Goal: Task Accomplishment & Management: Manage account settings

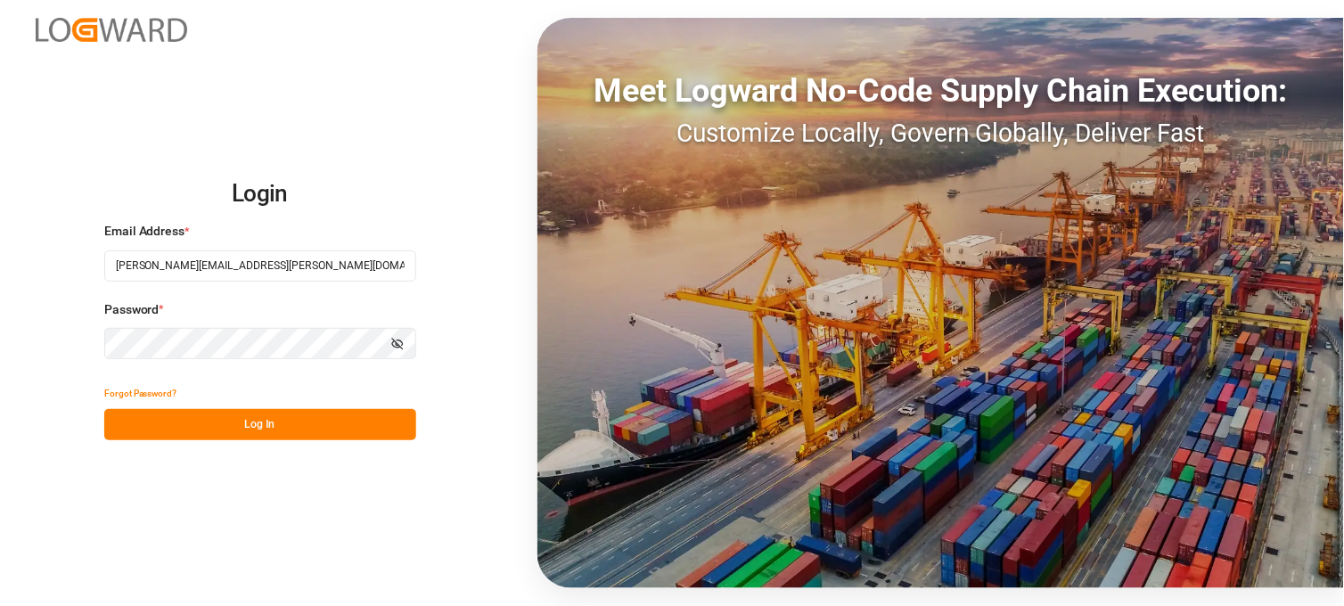
click at [206, 442] on div "Login Email Address * [PERSON_NAME][EMAIL_ADDRESS][PERSON_NAME][DOMAIN_NAME] Pa…" at bounding box center [672, 303] width 1344 height 606
click at [209, 425] on button "Log In" at bounding box center [260, 424] width 312 height 31
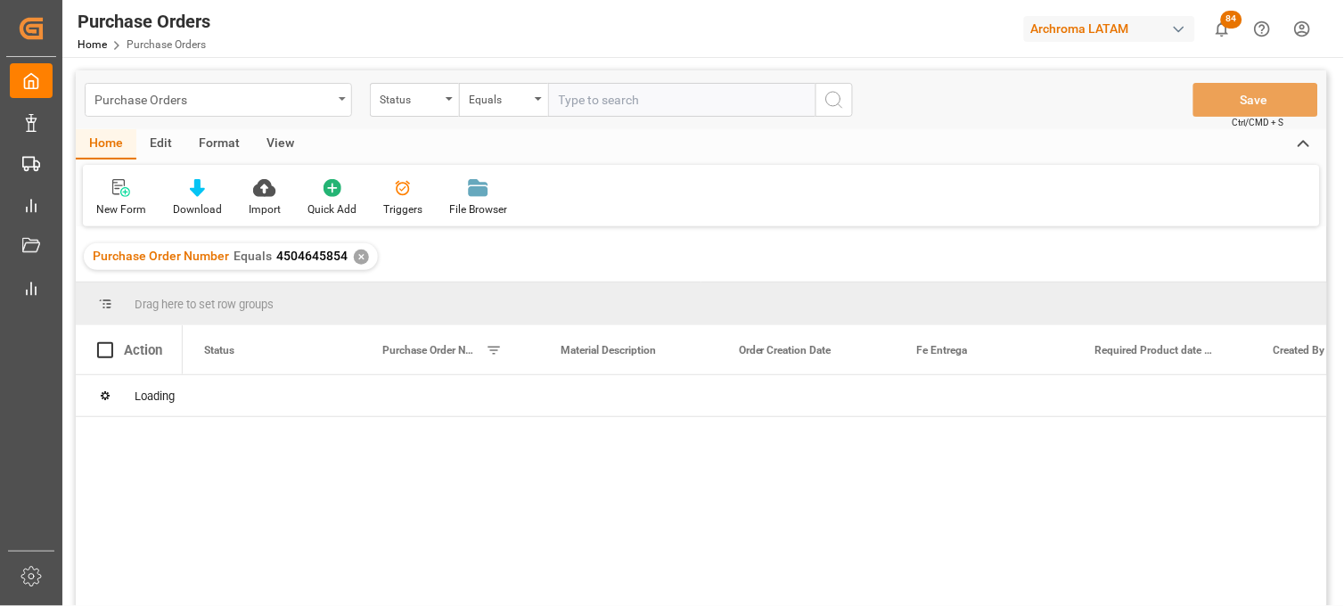
click at [345, 103] on div "Purchase Orders" at bounding box center [218, 100] width 267 height 34
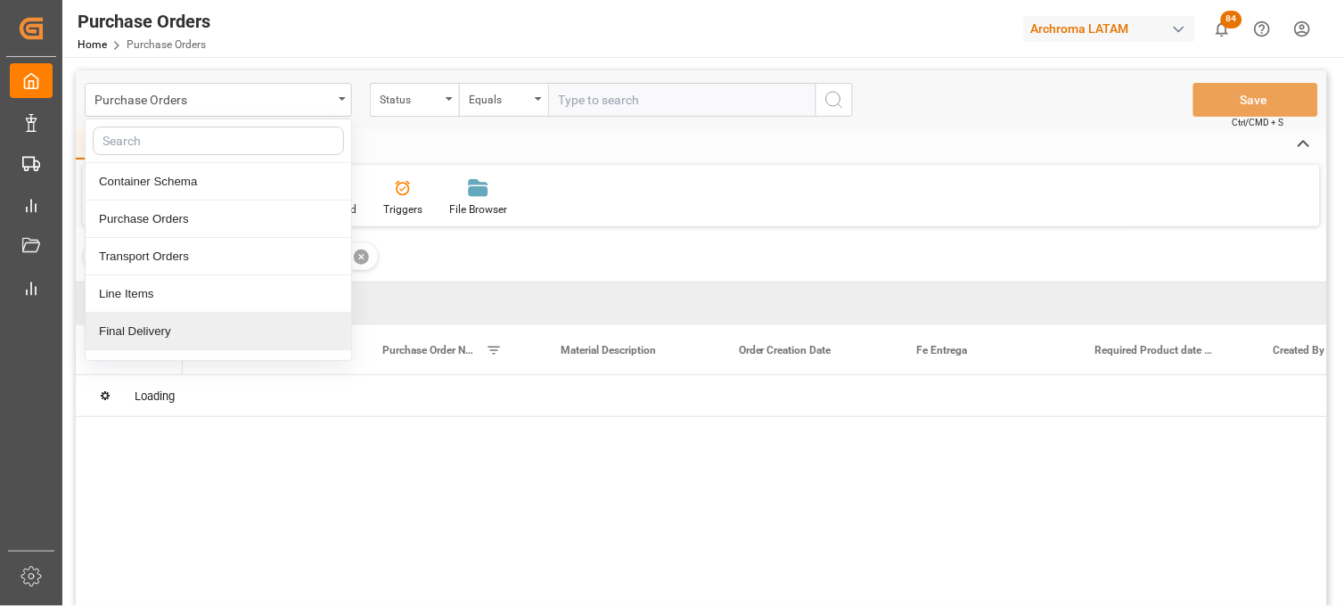
click at [270, 326] on div "Final Delivery" at bounding box center [219, 331] width 266 height 37
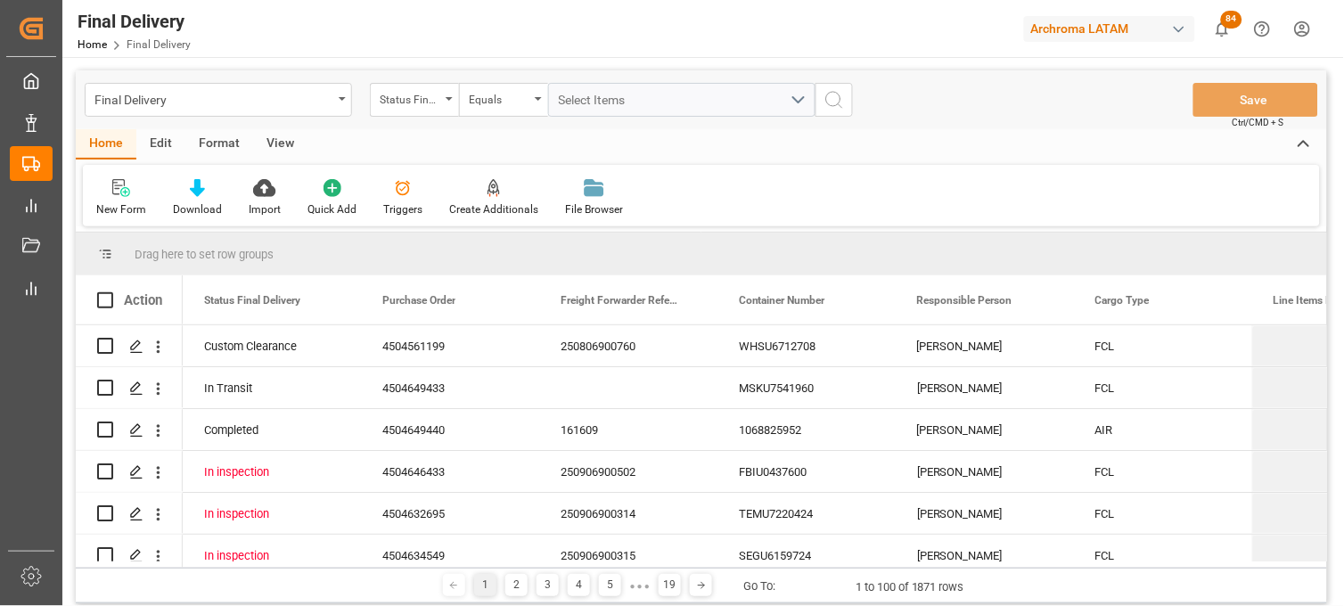
click at [422, 117] on div "Final Delivery Status Final Delivery Equals Select Items Save Ctrl/CMD + S" at bounding box center [701, 99] width 1251 height 59
click at [433, 107] on div "Status Final Delivery" at bounding box center [410, 97] width 61 height 20
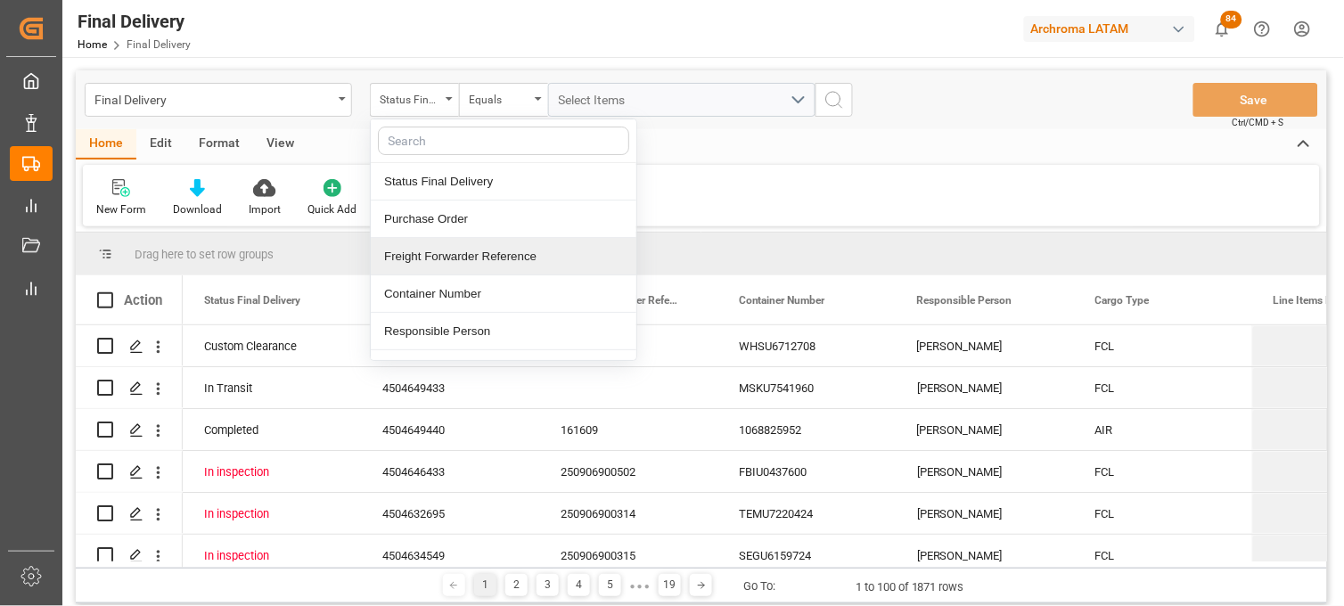
click at [455, 259] on div "Freight Forwarder Reference" at bounding box center [504, 256] width 266 height 37
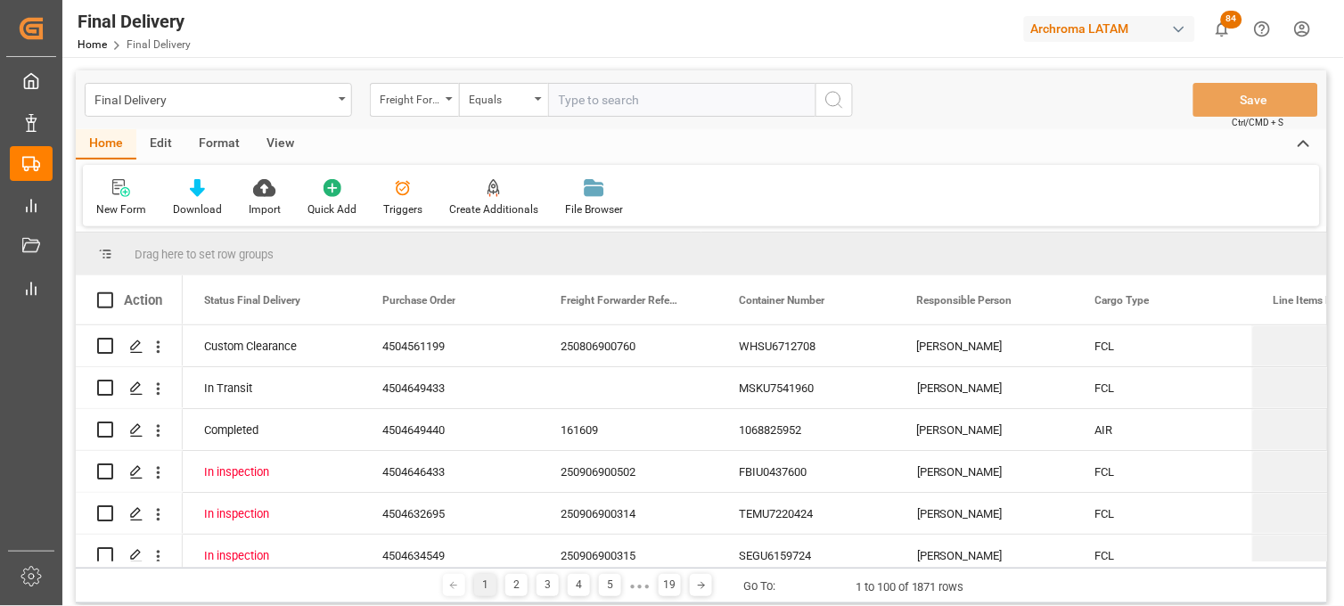
click at [585, 108] on input "text" at bounding box center [681, 100] width 267 height 34
type input "250915080019"
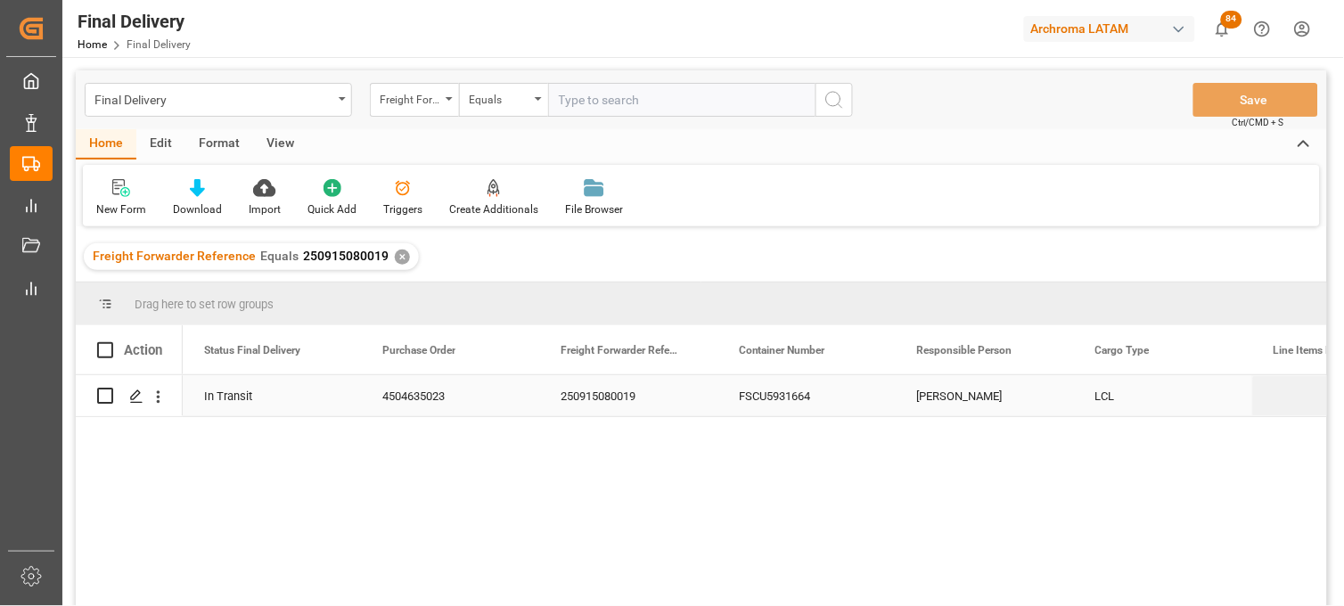
click at [794, 403] on div "FSCU5931664" at bounding box center [806, 395] width 178 height 41
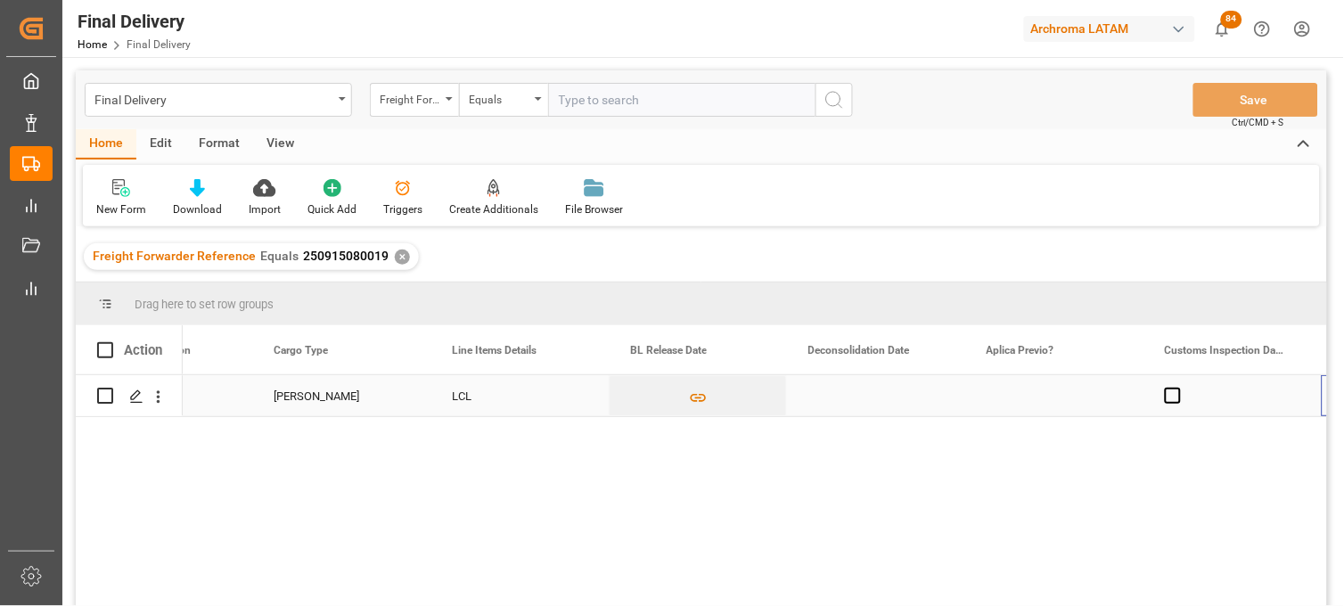
scroll to position [0, 822]
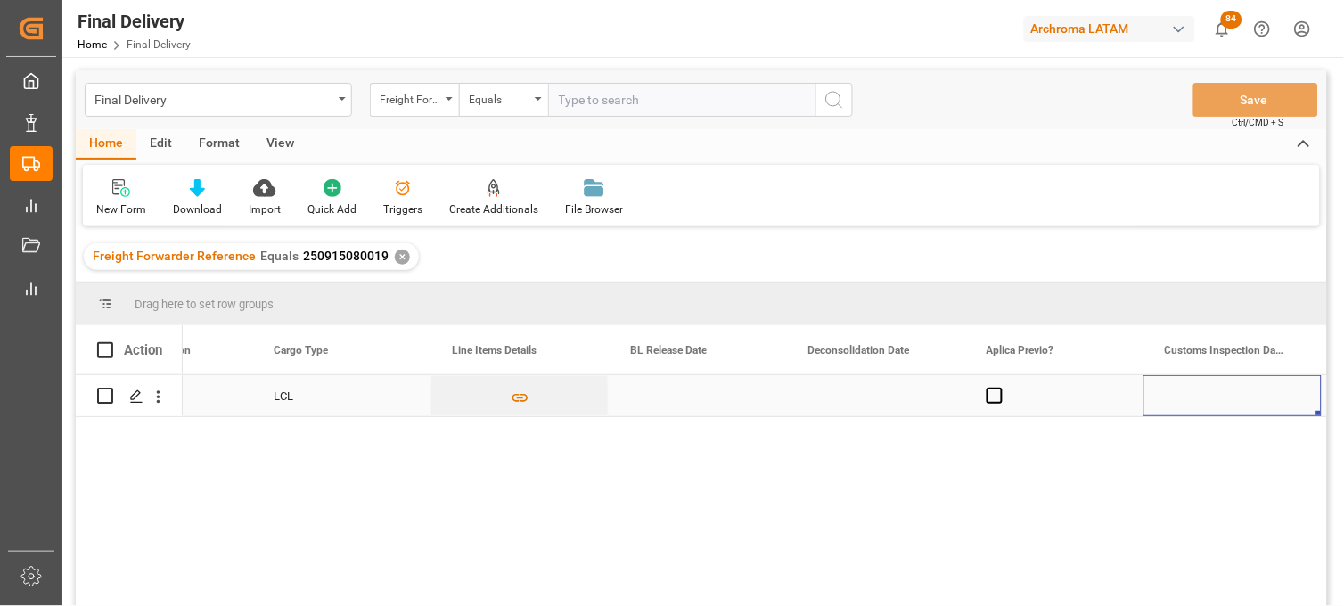
click at [637, 401] on div "Press SPACE to select this row." at bounding box center [698, 395] width 178 height 41
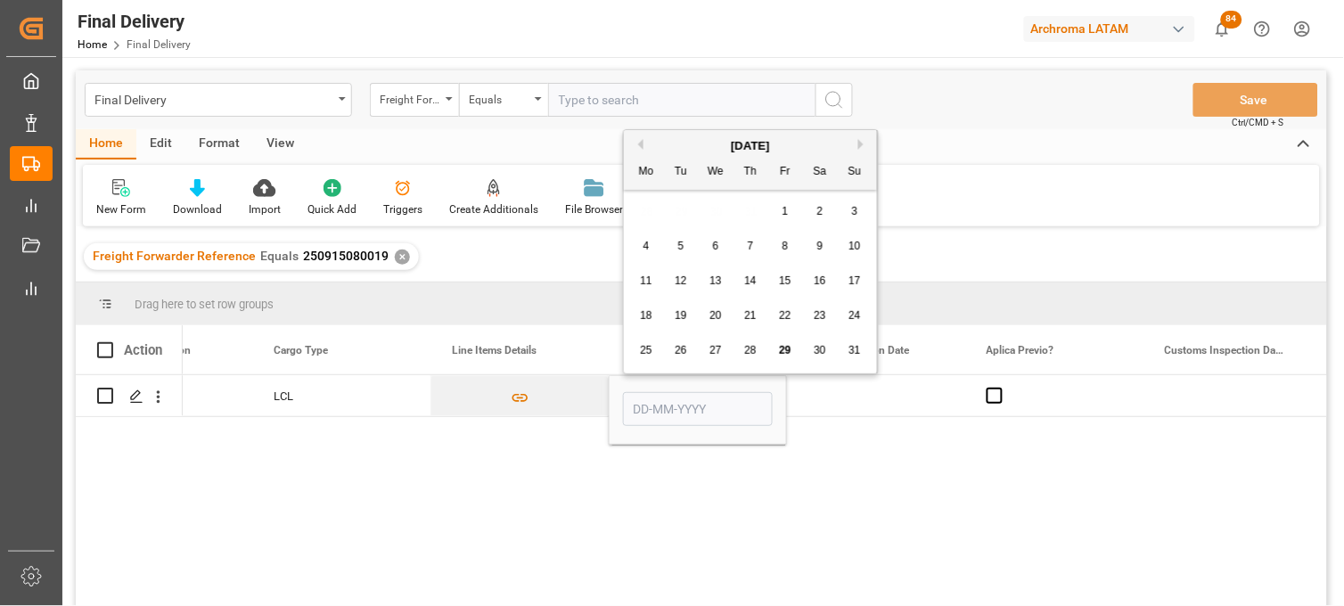
click at [780, 353] on span "29" at bounding box center [785, 350] width 12 height 12
type input "[DATE]"
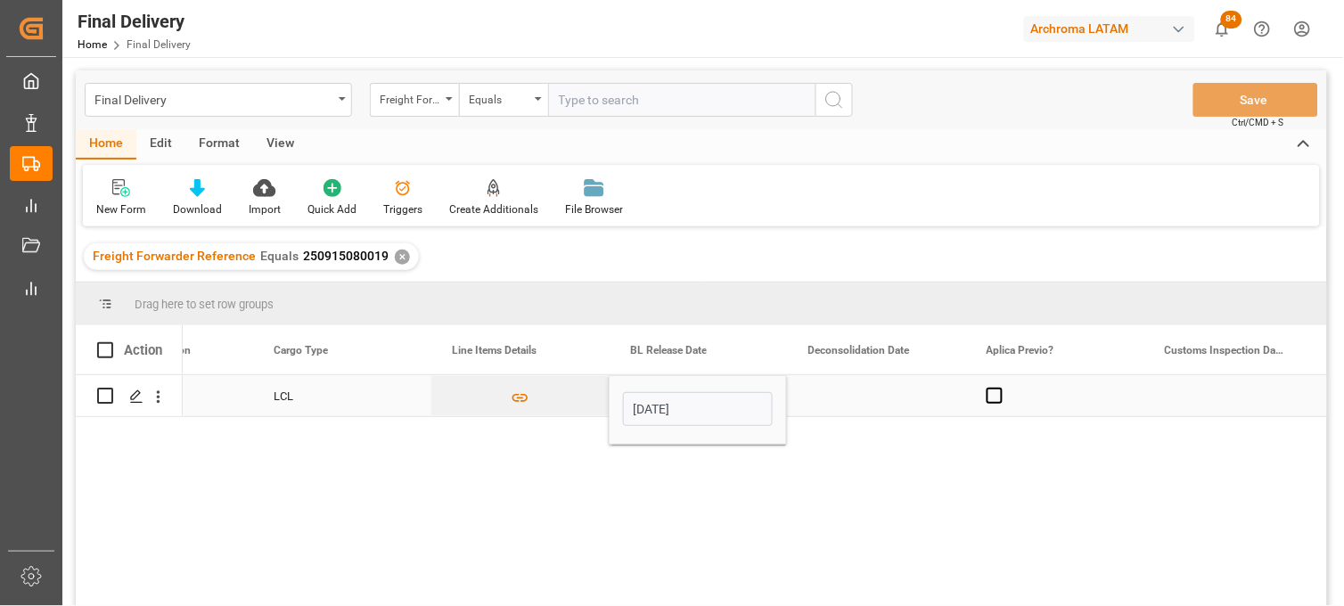
click at [843, 392] on div "Press SPACE to select this row." at bounding box center [876, 395] width 178 height 41
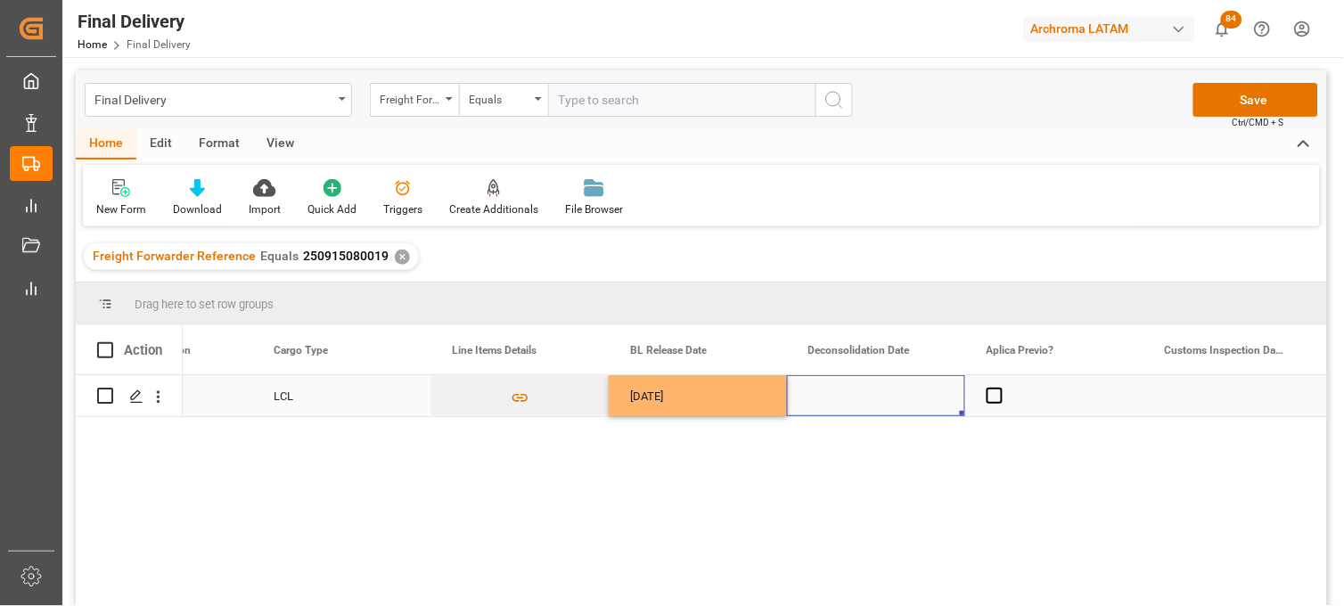
click at [839, 401] on div "Press SPACE to select this row." at bounding box center [876, 395] width 178 height 41
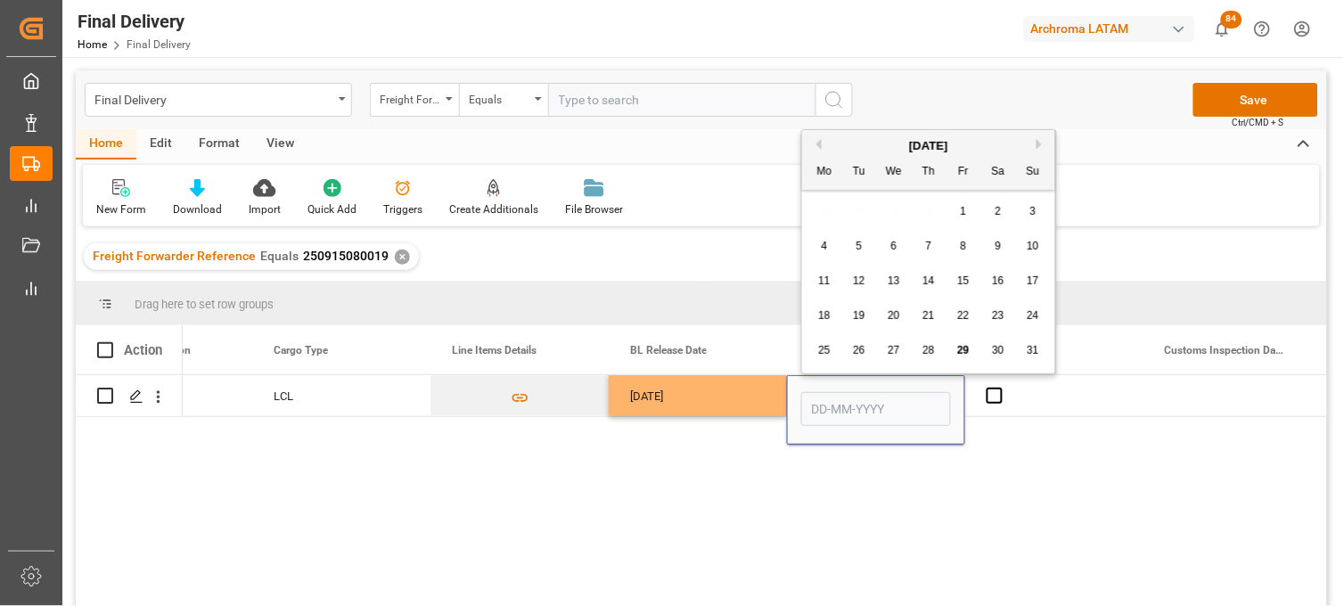
click at [891, 355] on span "27" at bounding box center [894, 350] width 12 height 12
type input "27-08-2025"
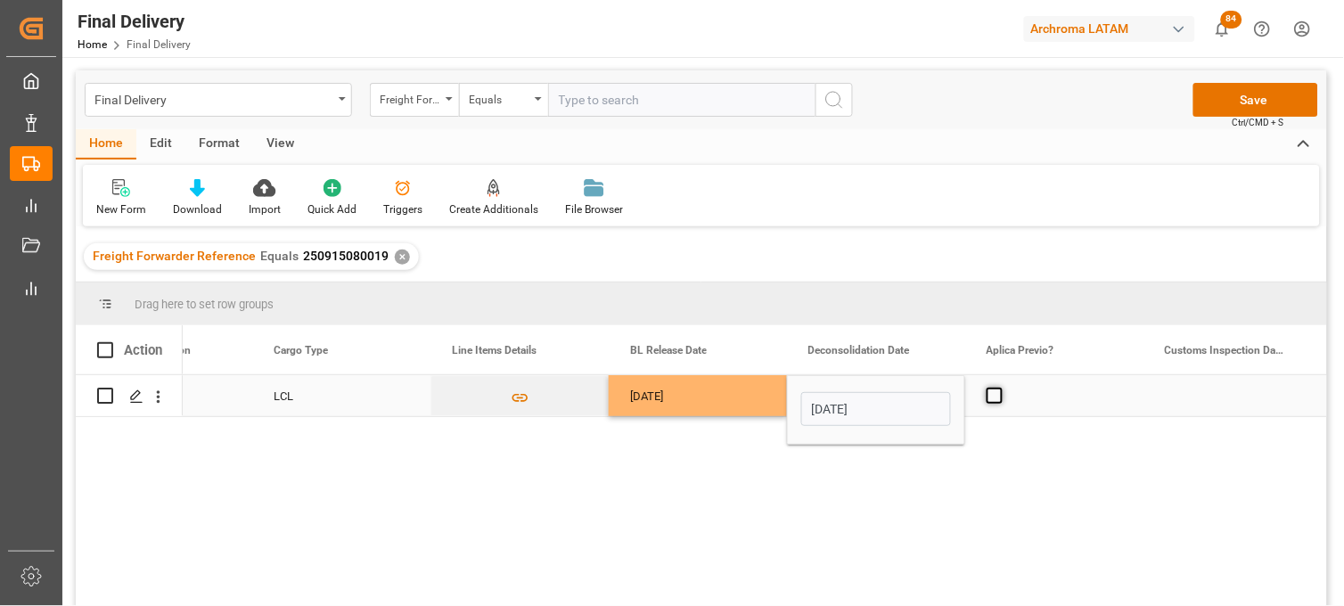
click at [994, 393] on span "Press SPACE to select this row." at bounding box center [994, 396] width 16 height 16
click at [1000, 388] on input "Press SPACE to select this row." at bounding box center [1000, 388] width 0 height 0
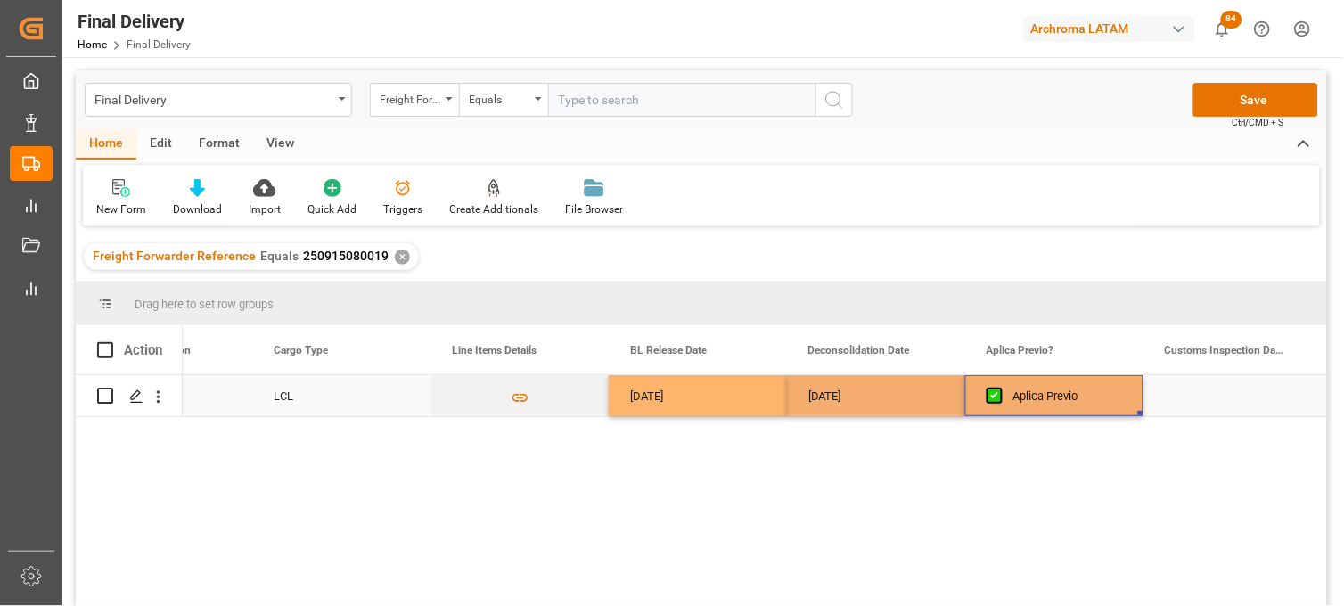
click at [1222, 392] on div "Press SPACE to select this row." at bounding box center [1232, 395] width 178 height 41
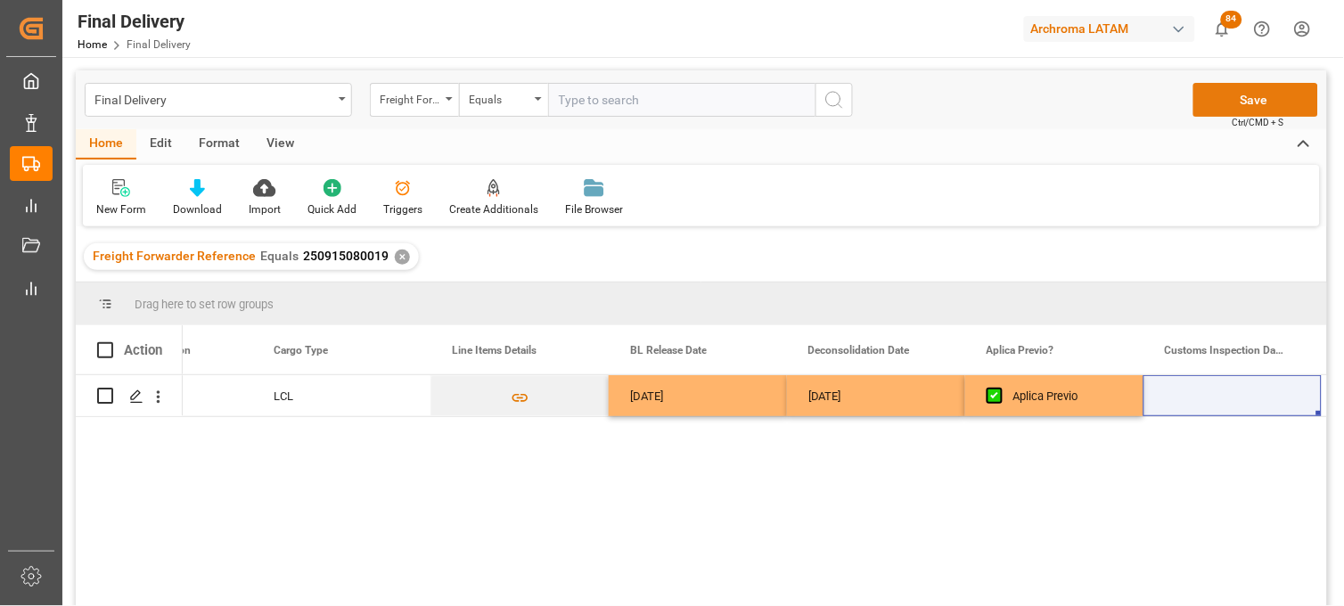
click at [1233, 105] on button "Save" at bounding box center [1255, 100] width 125 height 34
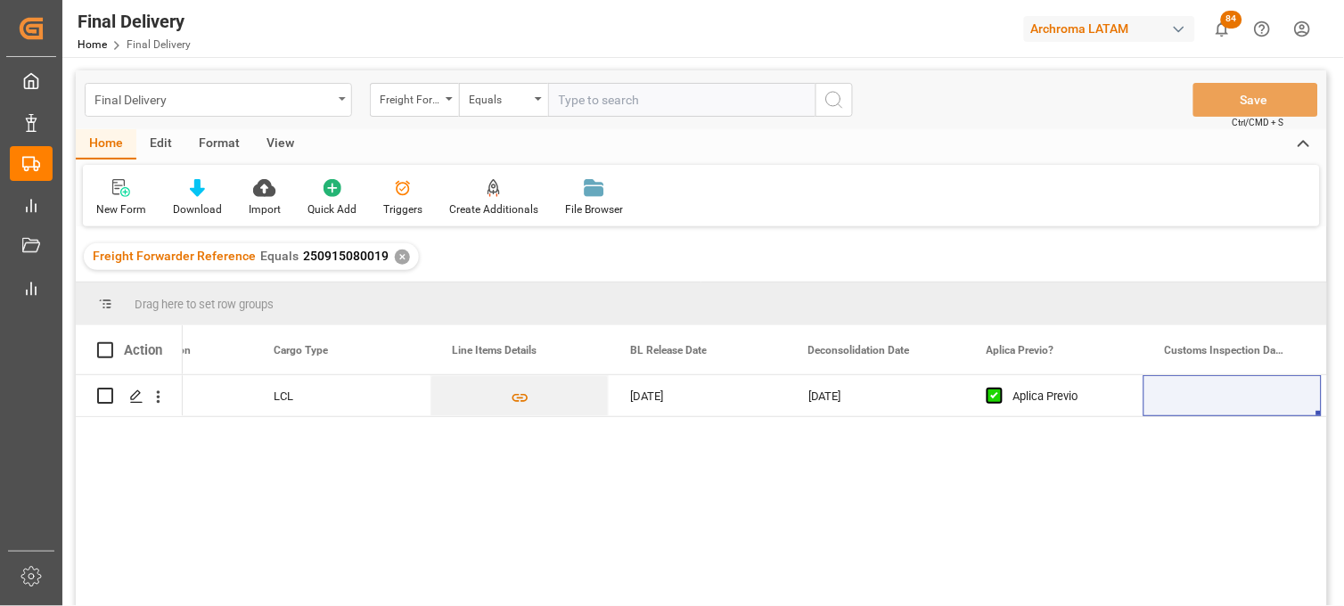
click at [220, 104] on div "Final Delivery" at bounding box center [213, 98] width 238 height 22
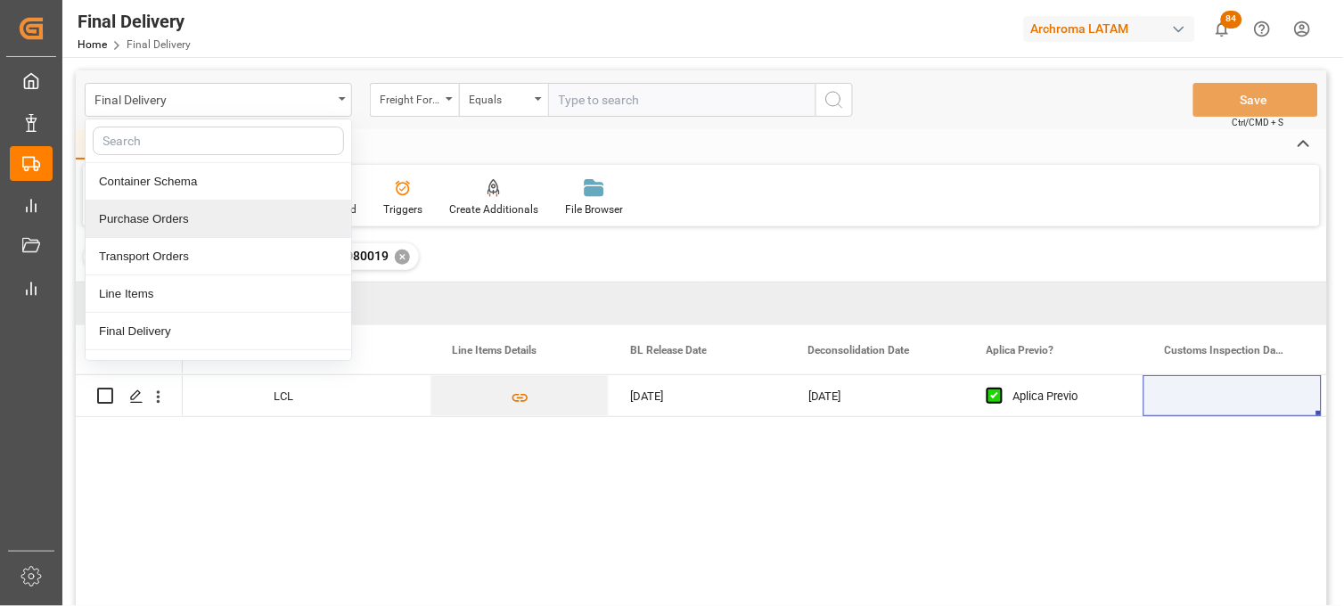
click at [181, 209] on div "Purchase Orders" at bounding box center [219, 218] width 266 height 37
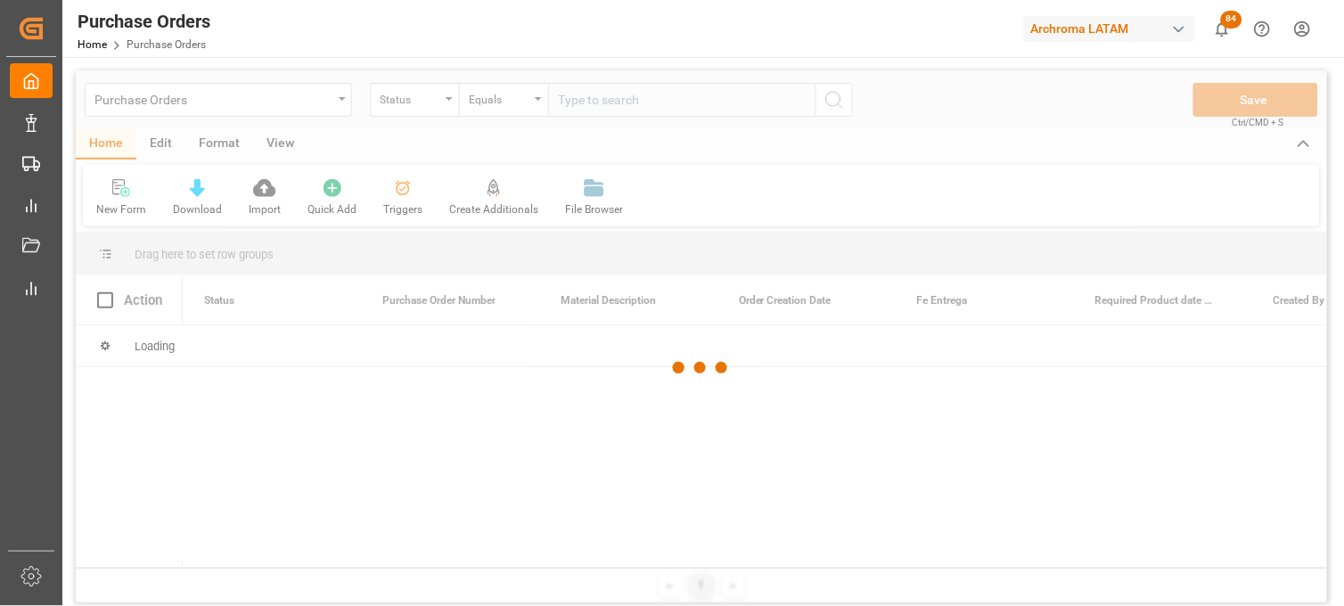
click at [441, 102] on div at bounding box center [701, 367] width 1251 height 595
click at [441, 101] on div at bounding box center [701, 367] width 1251 height 595
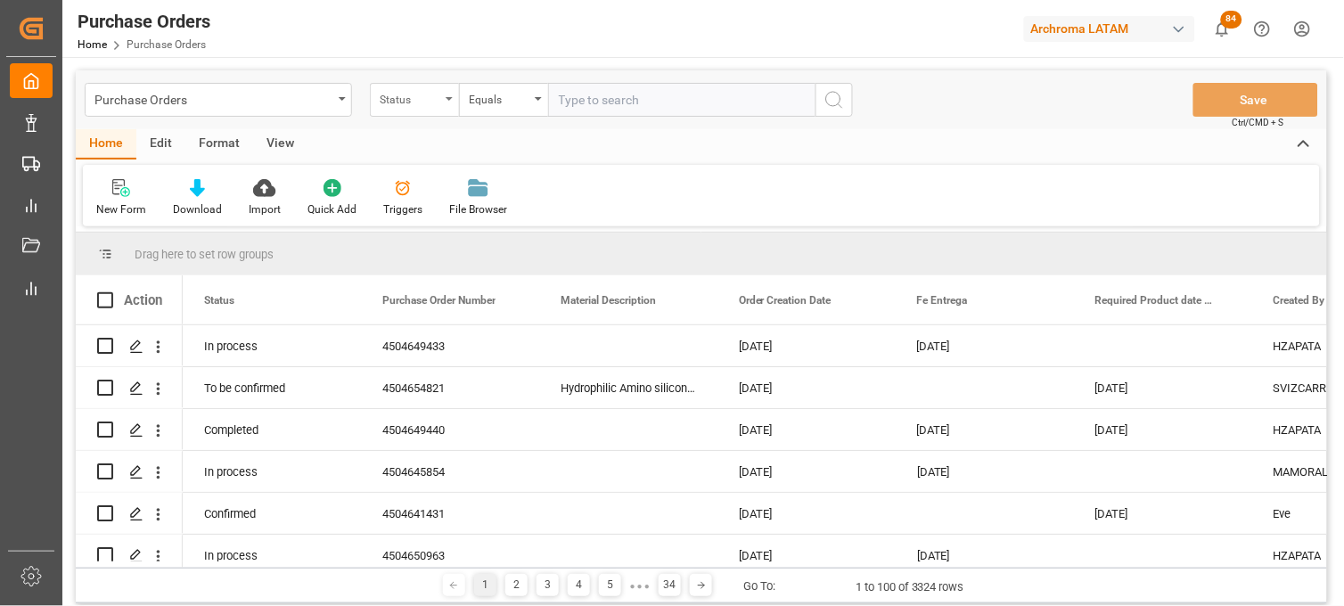
click at [446, 103] on div "Status" at bounding box center [414, 100] width 89 height 34
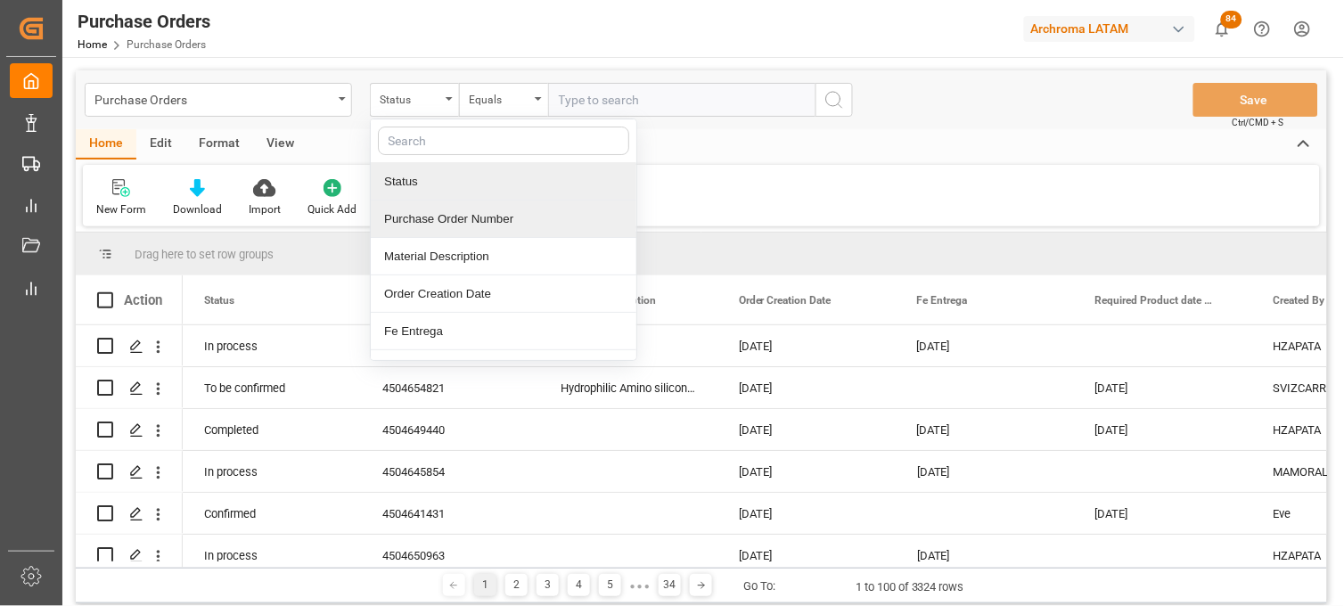
click at [455, 211] on div "Purchase Order Number" at bounding box center [504, 218] width 266 height 37
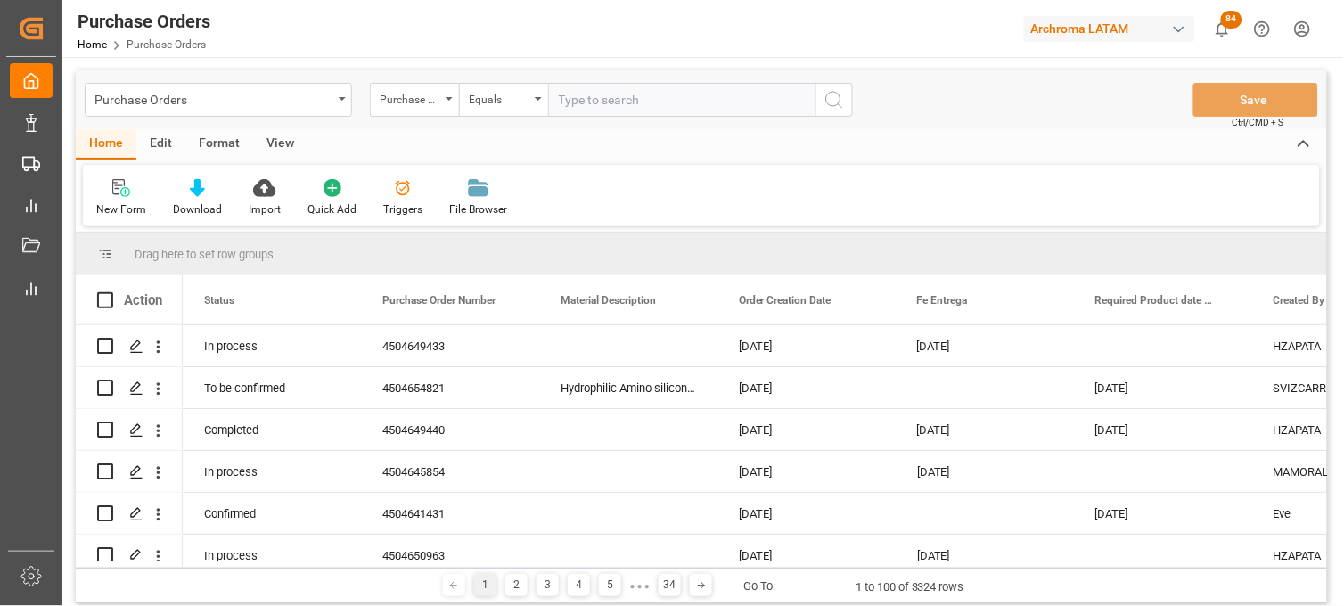
click at [563, 119] on div "Purchase Orders Purchase Order Number Equals Save Ctrl/CMD + S" at bounding box center [701, 99] width 1251 height 59
click at [563, 110] on input "text" at bounding box center [681, 100] width 267 height 34
paste input "4504650969"
type input "4504650969"
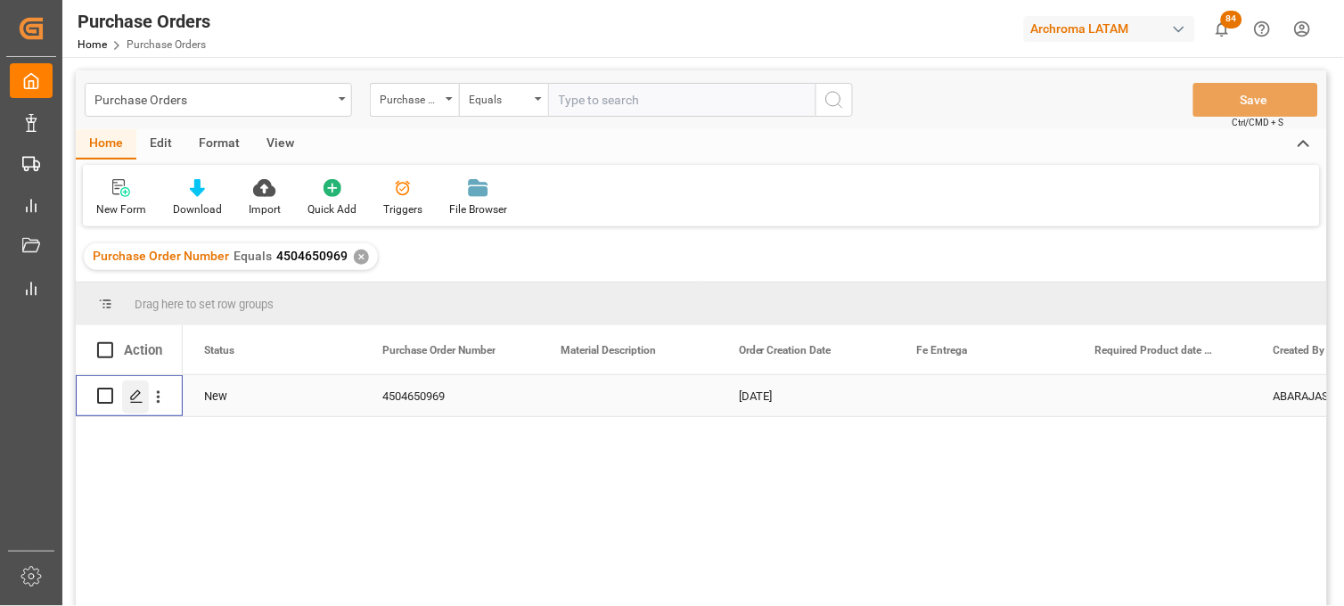
click at [141, 405] on div "Press SPACE to select this row." at bounding box center [135, 396] width 27 height 33
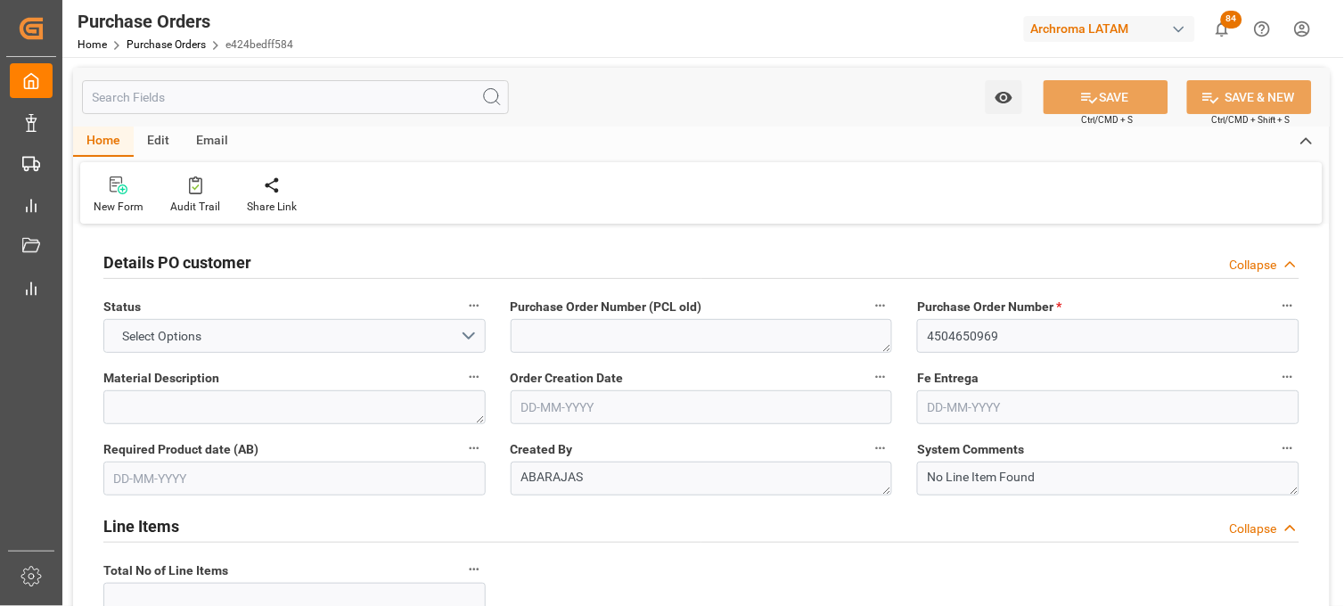
type input "1"
type input "02-08-2025"
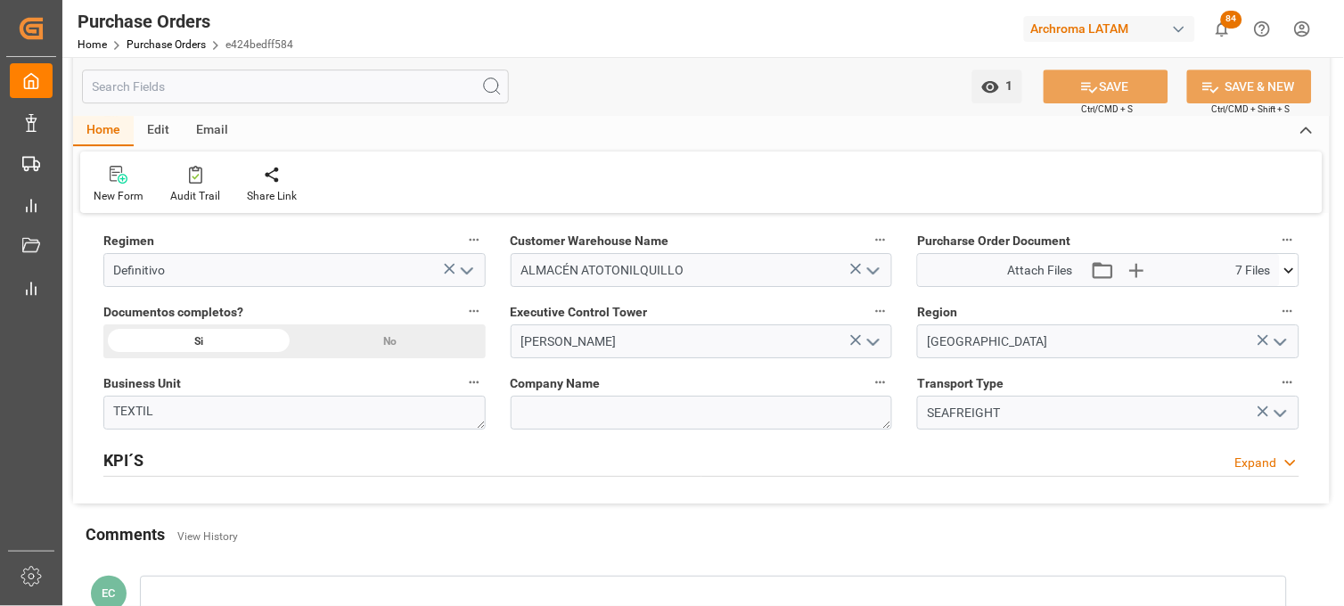
scroll to position [1188, 0]
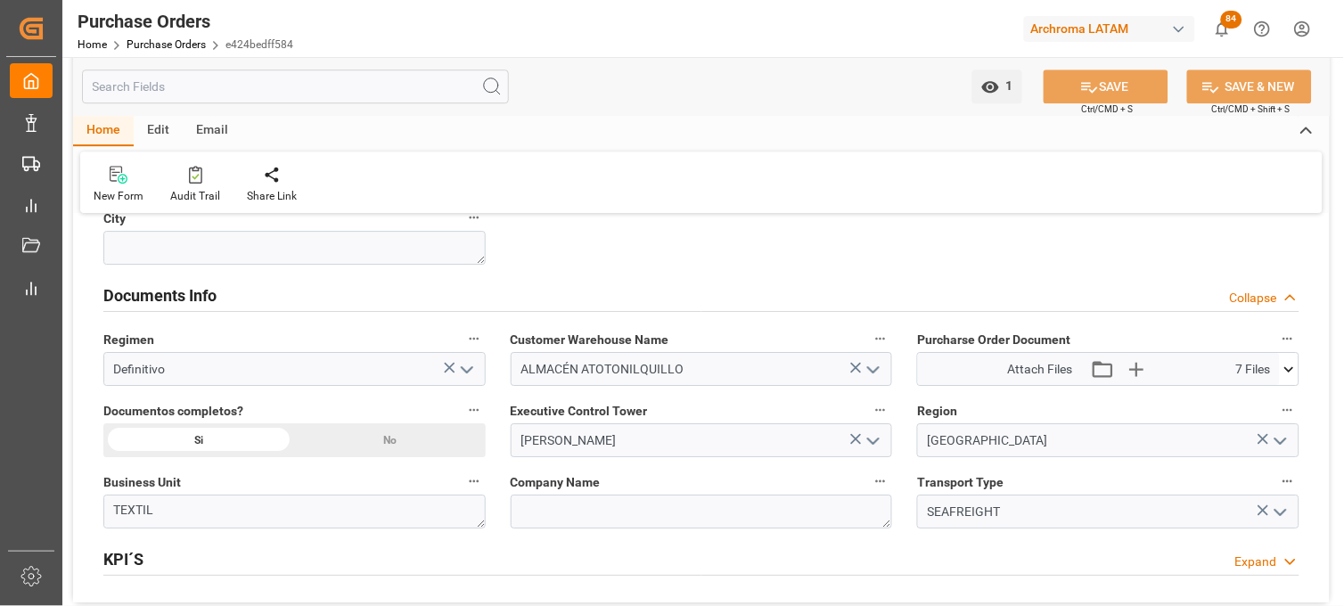
click at [1286, 372] on icon at bounding box center [1289, 369] width 19 height 19
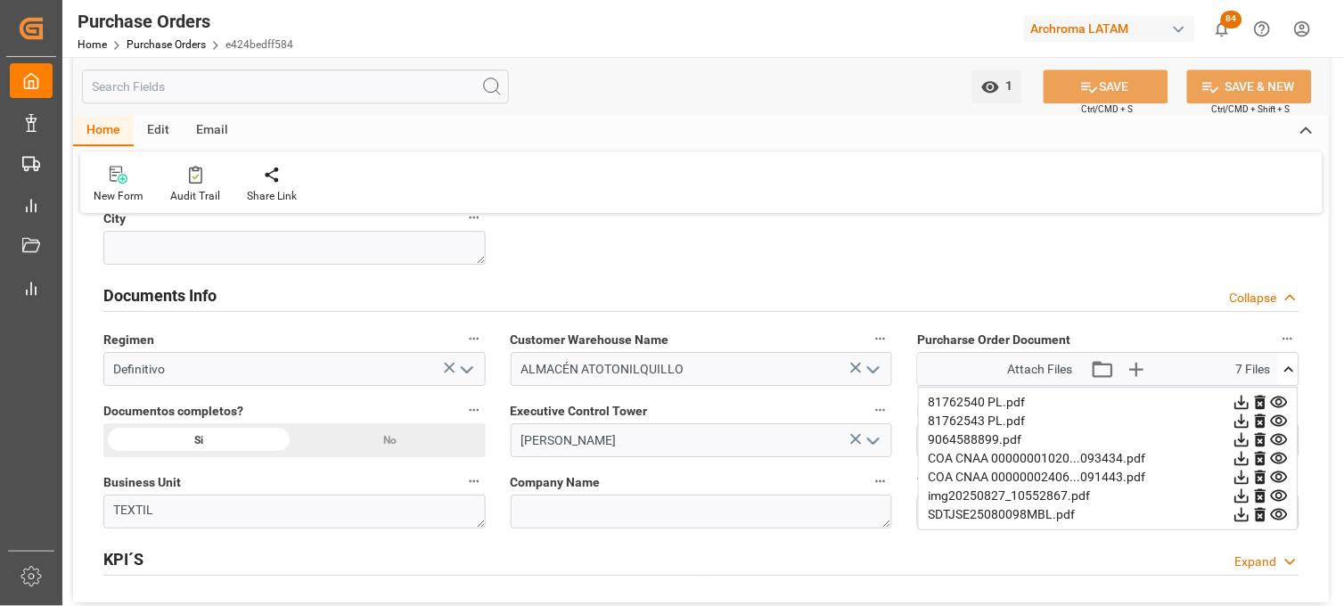
click at [1280, 517] on icon at bounding box center [1279, 515] width 17 height 12
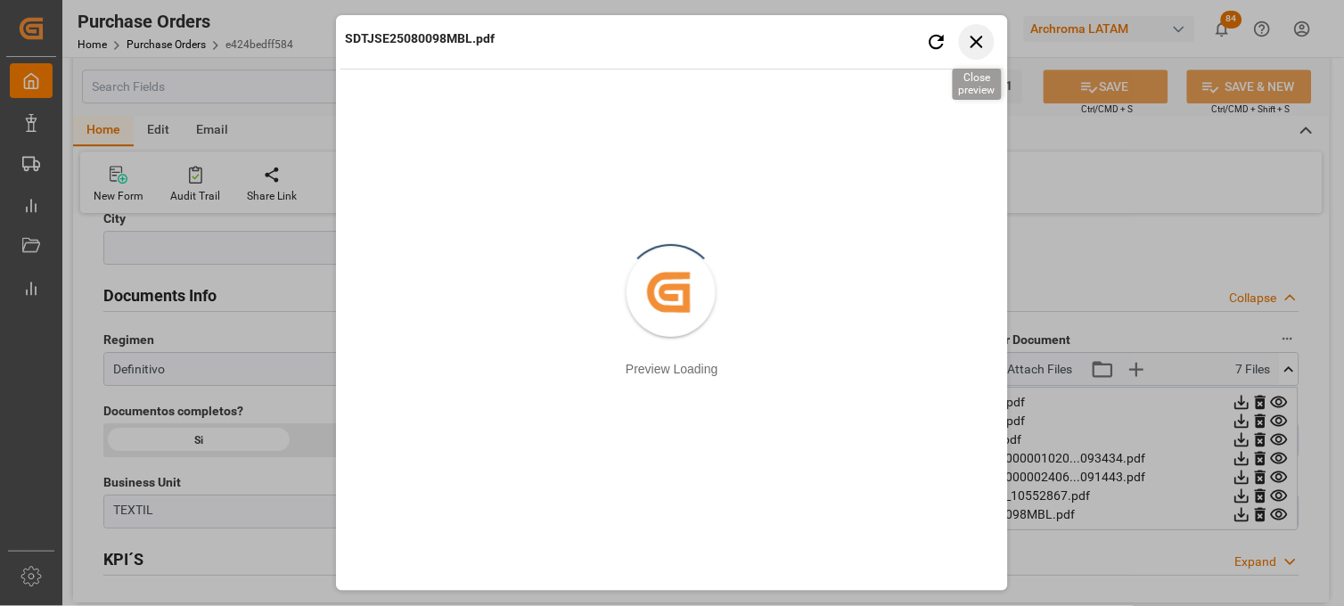
click at [975, 51] on icon "button" at bounding box center [977, 41] width 22 height 22
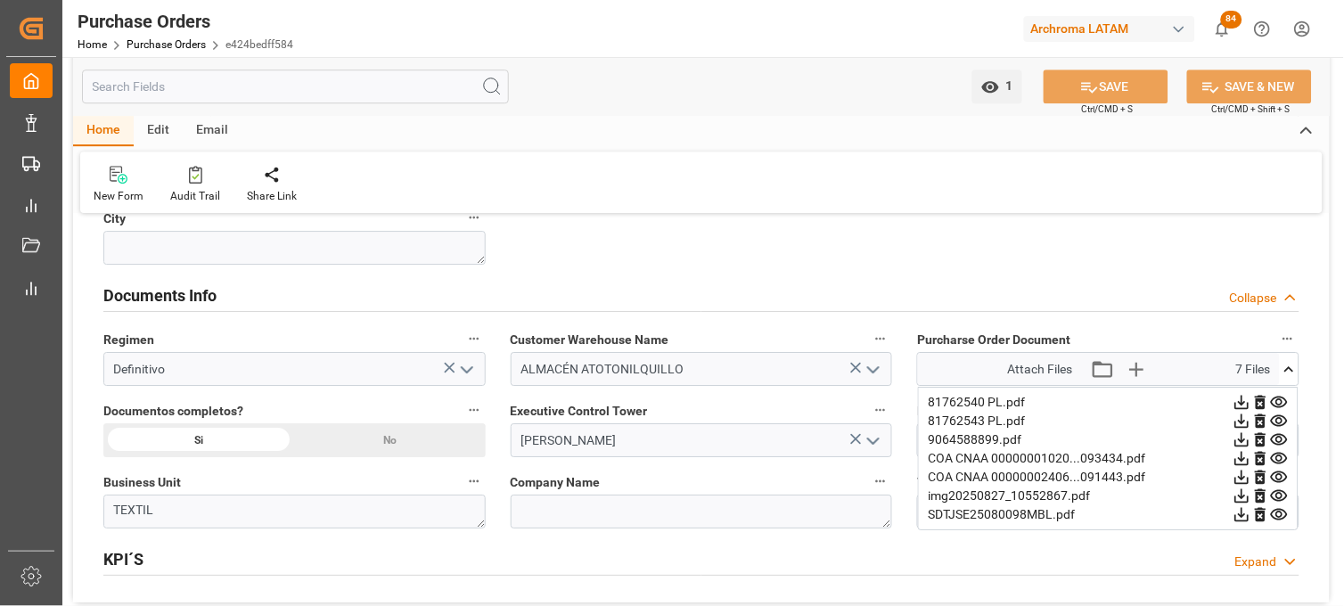
click at [1280, 495] on icon at bounding box center [1279, 496] width 19 height 19
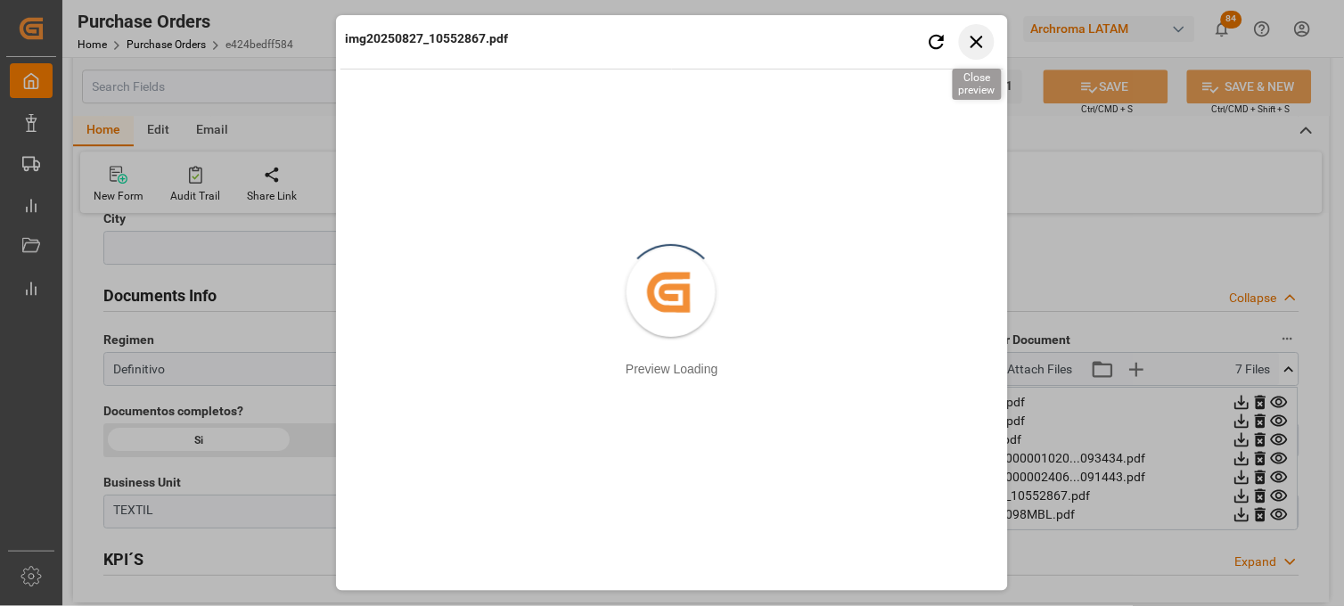
click at [982, 37] on icon "button" at bounding box center [976, 42] width 12 height 12
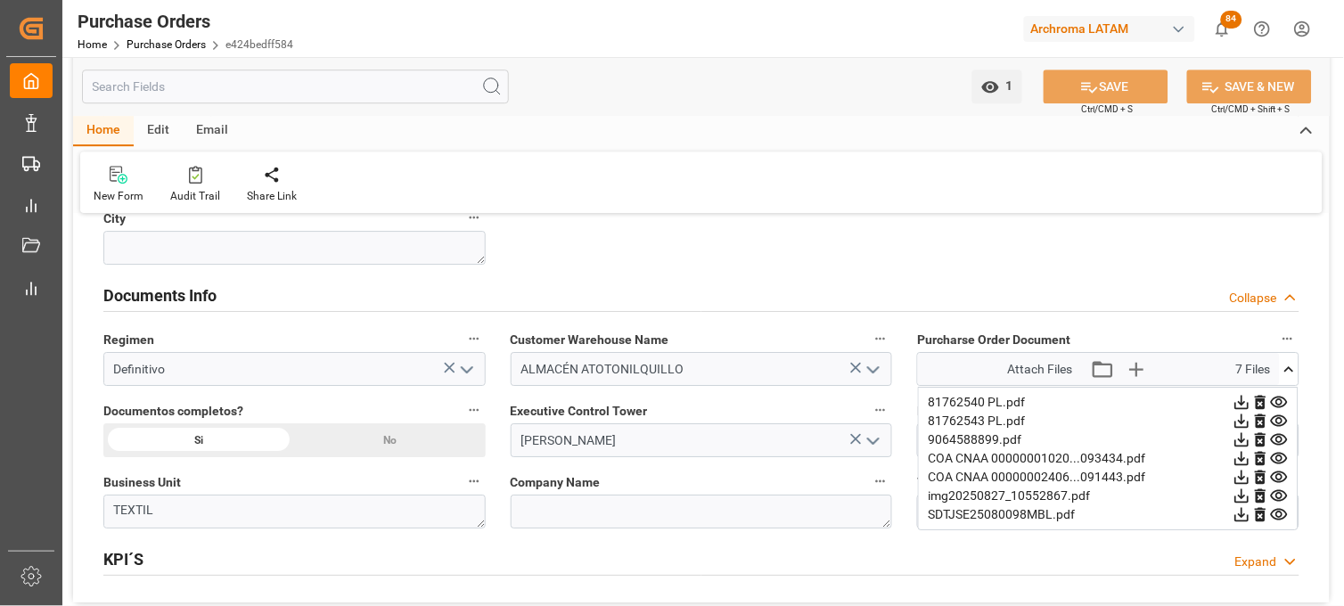
click at [1274, 440] on icon at bounding box center [1279, 439] width 19 height 19
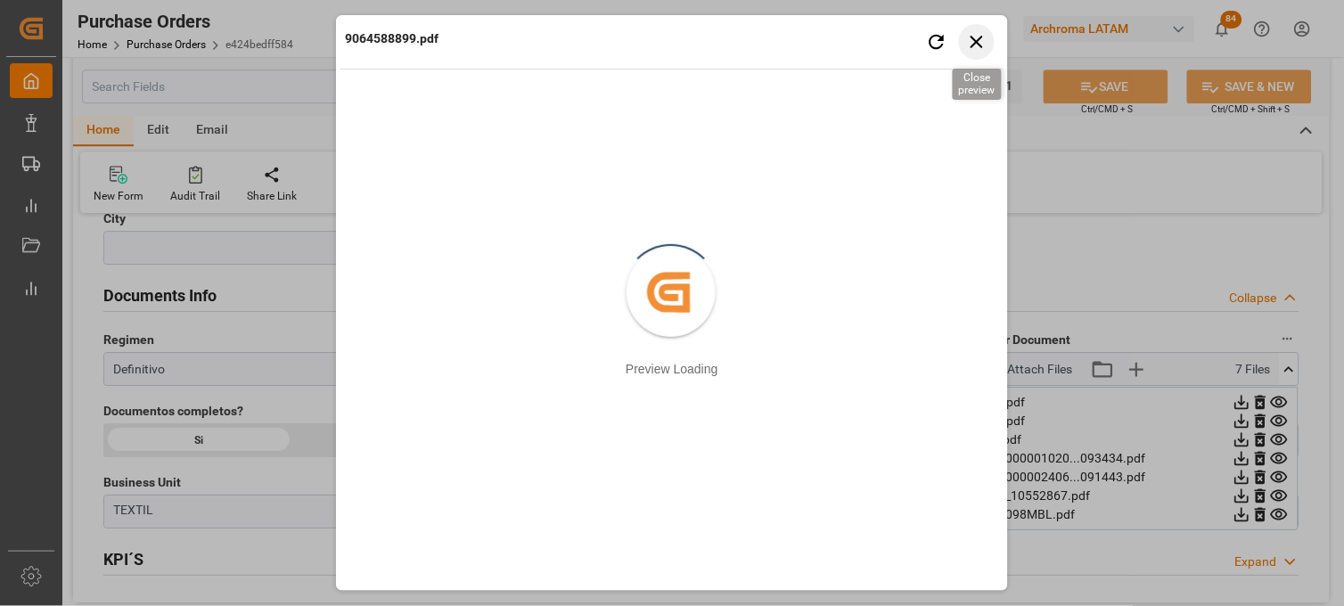
click at [969, 43] on icon "button" at bounding box center [977, 41] width 22 height 22
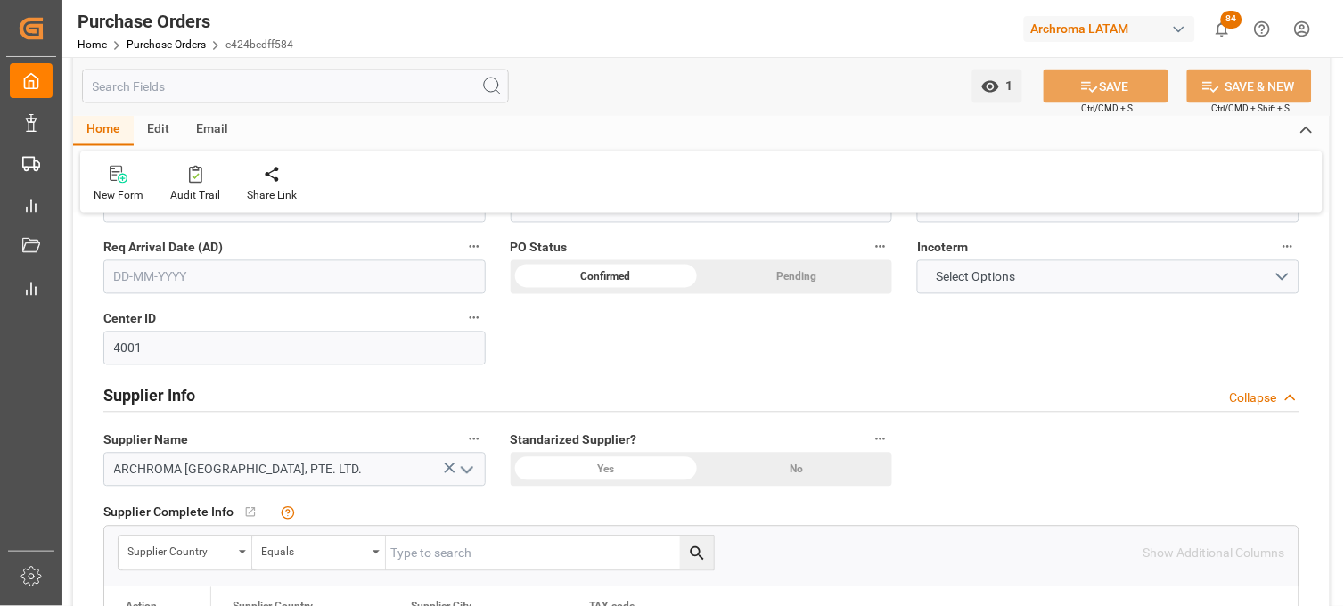
scroll to position [692, 0]
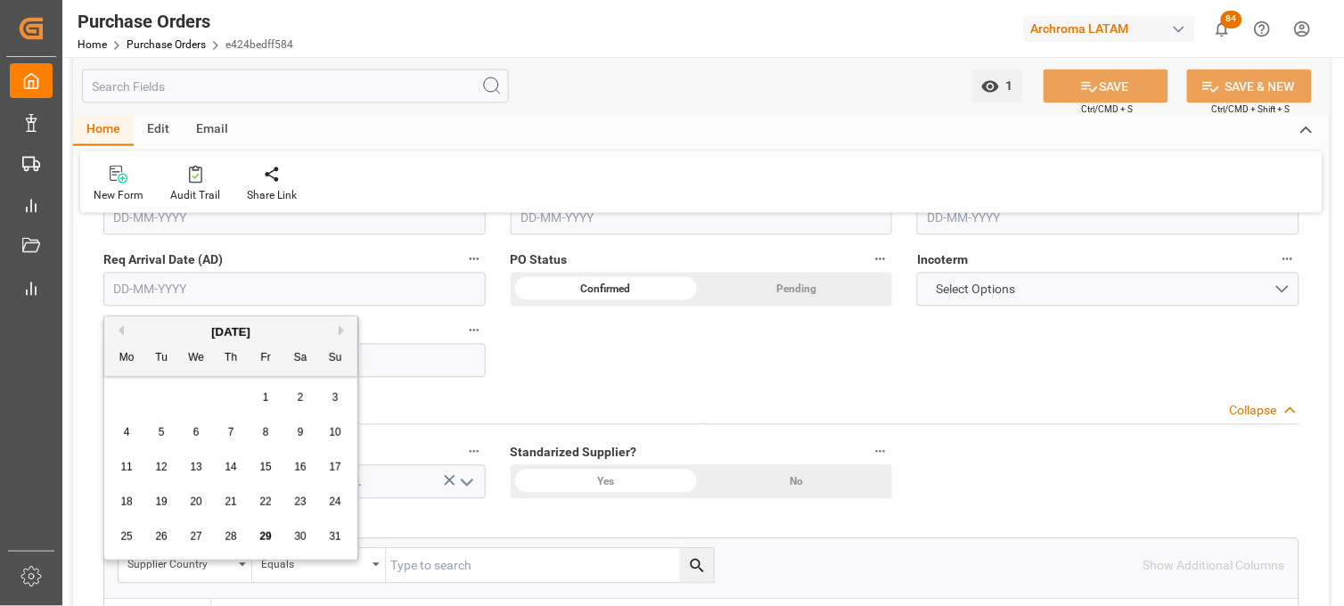
click at [244, 292] on input "text" at bounding box center [294, 290] width 382 height 34
click at [341, 330] on button "Next Month" at bounding box center [344, 330] width 11 height 11
click at [127, 495] on div "22" at bounding box center [127, 502] width 22 height 21
type input "[DATE]"
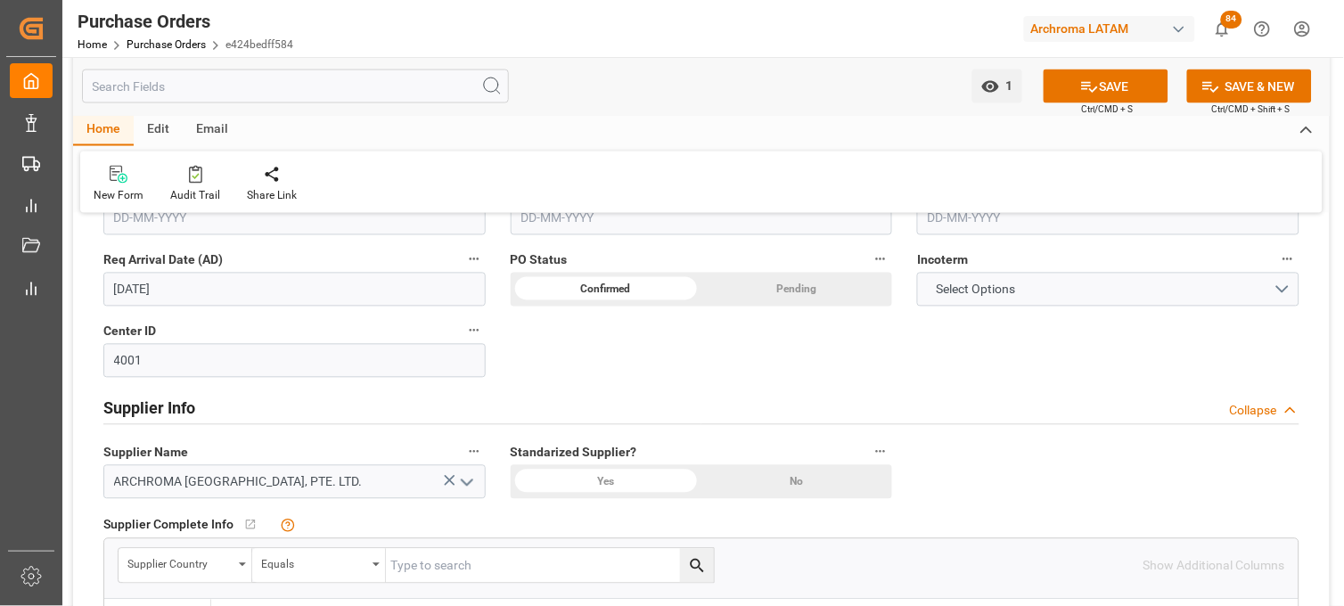
scroll to position [593, 0]
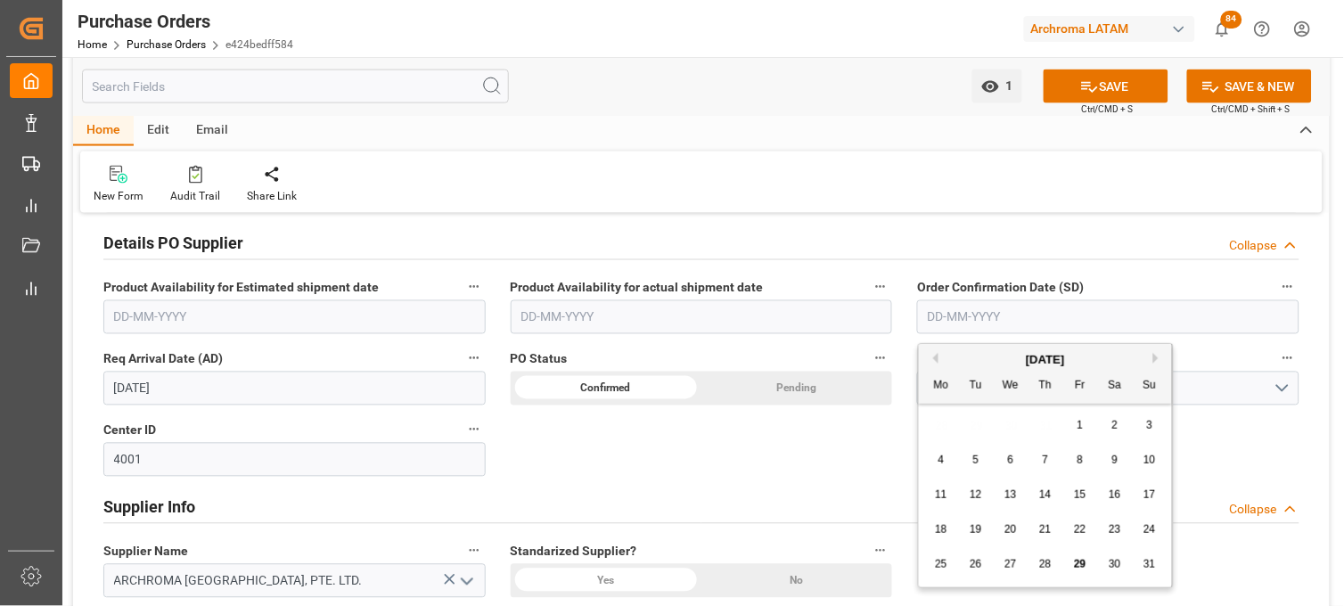
click at [1116, 312] on input "text" at bounding box center [1108, 317] width 382 height 34
drag, startPoint x: 950, startPoint y: 425, endPoint x: 954, endPoint y: 454, distance: 29.7
click at [950, 425] on div "28 29 30 31 1 2 3" at bounding box center [1045, 425] width 243 height 35
drag, startPoint x: 1076, startPoint y: 536, endPoint x: 1063, endPoint y: 530, distance: 14.4
click at [1078, 536] on span "22" at bounding box center [1080, 529] width 12 height 12
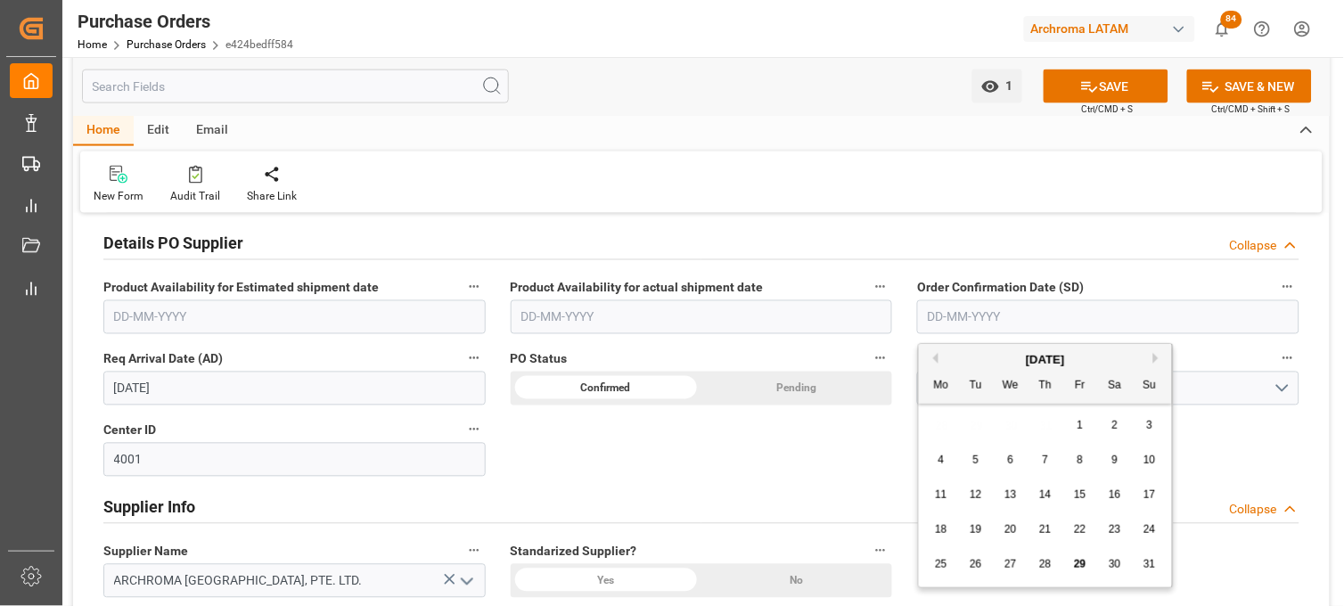
type input "22-08-2025"
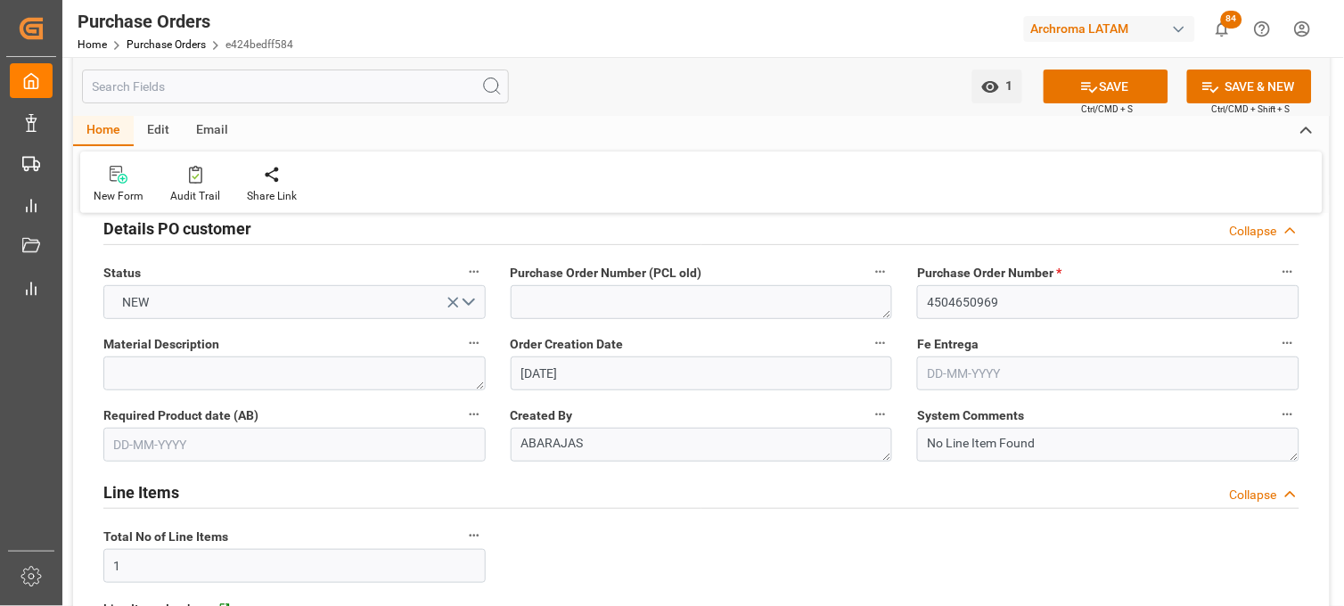
scroll to position [0, 0]
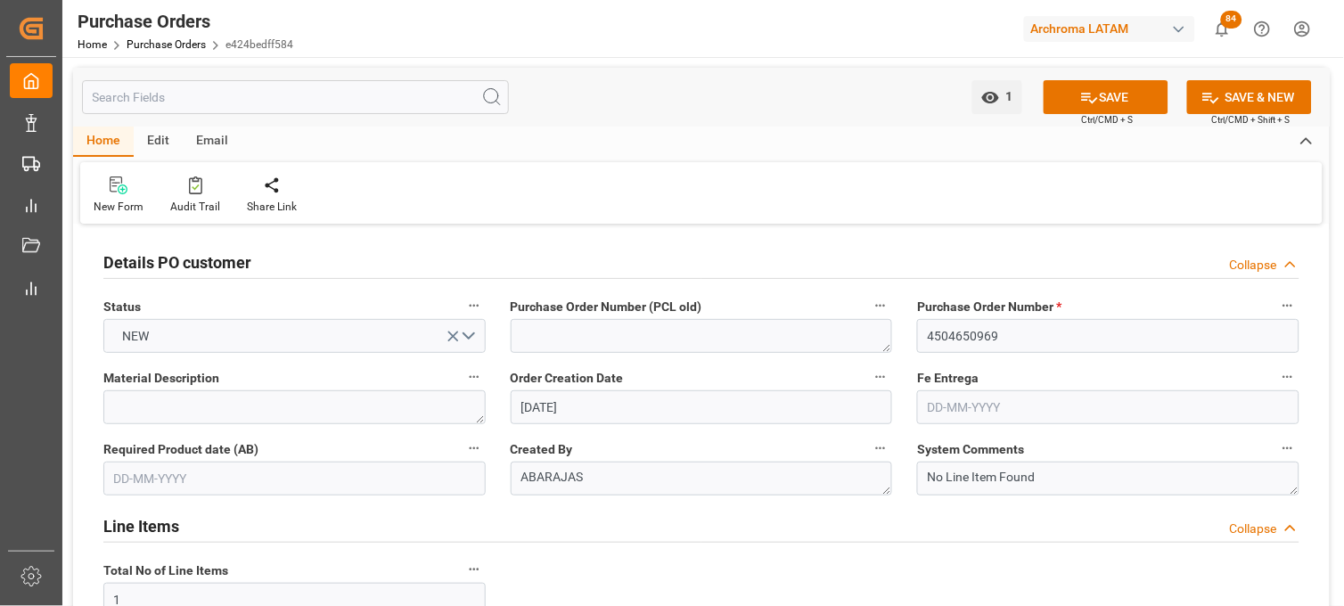
click at [1041, 412] on input "text" at bounding box center [1108, 407] width 382 height 34
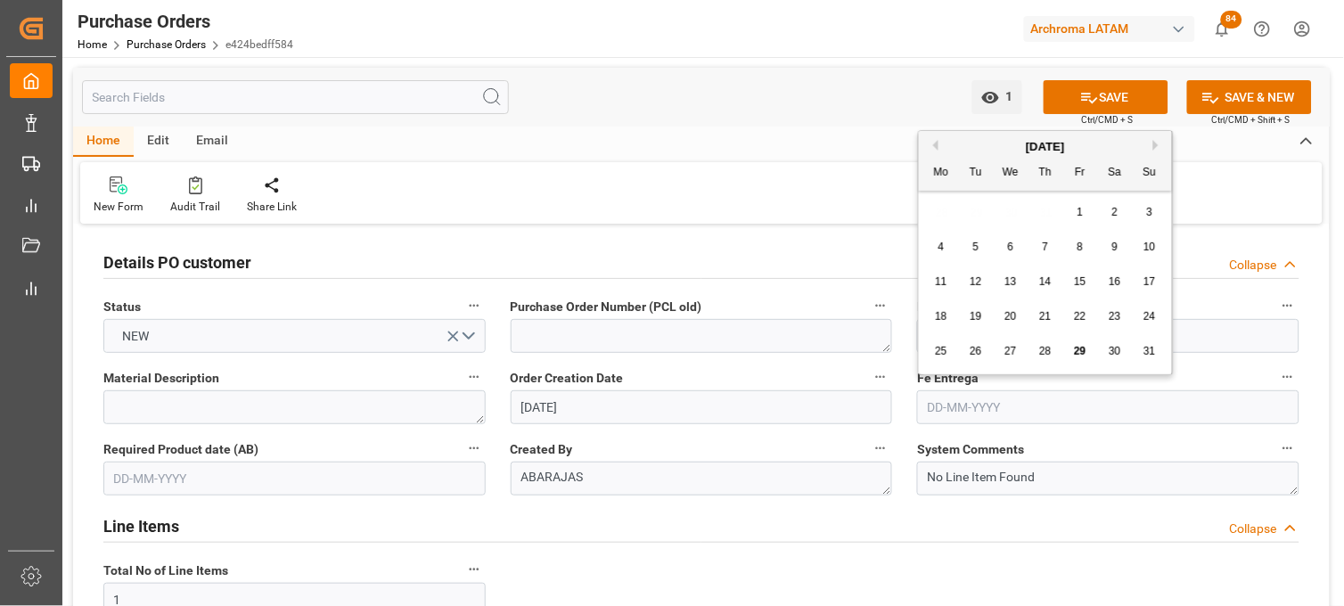
click at [1156, 147] on button "Next Month" at bounding box center [1158, 145] width 11 height 11
click at [945, 250] on div "6" at bounding box center [941, 247] width 22 height 21
type input "06-10-2025"
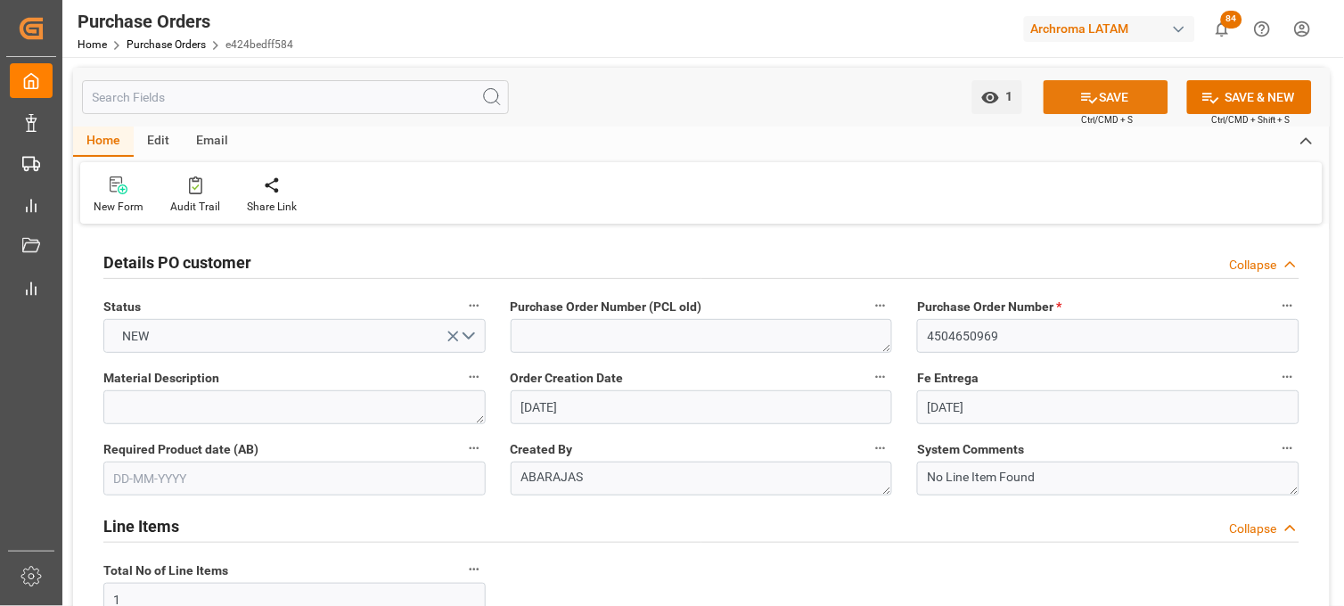
click at [1102, 93] on button "SAVE" at bounding box center [1105, 97] width 125 height 34
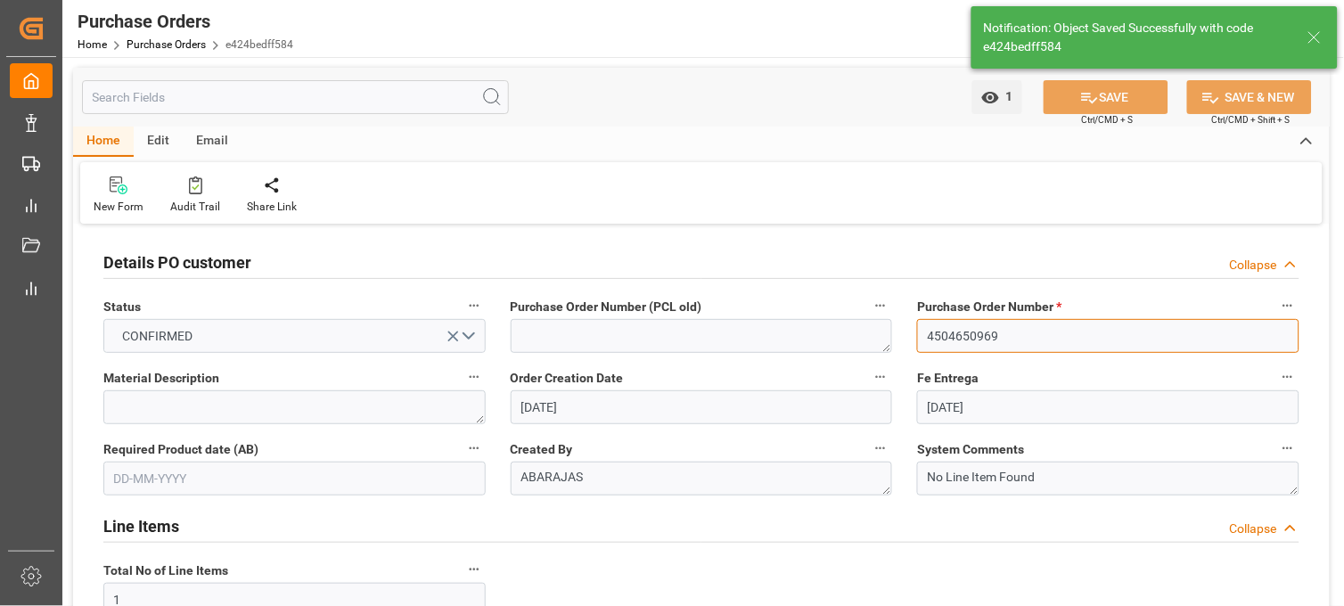
click at [972, 348] on input "4504650969" at bounding box center [1108, 336] width 382 height 34
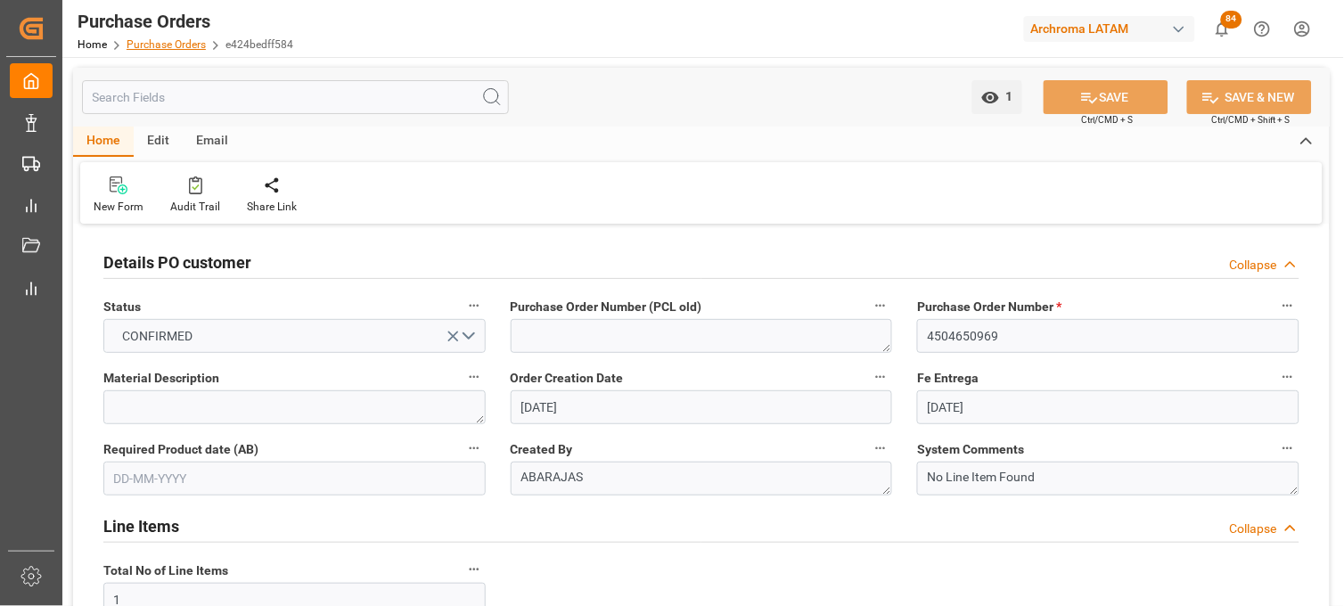
click at [149, 43] on link "Purchase Orders" at bounding box center [166, 44] width 79 height 12
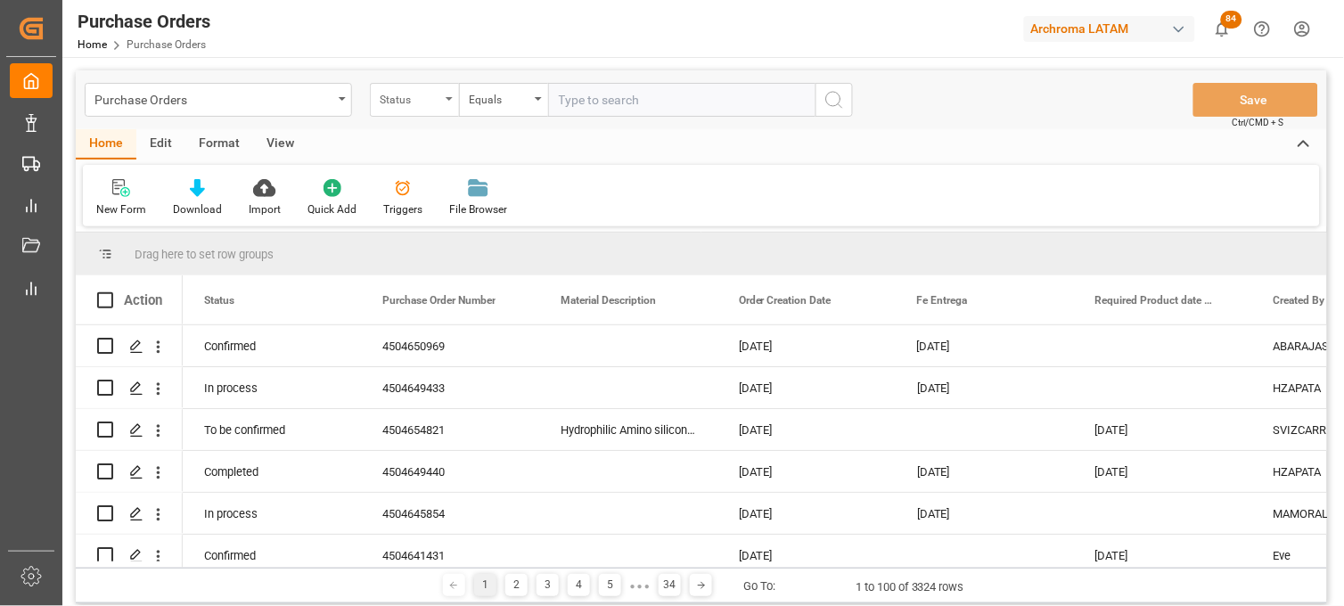
click at [383, 112] on div "Status" at bounding box center [414, 100] width 89 height 34
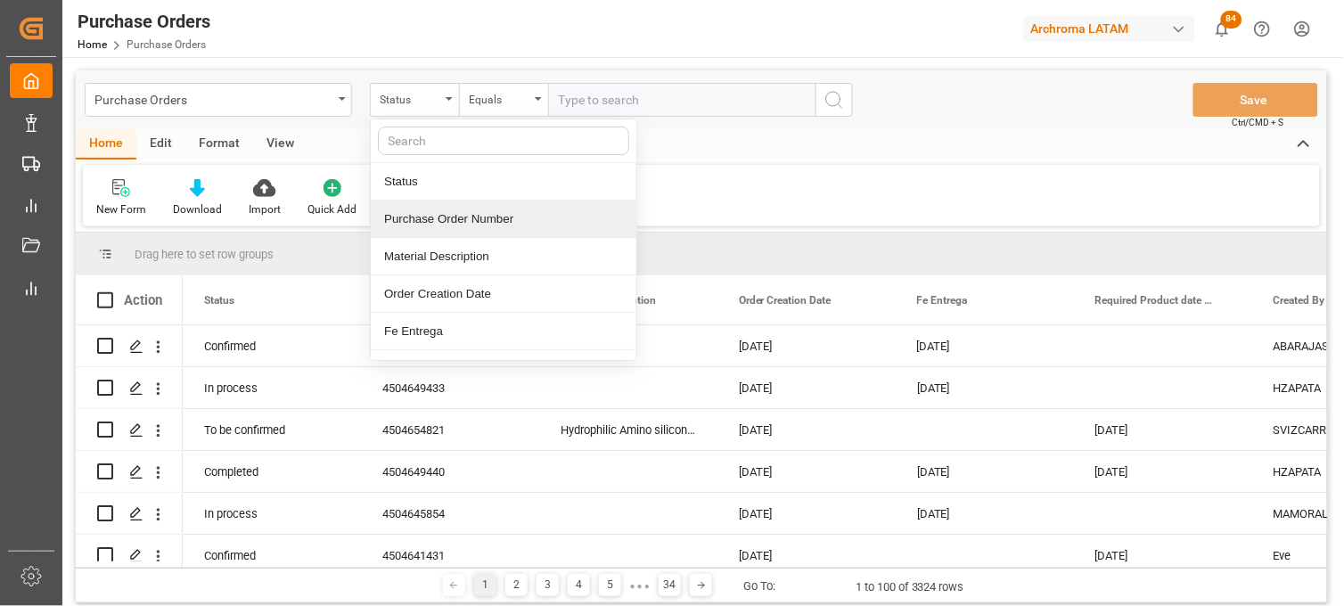
click at [401, 221] on div "Purchase Order Number" at bounding box center [504, 218] width 266 height 37
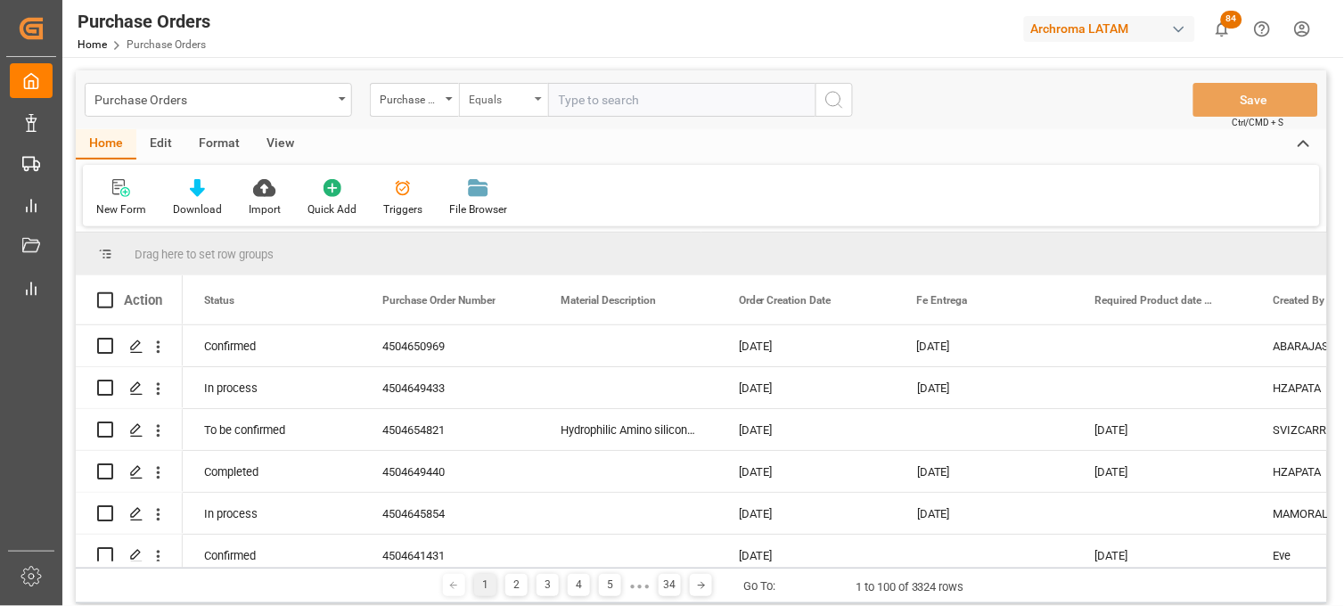
click at [503, 95] on div "Equals" at bounding box center [499, 97] width 61 height 20
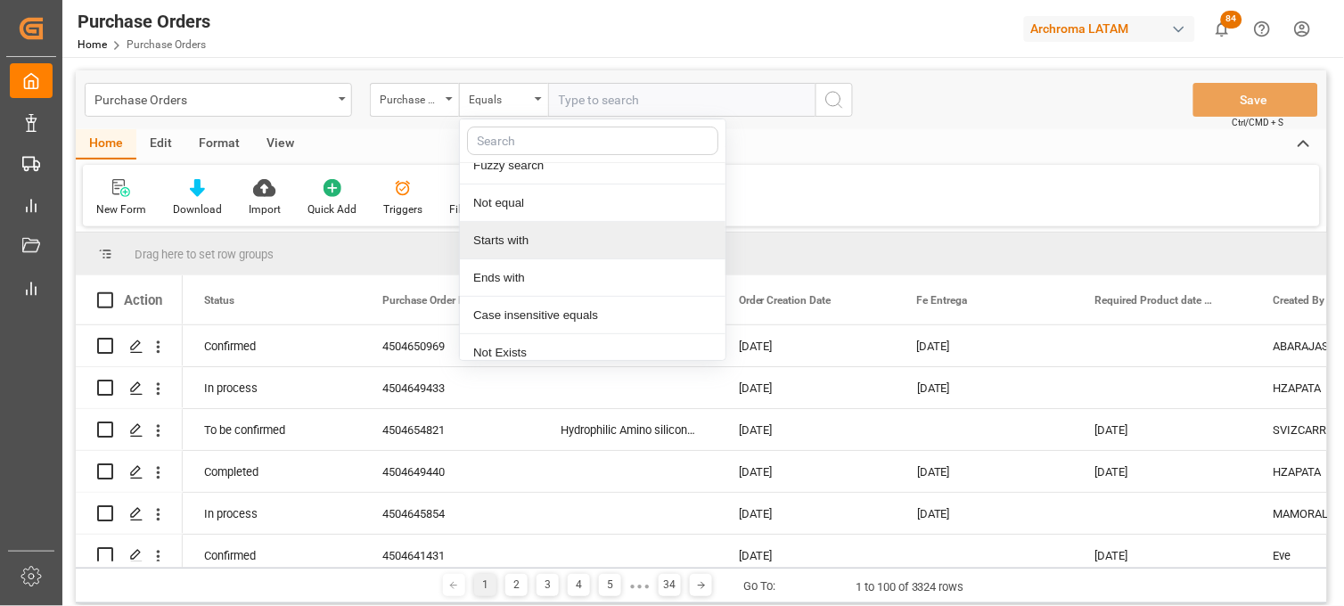
scroll to position [102, 0]
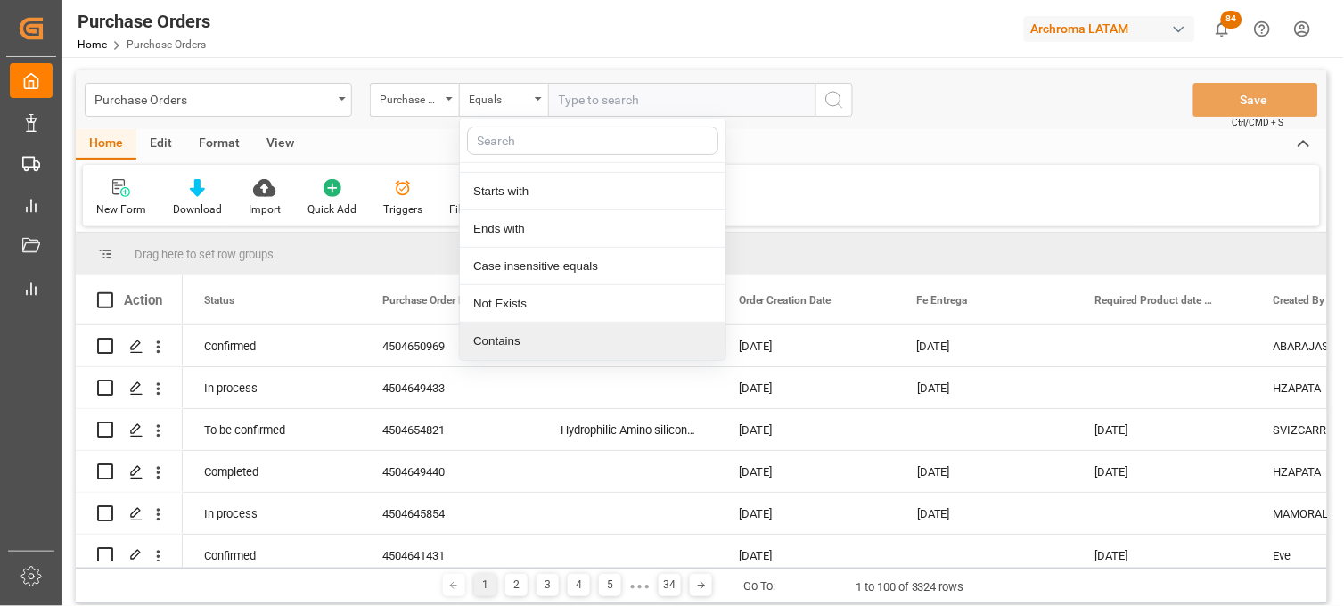
click at [509, 342] on div "Contains" at bounding box center [593, 341] width 266 height 37
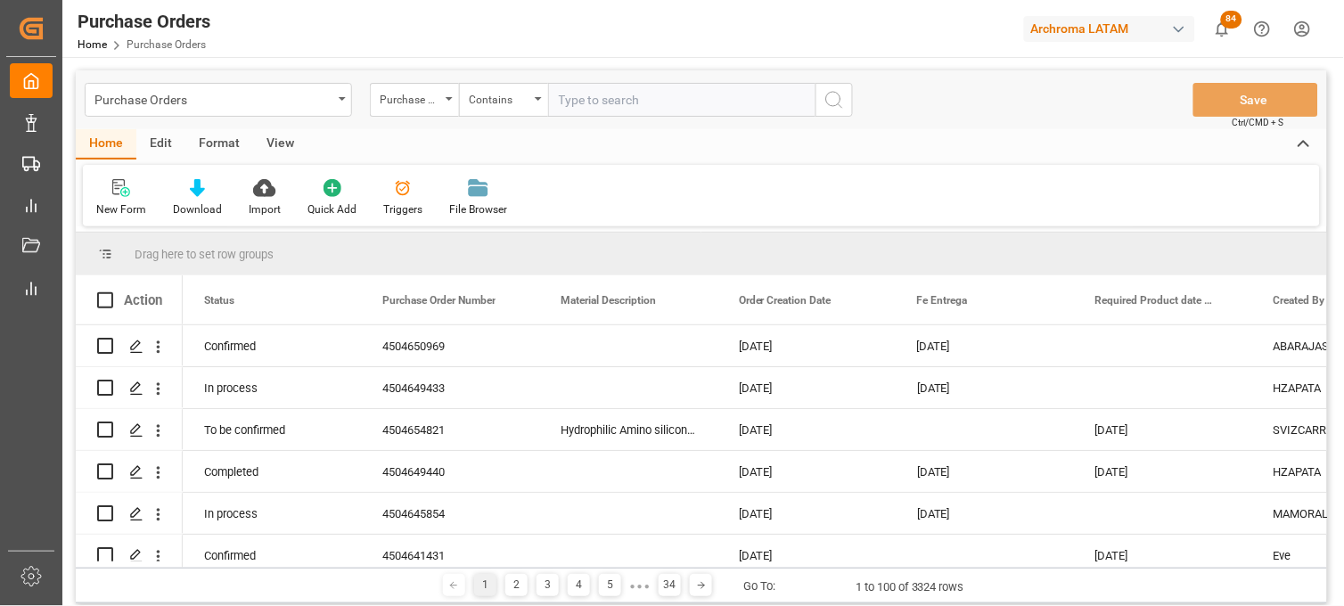
paste input "4504650969"
paste input "4504648615"
type input "4504650969,4504648615"
click at [826, 105] on icon "search button" at bounding box center [833, 99] width 21 height 21
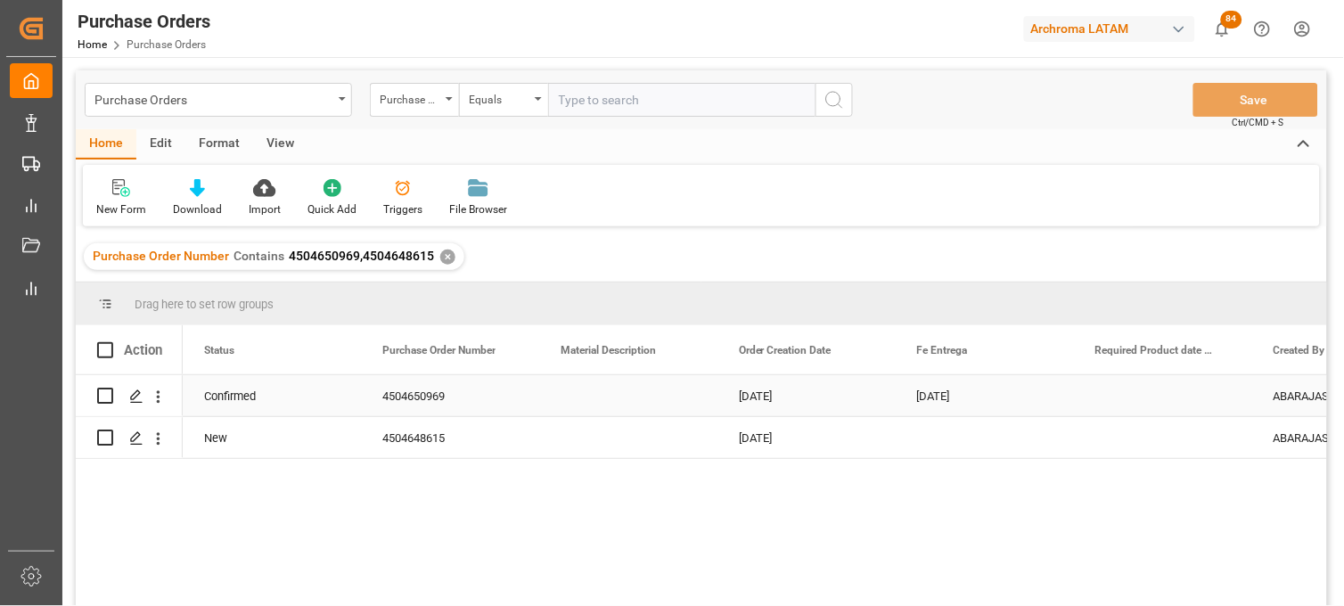
click at [580, 410] on div "Press SPACE to select this row." at bounding box center [628, 395] width 178 height 41
click at [929, 437] on div "Press SPACE to select this row." at bounding box center [985, 437] width 178 height 41
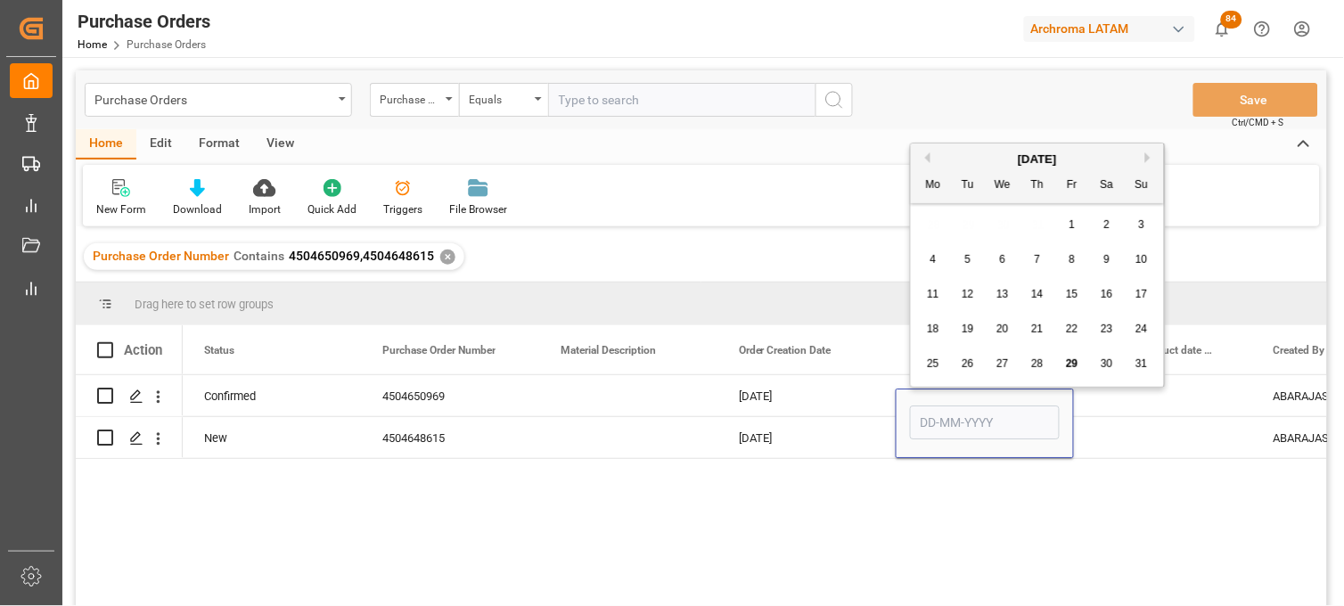
click at [1142, 158] on div "[DATE]" at bounding box center [1037, 160] width 253 height 18
click at [1146, 157] on button "Next Month" at bounding box center [1150, 157] width 11 height 11
click at [1150, 154] on button "Next Month" at bounding box center [1150, 157] width 11 height 11
click at [937, 259] on div "6" at bounding box center [933, 260] width 22 height 21
type input "06-10-2025"
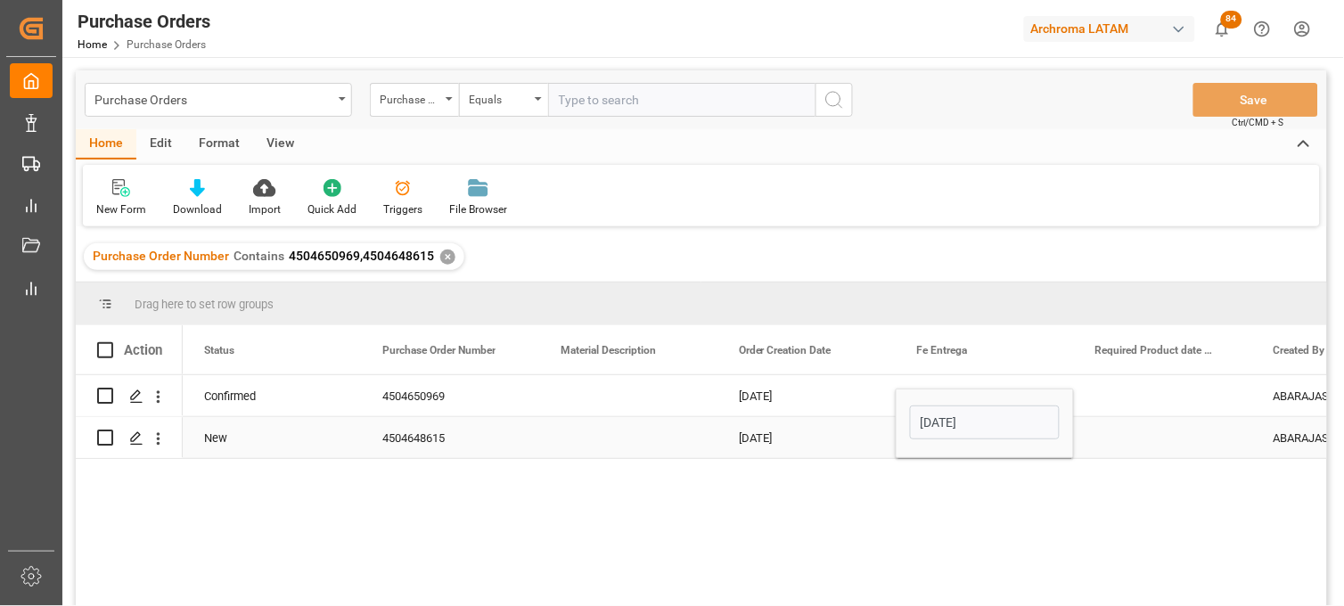
click at [1136, 438] on div "Press SPACE to select this row." at bounding box center [1163, 437] width 178 height 41
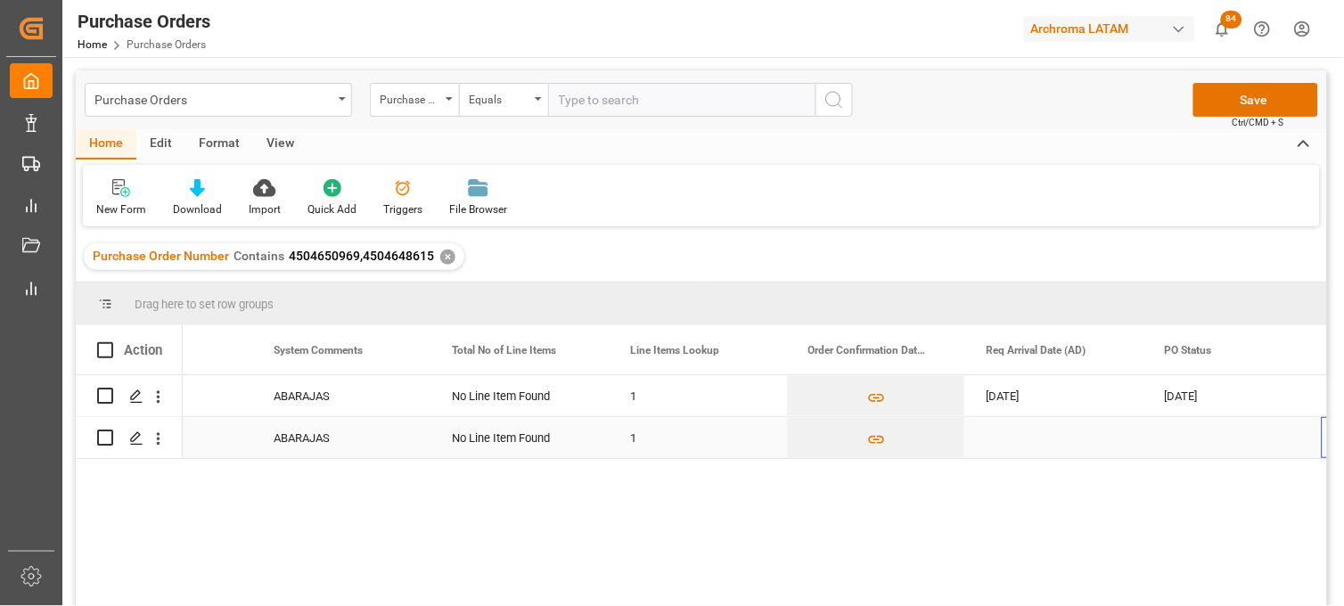
scroll to position [0, 1178]
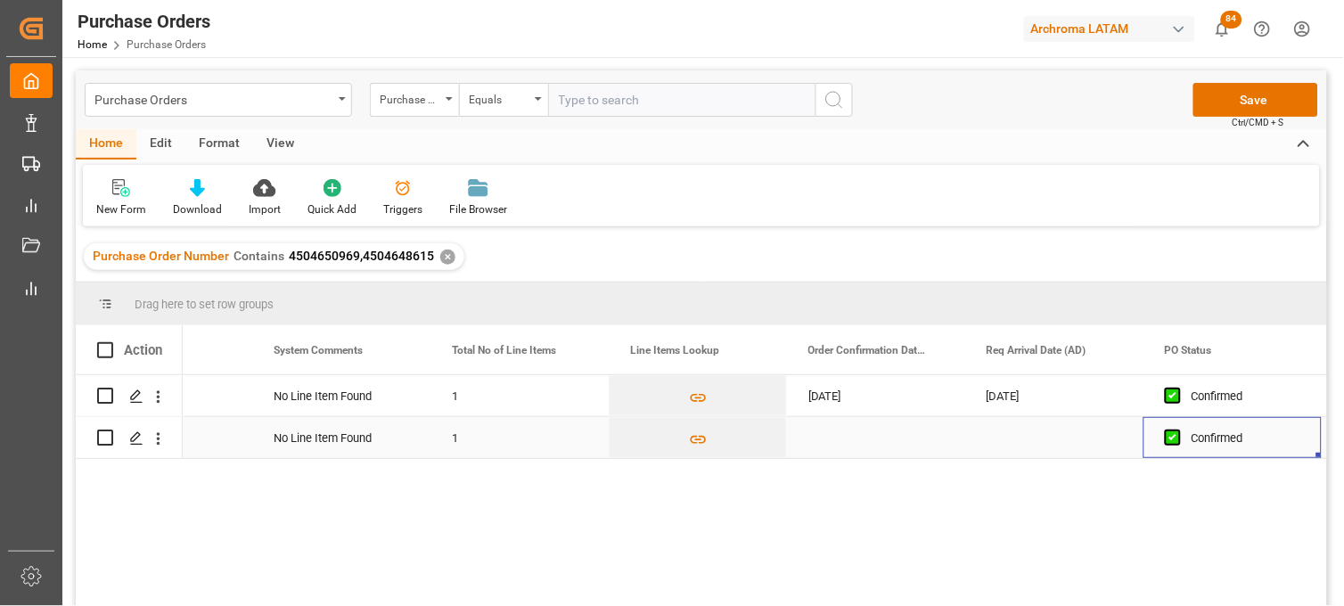
click at [852, 438] on div "Press SPACE to select this row." at bounding box center [876, 437] width 178 height 41
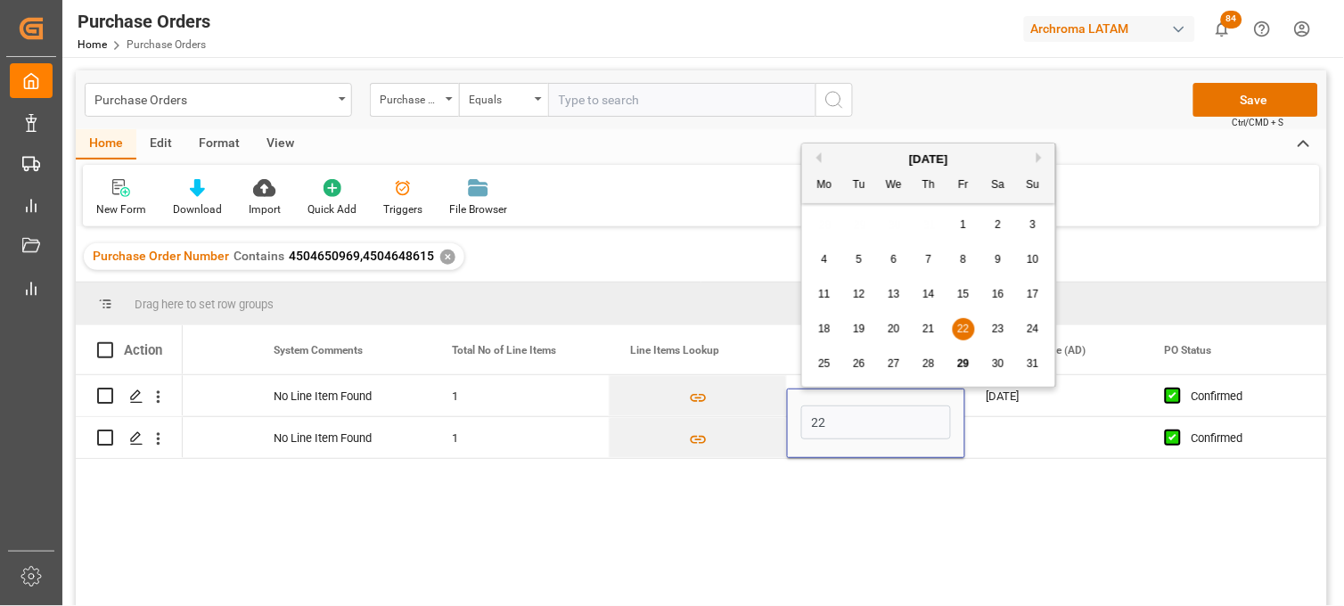
type input "22-08-2025"
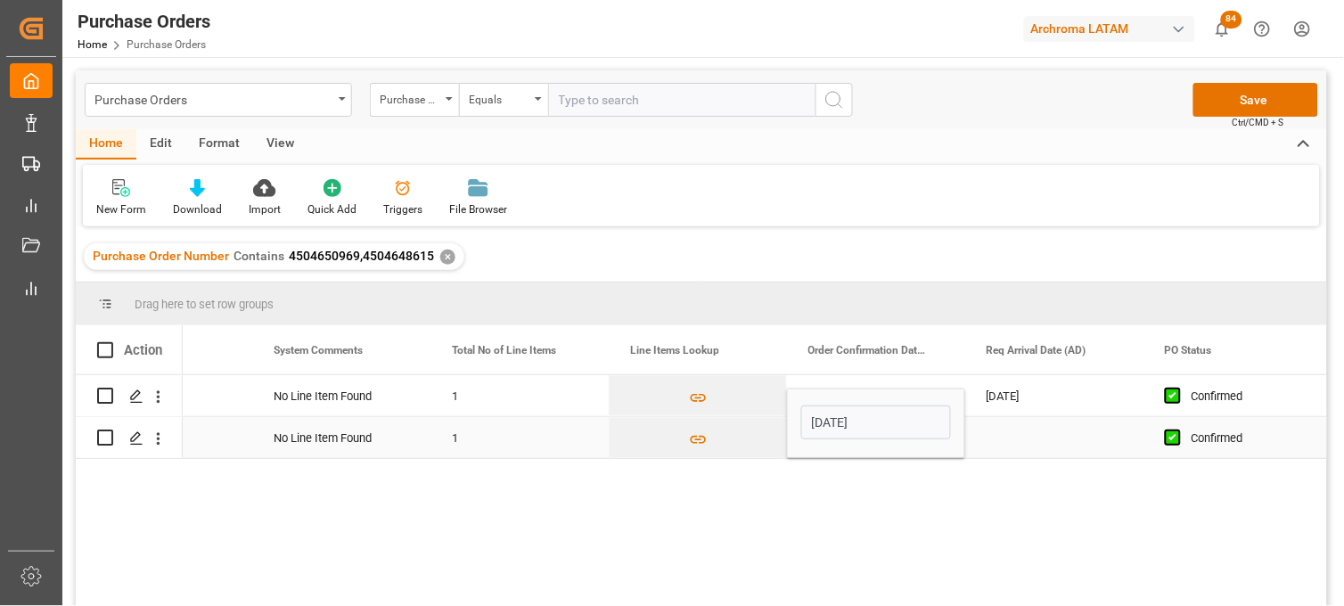
click at [1010, 439] on div "Press SPACE to select this row." at bounding box center [1054, 437] width 178 height 41
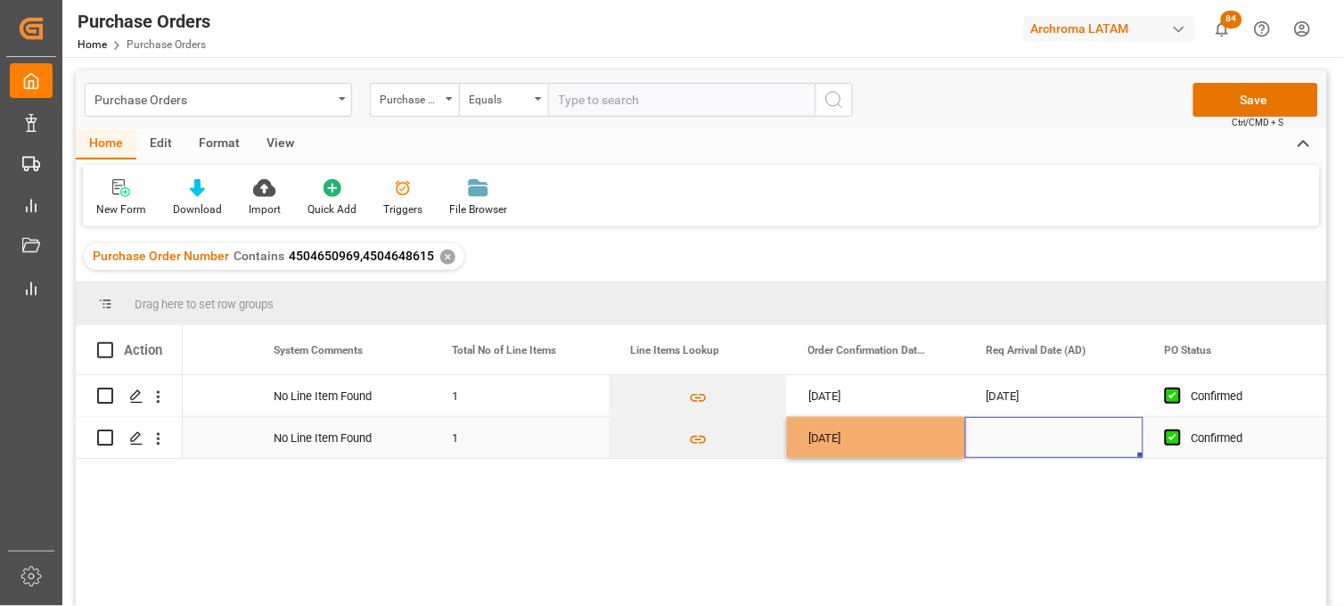
click at [1010, 439] on div "Press SPACE to select this row." at bounding box center [1054, 437] width 178 height 41
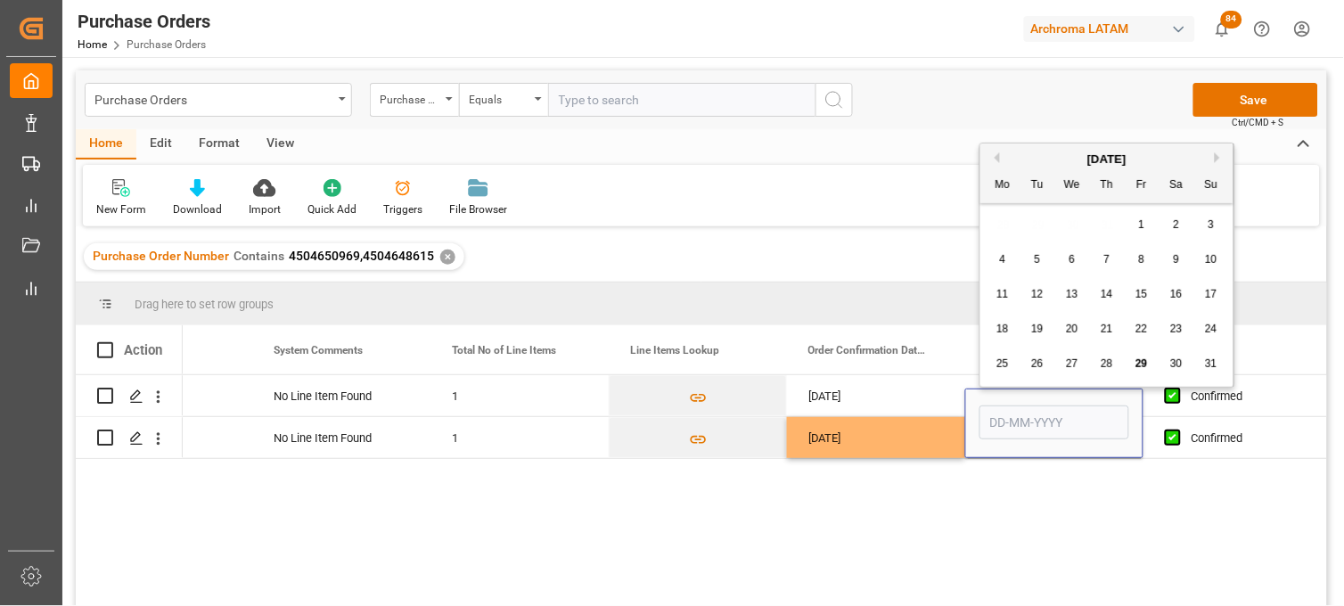
click at [1215, 159] on button "Next Month" at bounding box center [1220, 157] width 11 height 11
click at [1008, 331] on span "22" at bounding box center [1002, 329] width 12 height 12
type input "[DATE]"
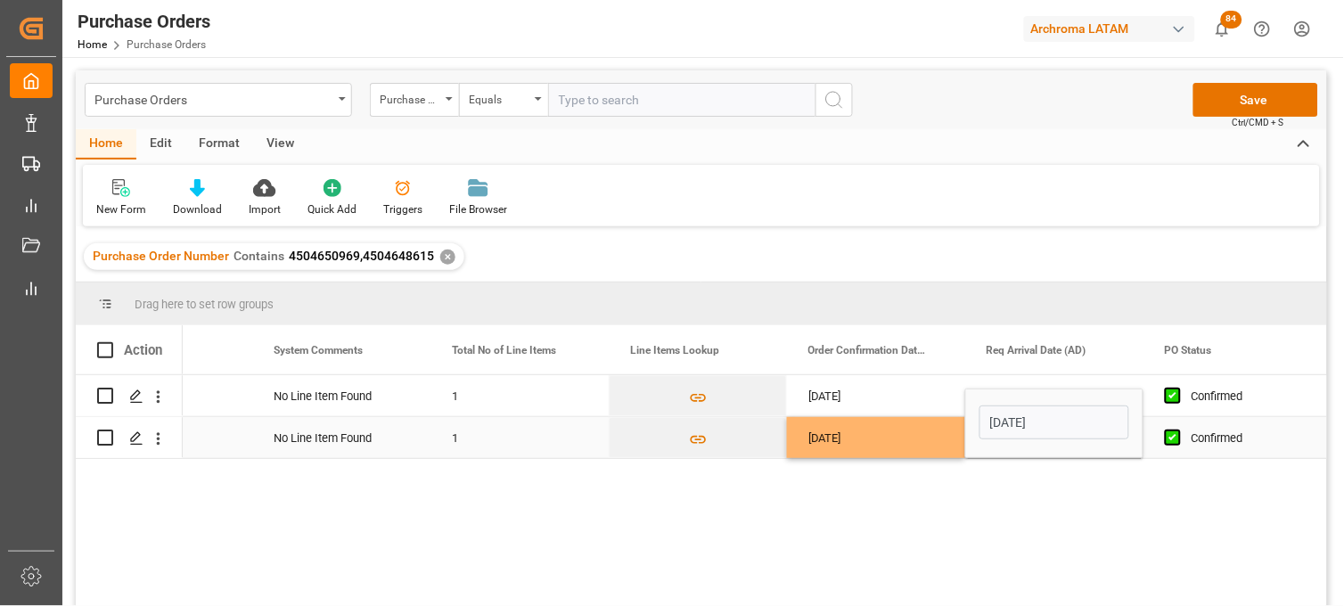
click at [912, 442] on div "22-08-2025" at bounding box center [876, 437] width 178 height 41
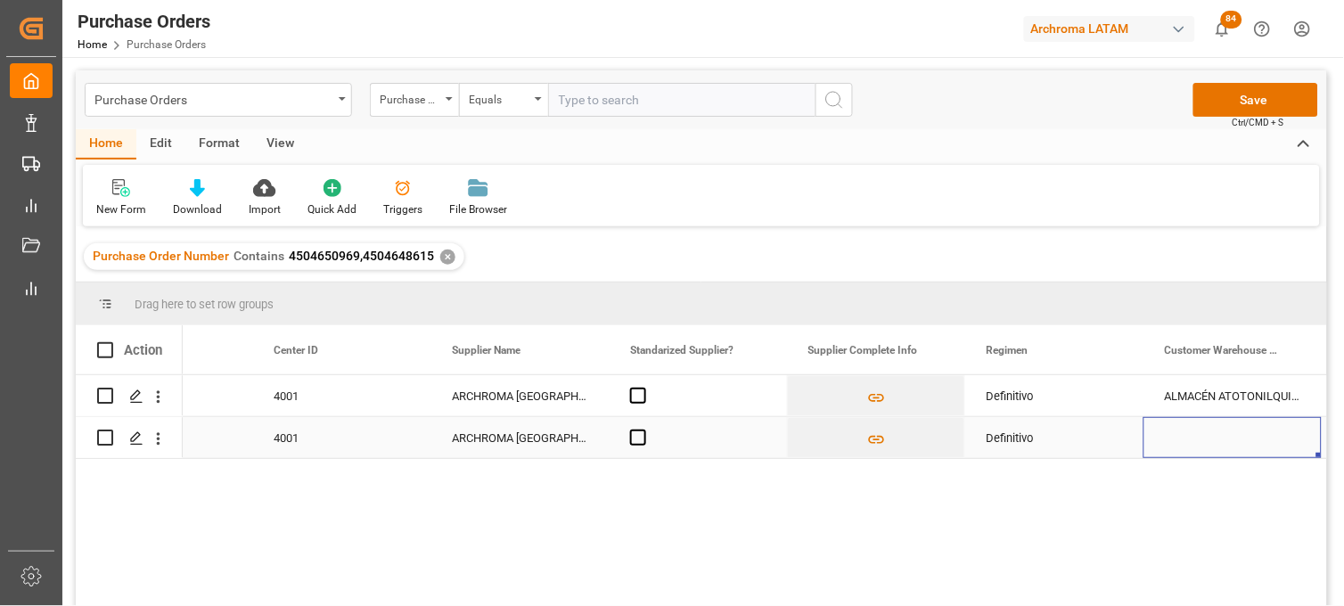
scroll to position [0, 0]
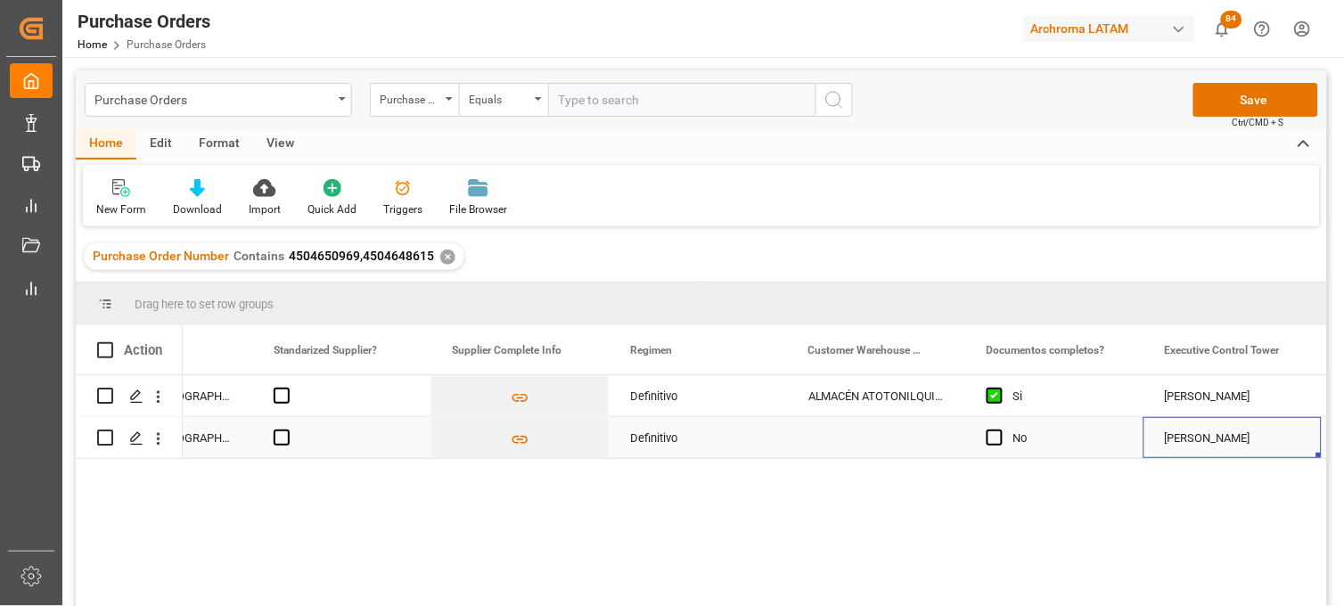
click at [836, 439] on div "Press SPACE to select this row." at bounding box center [876, 437] width 178 height 41
click at [841, 424] on input "to" at bounding box center [876, 427] width 150 height 34
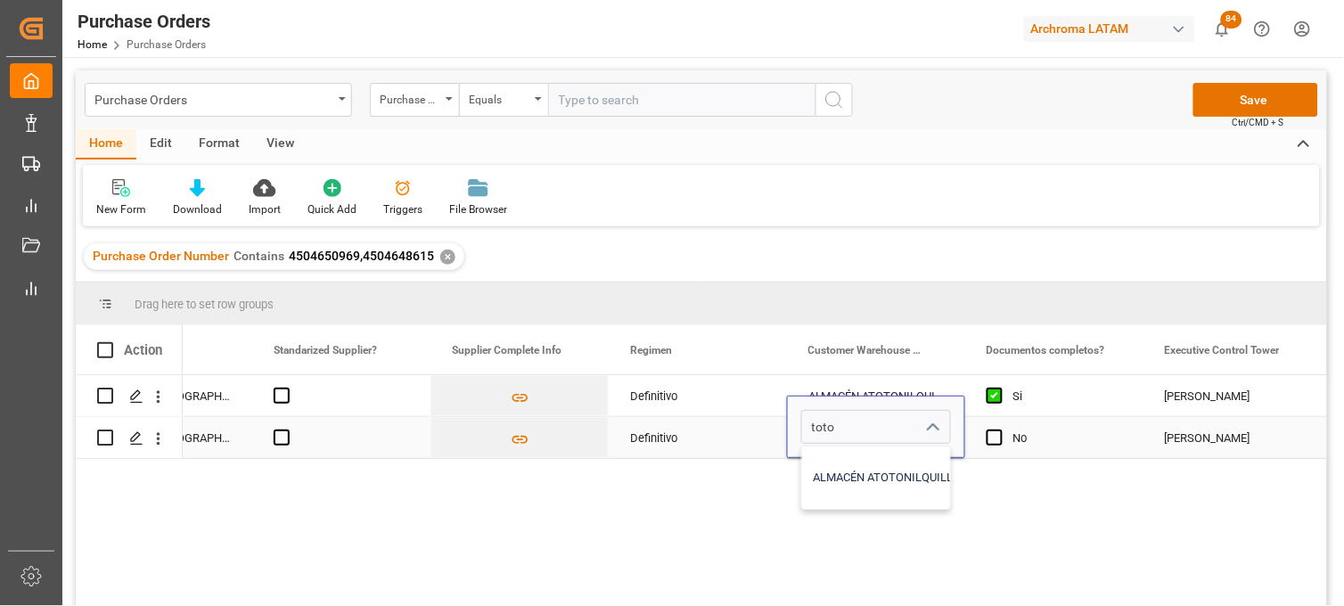
click at [851, 459] on div "ALMACÉN ATOTONILQUILLO" at bounding box center [886, 477] width 169 height 62
type input "ALMACÉN ATOTONILQUILLO"
click at [989, 442] on span "Press SPACE to select this row." at bounding box center [994, 438] width 16 height 16
click at [1000, 430] on input "Press SPACE to select this row." at bounding box center [1000, 430] width 0 height 0
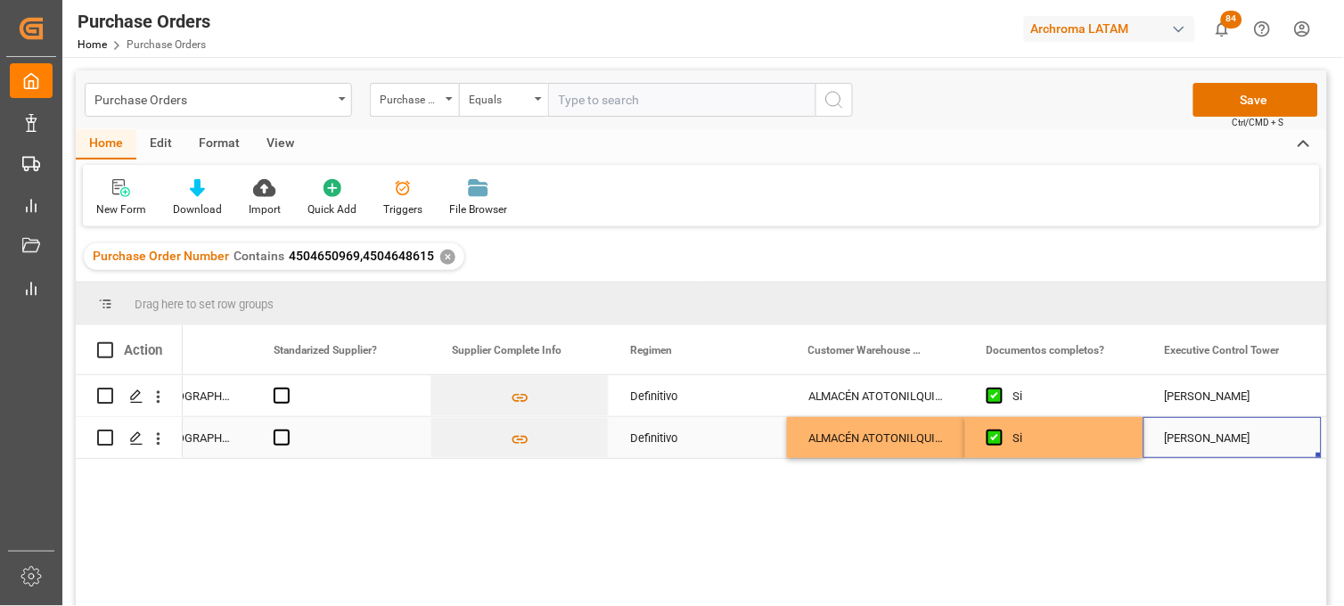
click at [1176, 448] on div "[PERSON_NAME]" at bounding box center [1232, 438] width 135 height 41
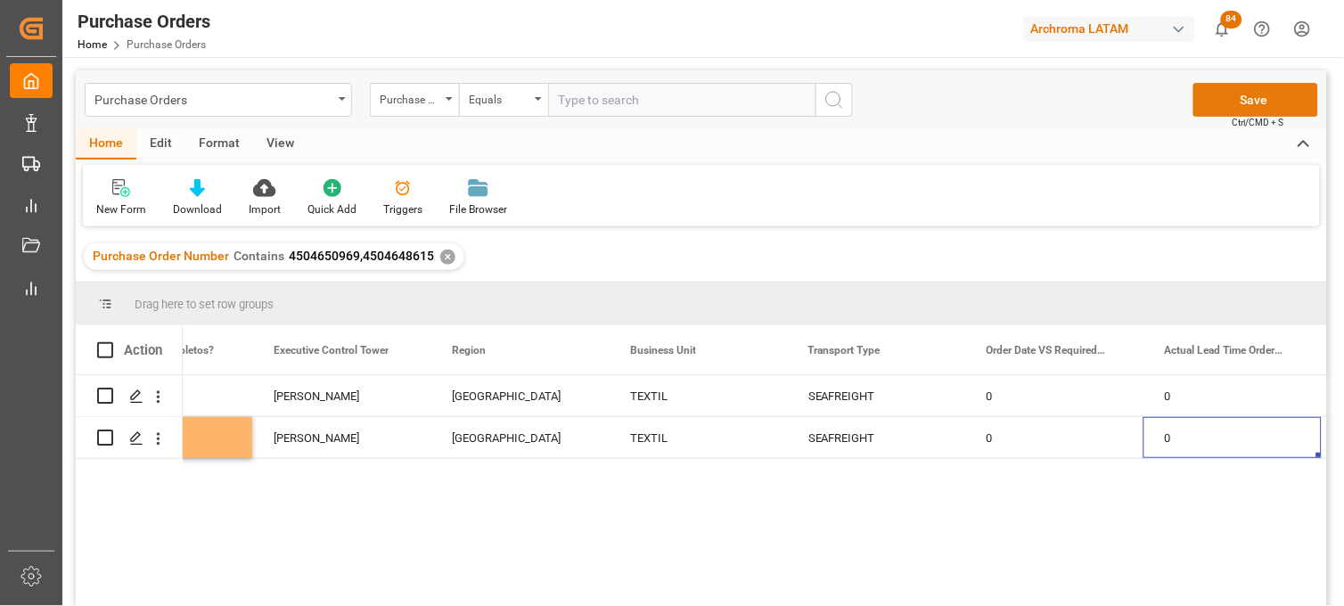
click at [1246, 95] on button "Save" at bounding box center [1255, 100] width 125 height 34
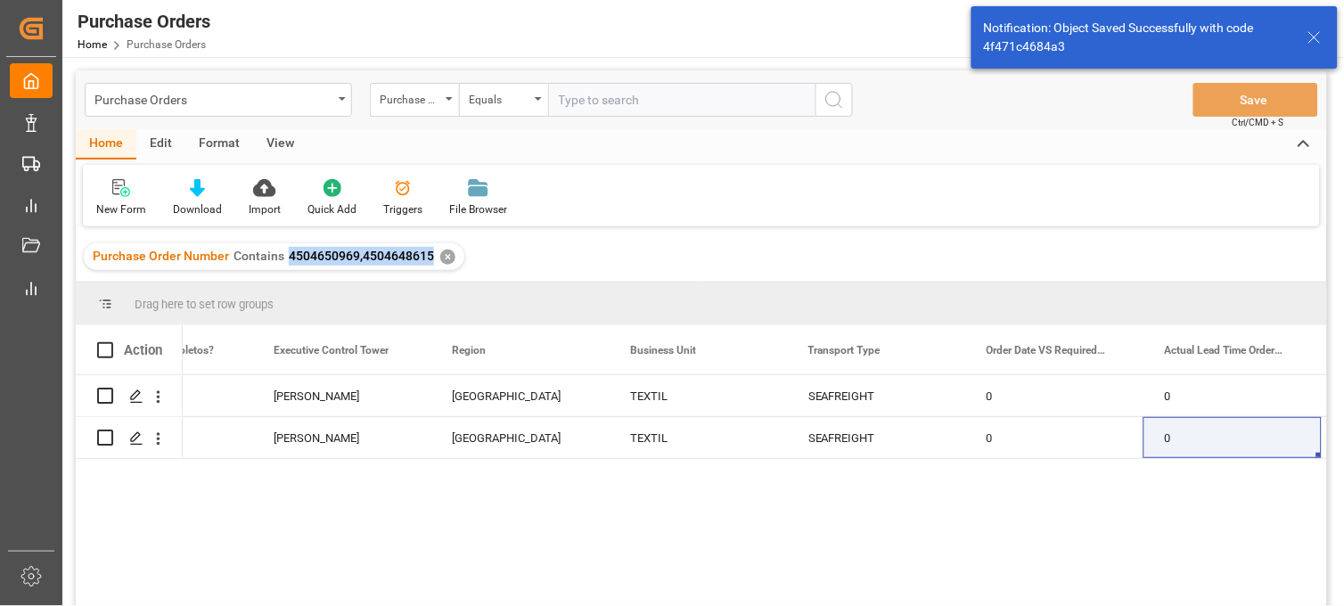
drag, startPoint x: 430, startPoint y: 257, endPoint x: 286, endPoint y: 262, distance: 144.5
click at [286, 262] on div "Purchase Order Number Contains 4504650969,4504648615 ✕" at bounding box center [274, 256] width 380 height 27
copy span "4504650969,4504648615"
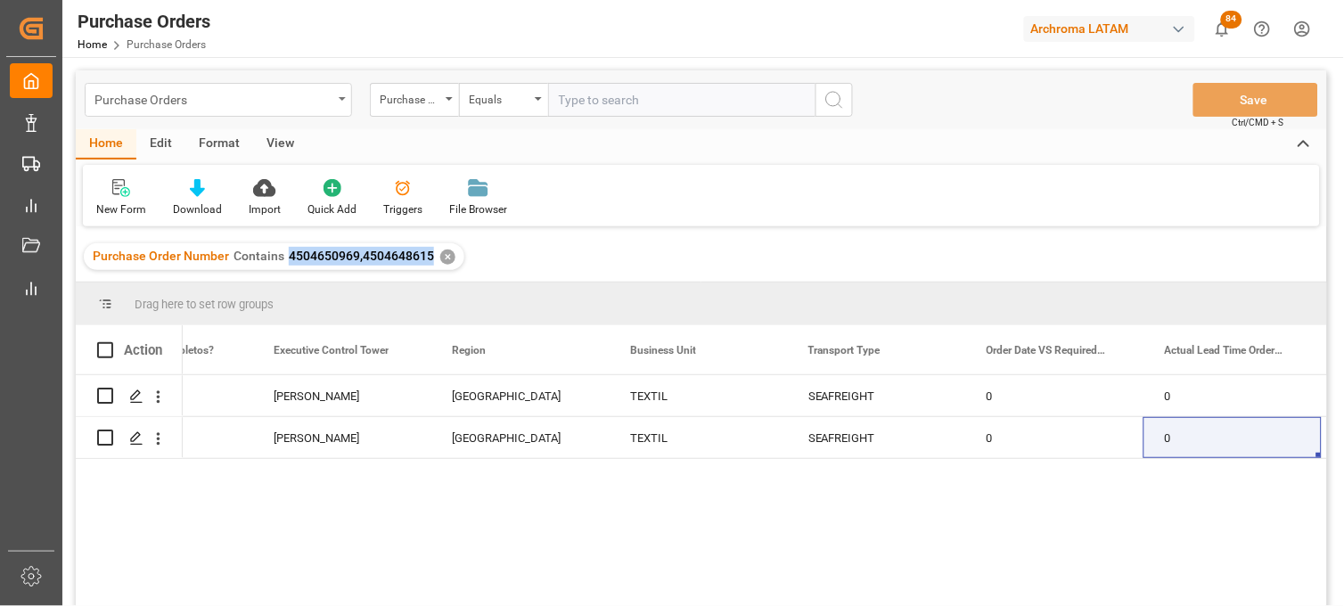
click at [247, 110] on div "Purchase Orders" at bounding box center [218, 100] width 267 height 34
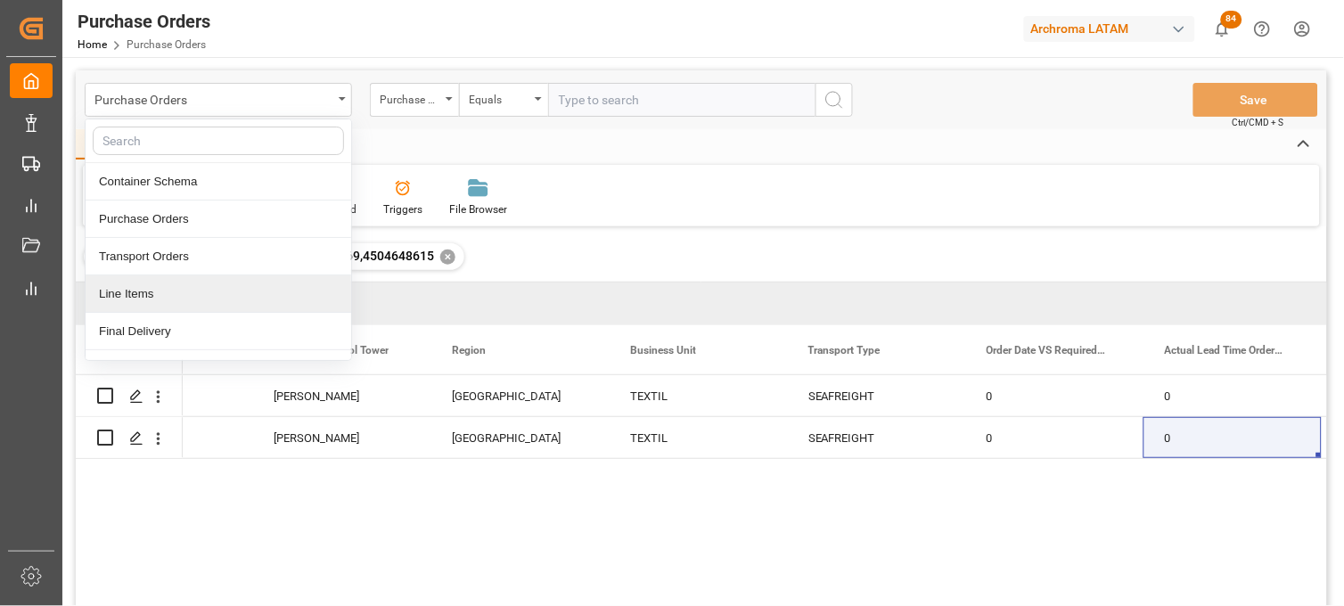
click at [141, 297] on div "Line Items" at bounding box center [219, 293] width 266 height 37
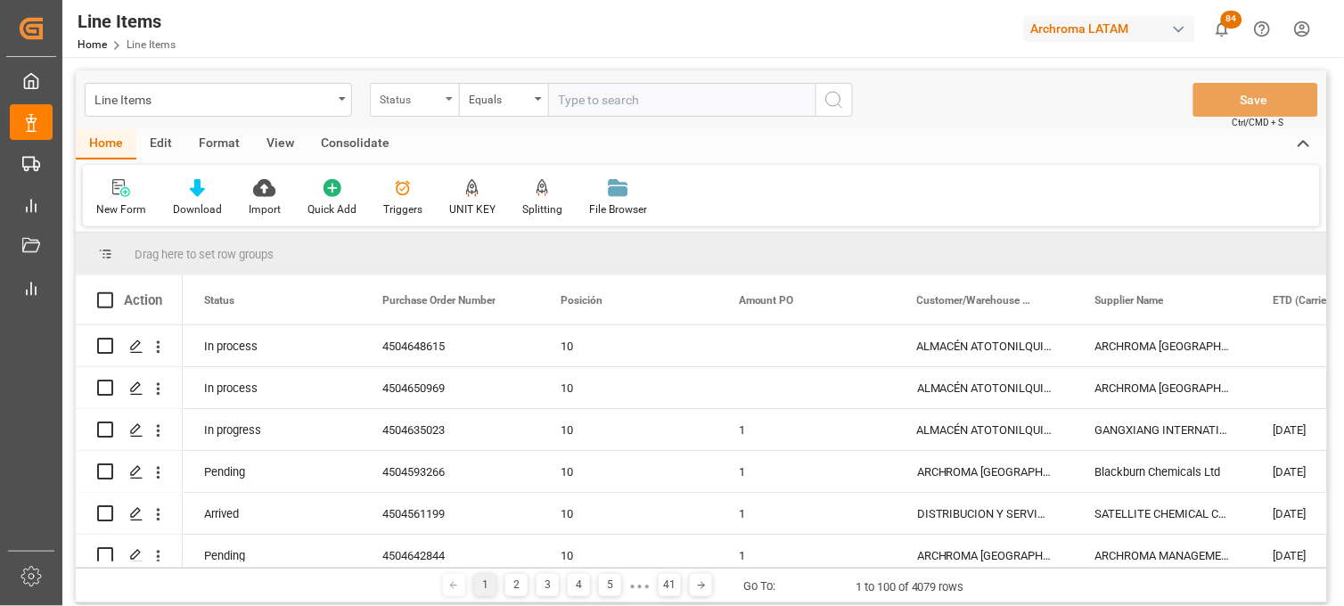
click at [420, 111] on div "Status" at bounding box center [414, 100] width 89 height 34
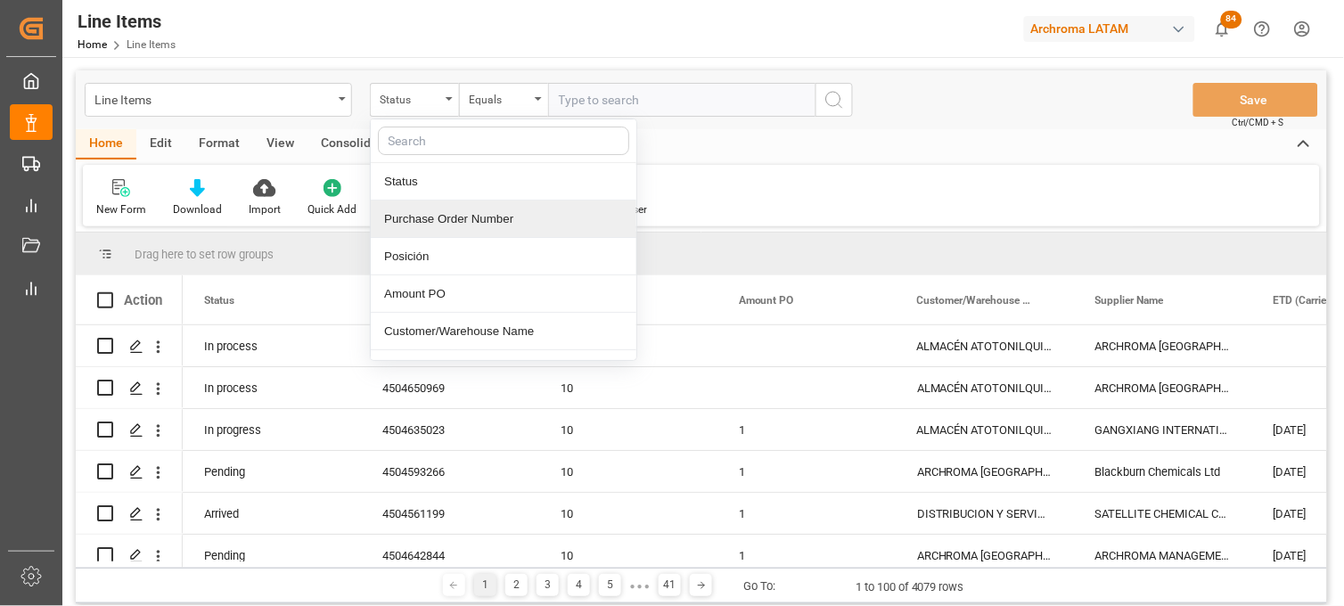
drag, startPoint x: 472, startPoint y: 217, endPoint x: 538, endPoint y: 130, distance: 109.4
click at [470, 217] on div "Purchase Order Number" at bounding box center [504, 218] width 266 height 37
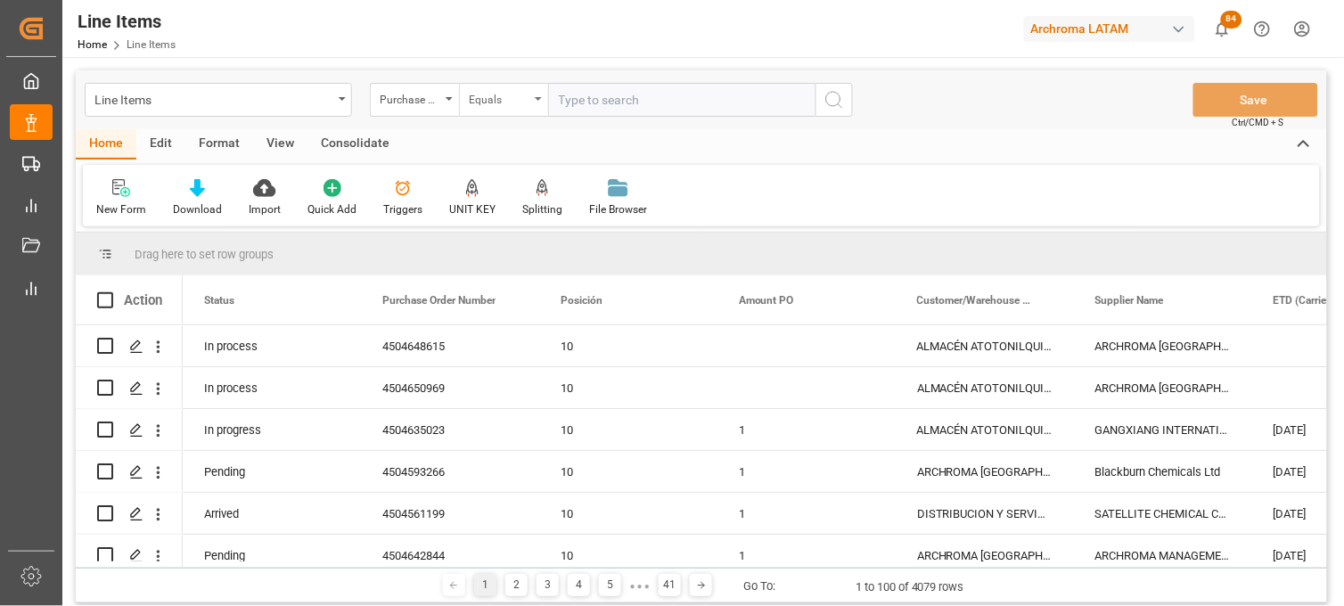
click at [529, 94] on div "Equals" at bounding box center [503, 100] width 89 height 34
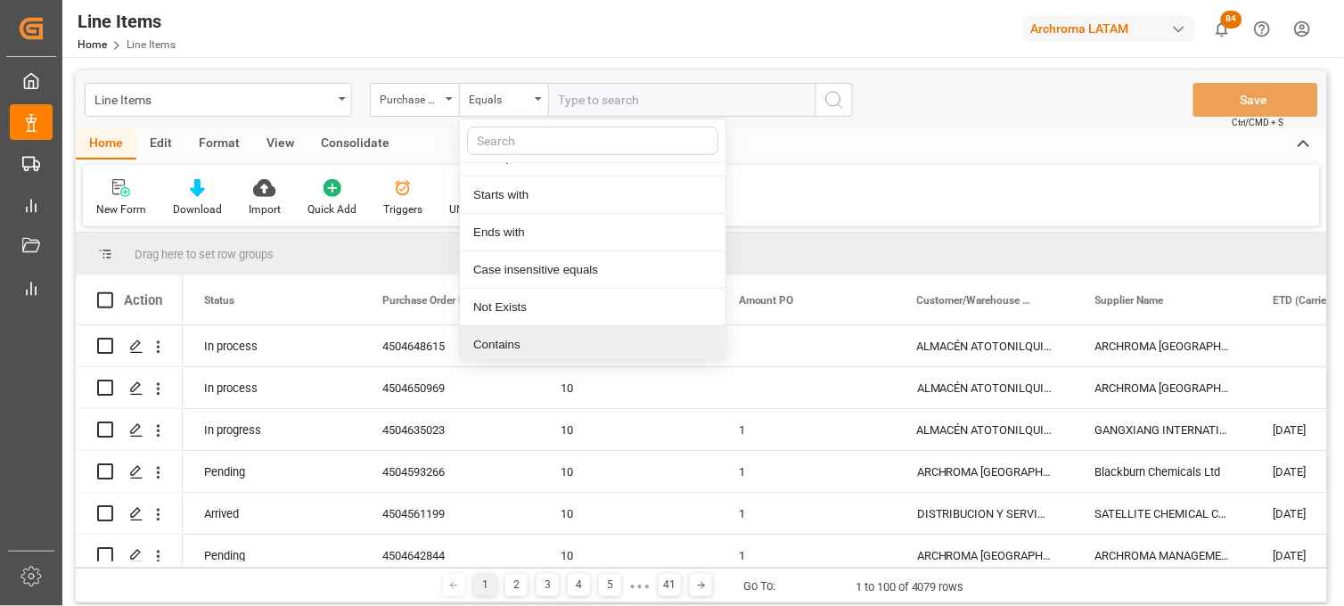
click at [536, 350] on div "Contains" at bounding box center [593, 344] width 266 height 37
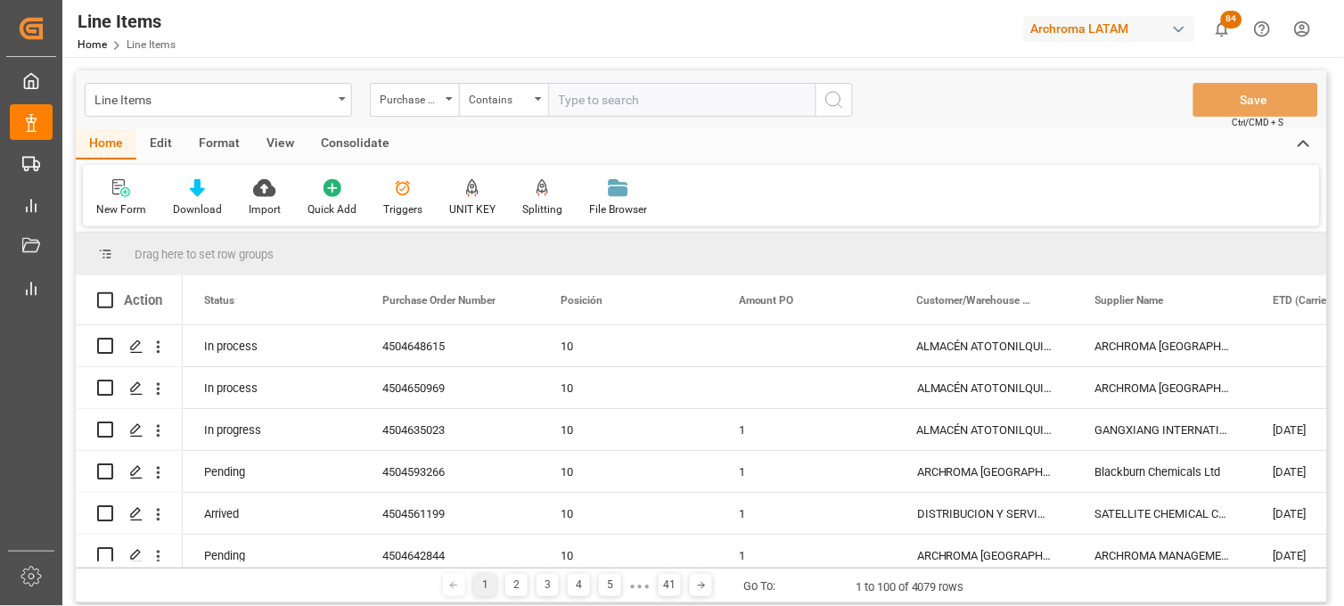
click at [588, 103] on input "text" at bounding box center [681, 100] width 267 height 34
paste input "4504650969,4504648615"
type input "4504650969,4504648615"
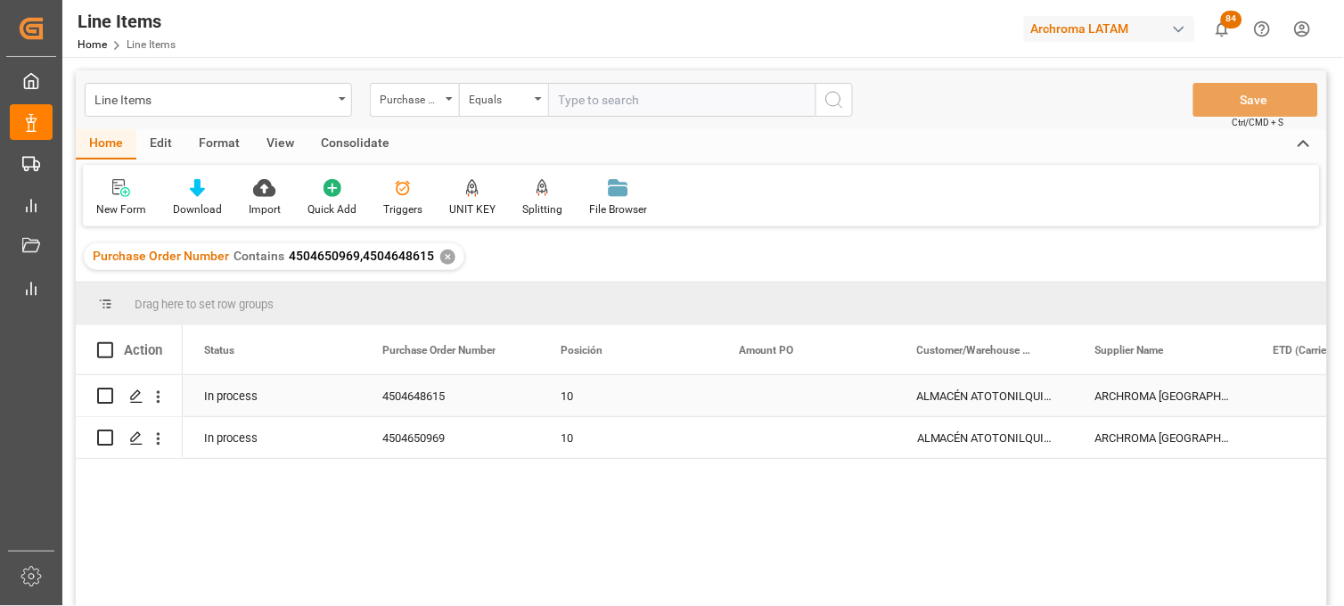
click at [776, 402] on div "Press SPACE to select this row." at bounding box center [806, 395] width 178 height 41
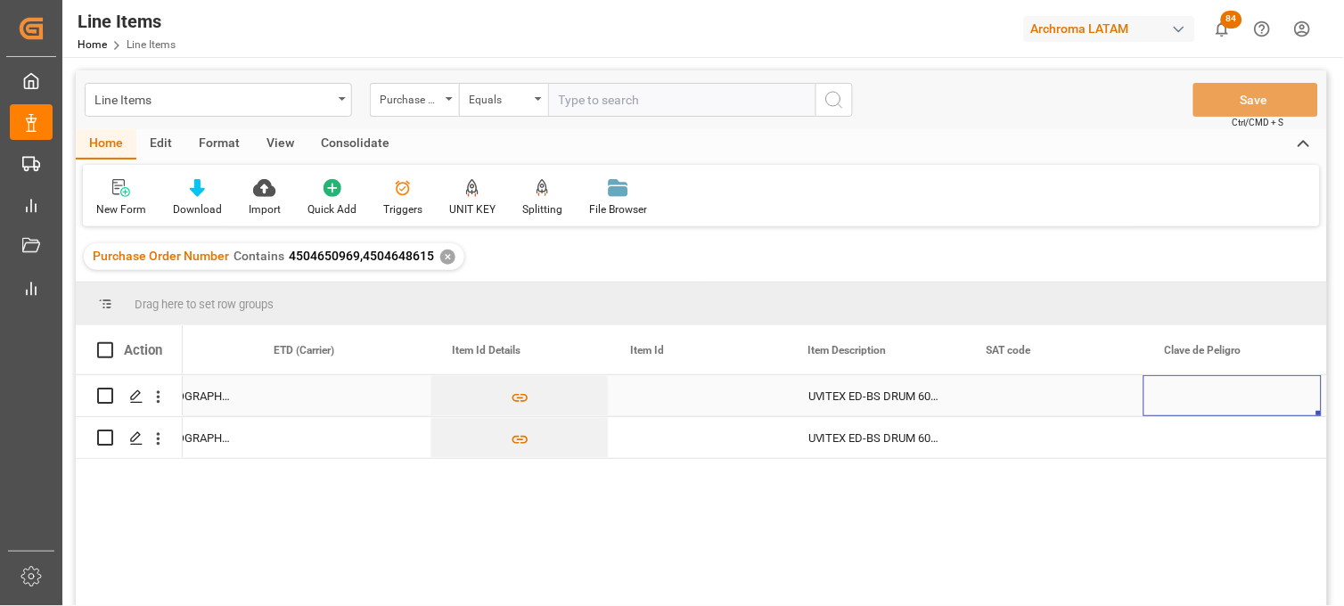
click at [348, 403] on div "Press SPACE to select this row." at bounding box center [341, 395] width 178 height 41
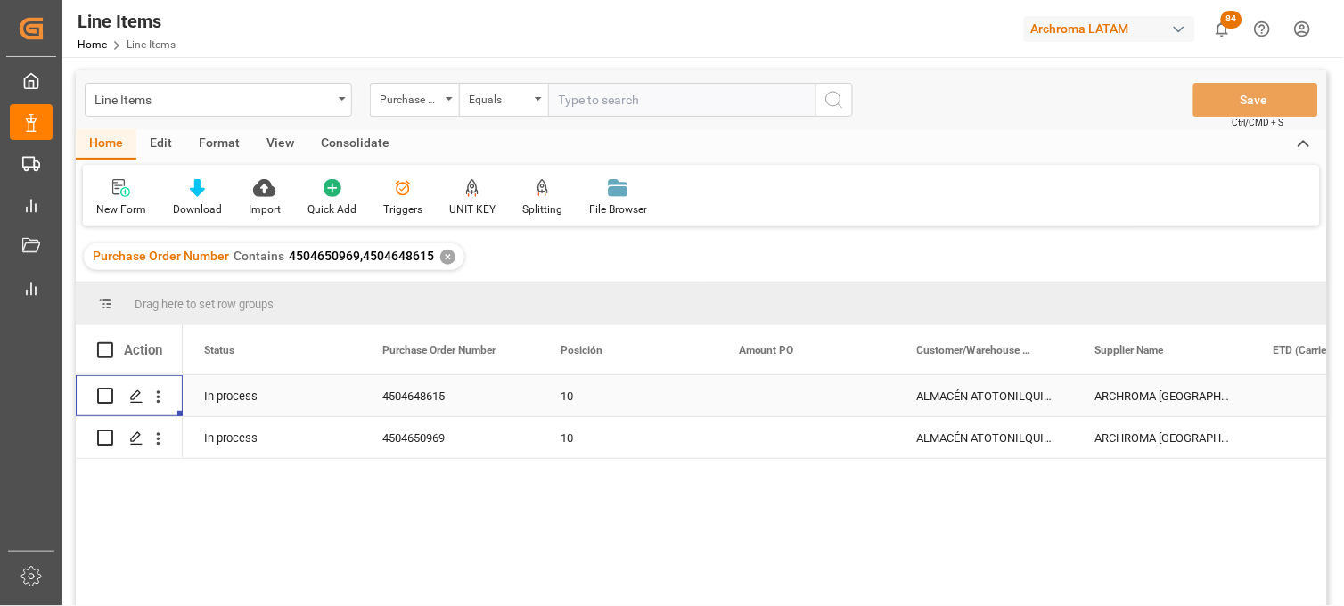
click at [396, 403] on div "4504648615" at bounding box center [450, 395] width 178 height 41
click at [656, 392] on div "10" at bounding box center [627, 396] width 135 height 41
click at [742, 396] on div "Press SPACE to select this row." at bounding box center [806, 395] width 178 height 41
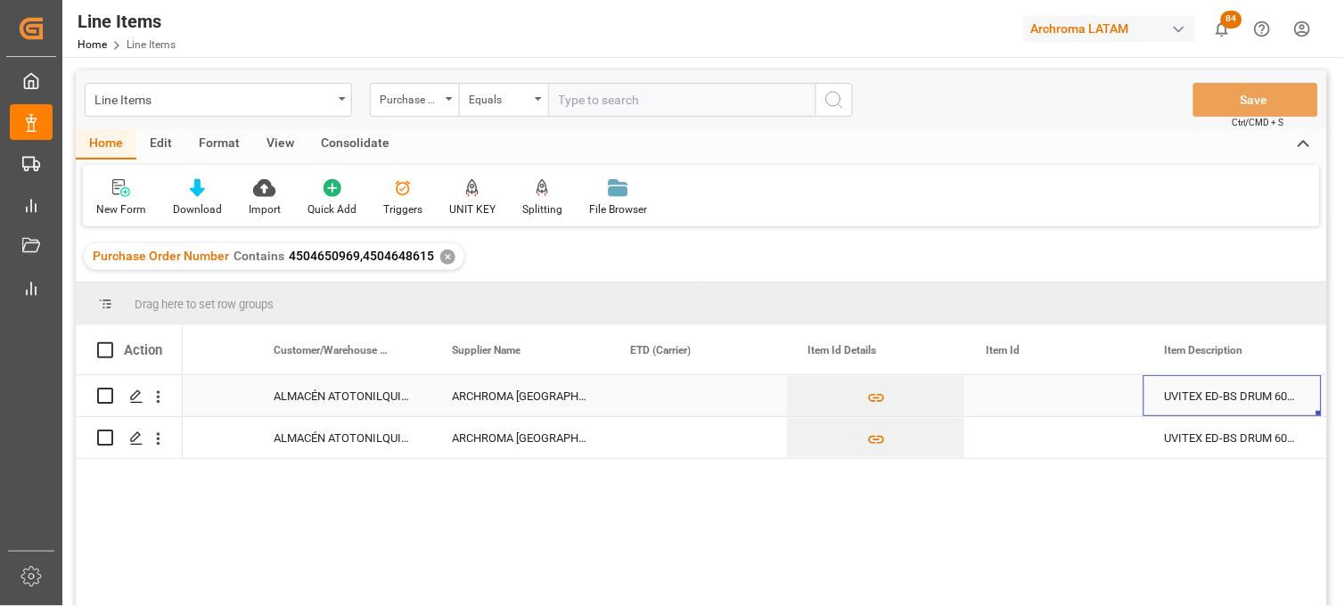
click at [1039, 401] on div "Press SPACE to select this row." at bounding box center [1054, 395] width 178 height 41
click at [1038, 401] on input "Press SPACE to select this row." at bounding box center [1054, 406] width 150 height 34
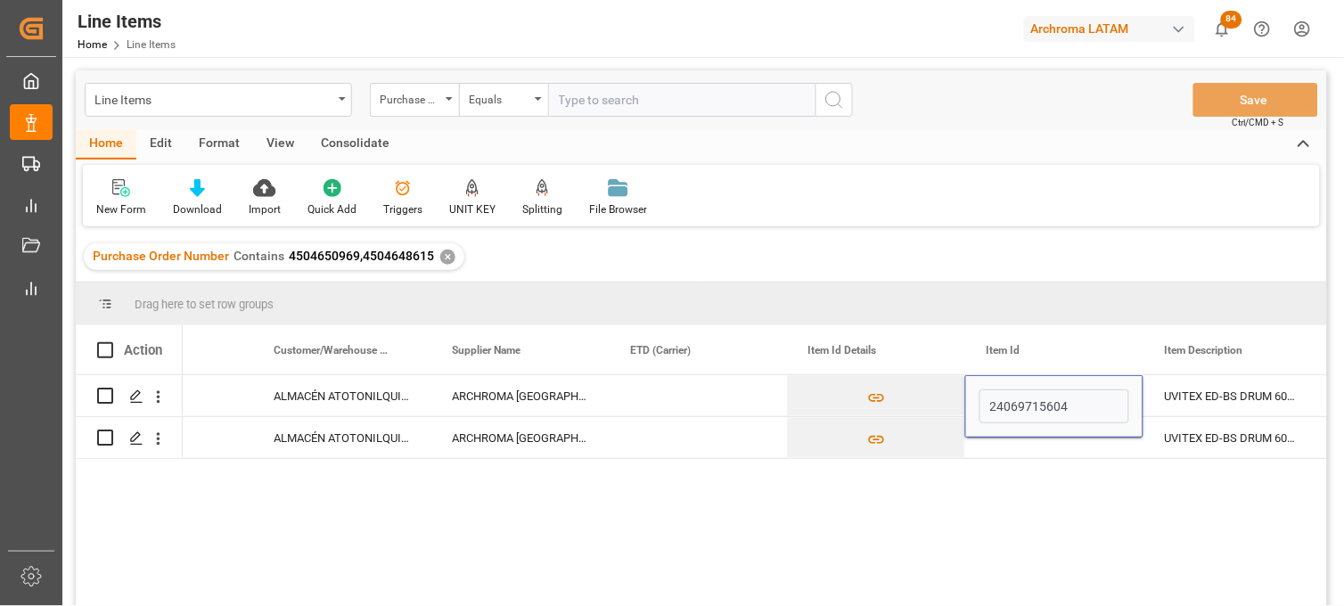
type input "24069715604"
click at [996, 442] on div "Press SPACE to select this row." at bounding box center [1054, 437] width 178 height 41
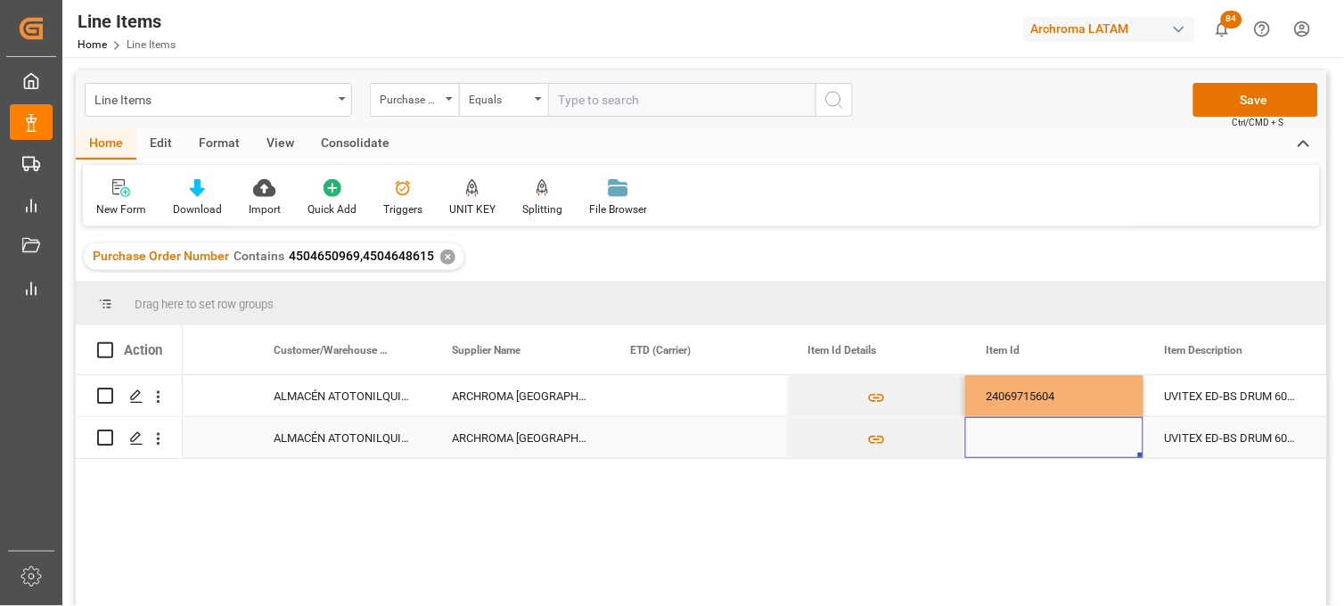
click at [1002, 443] on div "Press SPACE to select this row." at bounding box center [1054, 437] width 178 height 41
click at [1002, 443] on div "Press SPACE to select this row." at bounding box center [1054, 427] width 178 height 62
click at [1008, 429] on input "Press SPACE to select this row." at bounding box center [1054, 427] width 150 height 34
paste input "10203415603"
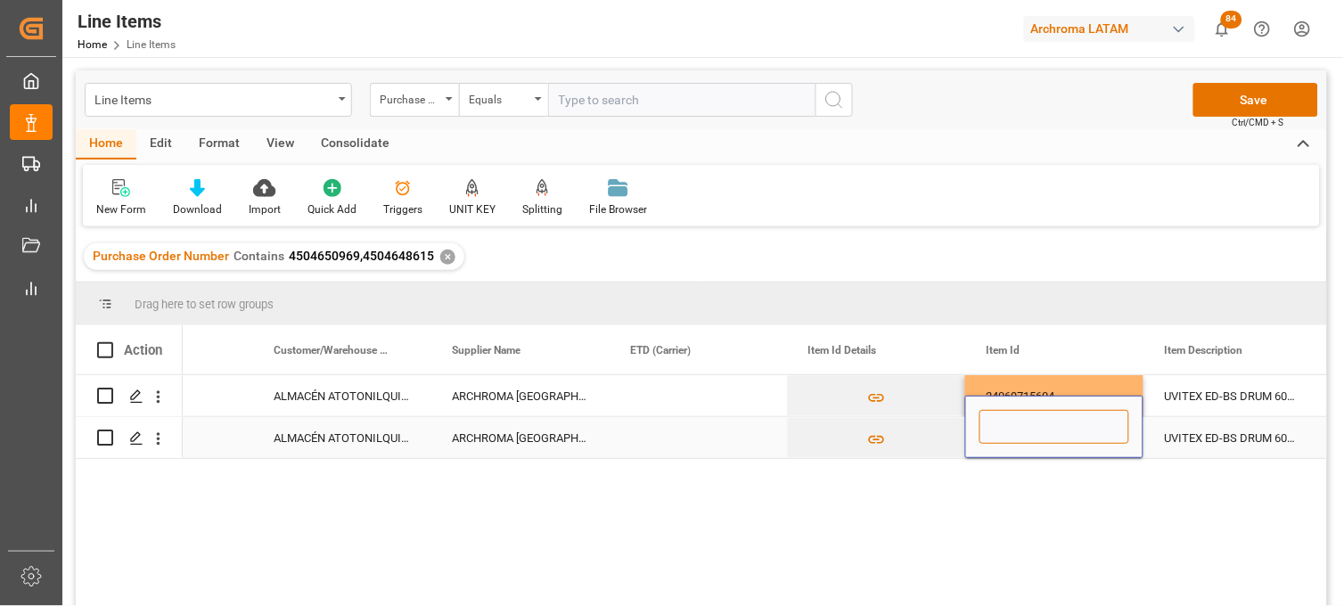
type input "10203415603"
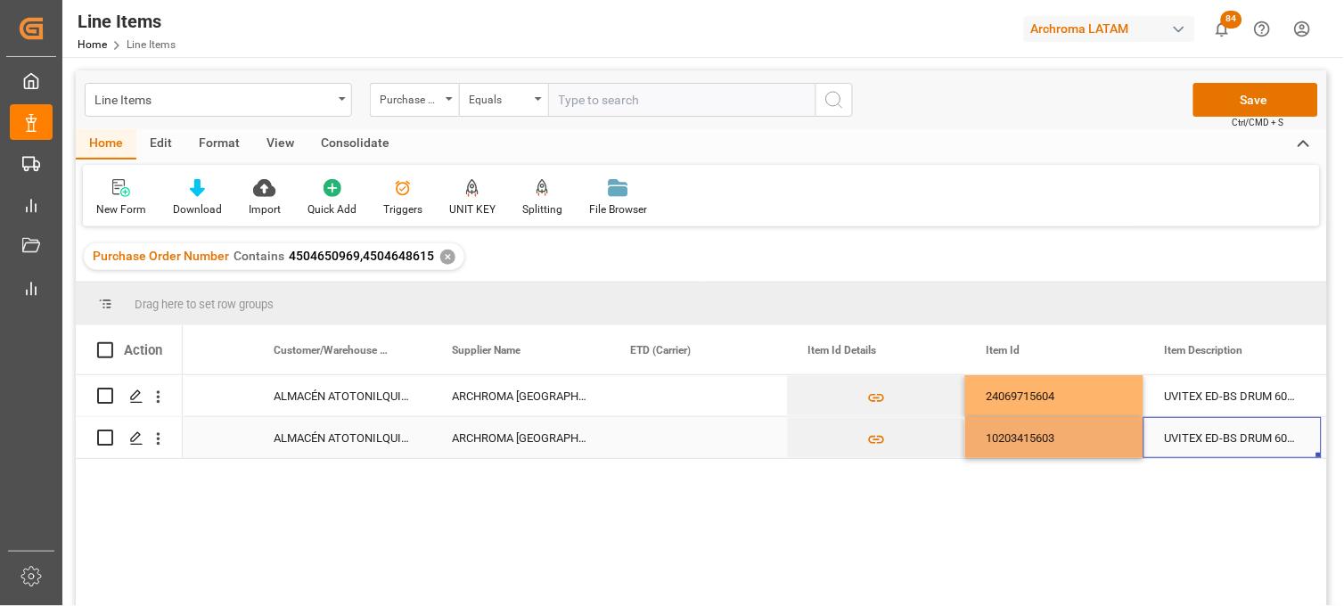
click at [1192, 435] on div "UVITEX ED-BS DRUM 60KG" at bounding box center [1232, 437] width 178 height 41
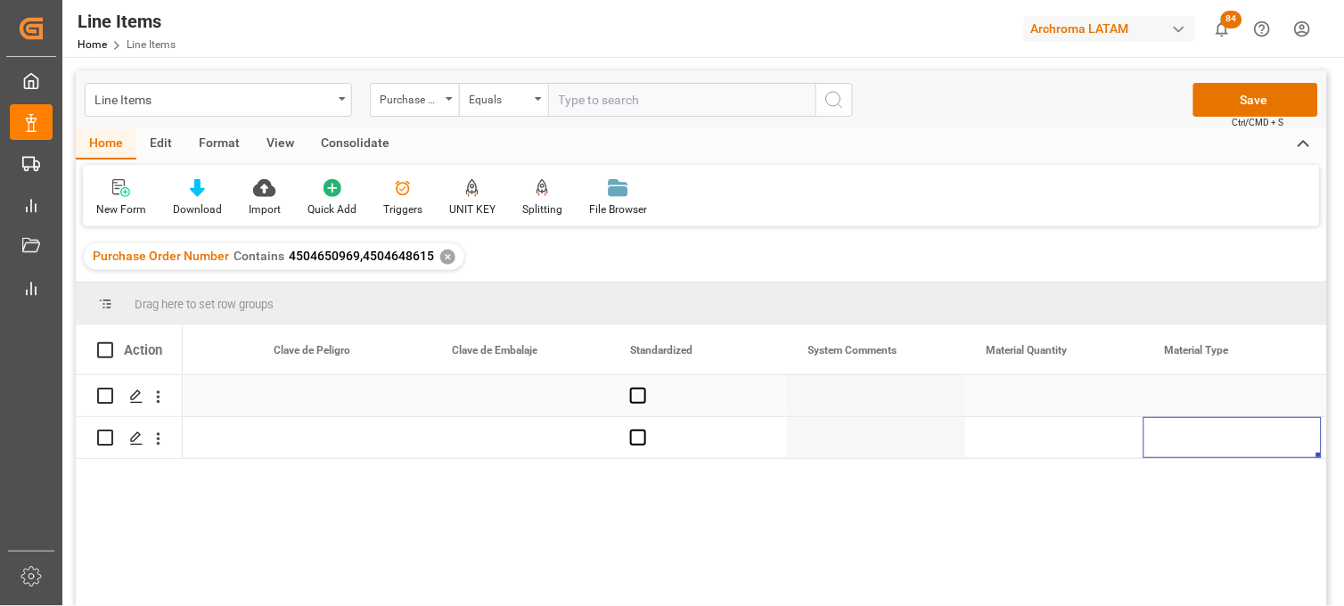
click at [1050, 395] on div "Press SPACE to select this row." at bounding box center [1054, 395] width 178 height 41
click at [1002, 401] on div "Press SPACE to select this row." at bounding box center [1054, 395] width 178 height 41
click at [1002, 401] on input "Press SPACE to select this row." at bounding box center [1054, 406] width 150 height 34
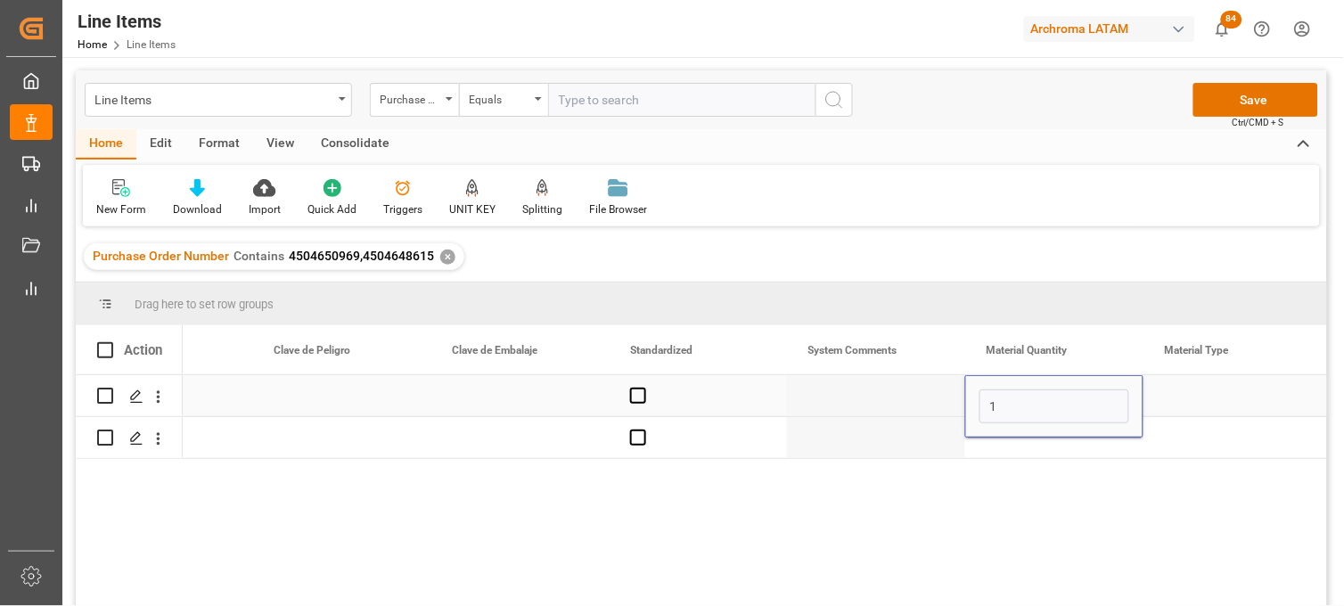
type input "10"
click at [1182, 399] on div "Press SPACE to select this row." at bounding box center [1232, 395] width 178 height 41
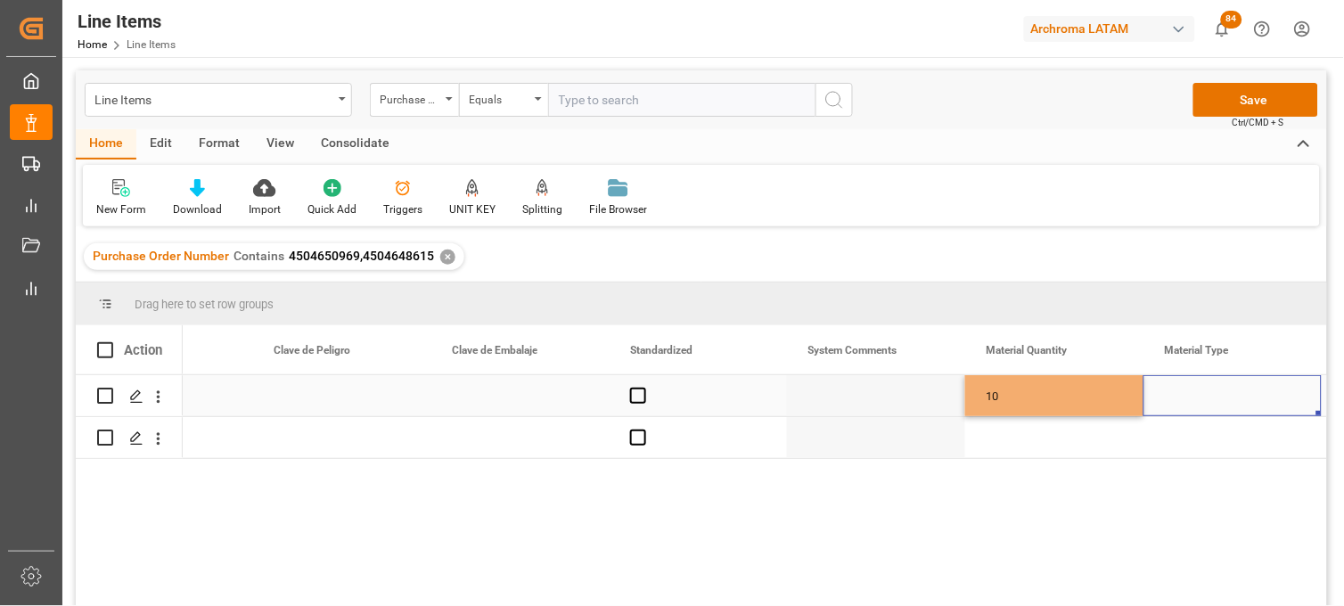
click at [1182, 399] on div "Press SPACE to select this row." at bounding box center [1232, 395] width 178 height 41
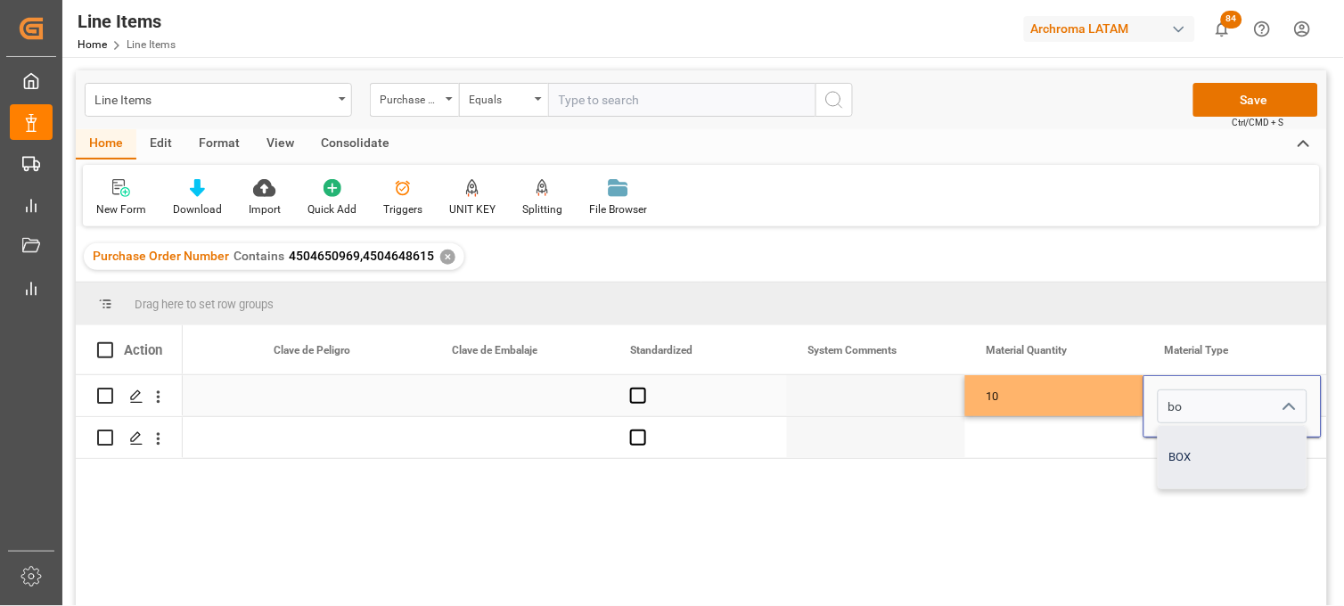
drag, startPoint x: 1200, startPoint y: 446, endPoint x: 1094, endPoint y: 443, distance: 106.1
click at [1199, 446] on div "BOX" at bounding box center [1232, 457] width 148 height 62
type input "BOX"
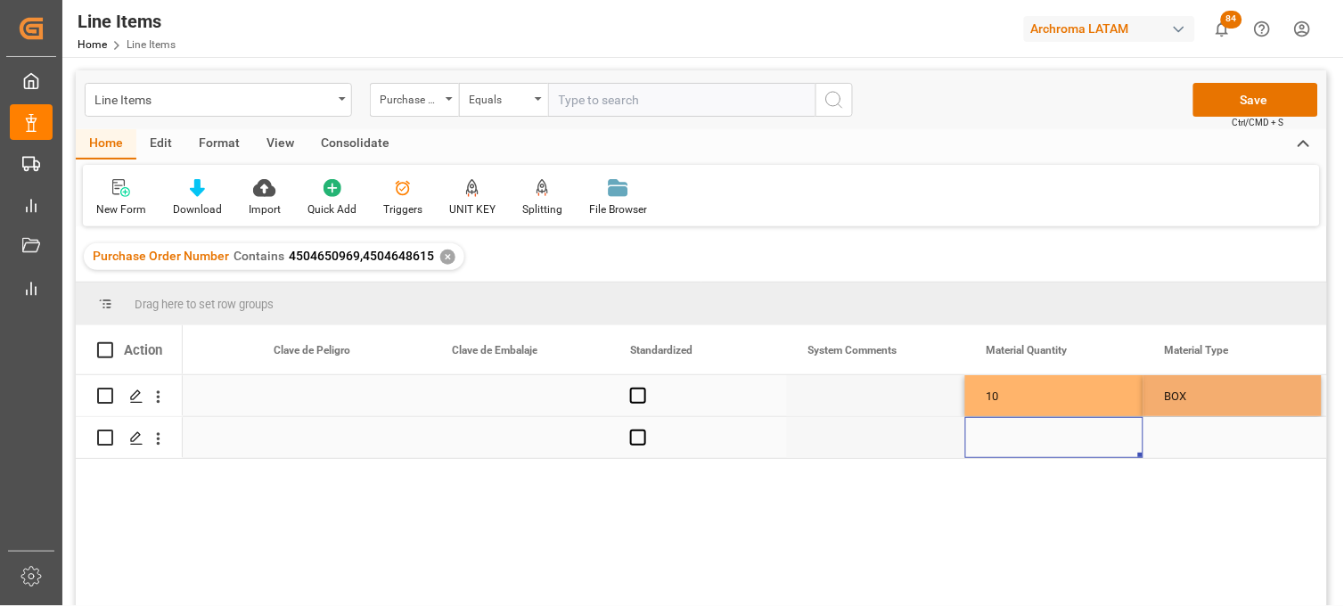
click at [986, 434] on div "Press SPACE to select this row." at bounding box center [1054, 437] width 178 height 41
click at [1017, 439] on div "Press SPACE to select this row." at bounding box center [1054, 437] width 178 height 41
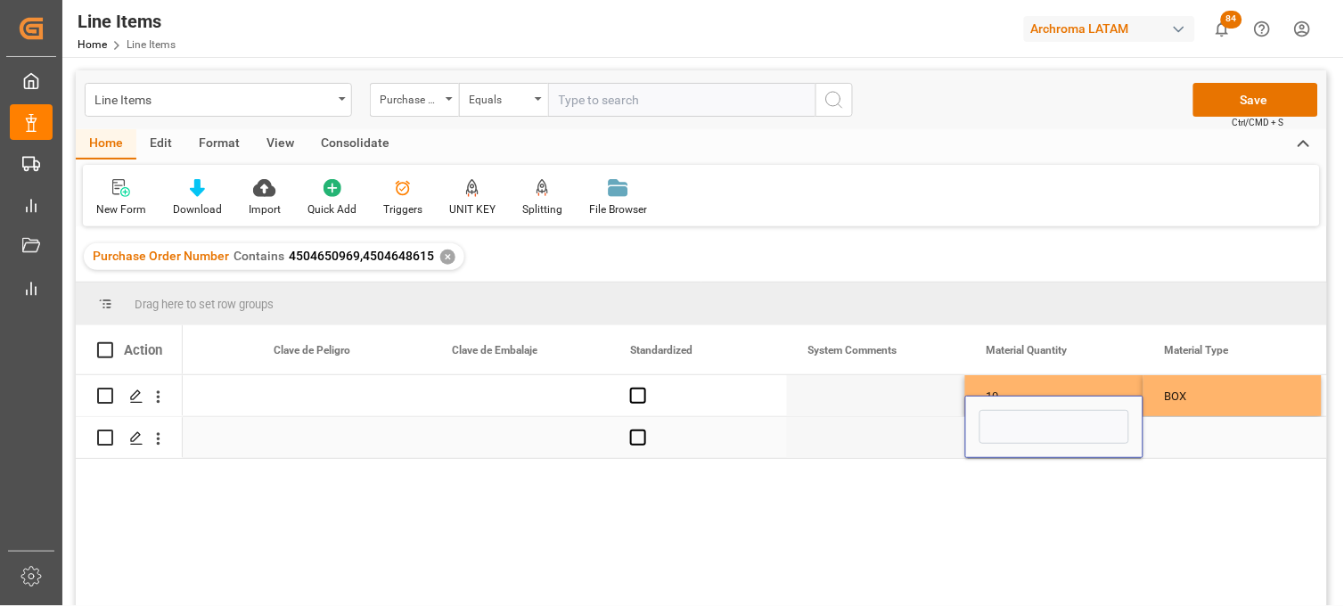
click at [1017, 439] on input "Press SPACE to select this row." at bounding box center [1054, 427] width 150 height 34
type input "24"
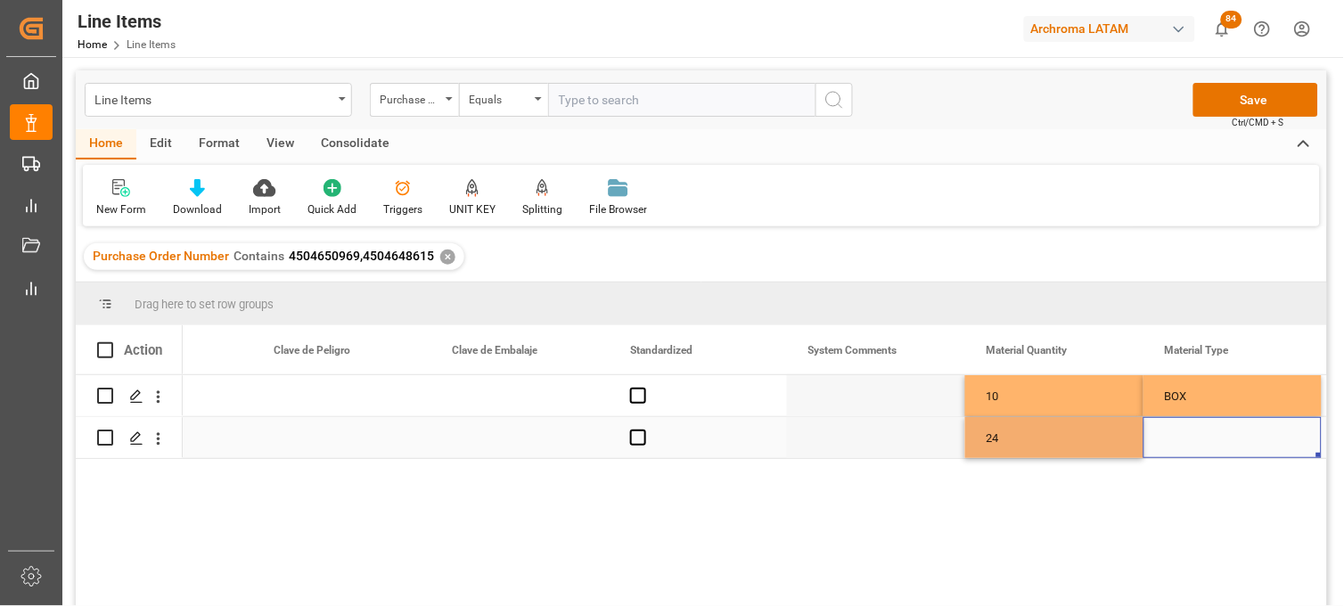
click at [1188, 439] on div "Press SPACE to select this row." at bounding box center [1232, 437] width 178 height 41
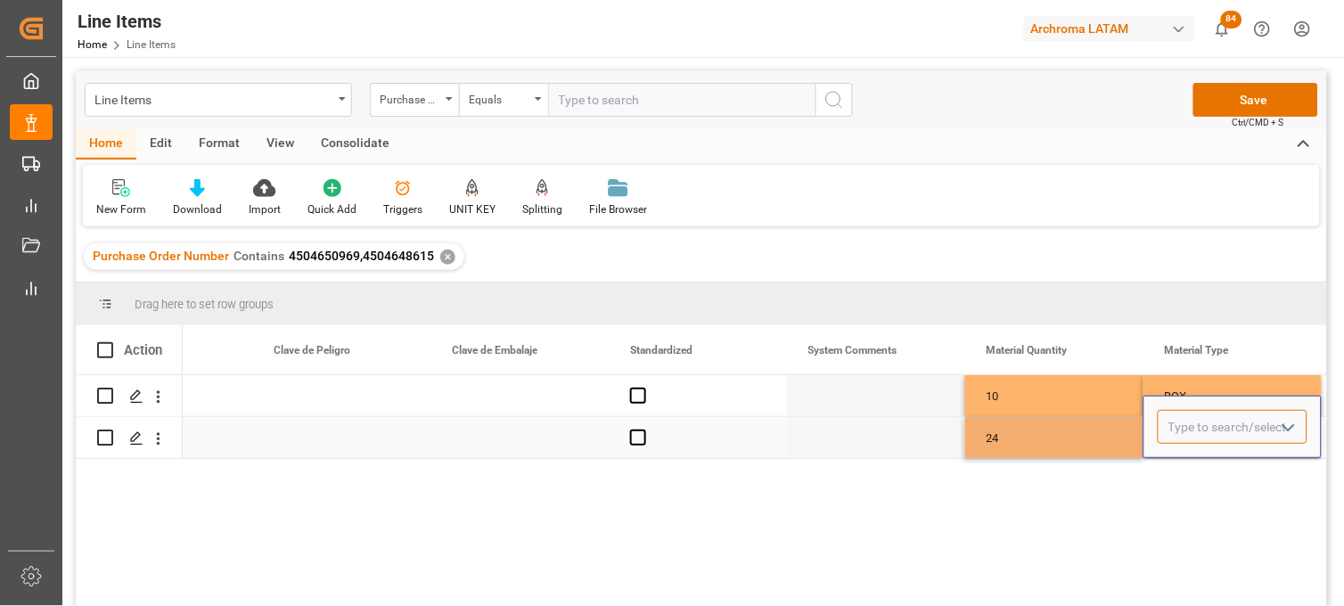
click at [1188, 439] on input "Press SPACE to select this row." at bounding box center [1233, 427] width 150 height 34
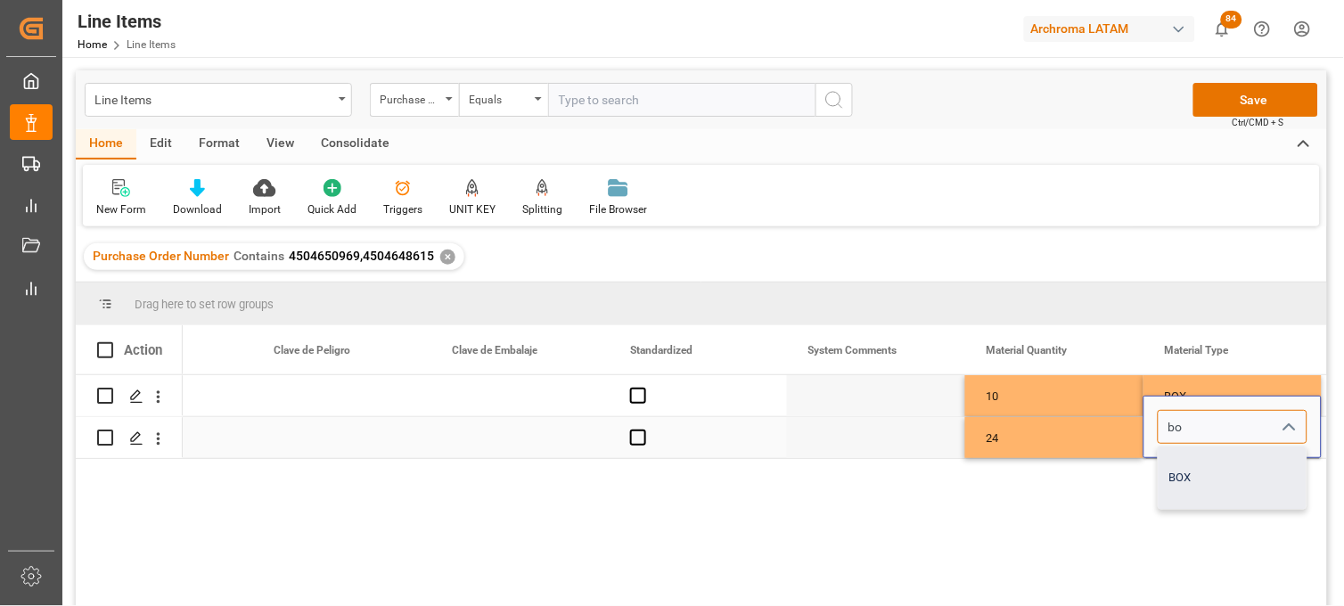
click at [1192, 467] on div "BOX" at bounding box center [1232, 477] width 148 height 62
type input "BOX"
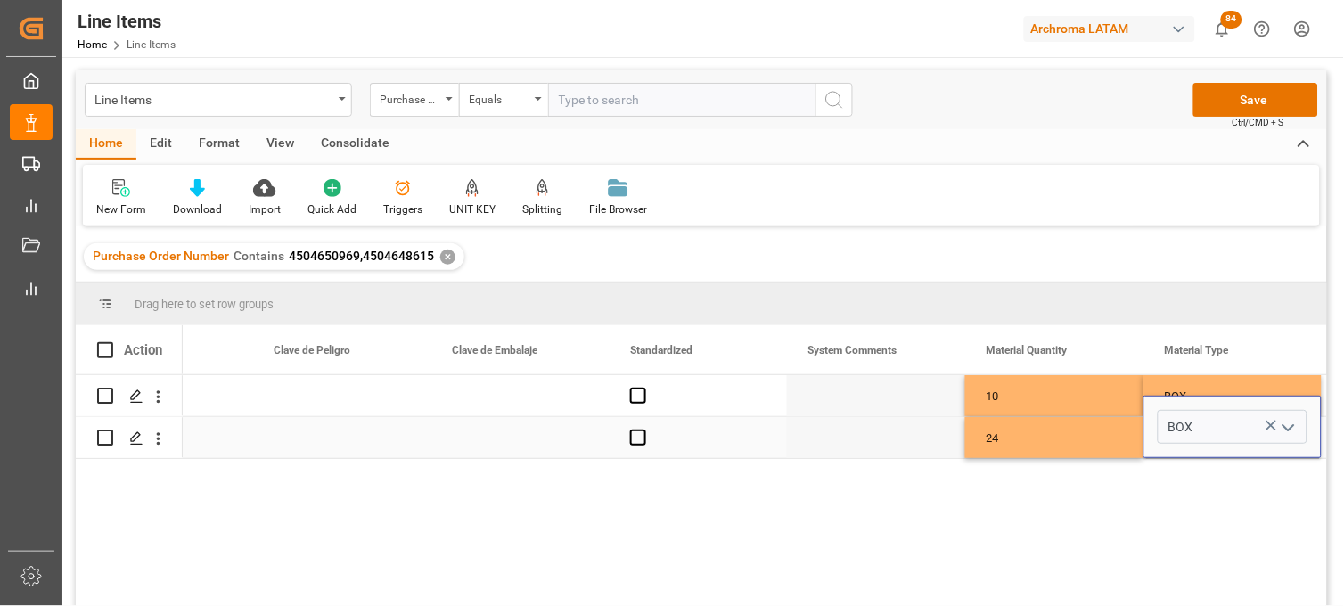
click at [1056, 437] on div "24" at bounding box center [1054, 437] width 178 height 41
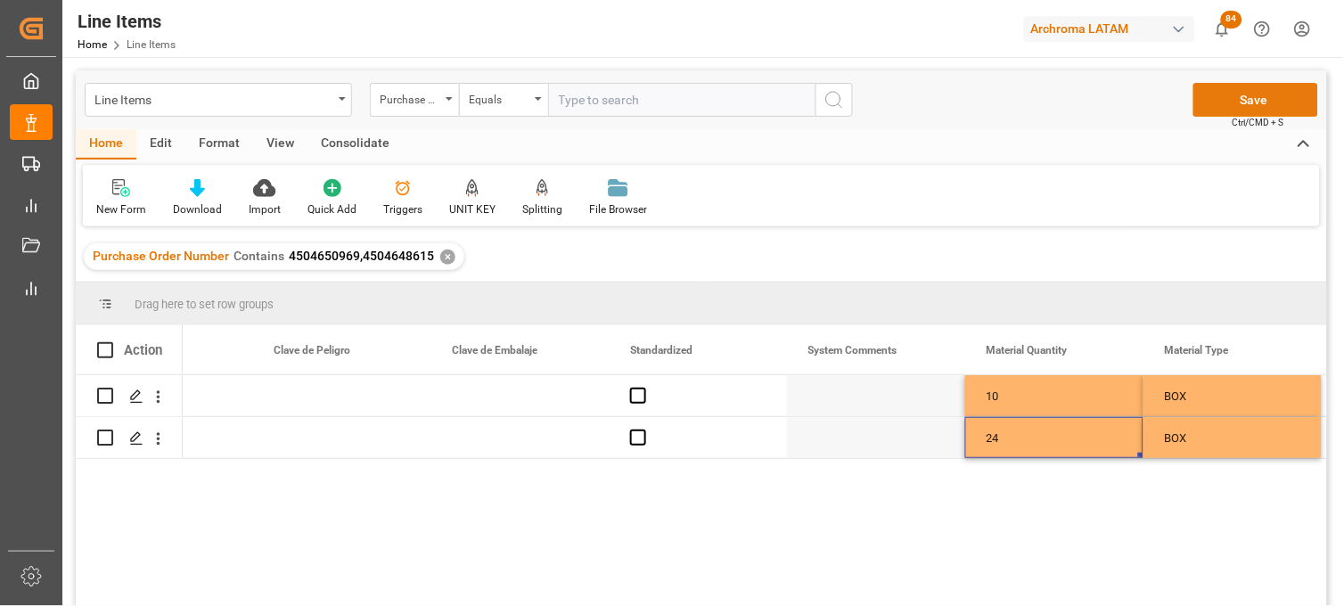
click at [1235, 108] on button "Save" at bounding box center [1255, 100] width 125 height 34
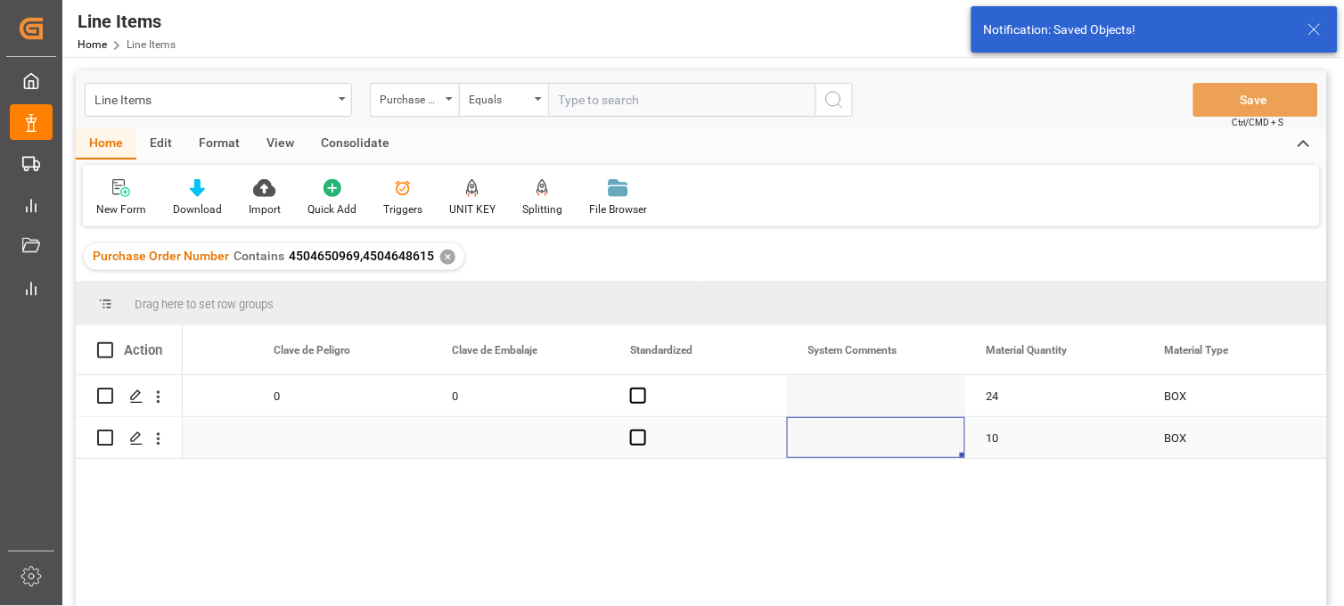
click at [803, 446] on div "Press SPACE to select this row." at bounding box center [876, 437] width 178 height 41
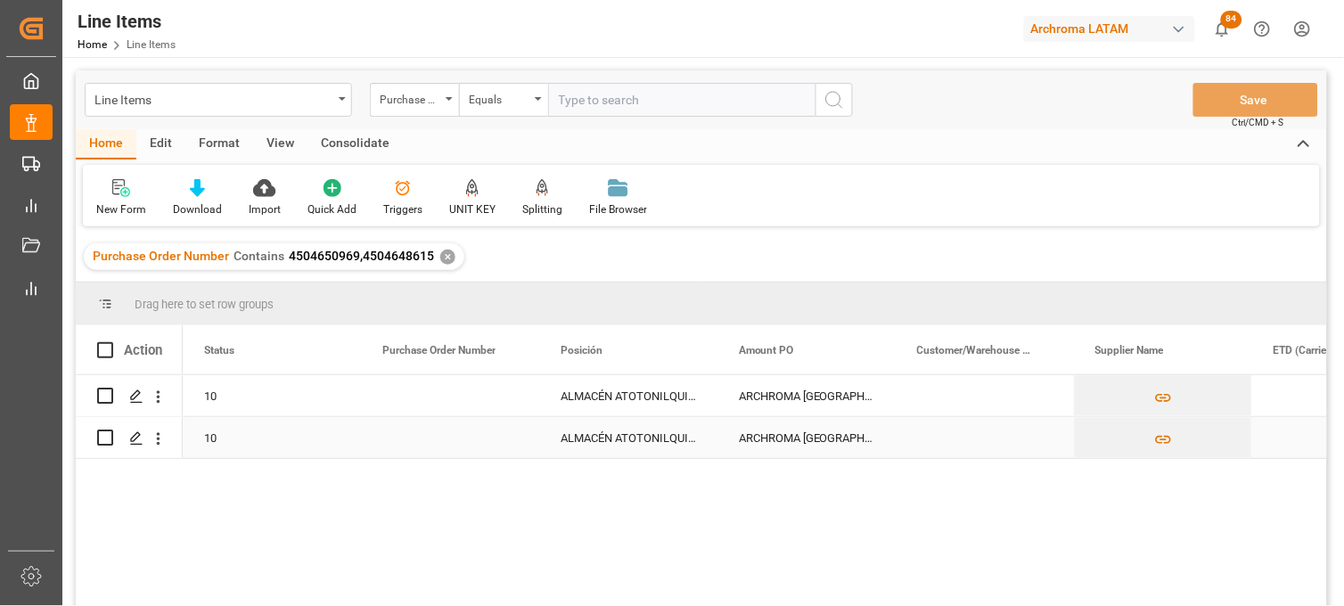
scroll to position [0, 0]
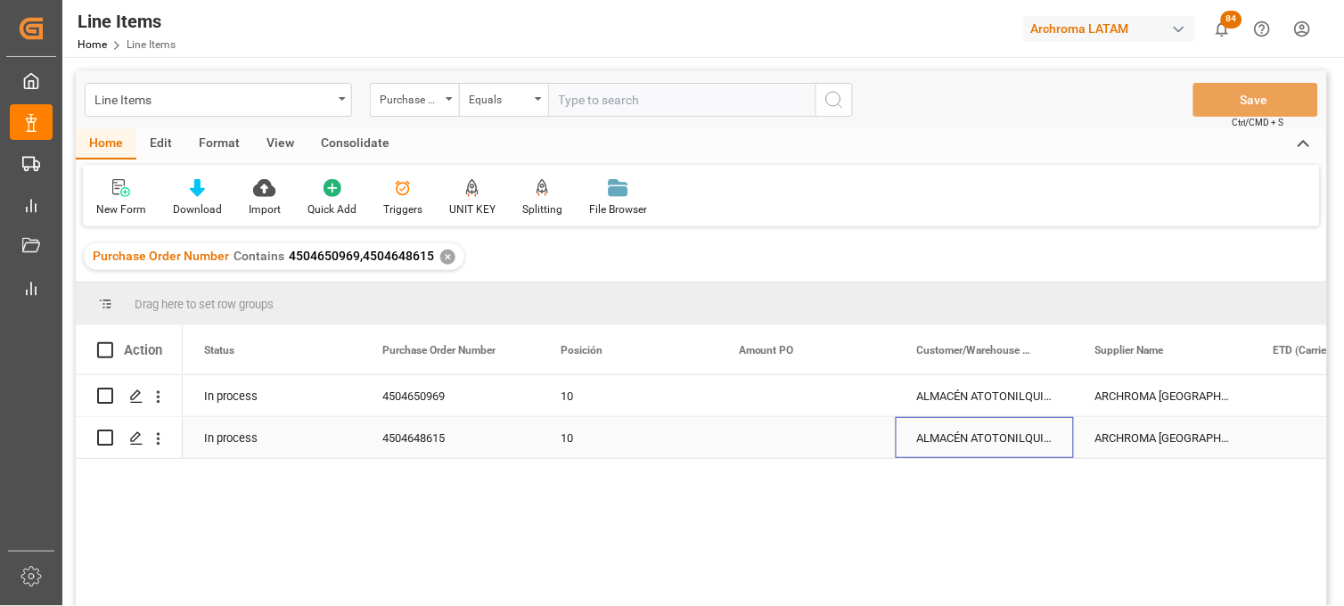
click at [958, 439] on div "ALMACÉN ATOTONILQUILLO" at bounding box center [985, 437] width 178 height 41
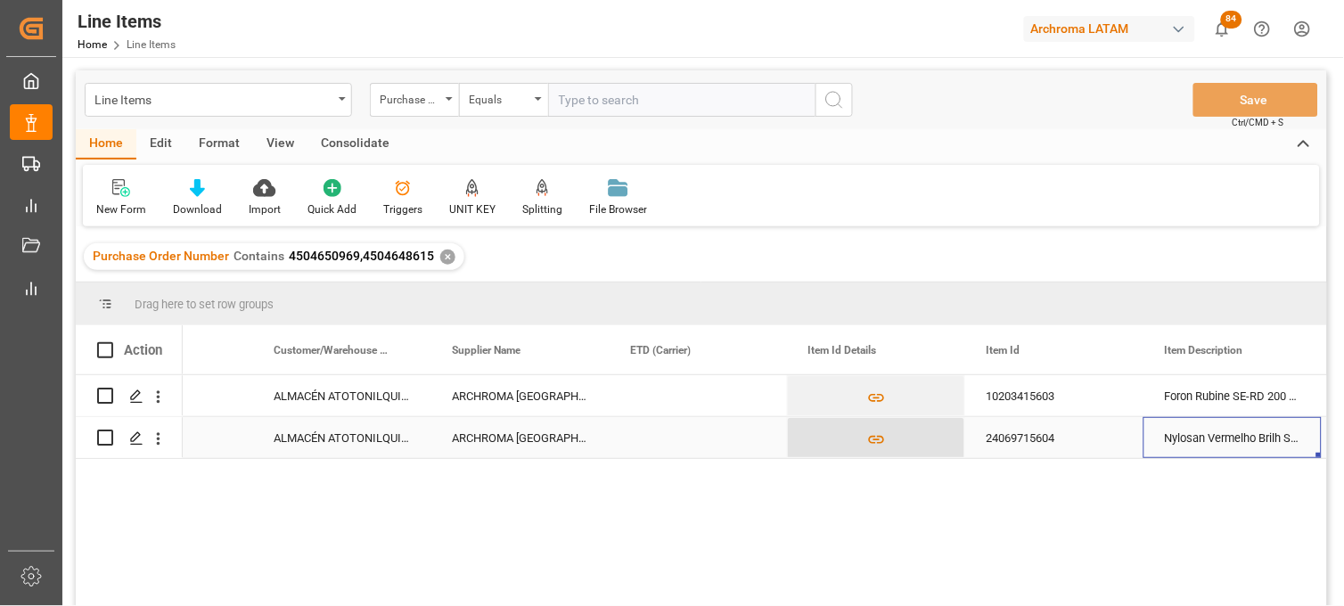
scroll to position [0, 822]
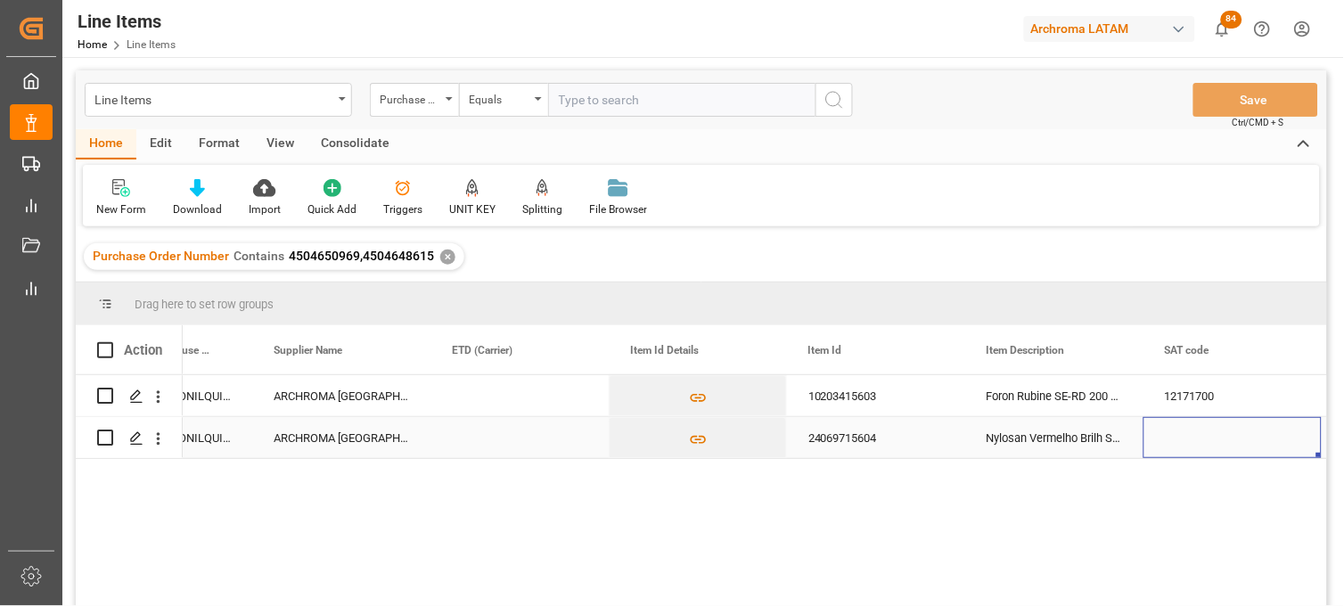
click at [1019, 446] on div "Nylosan Vermelho Brilh S-3R 0015" at bounding box center [1054, 437] width 178 height 41
click at [863, 429] on div "24069715604" at bounding box center [876, 437] width 178 height 41
click at [1027, 397] on div "Foron Rubine SE-RD 200 0020" at bounding box center [1054, 395] width 178 height 41
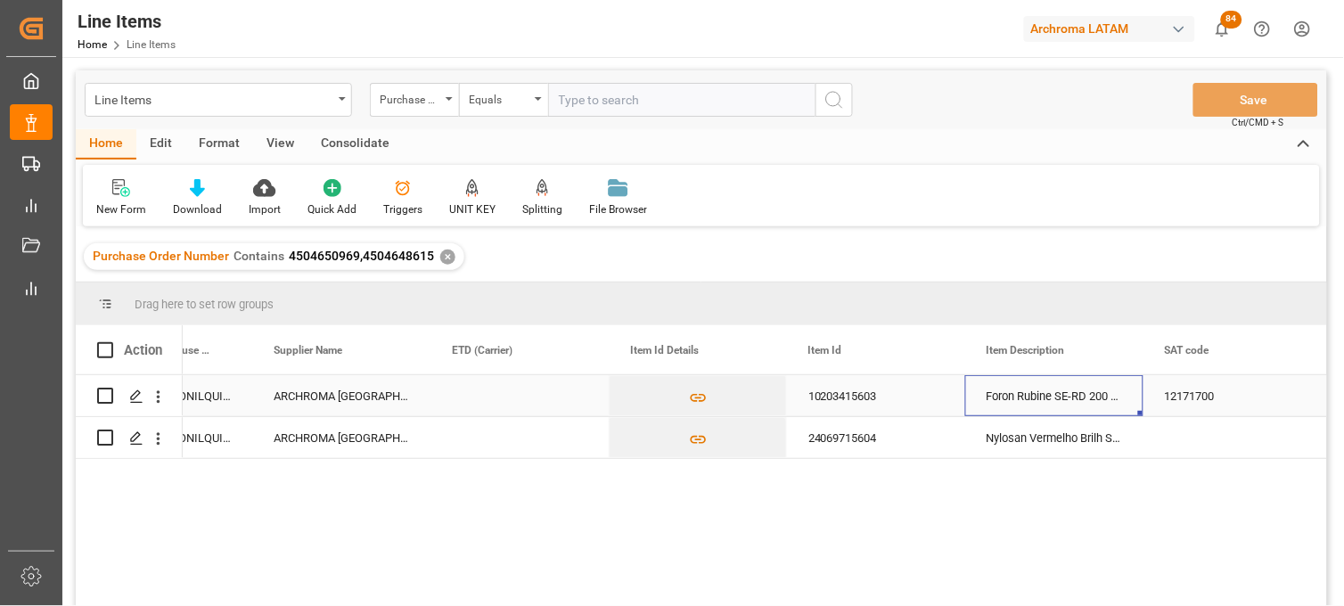
click at [375, 389] on div "ARCHROMA [GEOGRAPHIC_DATA], PTE. LTD." at bounding box center [341, 395] width 178 height 41
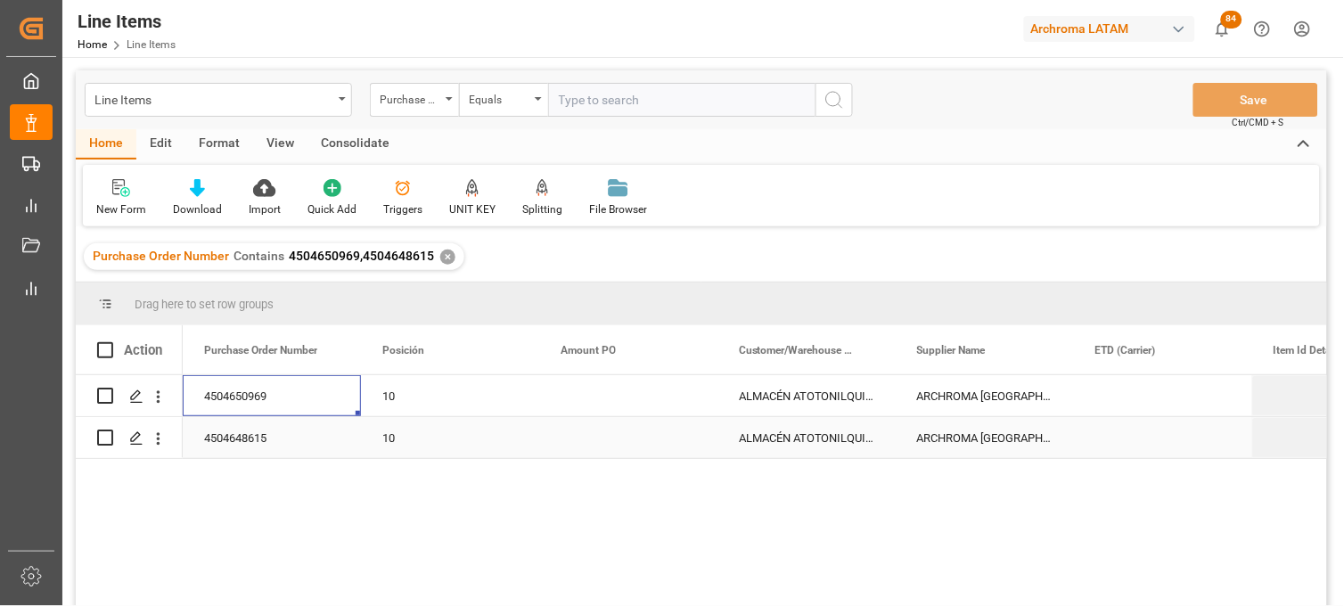
scroll to position [0, 0]
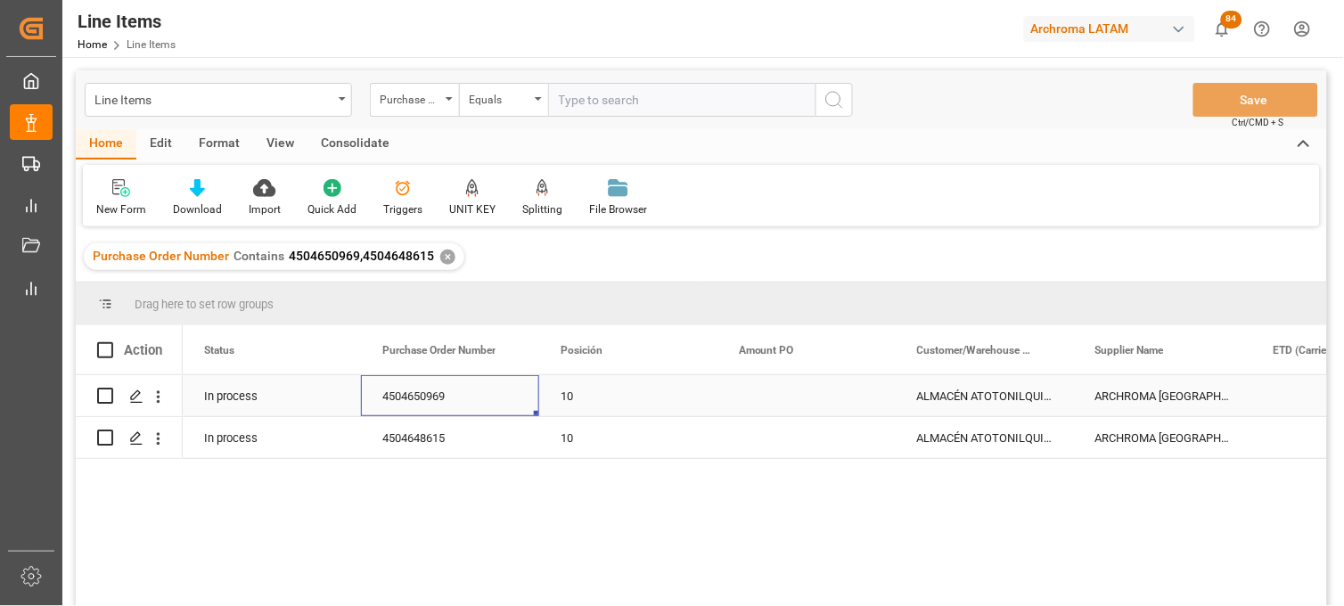
drag, startPoint x: 446, startPoint y: 397, endPoint x: 610, endPoint y: 337, distance: 174.8
click at [444, 397] on div "4504650969" at bounding box center [450, 395] width 178 height 41
click at [760, 402] on div "Press SPACE to select this row." at bounding box center [806, 395] width 178 height 41
click at [949, 402] on div "ALMACÉN ATOTONILQUILLO" at bounding box center [985, 395] width 178 height 41
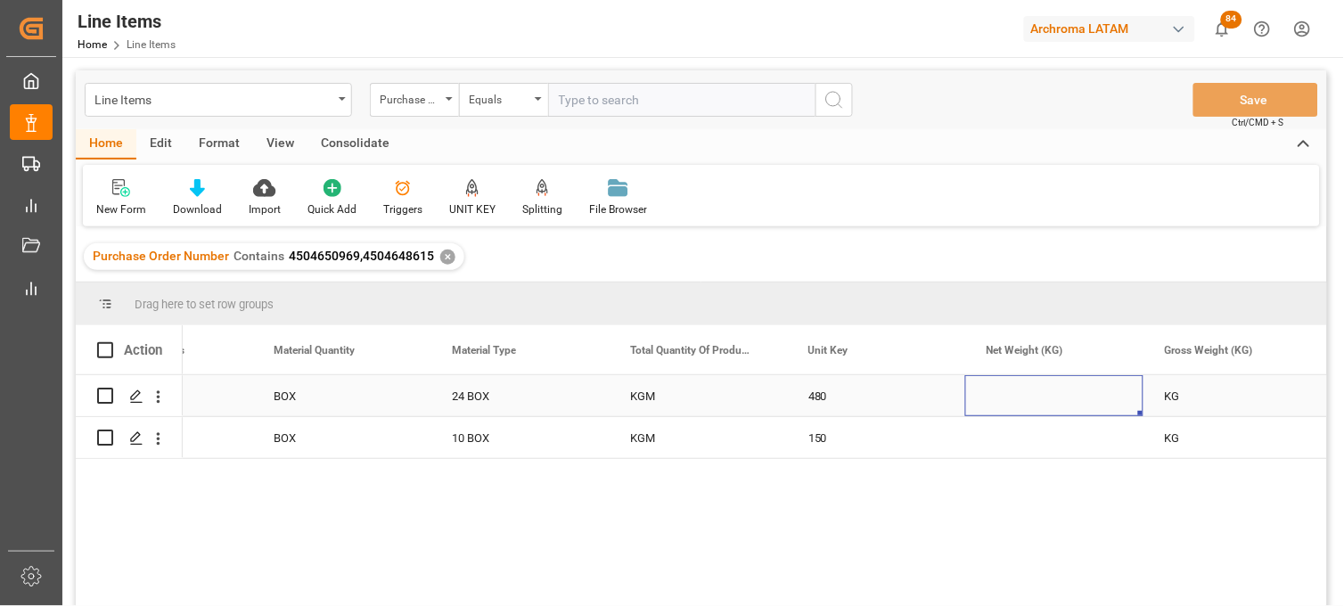
scroll to position [0, 2782]
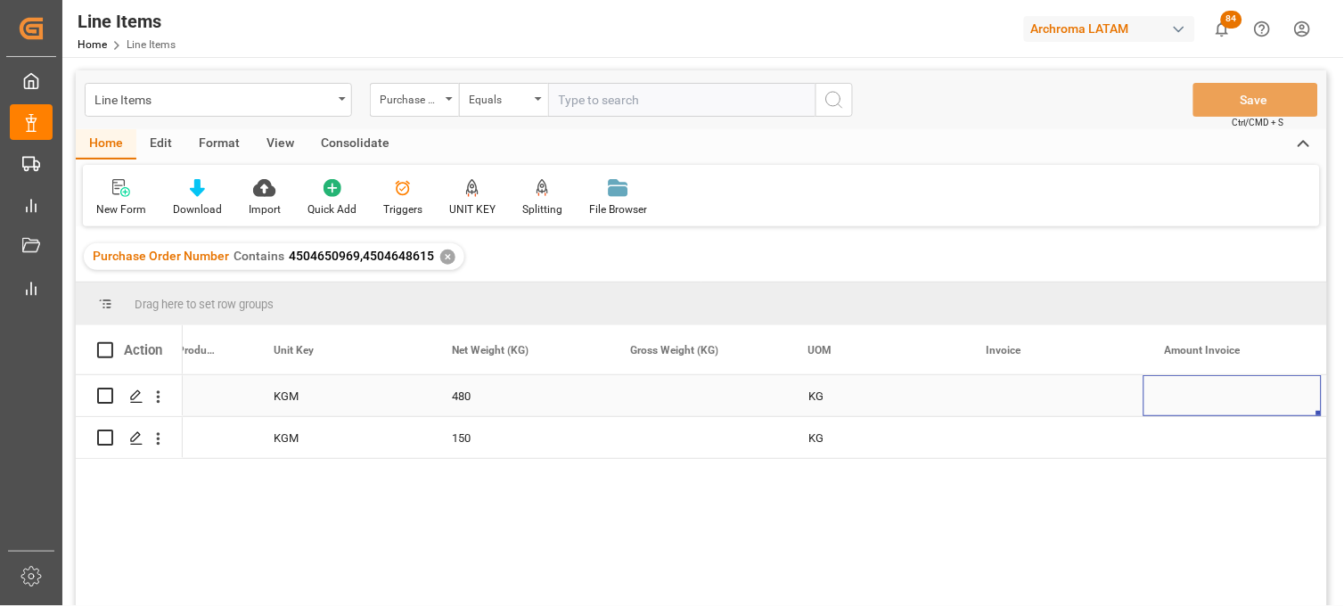
click at [999, 402] on div "Press SPACE to select this row." at bounding box center [1054, 395] width 178 height 41
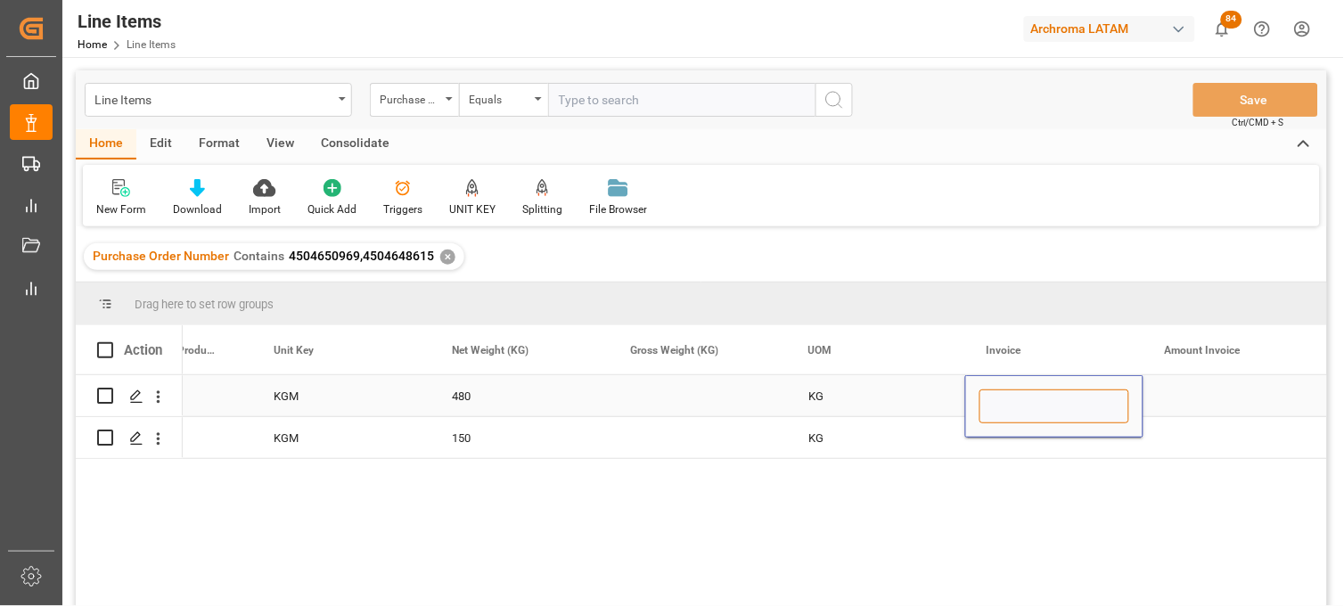
click at [999, 402] on input "Press SPACE to select this row." at bounding box center [1054, 406] width 150 height 34
paste input "9064588899"
type input "9064588899"
click at [1000, 441] on div "Press SPACE to select this row." at bounding box center [1054, 437] width 178 height 41
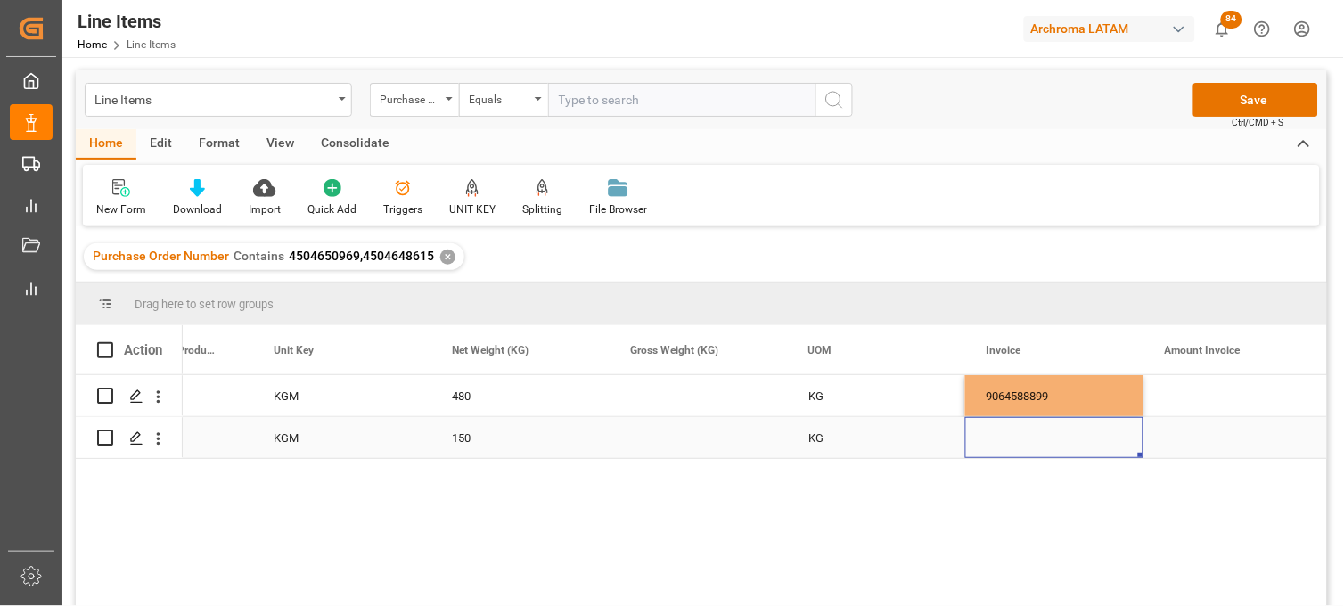
click at [1000, 441] on div "Press SPACE to select this row." at bounding box center [1054, 437] width 178 height 41
click at [999, 438] on input "Press SPACE to select this row." at bounding box center [1054, 427] width 150 height 34
paste input "9064588899"
type input "9064588899"
click at [1183, 396] on div "Press SPACE to select this row." at bounding box center [1232, 395] width 178 height 41
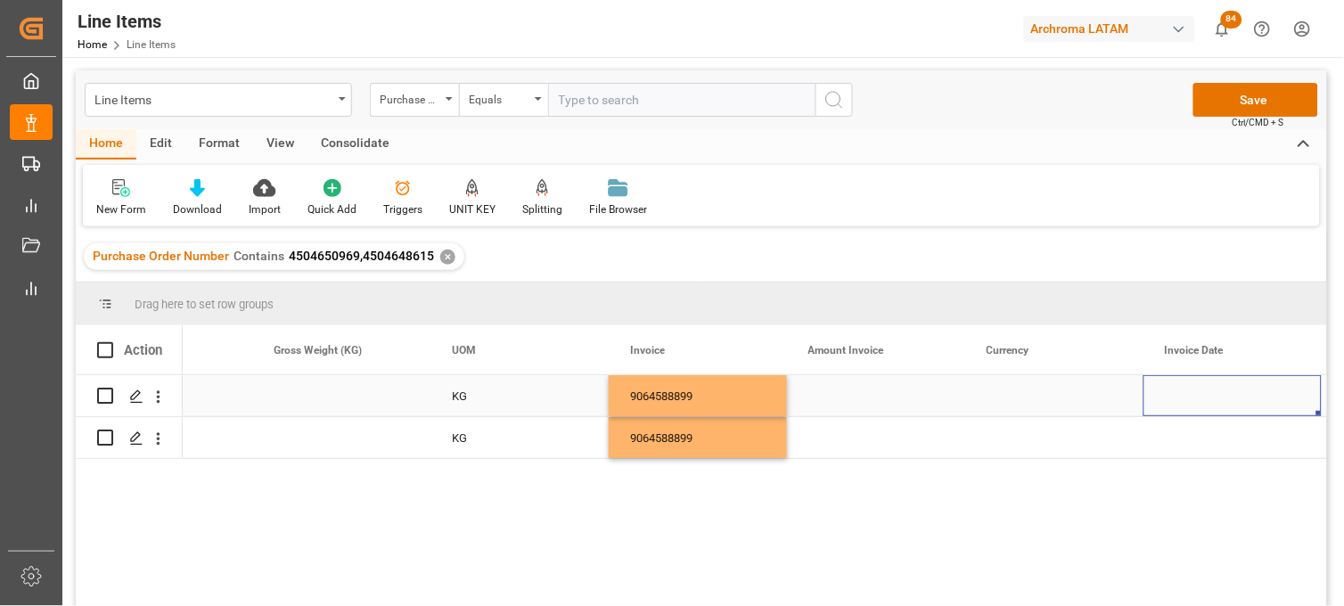
click at [1000, 399] on div "Press SPACE to select this row." at bounding box center [1054, 395] width 178 height 41
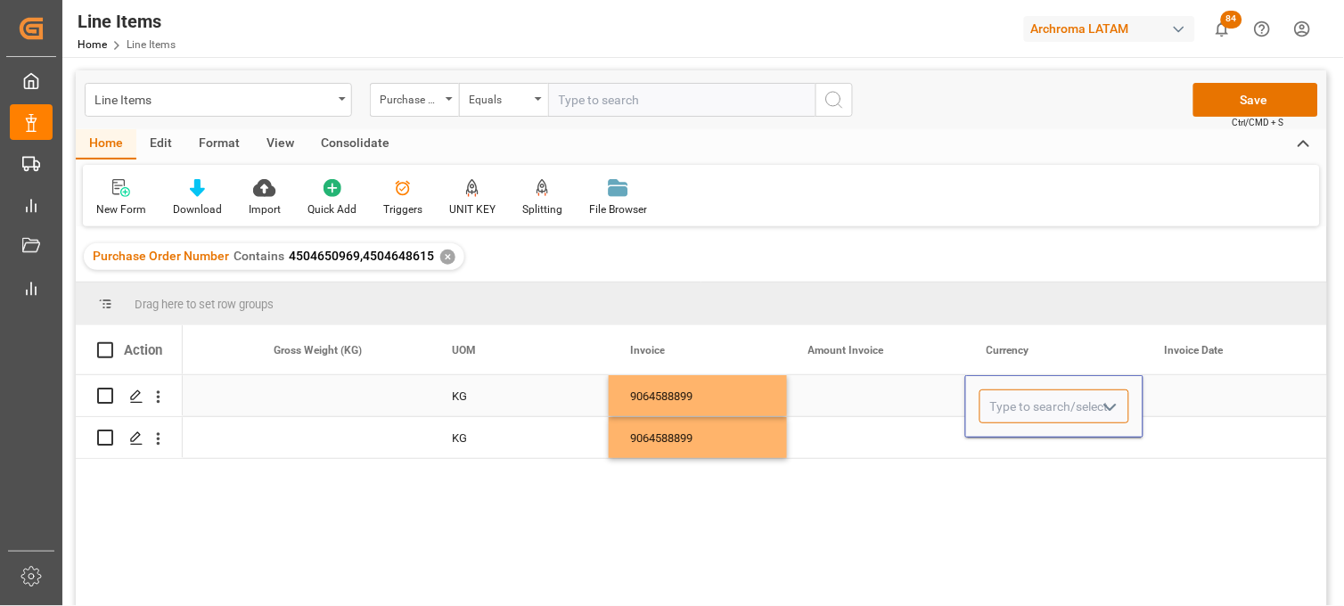
click at [1000, 399] on input "Press SPACE to select this row." at bounding box center [1054, 406] width 150 height 34
click at [1026, 451] on div "USD" at bounding box center [1054, 457] width 148 height 62
type input "USD"
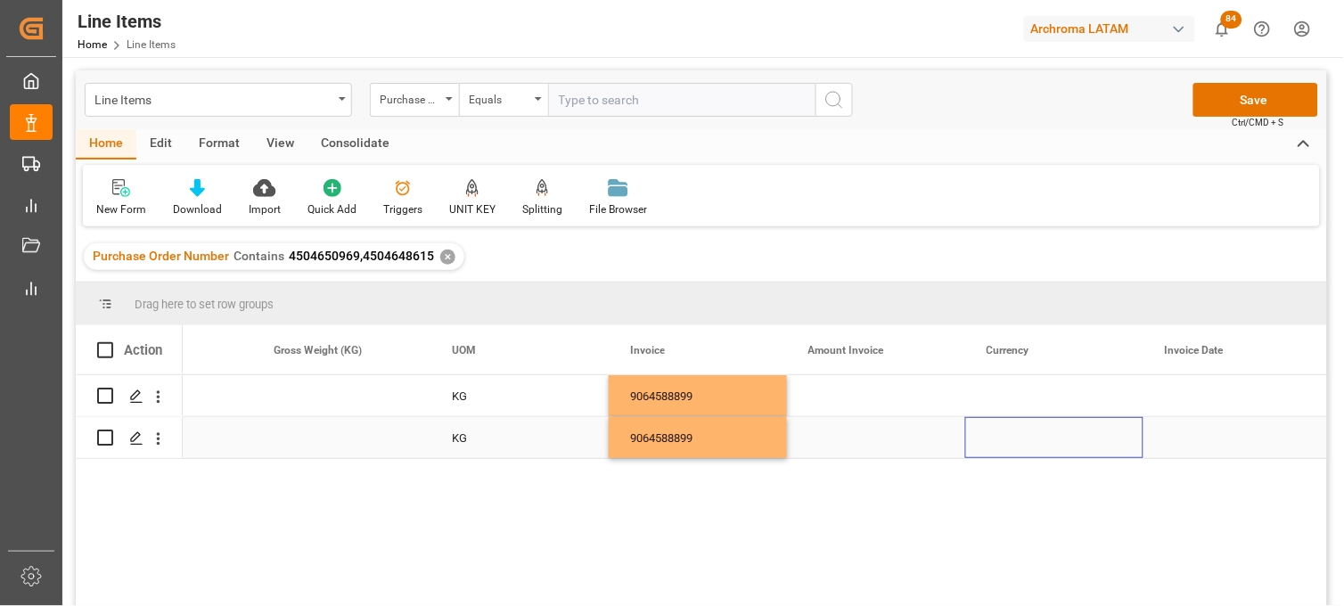
click at [1007, 444] on div "Press SPACE to select this row." at bounding box center [1054, 437] width 178 height 41
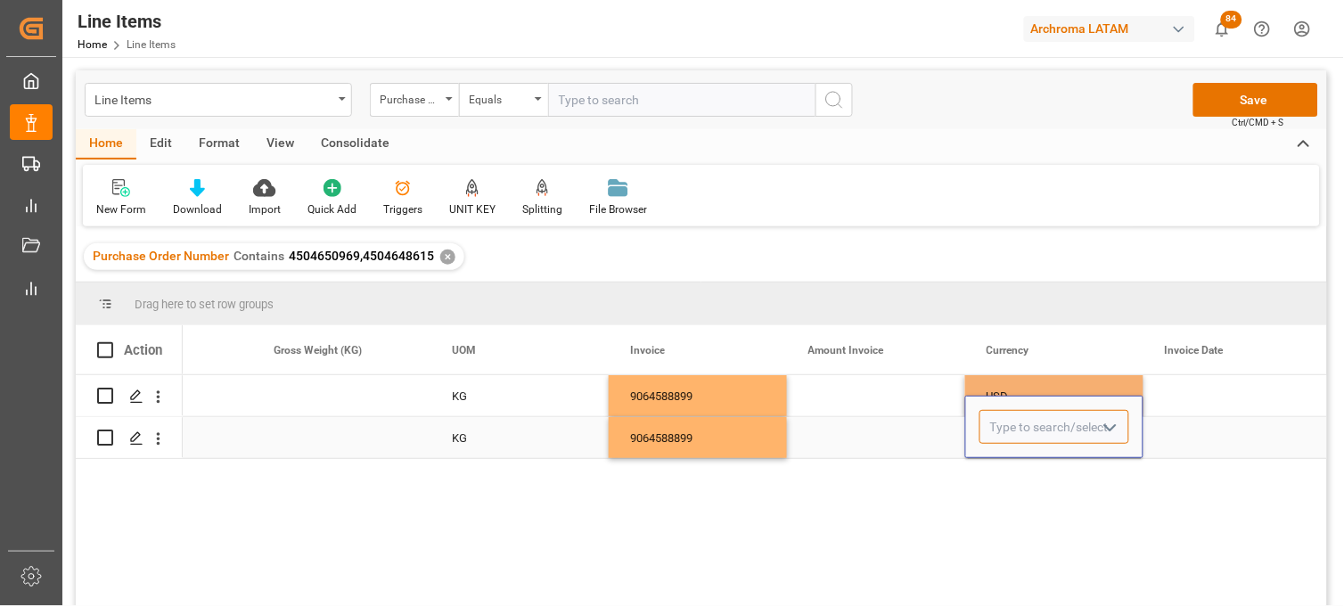
click at [1005, 438] on input "Press SPACE to select this row." at bounding box center [1054, 427] width 150 height 34
drag, startPoint x: 998, startPoint y: 464, endPoint x: 1005, endPoint y: 389, distance: 75.2
click at [998, 462] on div "USD" at bounding box center [1054, 477] width 148 height 62
type input "USD"
click at [1005, 389] on div "USD" at bounding box center [1053, 396] width 135 height 41
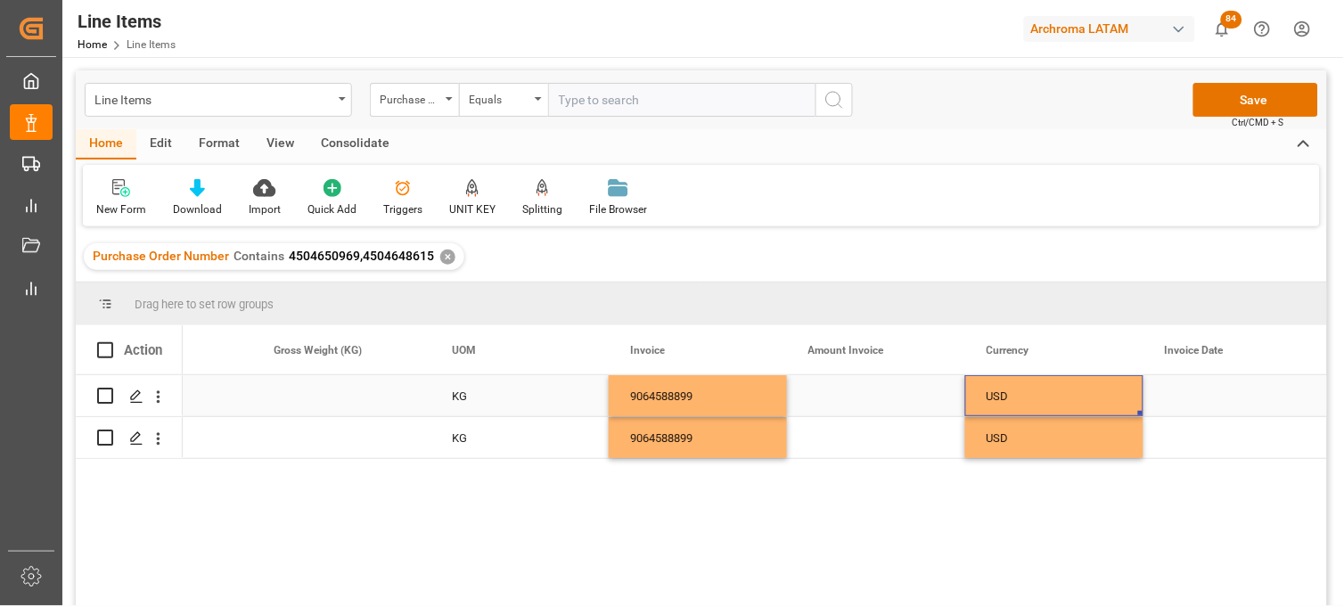
click at [855, 406] on div "Press SPACE to select this row." at bounding box center [876, 395] width 178 height 41
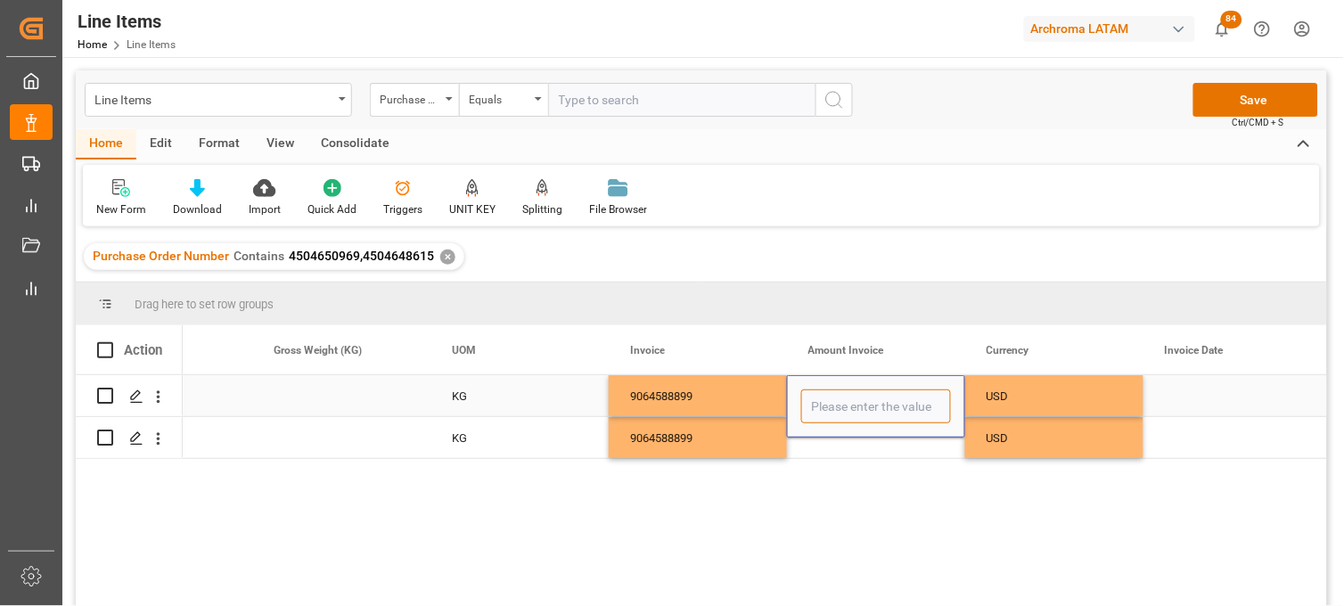
click at [855, 406] on input "Press SPACE to select this row." at bounding box center [876, 406] width 150 height 34
type input "5462.40"
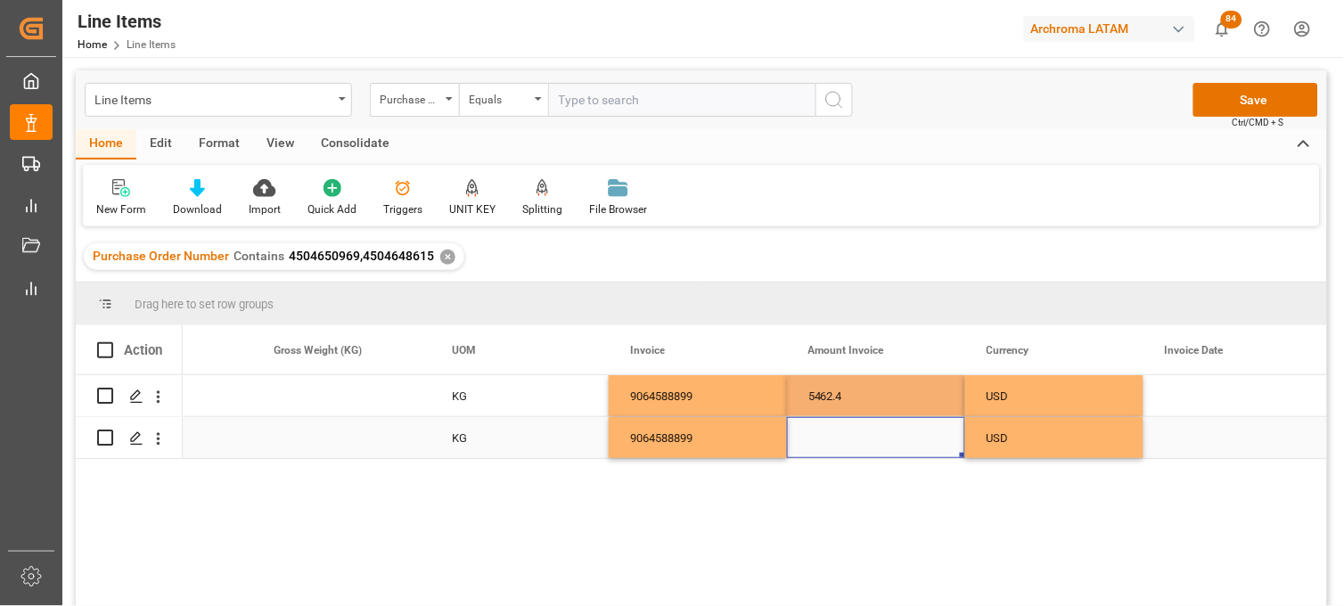
click at [857, 441] on div "Press SPACE to select this row." at bounding box center [876, 437] width 178 height 41
click at [842, 439] on div "Press SPACE to select this row." at bounding box center [876, 437] width 178 height 41
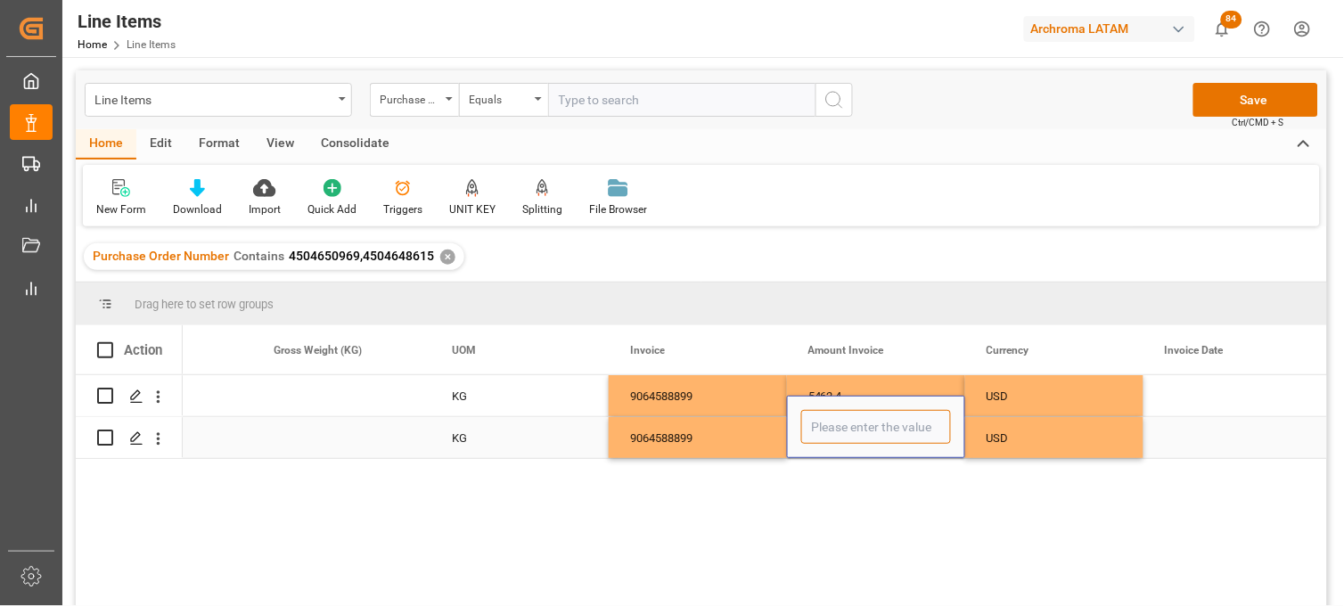
click at [843, 434] on input "Press SPACE to select this row." at bounding box center [876, 427] width 150 height 34
type input "2893.50"
click at [1030, 440] on div "USD" at bounding box center [1053, 438] width 135 height 41
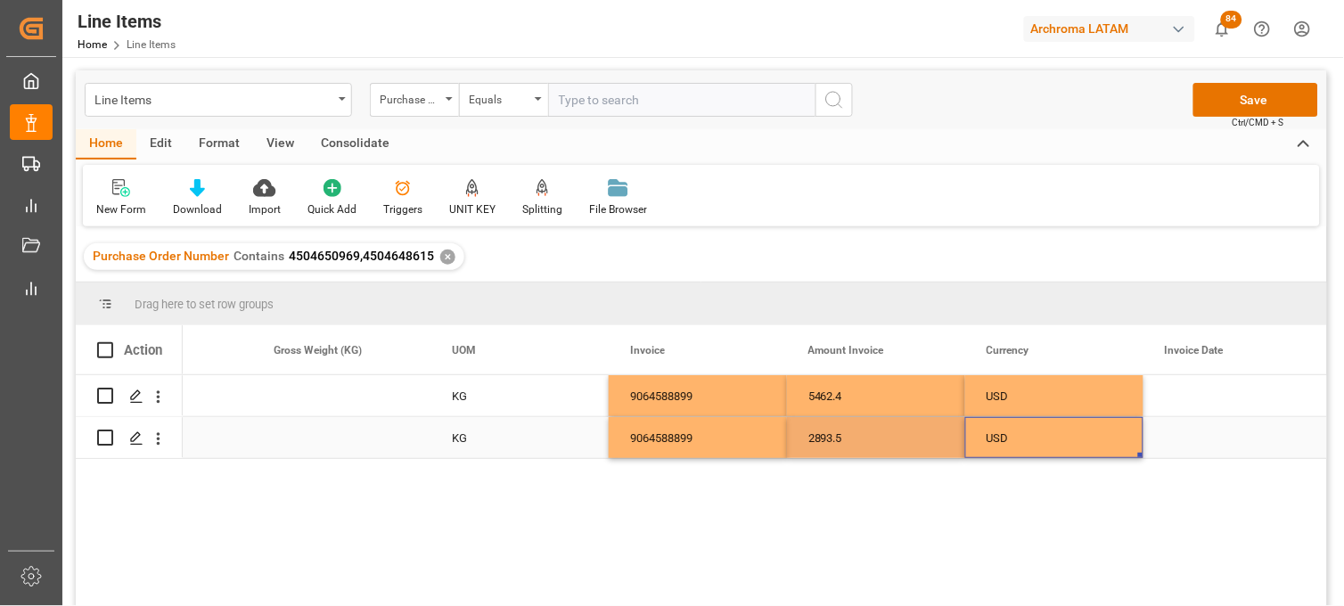
click at [1173, 441] on div "Press SPACE to select this row." at bounding box center [1232, 437] width 178 height 41
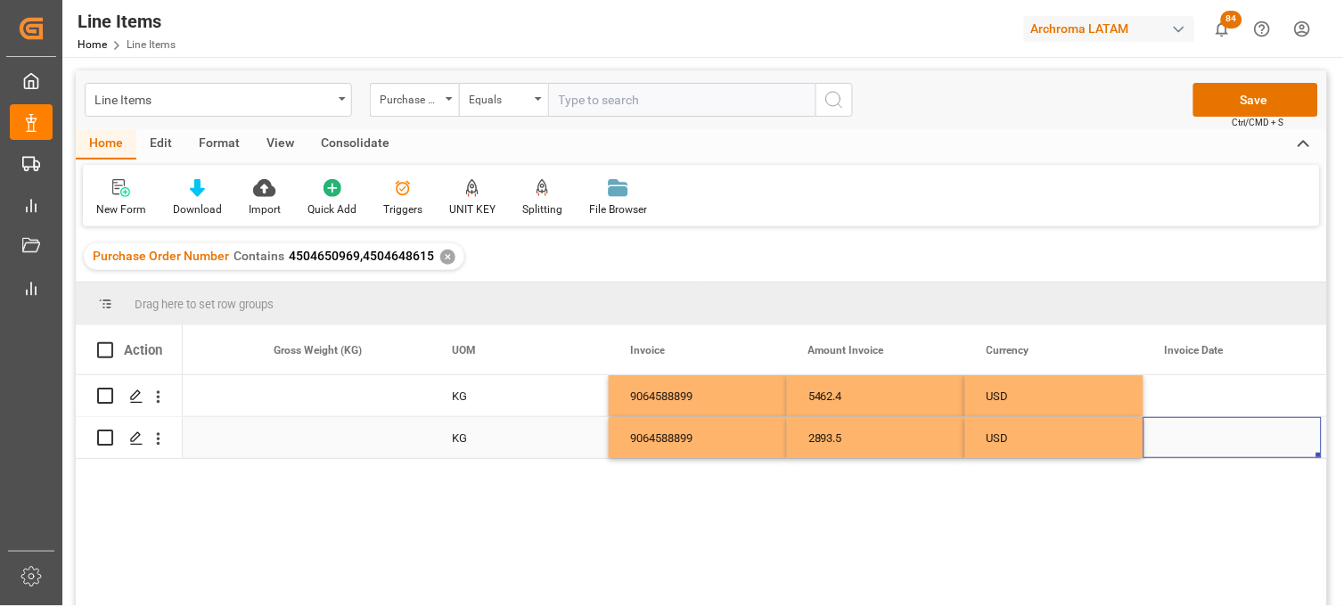
click at [1204, 446] on div "Press SPACE to select this row." at bounding box center [1232, 437] width 178 height 41
click at [1199, 439] on div "Press SPACE to select this row." at bounding box center [1232, 437] width 178 height 41
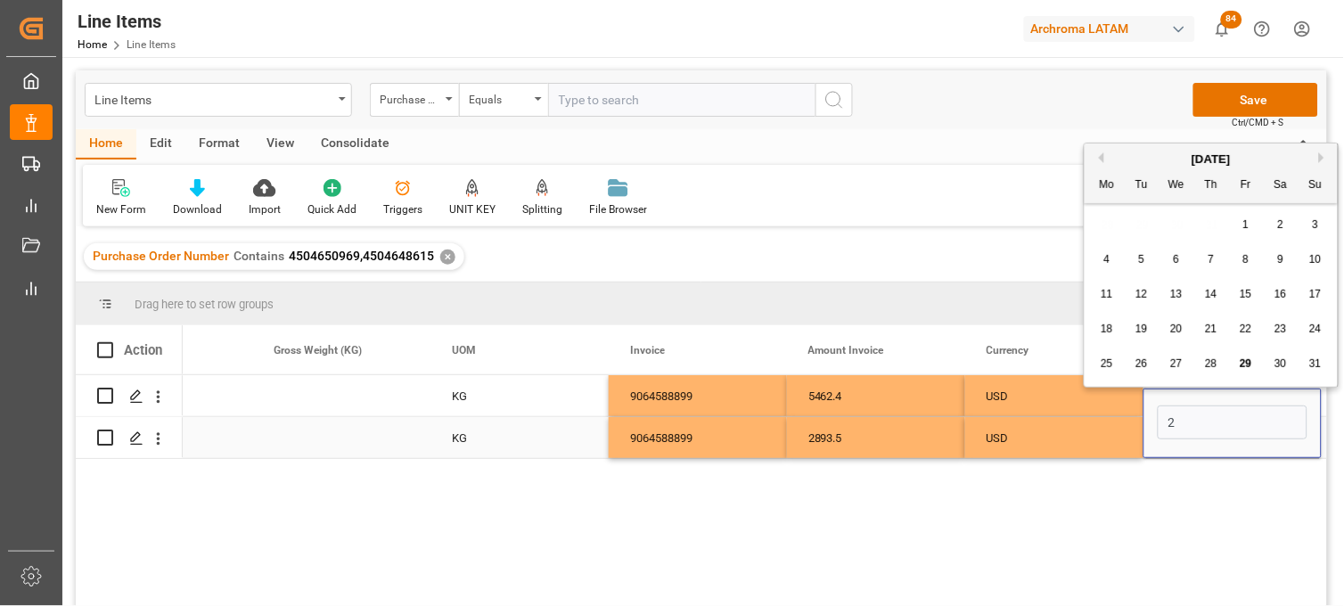
click at [1192, 423] on input "2" at bounding box center [1233, 422] width 150 height 34
click at [1178, 323] on span "20" at bounding box center [1176, 329] width 12 height 12
type input "20-08-2025"
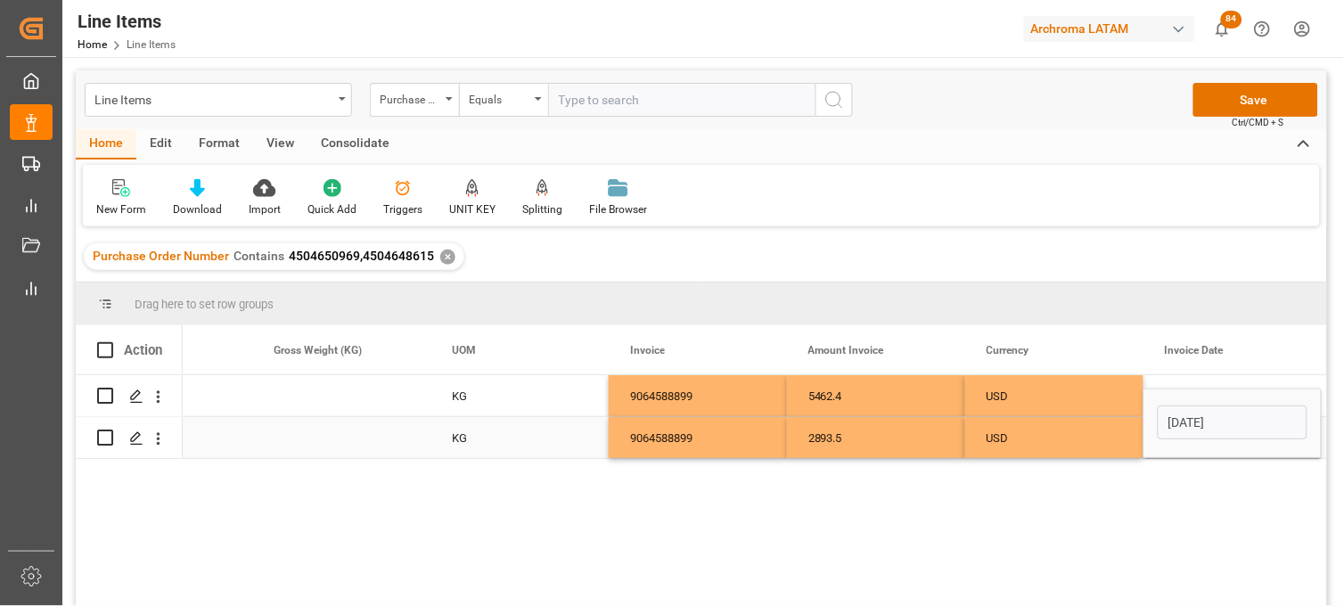
click at [1111, 410] on div "USD" at bounding box center [1053, 396] width 135 height 41
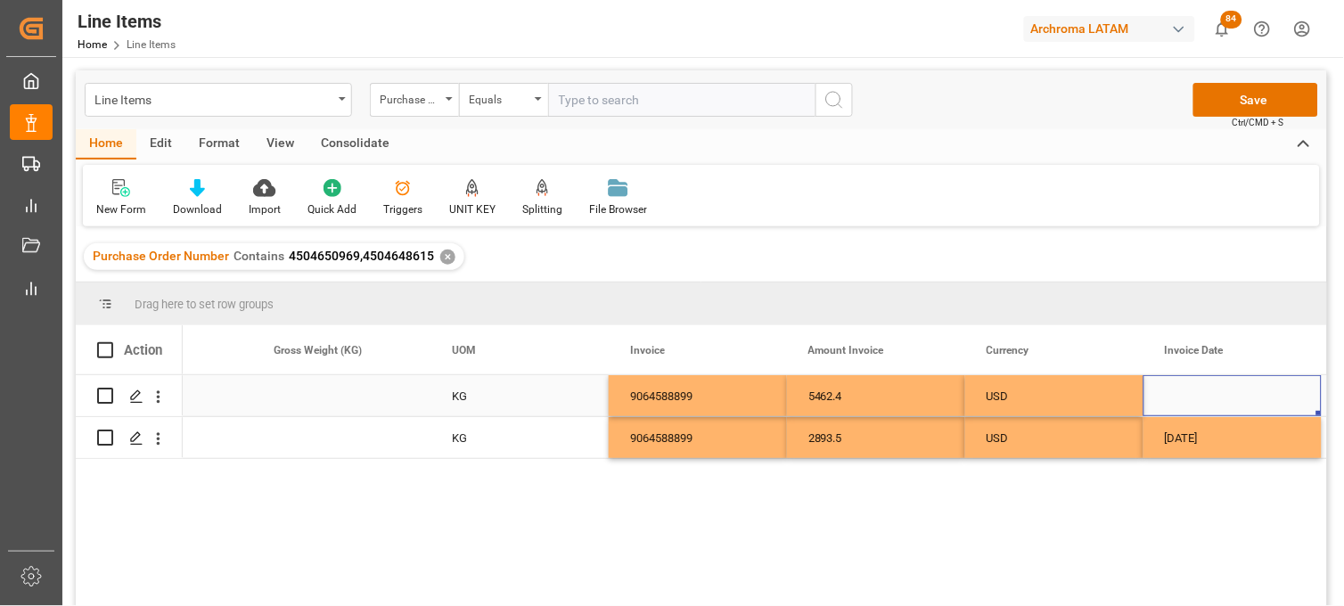
click at [1190, 395] on div "Press SPACE to select this row." at bounding box center [1232, 395] width 178 height 41
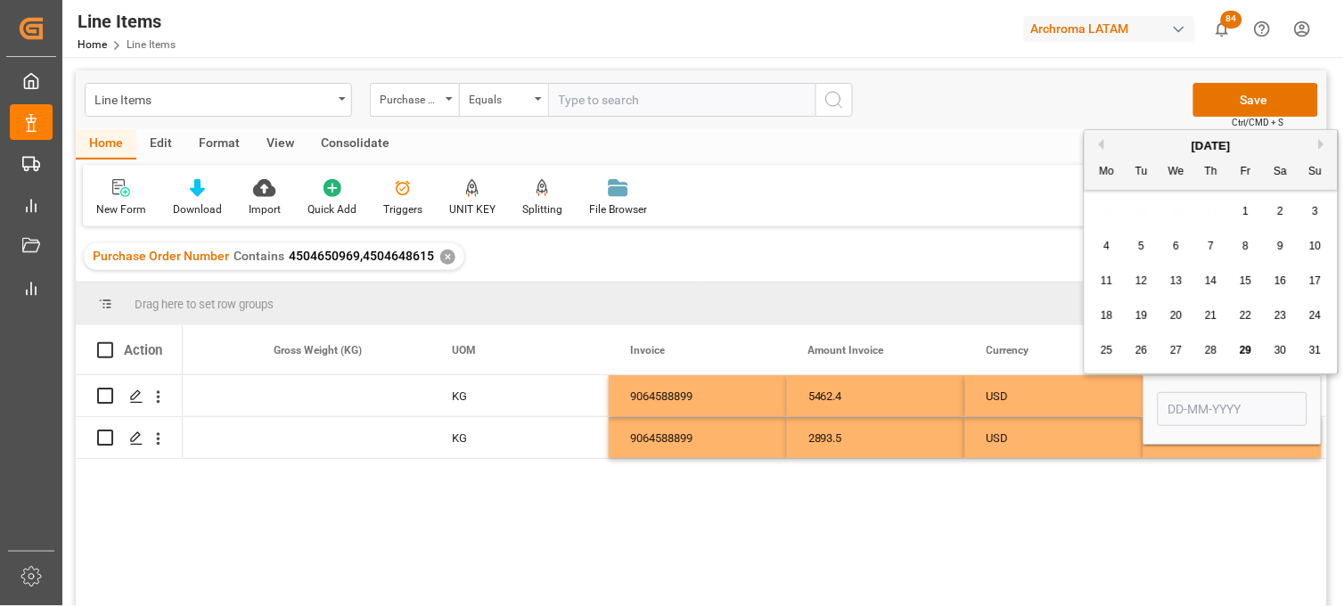
click at [1321, 143] on button "Next Month" at bounding box center [1324, 144] width 11 height 11
click at [1098, 145] on button "Previous Month" at bounding box center [1098, 144] width 11 height 11
click at [1180, 317] on span "20" at bounding box center [1176, 315] width 12 height 12
type input "20-08-2025"
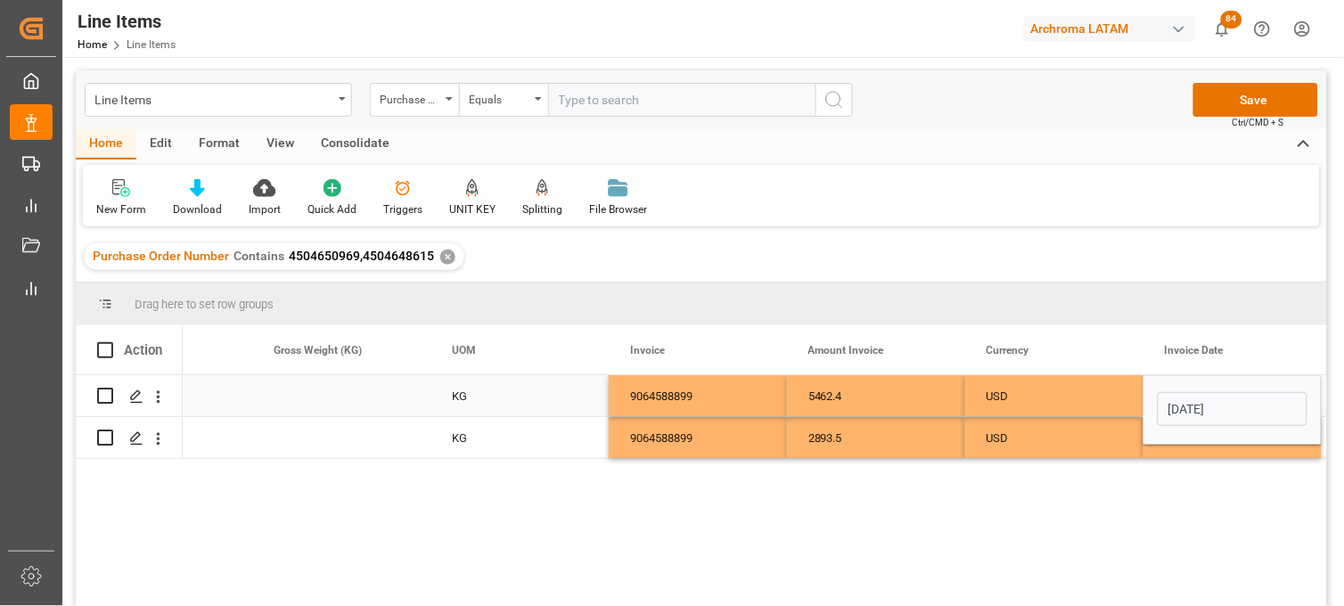
click at [1067, 401] on div "USD" at bounding box center [1053, 396] width 135 height 41
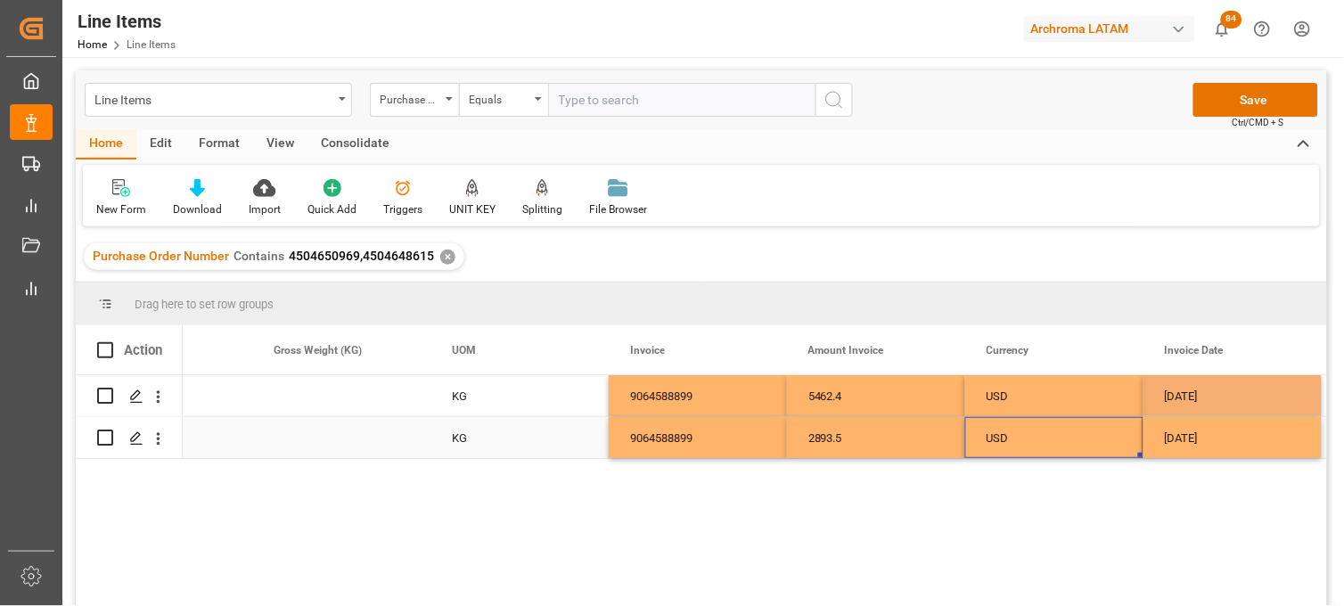
click at [1060, 424] on div "USD" at bounding box center [1053, 438] width 135 height 41
click at [1264, 451] on div "20-08-2025" at bounding box center [1232, 437] width 178 height 41
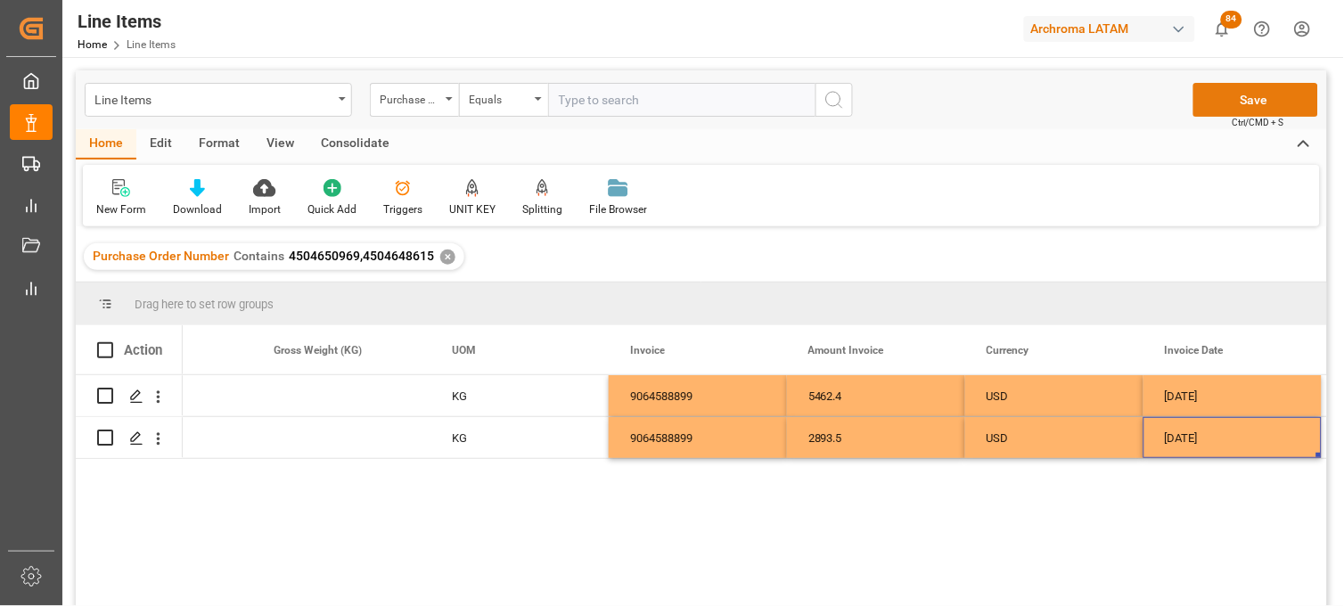
click at [1224, 99] on button "Save" at bounding box center [1255, 100] width 125 height 34
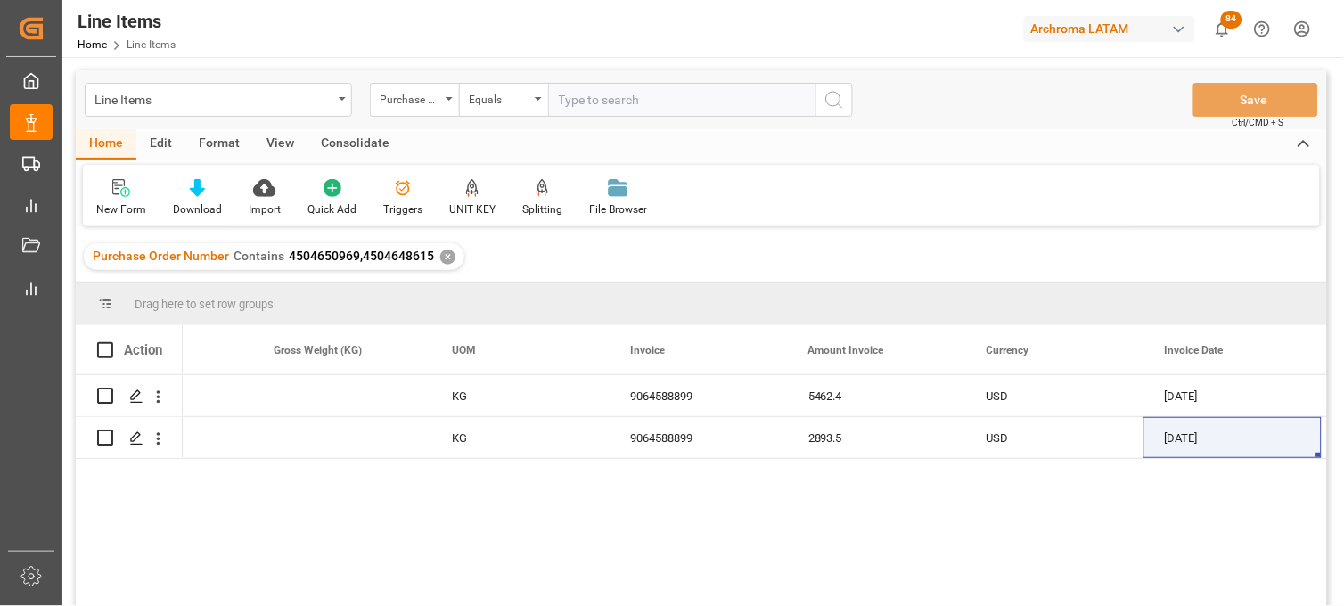
click at [701, 477] on div "KGM 480 KG 9064588899 5462.4 USD 20-08-2025 MANZANILLO KGM 150 KG 9064588899 28…" at bounding box center [755, 496] width 1144 height 242
click at [832, 444] on div "2893.5" at bounding box center [876, 437] width 178 height 41
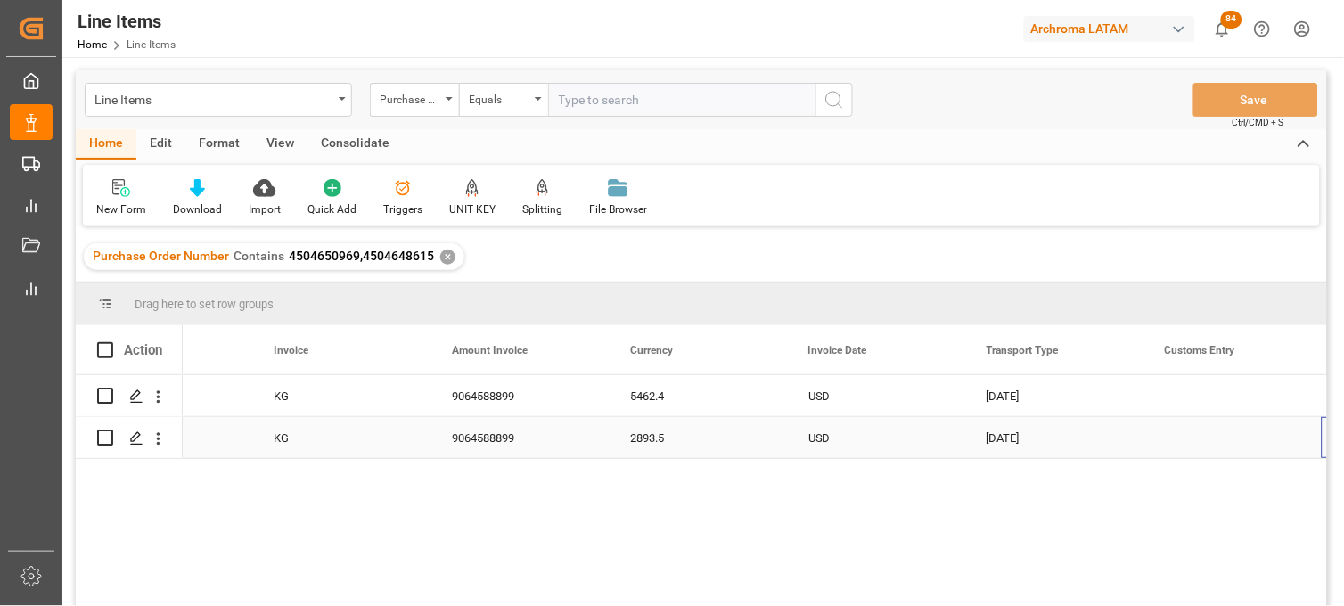
scroll to position [0, 3851]
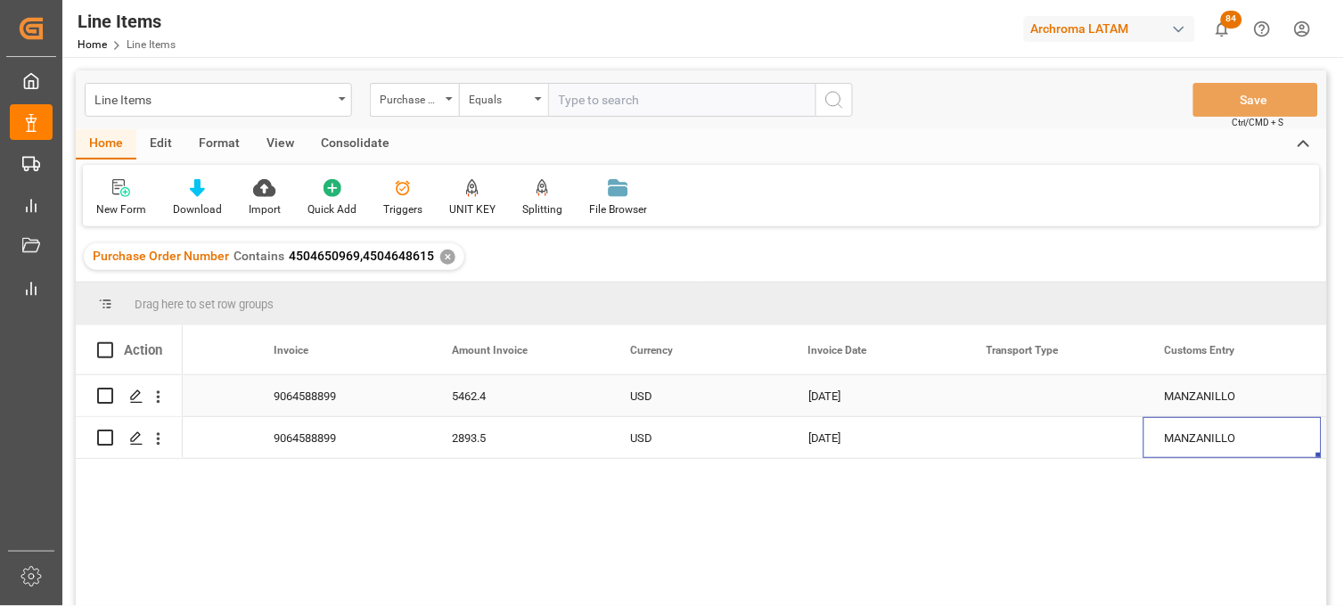
click at [1026, 401] on div "Press SPACE to select this row." at bounding box center [1054, 395] width 178 height 41
click at [1018, 443] on div "SEAFREIGHT" at bounding box center [1054, 457] width 148 height 62
type input "SEAFREIGHT"
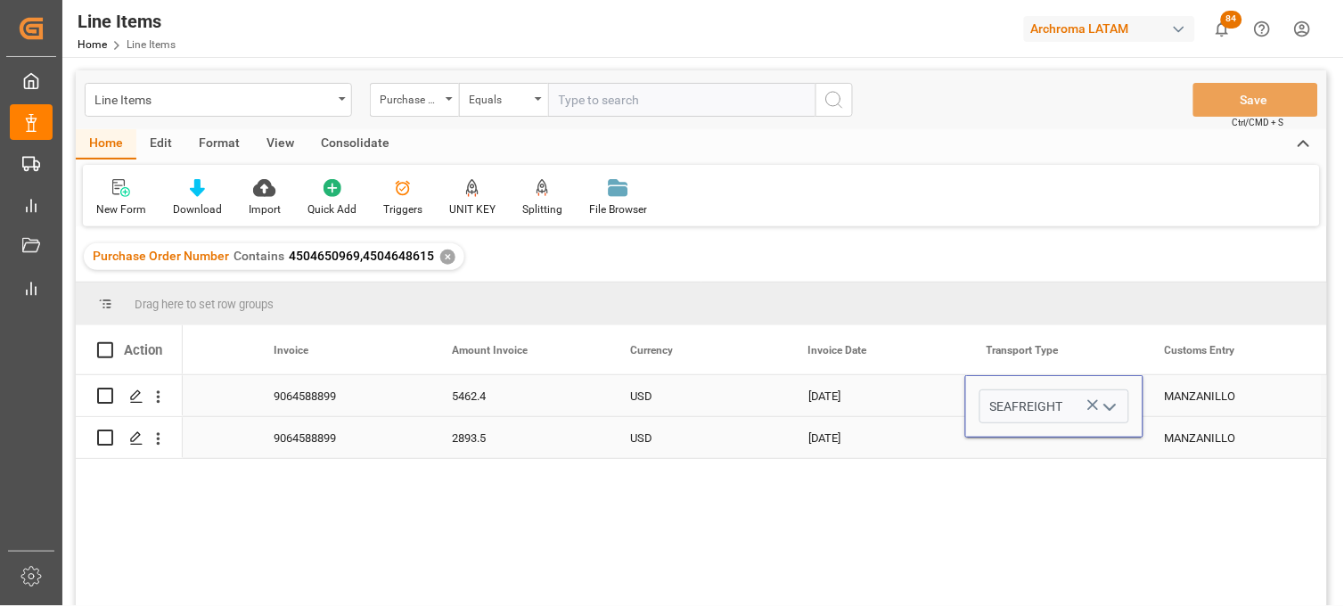
click at [1018, 440] on div "Press SPACE to select this row." at bounding box center [1054, 437] width 178 height 41
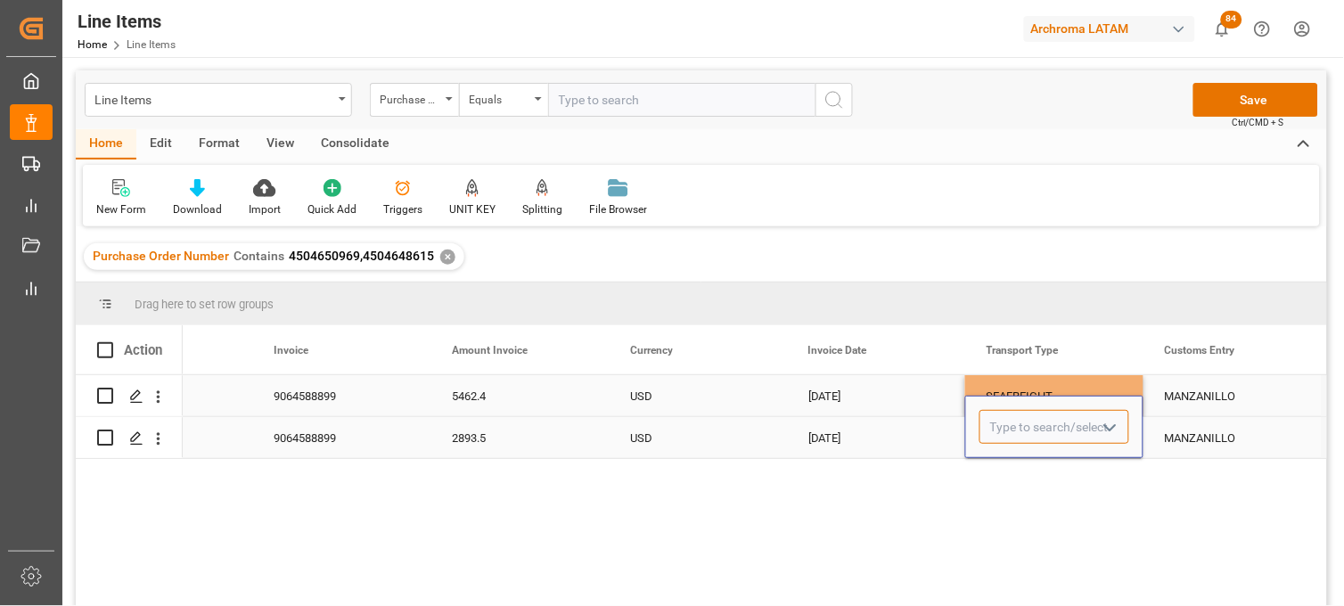
click at [1014, 433] on input "Press SPACE to select this row." at bounding box center [1054, 427] width 150 height 34
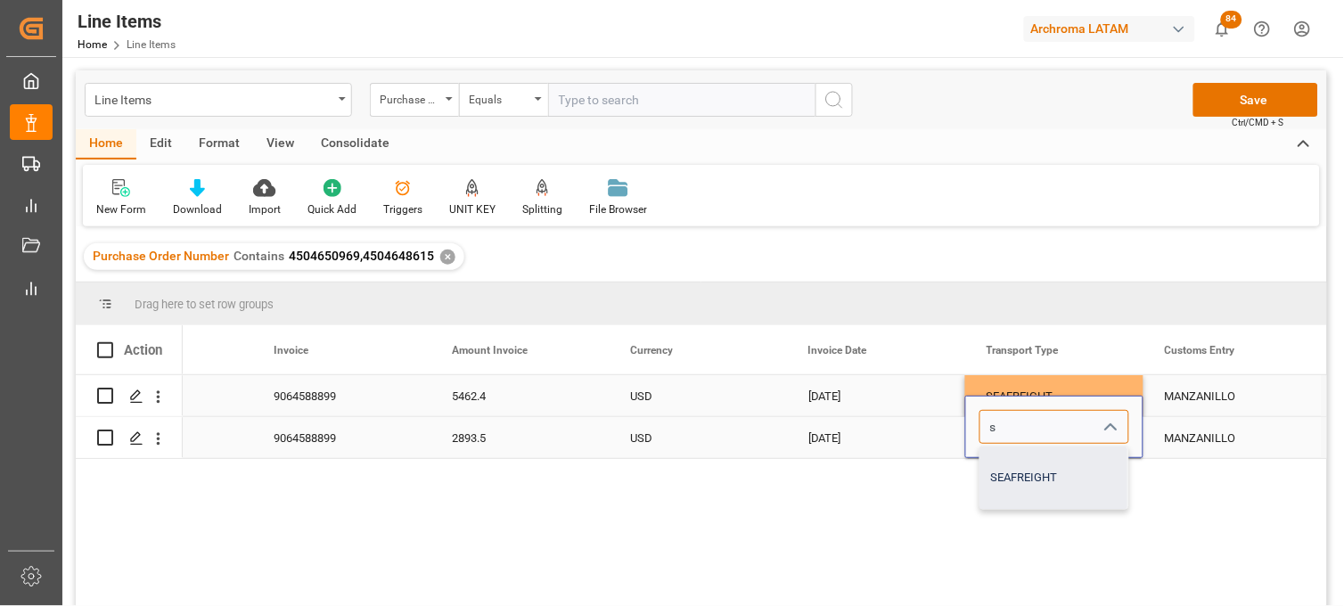
click at [1016, 466] on div "SEAFREIGHT" at bounding box center [1054, 477] width 148 height 62
type input "SEAFREIGHT"
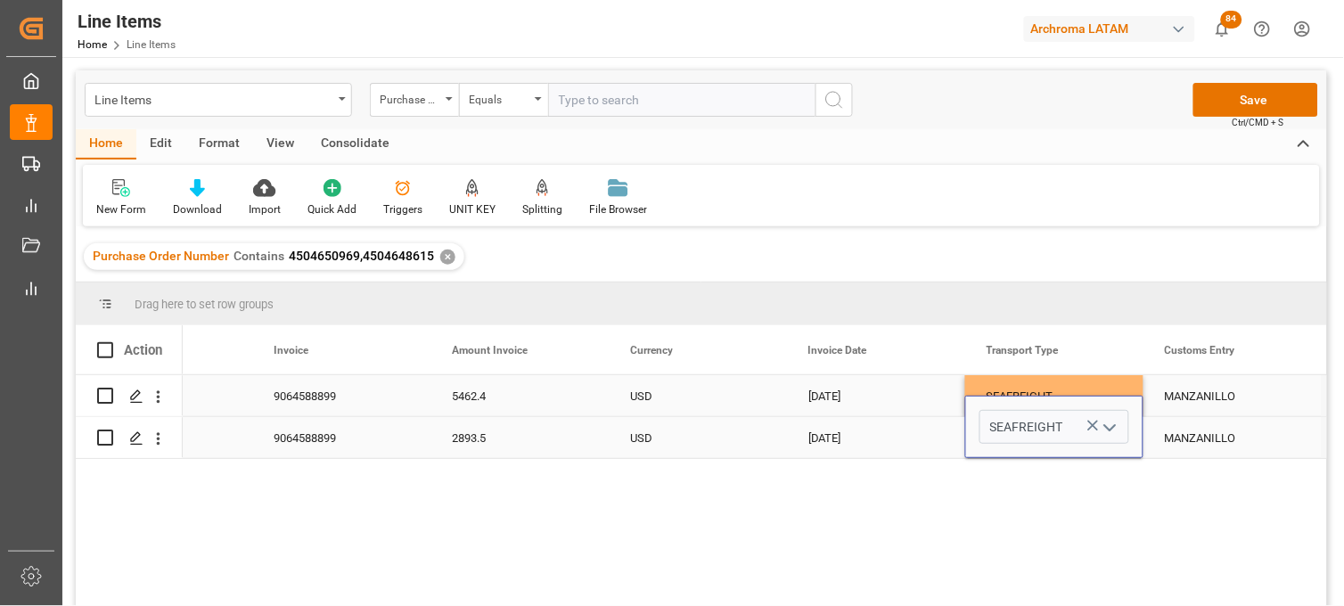
click at [1209, 437] on div "MANZANILLO" at bounding box center [1232, 437] width 178 height 41
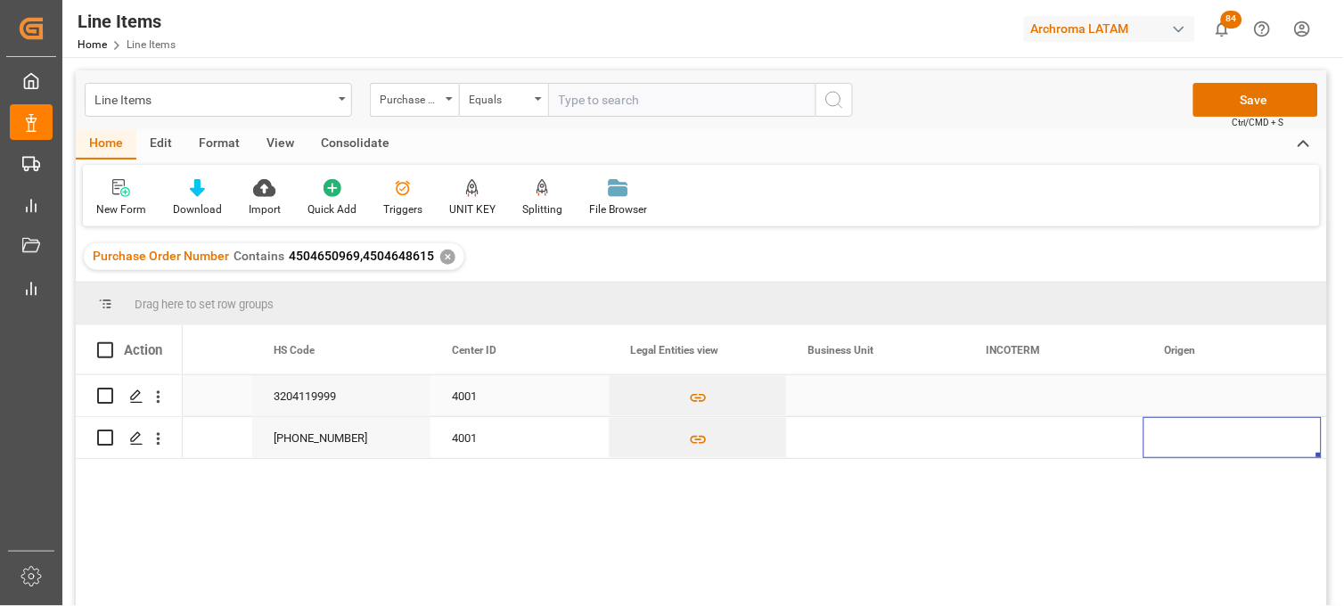
scroll to position [0, 5099]
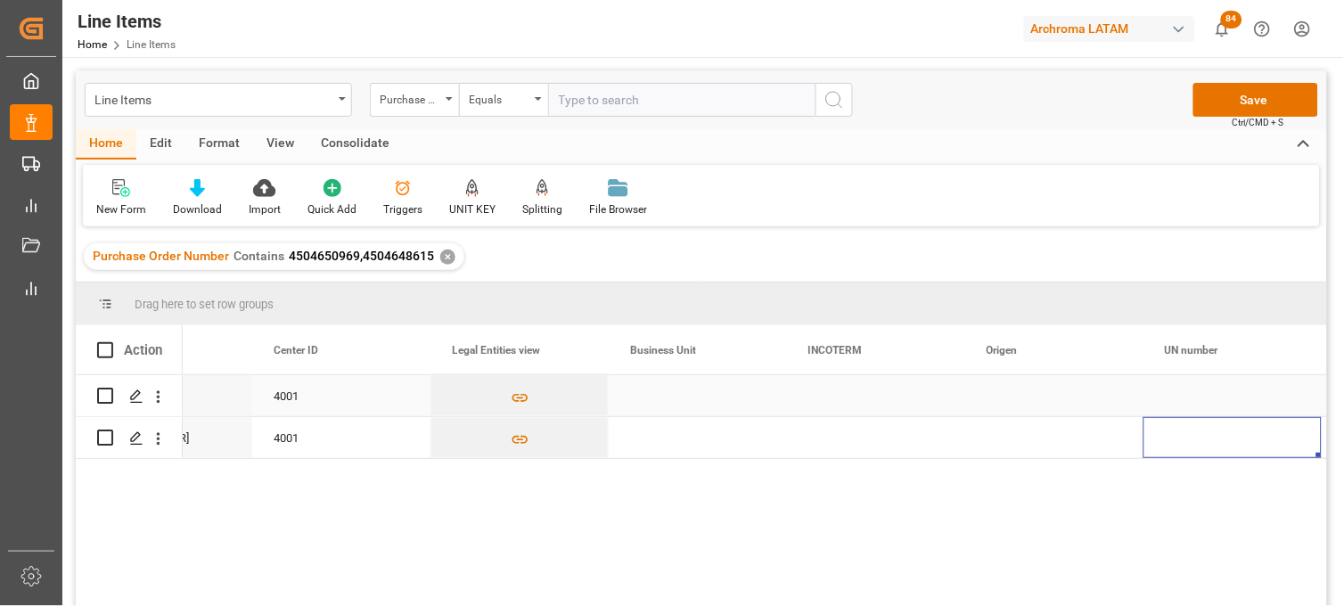
click at [658, 387] on div "Press SPACE to select this row." at bounding box center [698, 395] width 178 height 41
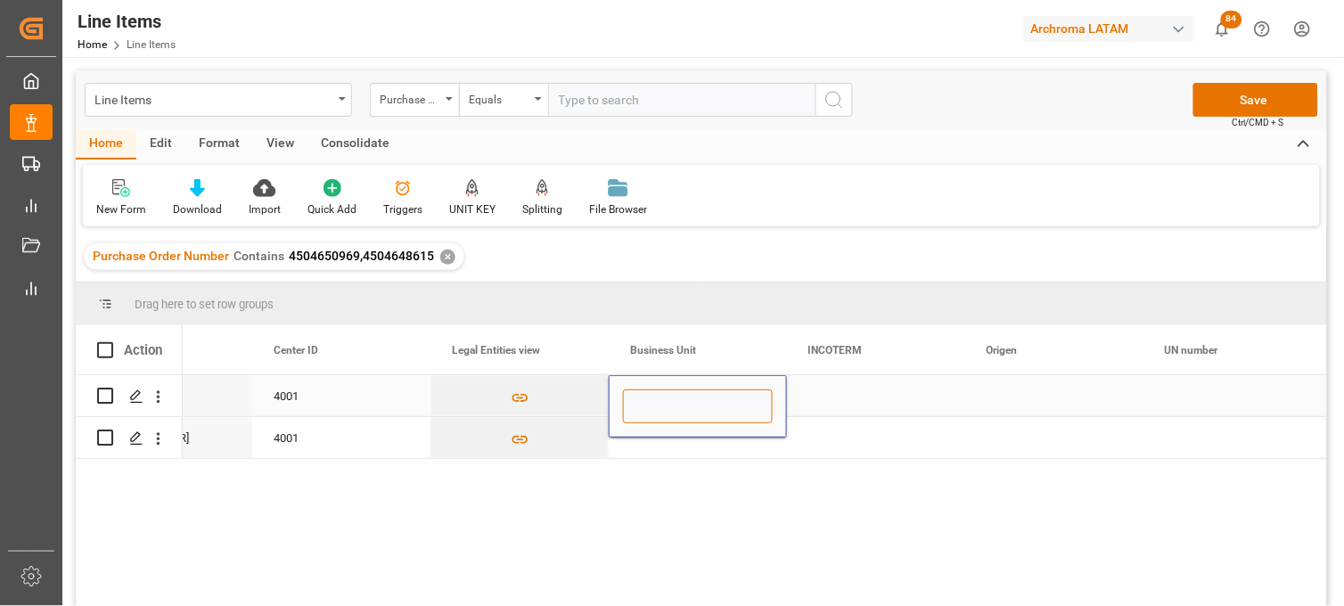
click at [653, 393] on input "Press SPACE to select this row." at bounding box center [698, 406] width 150 height 34
type input "TEXTIL"
click at [636, 442] on div "Press SPACE to select this row." at bounding box center [698, 437] width 178 height 41
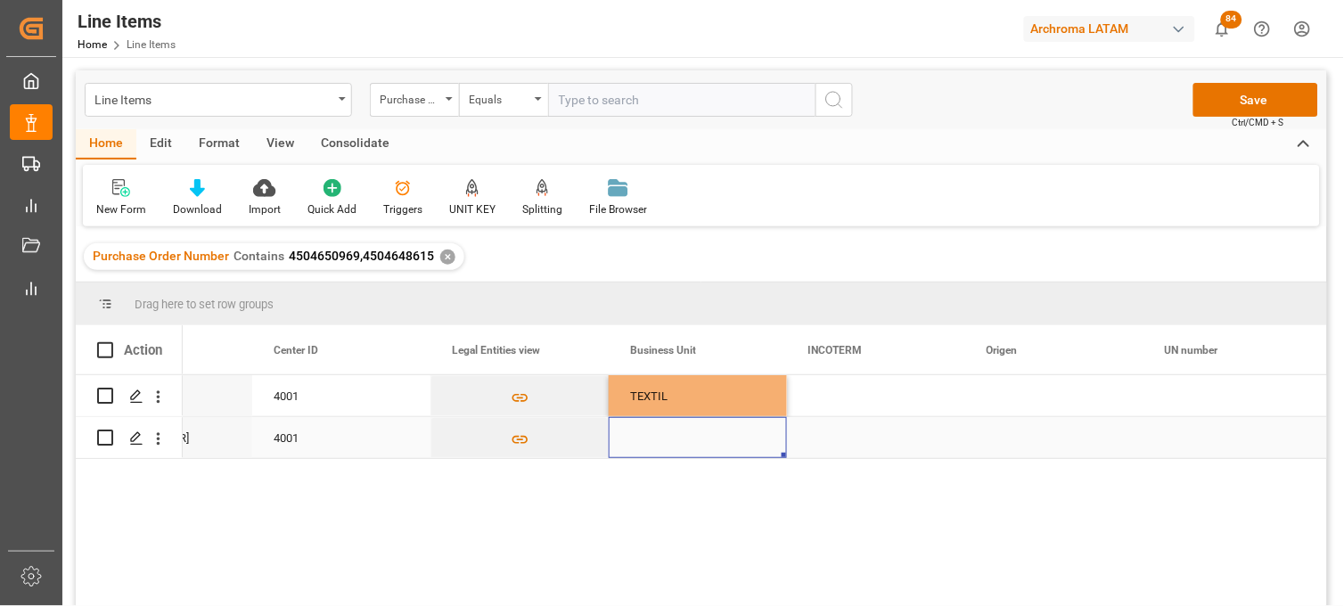
click at [642, 435] on div "Press SPACE to select this row." at bounding box center [698, 437] width 178 height 41
click at [642, 434] on input "Press SPACE to select this row." at bounding box center [698, 427] width 150 height 34
type input "TEXTIL"
click at [847, 387] on div "Press SPACE to select this row." at bounding box center [876, 395] width 178 height 41
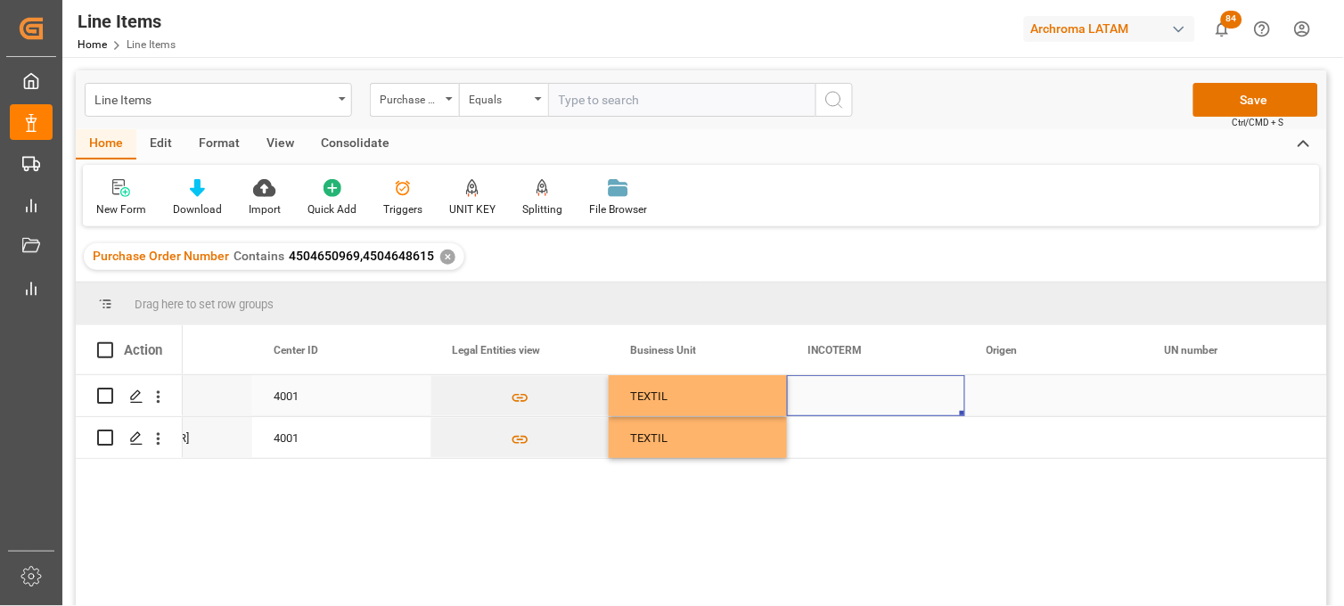
click at [1012, 396] on div "Press SPACE to select this row." at bounding box center [1054, 395] width 178 height 41
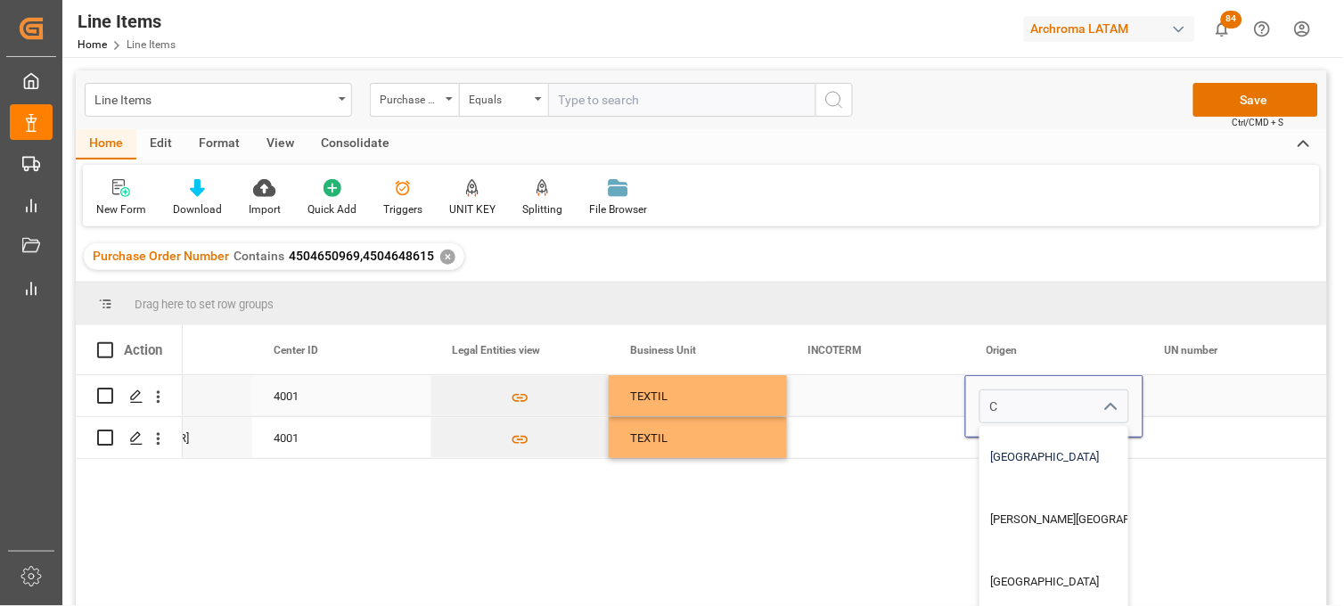
click at [1013, 441] on div "CHINA" at bounding box center [1088, 457] width 216 height 62
type input "CHINA"
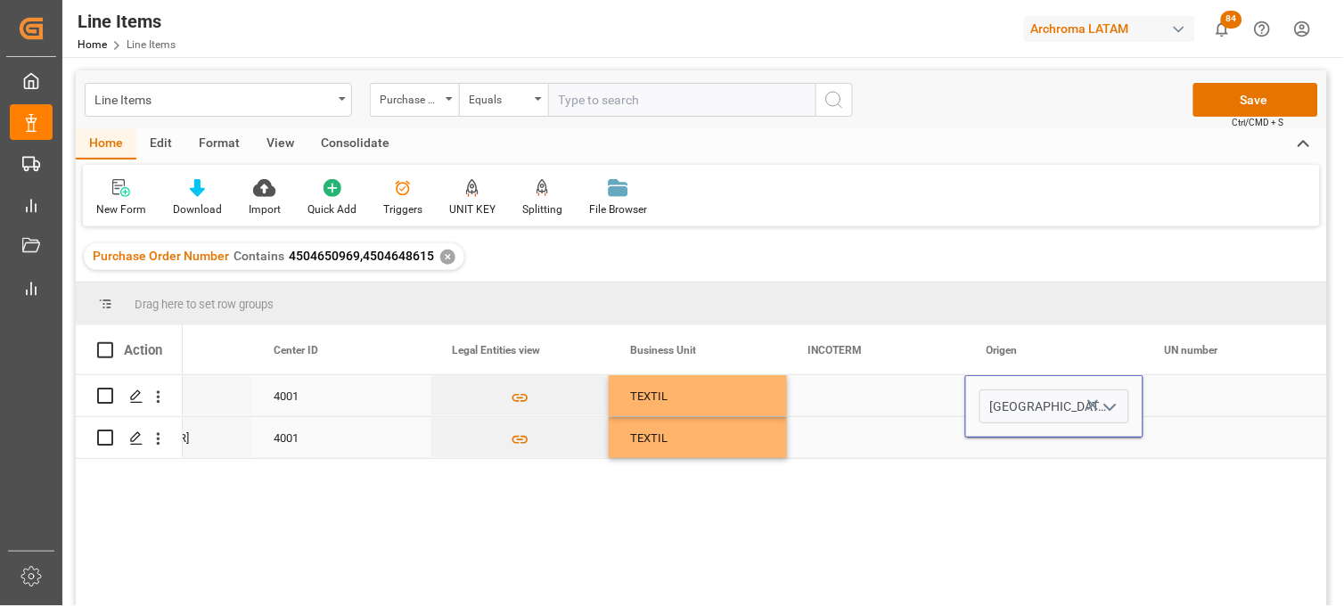
click at [1012, 439] on div "Press SPACE to select this row." at bounding box center [1054, 437] width 178 height 41
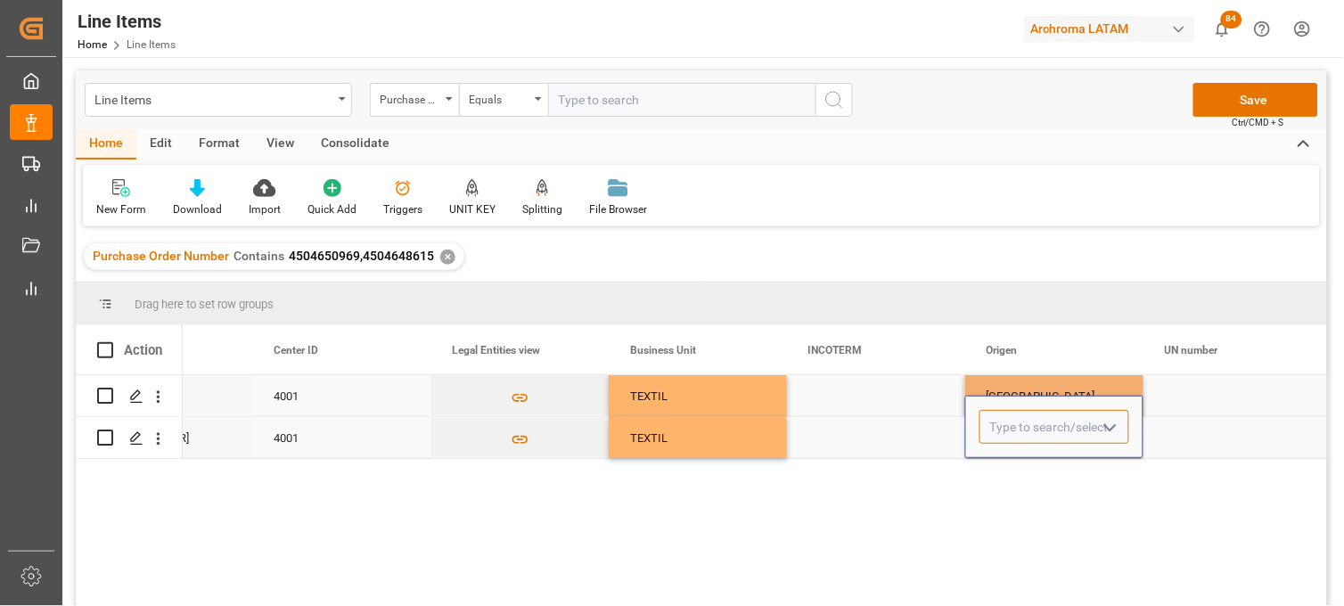
click at [1012, 439] on input "Press SPACE to select this row." at bounding box center [1054, 427] width 150 height 34
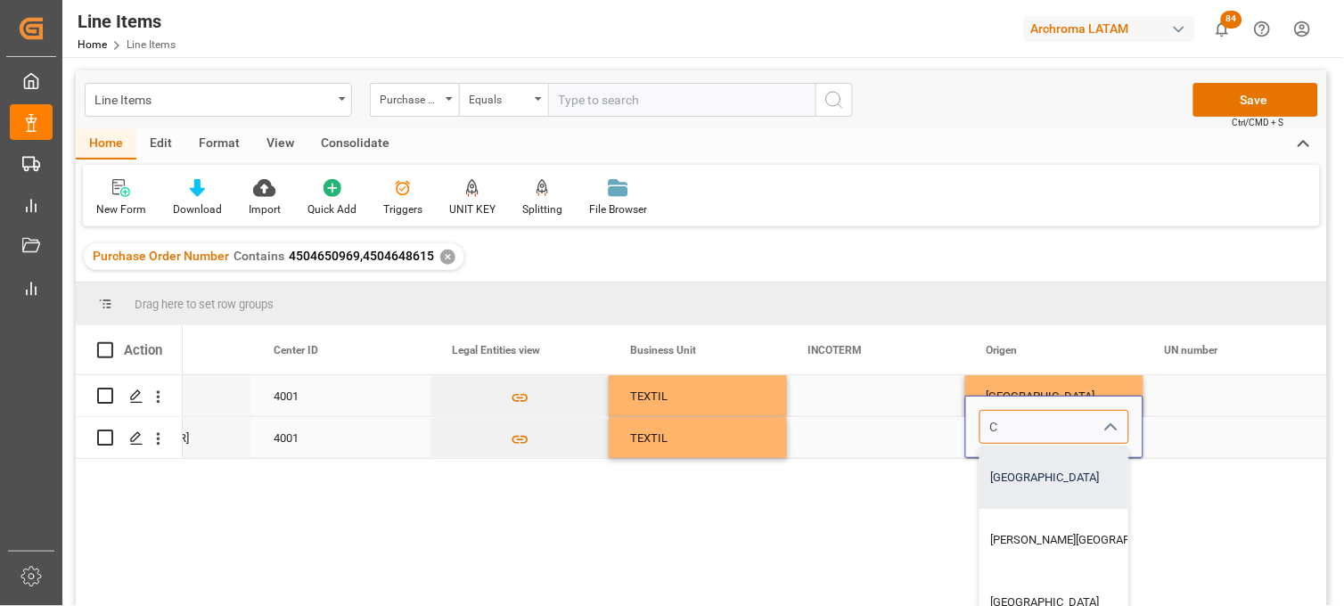
click at [1010, 467] on div "CHINA" at bounding box center [1088, 477] width 216 height 62
type input "CHINA"
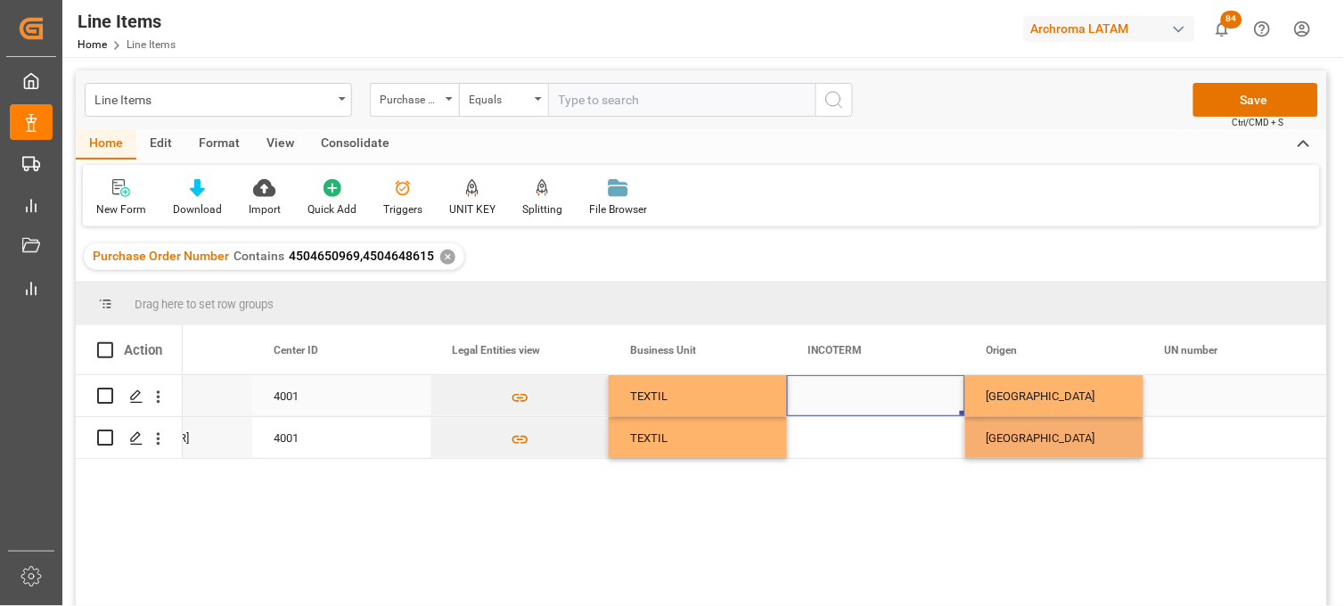
click at [839, 389] on div "Press SPACE to select this row." at bounding box center [876, 395] width 178 height 41
click at [847, 406] on div "Press SPACE to select this row." at bounding box center [876, 395] width 178 height 41
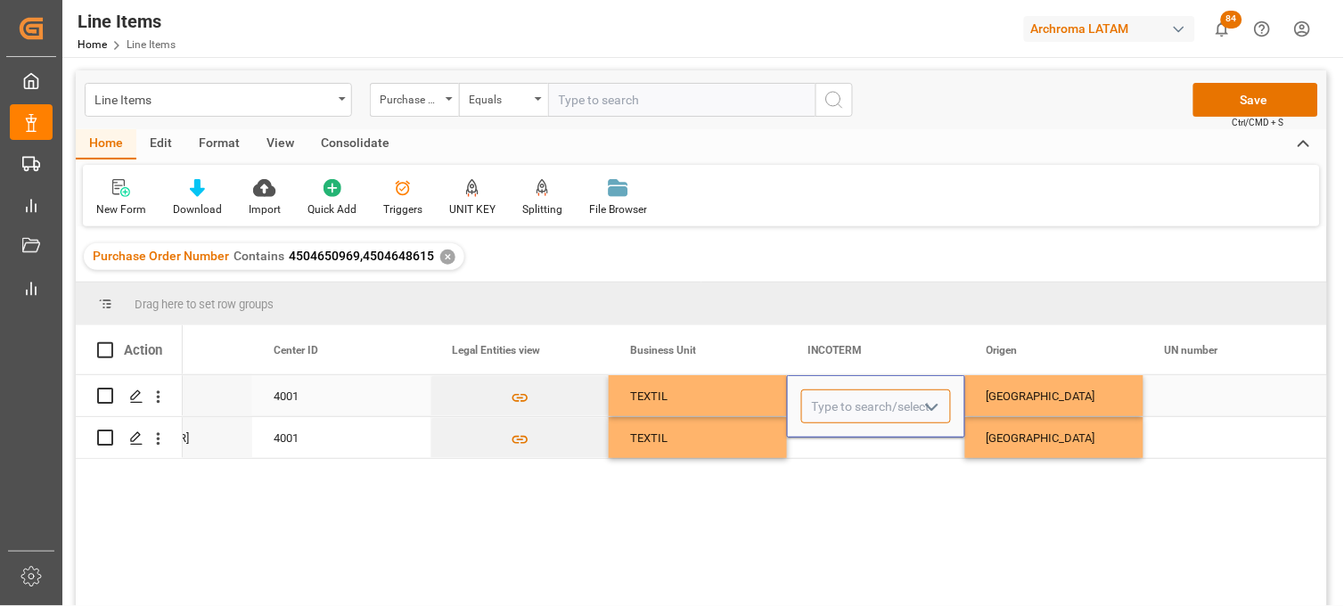
click at [847, 406] on input "Press SPACE to select this row." at bounding box center [876, 406] width 150 height 34
click at [840, 446] on div "CIF" at bounding box center [876, 457] width 148 height 62
type input "CIF"
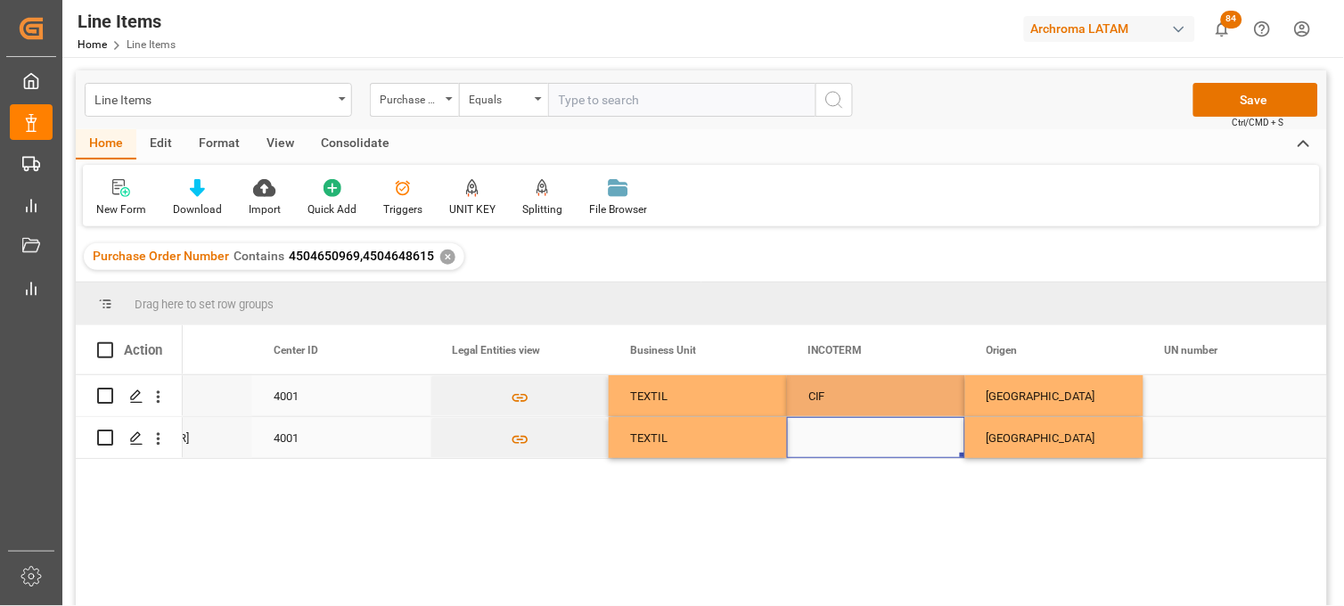
click at [838, 442] on div "Press SPACE to select this row." at bounding box center [876, 437] width 178 height 41
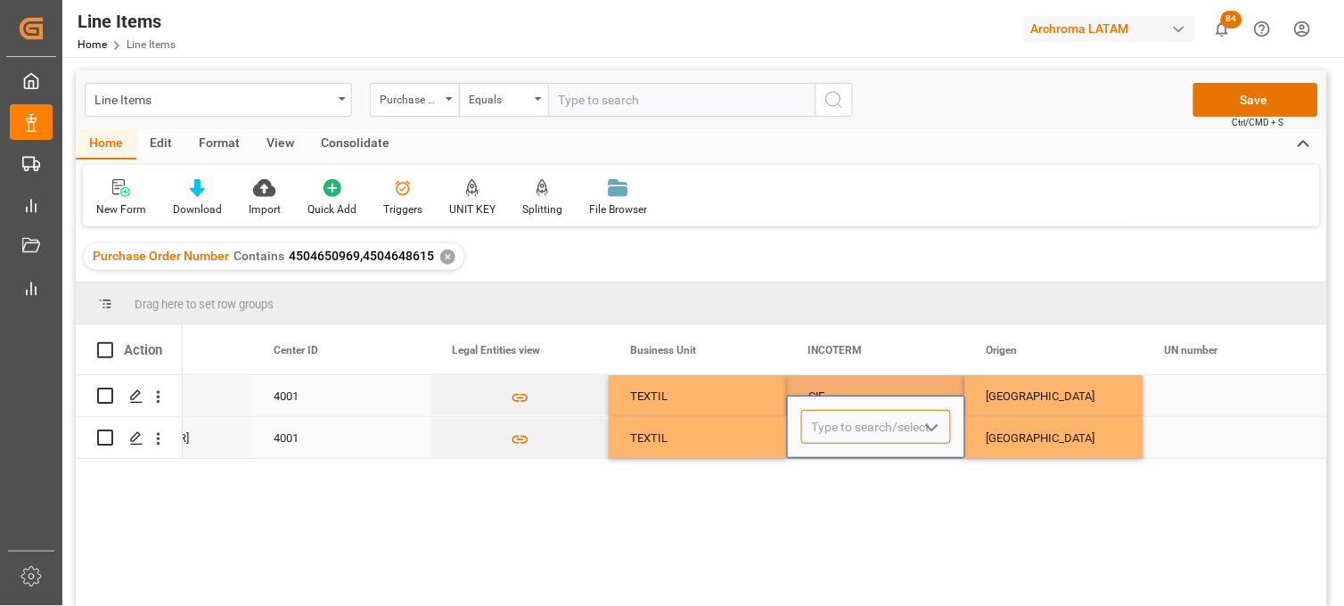
click at [833, 435] on input "Press SPACE to select this row." at bounding box center [876, 427] width 150 height 34
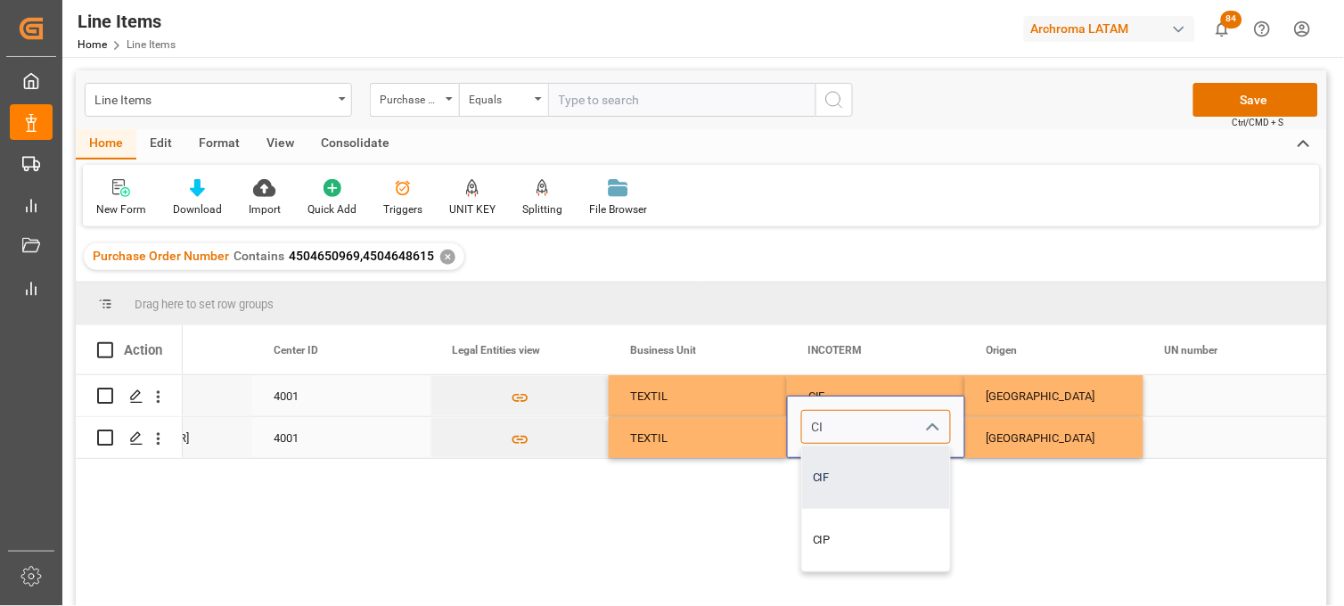
click at [833, 467] on div "CIF" at bounding box center [876, 477] width 148 height 62
type input "CIF"
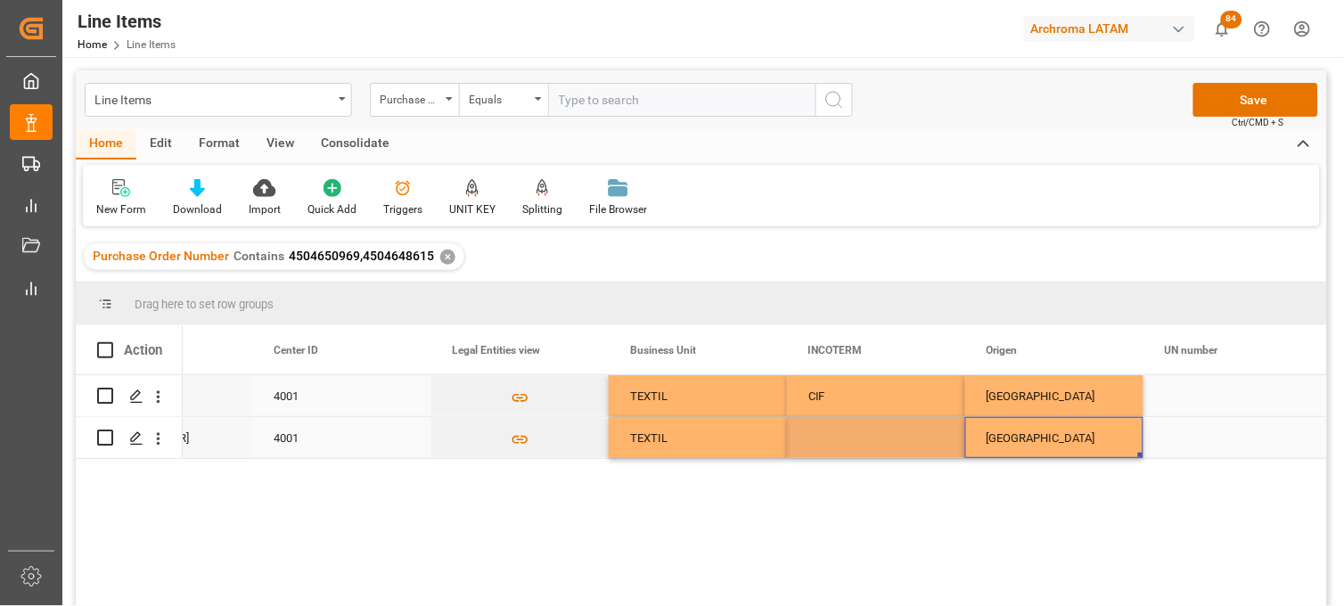
click at [1019, 443] on div "CHINA" at bounding box center [1053, 438] width 135 height 41
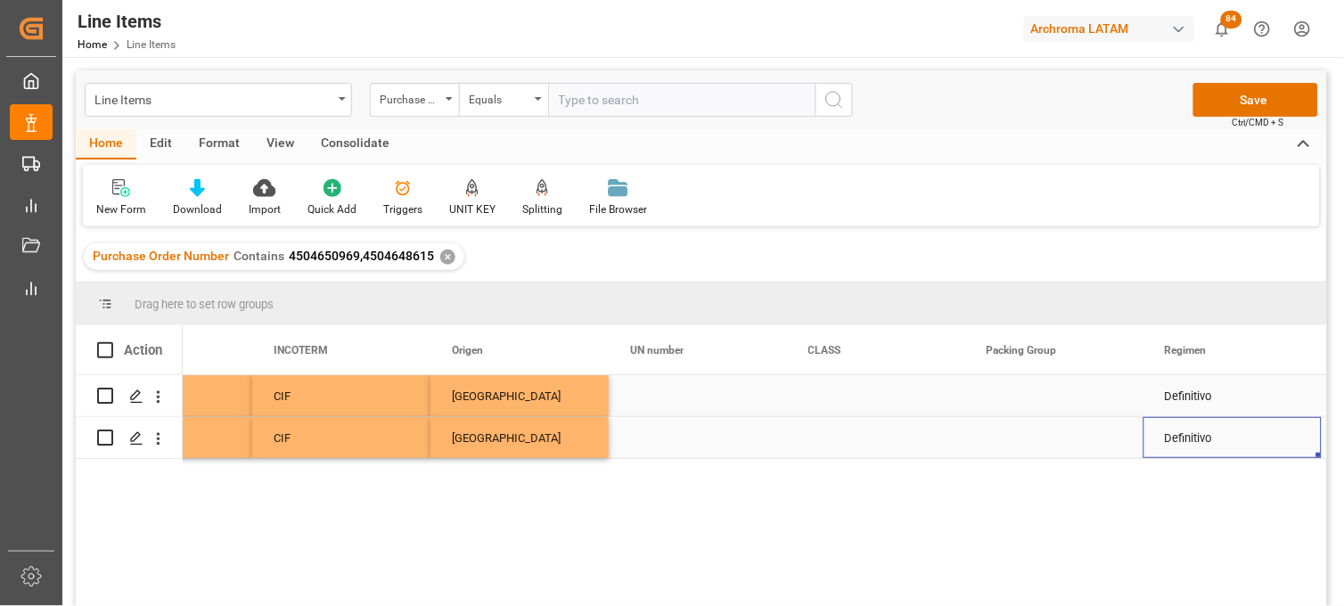
scroll to position [0, 5812]
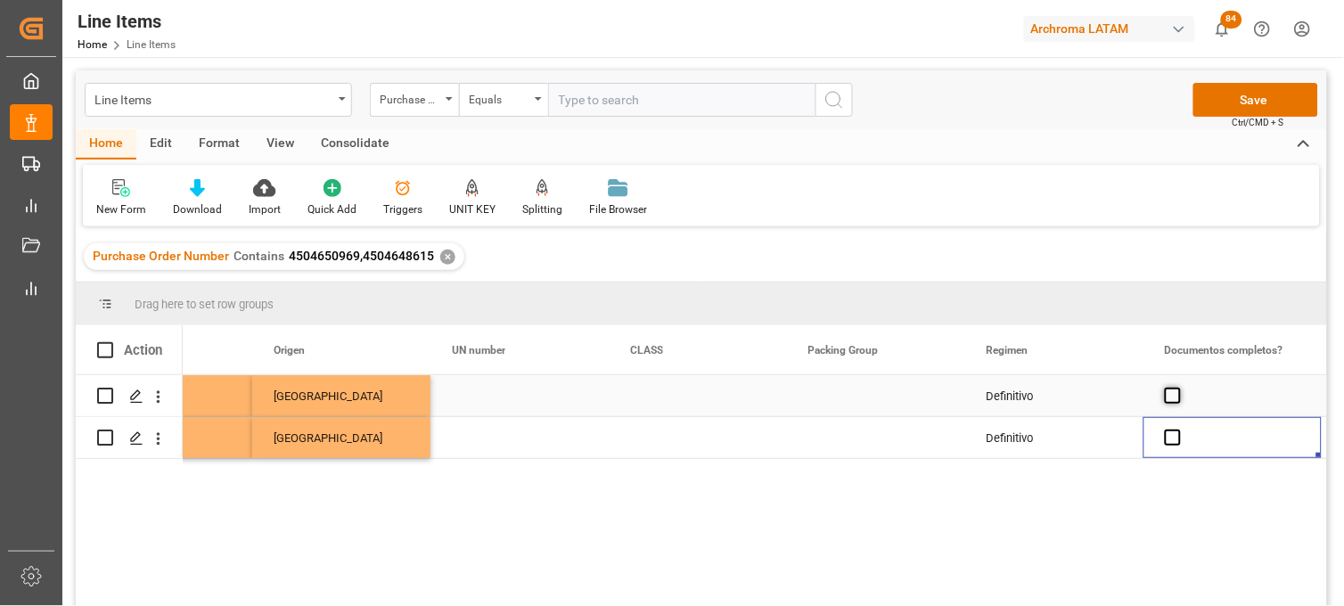
click at [1169, 397] on span "Press SPACE to select this row." at bounding box center [1173, 396] width 16 height 16
click at [1178, 388] on input "Press SPACE to select this row." at bounding box center [1178, 388] width 0 height 0
click at [1169, 439] on span "Press SPACE to select this row." at bounding box center [1173, 438] width 16 height 16
click at [1178, 430] on input "Press SPACE to select this row." at bounding box center [1178, 430] width 0 height 0
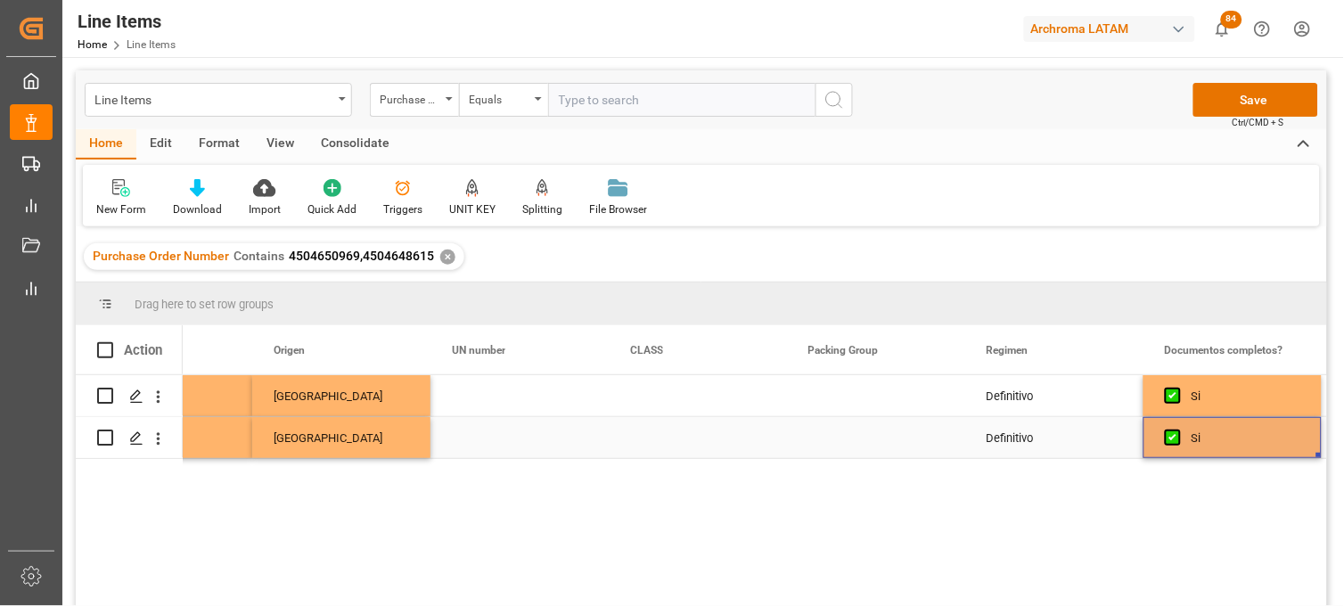
click at [1061, 438] on div "Definitivo" at bounding box center [1054, 437] width 178 height 41
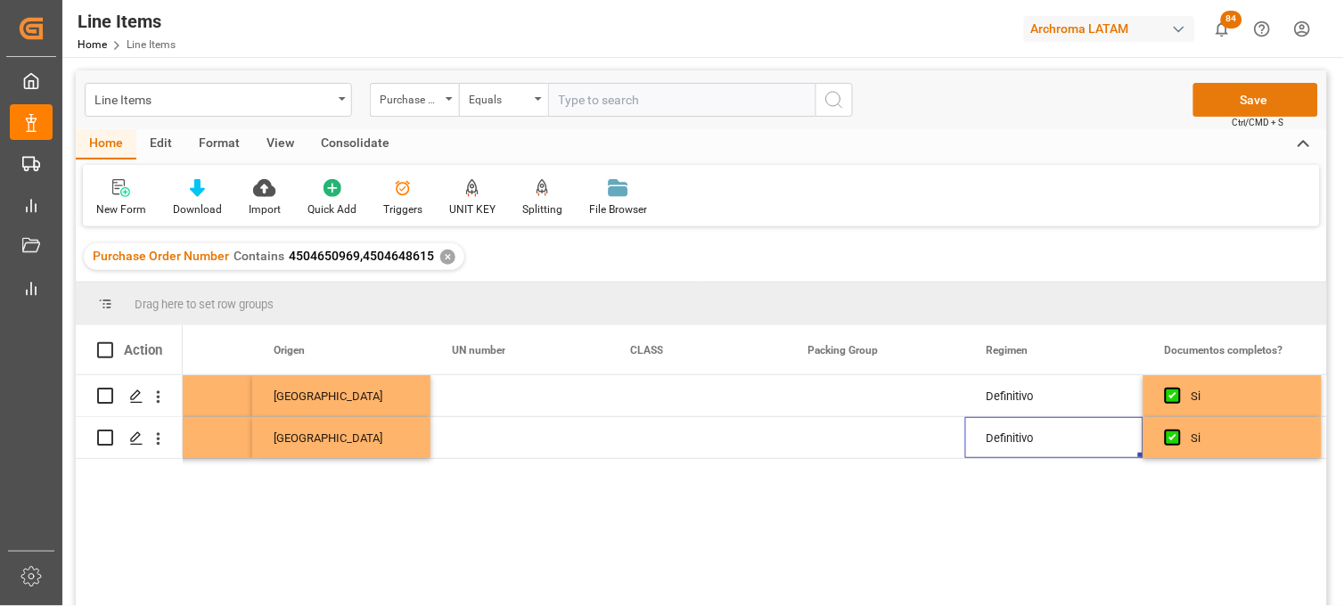
click at [1223, 100] on button "Save" at bounding box center [1255, 100] width 125 height 34
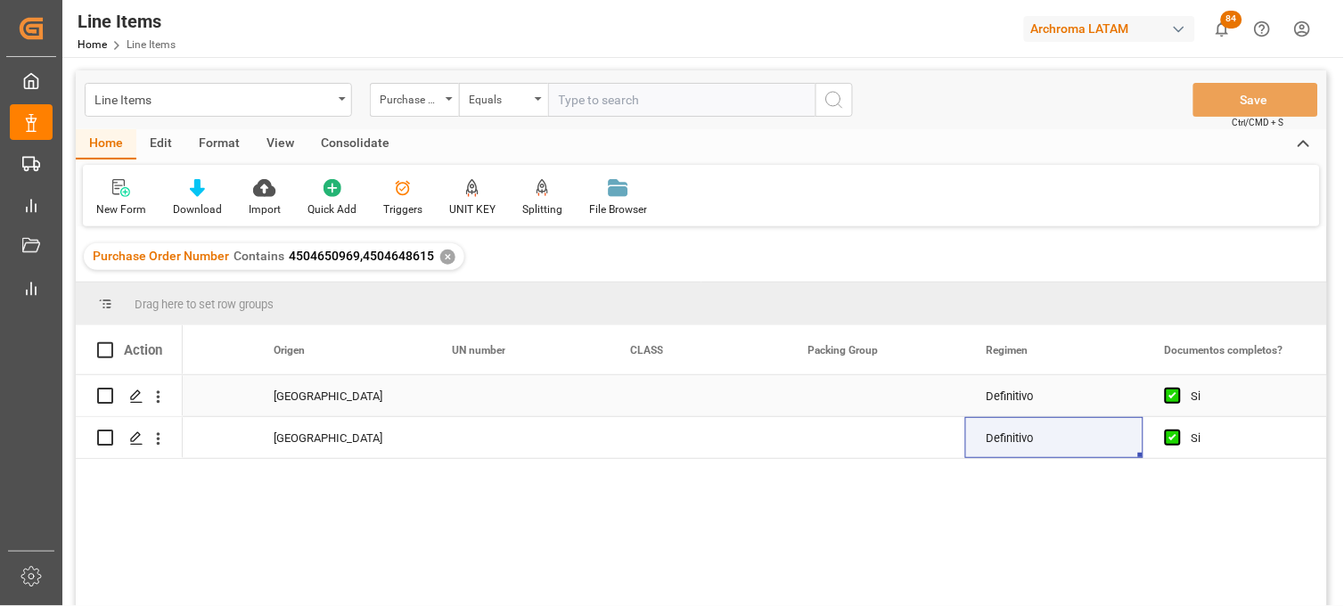
click at [470, 383] on div "Press SPACE to select this row." at bounding box center [519, 395] width 178 height 41
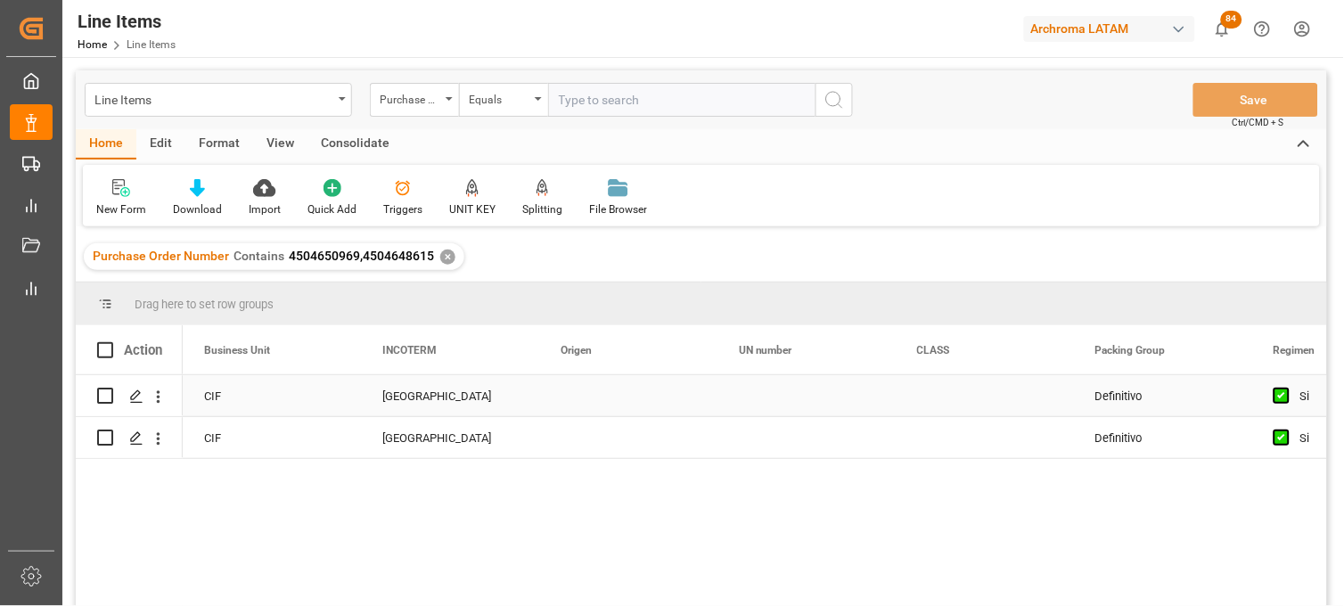
scroll to position [0, 5525]
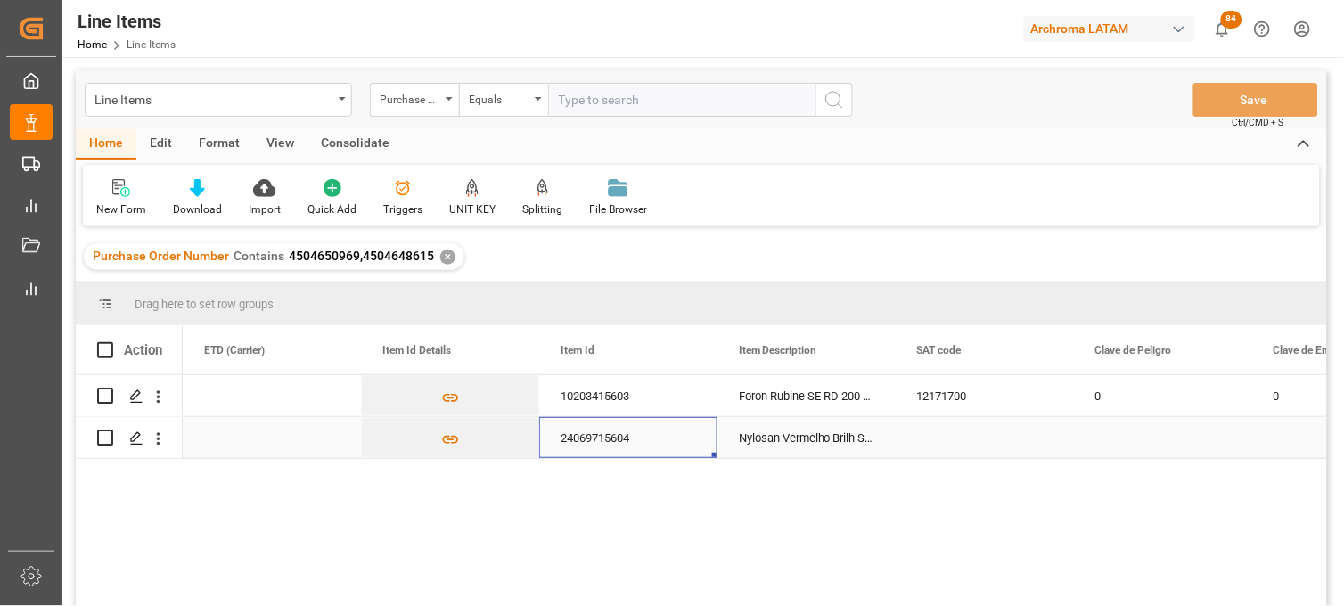
click at [582, 438] on div "24069715604" at bounding box center [628, 437] width 178 height 41
click at [135, 438] on icon "Press SPACE to select this row." at bounding box center [136, 438] width 14 height 14
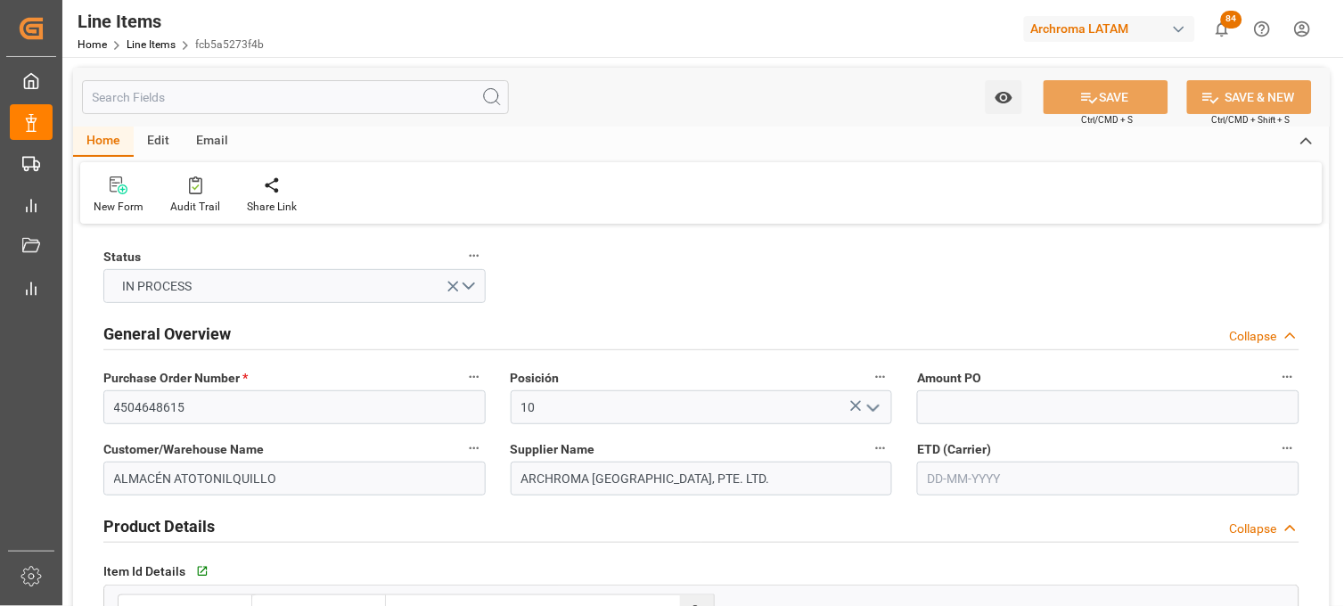
type input "20-08-2025"
type input "29-08-2025 20:50"
type input "06-08-2025 18:53"
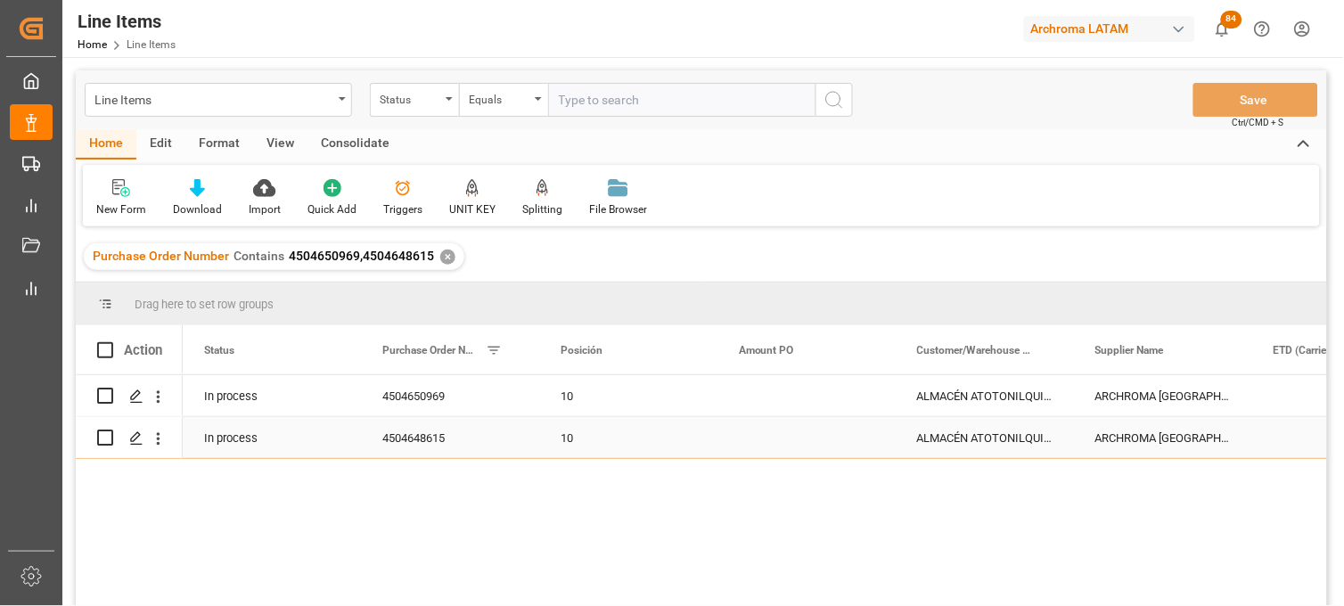
click at [406, 433] on div "4504648615" at bounding box center [450, 437] width 178 height 41
click at [237, 433] on div "In process" at bounding box center [272, 437] width 178 height 41
click at [310, 424] on icon "Press SPACE to select this row." at bounding box center [319, 425] width 19 height 19
click at [323, 425] on button "Select" at bounding box center [272, 427] width 150 height 34
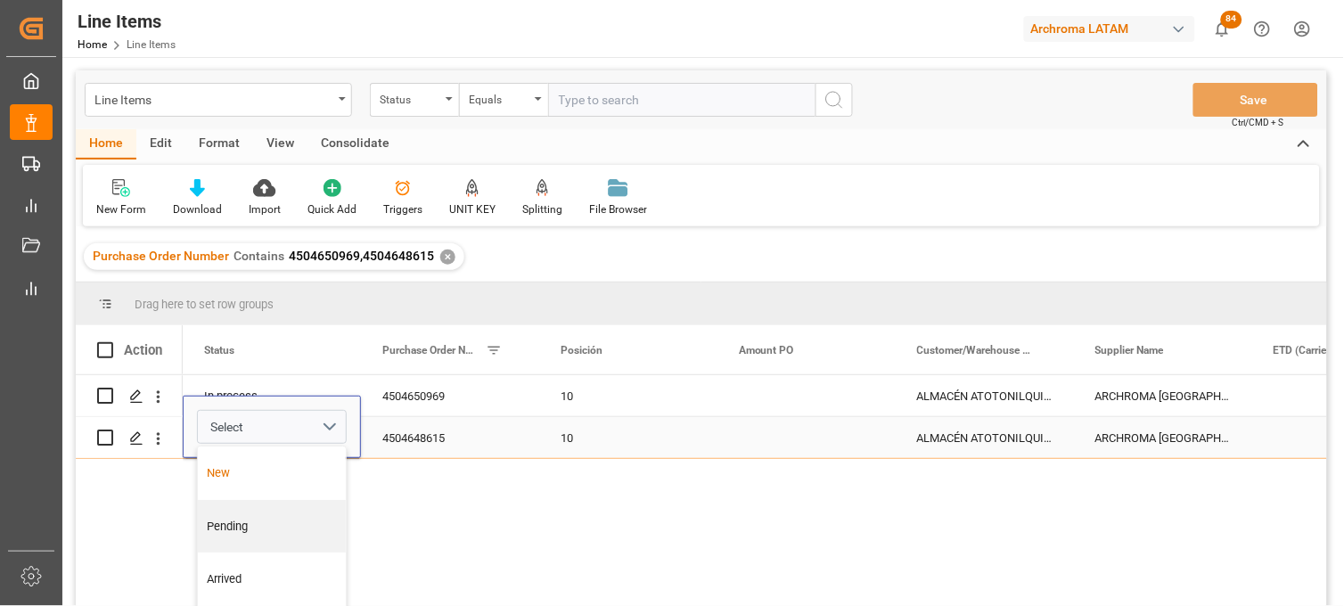
click at [266, 466] on div "New" at bounding box center [272, 473] width 129 height 18
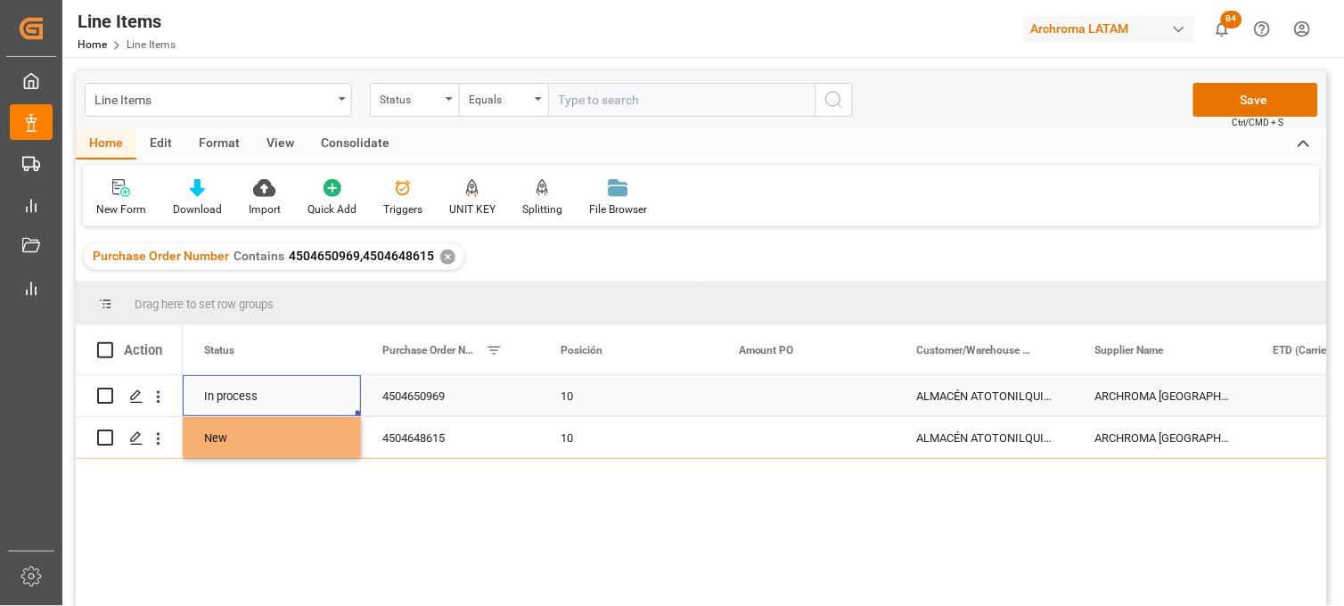
click at [254, 389] on div "In process" at bounding box center [272, 395] width 178 height 41
click at [253, 397] on div "In process" at bounding box center [272, 395] width 178 height 41
click at [316, 404] on icon "Press SPACE to select this row." at bounding box center [319, 405] width 19 height 19
drag, startPoint x: 340, startPoint y: 410, endPoint x: 314, endPoint y: 412, distance: 26.8
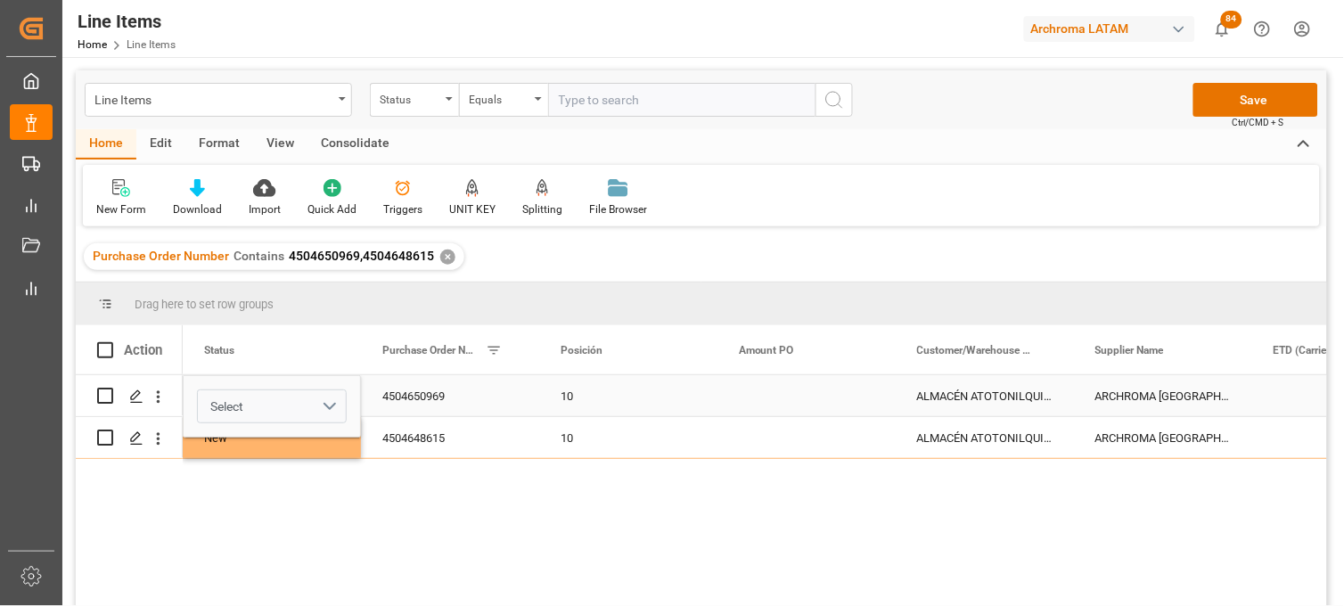
click at [340, 411] on button "Select" at bounding box center [272, 406] width 150 height 34
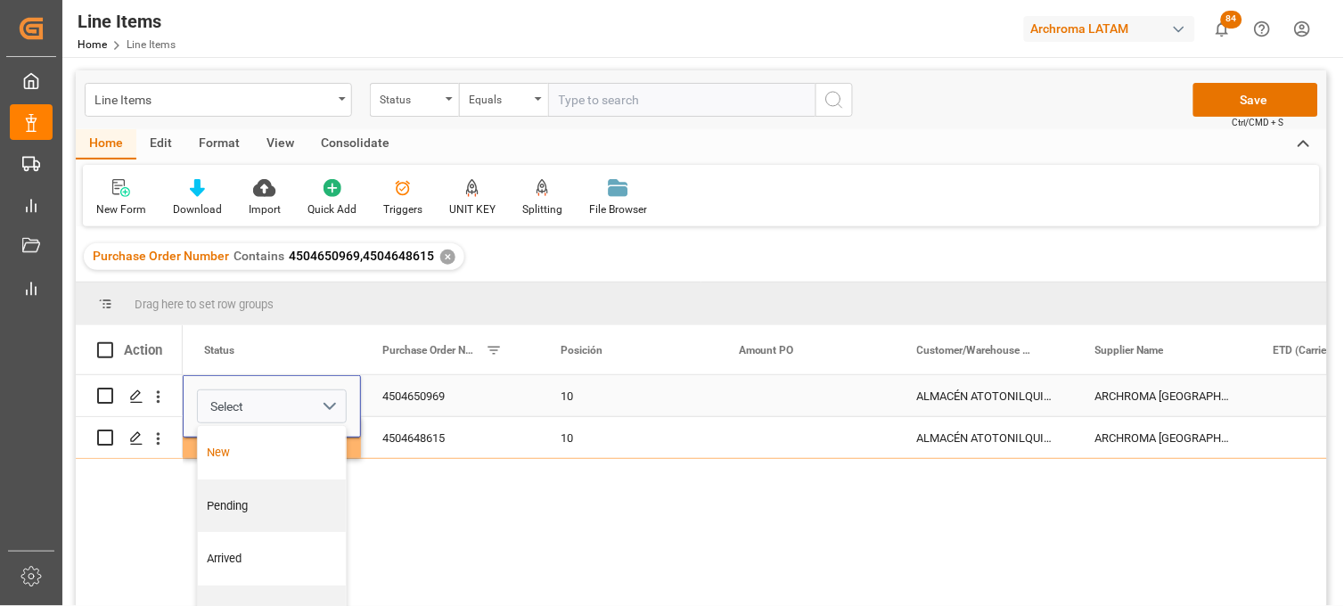
click at [260, 451] on div "New" at bounding box center [272, 453] width 129 height 18
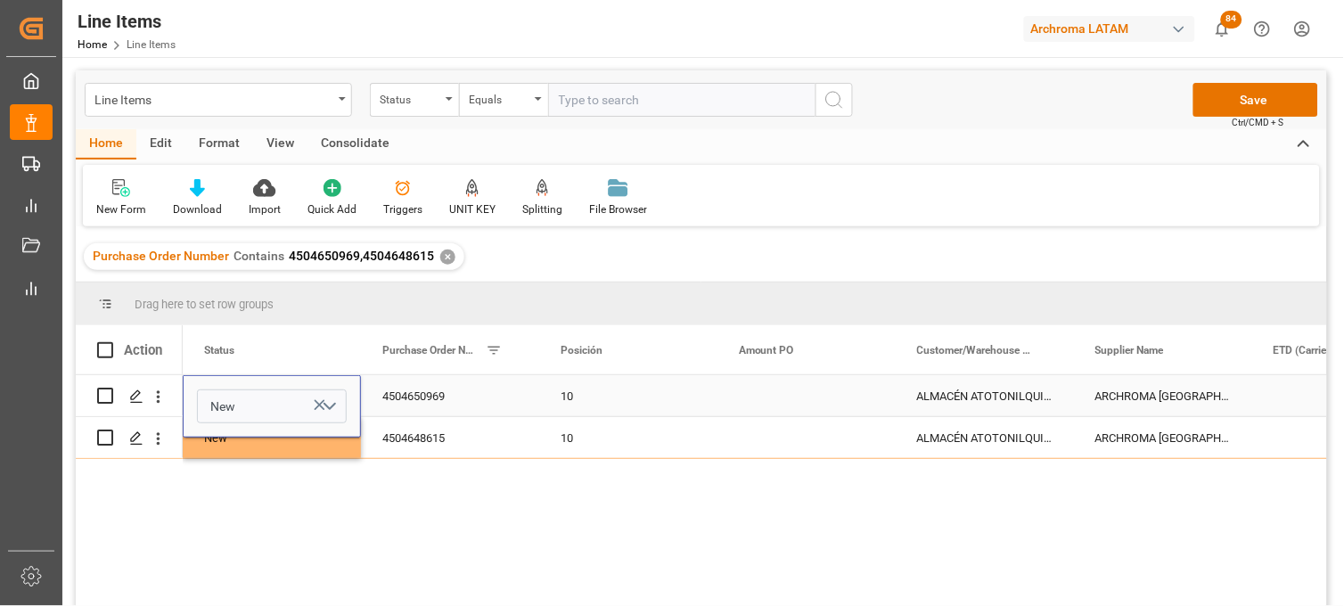
click at [413, 397] on div "4504650969" at bounding box center [450, 395] width 178 height 41
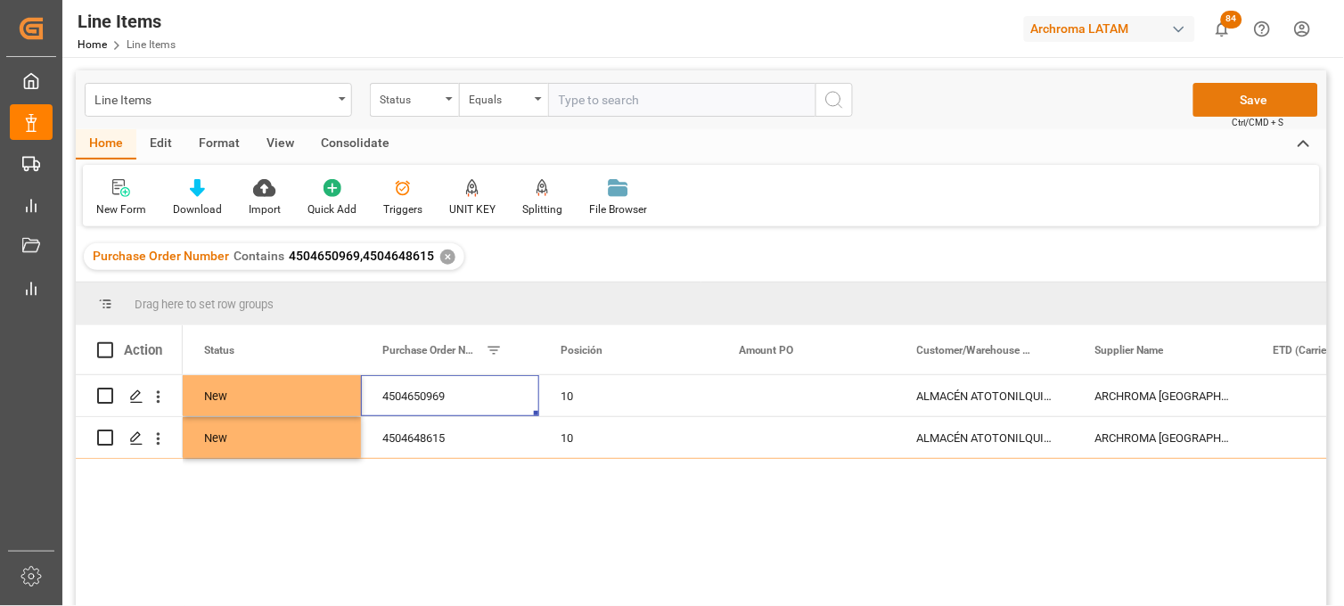
click at [1225, 105] on button "Save" at bounding box center [1255, 100] width 125 height 34
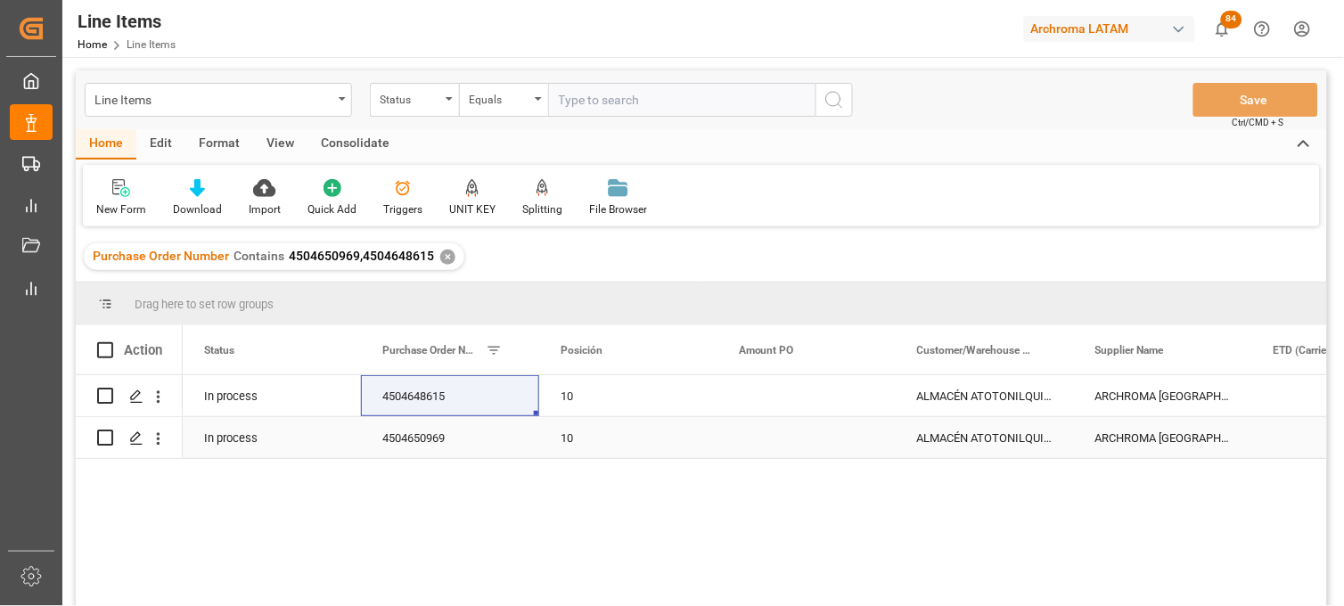
click at [987, 443] on div "ALMACÉN ATOTONILQUILLO" at bounding box center [985, 437] width 178 height 41
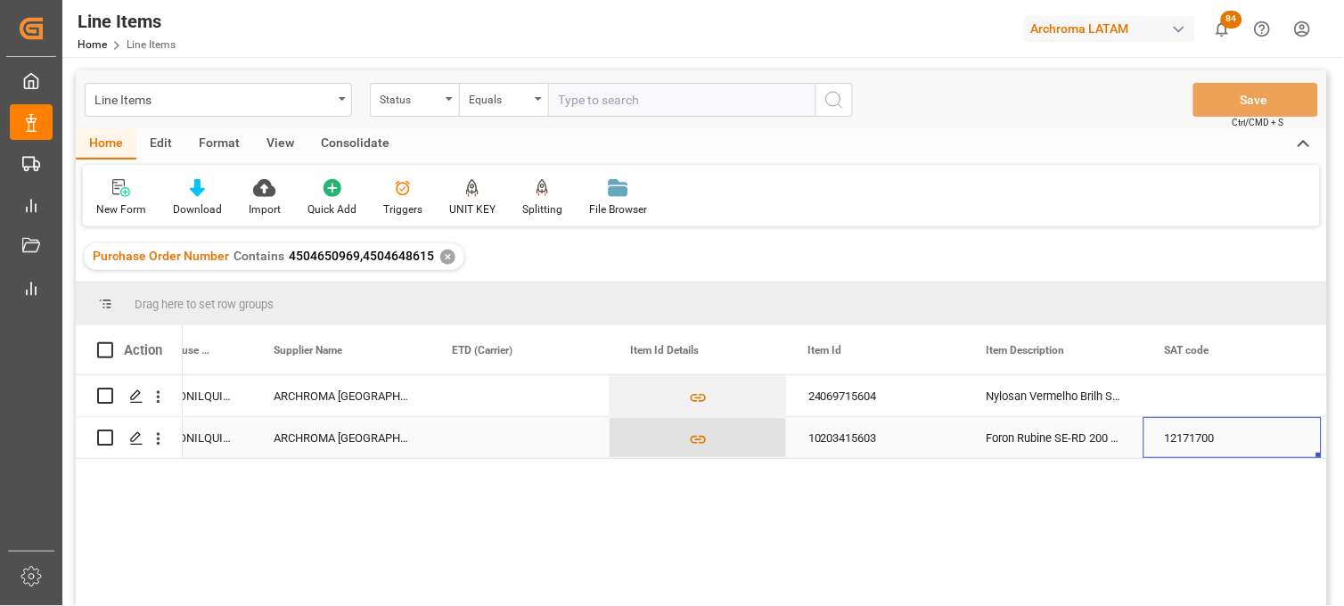
scroll to position [0, 1000]
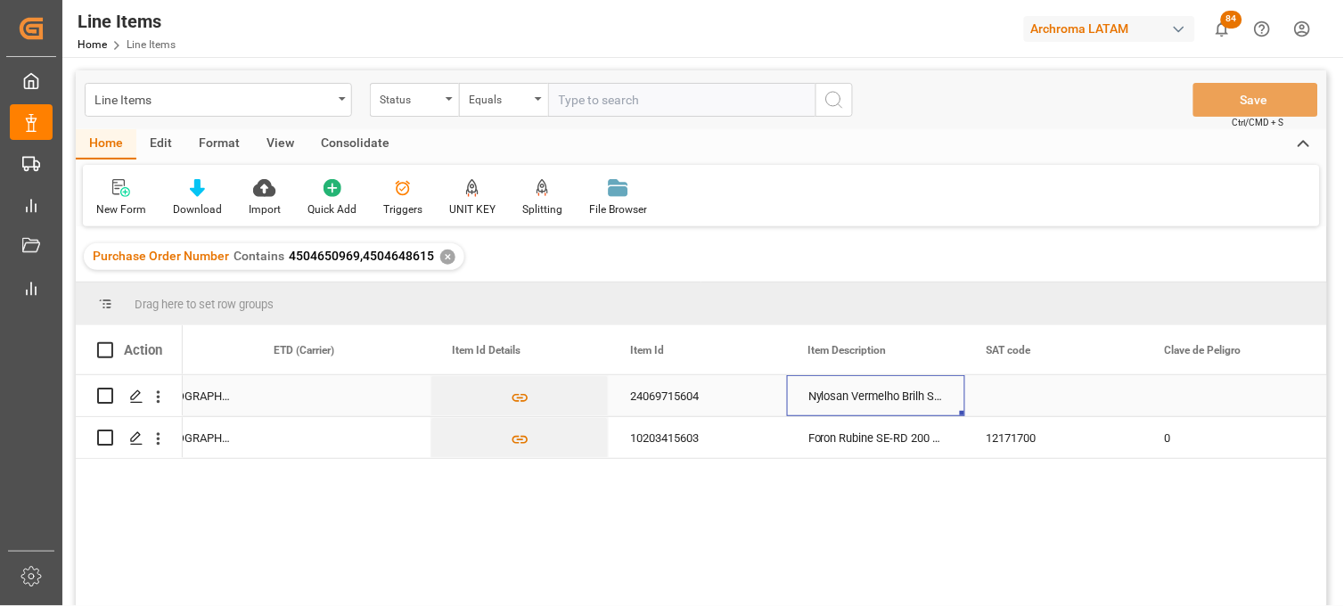
click at [869, 392] on div "Nylosan Vermelho Brilh S-3R 0015" at bounding box center [876, 395] width 178 height 41
click at [868, 392] on div "Nylosan Vermelho Brilh S-3R 0015" at bounding box center [876, 395] width 178 height 41
click at [682, 394] on div "24069715604" at bounding box center [698, 395] width 178 height 41
click at [891, 392] on div "Nylosan Vermelho Brilh S-3R 0015" at bounding box center [876, 395] width 178 height 41
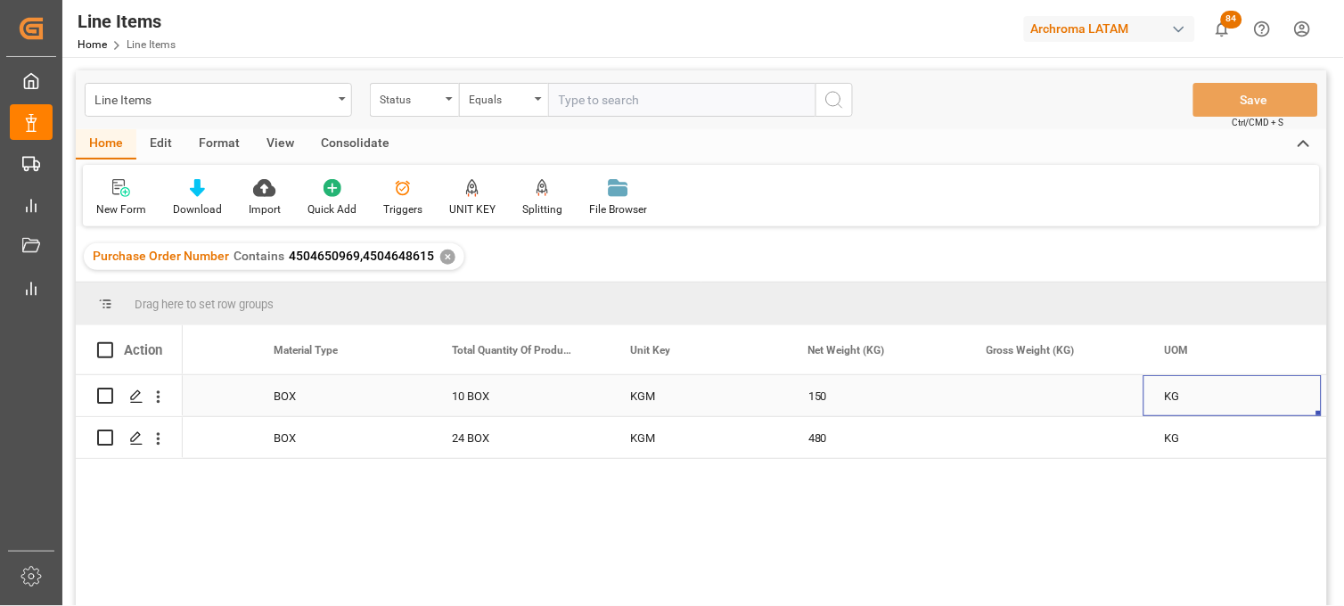
scroll to position [0, 2782]
click at [1029, 439] on div "Press SPACE to select this row." at bounding box center [1054, 437] width 178 height 41
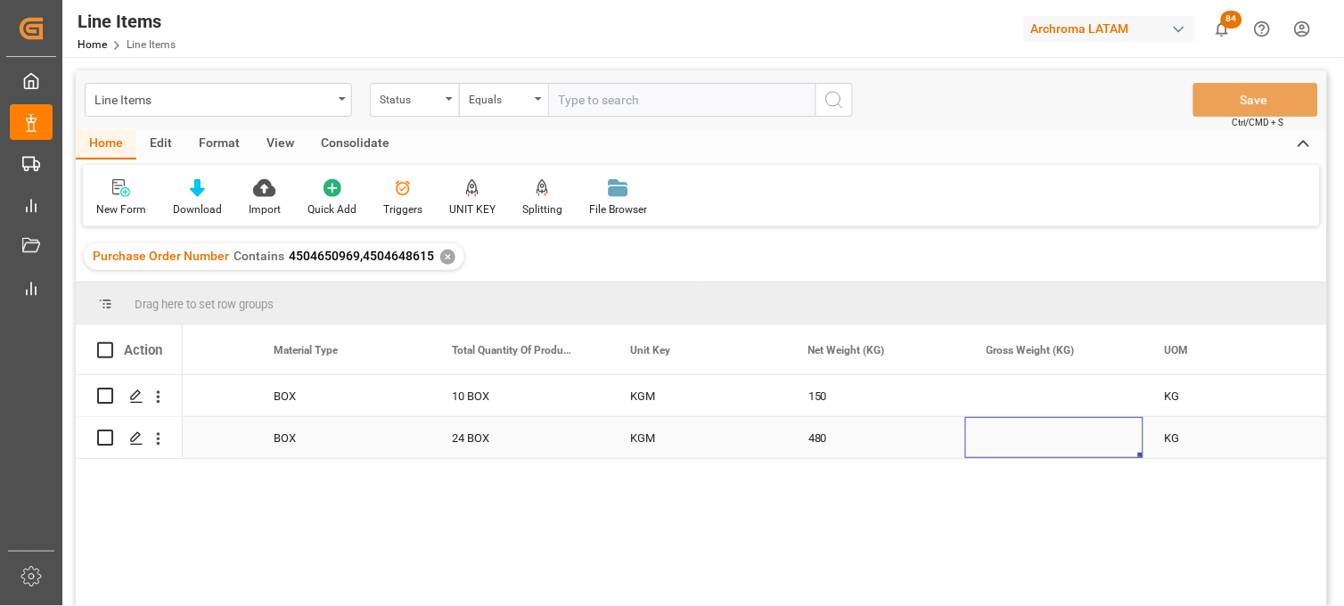
click at [1029, 439] on div "Press SPACE to select this row." at bounding box center [1054, 437] width 178 height 41
click at [1029, 439] on input "Press SPACE to select this row." at bounding box center [1054, 427] width 150 height 34
type input "516.96"
click at [822, 439] on div "480" at bounding box center [876, 437] width 178 height 41
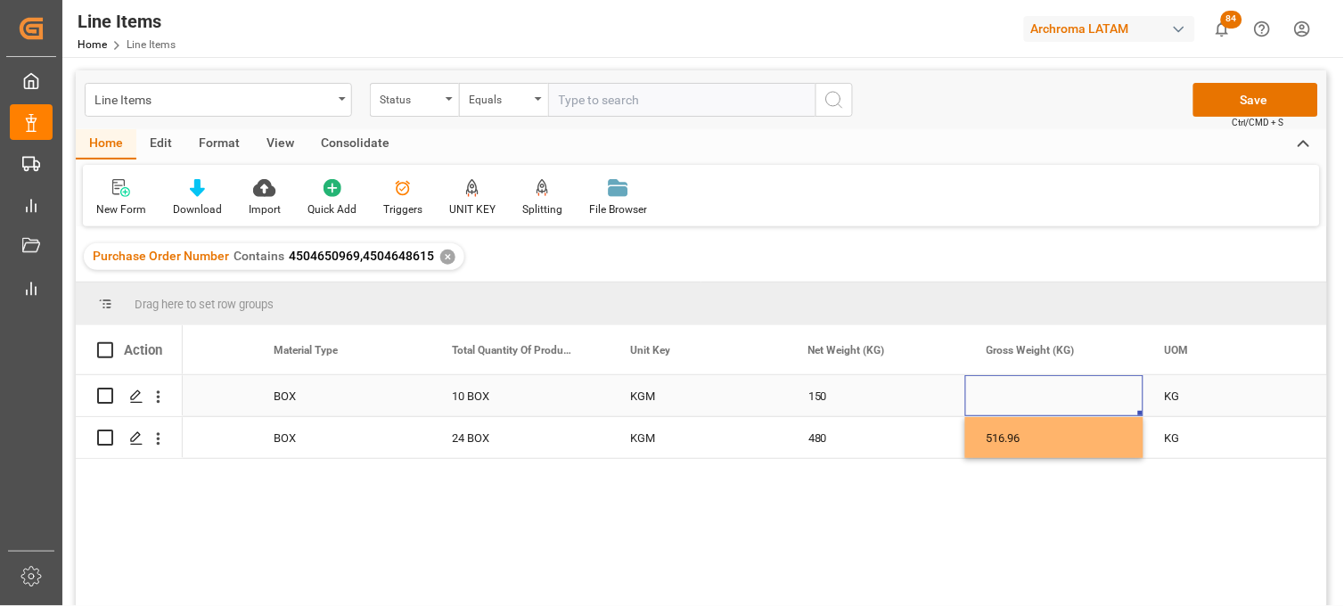
click at [1020, 397] on div "Press SPACE to select this row." at bounding box center [1054, 395] width 178 height 41
click at [1020, 397] on input "Press SPACE to select this row." at bounding box center [1054, 406] width 150 height 34
type input "165.300"
click at [1177, 401] on div "KG" at bounding box center [1232, 395] width 178 height 41
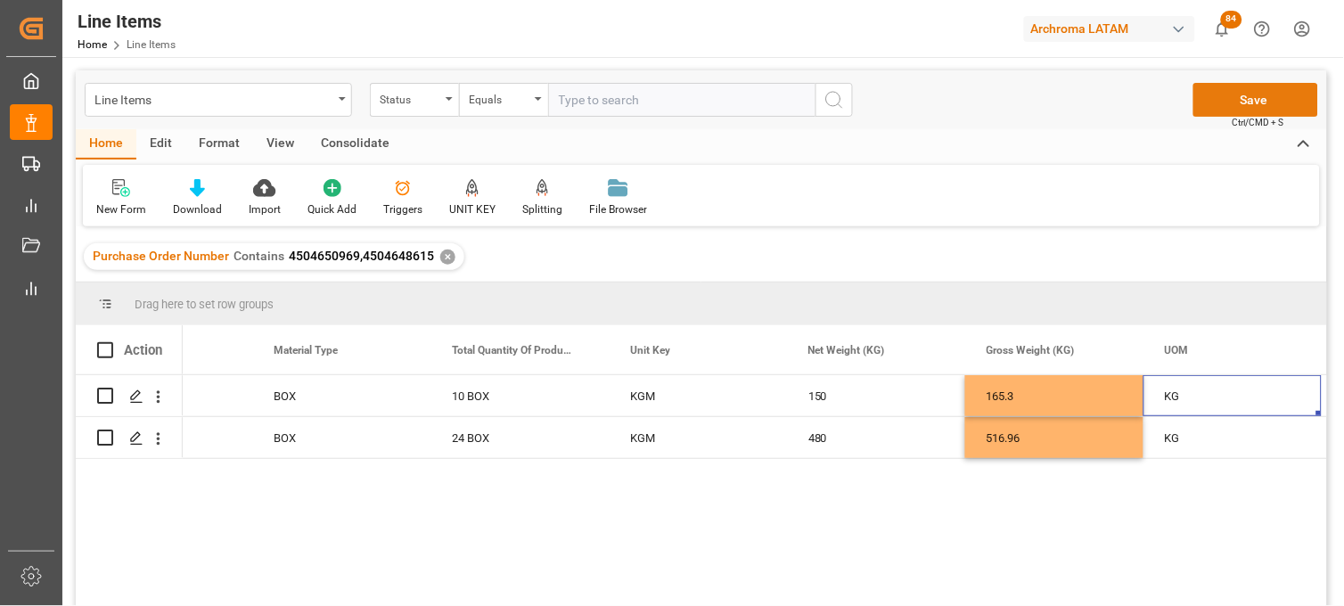
click at [1274, 93] on button "Save" at bounding box center [1255, 100] width 125 height 34
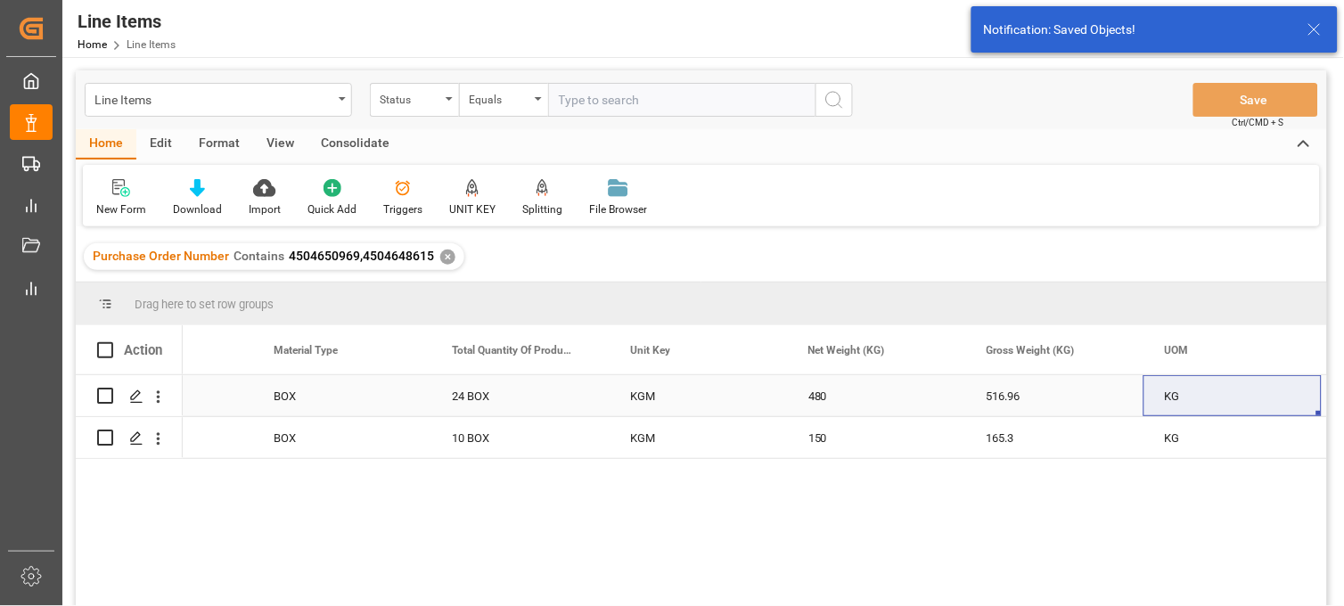
click at [644, 394] on div "KGM" at bounding box center [698, 395] width 178 height 41
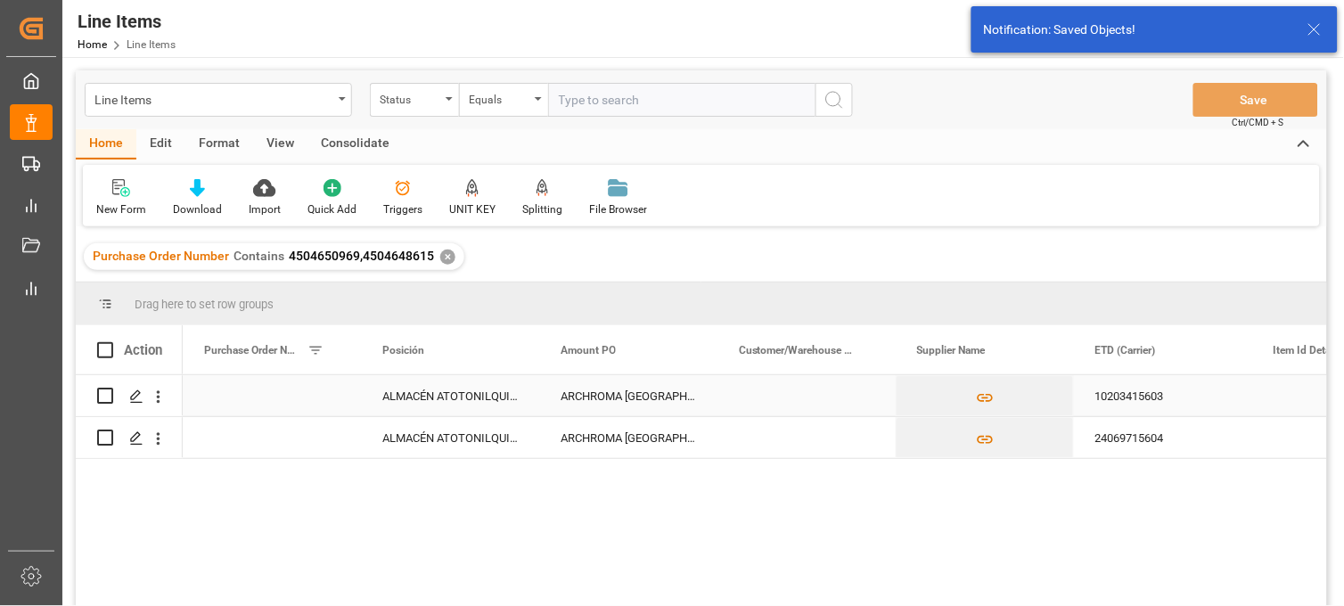
scroll to position [0, 0]
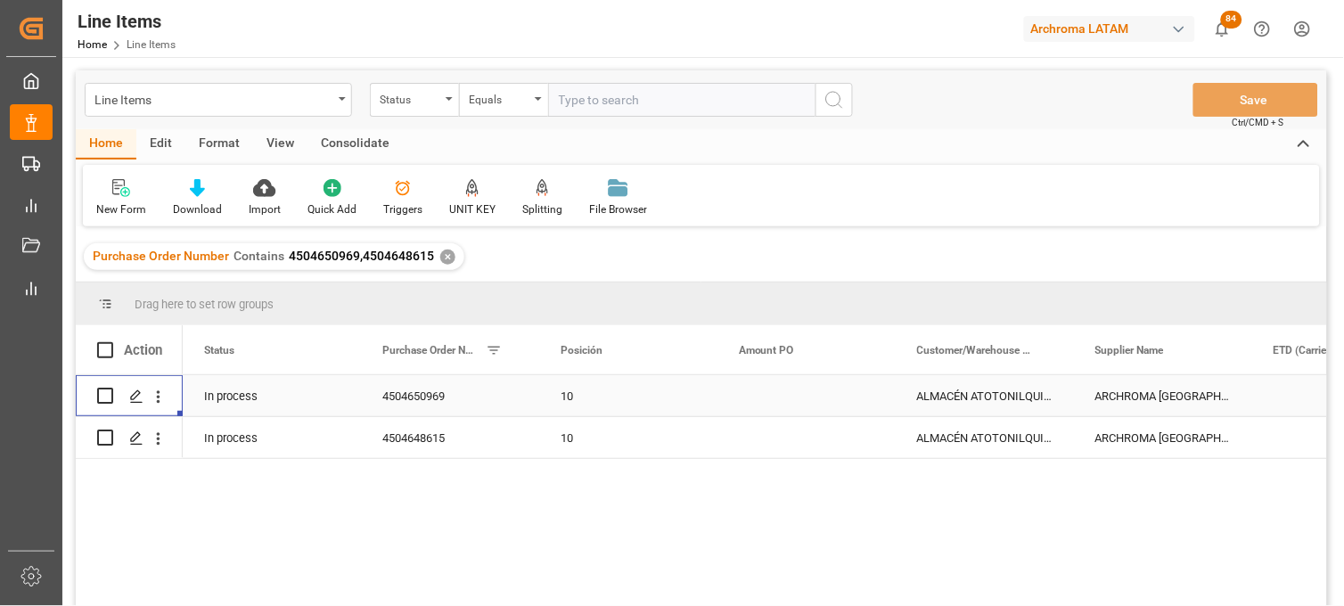
click at [588, 397] on div "10" at bounding box center [627, 396] width 135 height 41
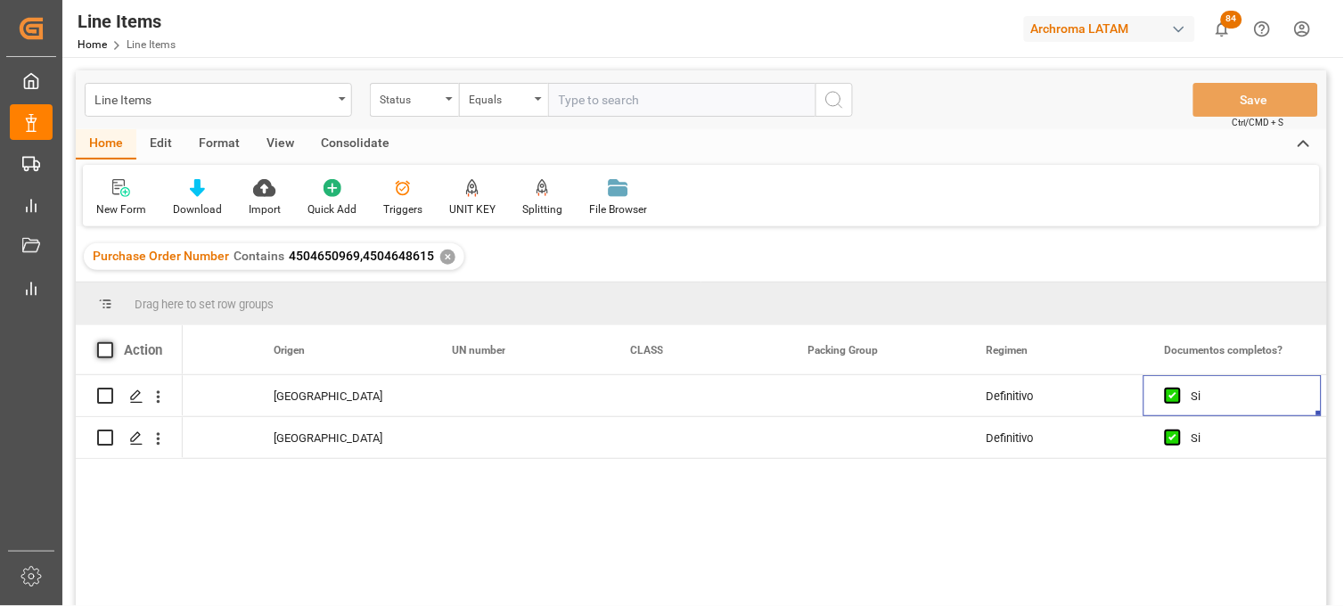
click at [101, 348] on span at bounding box center [105, 350] width 16 height 16
click at [110, 342] on input "checkbox" at bounding box center [110, 342] width 0 height 0
checkbox input "true"
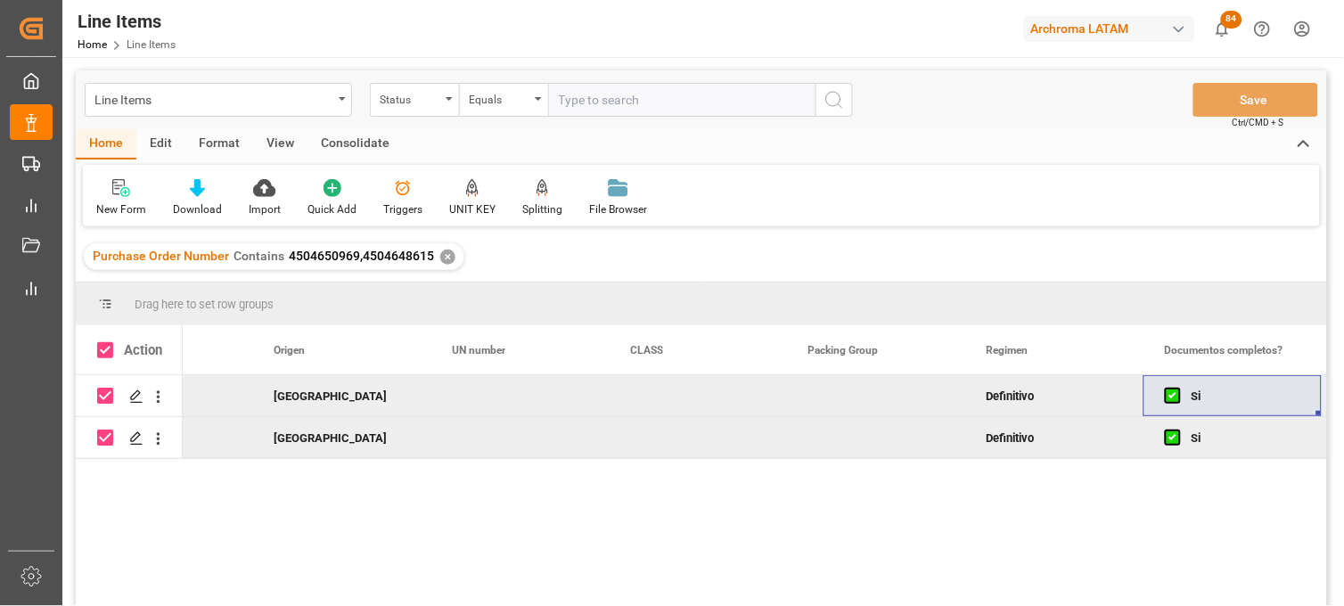
click at [355, 144] on div "Consolidate" at bounding box center [354, 144] width 95 height 30
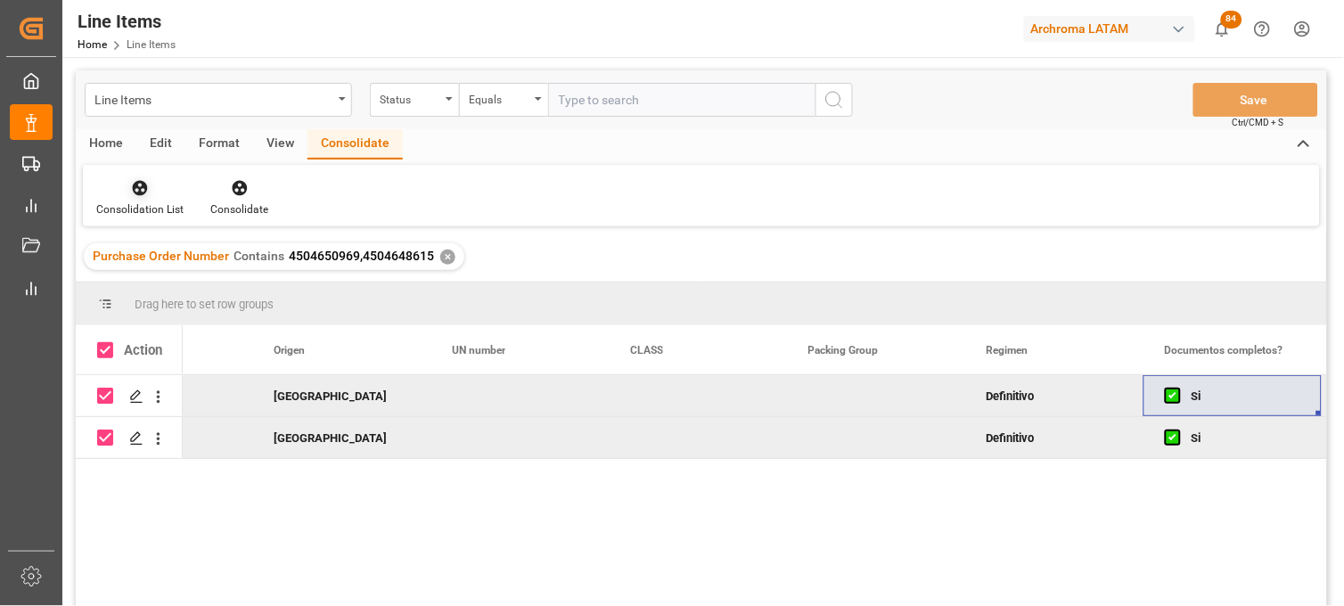
click at [118, 196] on div at bounding box center [139, 187] width 87 height 19
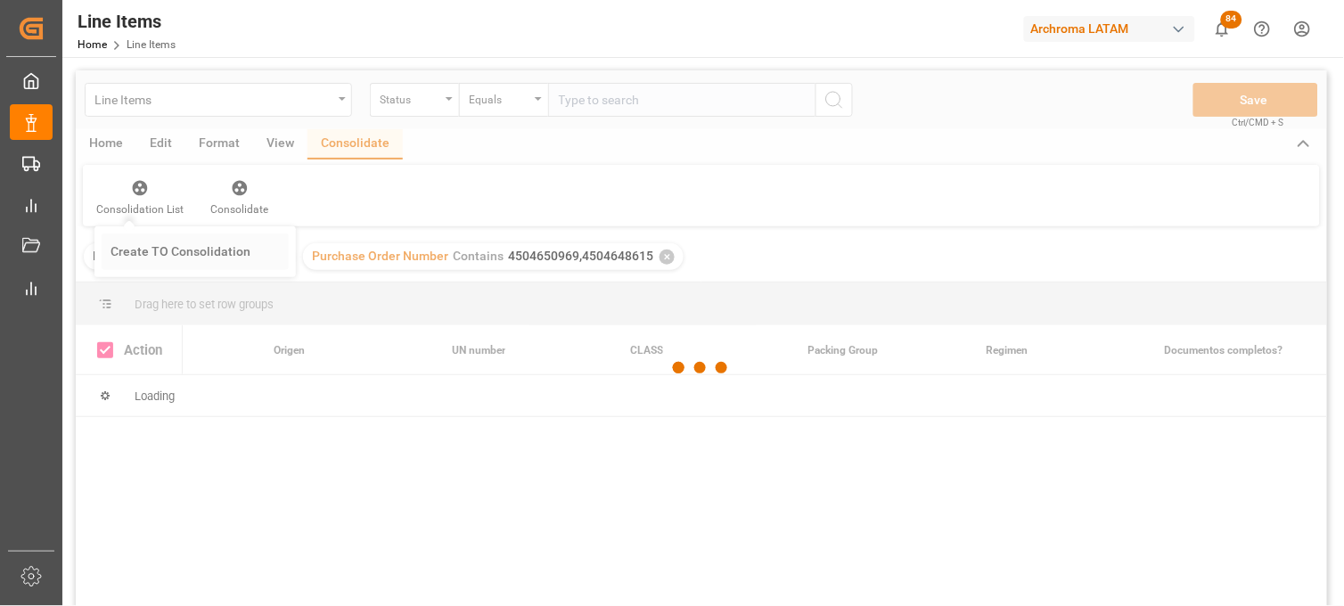
click at [150, 246] on div "Line Items Status Equals Save Ctrl/CMD + S Home Edit Format View Consolidate Co…" at bounding box center [701, 361] width 1251 height 583
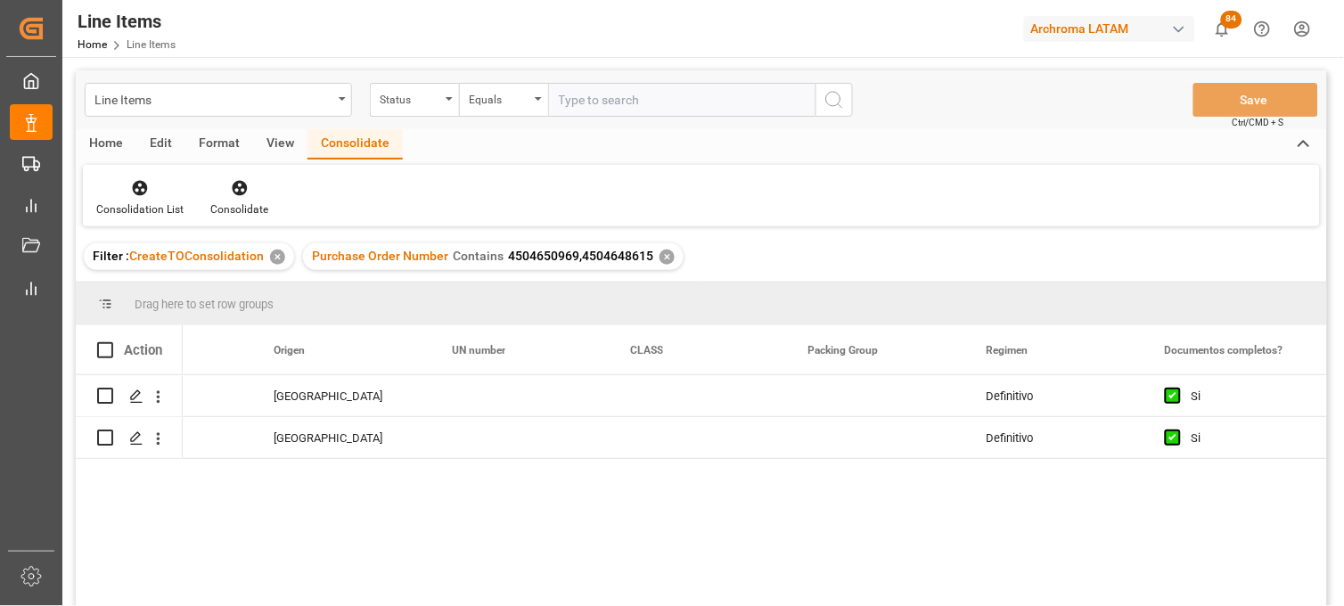
click at [105, 340] on div "Action" at bounding box center [129, 349] width 107 height 49
click at [98, 350] on span at bounding box center [105, 350] width 16 height 16
click at [110, 342] on input "checkbox" at bounding box center [110, 342] width 0 height 0
checkbox input "true"
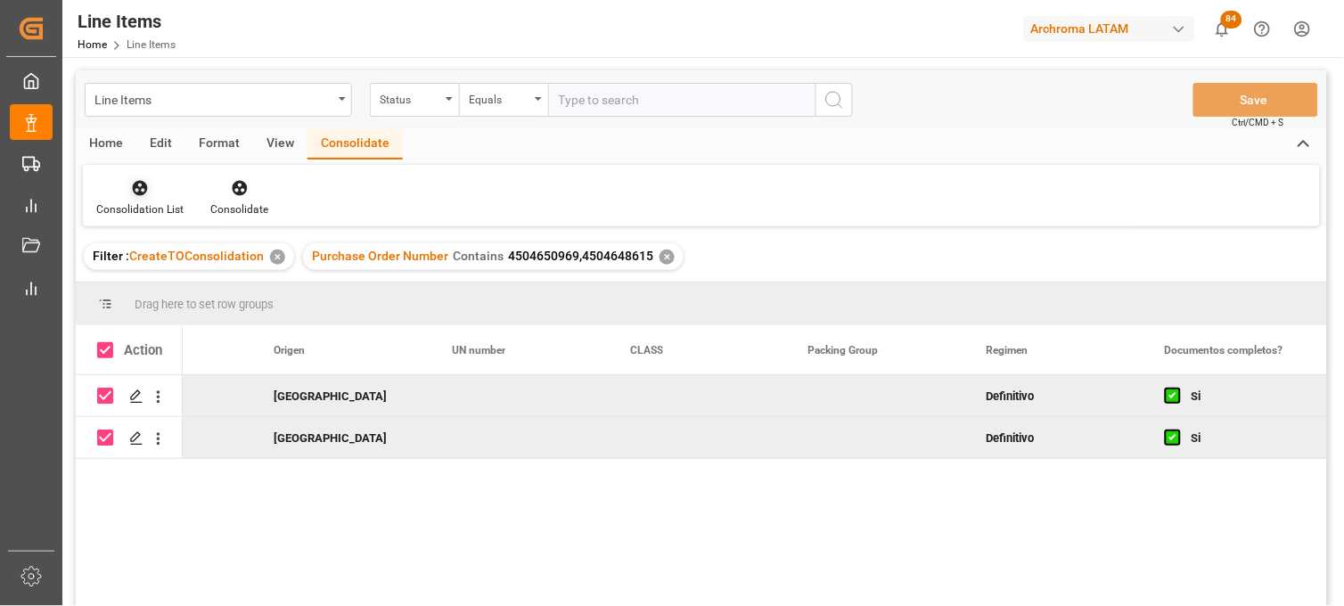
click at [137, 192] on icon at bounding box center [140, 188] width 15 height 15
click at [157, 255] on div "Line Items Status Equals Save Ctrl/CMD + S Home Edit Format View Consolidate Co…" at bounding box center [701, 361] width 1251 height 583
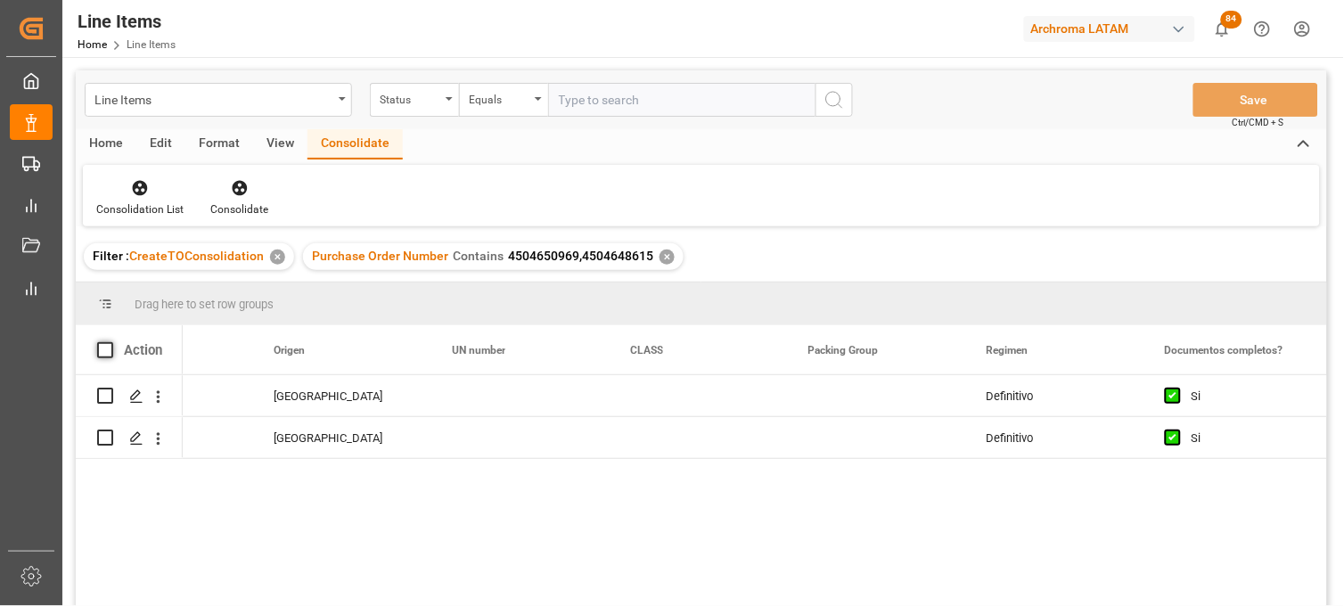
click at [108, 352] on span at bounding box center [105, 350] width 16 height 16
click at [110, 342] on input "checkbox" at bounding box center [110, 342] width 0 height 0
checkbox input "true"
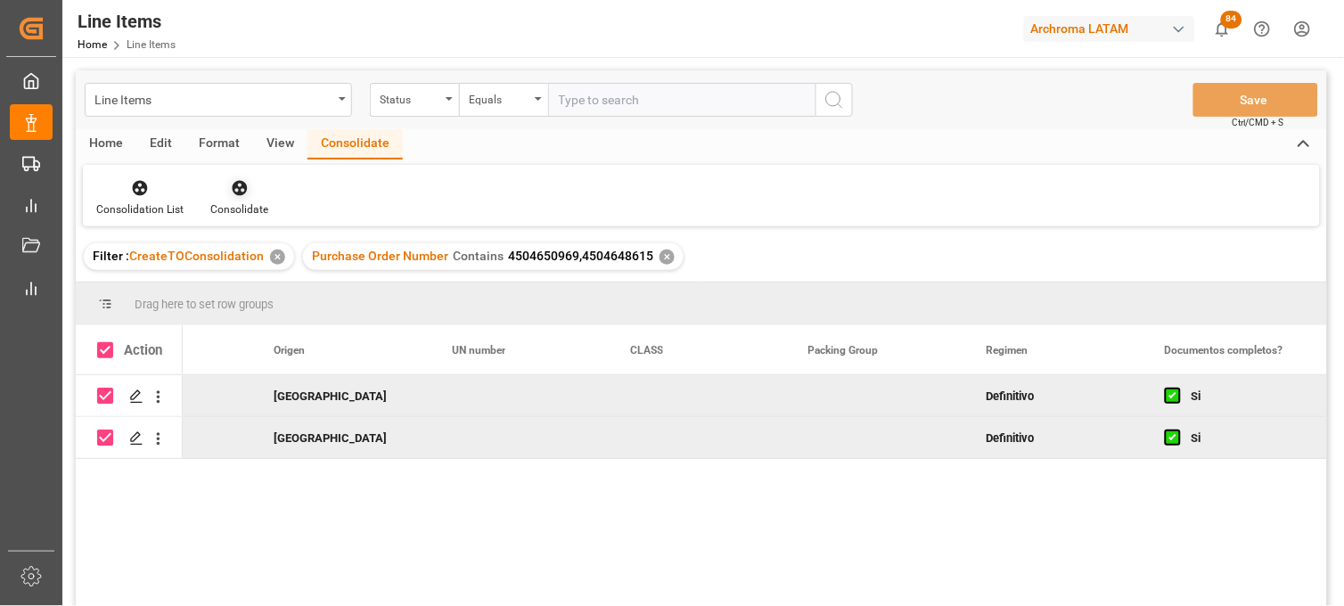
click at [233, 192] on icon at bounding box center [239, 188] width 15 height 15
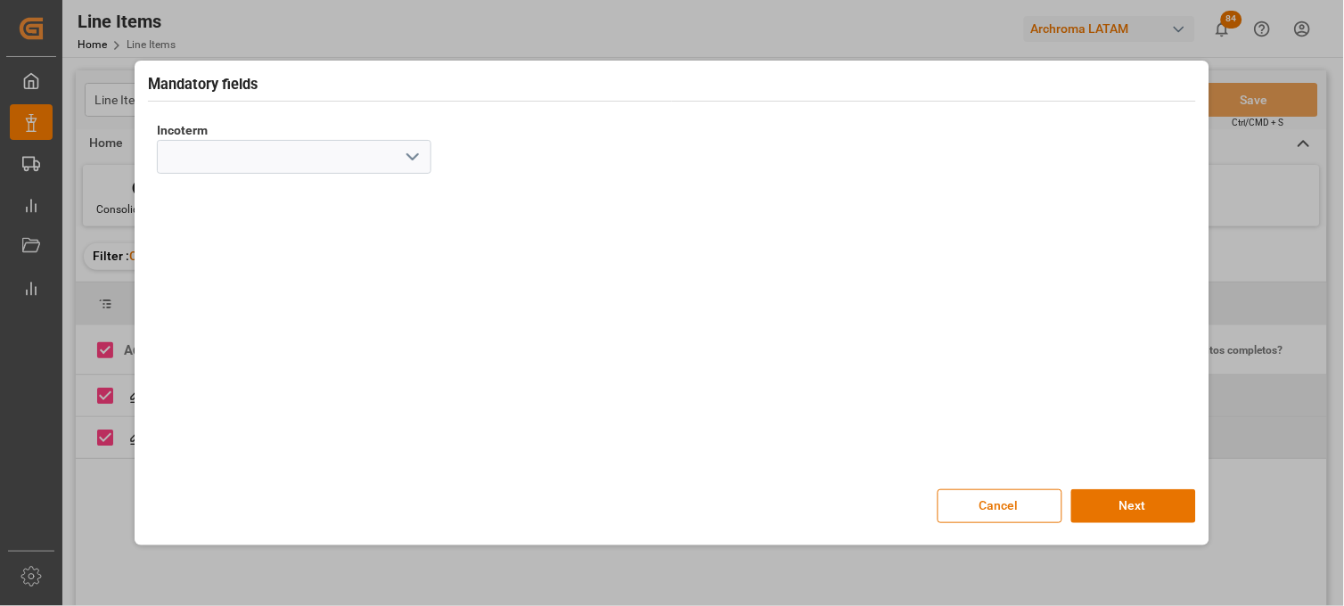
click at [407, 152] on icon "open menu" at bounding box center [412, 156] width 21 height 21
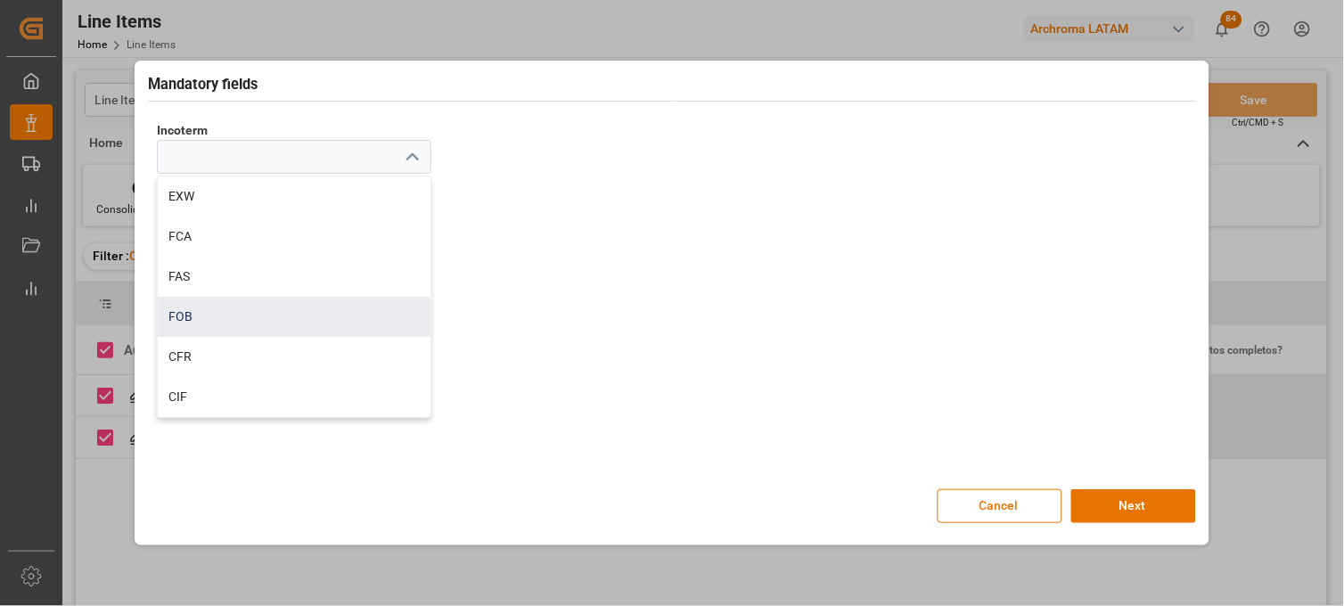
scroll to position [99, 0]
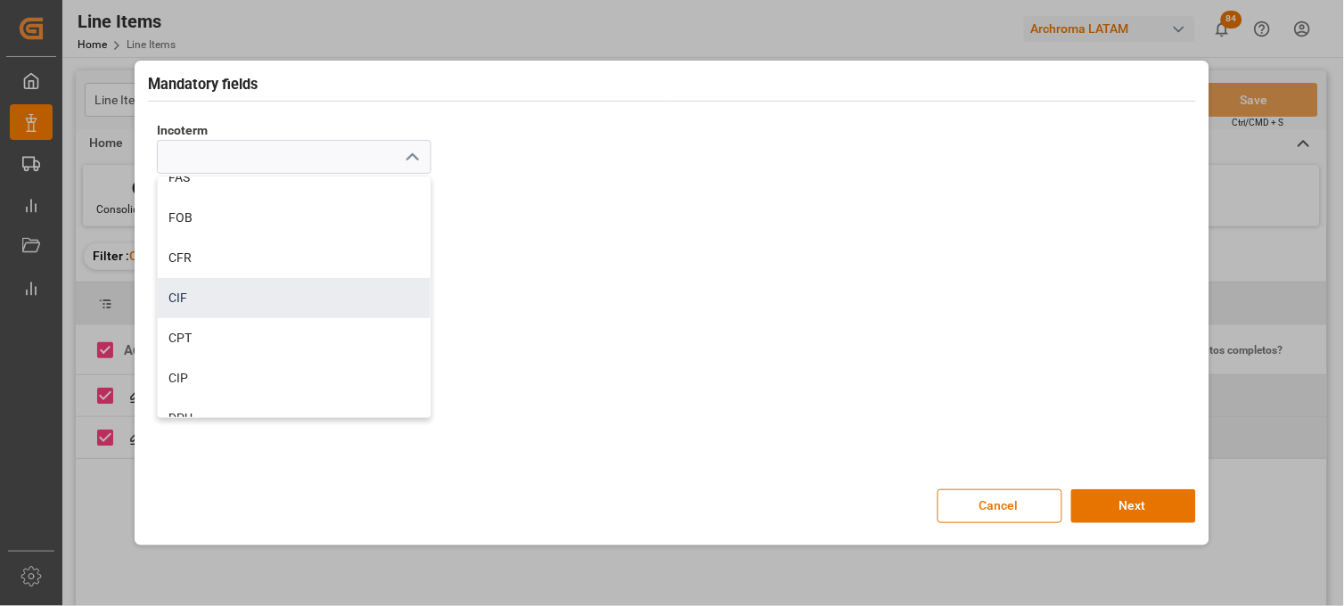
click at [201, 299] on div "CIF" at bounding box center [294, 298] width 273 height 40
type input "CIF"
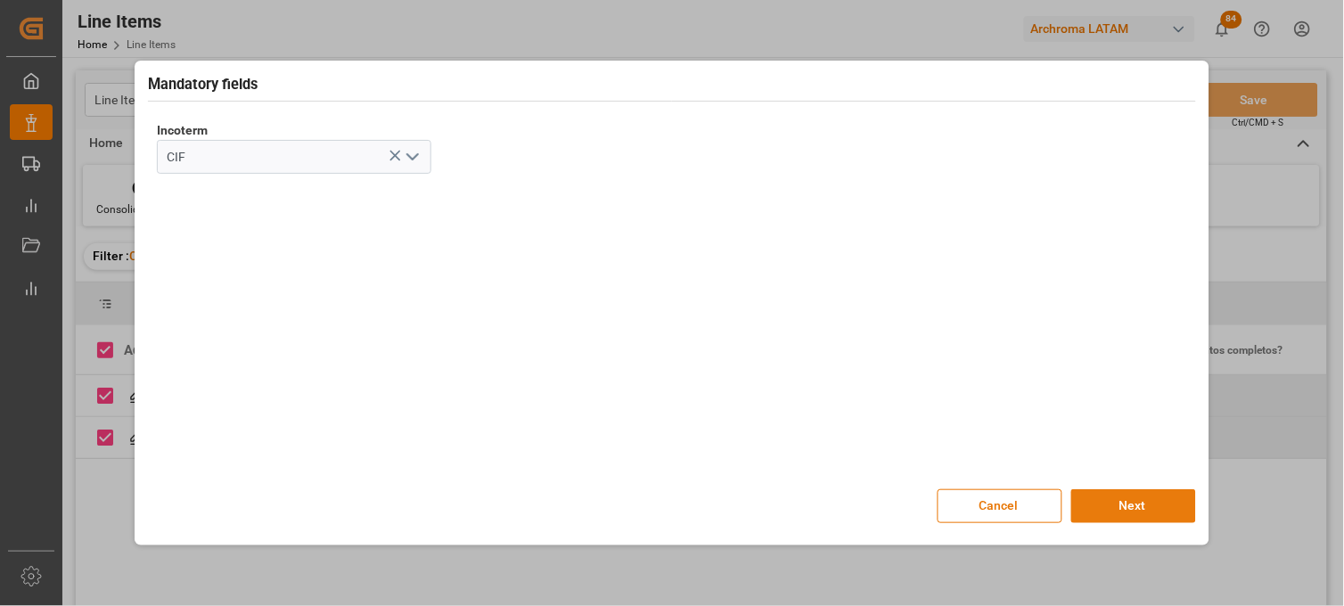
click at [1164, 511] on button "Next" at bounding box center [1133, 506] width 125 height 34
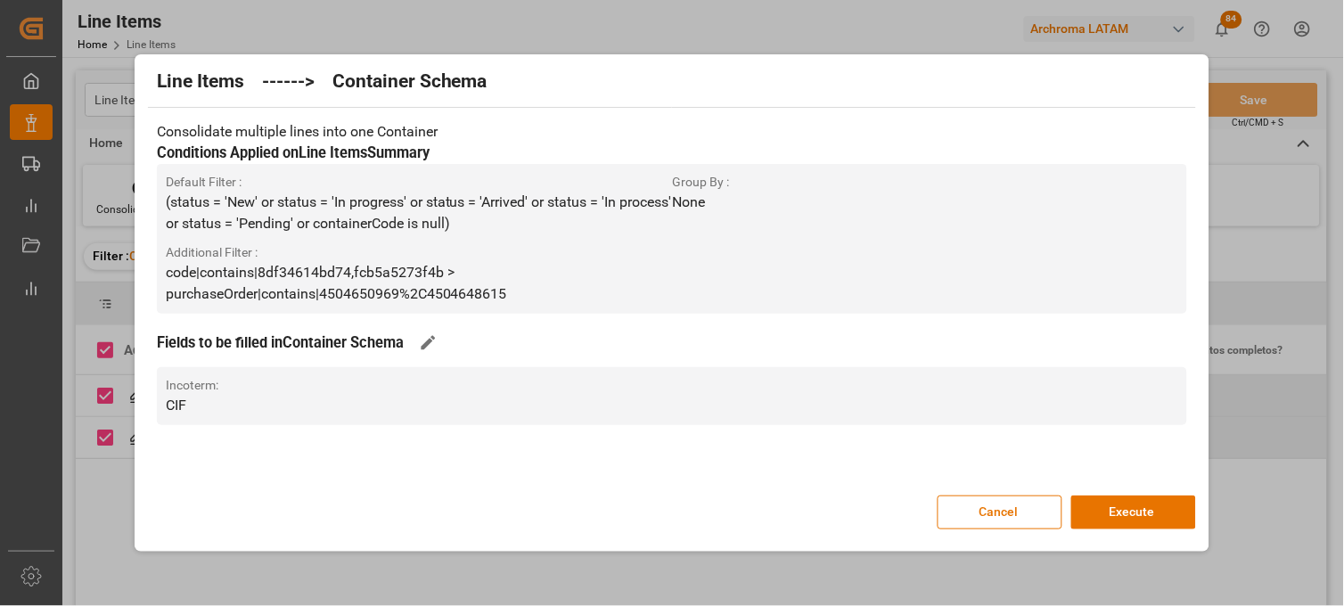
click at [1164, 511] on button "Execute" at bounding box center [1133, 512] width 125 height 34
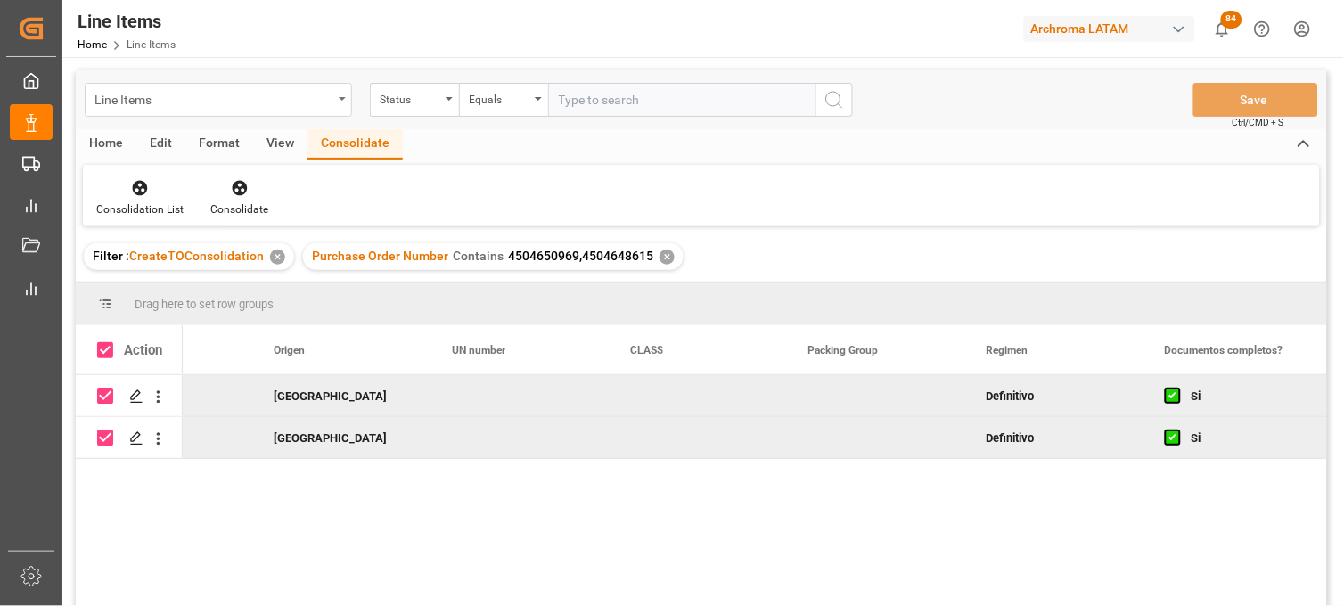
click at [160, 89] on div "Line Items" at bounding box center [213, 98] width 238 height 22
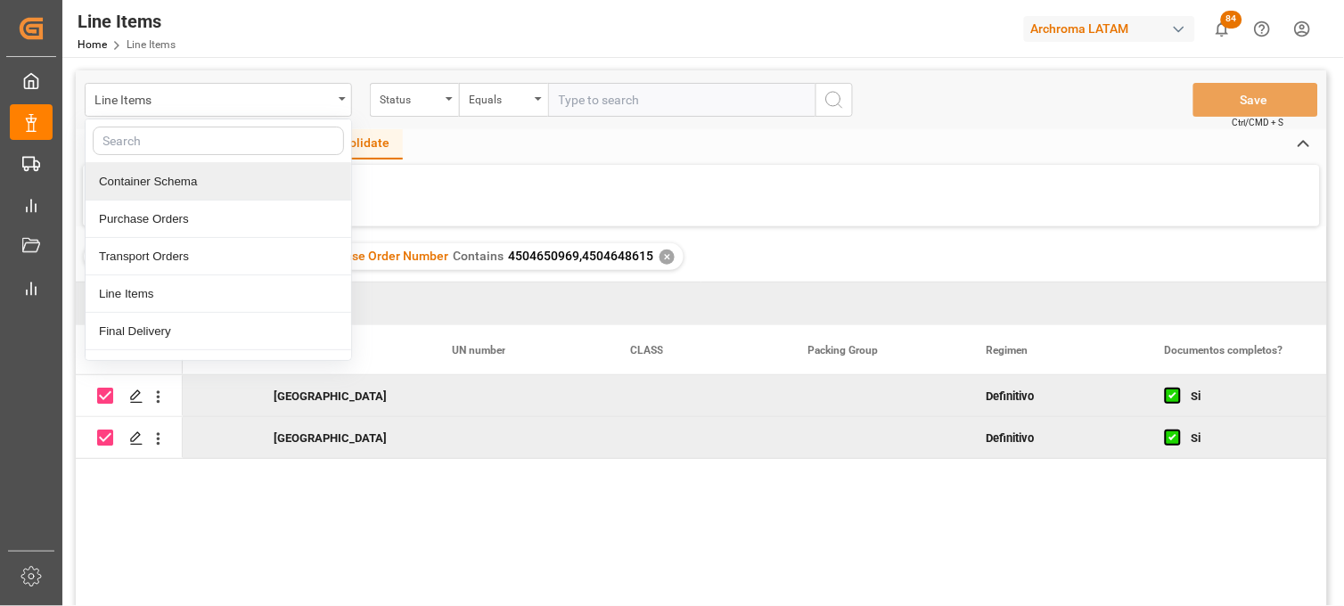
click at [155, 176] on div "Container Schema" at bounding box center [219, 181] width 266 height 37
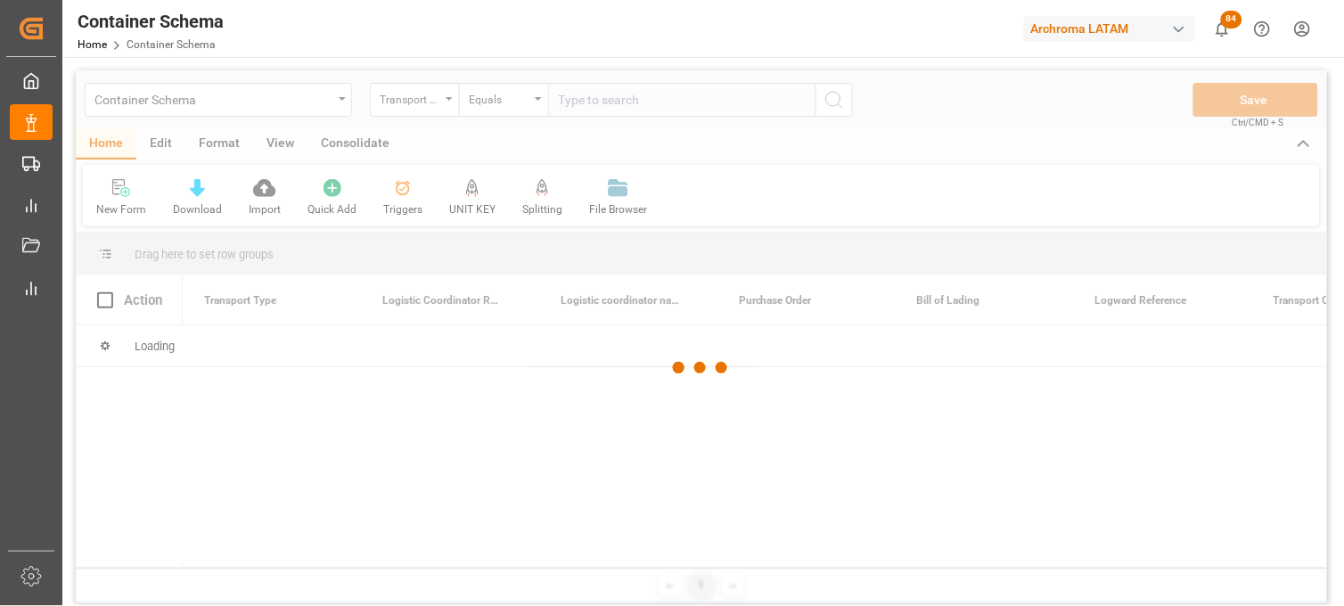
click at [452, 103] on div at bounding box center [701, 367] width 1251 height 595
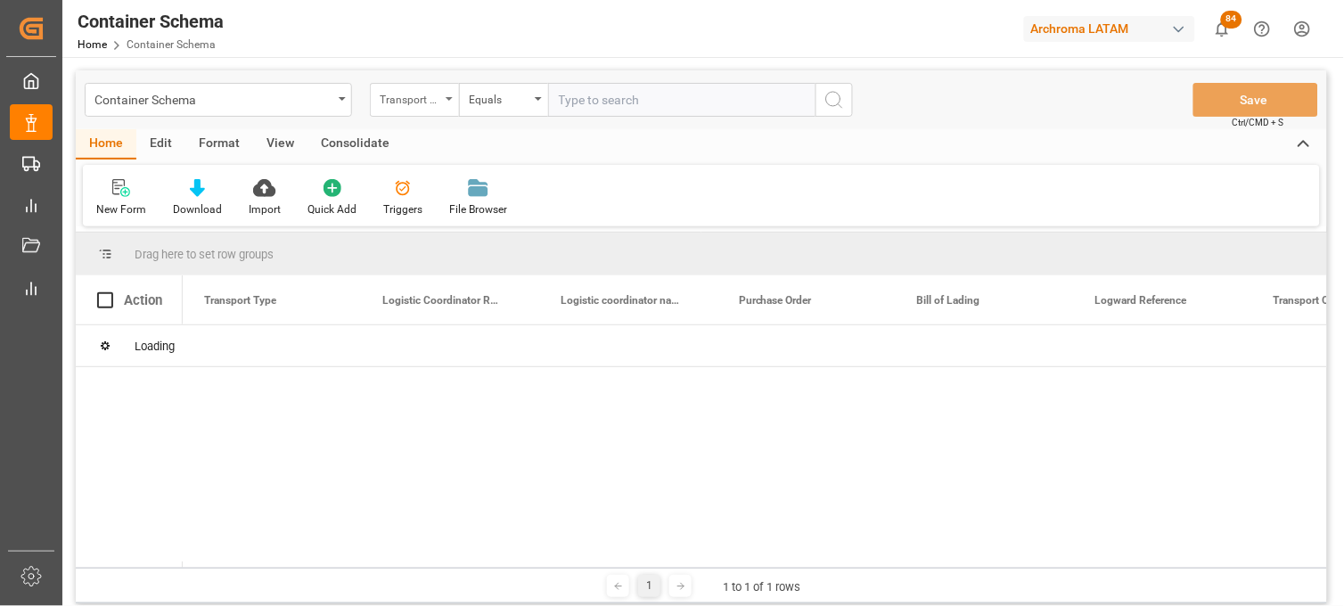
click at [444, 102] on div "Transport Type" at bounding box center [414, 100] width 89 height 34
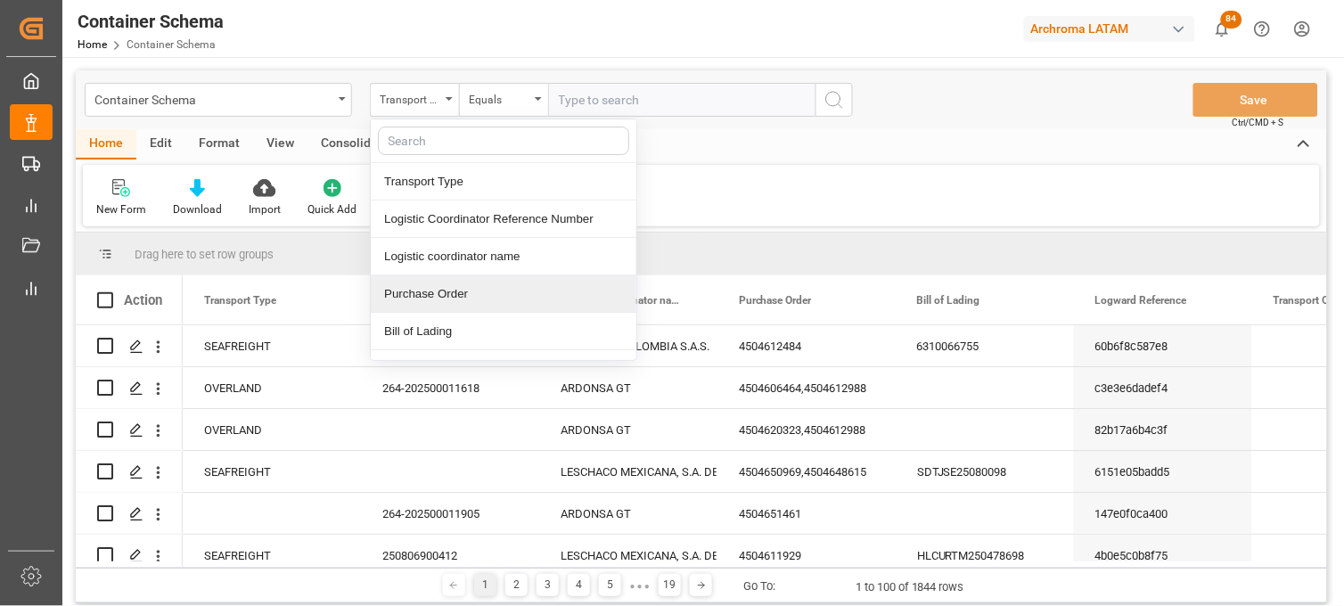
click at [424, 290] on div "Purchase Order" at bounding box center [504, 293] width 266 height 37
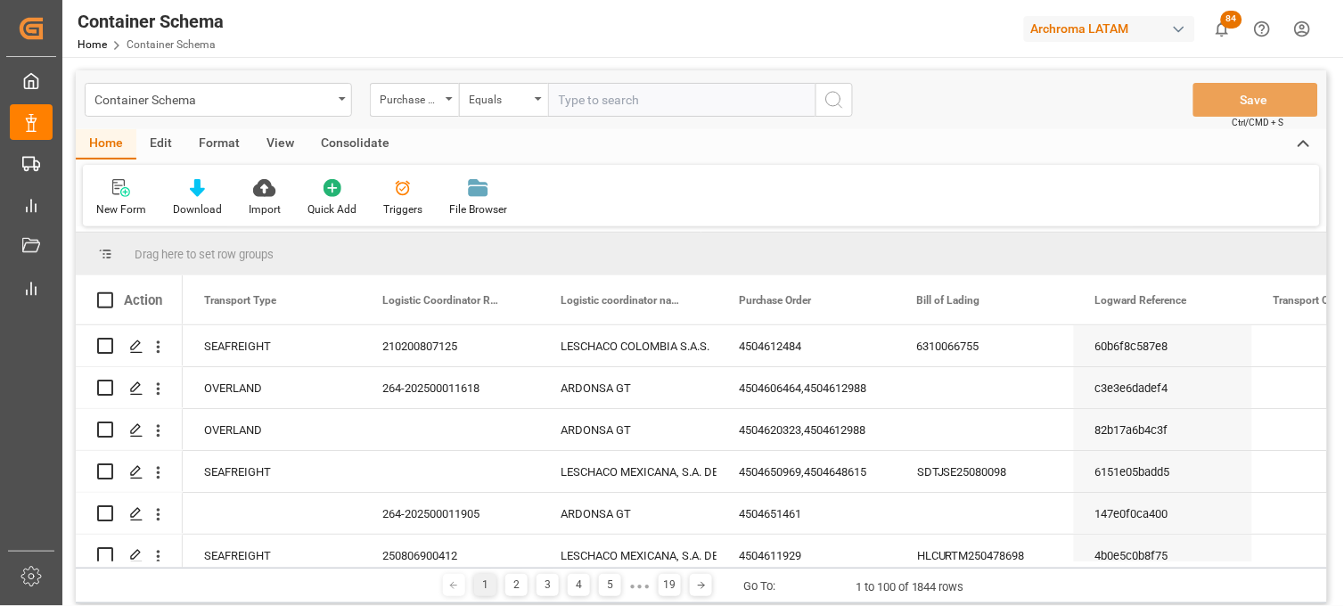
click at [590, 110] on input "text" at bounding box center [681, 100] width 267 height 34
paste input "4504644523"
type input "4504644523"
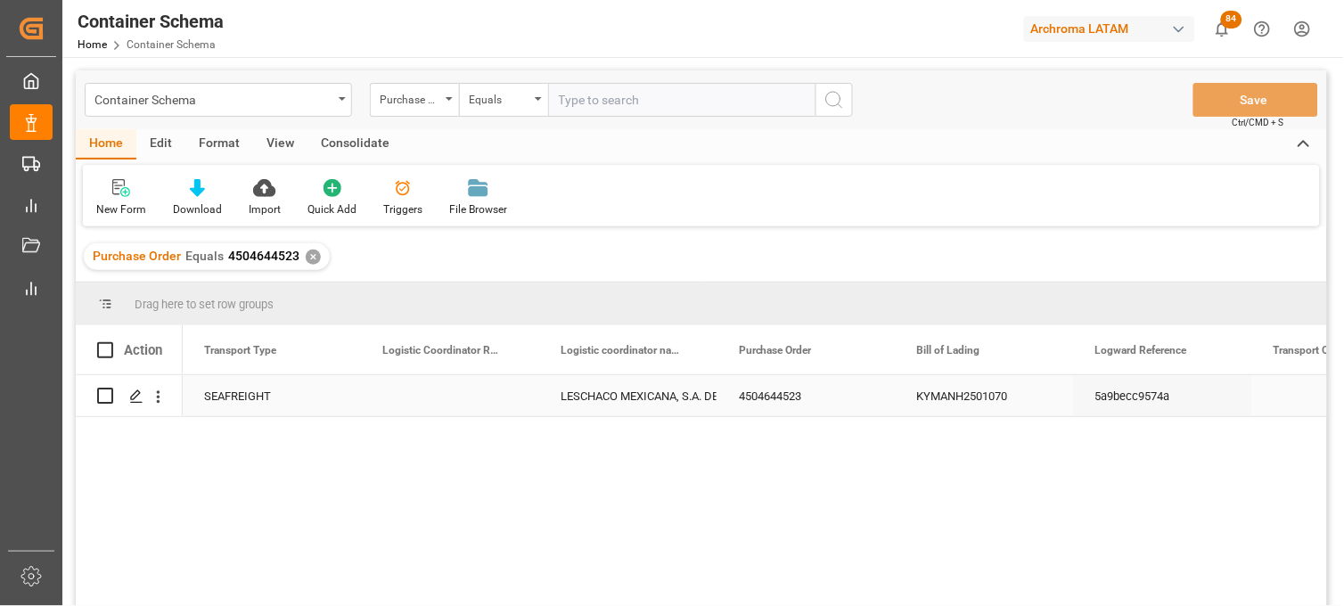
click at [452, 401] on div "Press SPACE to select this row." at bounding box center [450, 395] width 178 height 41
click at [452, 401] on input "Press SPACE to select this row." at bounding box center [450, 406] width 150 height 34
type input "250915080075"
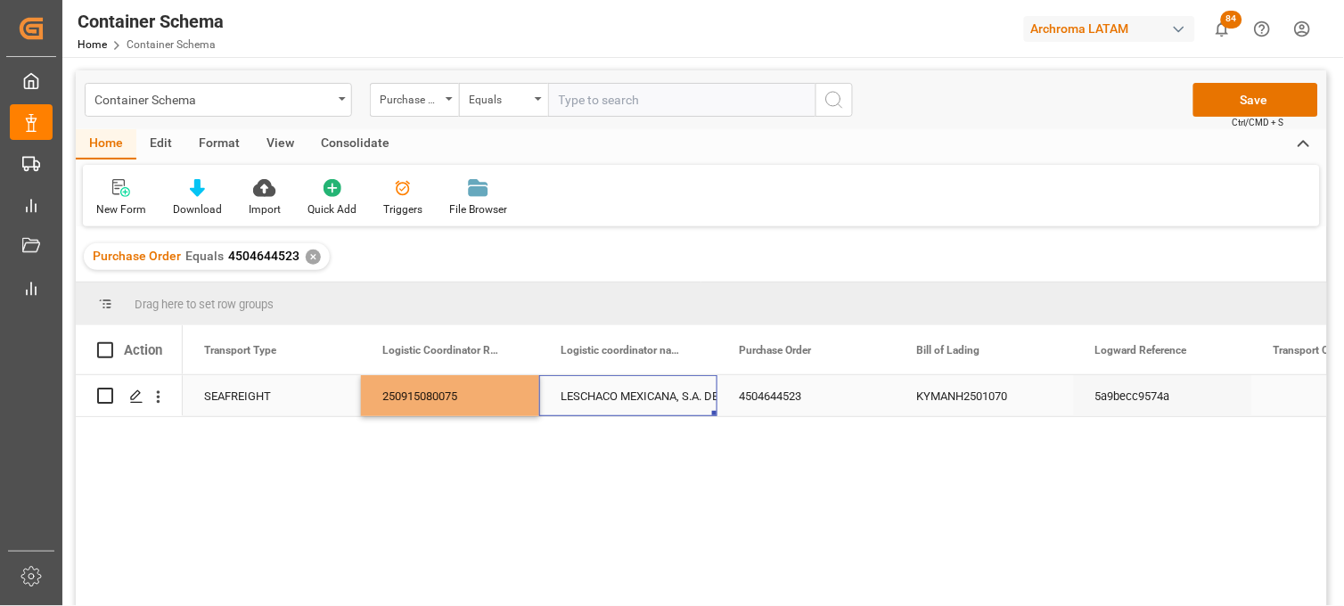
click at [627, 394] on div "LESCHACO MEXICANA, S.A. DE C.V." at bounding box center [627, 396] width 135 height 41
click at [1214, 102] on button "Save" at bounding box center [1255, 100] width 125 height 34
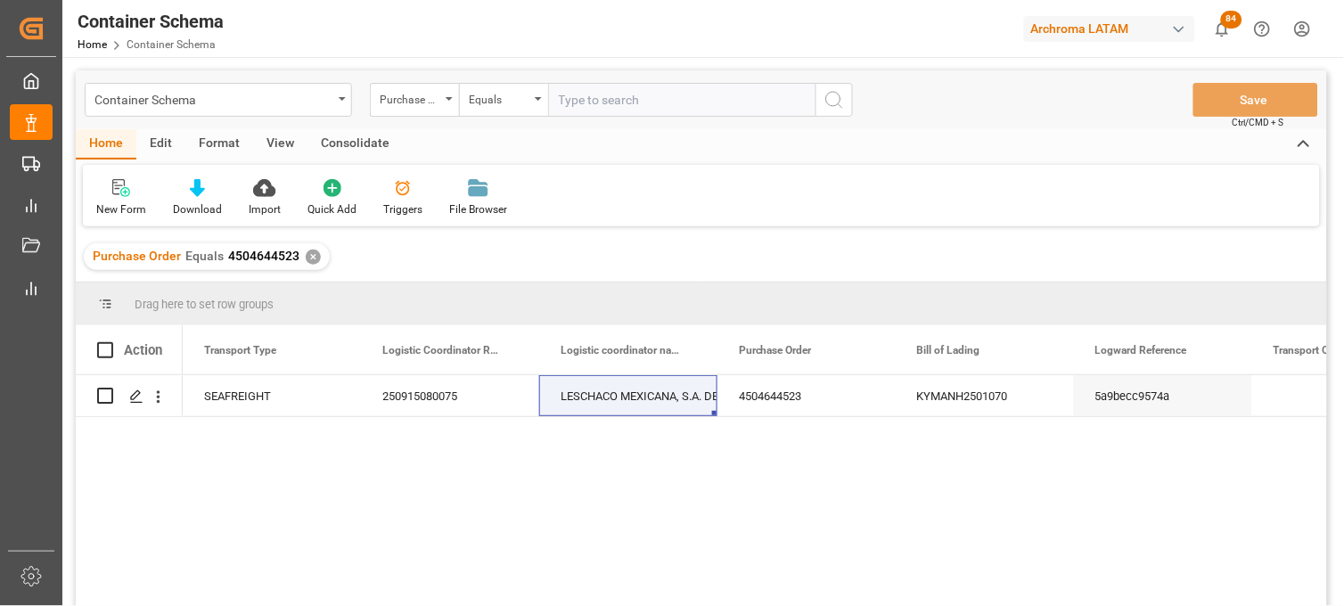
click at [309, 257] on div "✕" at bounding box center [313, 257] width 15 height 15
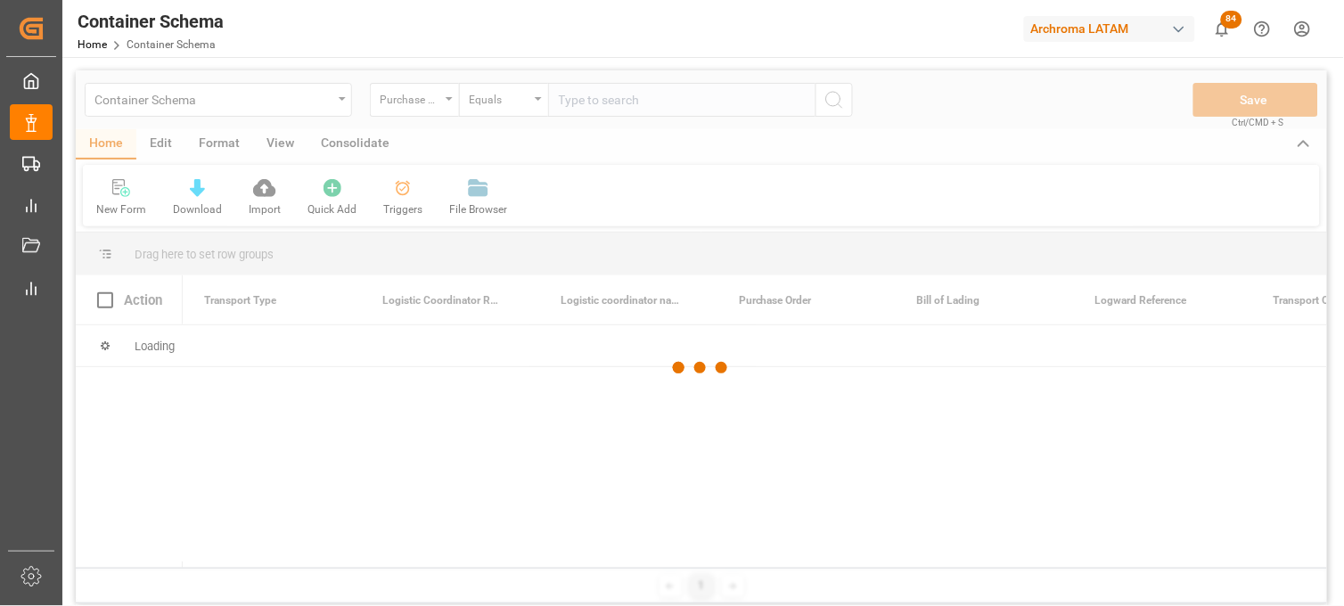
click at [551, 102] on div at bounding box center [701, 367] width 1251 height 595
click at [559, 99] on div at bounding box center [701, 367] width 1251 height 595
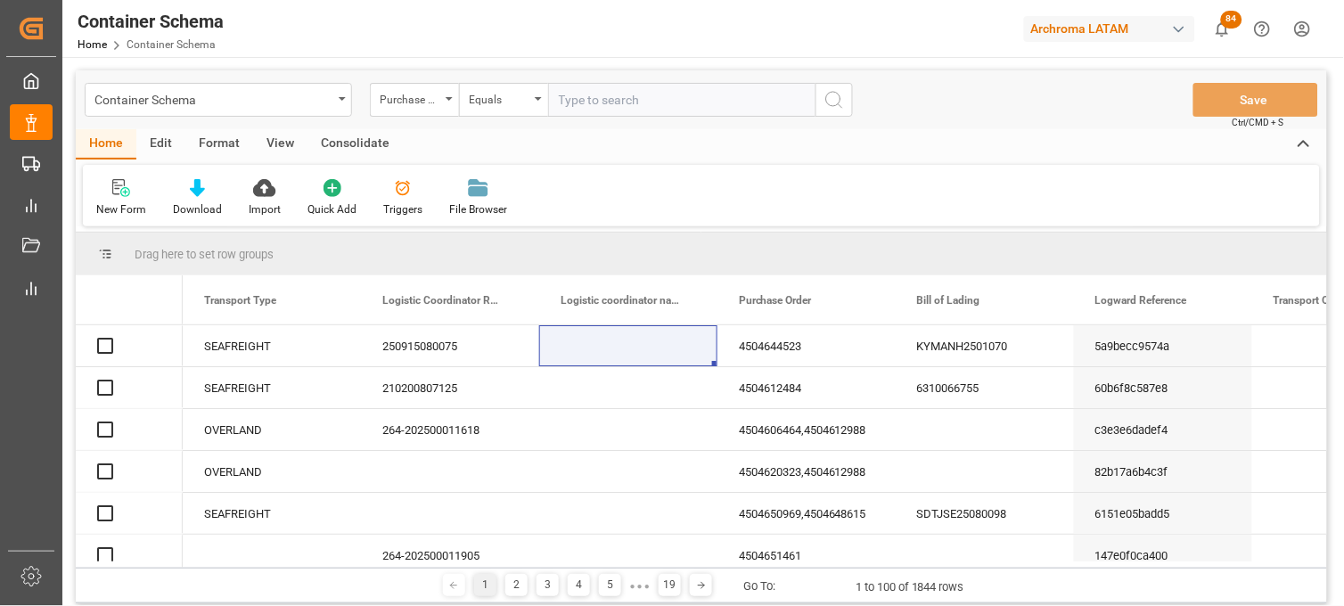
click at [559, 99] on input "text" at bounding box center [681, 100] width 267 height 34
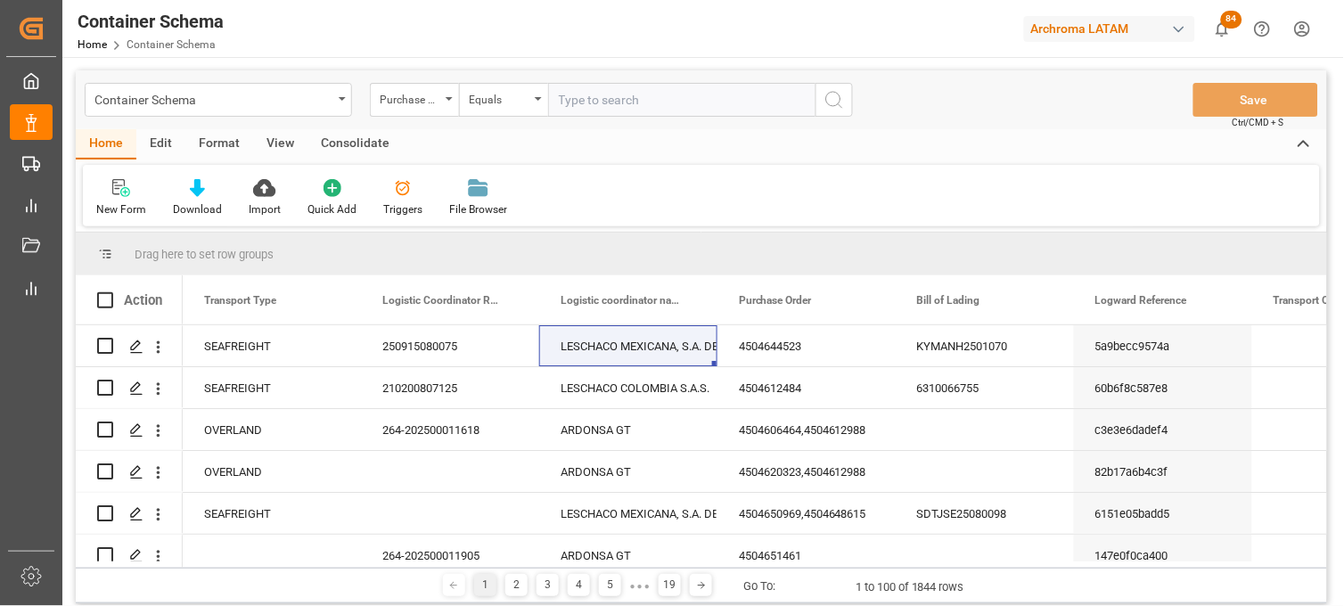
paste input "4504651389"
type input "4504651389"
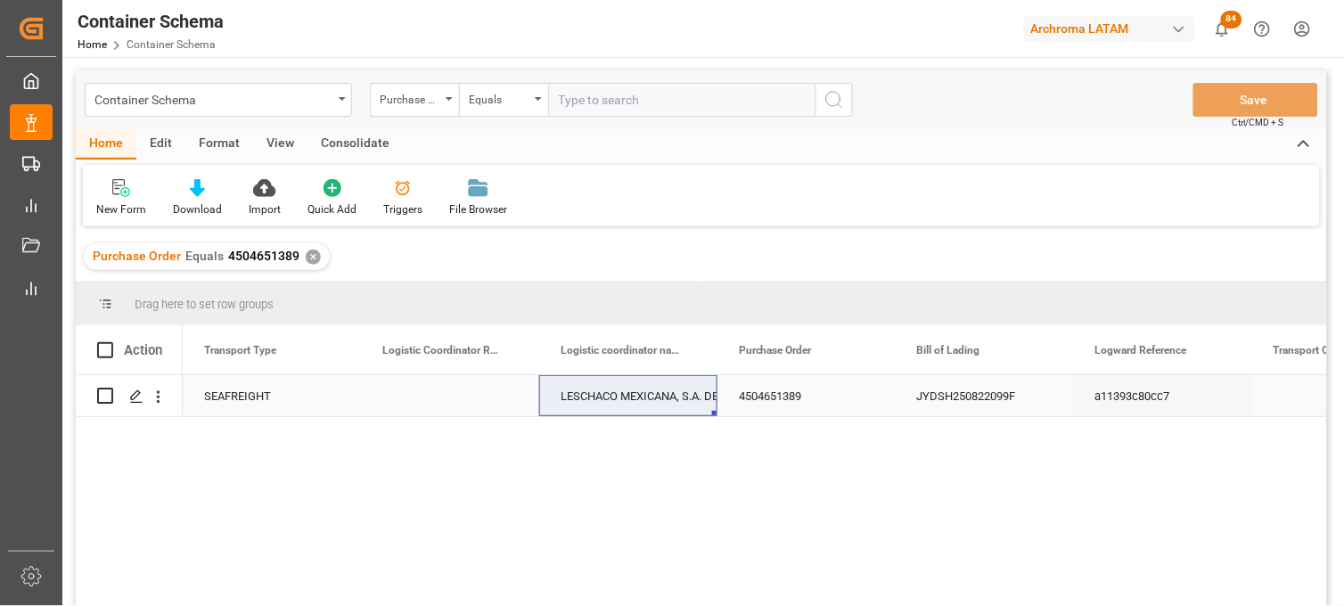
click at [430, 401] on div "Press SPACE to select this row." at bounding box center [450, 395] width 178 height 41
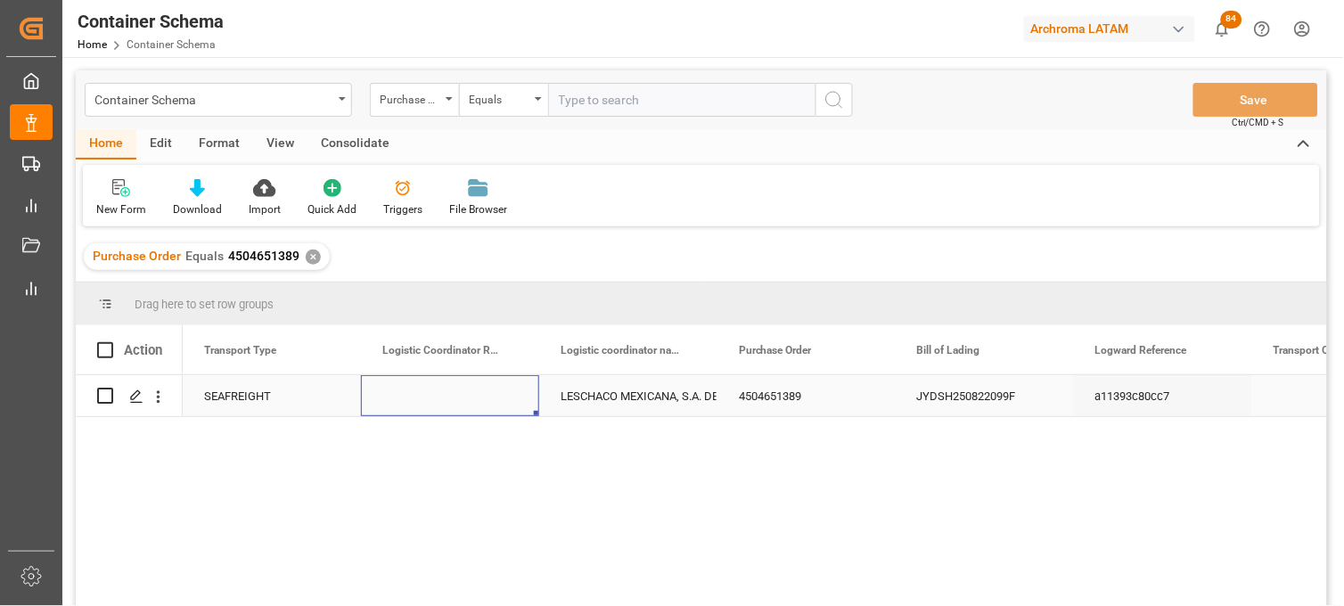
click at [430, 401] on div "Press SPACE to select this row." at bounding box center [450, 395] width 178 height 41
click at [430, 401] on input "Press SPACE to select this row." at bounding box center [450, 406] width 150 height 34
type input "250915080104"
click at [637, 393] on div "LESCHACO MEXICANA, S.A. DE C.V." at bounding box center [627, 396] width 135 height 41
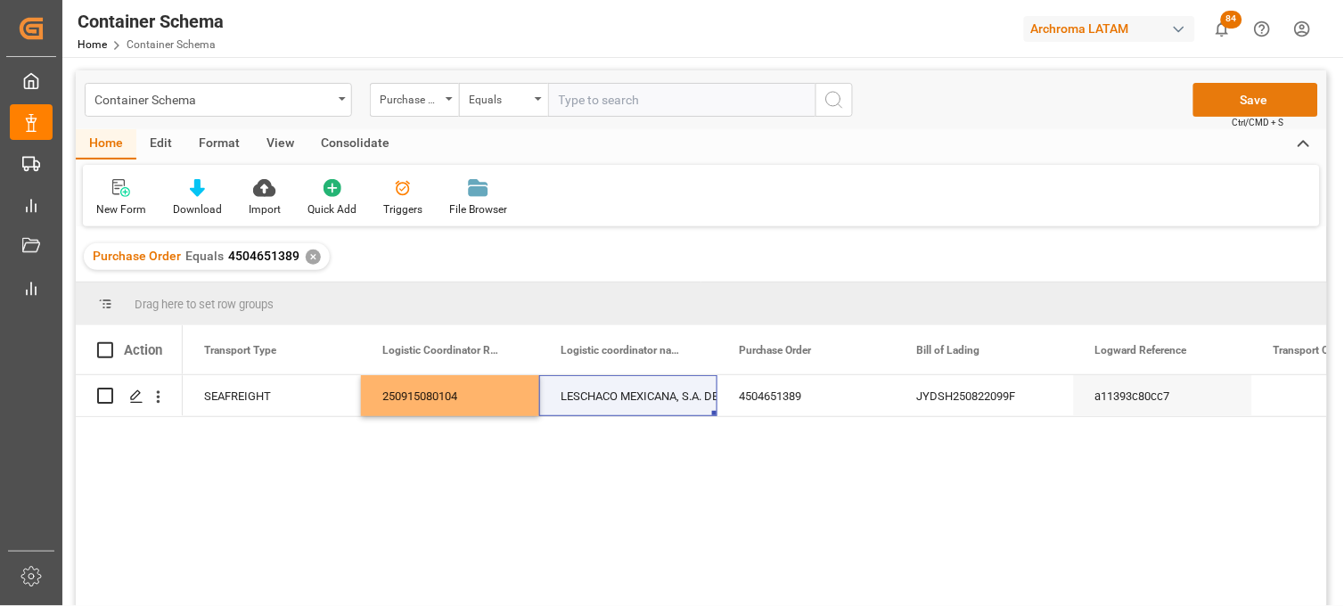
click at [1226, 98] on button "Save" at bounding box center [1255, 100] width 125 height 34
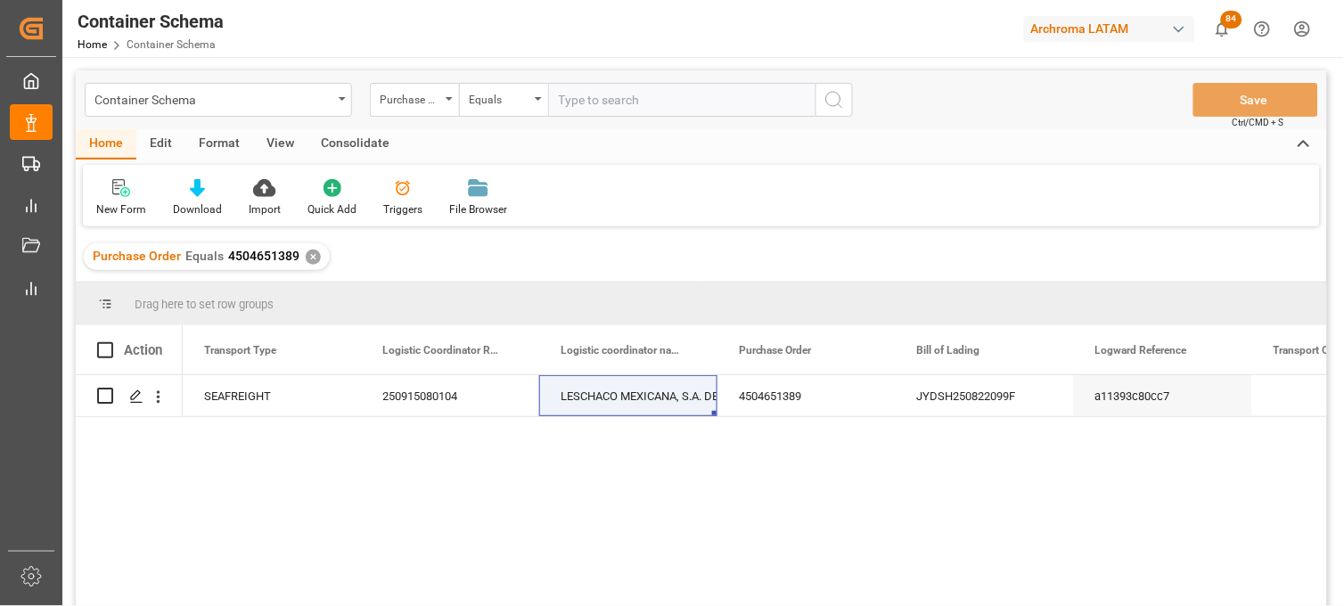
click at [312, 259] on div "✕" at bounding box center [313, 257] width 15 height 15
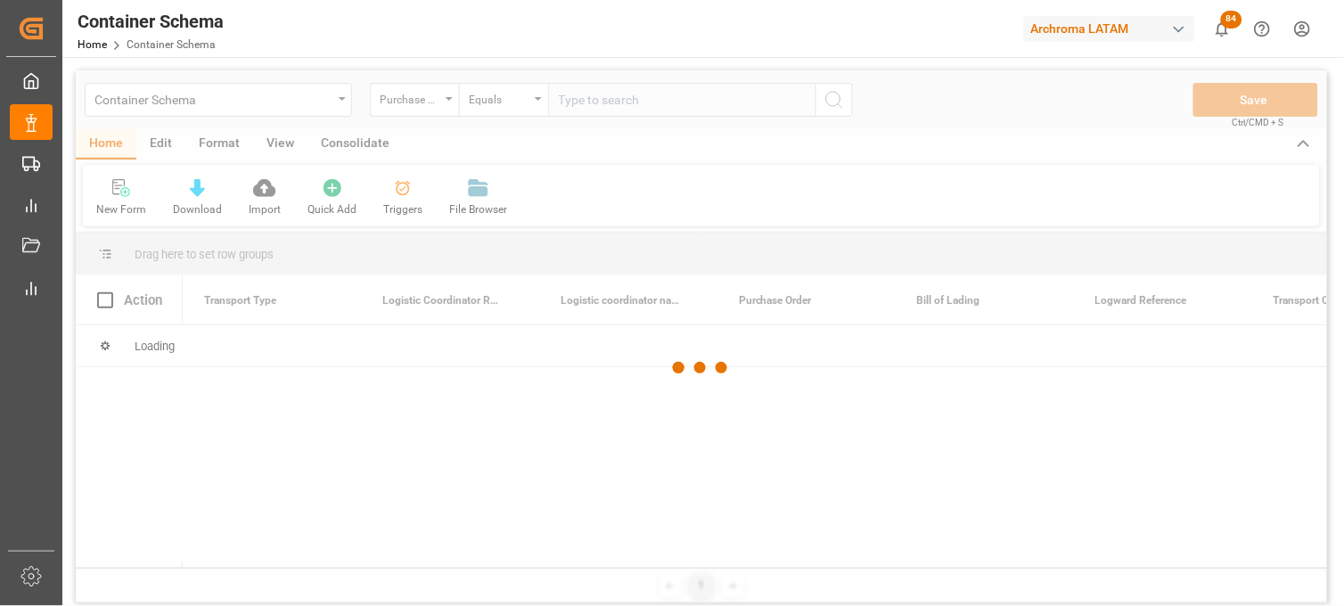
click at [593, 101] on div at bounding box center [701, 367] width 1251 height 595
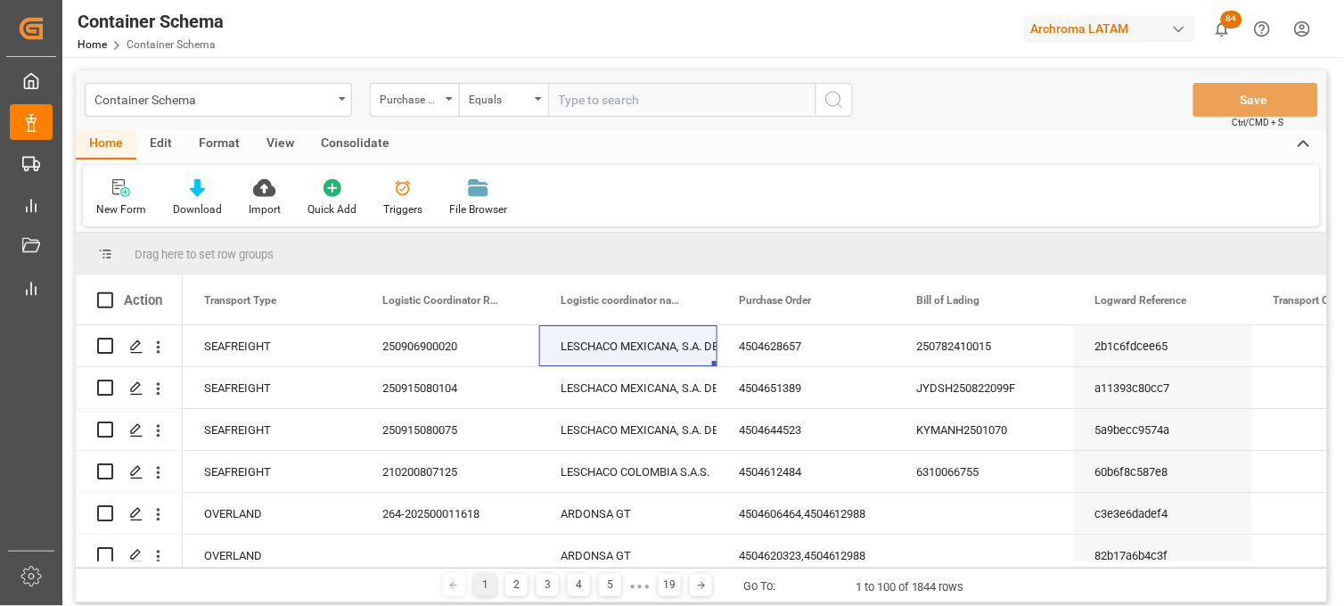
click at [570, 99] on input "text" at bounding box center [681, 100] width 267 height 34
paste input "4504644522"
type input "4504644522"
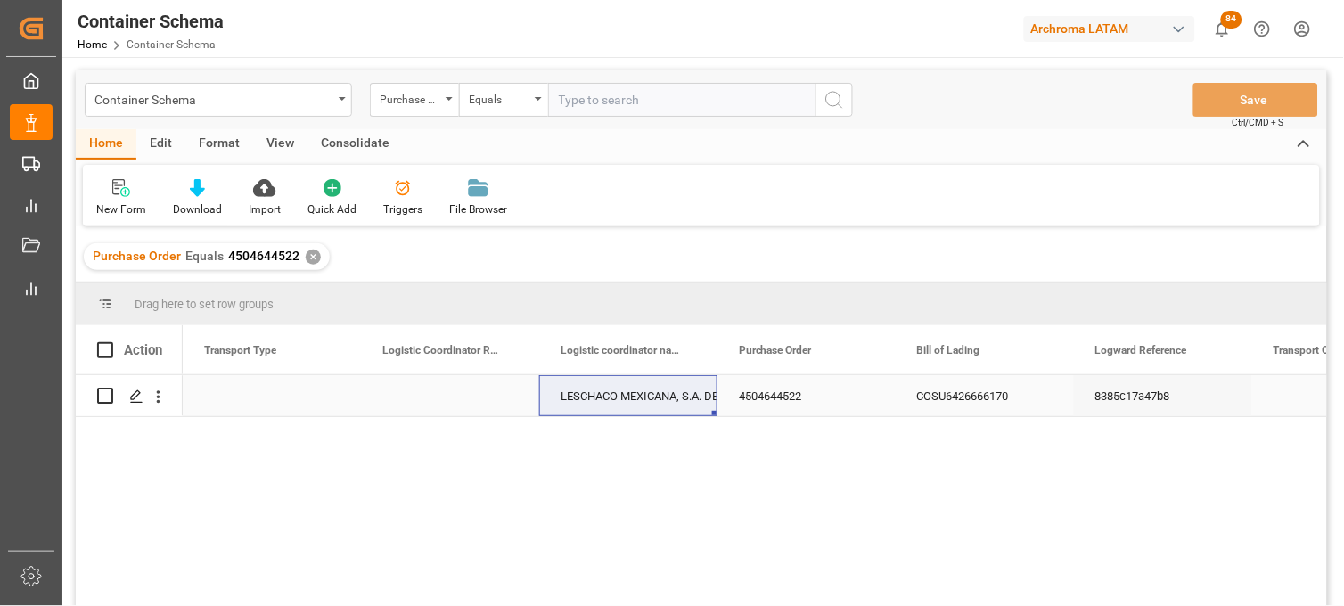
click at [417, 397] on div "Press SPACE to select this row." at bounding box center [450, 395] width 178 height 41
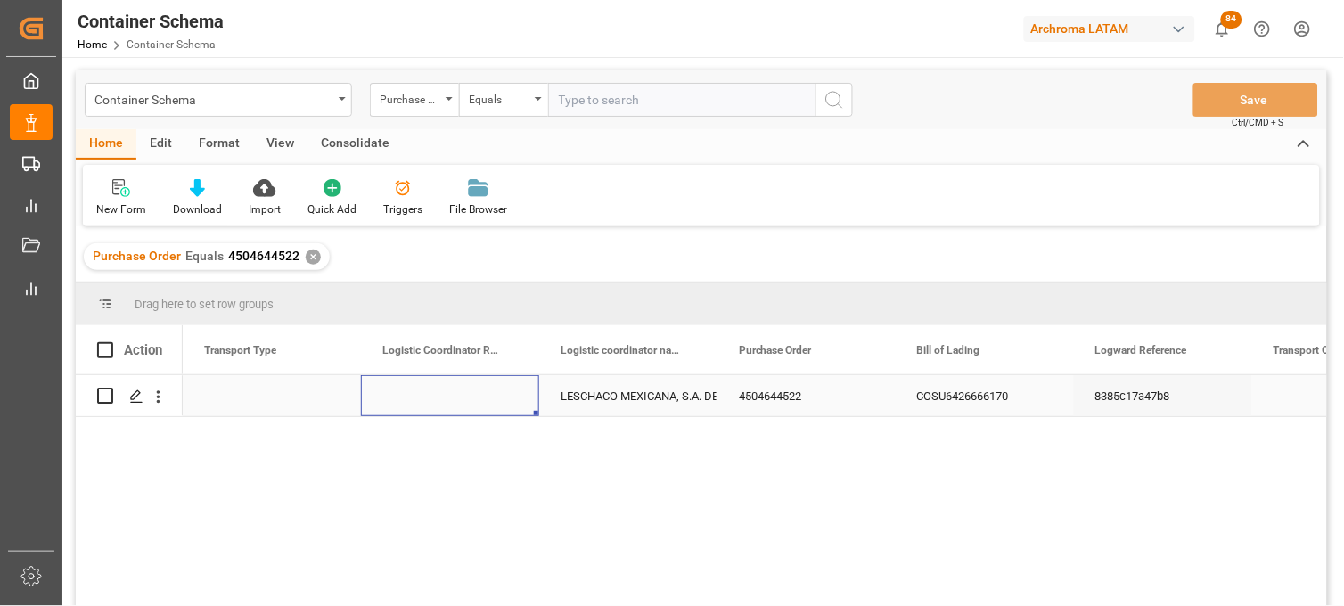
click at [417, 397] on div "Press SPACE to select this row." at bounding box center [450, 395] width 178 height 41
click at [416, 397] on input "Press SPACE to select this row." at bounding box center [450, 406] width 150 height 34
paste input "250906900433"
type input "250906900433"
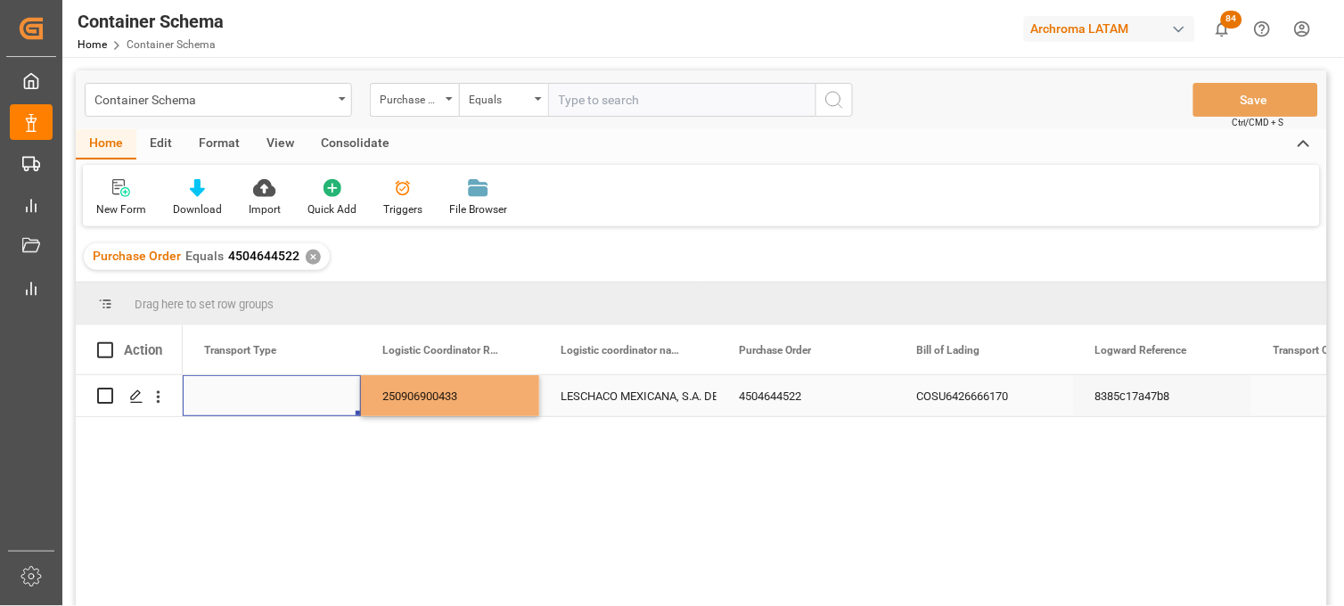
click at [271, 404] on div "Press SPACE to select this row." at bounding box center [272, 395] width 178 height 41
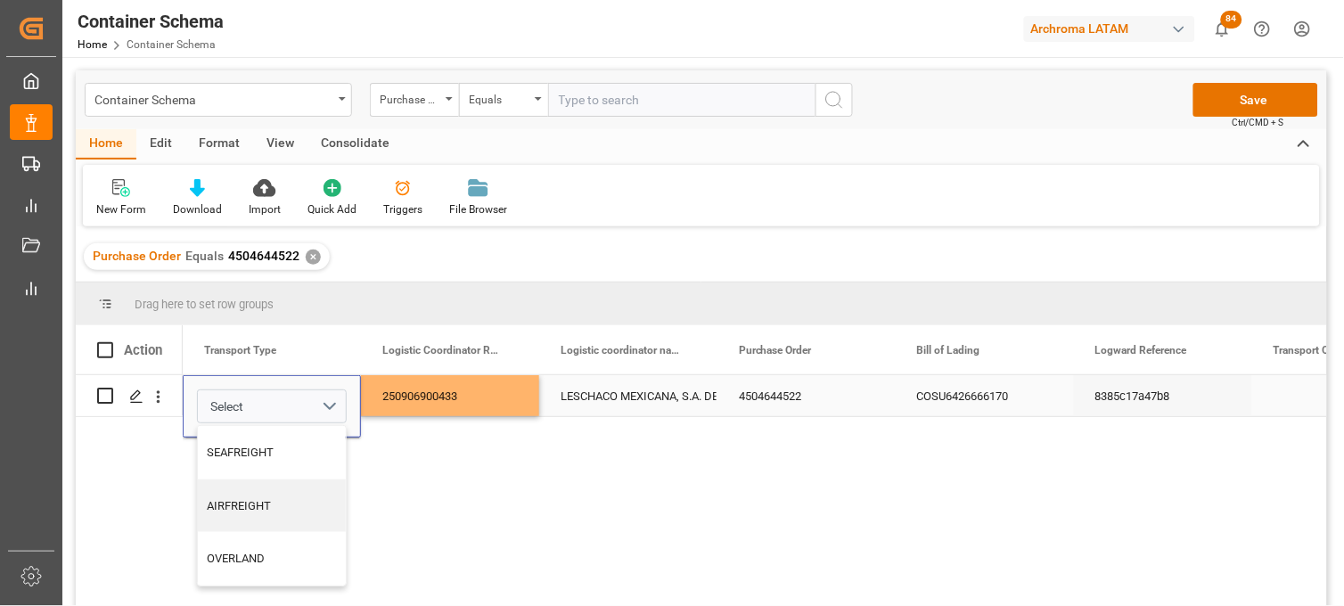
click at [270, 433] on div "SEAFREIGHT" at bounding box center [272, 452] width 148 height 53
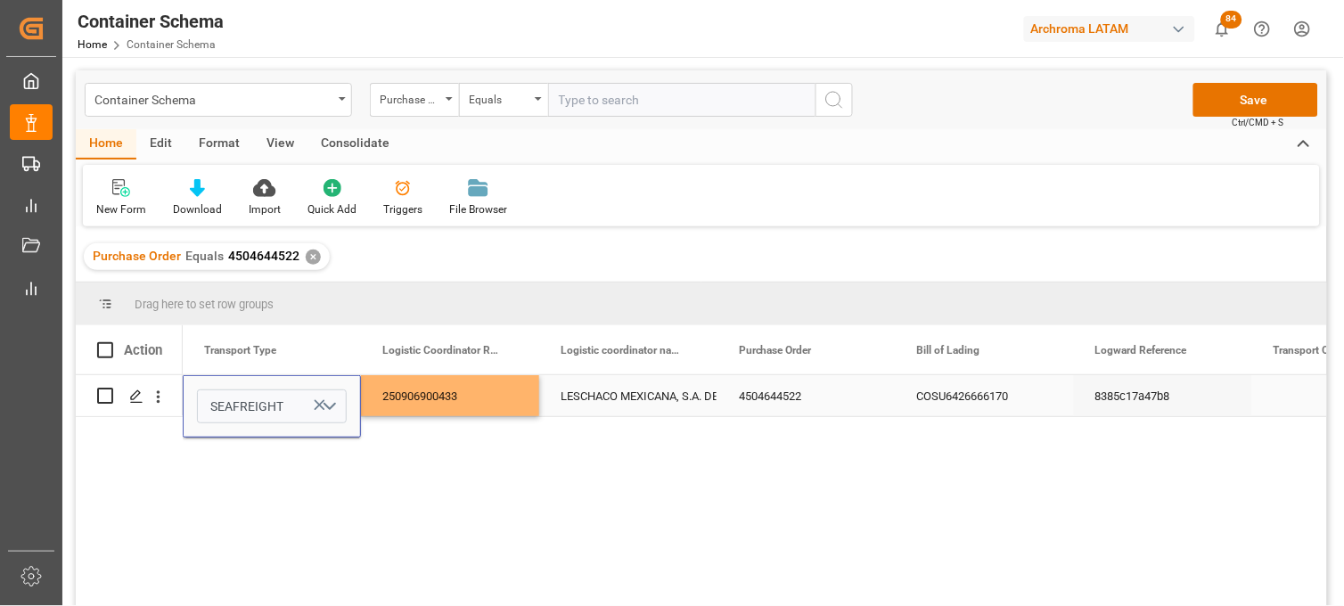
click at [414, 393] on div "250906900433" at bounding box center [450, 395] width 178 height 41
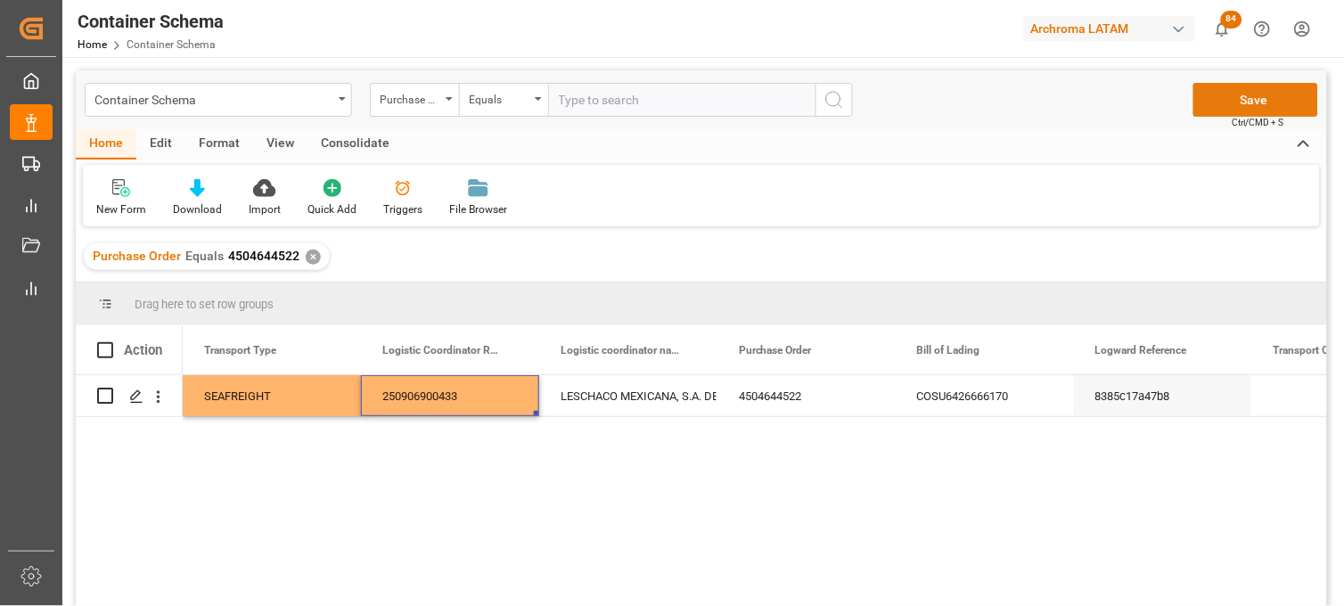
click at [1206, 110] on button "Save" at bounding box center [1255, 100] width 125 height 34
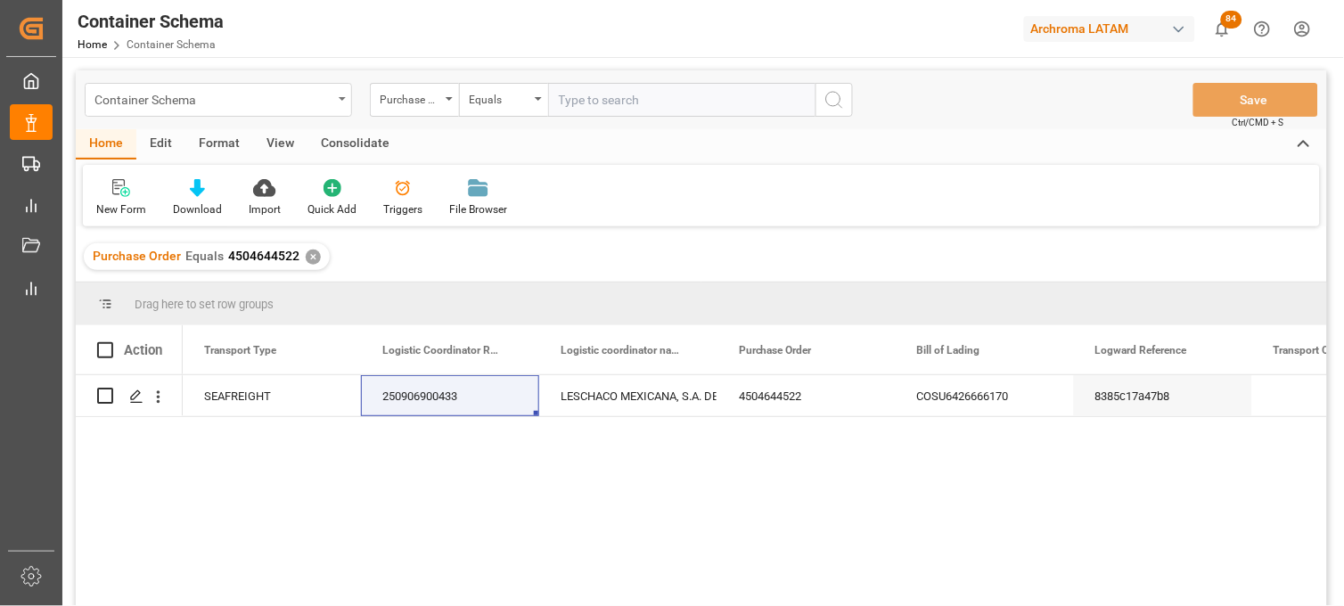
click at [210, 109] on div "Container Schema" at bounding box center [213, 98] width 238 height 22
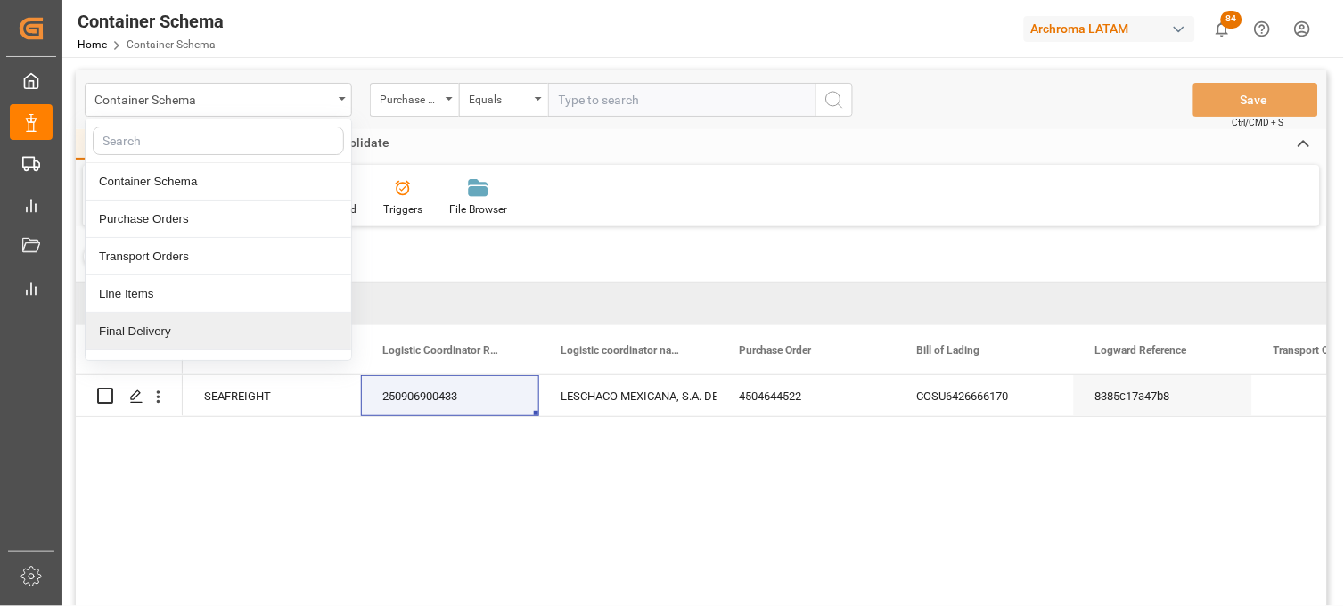
click at [194, 326] on div "Final Delivery" at bounding box center [219, 331] width 266 height 37
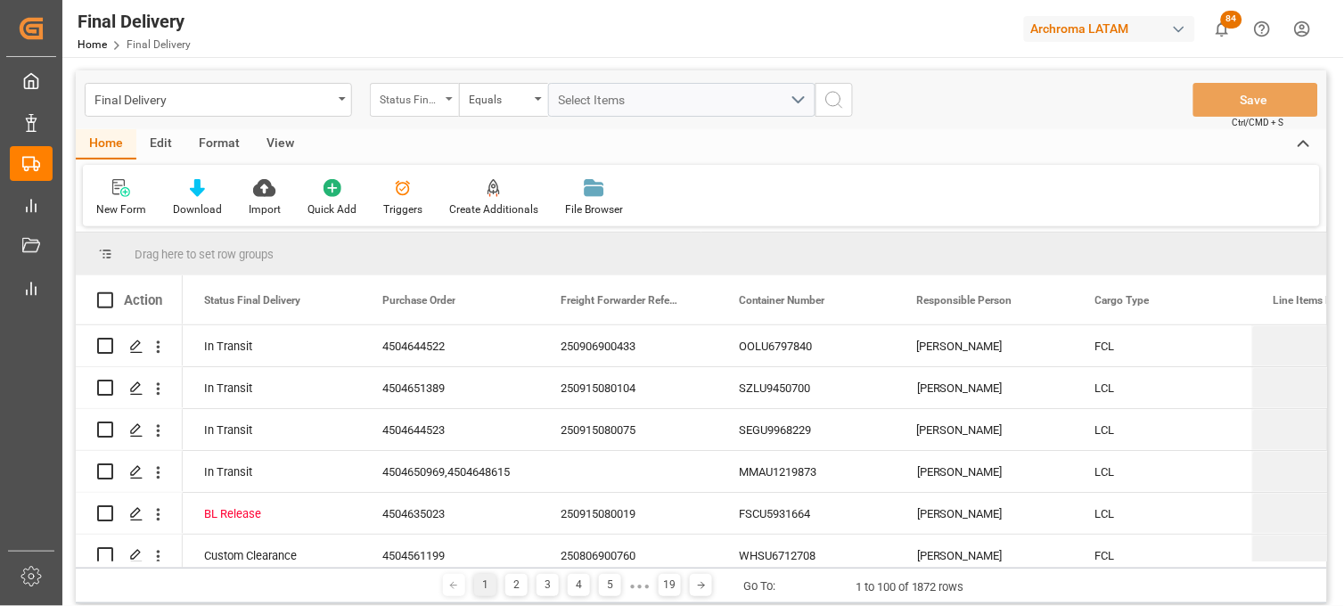
click at [441, 98] on div "Status Final Delivery" at bounding box center [414, 100] width 89 height 34
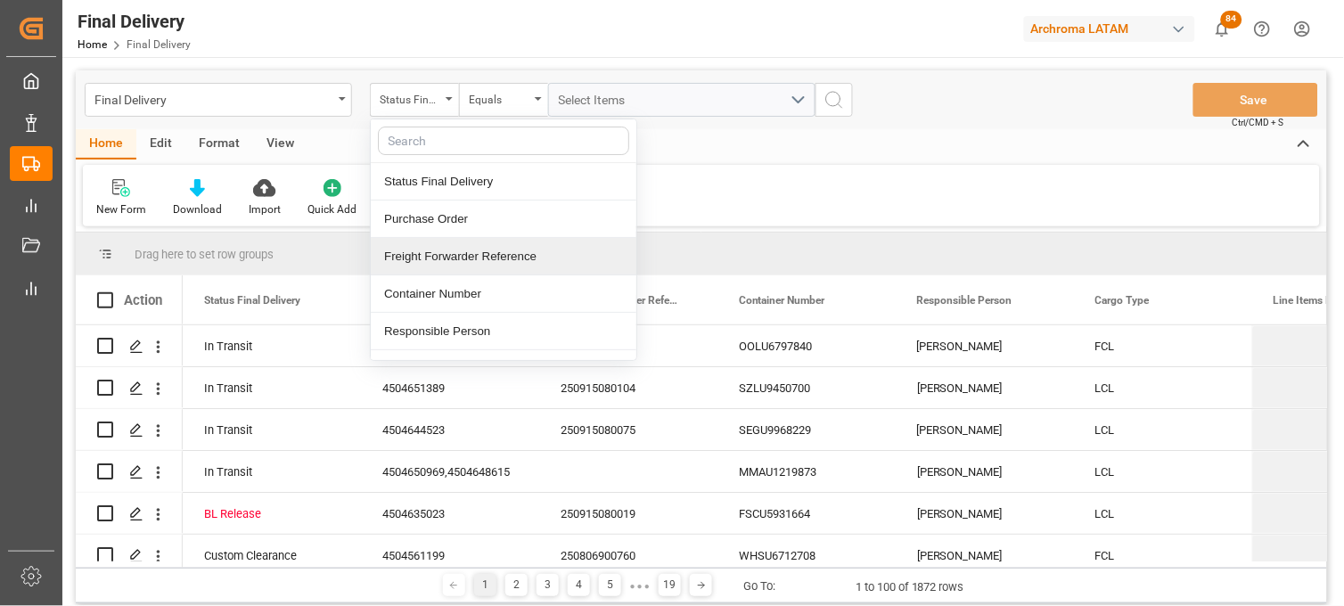
click at [458, 244] on div "Freight Forwarder Reference" at bounding box center [504, 256] width 266 height 37
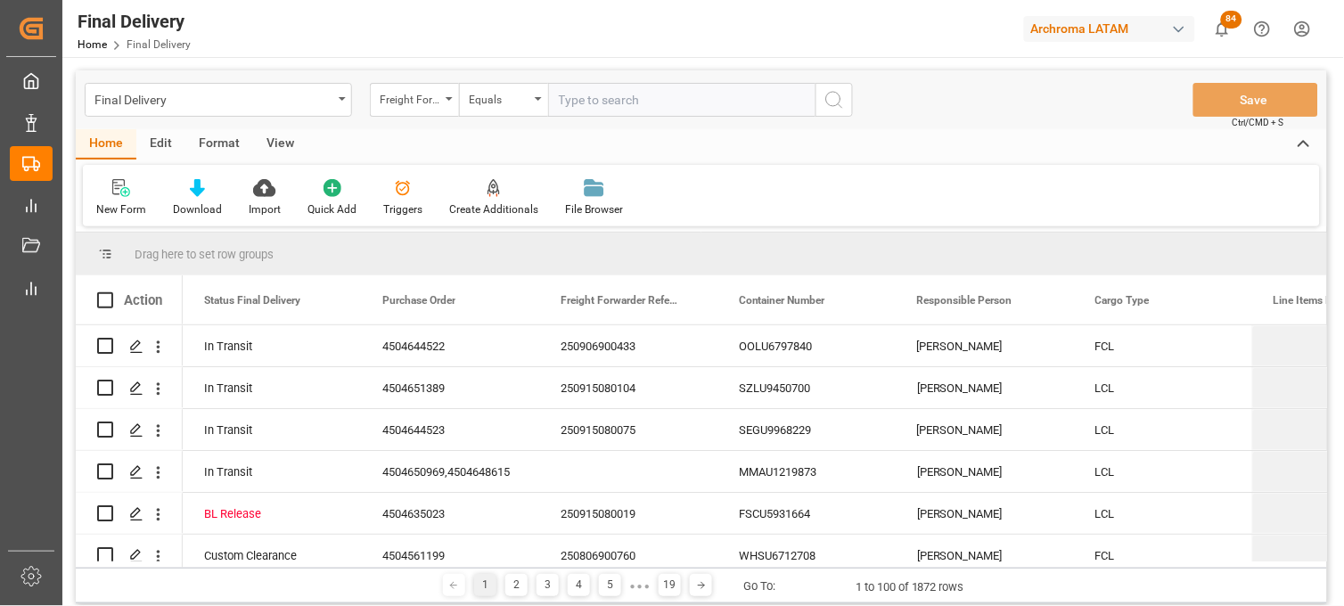
click at [562, 102] on input "text" at bounding box center [681, 100] width 267 height 34
type input "250915080011"
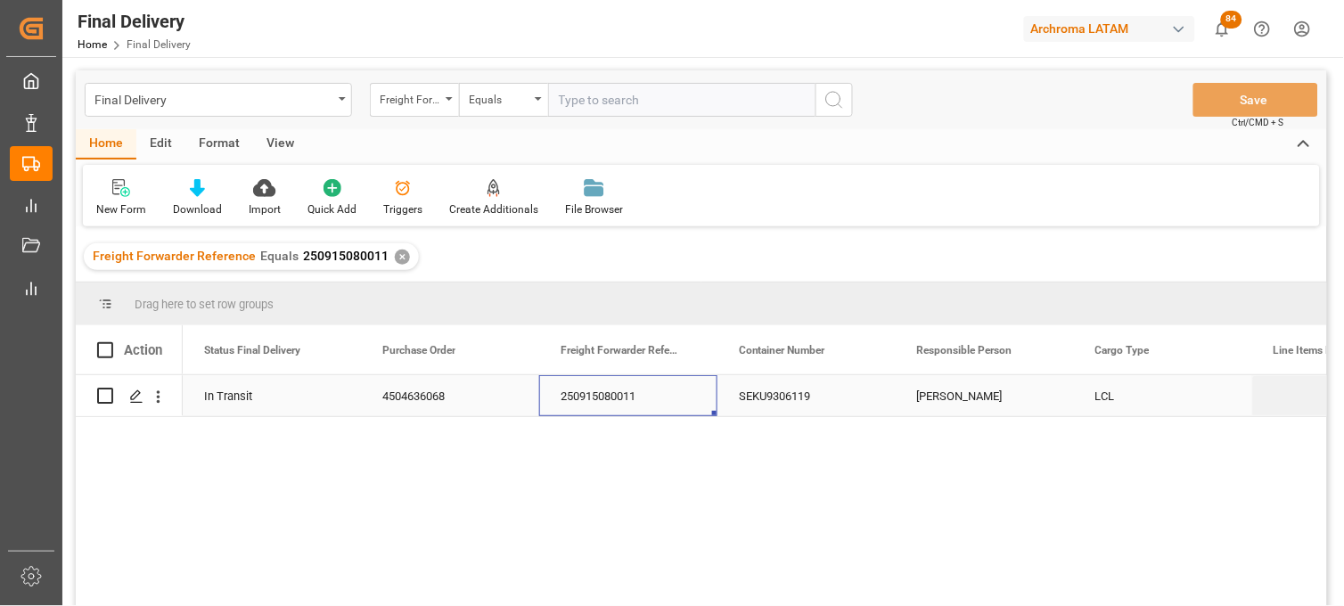
click at [601, 405] on div "250915080011" at bounding box center [628, 395] width 178 height 41
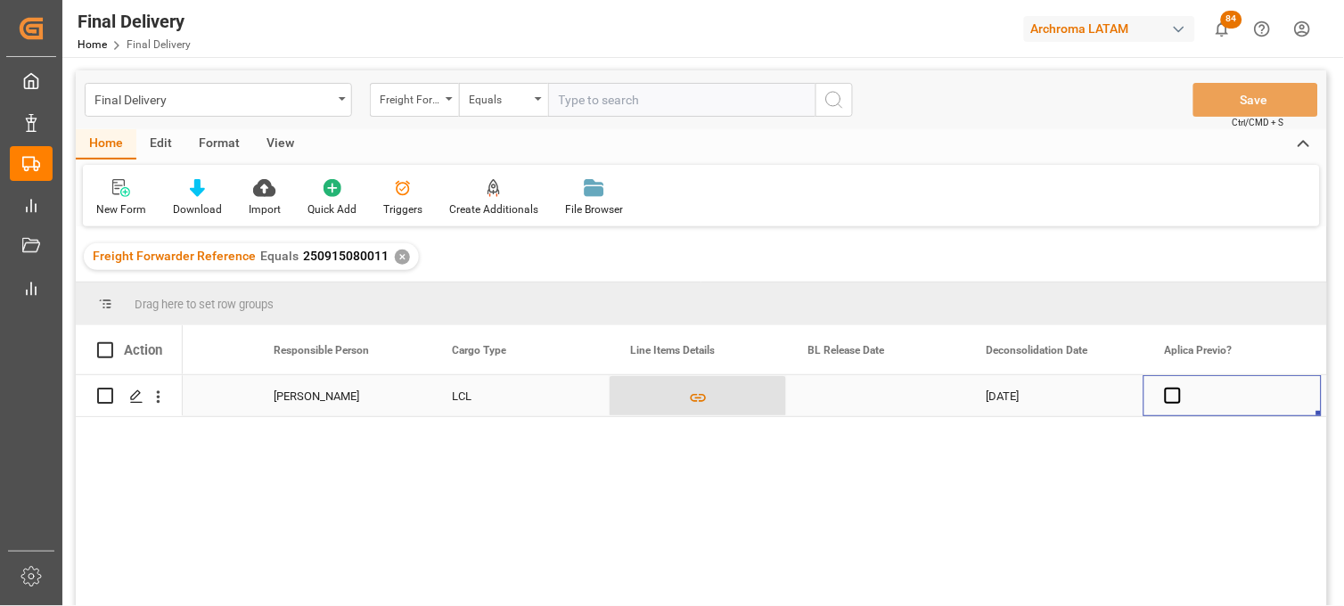
scroll to position [0, 822]
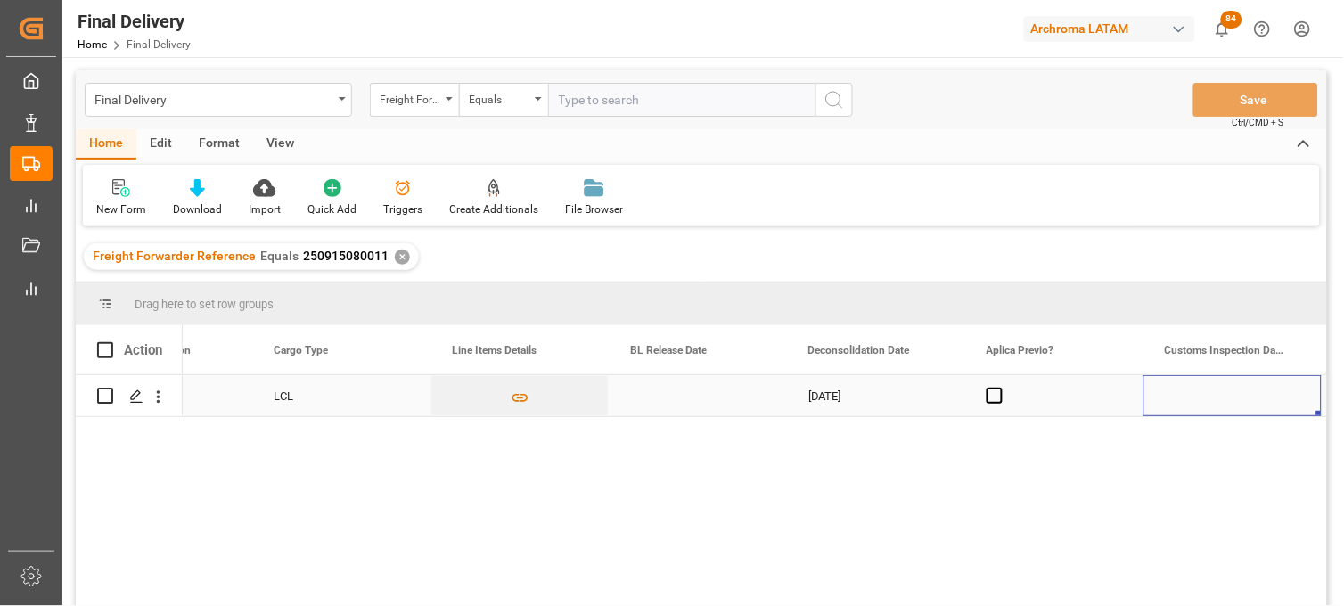
click at [677, 395] on div "Press SPACE to select this row." at bounding box center [698, 395] width 178 height 41
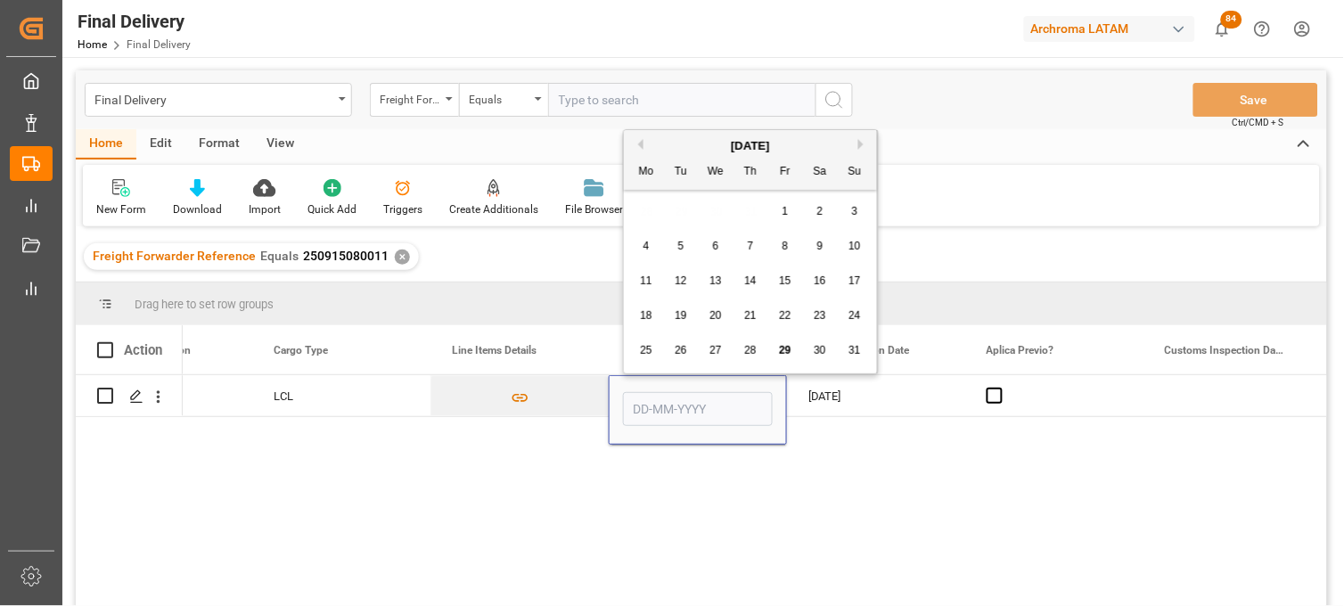
click at [785, 354] on span "29" at bounding box center [785, 350] width 12 height 12
type input "[DATE]"
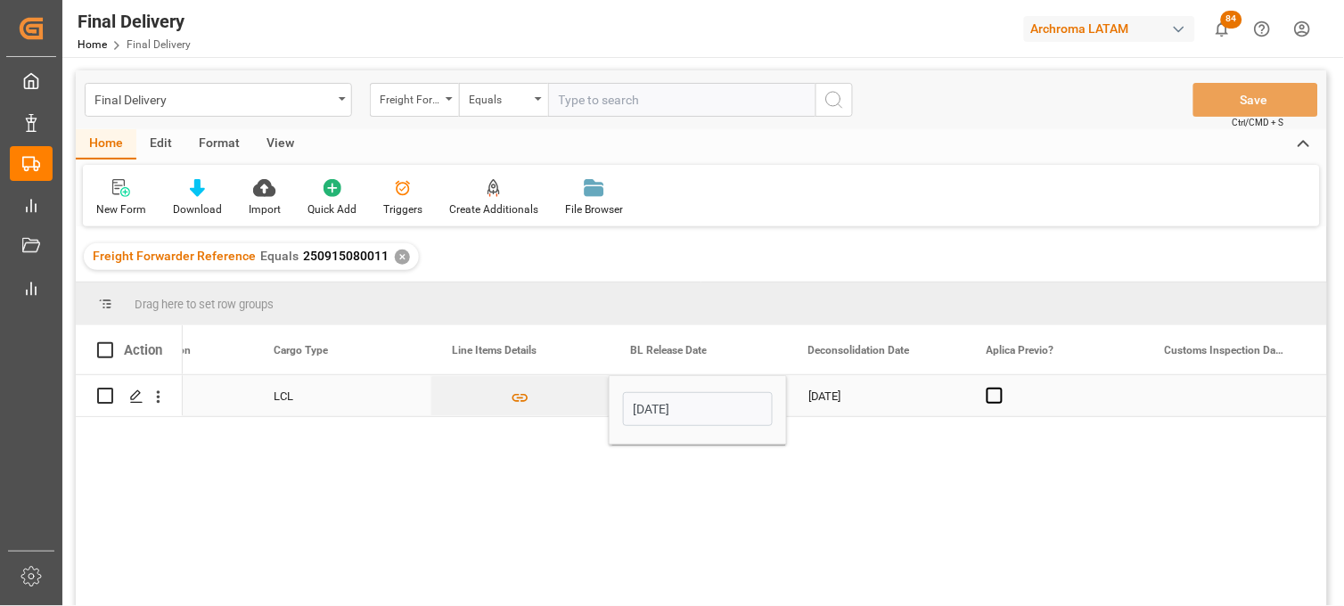
click at [823, 398] on div "27-08-2025" at bounding box center [876, 395] width 178 height 41
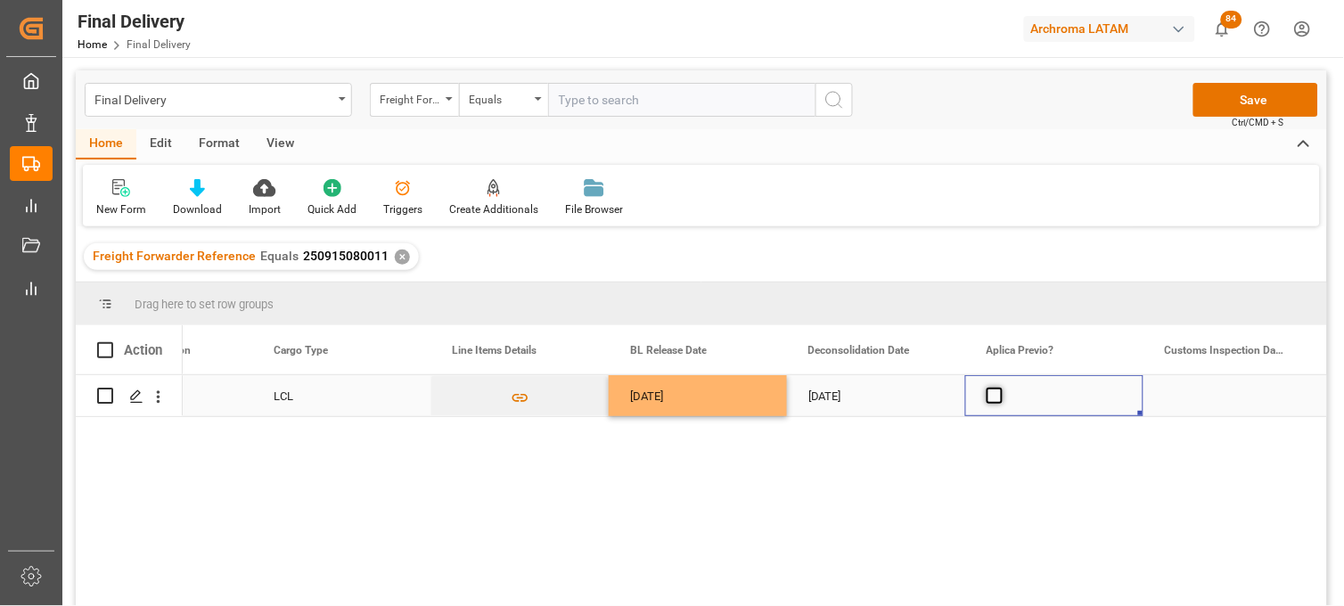
click at [992, 398] on span "Press SPACE to select this row." at bounding box center [994, 396] width 16 height 16
click at [1000, 388] on input "Press SPACE to select this row." at bounding box center [1000, 388] width 0 height 0
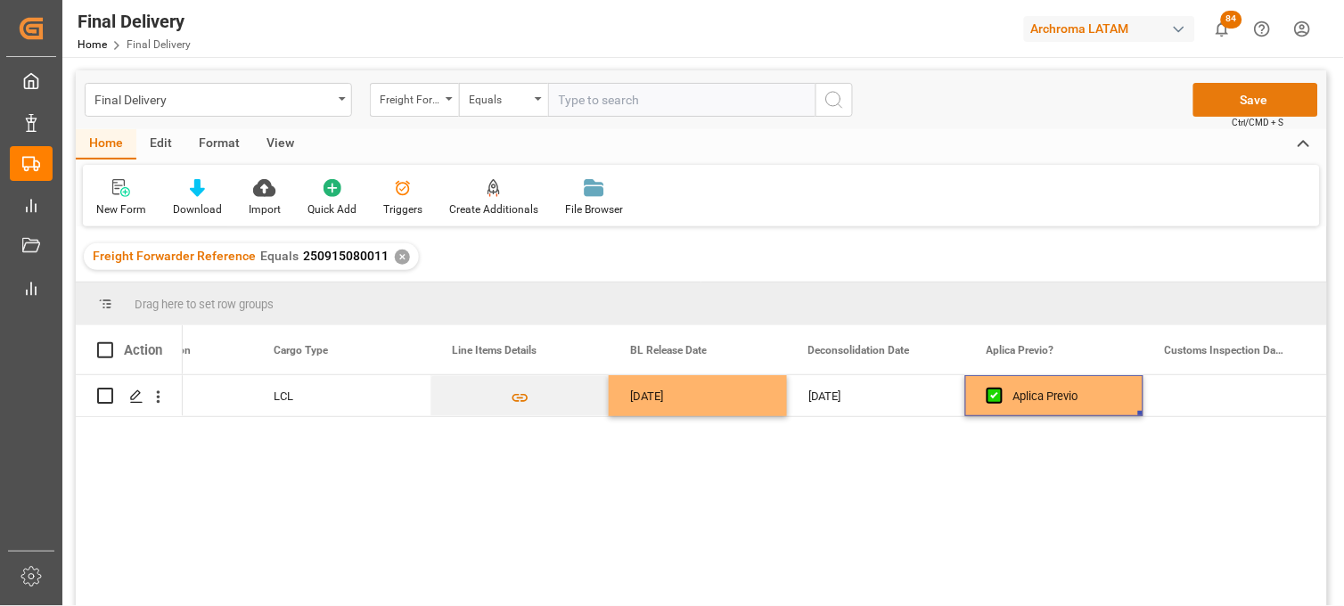
click at [1223, 102] on button "Save" at bounding box center [1255, 100] width 125 height 34
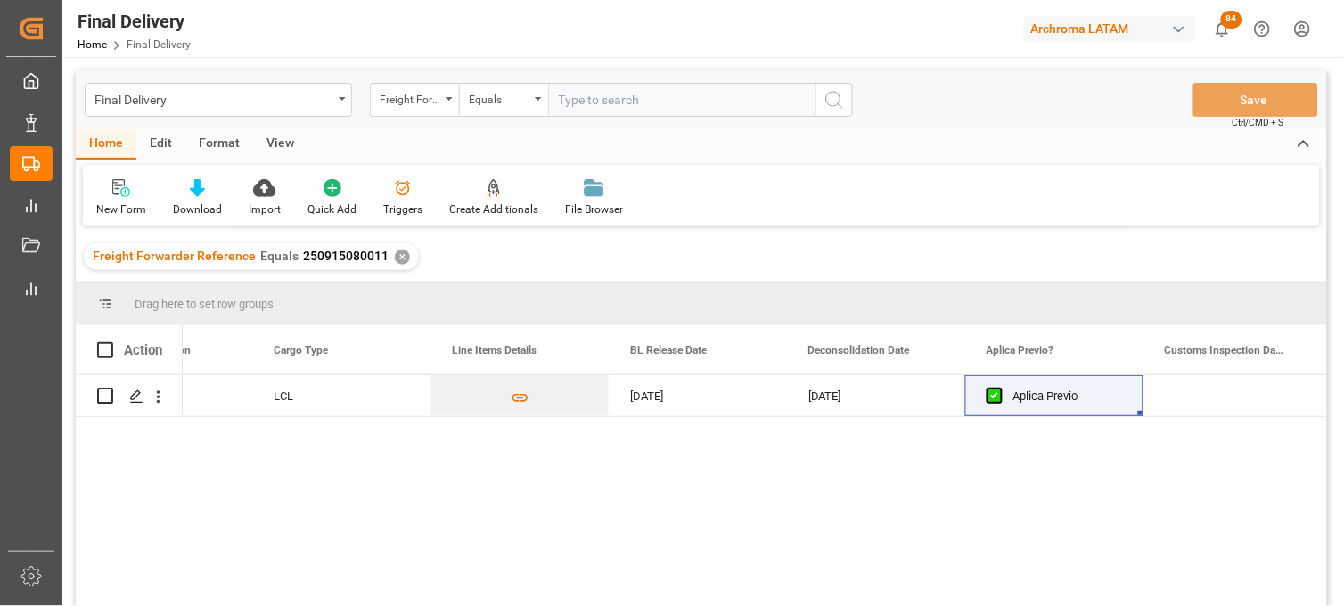
click at [398, 256] on div "✕" at bounding box center [402, 257] width 15 height 15
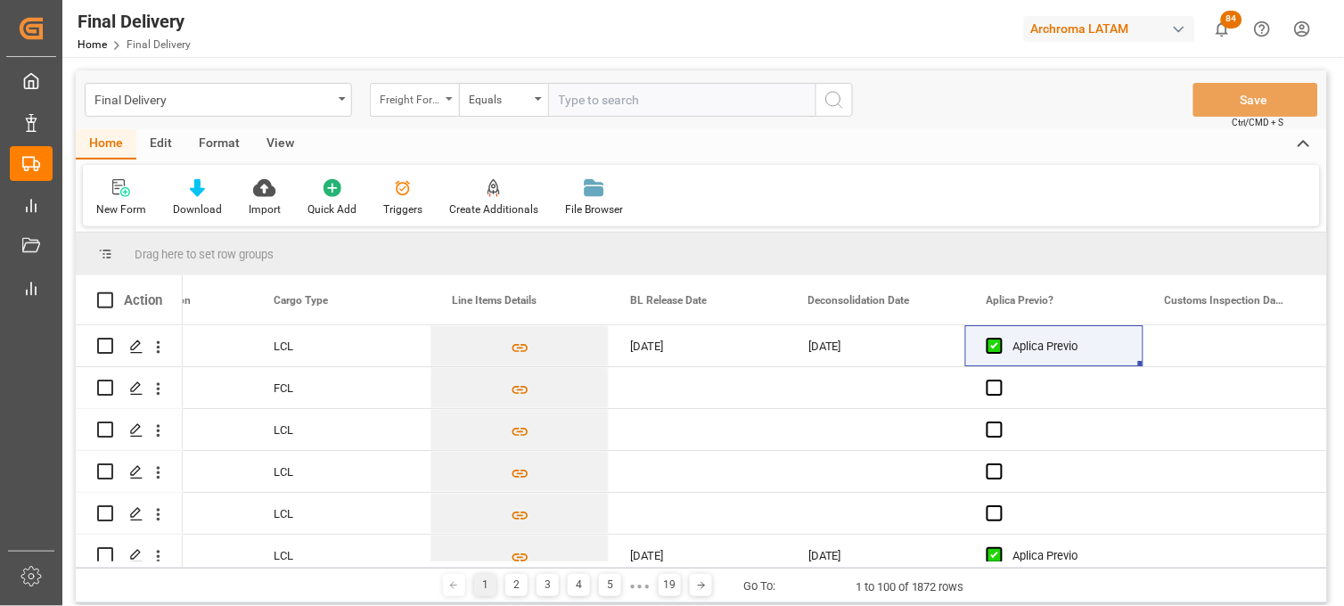
click at [424, 107] on div "Freight Forwarder Reference" at bounding box center [410, 97] width 61 height 20
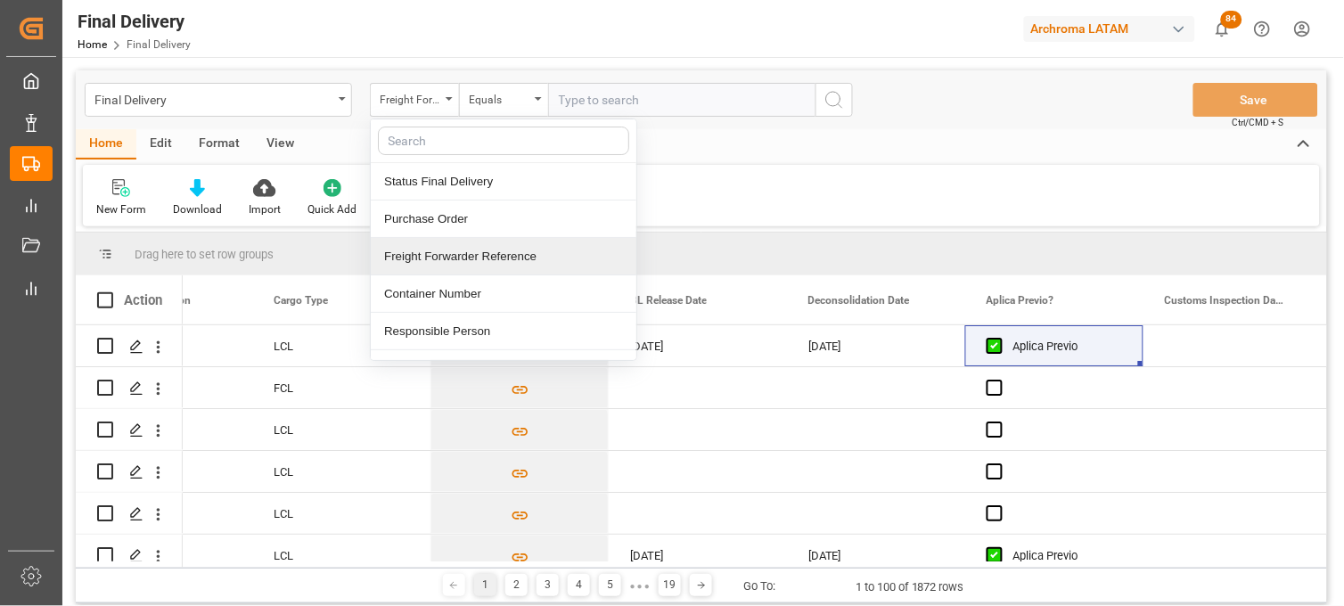
click at [430, 258] on div "Freight Forwarder Reference" at bounding box center [504, 256] width 266 height 37
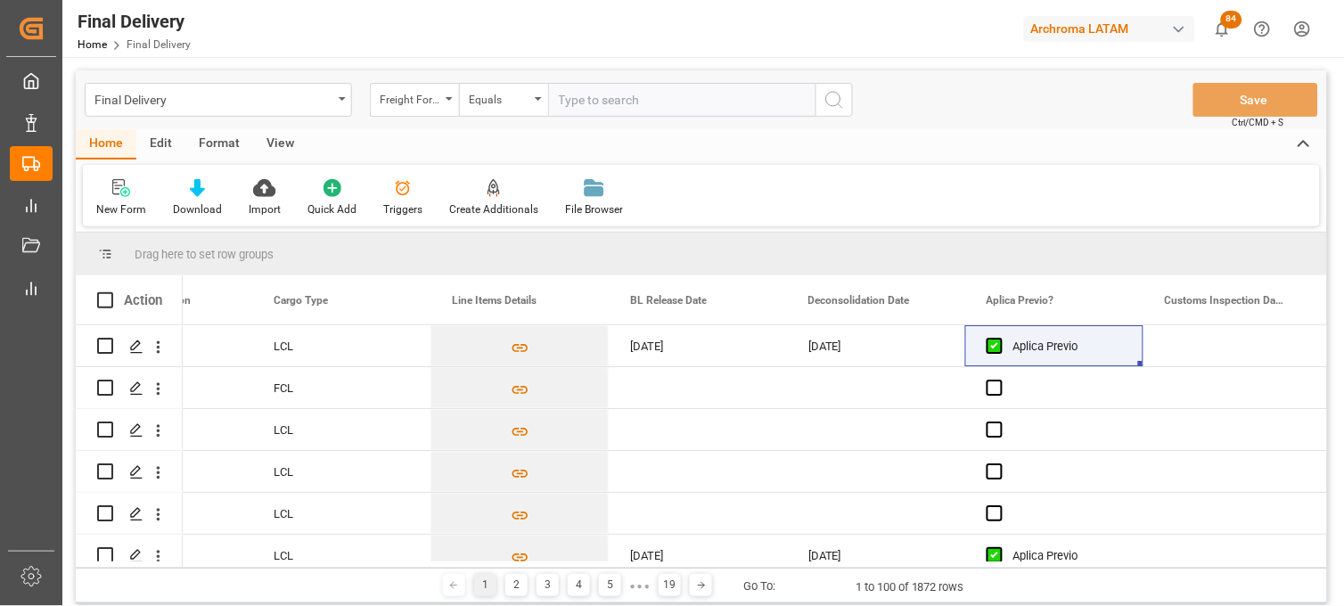
click at [580, 104] on input "text" at bounding box center [681, 100] width 267 height 34
paste input "250906900085"
type input "250906900085"
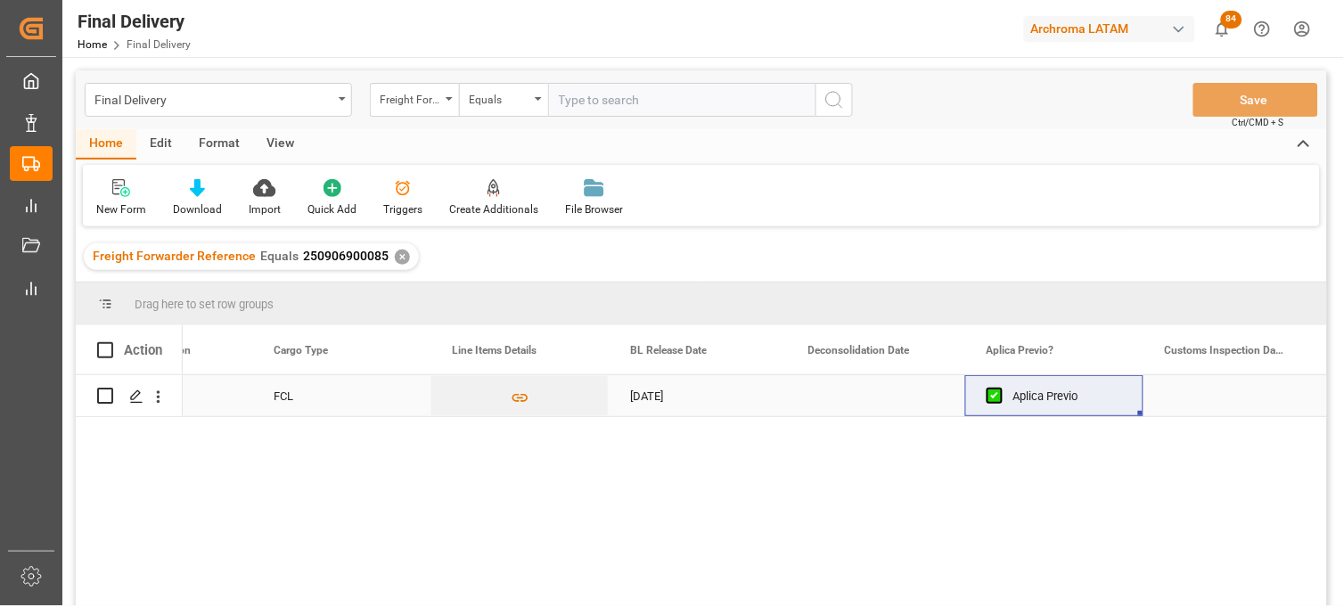
click at [851, 402] on div "Press SPACE to select this row." at bounding box center [876, 395] width 178 height 41
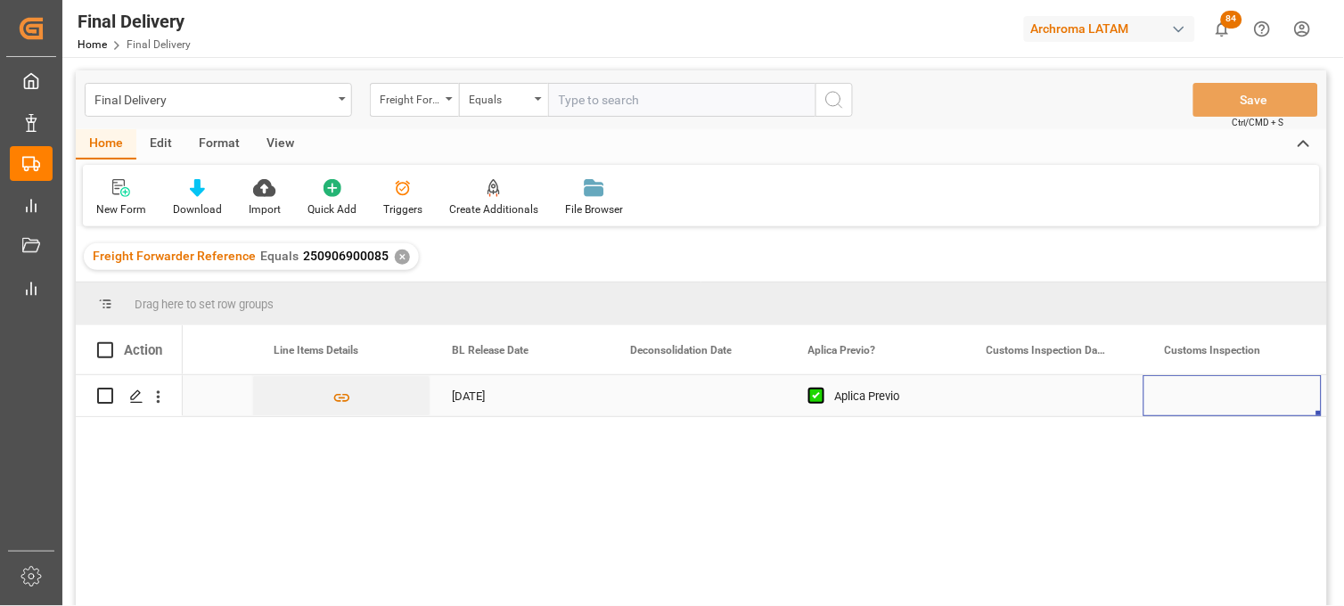
scroll to position [0, 1178]
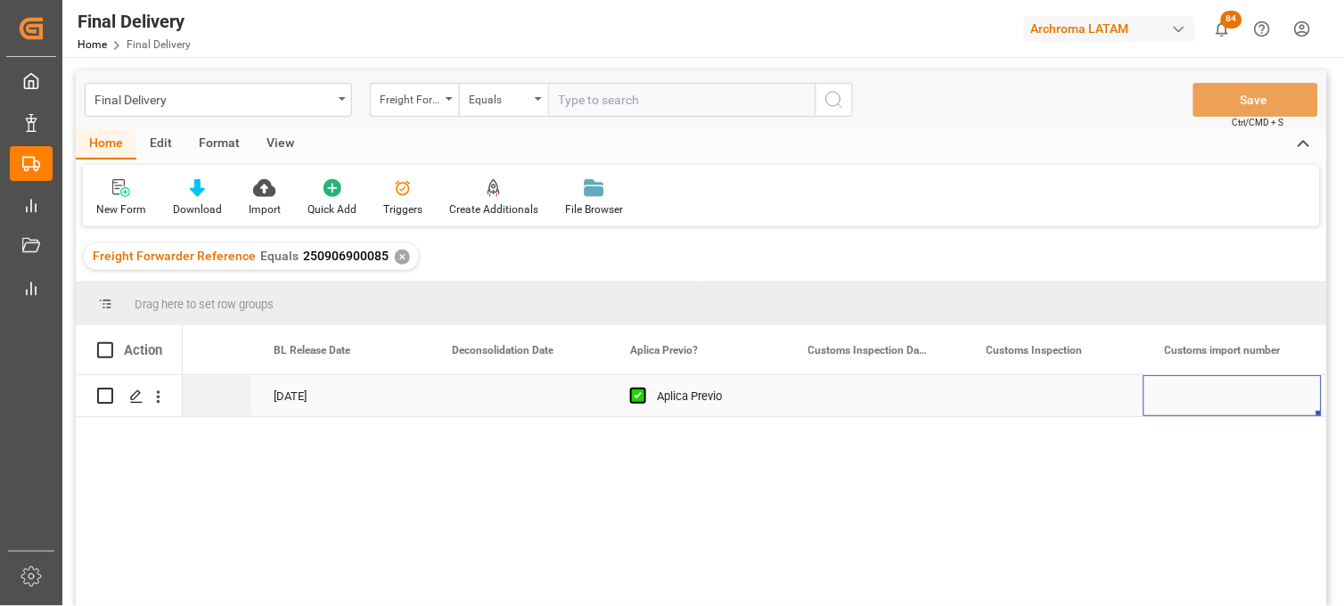
click at [860, 405] on div "Press SPACE to select this row." at bounding box center [876, 395] width 178 height 41
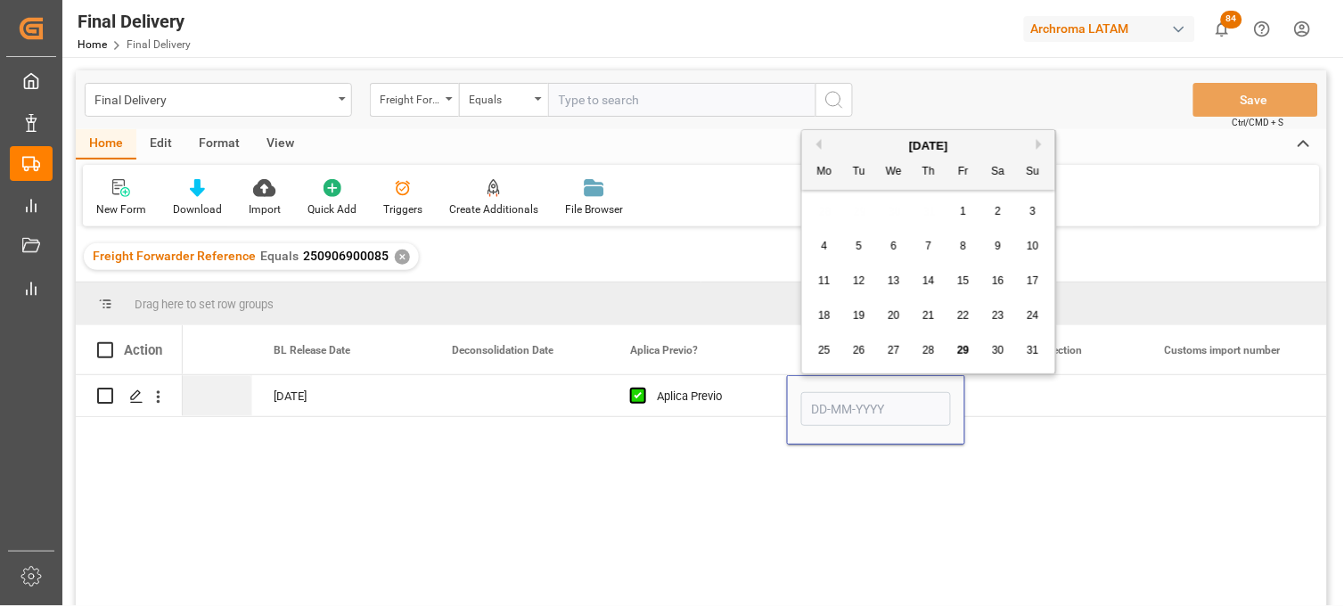
click at [1038, 143] on button "Next Month" at bounding box center [1041, 144] width 11 height 11
click at [863, 208] on div "2" at bounding box center [859, 211] width 22 height 21
type input "02-09-2025"
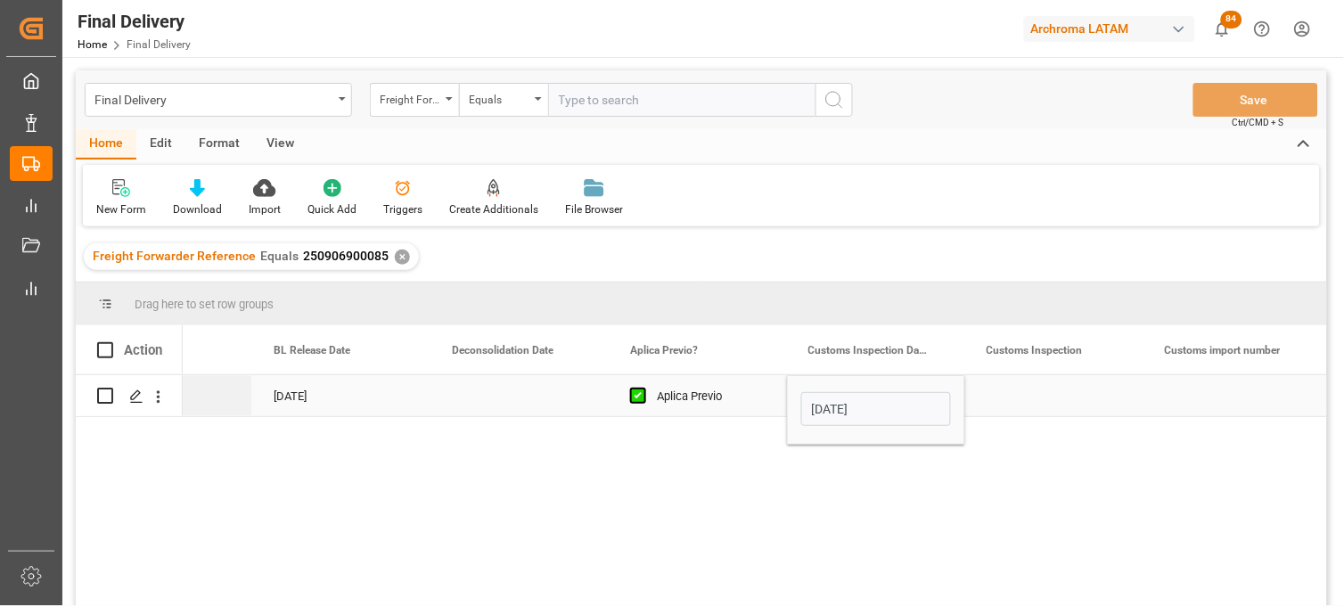
click at [1026, 396] on div "Press SPACE to select this row." at bounding box center [1054, 395] width 178 height 41
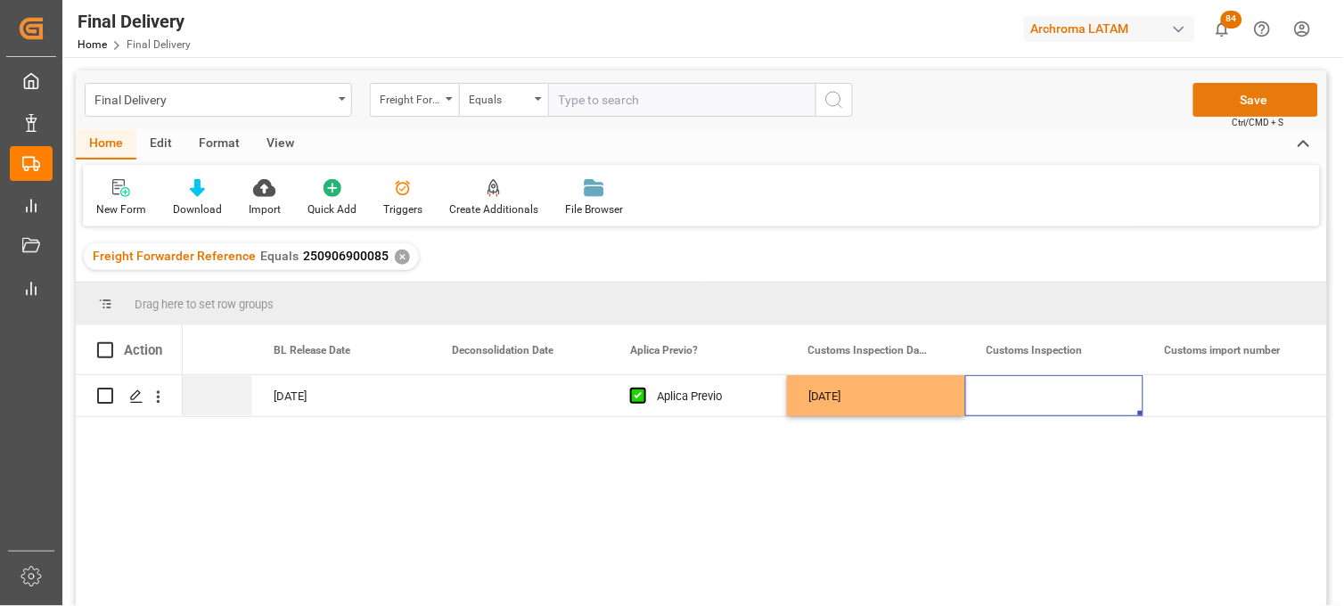
click at [1223, 96] on button "Save" at bounding box center [1255, 100] width 125 height 34
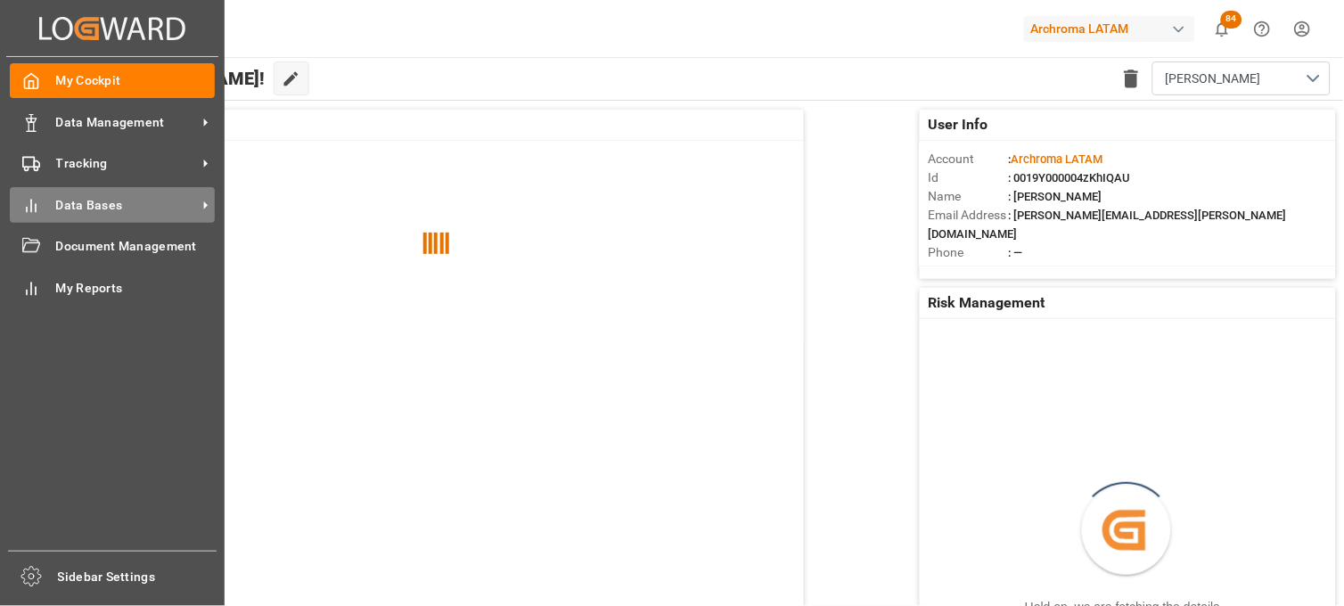
click at [23, 205] on icon at bounding box center [31, 206] width 18 height 18
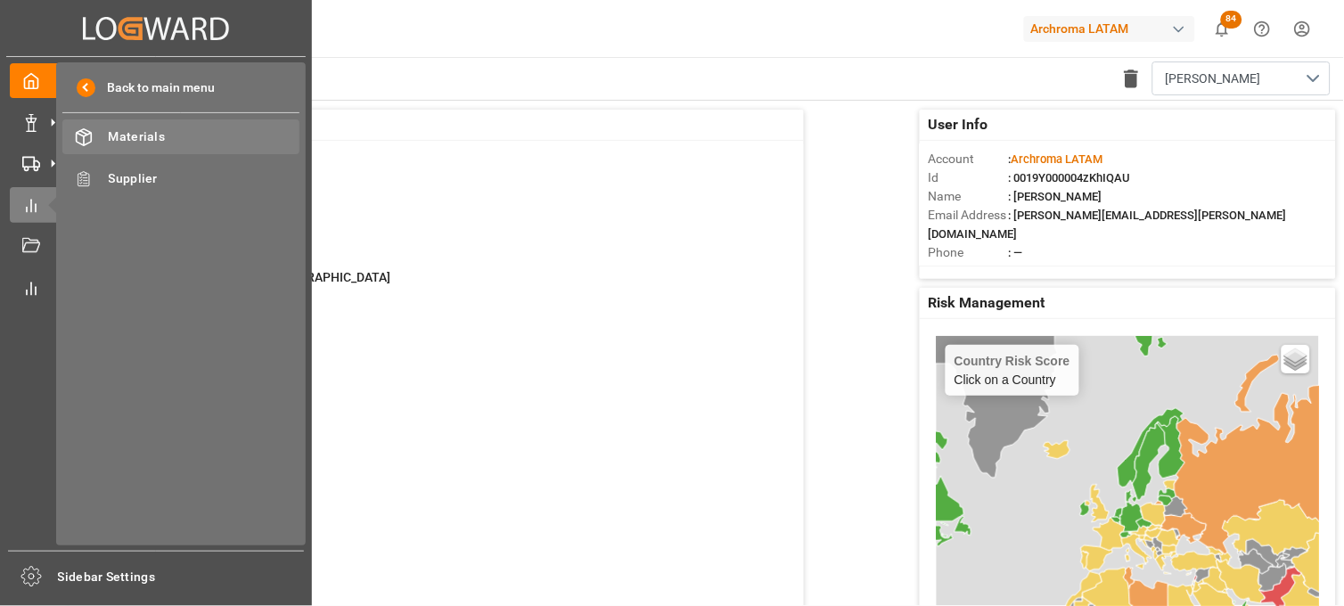
click at [148, 139] on span "Materials" at bounding box center [205, 136] width 192 height 19
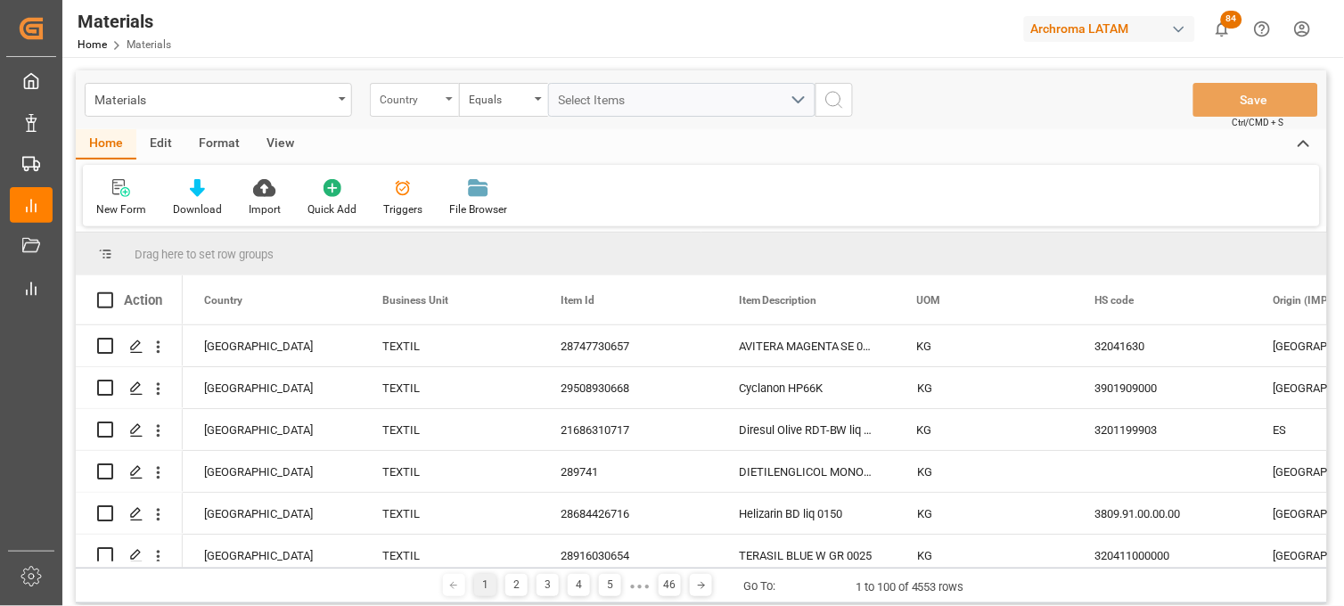
click at [434, 114] on div "Country" at bounding box center [414, 100] width 89 height 34
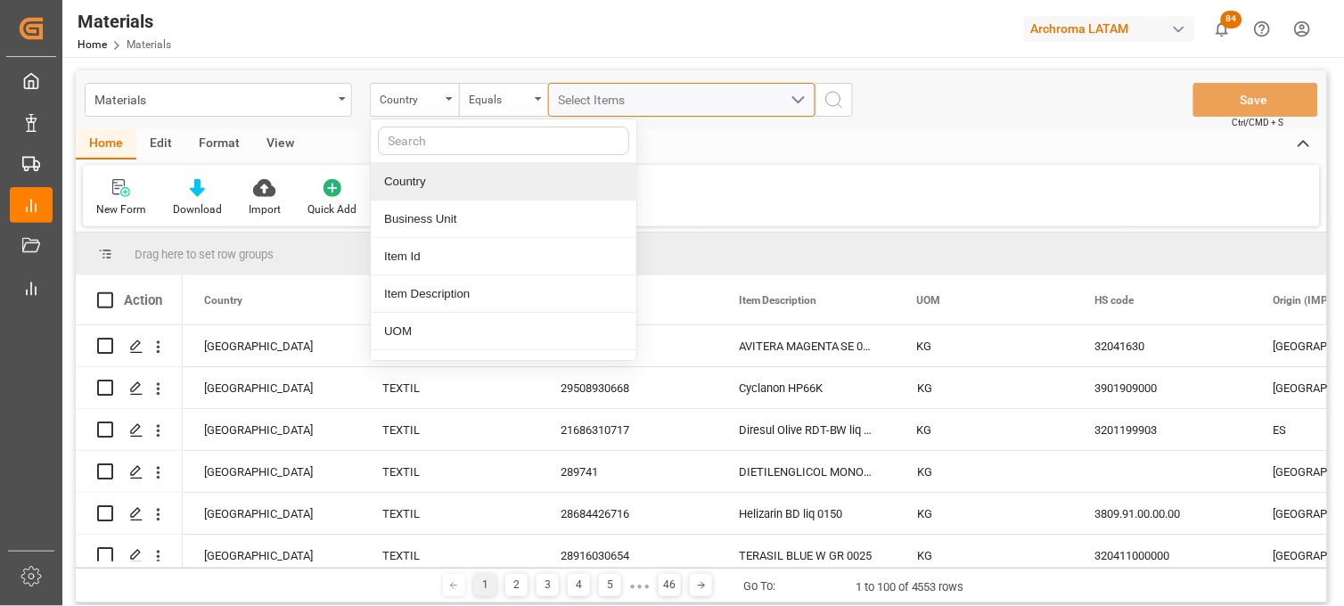
click at [592, 101] on span "Select Items" at bounding box center [597, 100] width 76 height 14
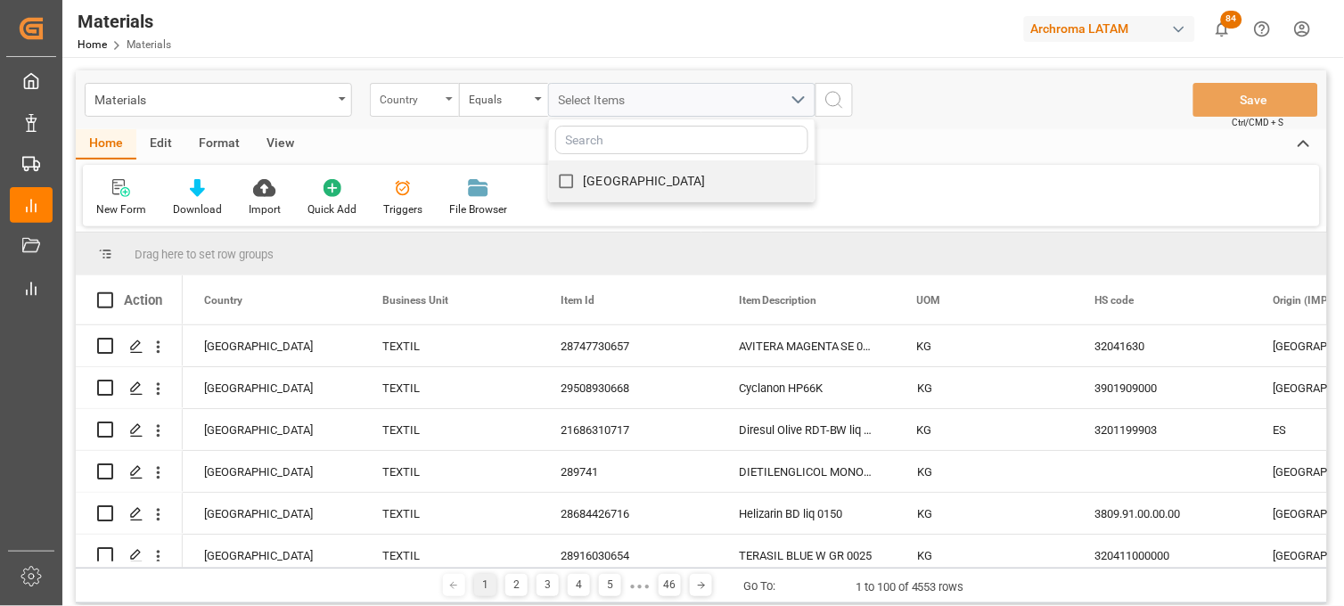
click at [390, 103] on div "Country" at bounding box center [410, 97] width 61 height 20
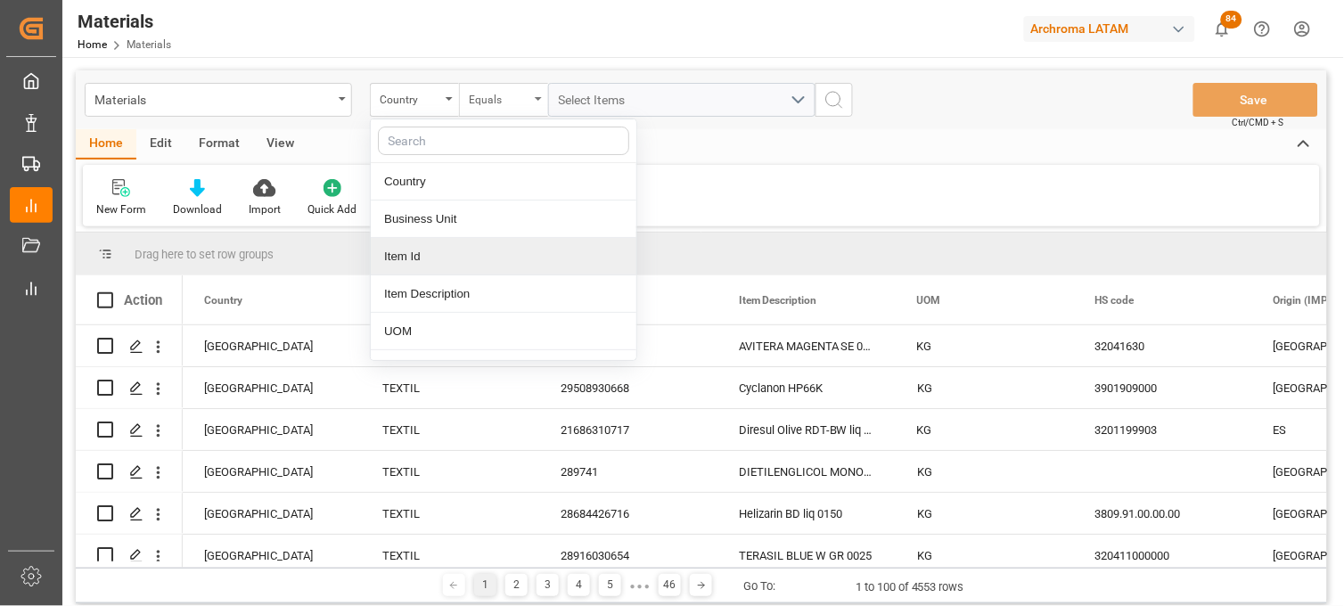
drag, startPoint x: 410, startPoint y: 261, endPoint x: 547, endPoint y: 110, distance: 203.7
click at [407, 254] on div "Item Id" at bounding box center [504, 256] width 266 height 37
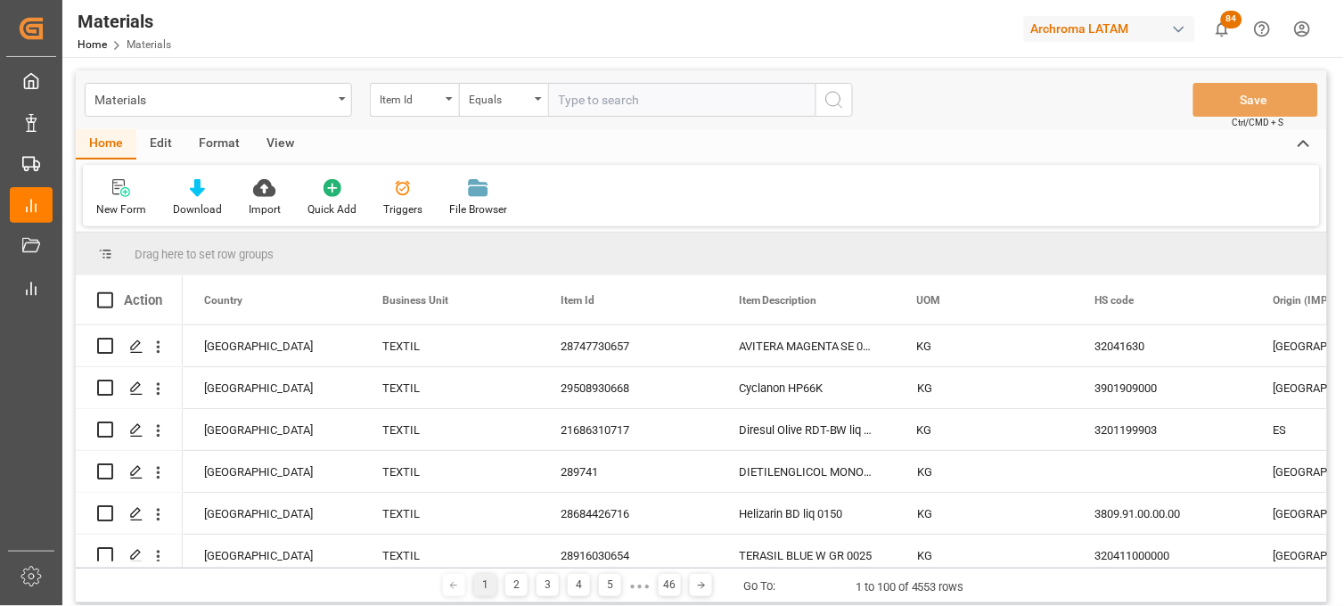
type input "24069715604"
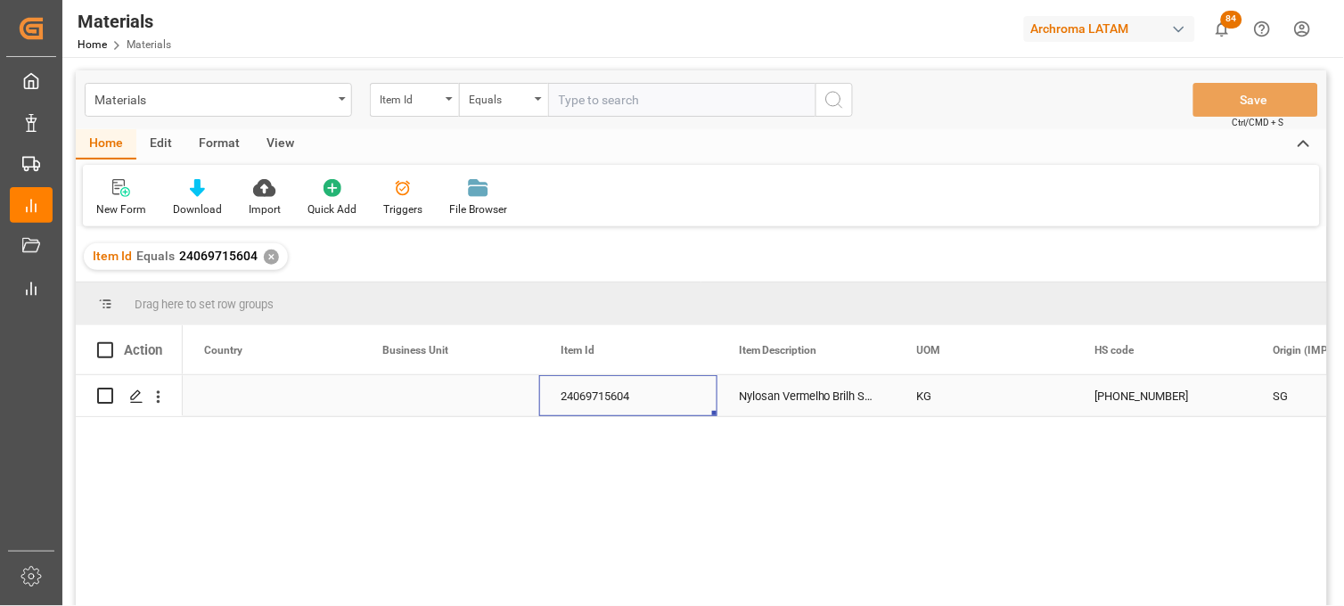
click at [599, 403] on div "24069715604" at bounding box center [628, 395] width 178 height 41
click at [787, 394] on div "Nylosan Vermelho Brilh S-3R 0015" at bounding box center [806, 395] width 178 height 41
click at [135, 390] on icon "Press SPACE to select this row." at bounding box center [136, 396] width 14 height 14
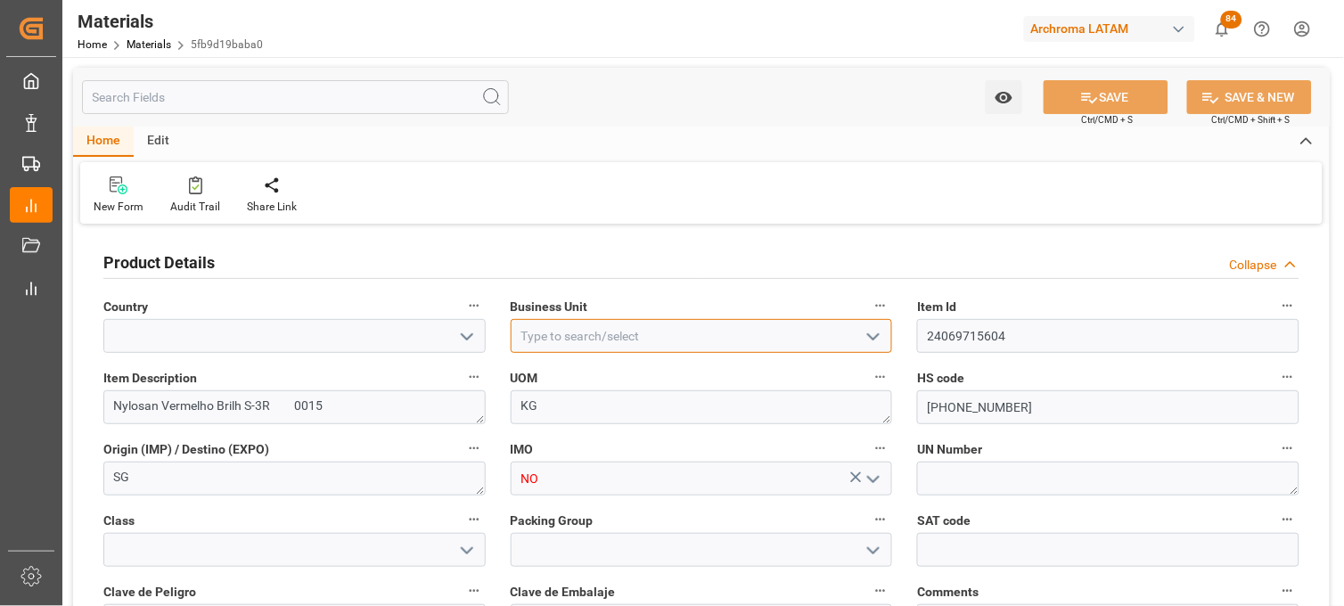
click at [696, 335] on input at bounding box center [702, 336] width 382 height 34
click at [699, 339] on input at bounding box center [702, 336] width 382 height 34
click at [571, 336] on input at bounding box center [702, 336] width 382 height 34
click at [359, 387] on label "Item Description" at bounding box center [294, 377] width 382 height 25
click at [462, 387] on button "Item Description" at bounding box center [473, 376] width 23 height 23
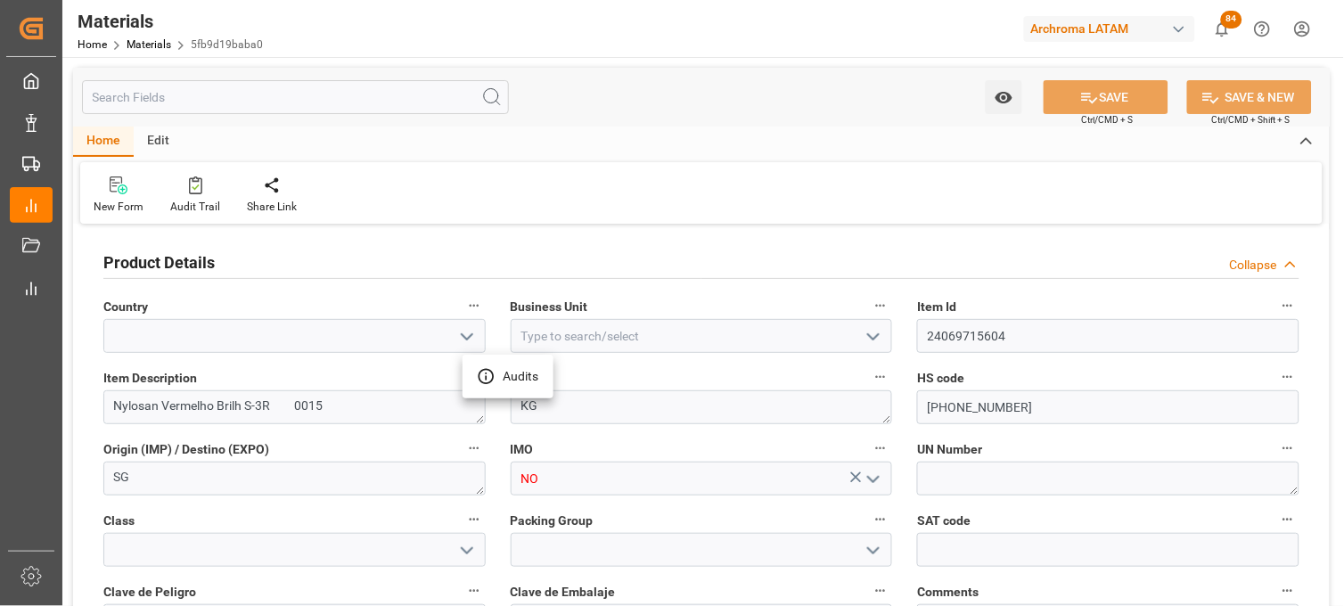
click at [348, 399] on div at bounding box center [672, 303] width 1344 height 606
click at [265, 404] on textarea "Nylosan Vermelho Brilh S-3R 0015" at bounding box center [294, 407] width 382 height 34
drag, startPoint x: 269, startPoint y: 404, endPoint x: 111, endPoint y: 397, distance: 157.9
click at [111, 397] on textarea "Nylosan Vermelho Brilh S-3R 0015" at bounding box center [294, 407] width 382 height 34
paste textarea "Brill Red"
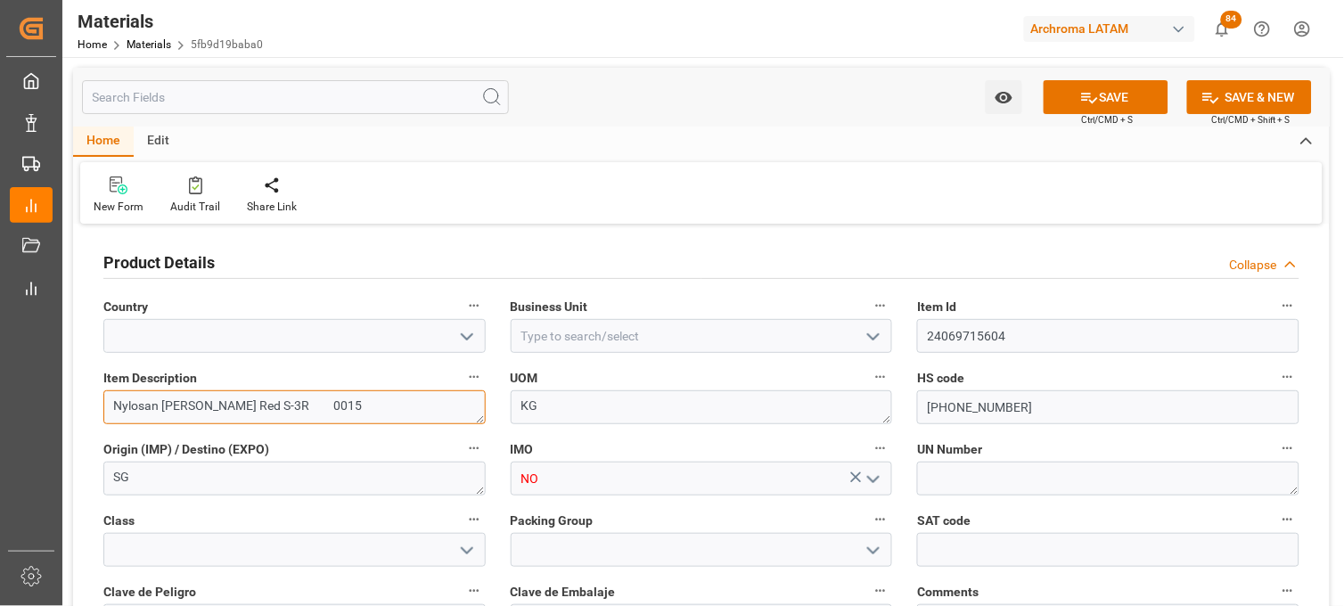
type textarea "Nylosan [PERSON_NAME] Red S-3R 0015"
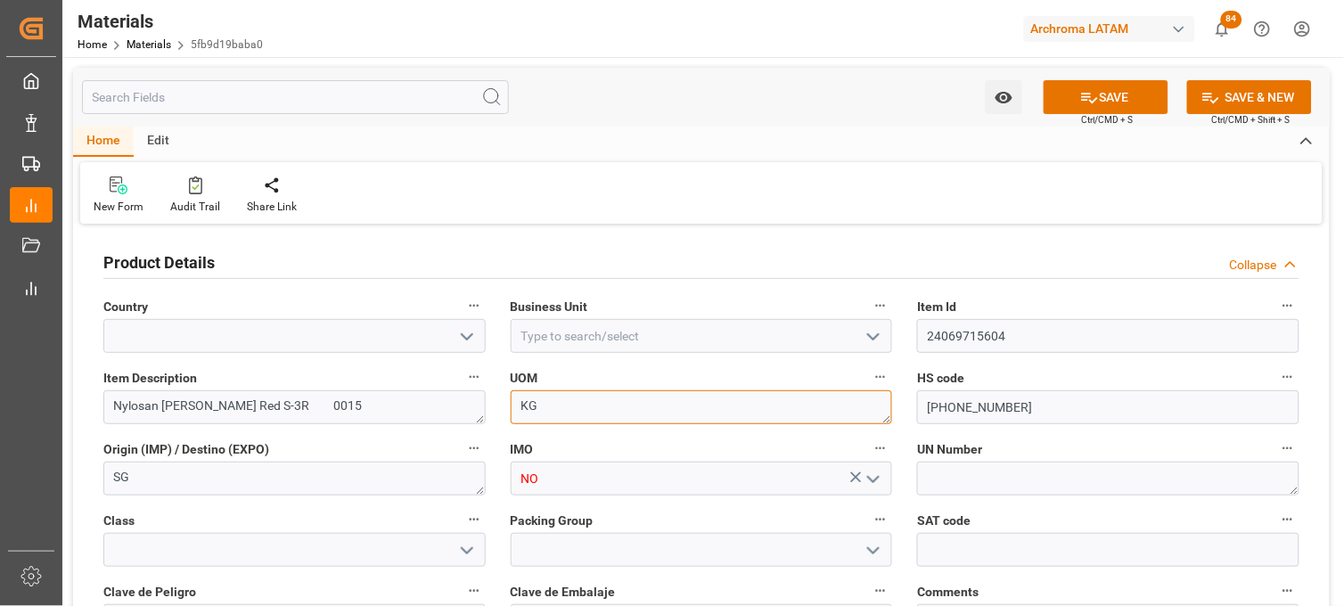
click at [563, 407] on textarea "KG" at bounding box center [702, 407] width 382 height 34
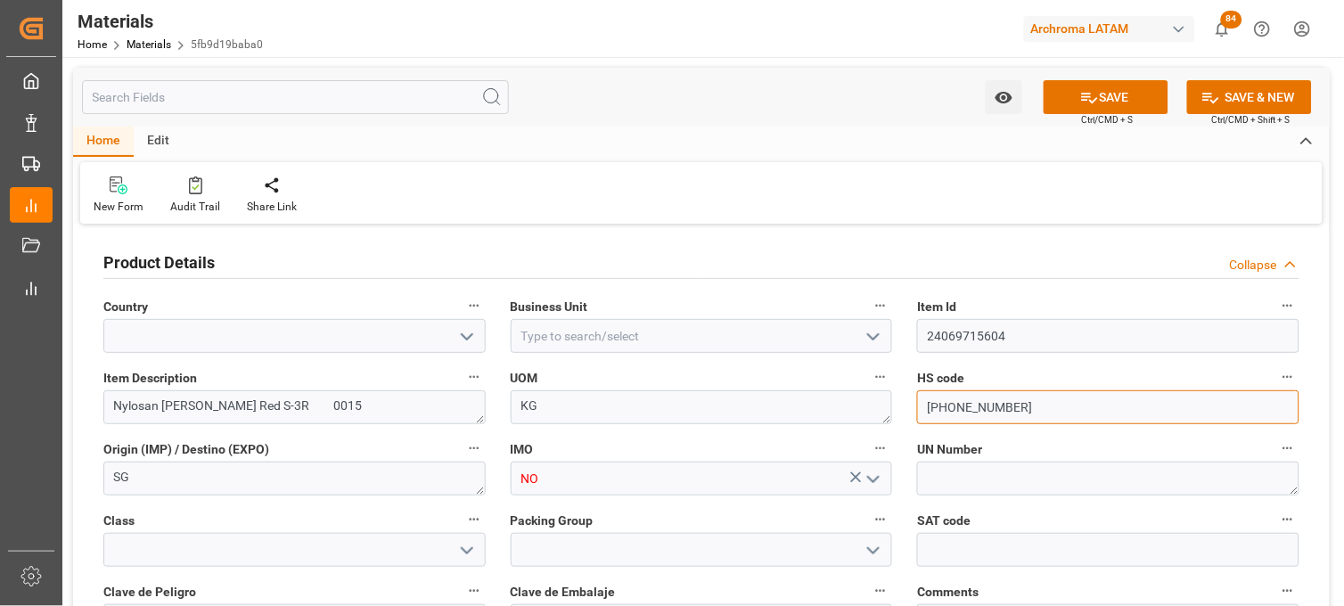
click at [956, 406] on input "[PHONE_NUMBER]" at bounding box center [1108, 407] width 382 height 34
click at [974, 410] on input "320412.00.00" at bounding box center [1108, 407] width 382 height 34
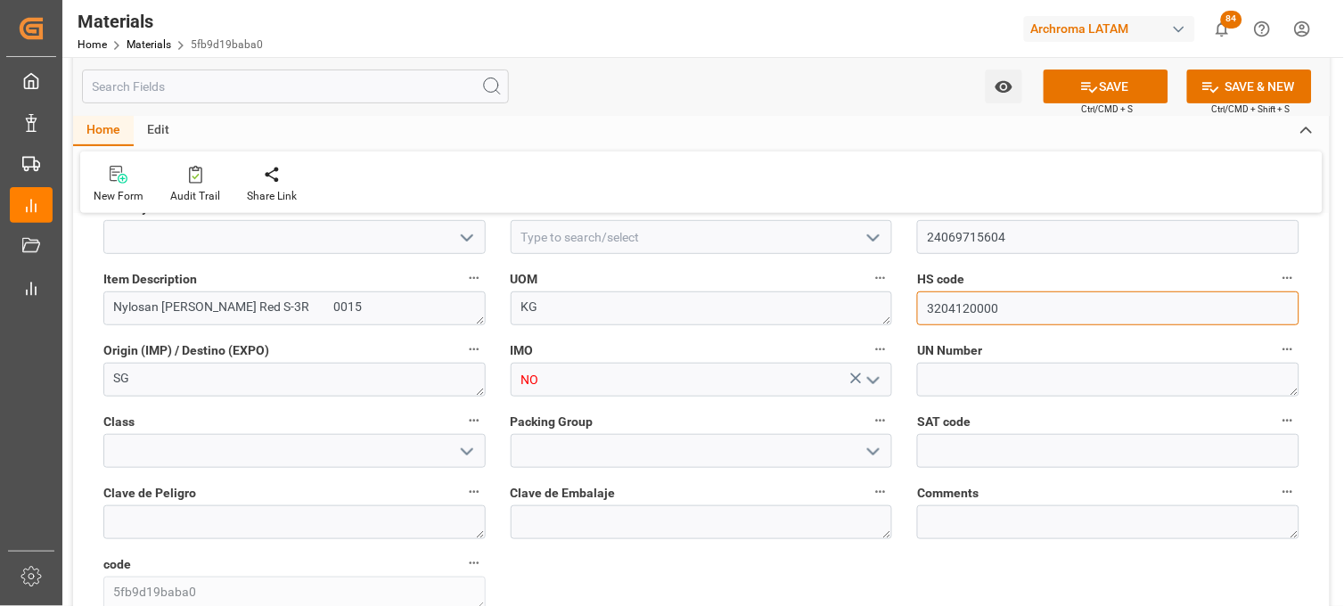
type input "3204120000"
click at [882, 383] on icon "open menu" at bounding box center [873, 380] width 21 height 21
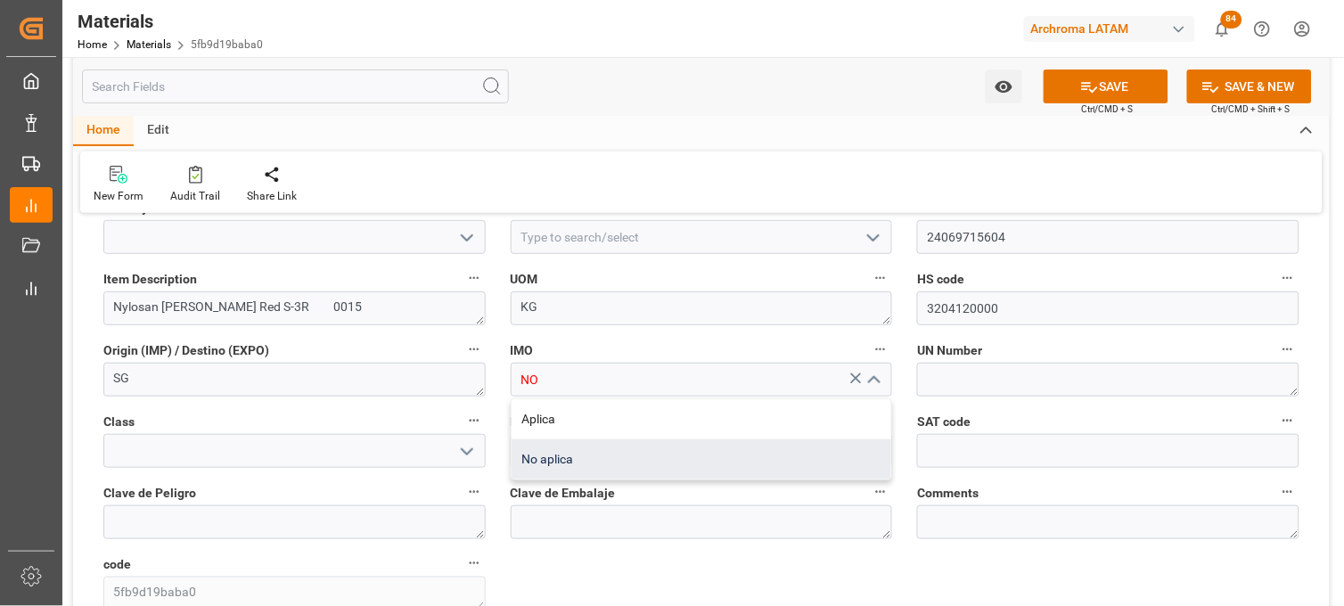
click at [784, 450] on div "No aplica" at bounding box center [701, 459] width 380 height 40
type input "No aplica"
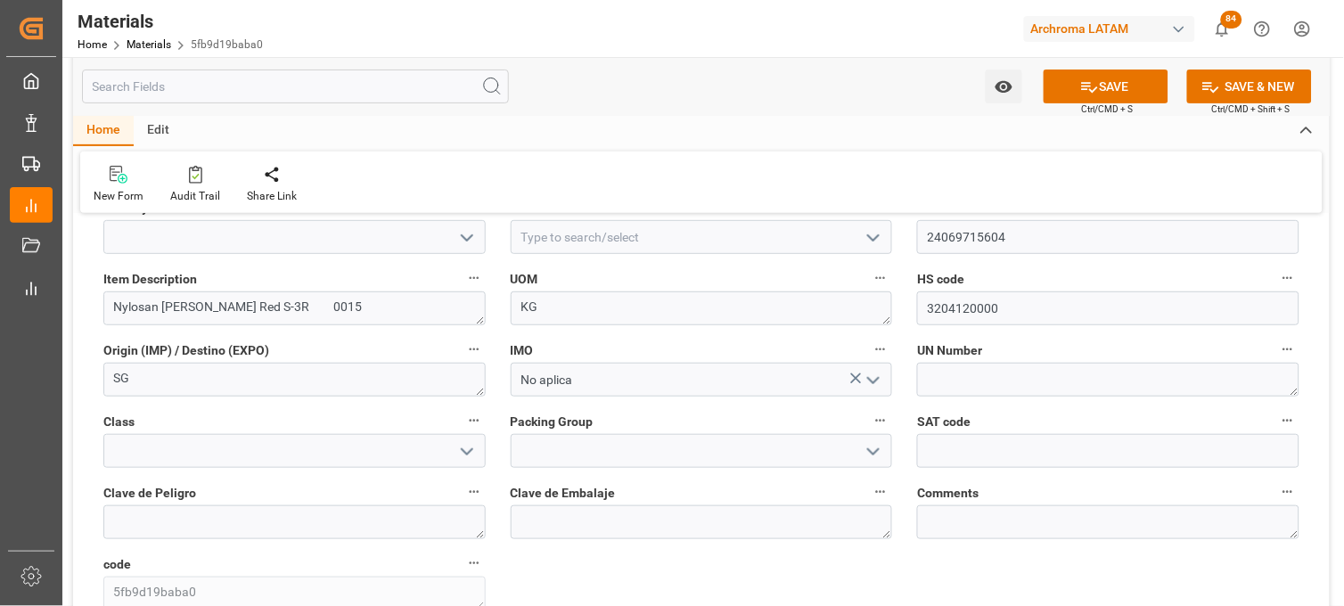
scroll to position [198, 0]
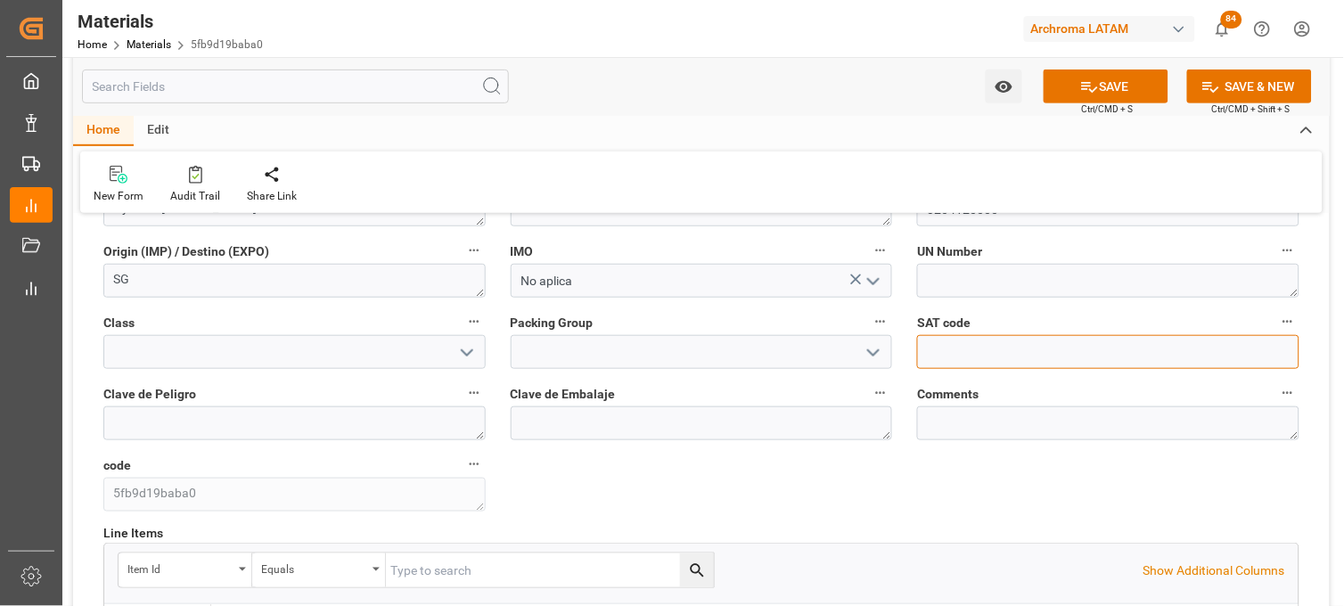
click at [953, 350] on input "text" at bounding box center [1108, 352] width 382 height 34
paste input "12171700"
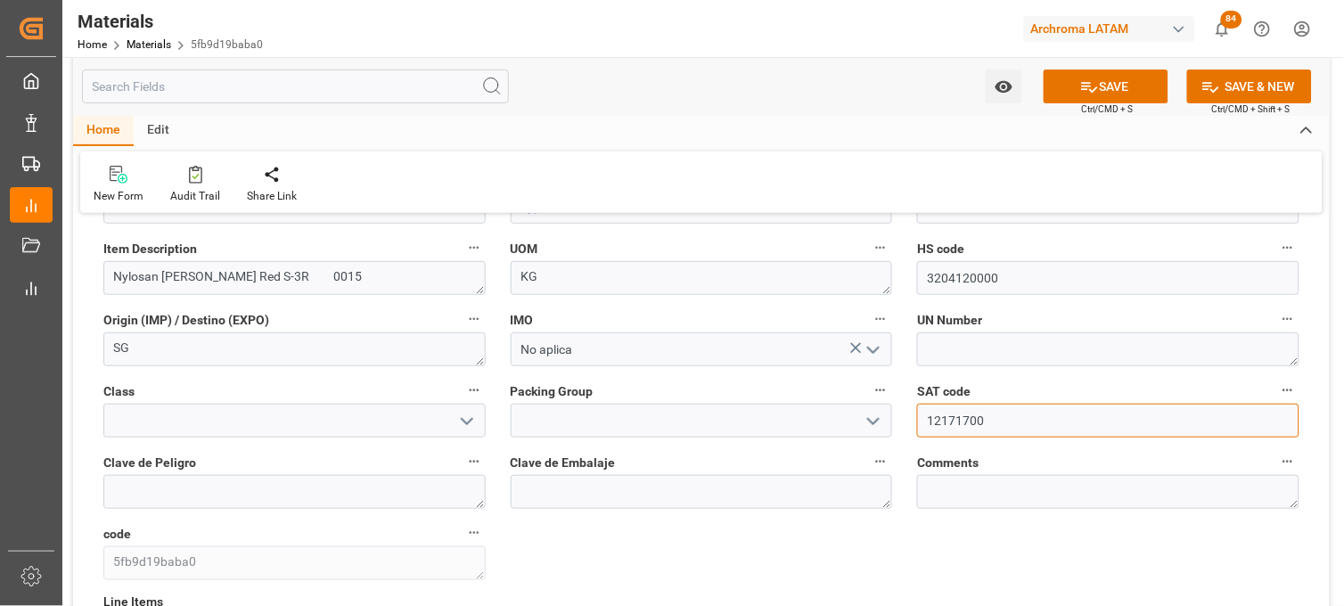
scroll to position [99, 0]
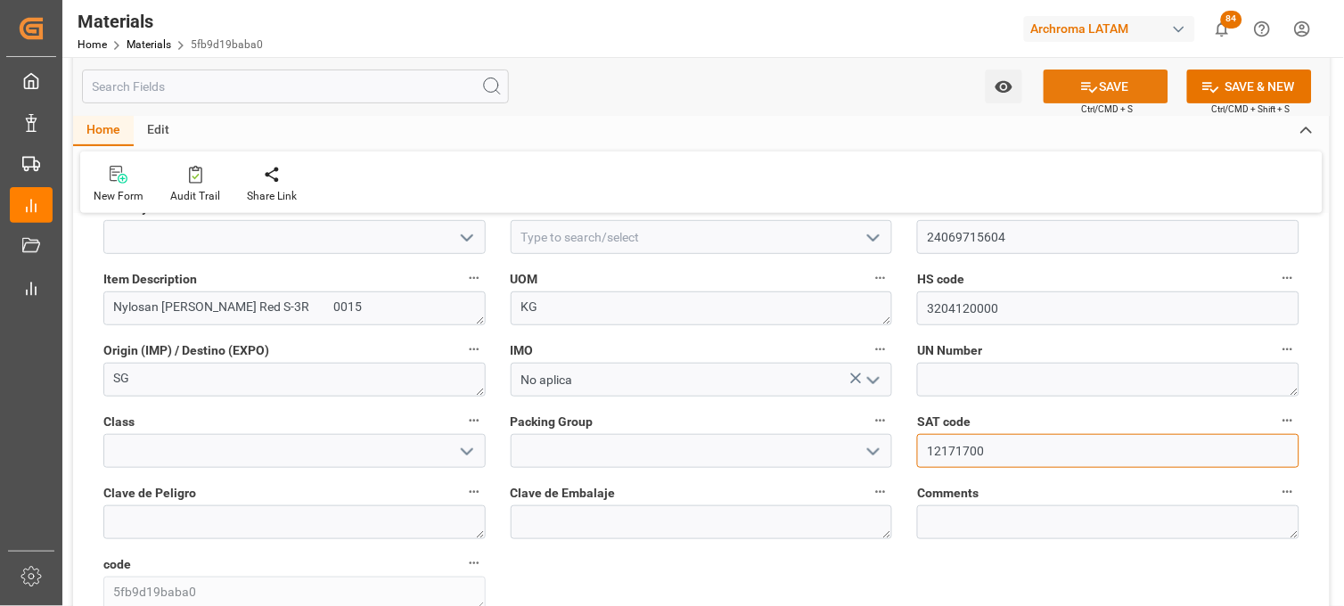
type input "12171700"
click at [1112, 81] on button "SAVE" at bounding box center [1105, 87] width 125 height 34
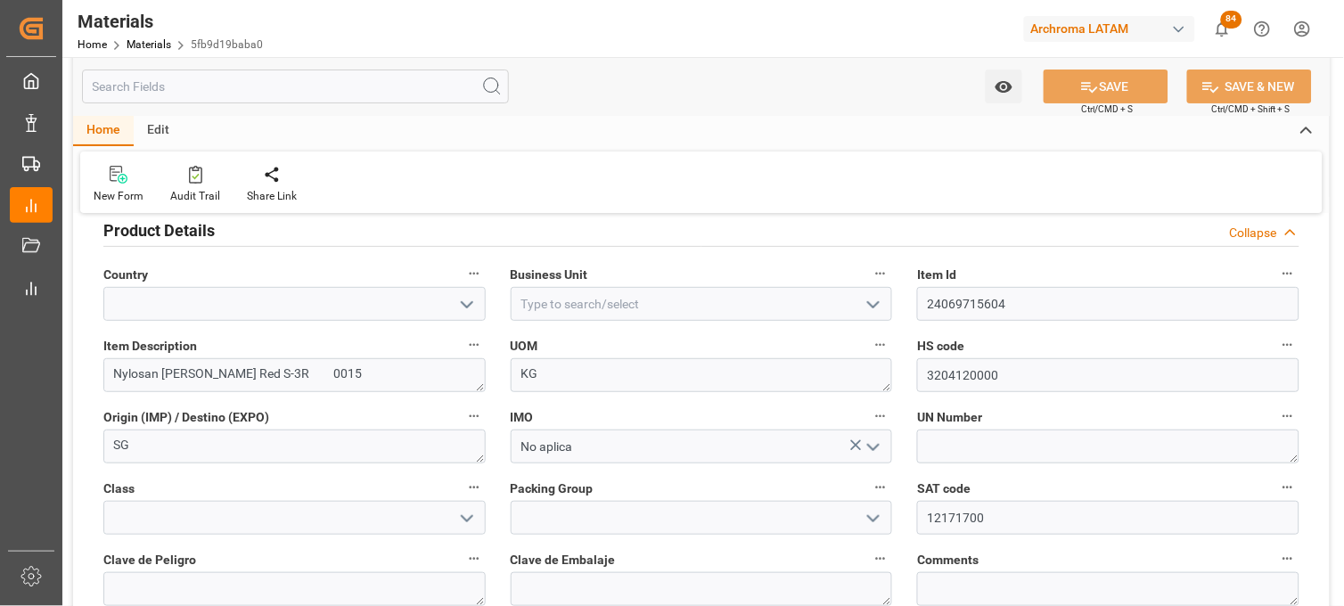
scroll to position [0, 0]
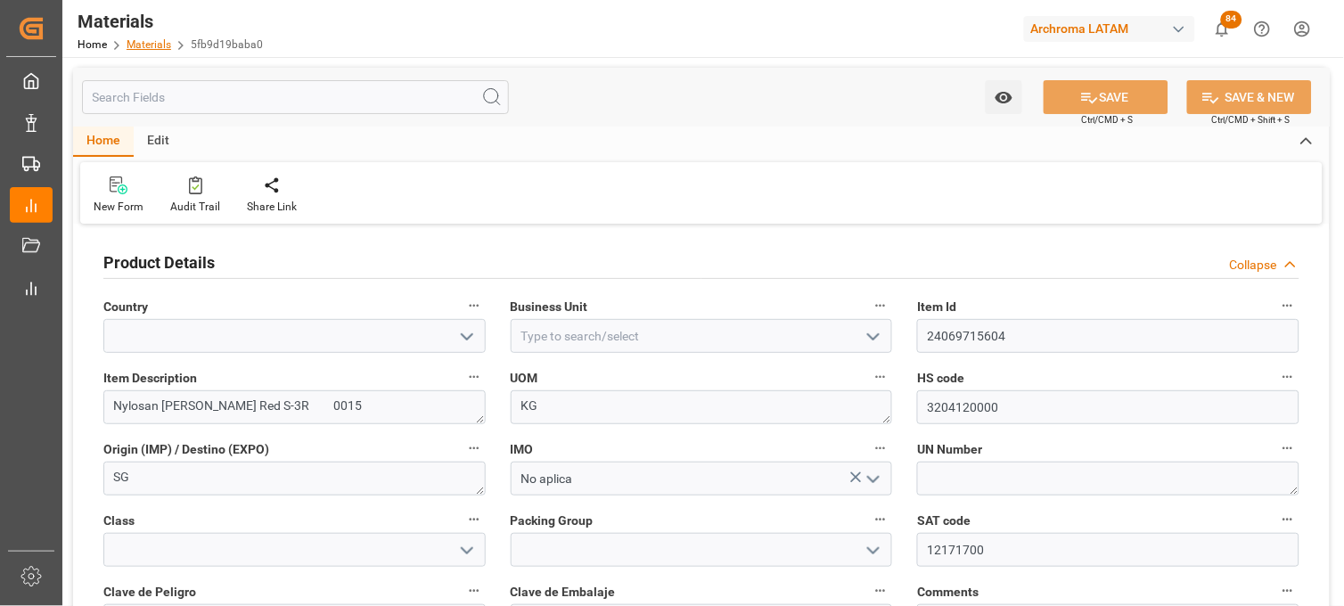
click at [152, 49] on link "Materials" at bounding box center [149, 44] width 45 height 12
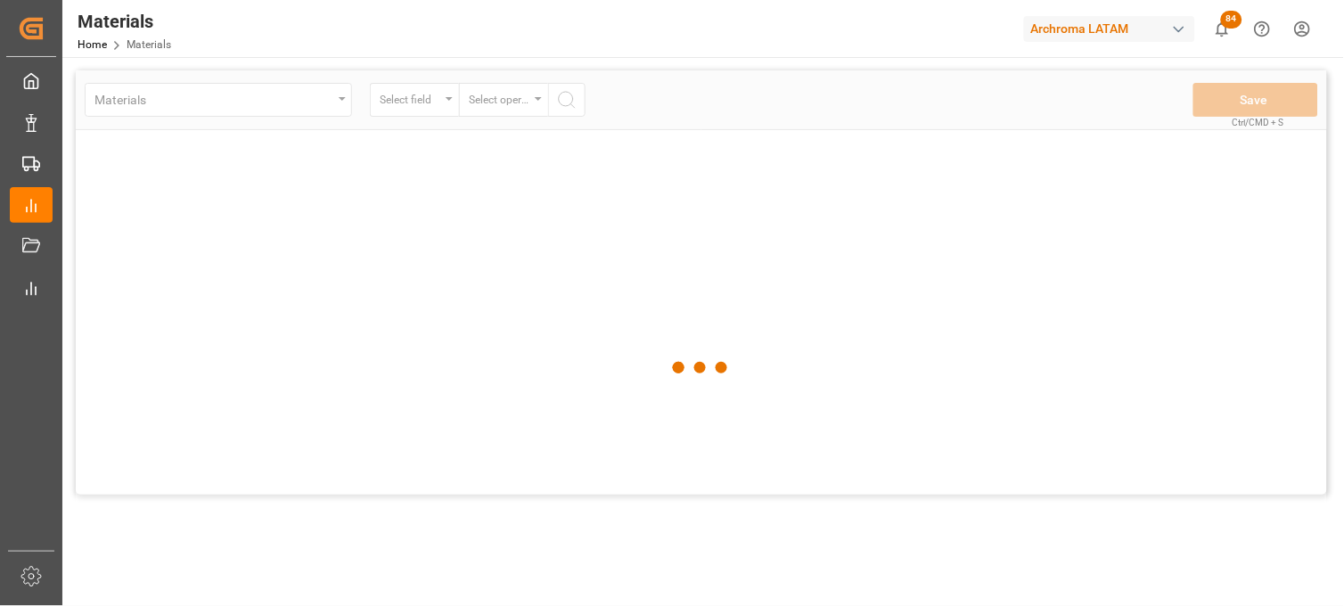
click at [159, 109] on div at bounding box center [701, 367] width 1251 height 595
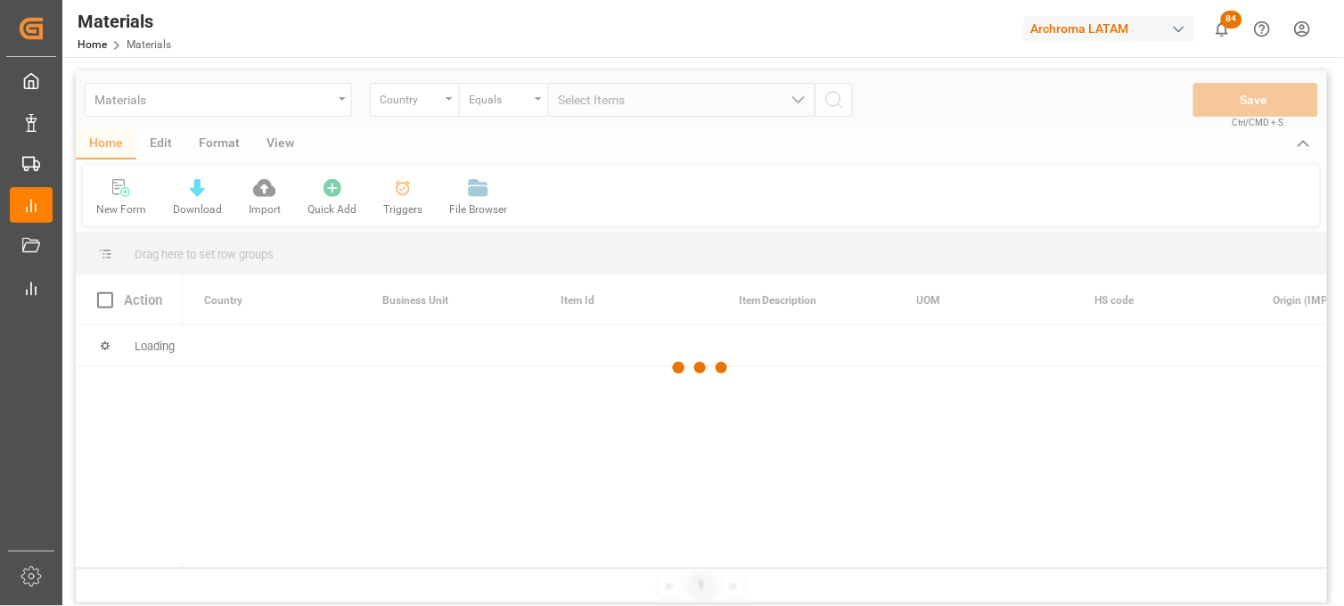
click at [198, 103] on div at bounding box center [701, 367] width 1251 height 595
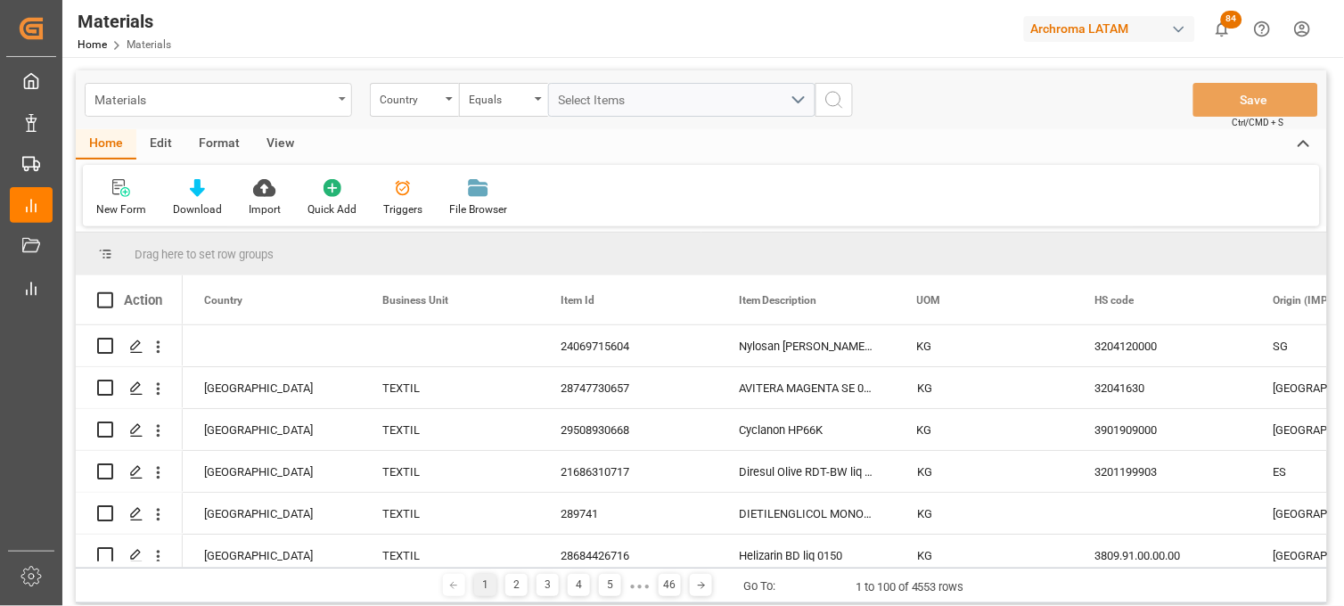
click at [344, 103] on div "Materials" at bounding box center [218, 100] width 267 height 34
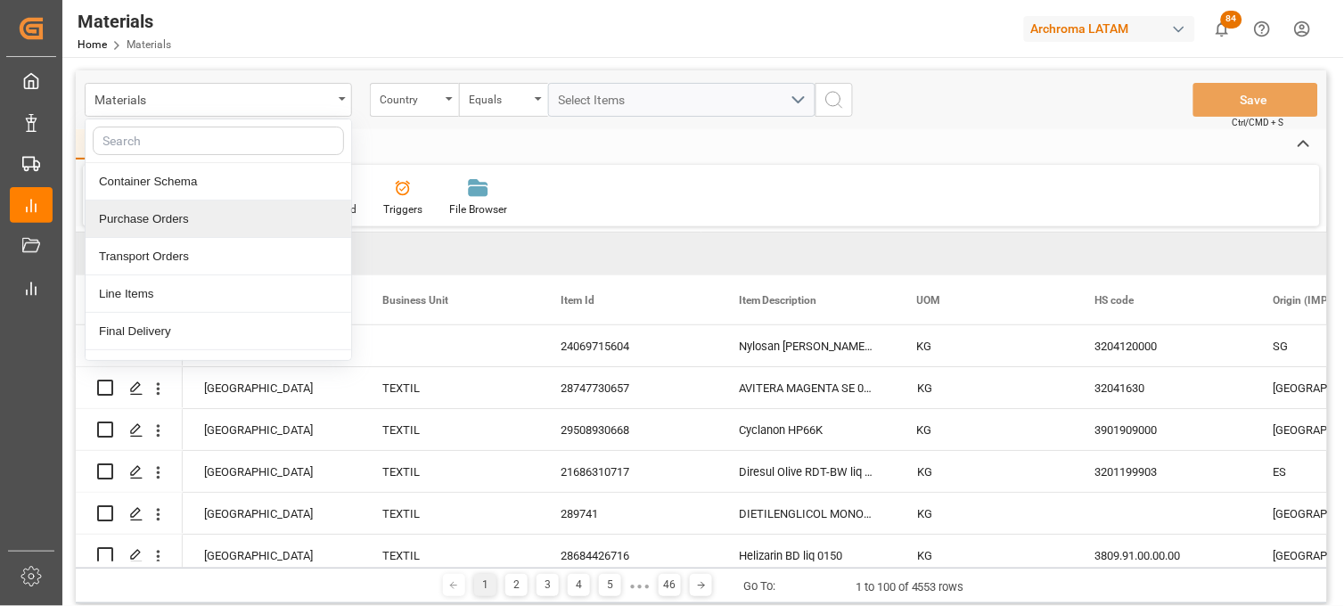
click at [168, 217] on div "Purchase Orders" at bounding box center [219, 218] width 266 height 37
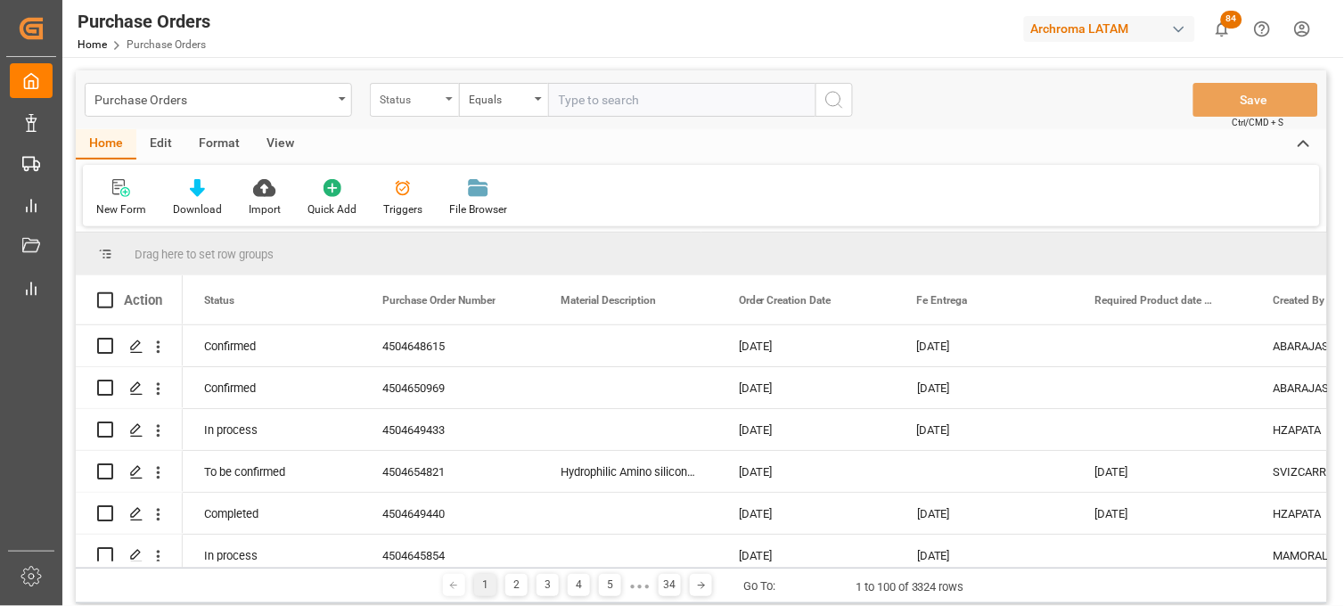
click at [401, 98] on div "Status" at bounding box center [410, 97] width 61 height 20
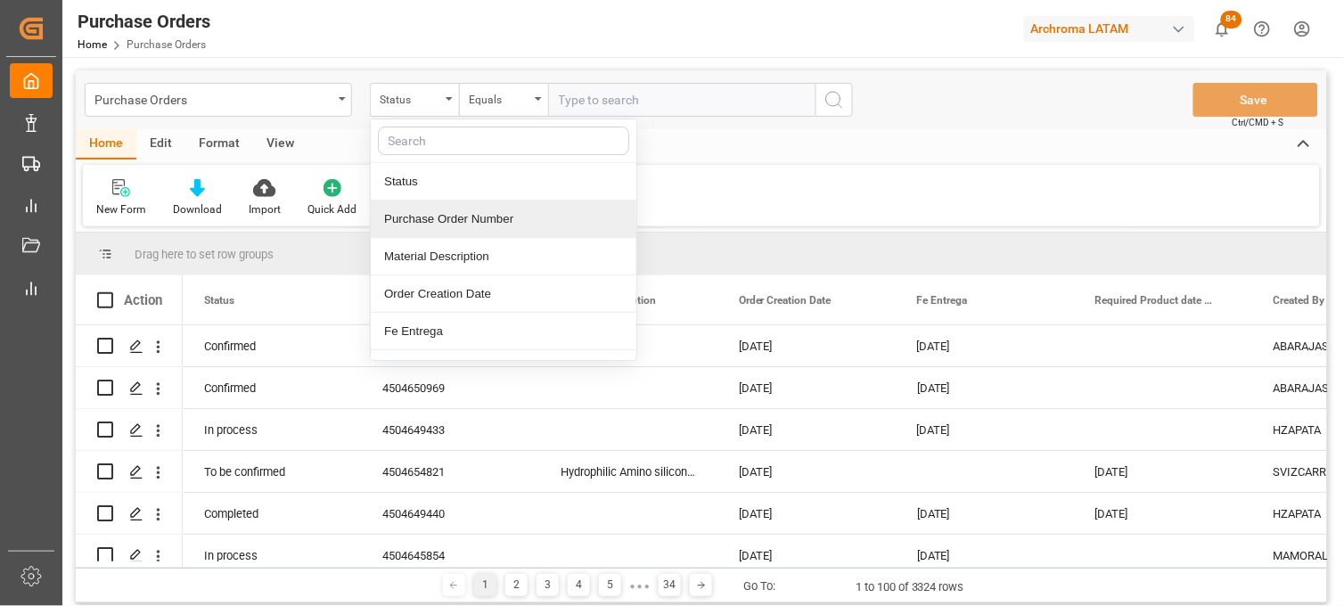
click at [413, 217] on div "Purchase Order Number" at bounding box center [504, 218] width 266 height 37
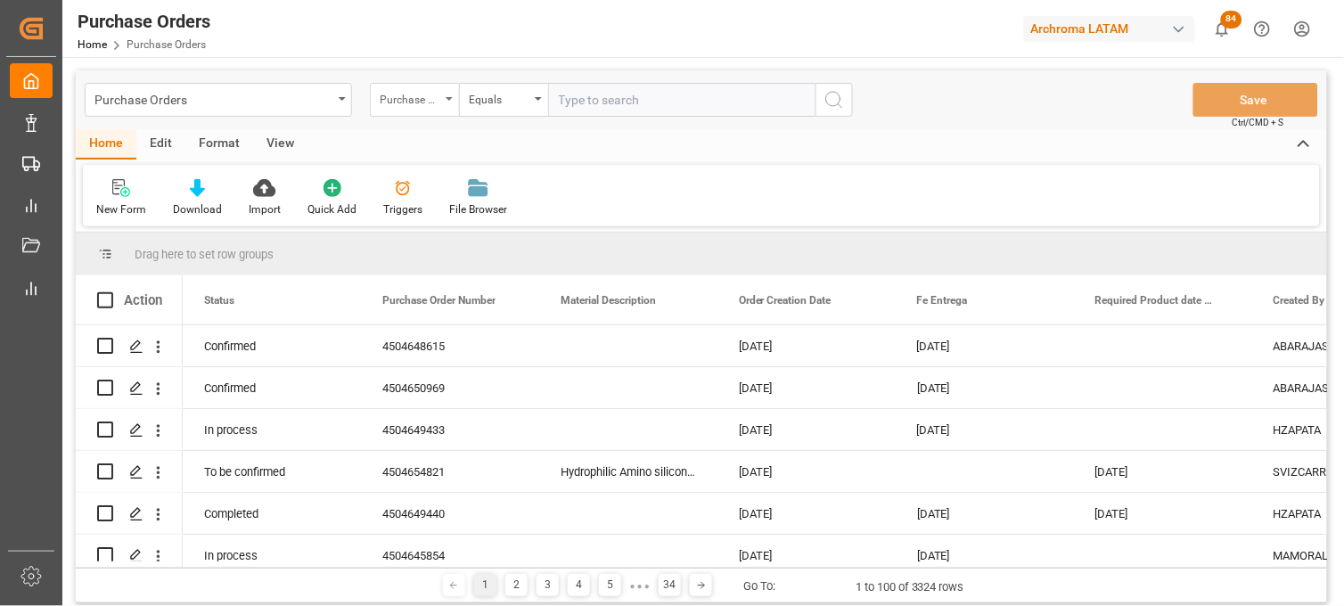
click at [441, 105] on div "Purchase Order Number" at bounding box center [414, 100] width 89 height 34
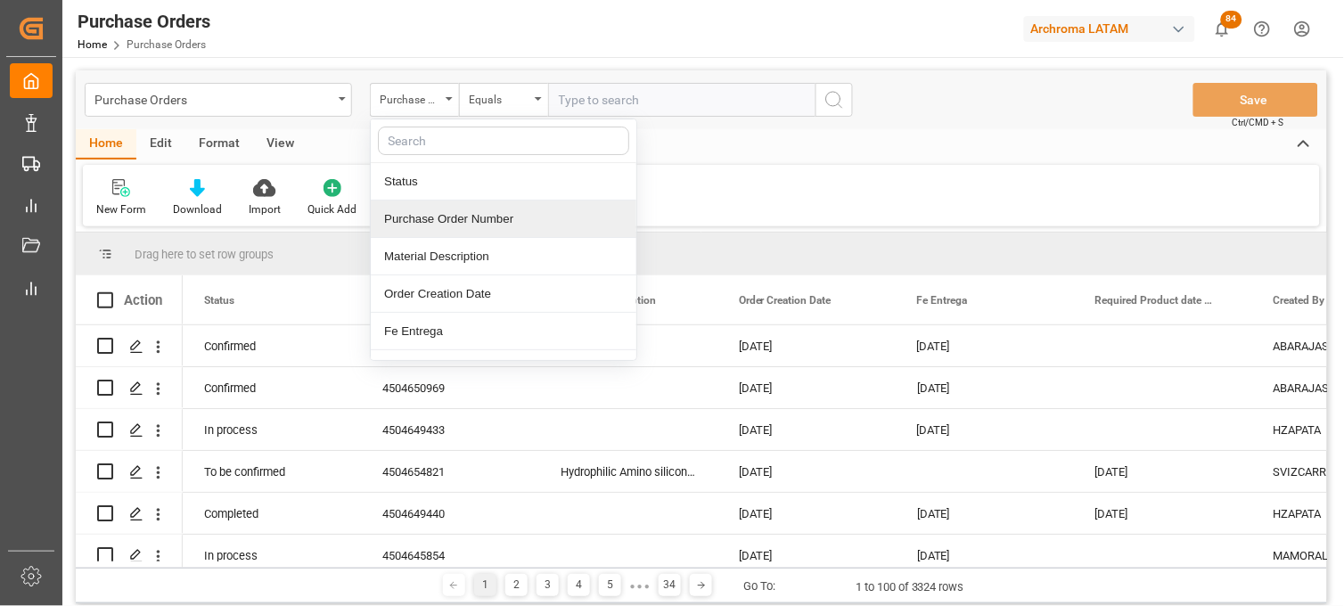
click at [476, 215] on div "Purchase Order Number" at bounding box center [504, 218] width 266 height 37
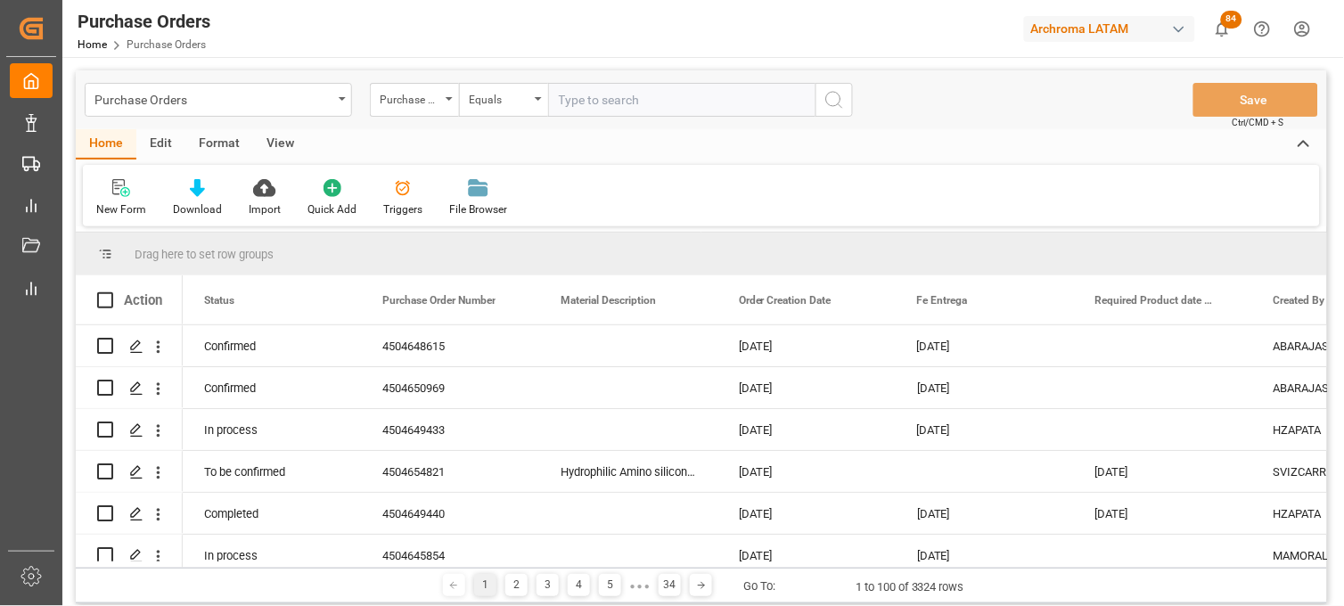
click at [563, 91] on input "text" at bounding box center [681, 100] width 267 height 34
paste input "4504650969"
type input "4504650969"
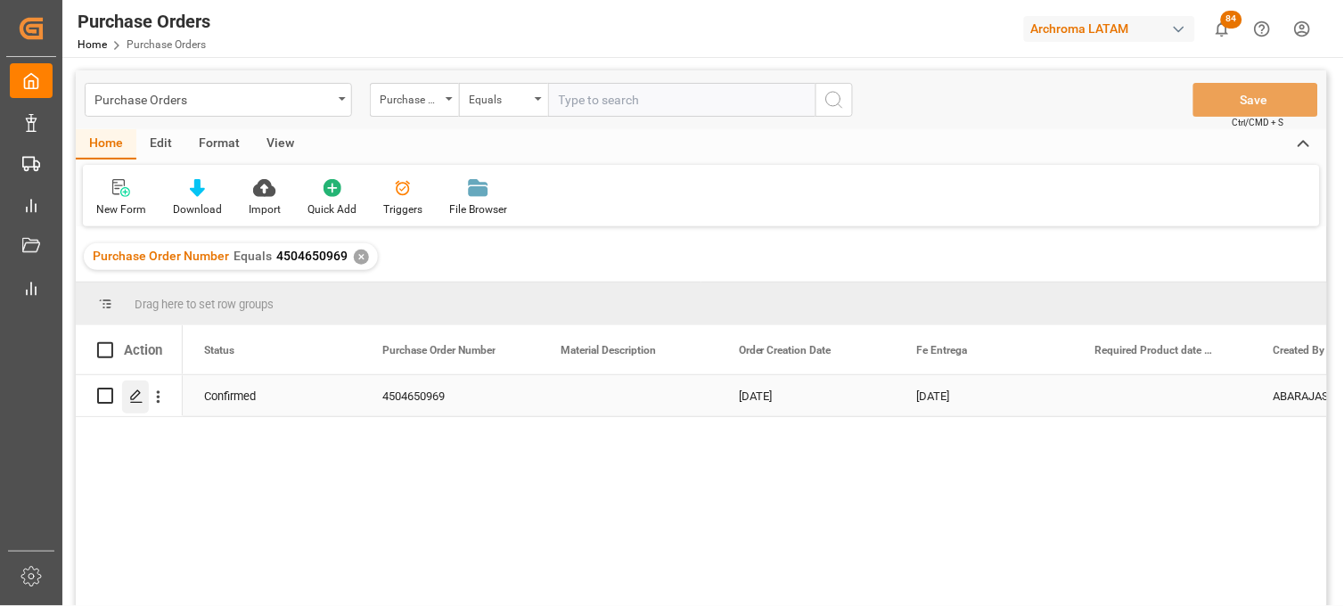
click at [131, 397] on polygon "Press SPACE to select this row." at bounding box center [135, 394] width 9 height 9
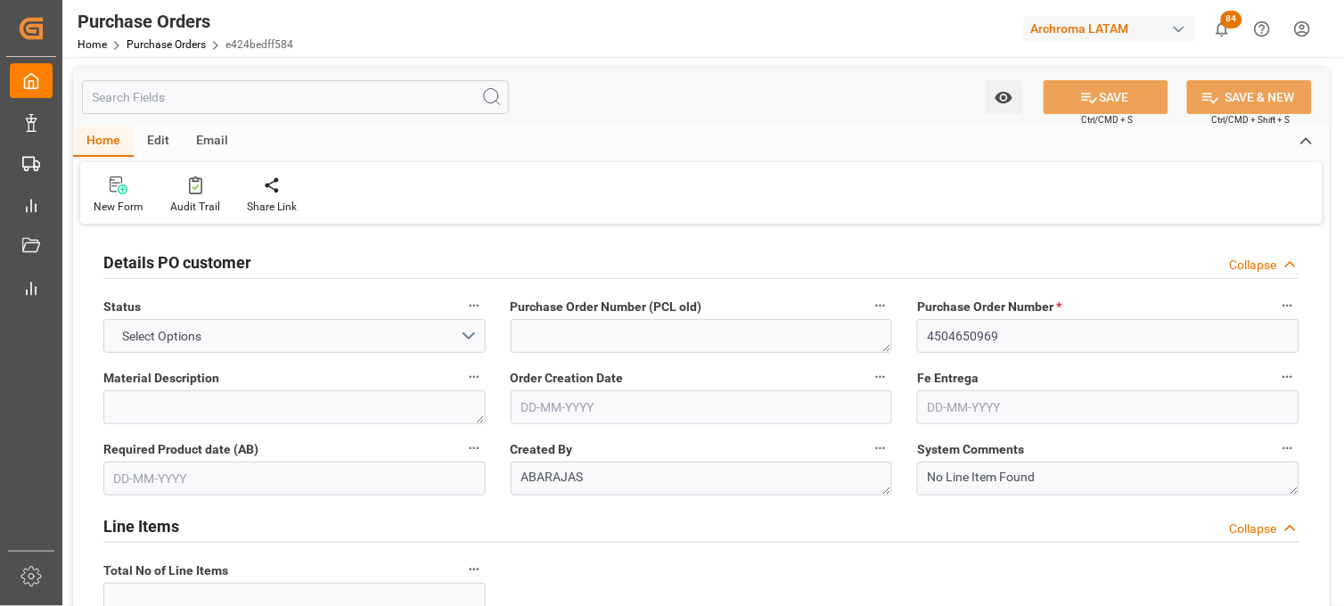
type input "1"
type input "[DATE]"
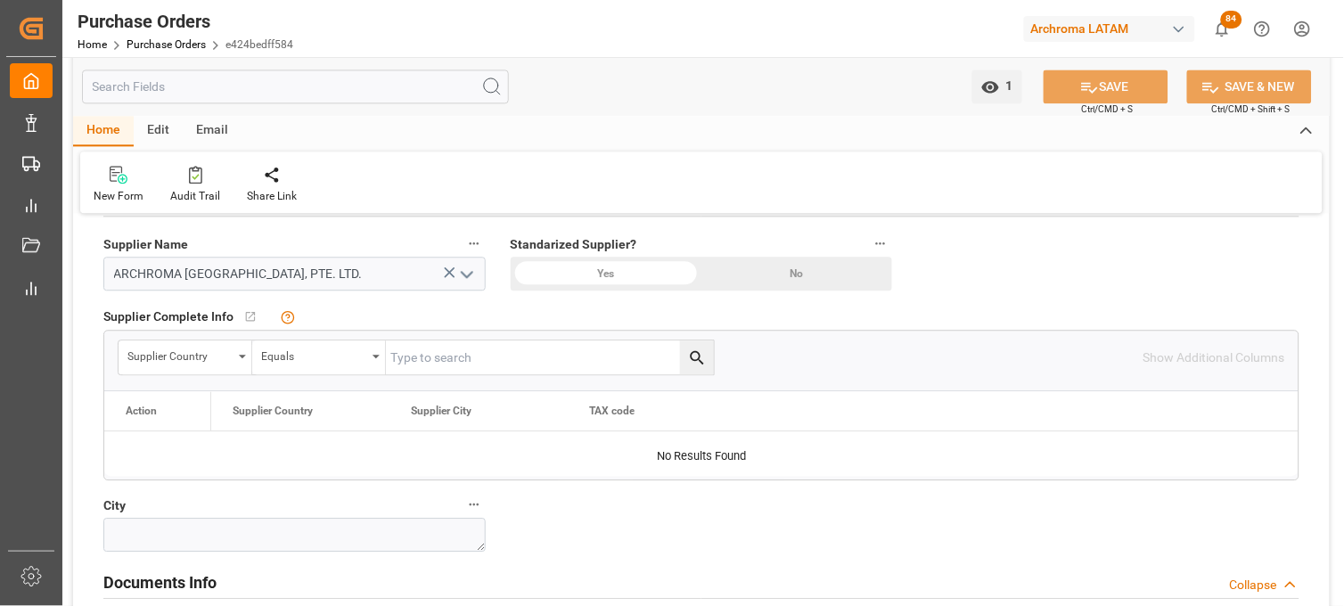
scroll to position [1089, 0]
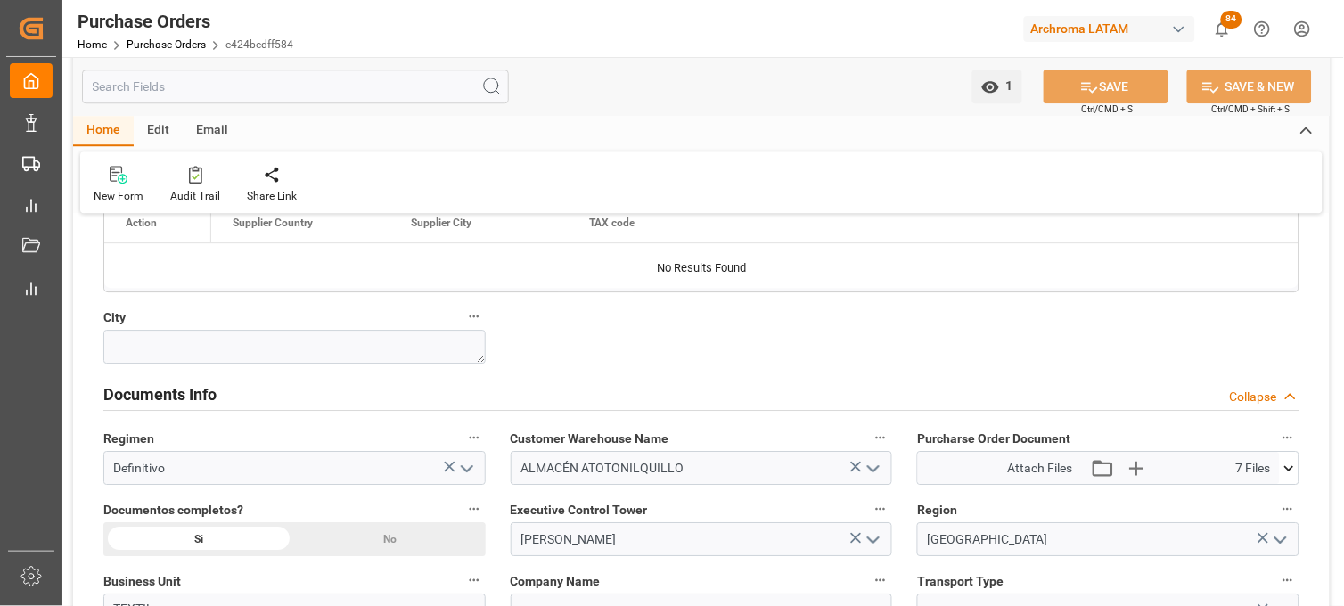
click at [1287, 474] on icon at bounding box center [1289, 468] width 19 height 19
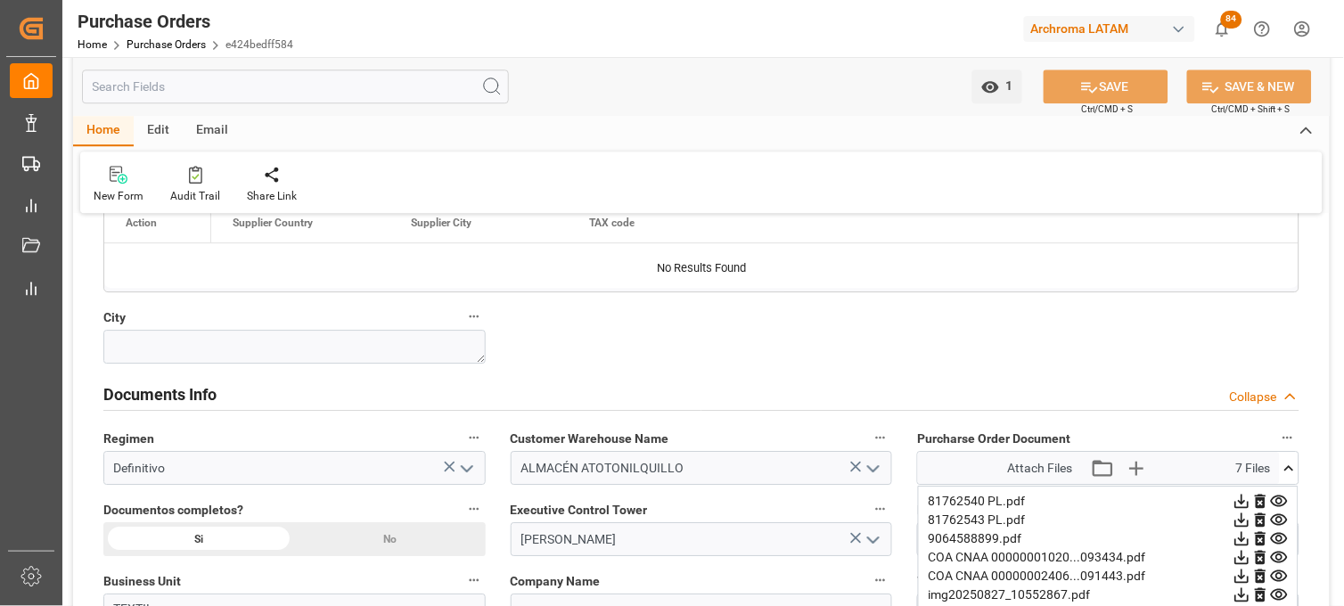
click at [1281, 504] on icon at bounding box center [1279, 501] width 19 height 19
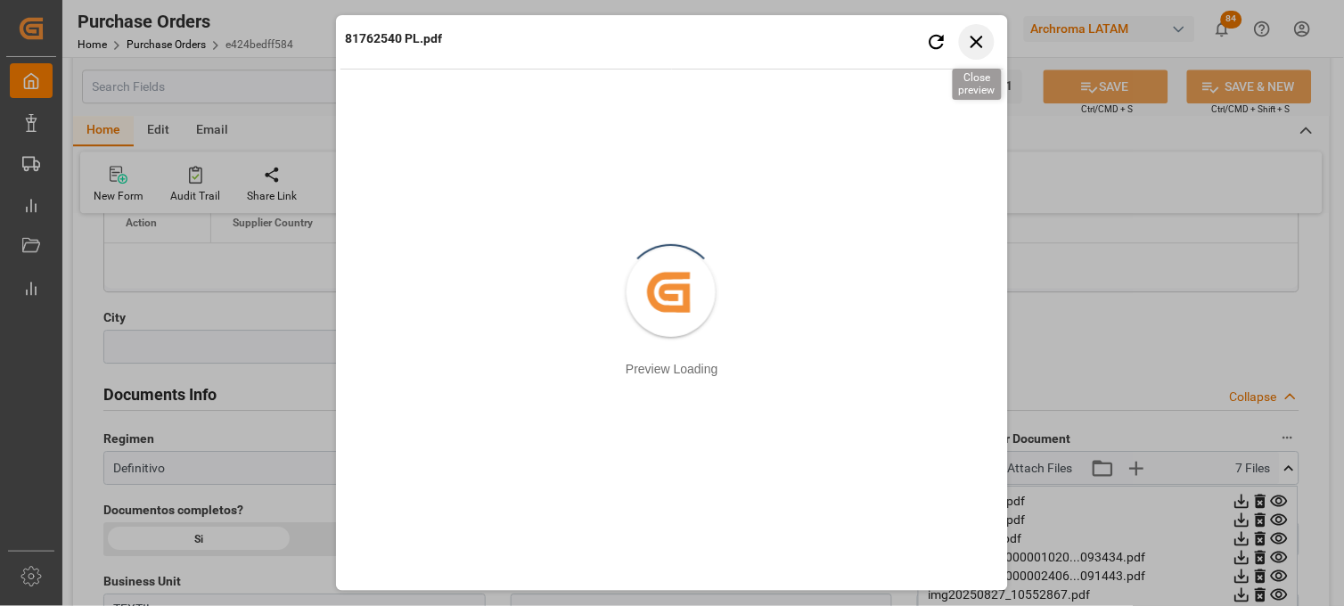
click at [976, 38] on icon "button" at bounding box center [977, 41] width 22 height 22
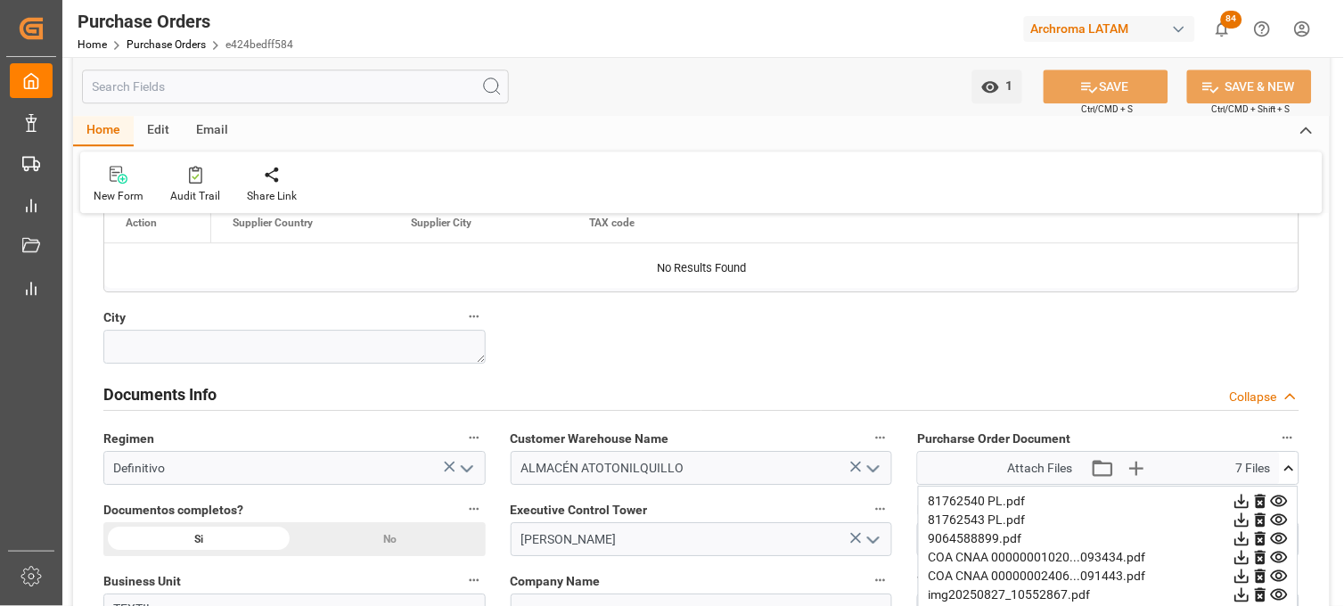
click at [1279, 497] on icon at bounding box center [1279, 501] width 19 height 19
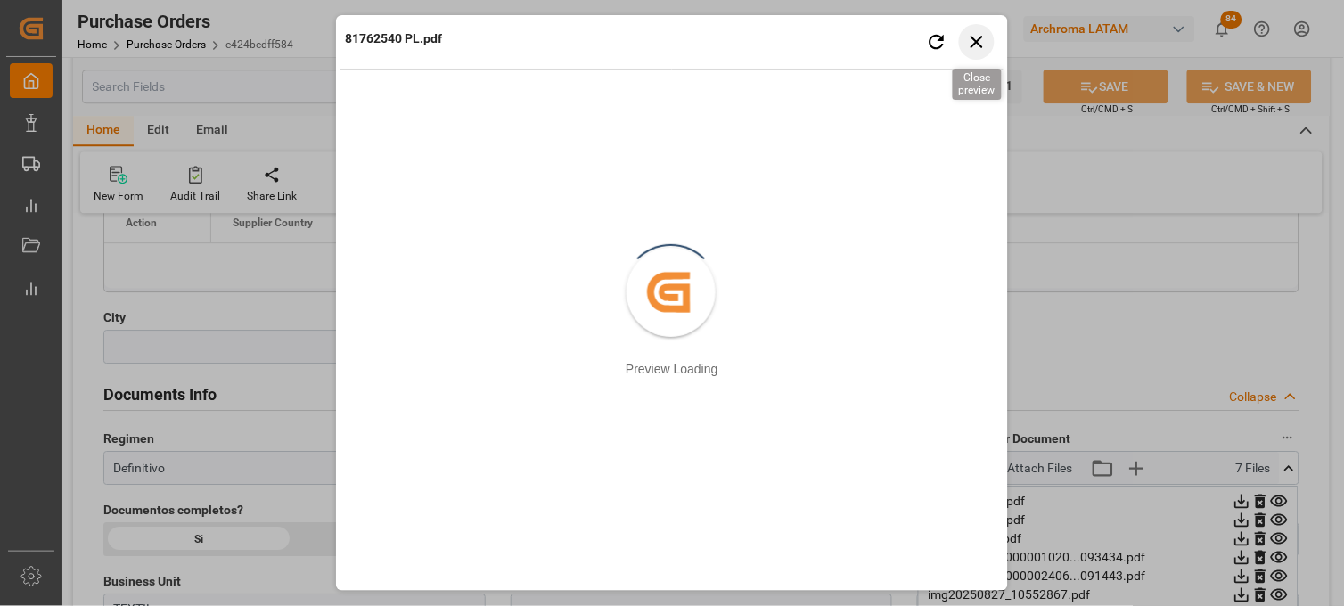
click at [968, 43] on icon "button" at bounding box center [977, 41] width 22 height 22
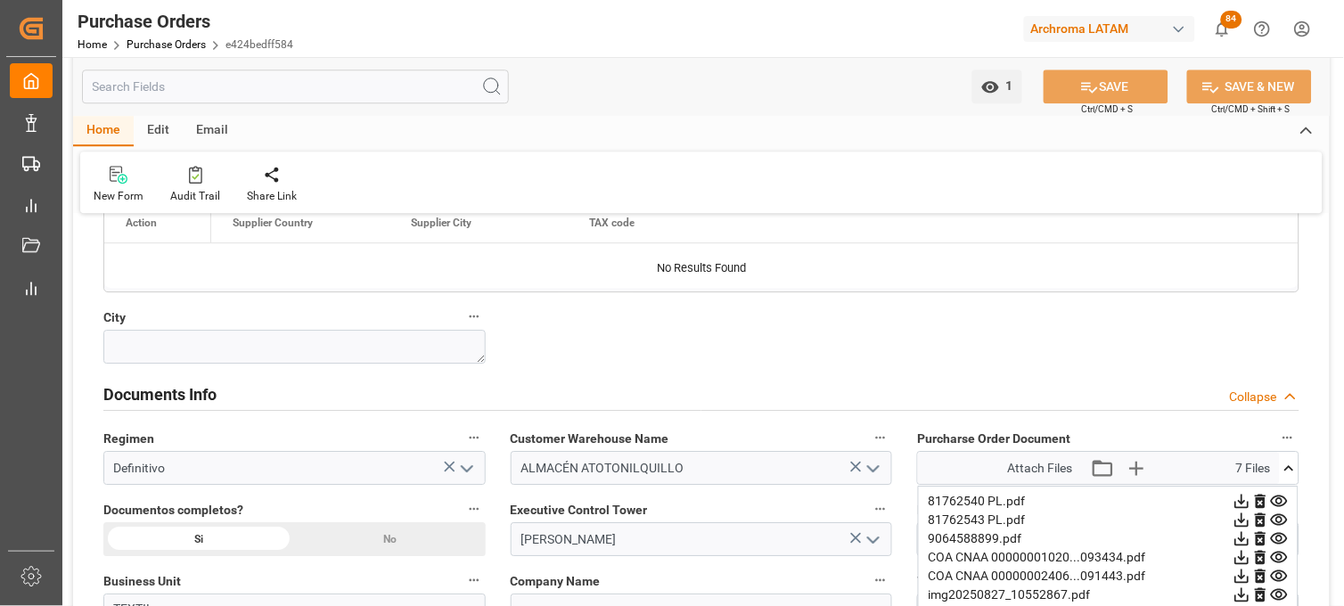
click at [1277, 520] on icon at bounding box center [1279, 520] width 17 height 12
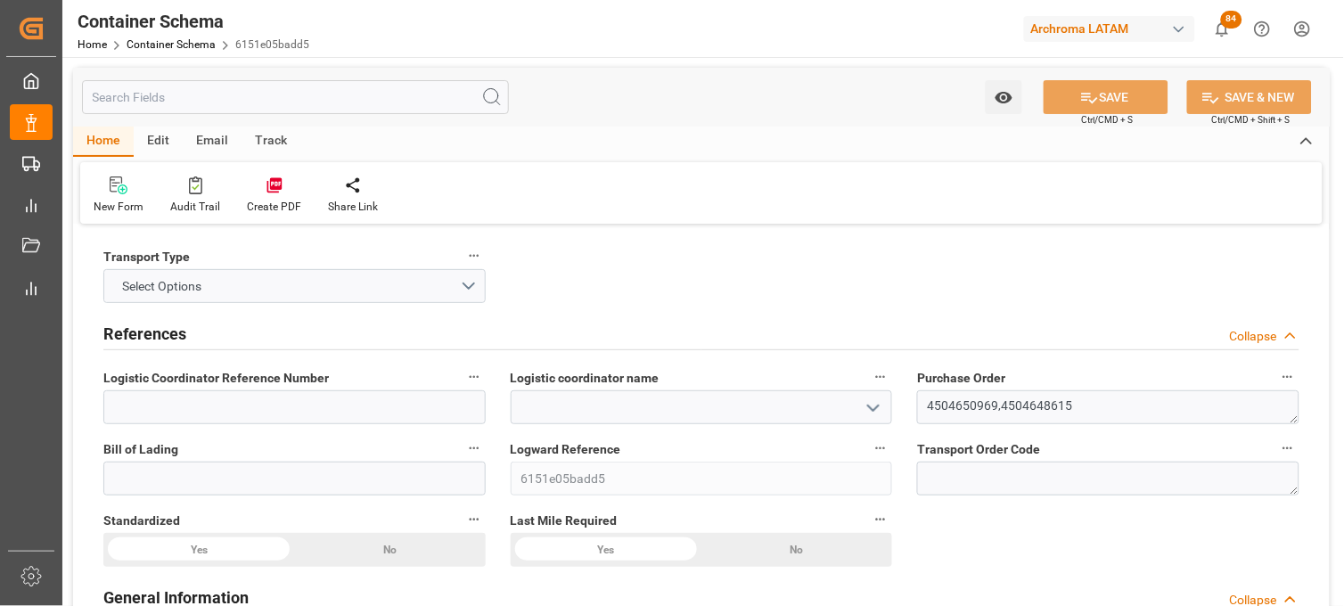
type input "0"
type input "2"
type input "34"
type input "630"
type input "682.26"
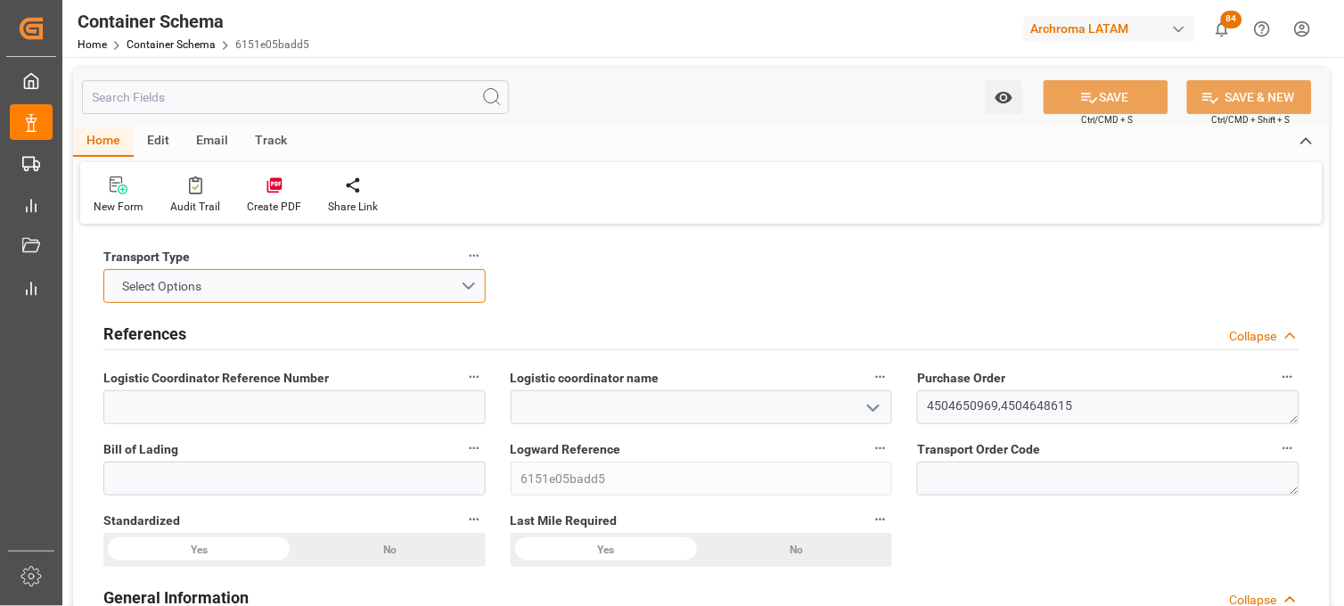
click at [468, 278] on button "Select Options" at bounding box center [294, 286] width 382 height 34
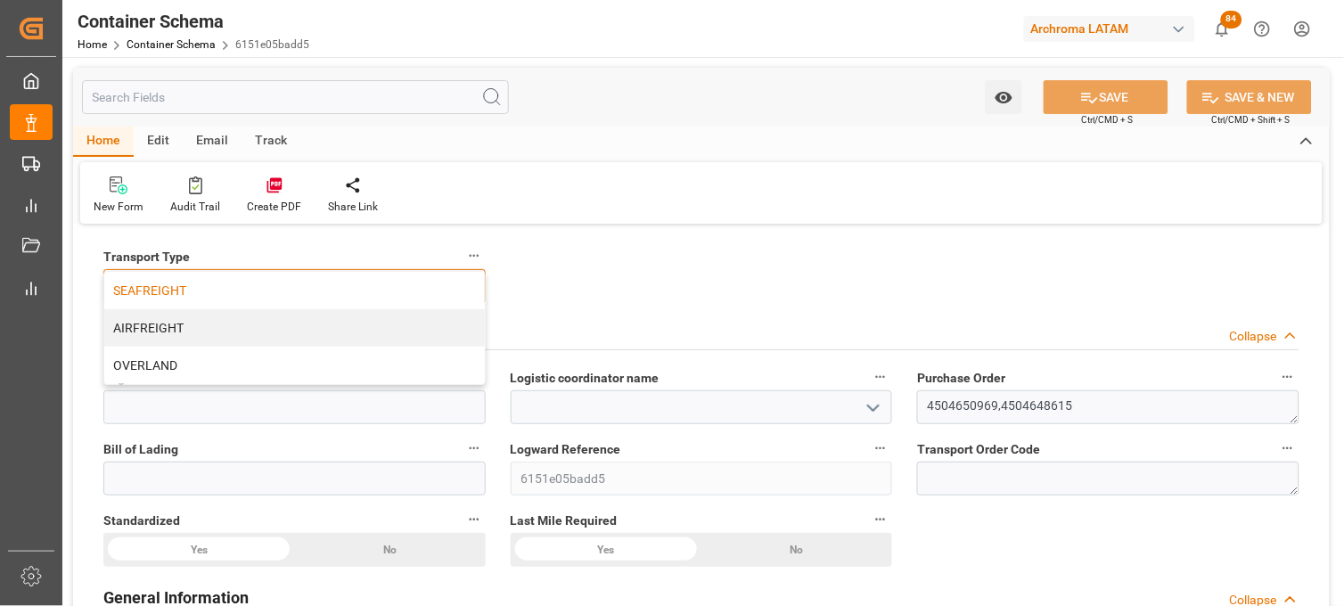
click at [318, 295] on div "SEAFREIGHT" at bounding box center [294, 290] width 380 height 37
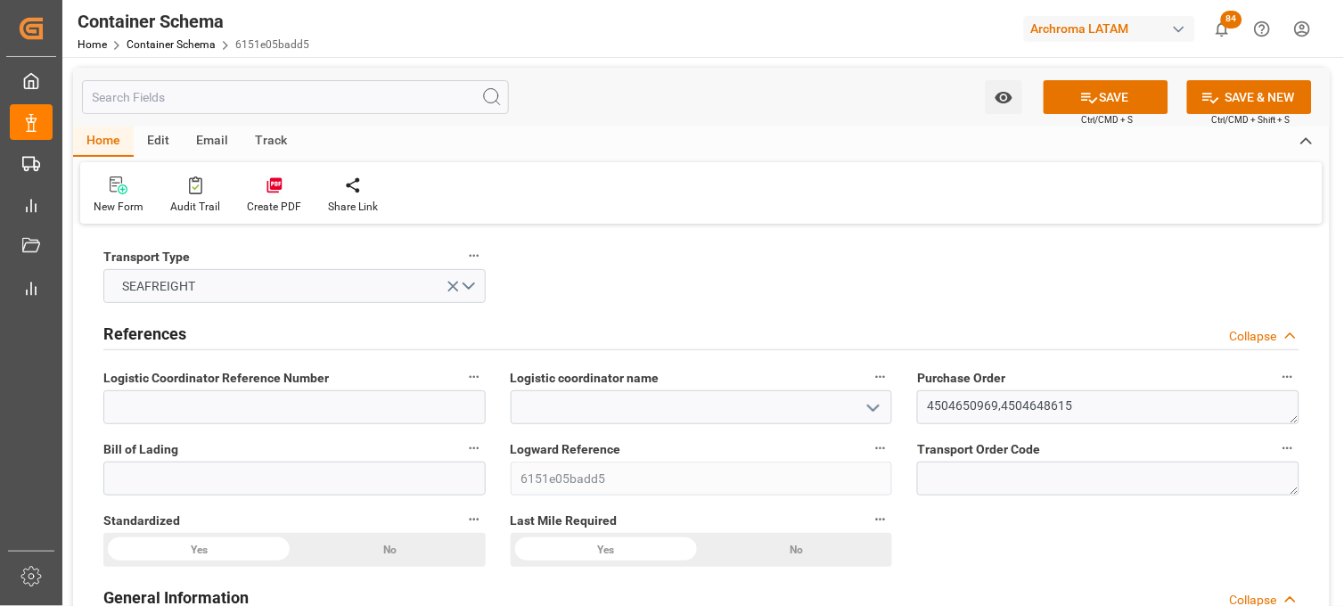
click at [867, 402] on icon "open menu" at bounding box center [873, 407] width 21 height 21
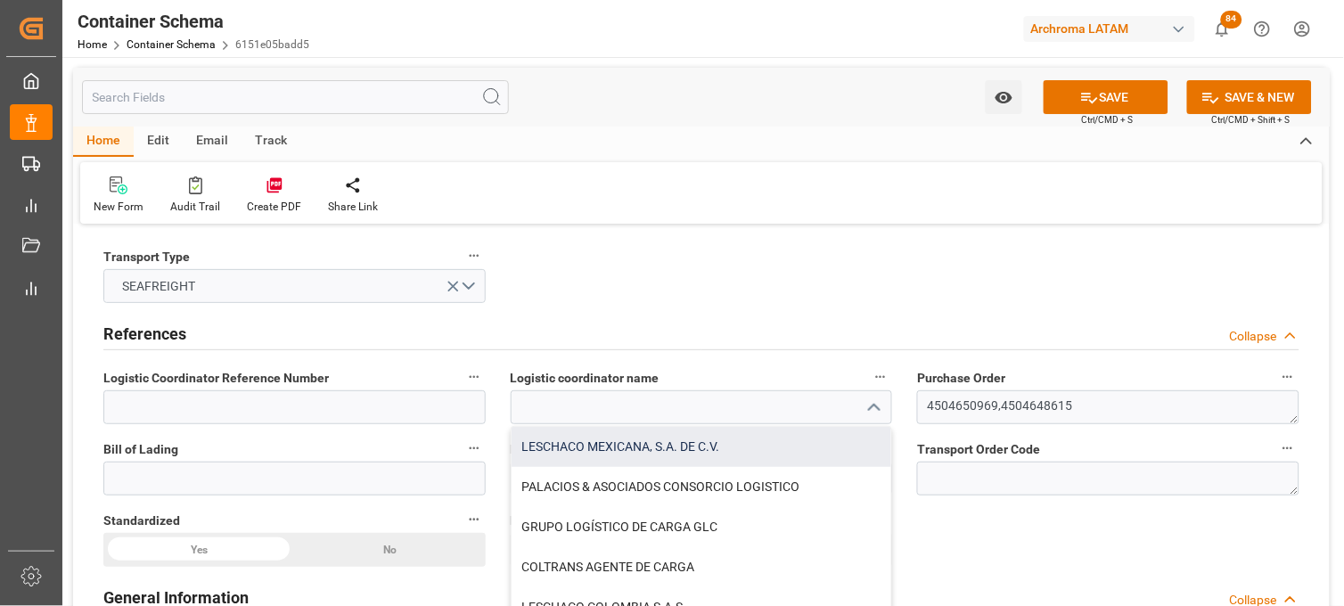
click at [657, 444] on div "LESCHACO MEXICANA, S.A. DE C.V." at bounding box center [701, 447] width 380 height 40
type input "LESCHACO MEXICANA, S.A. DE C.V."
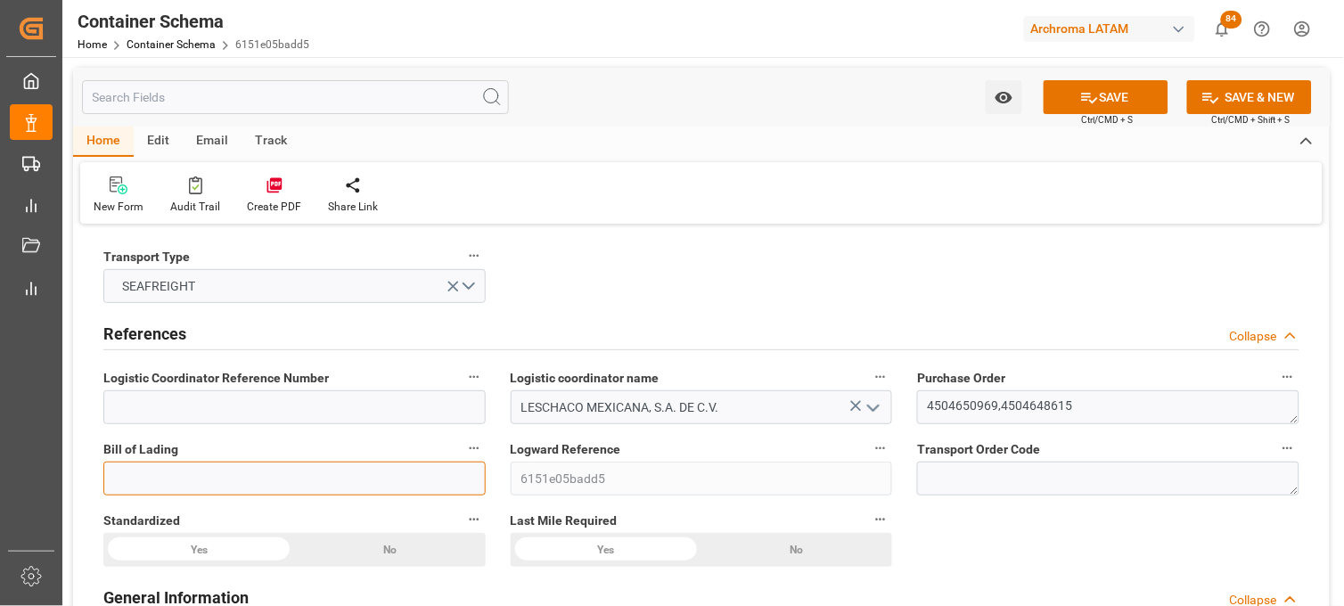
click at [405, 463] on input at bounding box center [294, 479] width 382 height 34
paste input "SDTJSE25080098"
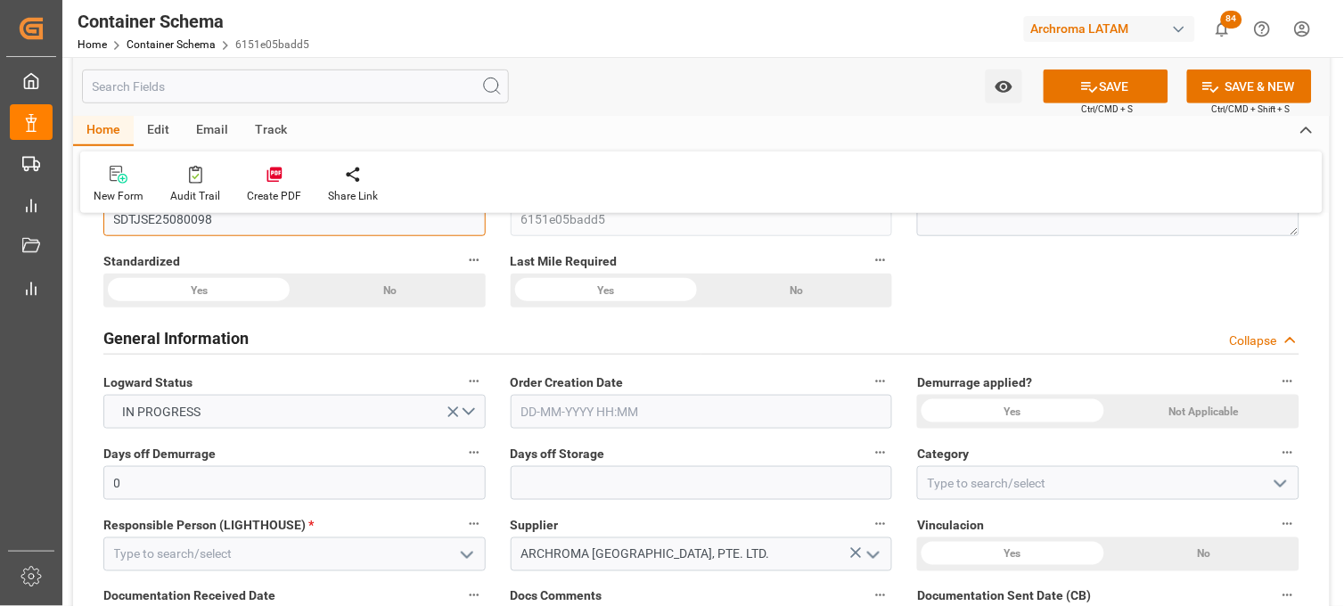
scroll to position [297, 0]
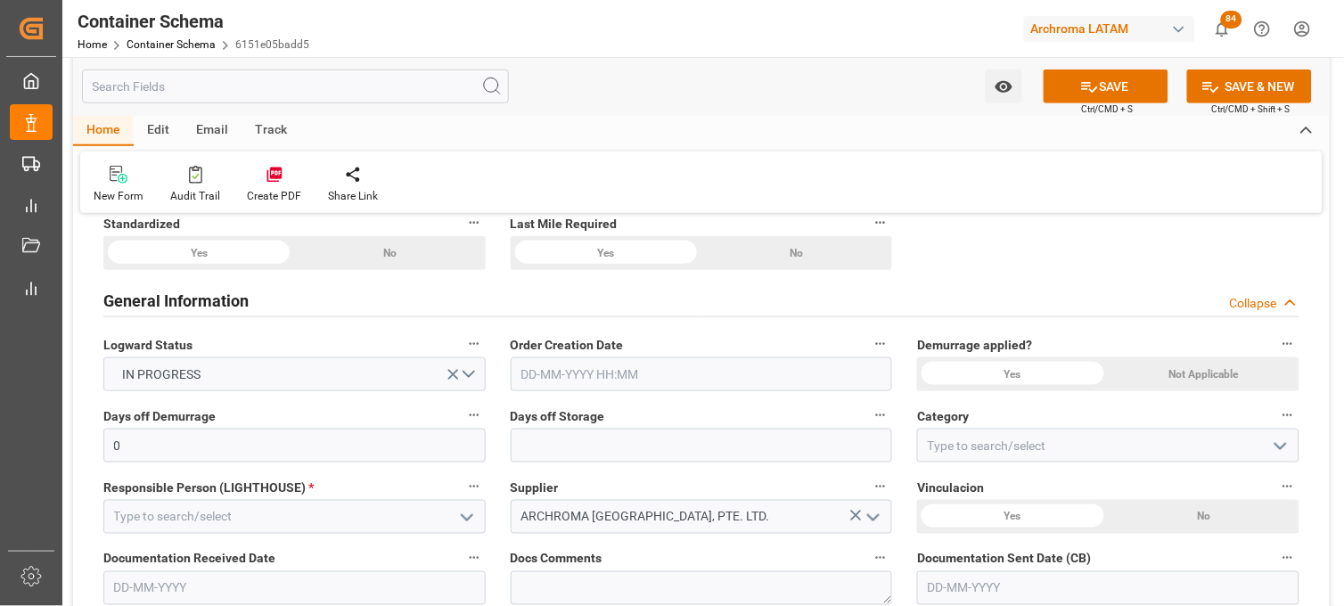
type input "SDTJSE25080098"
click at [555, 378] on input "text" at bounding box center [702, 374] width 382 height 34
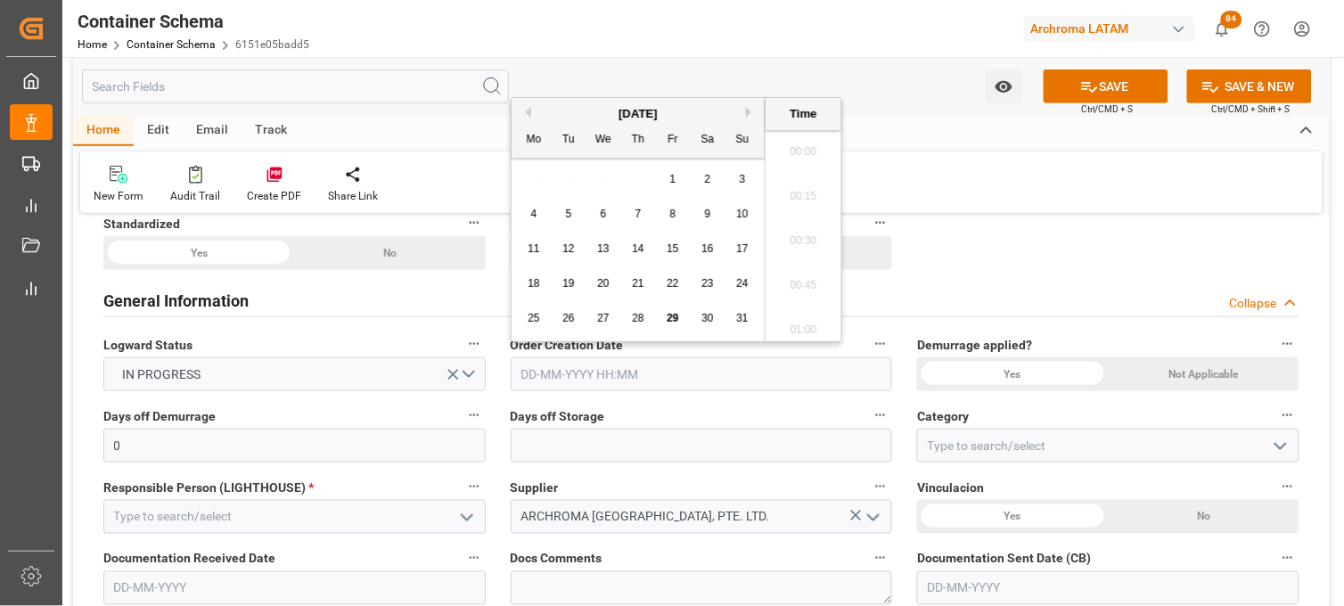
scroll to position [2723, 0]
click at [528, 184] on div "28 29 30 31 1 2 3" at bounding box center [638, 179] width 243 height 35
click at [568, 188] on div "28 29 30 31 1 2 3" at bounding box center [638, 179] width 243 height 35
click at [675, 315] on span "29" at bounding box center [673, 318] width 12 height 12
click at [793, 286] on li "16:00" at bounding box center [803, 280] width 76 height 45
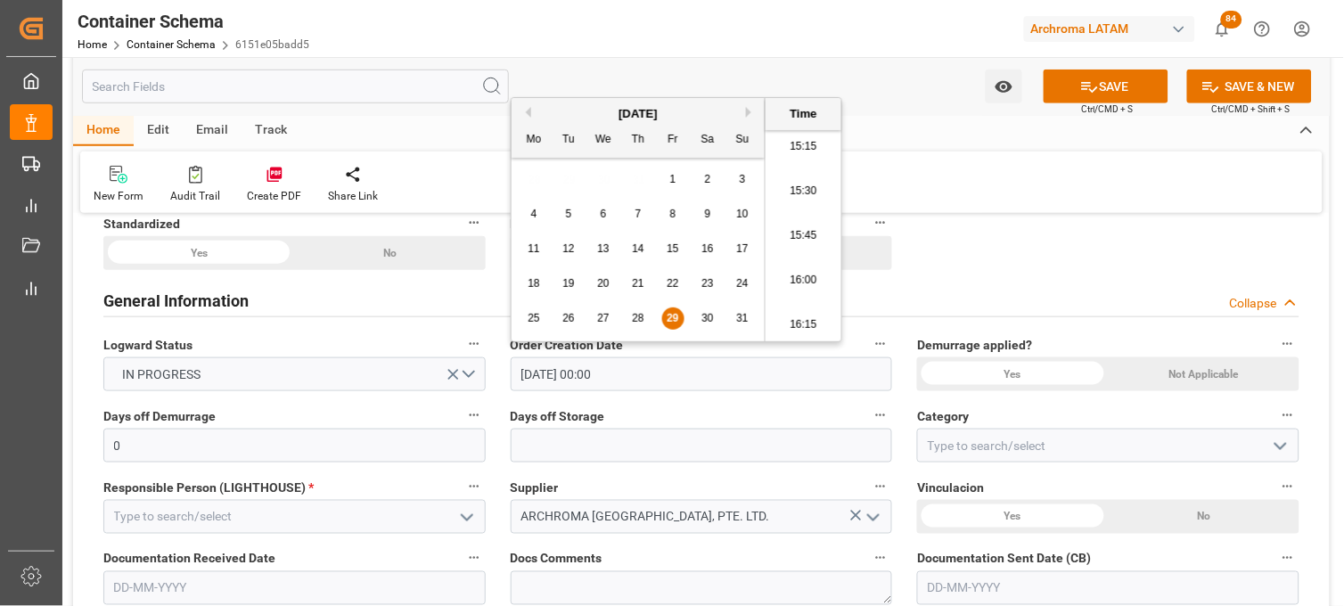
type input "[DATE] 16:00"
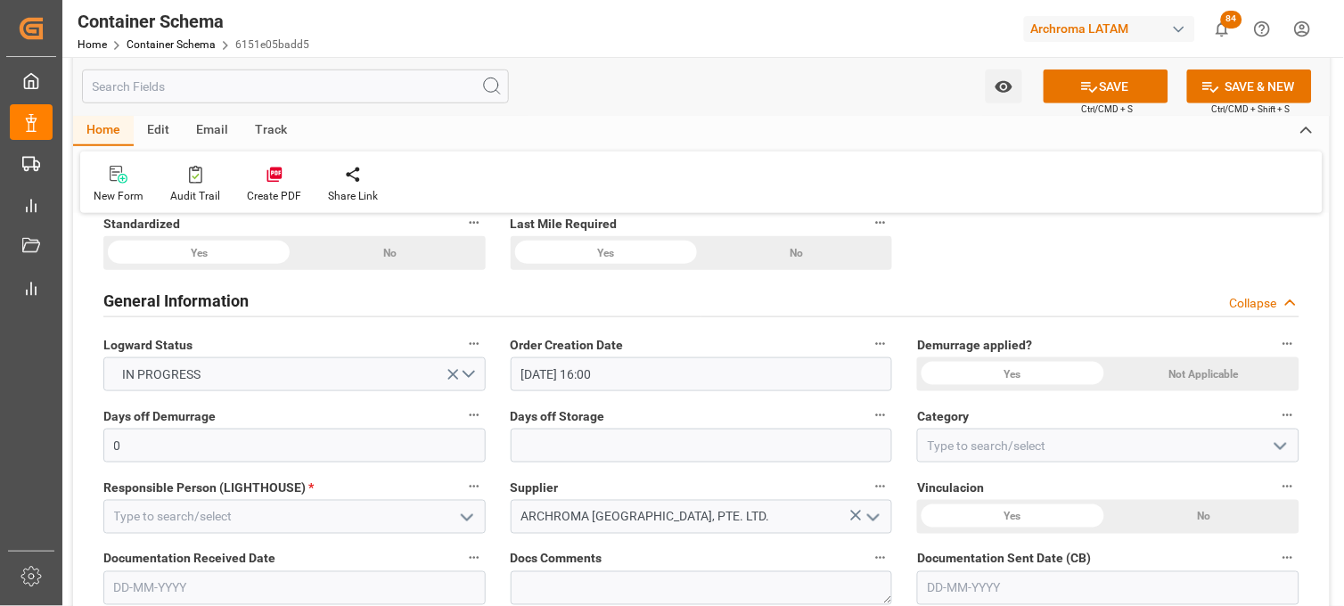
click at [1183, 375] on div "Not Applicable" at bounding box center [1204, 374] width 191 height 34
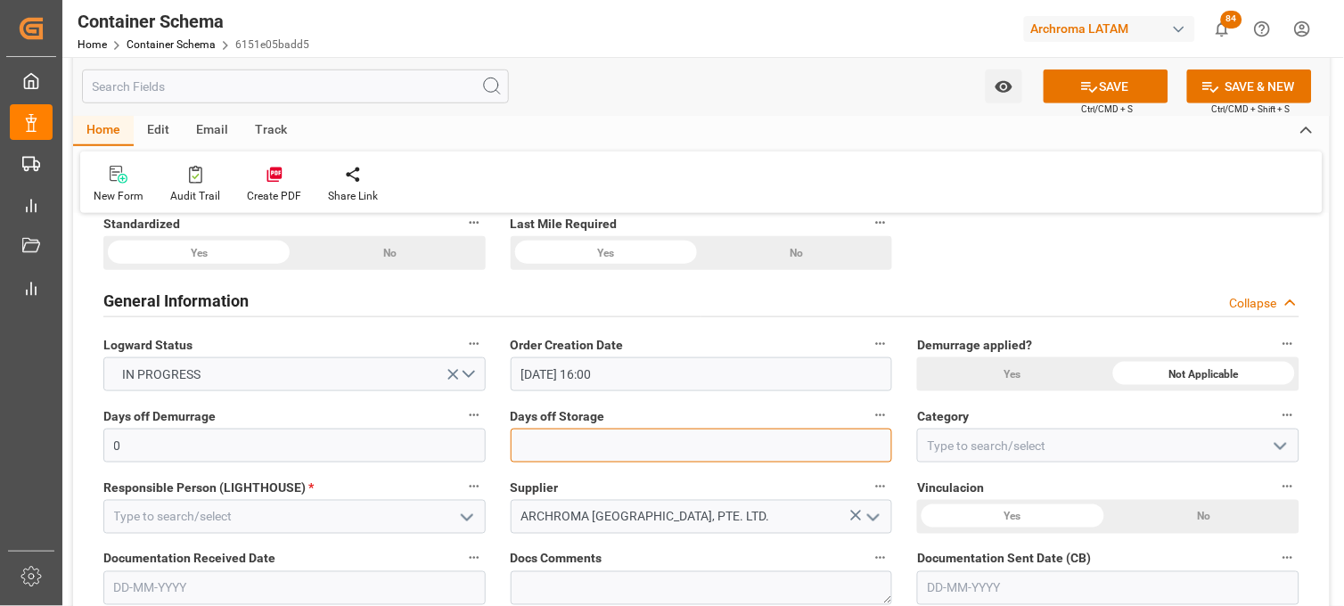
click at [653, 449] on input "text" at bounding box center [702, 446] width 382 height 34
type input "7"
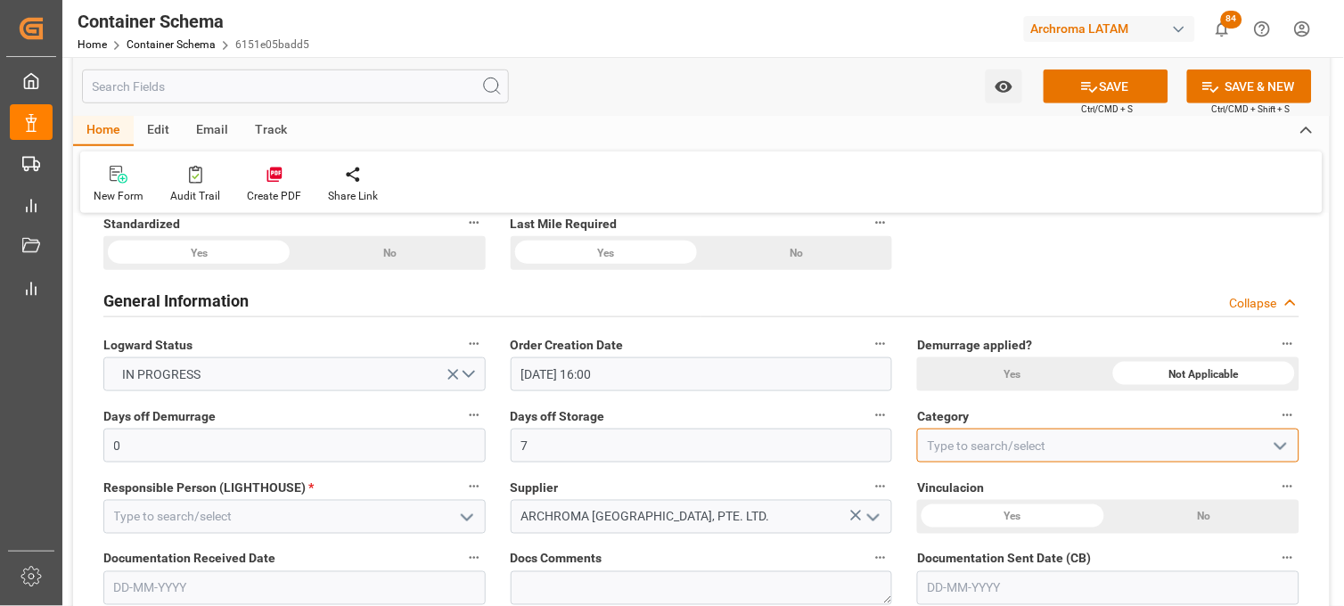
click at [954, 442] on input at bounding box center [1108, 446] width 382 height 34
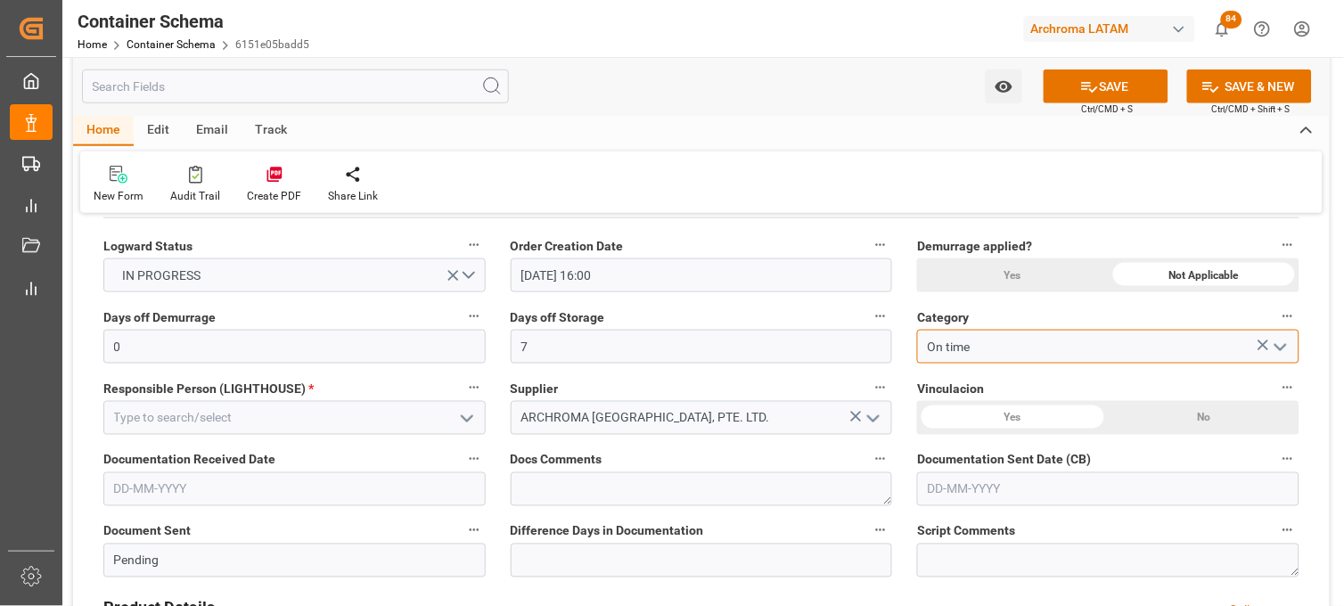
type input "On time"
click at [468, 413] on icon "open menu" at bounding box center [466, 418] width 21 height 21
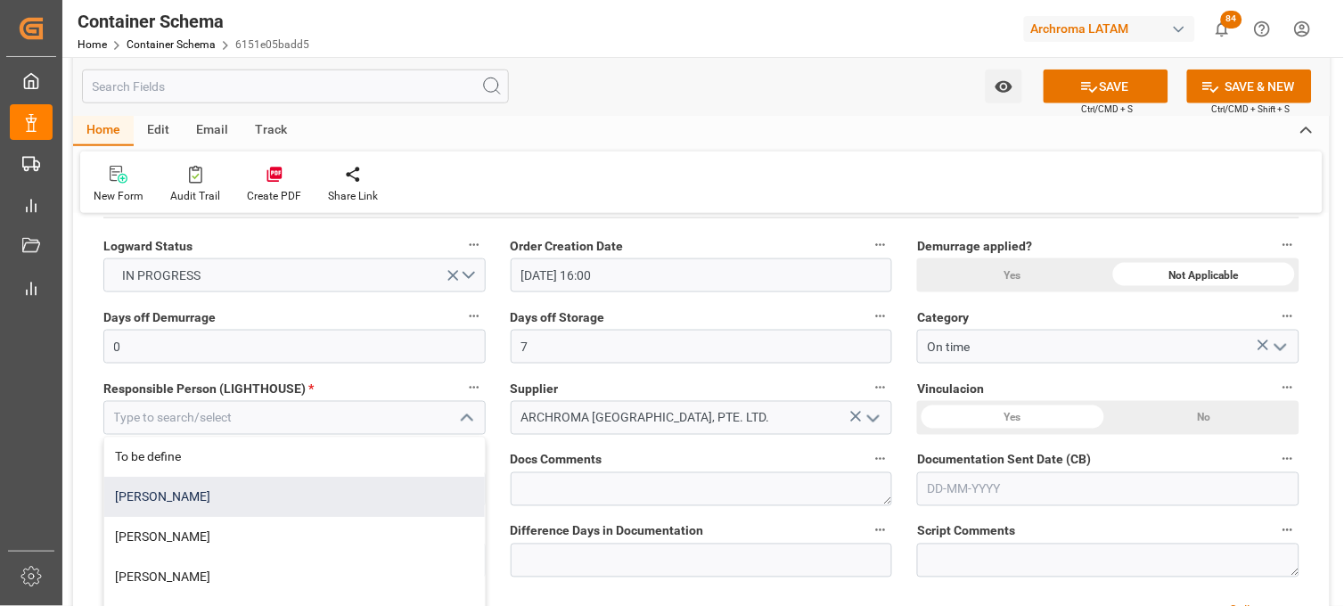
click at [291, 490] on div "[PERSON_NAME]" at bounding box center [294, 498] width 380 height 40
type input "[PERSON_NAME]"
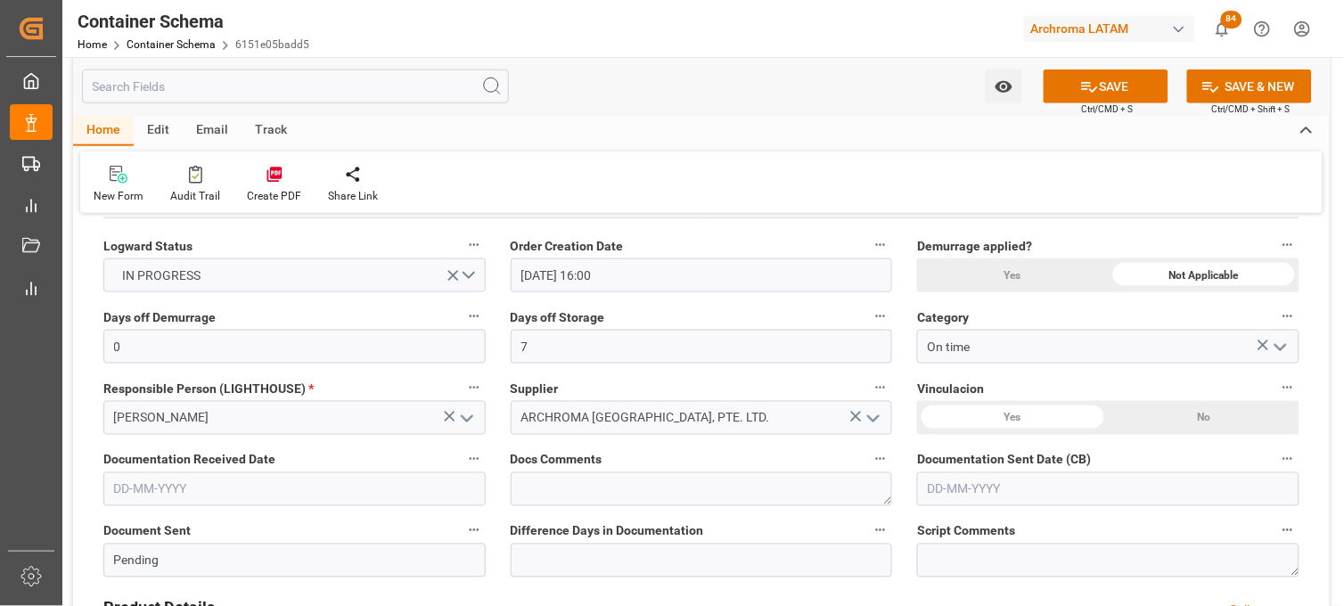
scroll to position [495, 0]
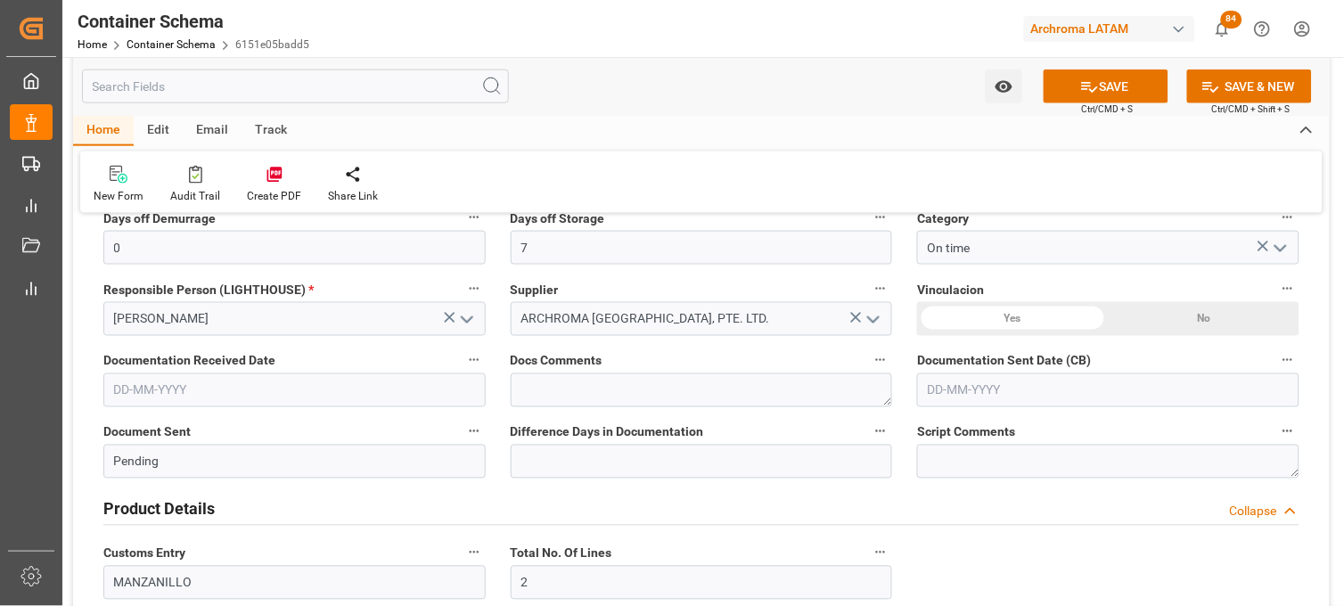
click at [1001, 308] on div "Yes" at bounding box center [1012, 319] width 191 height 34
click at [341, 397] on input "text" at bounding box center [294, 390] width 382 height 34
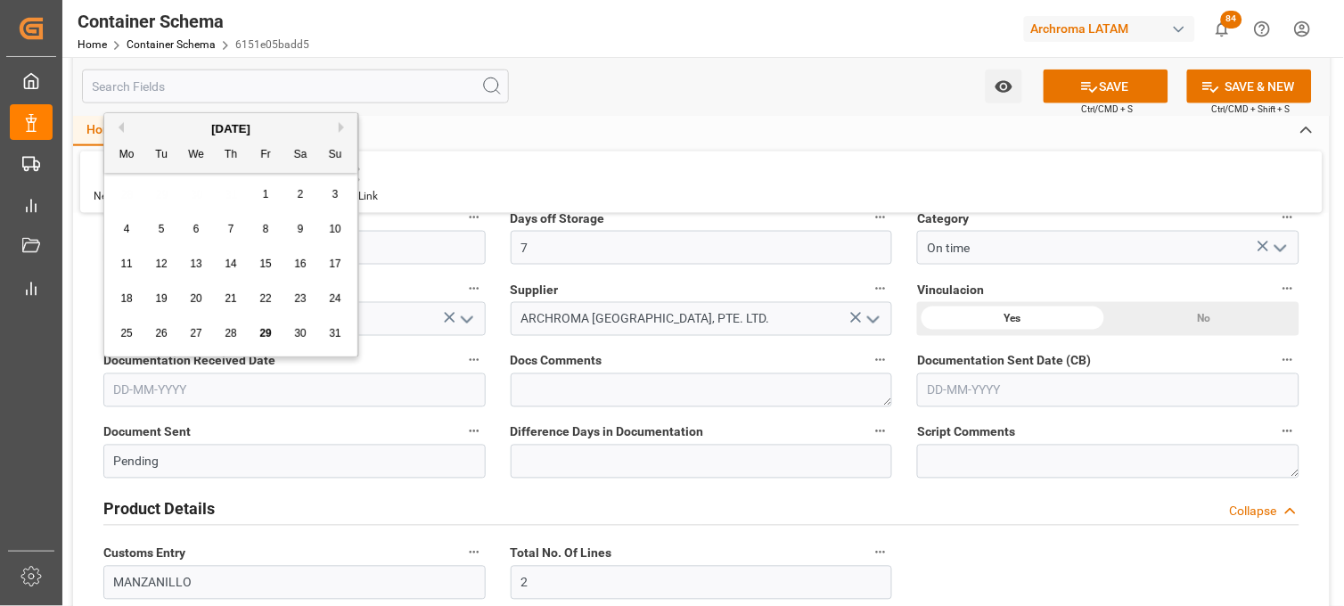
click at [123, 190] on div "28 29 30 31 1 2 3" at bounding box center [231, 194] width 243 height 35
click at [230, 335] on span "28" at bounding box center [231, 333] width 12 height 12
type input "[DATE]"
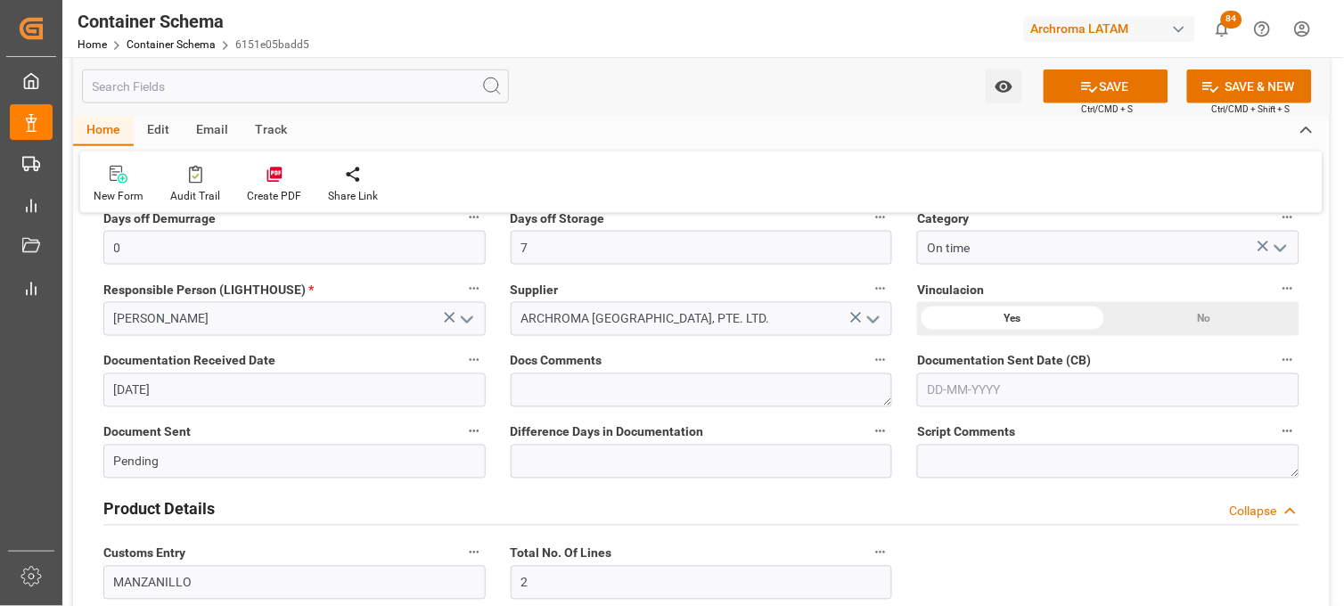
click at [939, 380] on input "text" at bounding box center [1108, 390] width 382 height 34
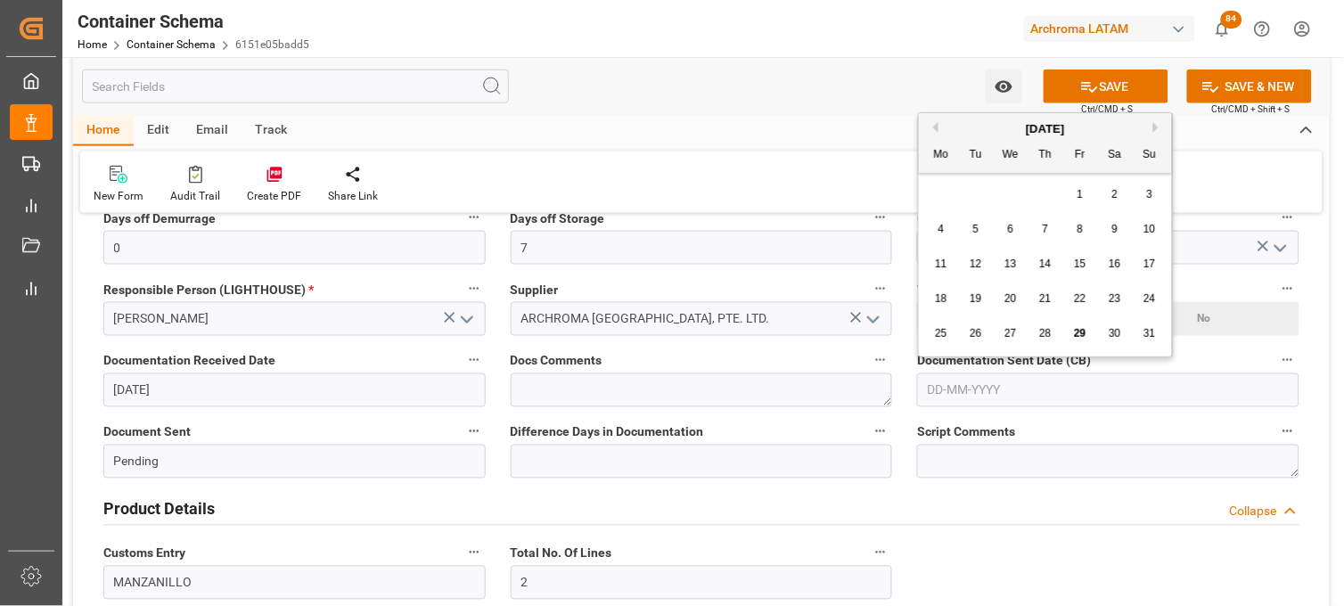
drag, startPoint x: 923, startPoint y: 210, endPoint x: 940, endPoint y: 211, distance: 17.0
click at [924, 210] on div "28 29 30 31 1 2 3" at bounding box center [1045, 194] width 243 height 35
click at [1074, 336] on span "29" at bounding box center [1080, 333] width 12 height 12
type input "[DATE]"
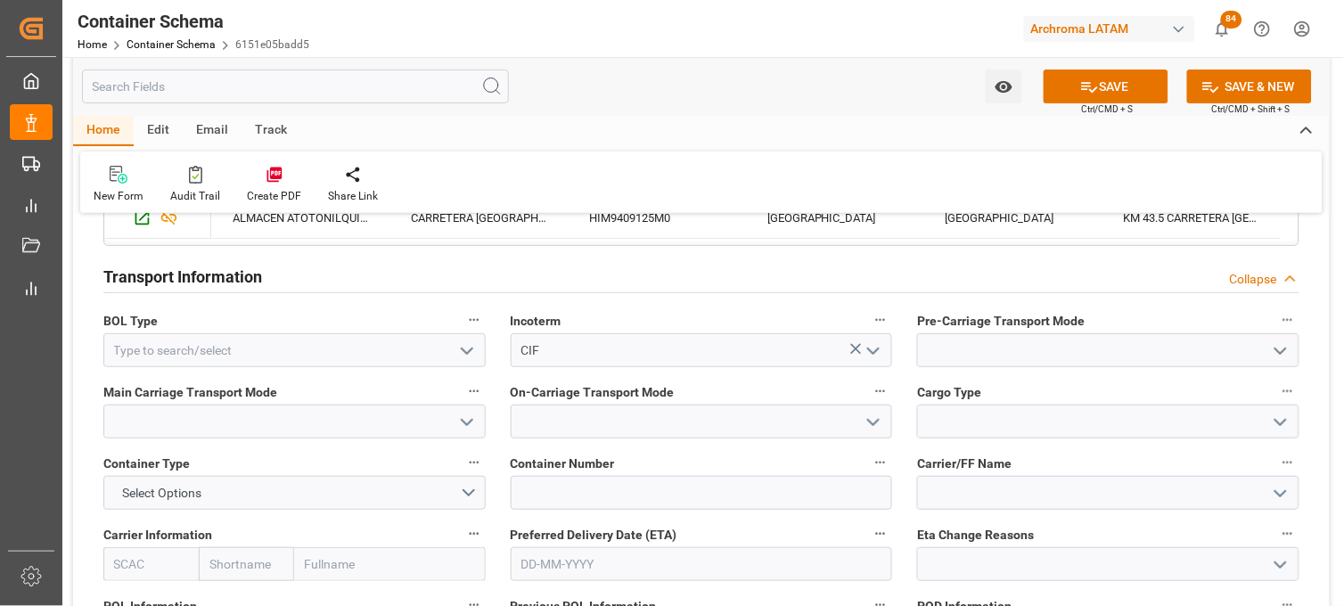
scroll to position [1583, 0]
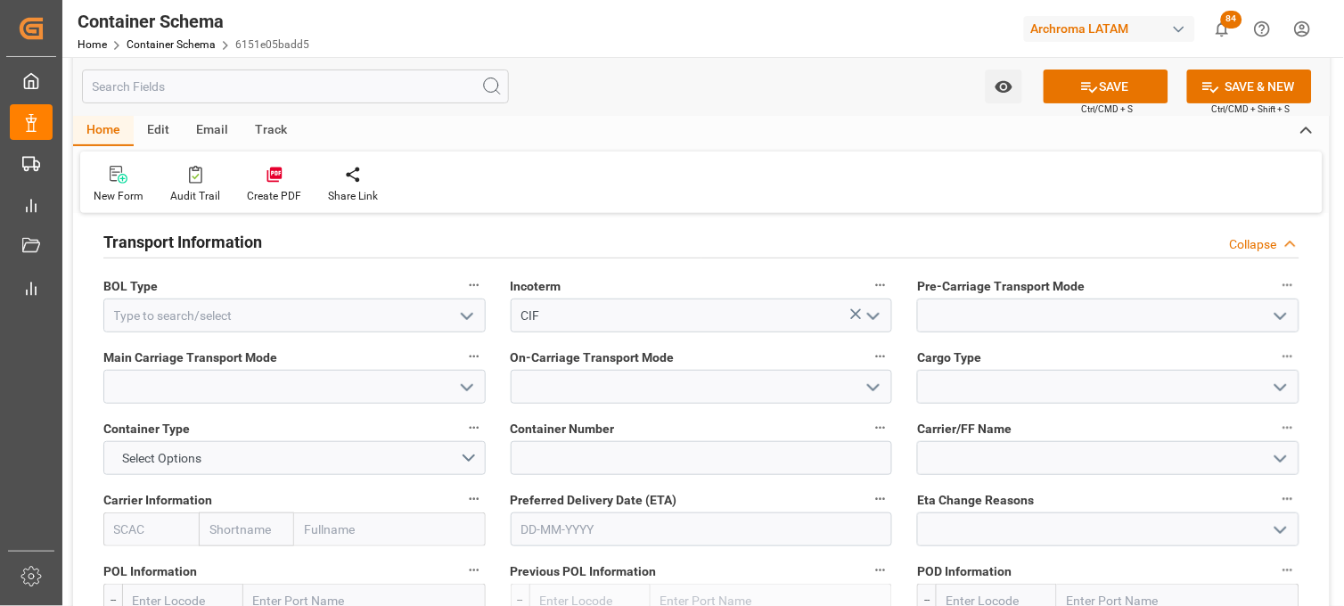
click at [467, 318] on polyline "open menu" at bounding box center [467, 316] width 11 height 5
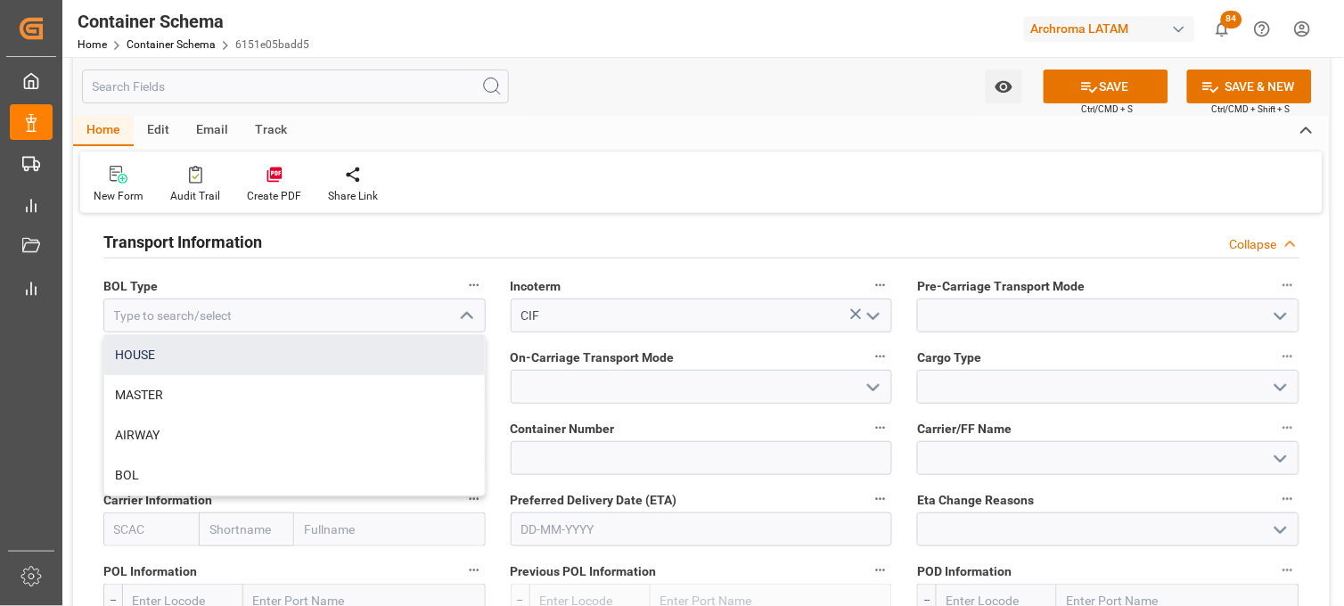
click at [343, 348] on div "HOUSE" at bounding box center [294, 355] width 380 height 40
type input "HOUSE"
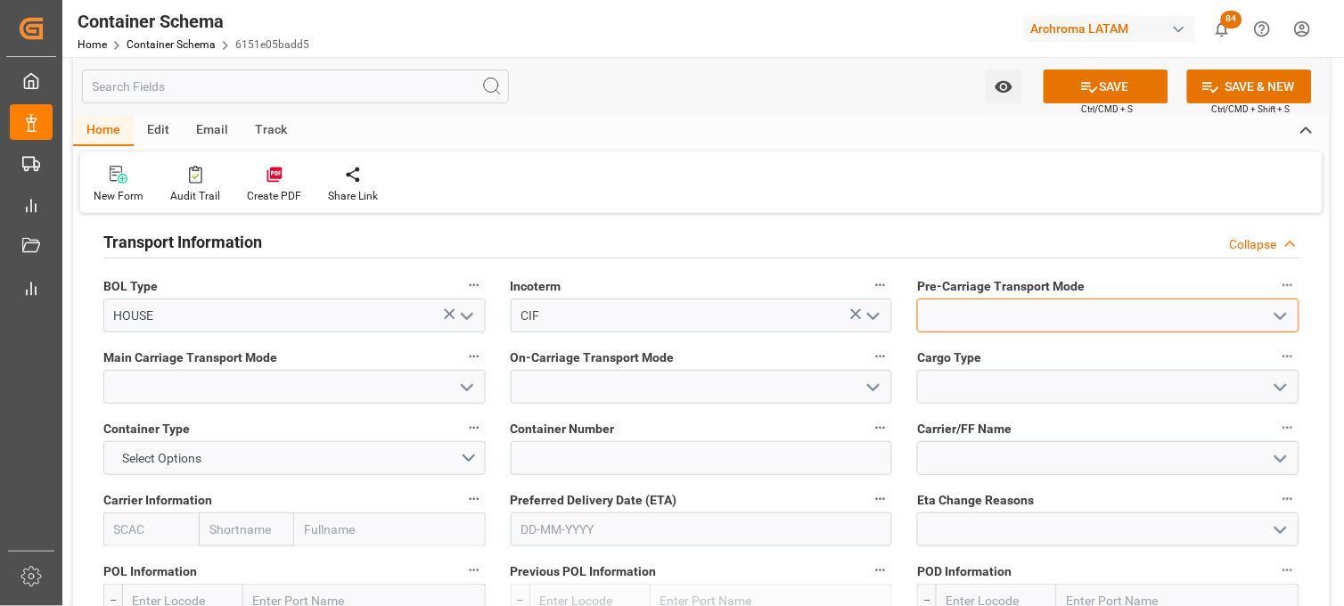
click at [968, 316] on input at bounding box center [1108, 316] width 382 height 34
type input "Truck"
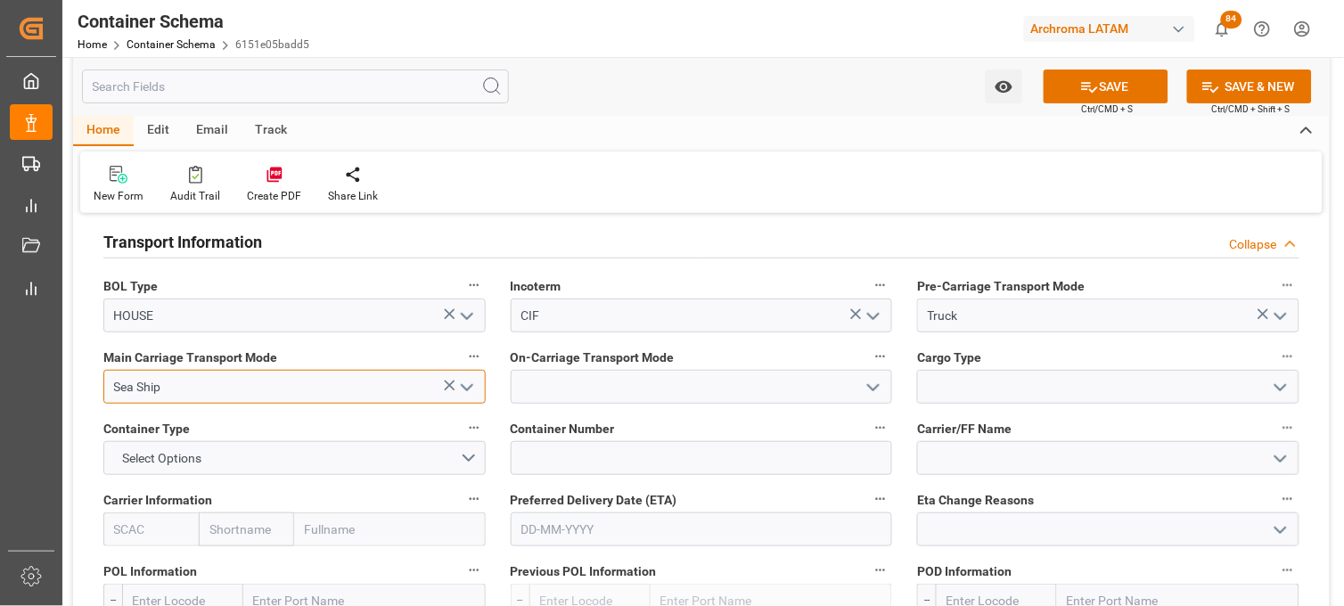
type input "Sea Ship"
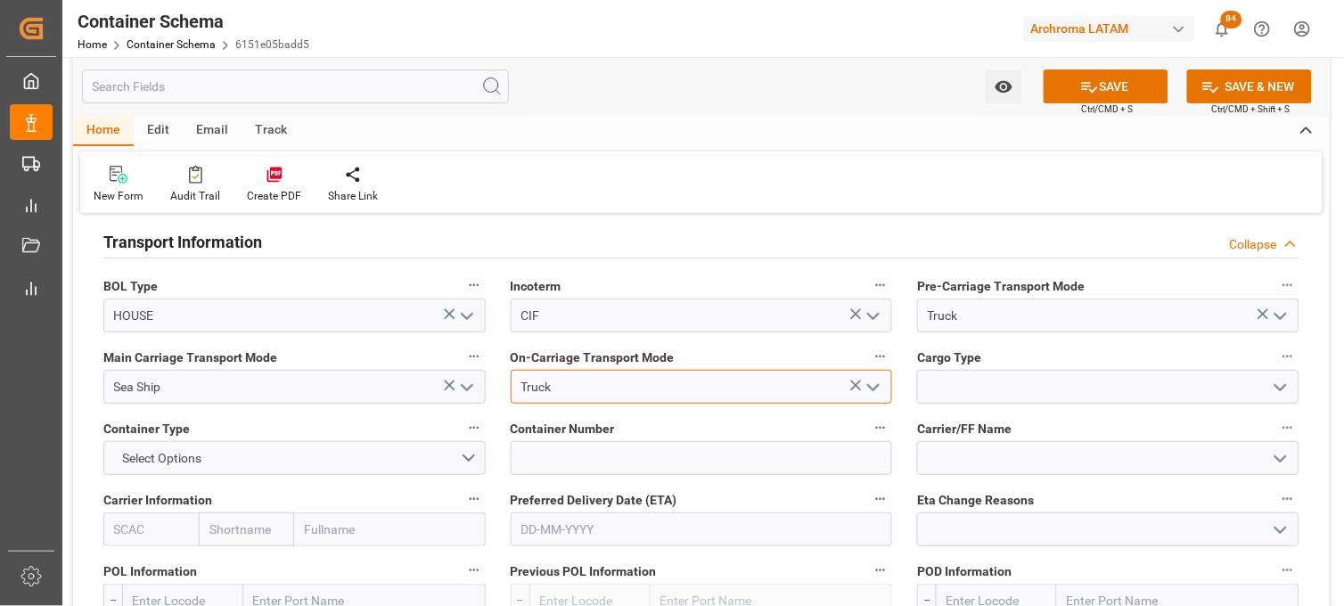
type input "Truck"
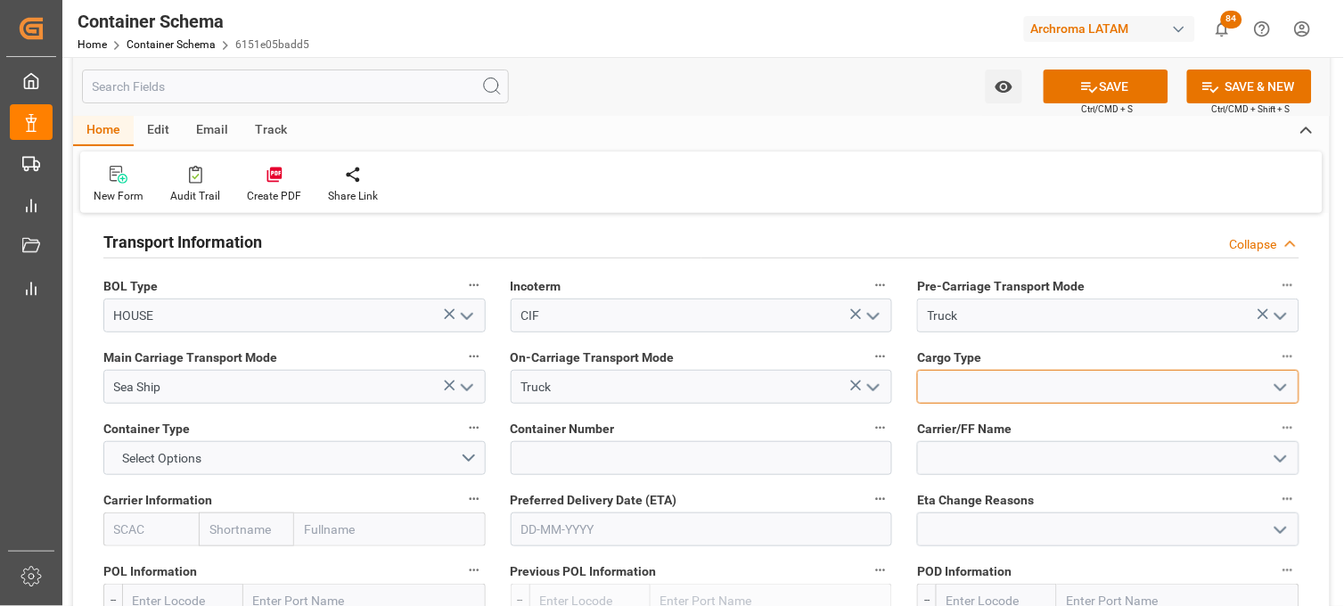
click at [1034, 395] on input at bounding box center [1108, 387] width 382 height 34
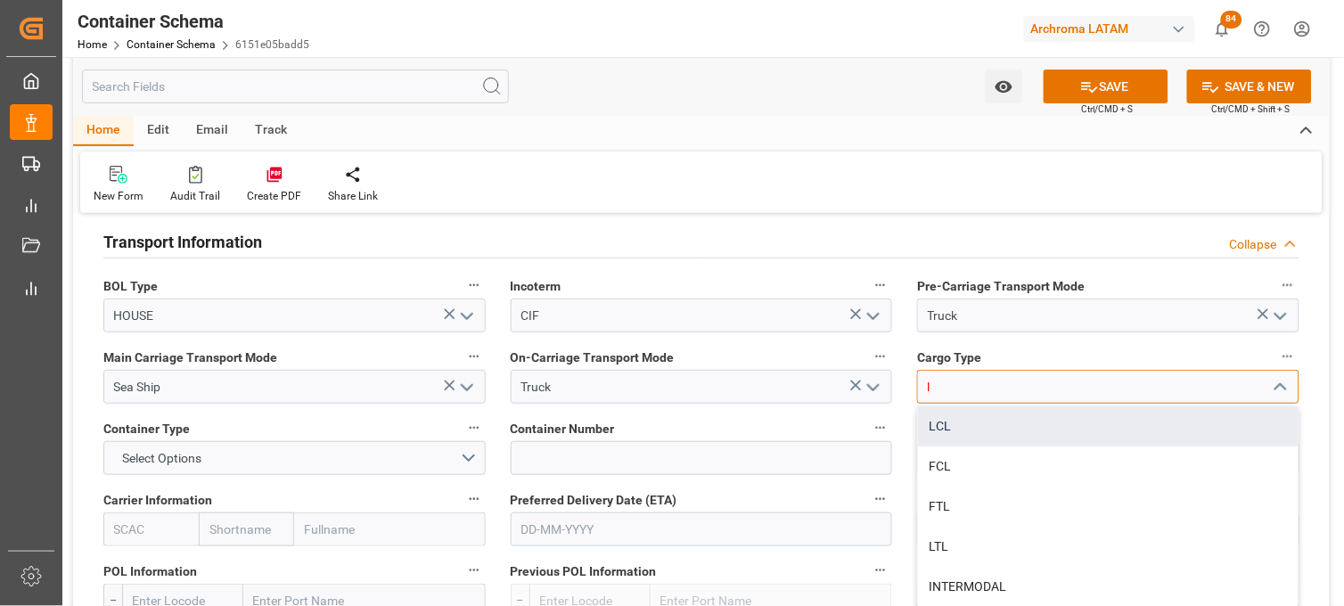
click at [949, 431] on div "LCL" at bounding box center [1108, 426] width 380 height 40
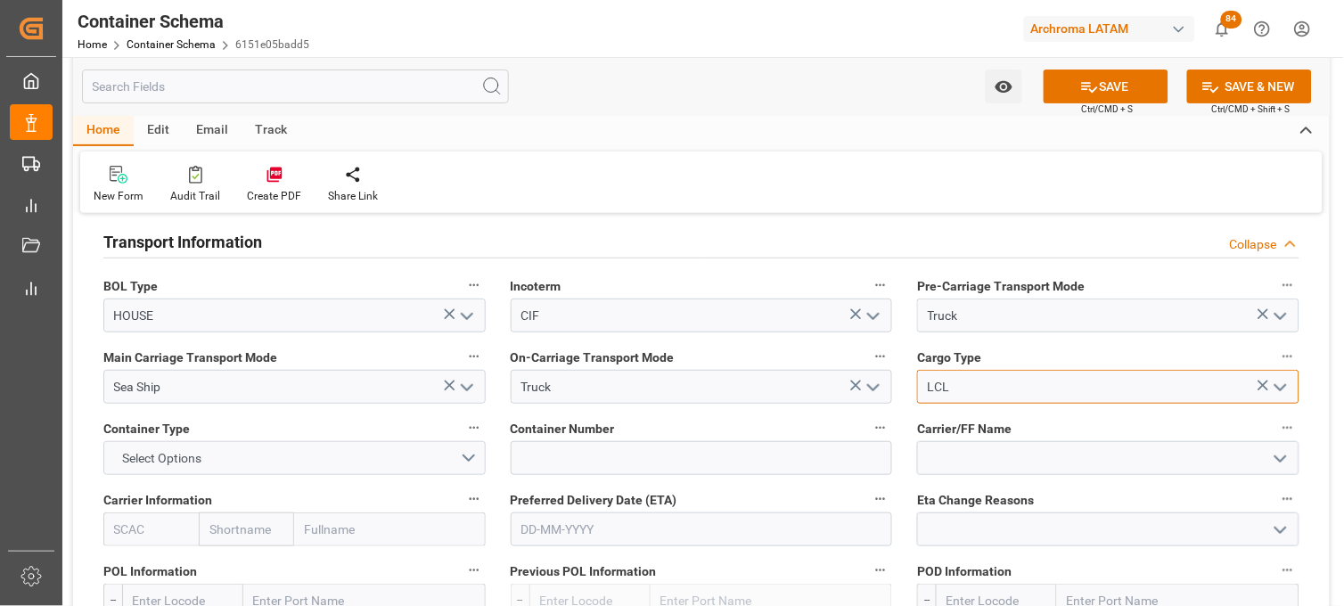
type input "LCL"
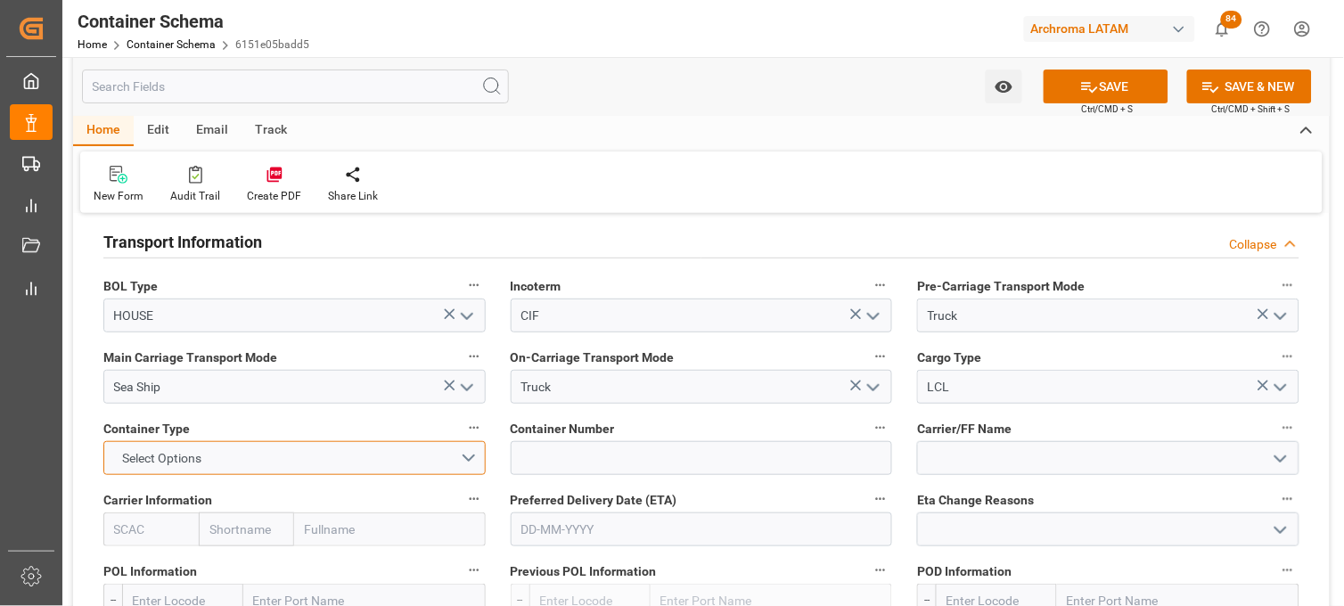
click at [208, 453] on span "Select Options" at bounding box center [162, 458] width 97 height 19
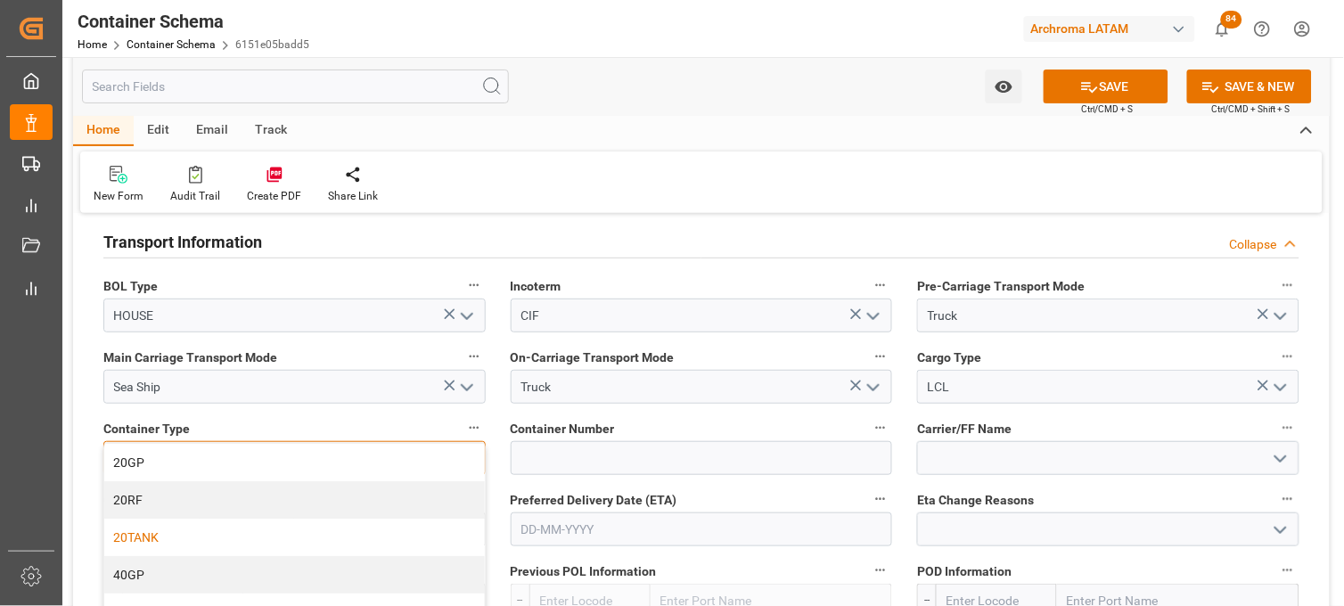
scroll to position [99, 0]
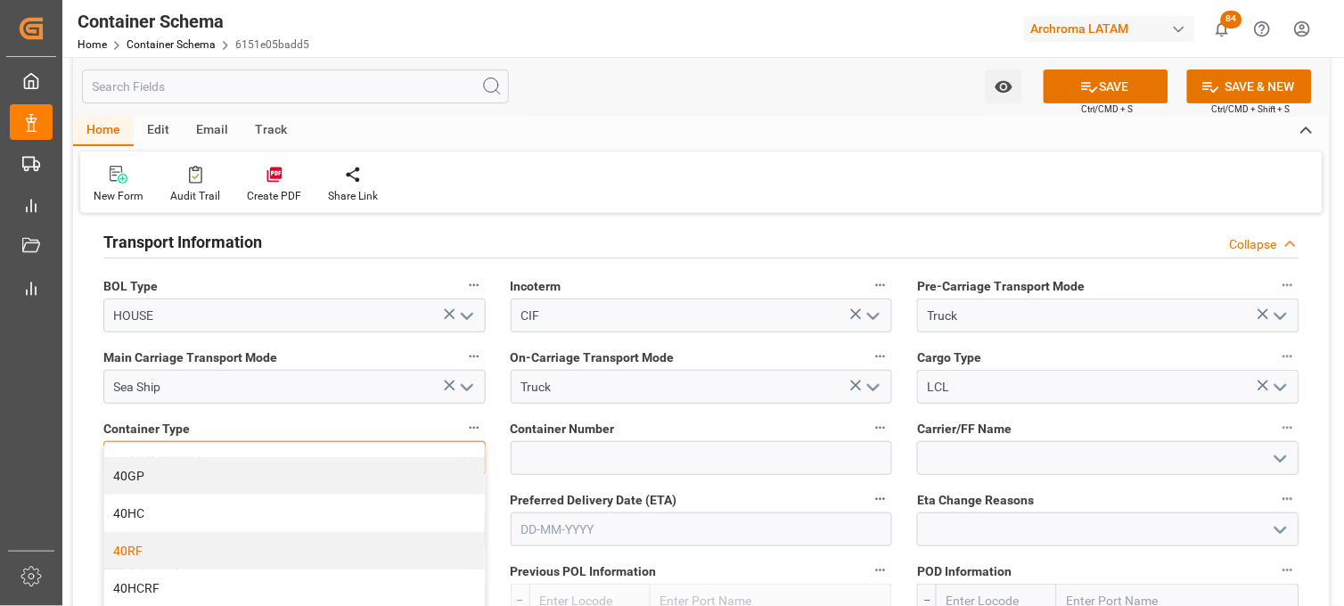
click at [185, 536] on div "40RF" at bounding box center [294, 550] width 380 height 37
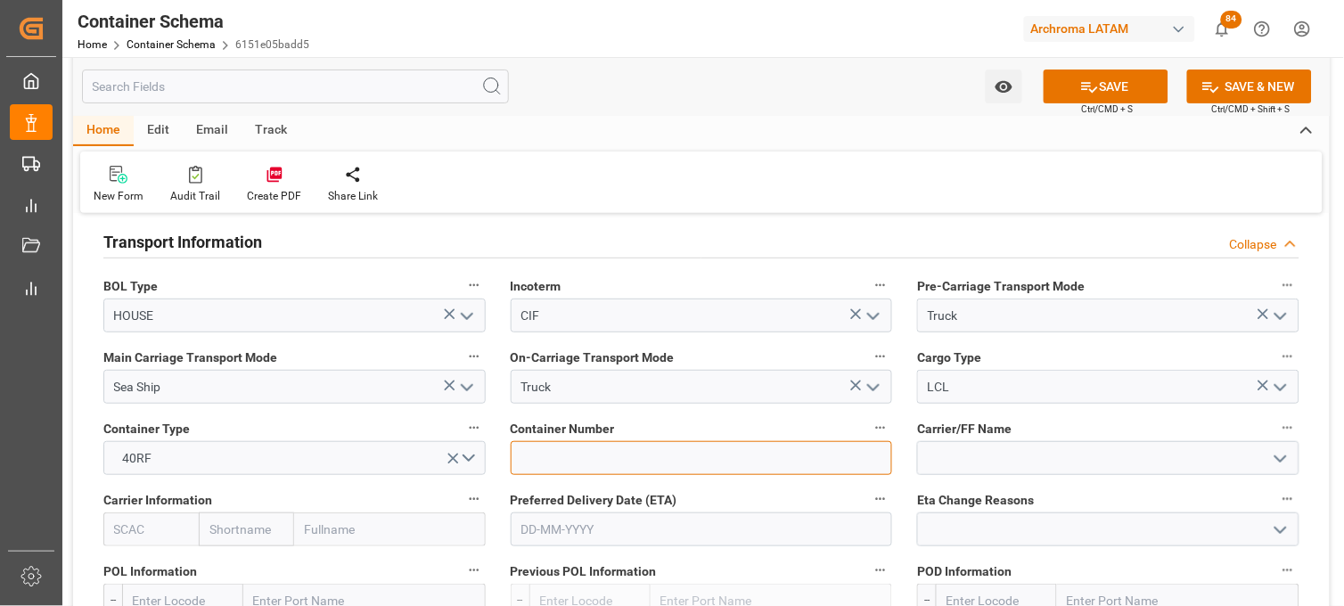
click at [538, 455] on input at bounding box center [702, 458] width 382 height 34
paste input "MMAU1219873"
type input "MMAU1219873"
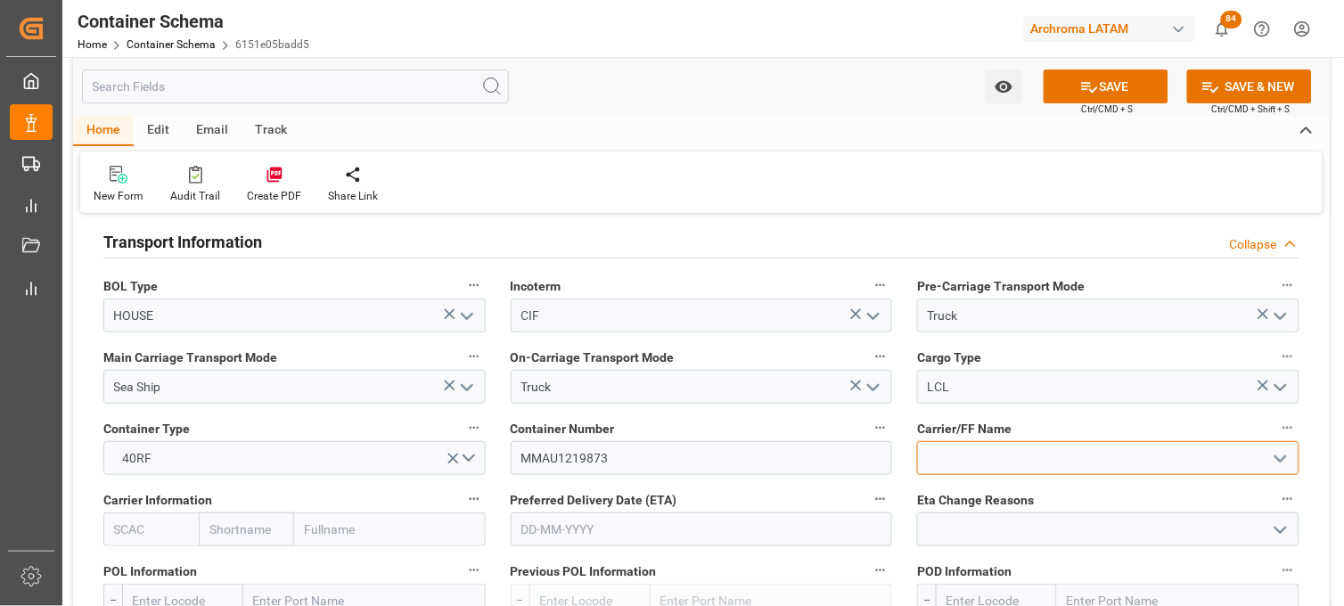
click at [968, 461] on input at bounding box center [1108, 458] width 382 height 34
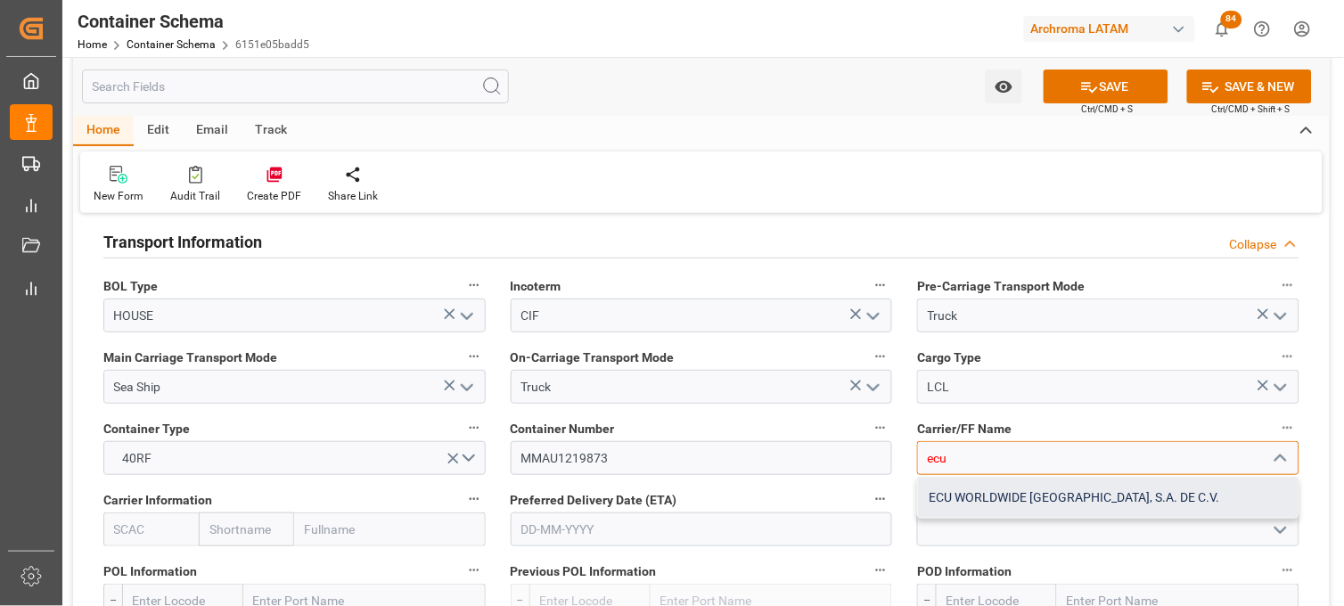
click at [960, 501] on div "ECU WORLDWIDE [GEOGRAPHIC_DATA], S.A. DE C.V." at bounding box center [1108, 498] width 380 height 40
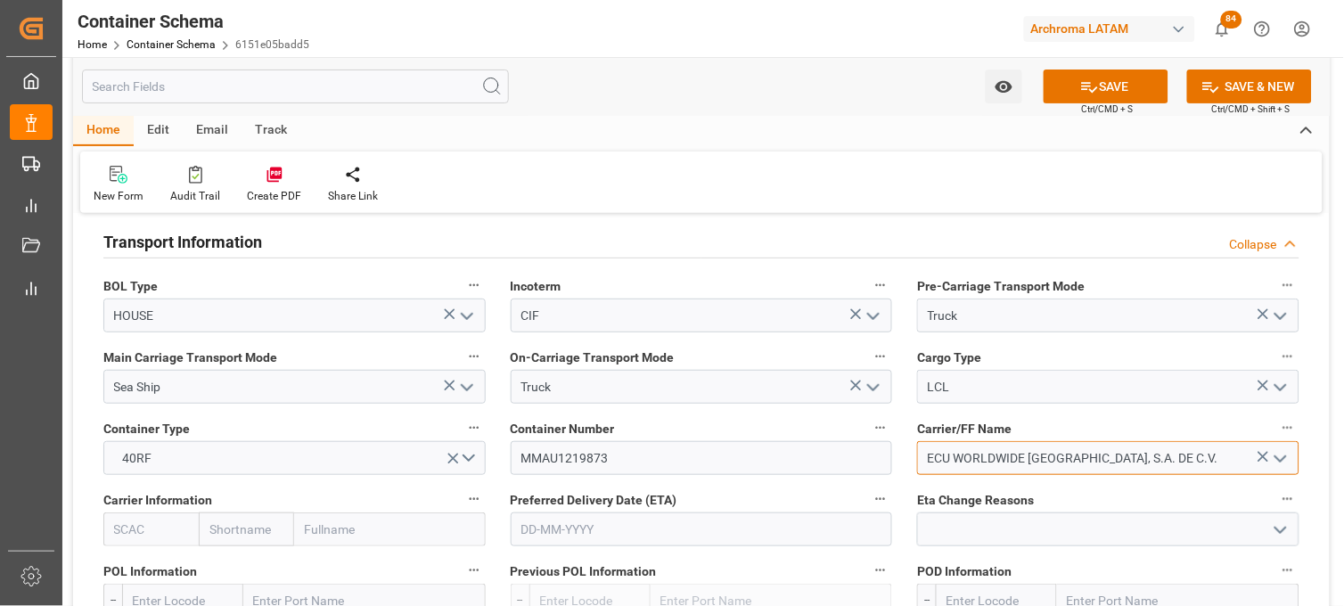
scroll to position [1682, 0]
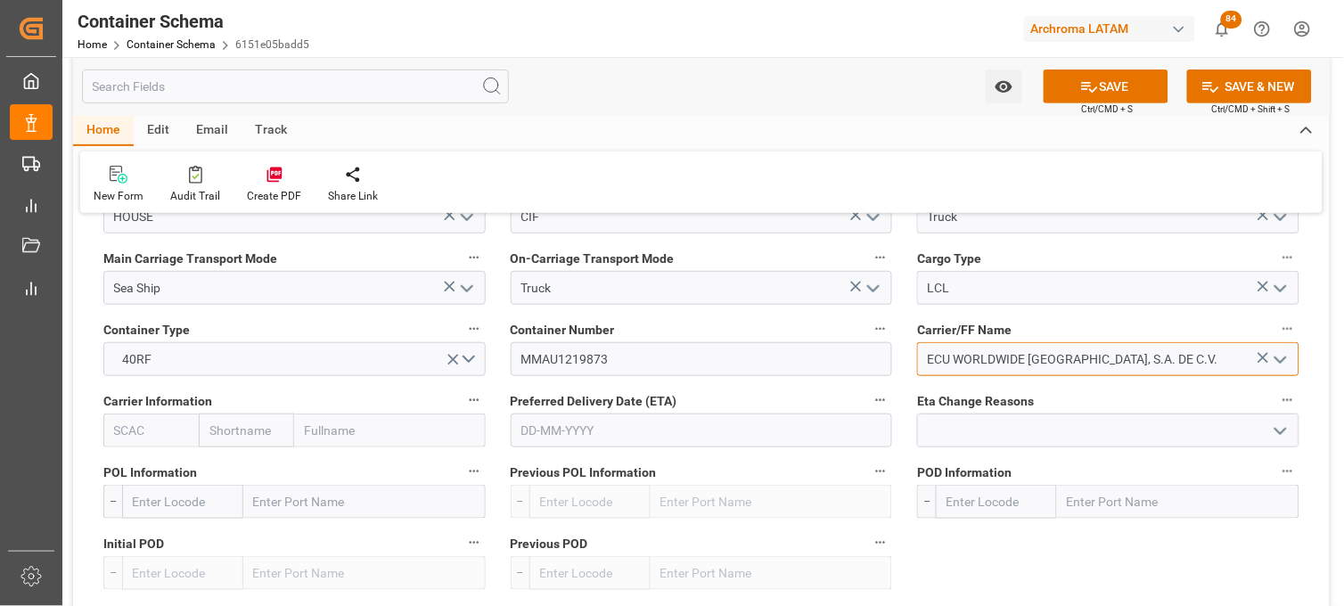
type input "ECU WORLDWIDE [GEOGRAPHIC_DATA], S.A. DE C.V."
click at [256, 433] on input "text" at bounding box center [246, 430] width 95 height 34
type input "ecu"
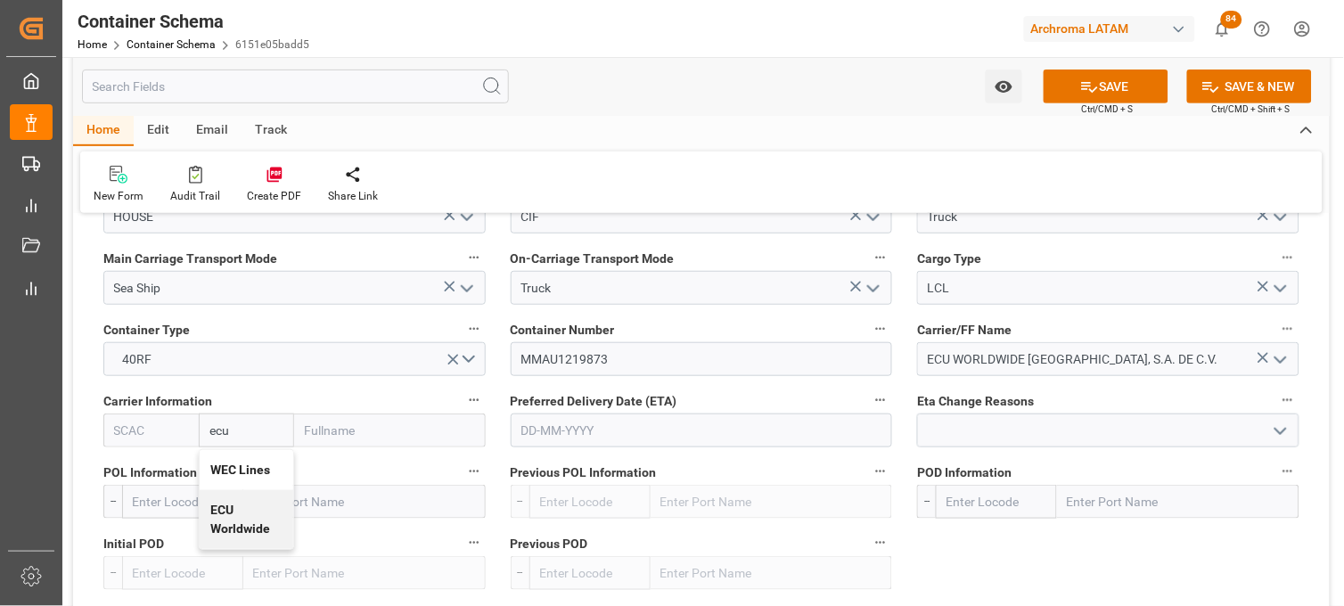
click at [237, 512] on div "ECU Worldwide" at bounding box center [247, 519] width 94 height 59
type input "ECUI"
type input "ECU Worldwide"
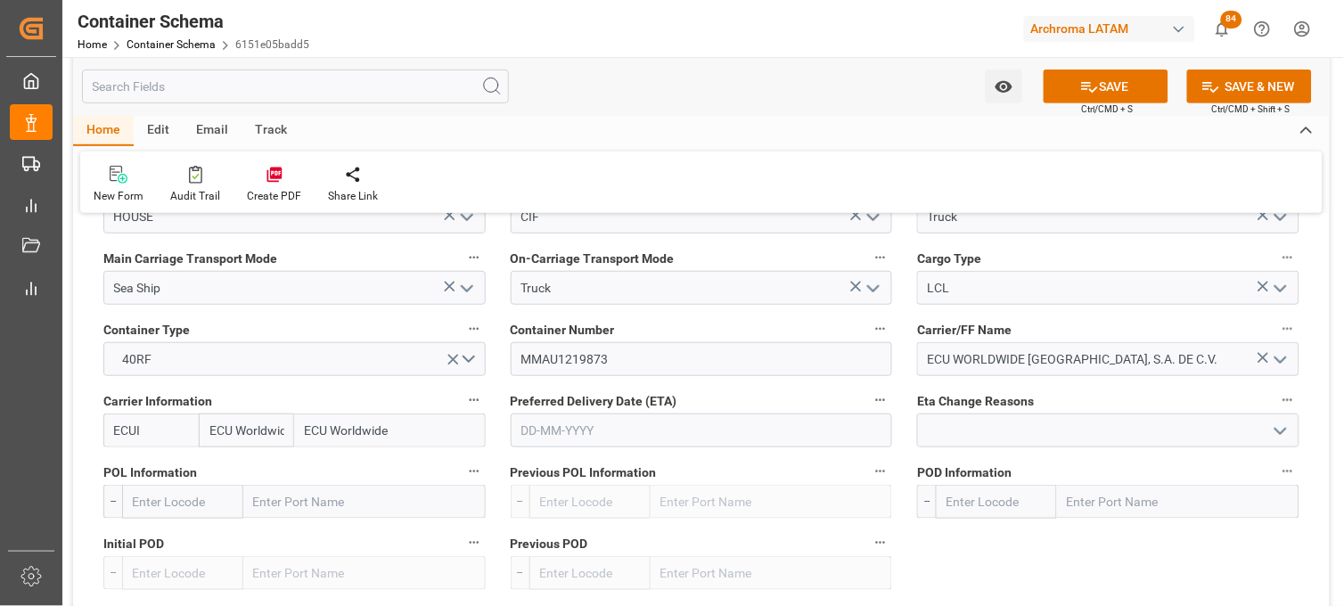
click at [544, 430] on input "text" at bounding box center [702, 430] width 382 height 34
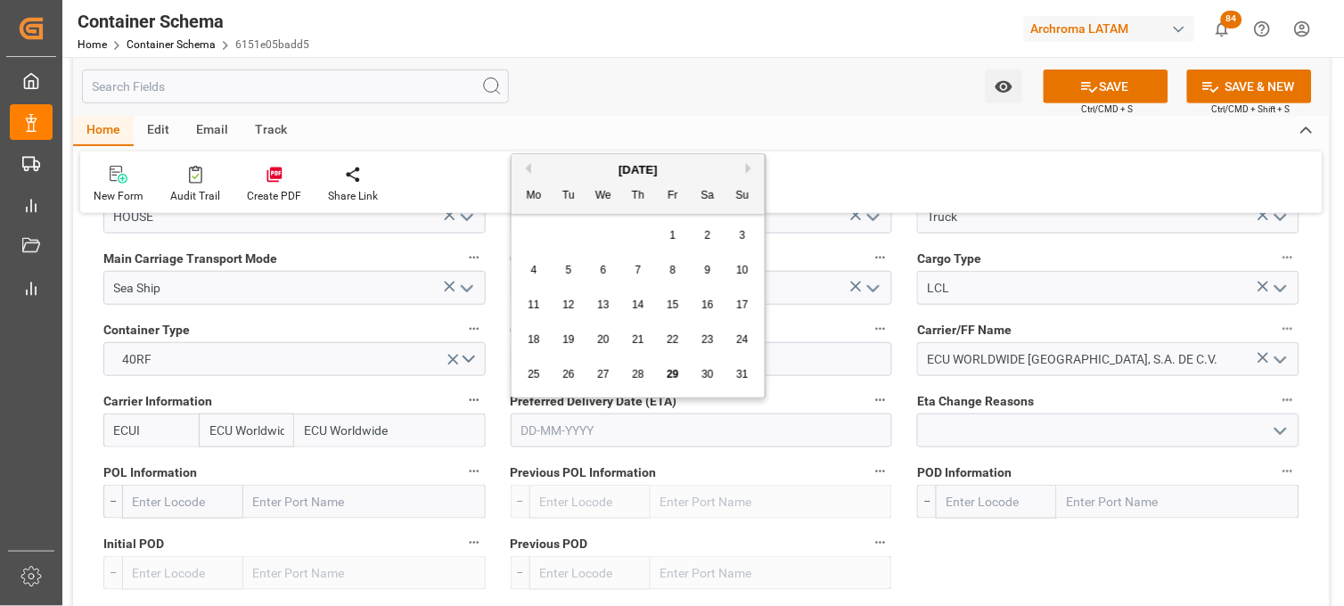
click at [749, 169] on button "Next Month" at bounding box center [751, 168] width 11 height 11
click at [538, 337] on span "22" at bounding box center [534, 339] width 12 height 12
type input "[DATE]"
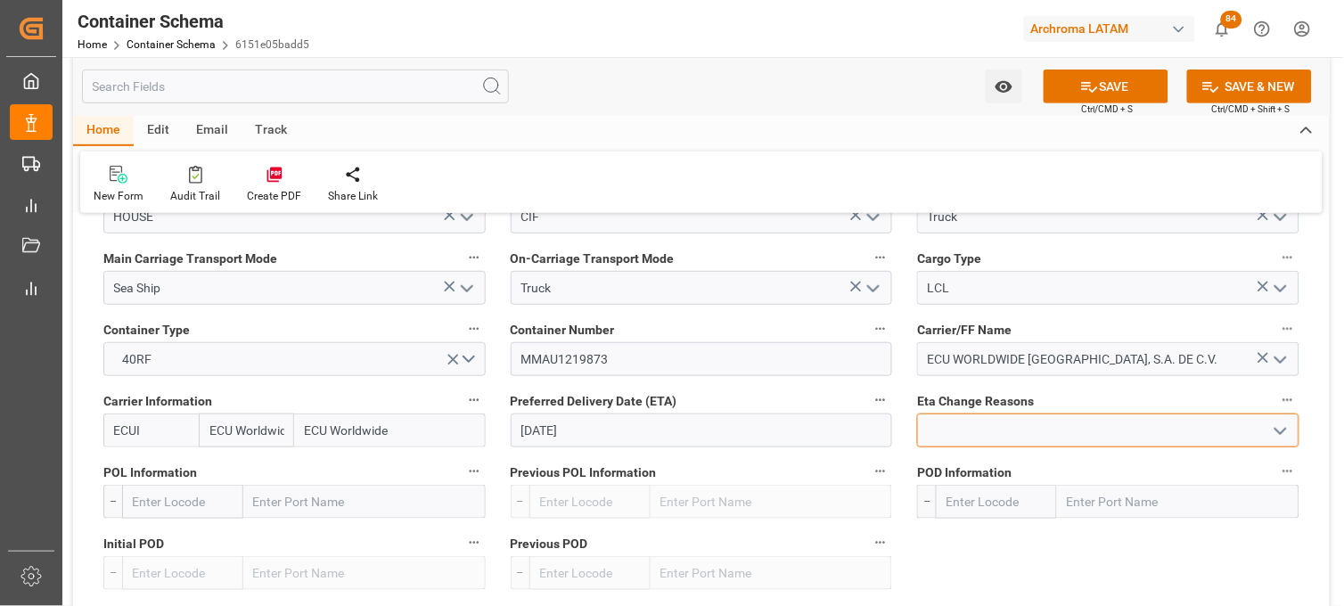
click at [947, 433] on input at bounding box center [1108, 430] width 382 height 34
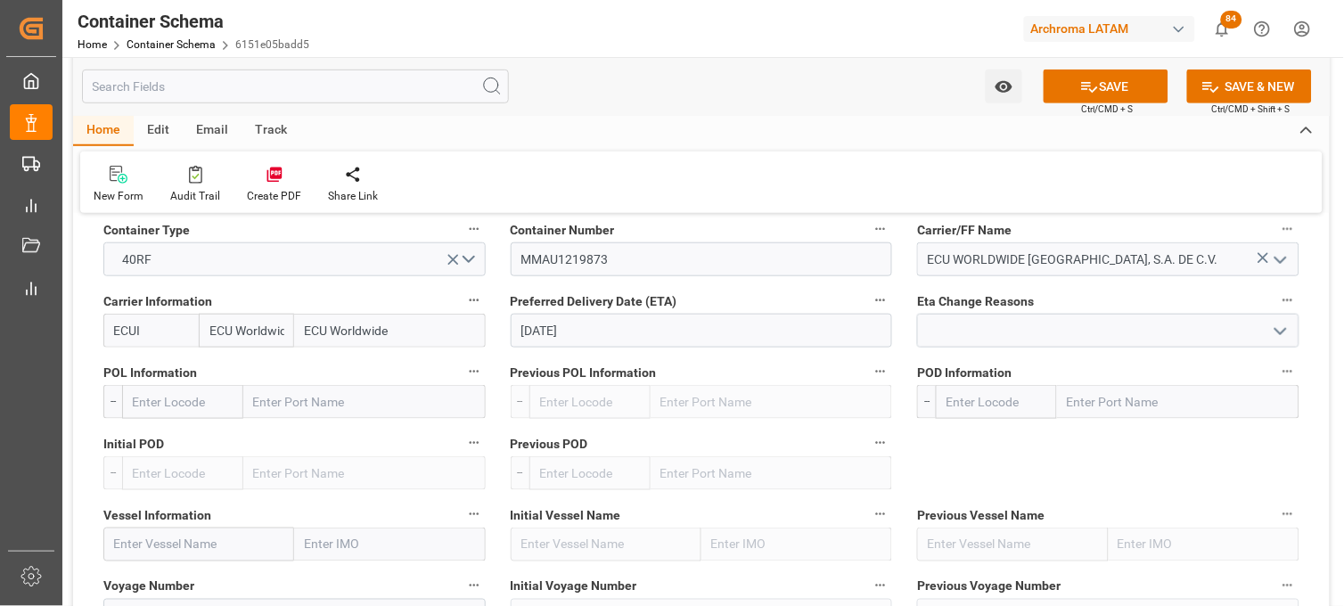
click at [344, 401] on input "text" at bounding box center [364, 402] width 242 height 34
type input "xing"
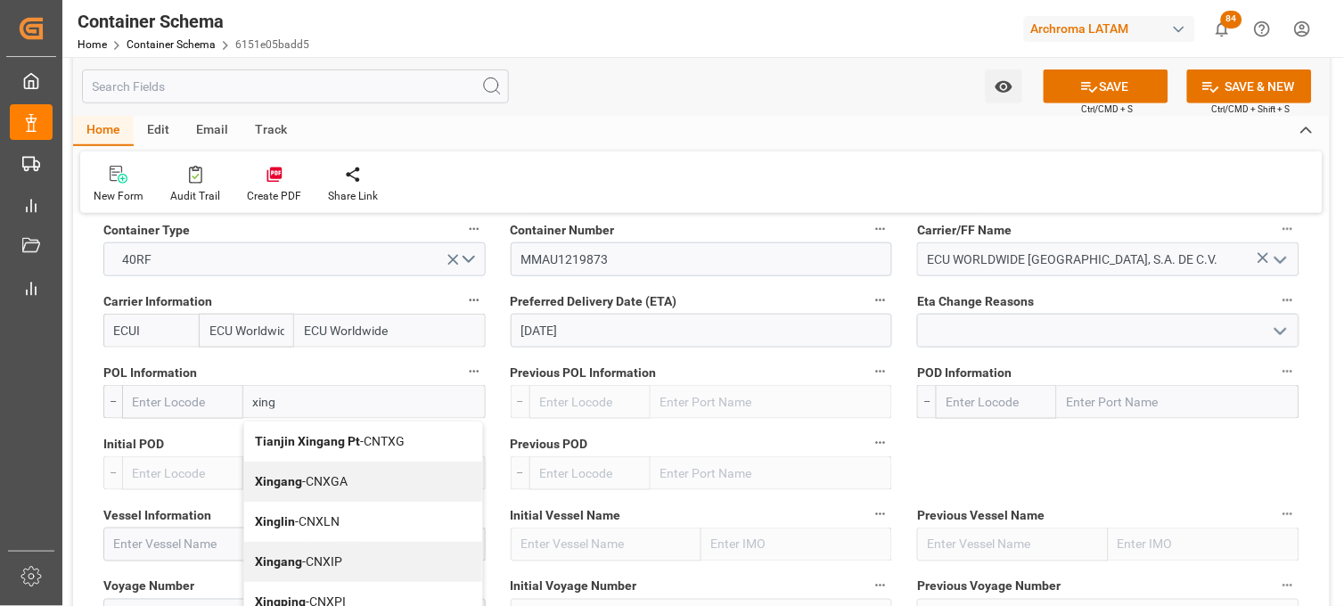
click at [296, 442] on b "Tianjin Xingang Pt" at bounding box center [307, 441] width 105 height 14
type input "CNTXG"
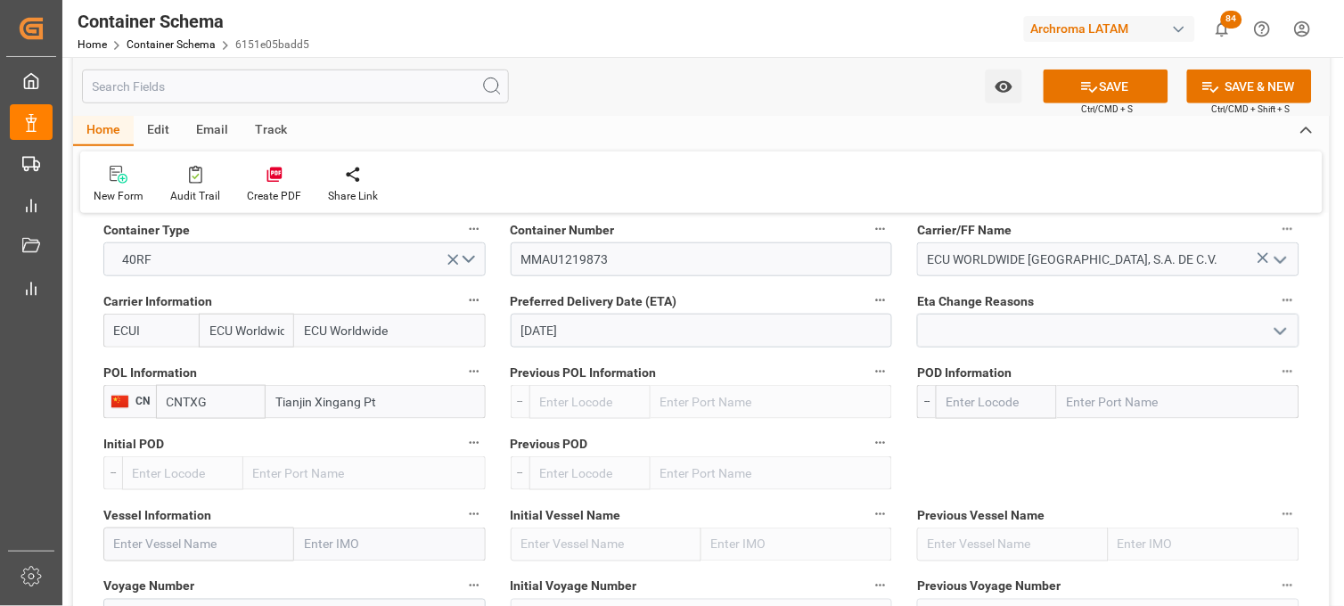
type input "Tianjin Xingang Pt"
click at [1076, 402] on input "text" at bounding box center [1178, 402] width 242 height 34
type input "MANZA"
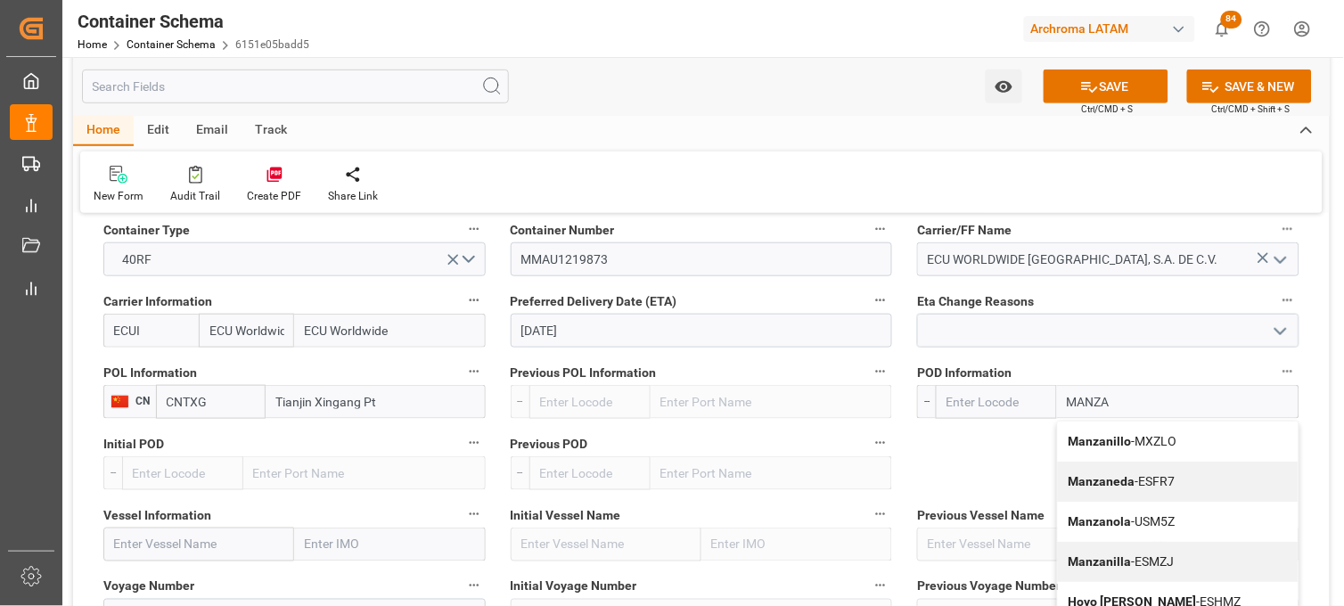
click at [1085, 443] on b "Manzanillo" at bounding box center [1099, 441] width 63 height 14
type input "MXZLO"
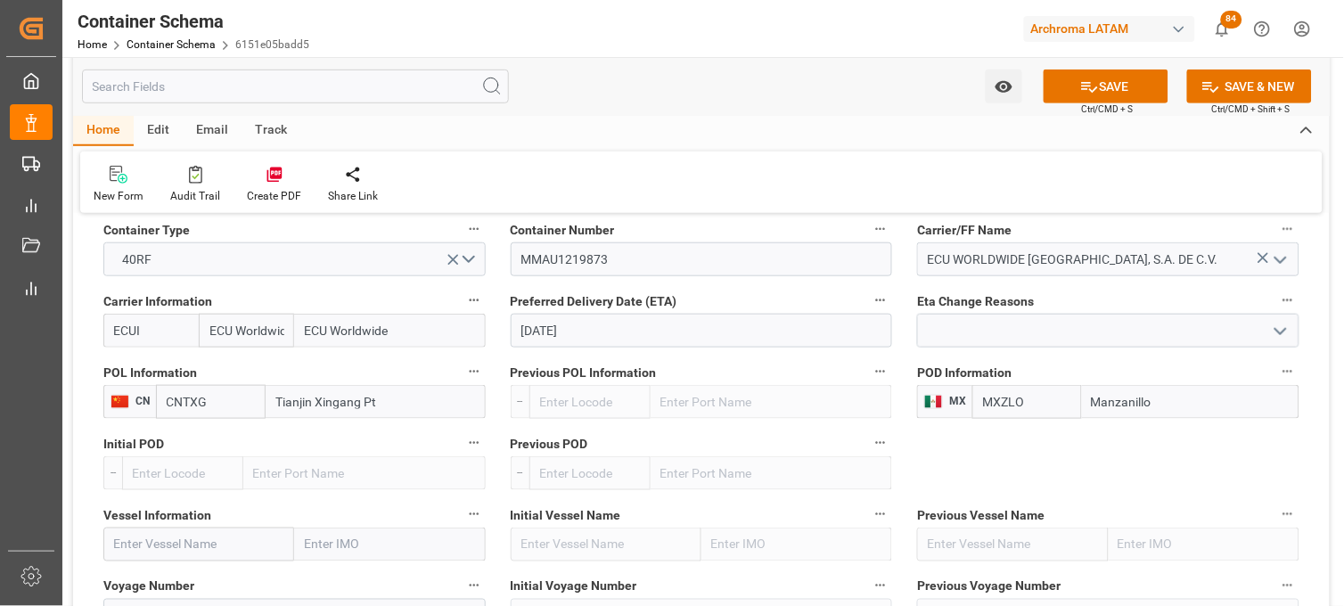
scroll to position [1881, 0]
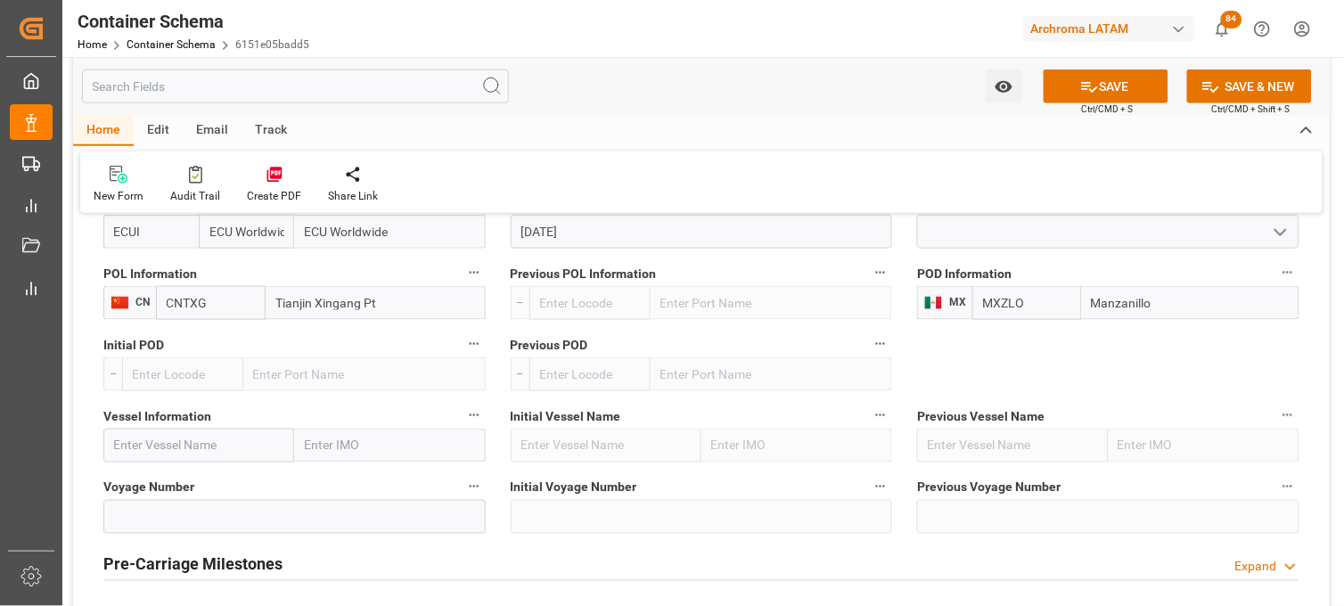
type input "Manzanillo"
click at [181, 444] on input "text" at bounding box center [198, 446] width 191 height 34
paste input "MAERSK EL BANCO"
type input "MAERSK EL BANCO"
click at [169, 490] on b "MAERSK EL BANCO" at bounding box center [170, 485] width 111 height 14
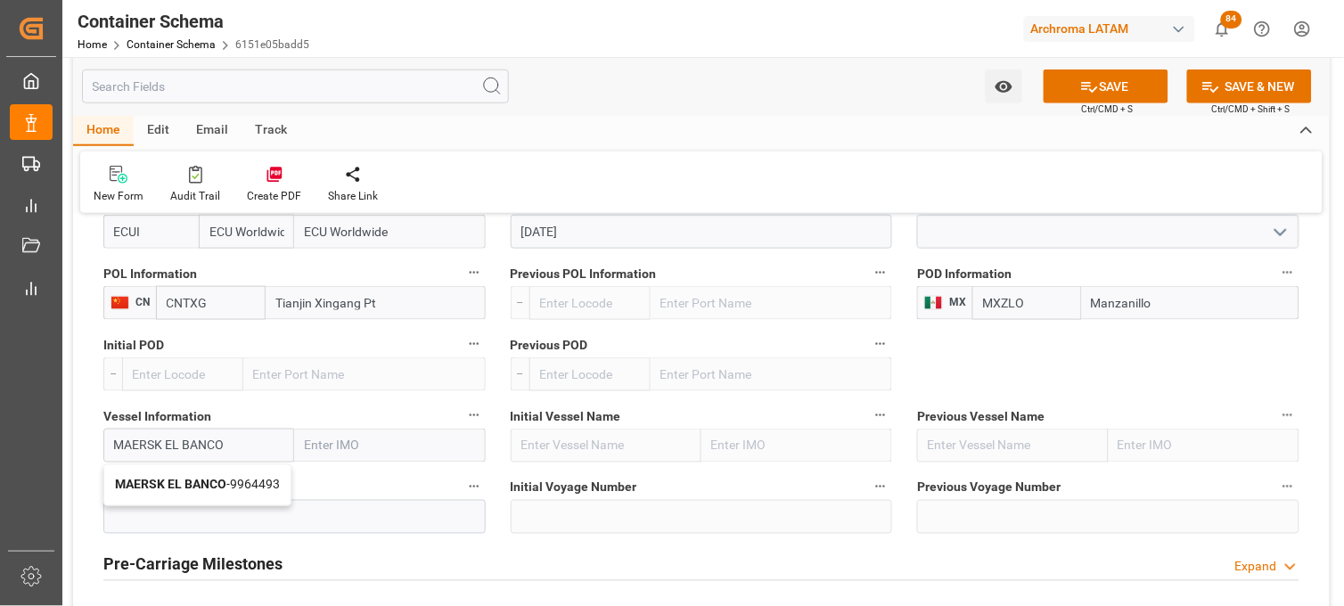
type input "9964493"
type input "MAERSK EL BANCO"
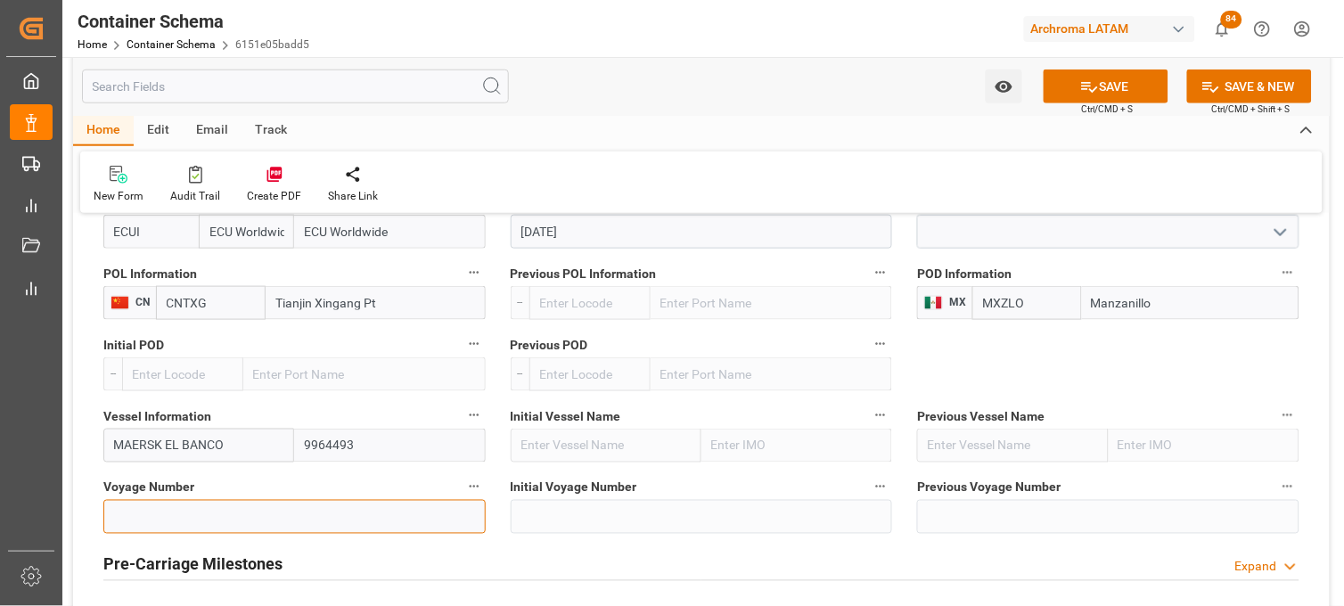
click at [149, 508] on input at bounding box center [294, 517] width 382 height 34
paste input "535E"
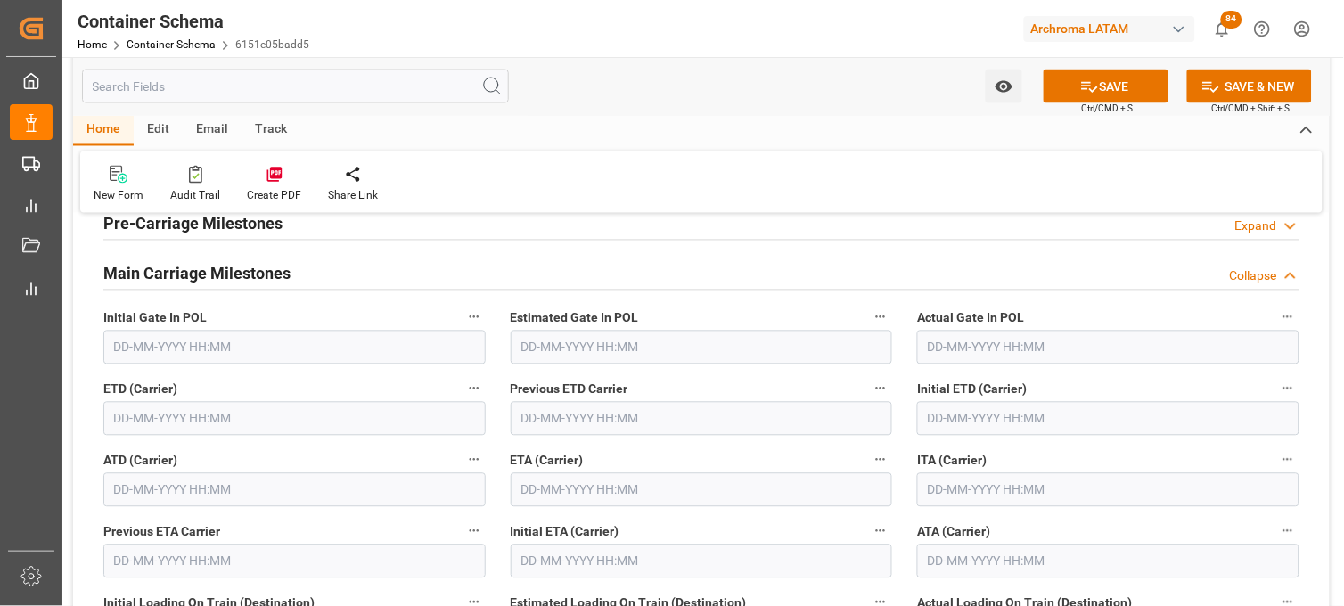
scroll to position [2277, 0]
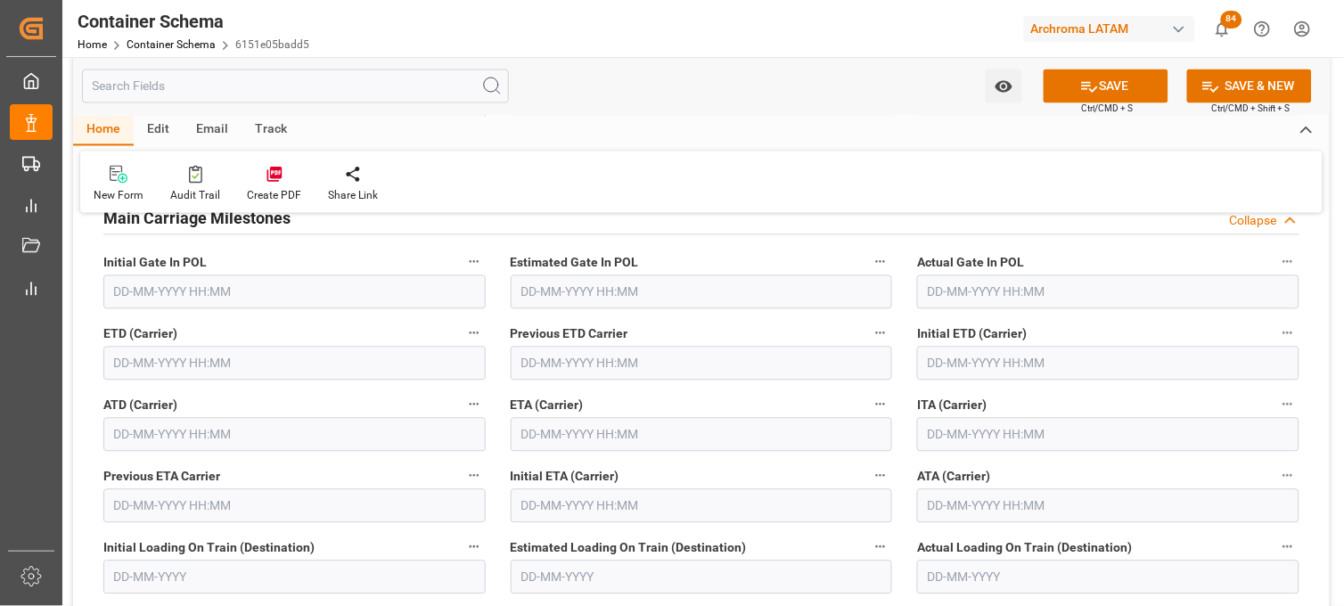
type input "535E"
click at [544, 433] on input "text" at bounding box center [702, 435] width 382 height 34
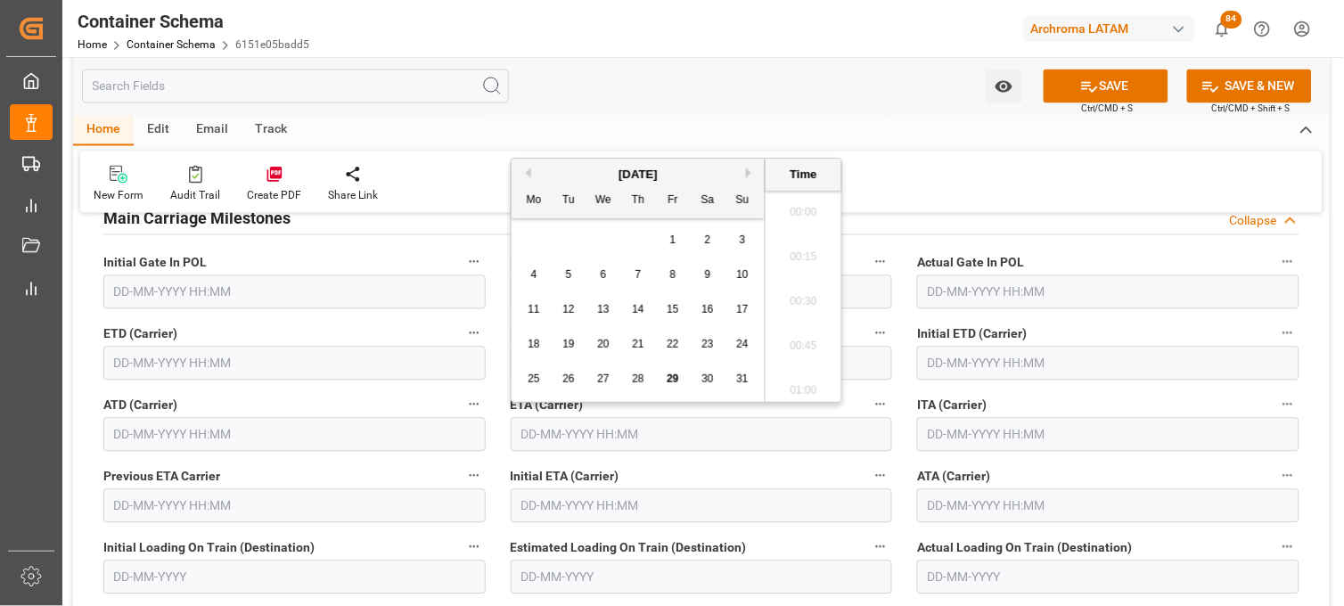
scroll to position [2723, 0]
click at [592, 246] on div "28 29 30 31 1 2 3" at bounding box center [638, 240] width 243 height 35
click at [745, 171] on div "[DATE]" at bounding box center [637, 175] width 253 height 18
click at [750, 171] on button "Next Month" at bounding box center [751, 173] width 11 height 11
click at [535, 348] on span "22" at bounding box center [534, 344] width 12 height 12
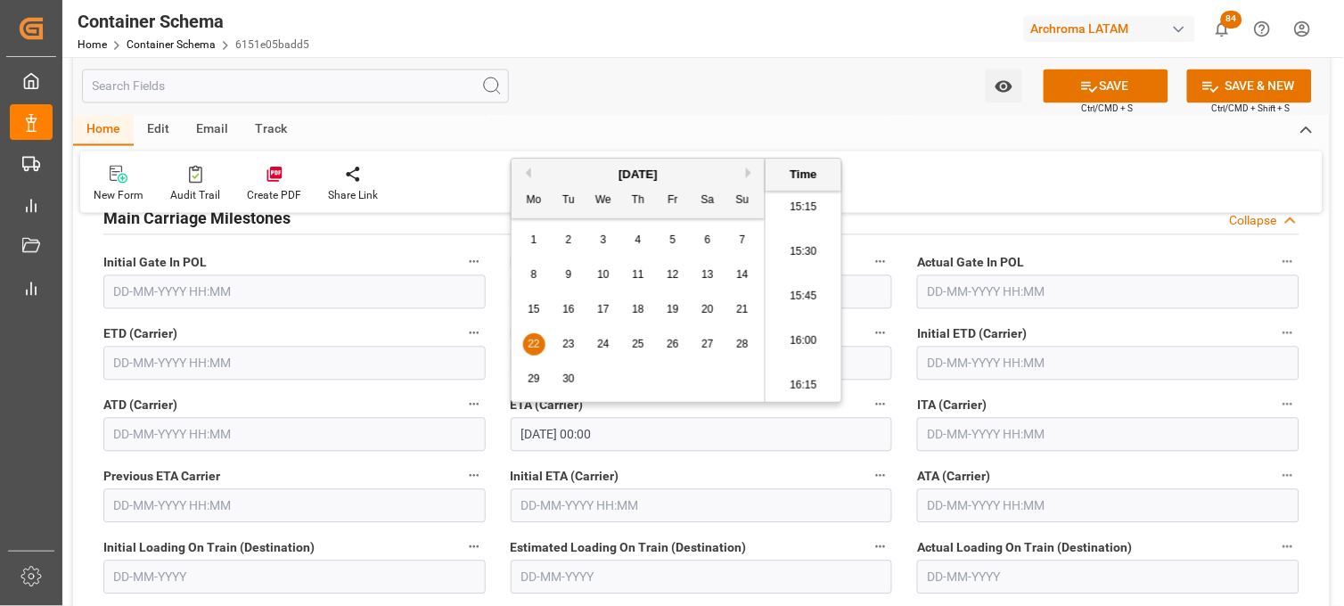
click at [803, 209] on li "15:15" at bounding box center [803, 207] width 76 height 45
type input "[DATE] 15:15"
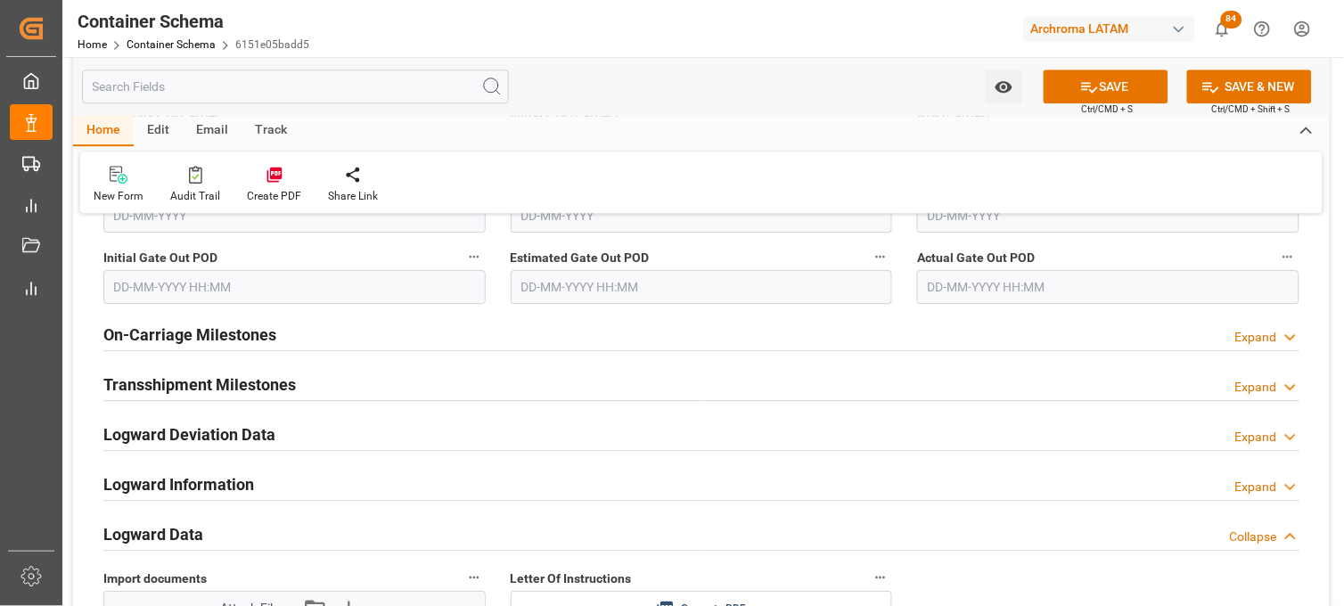
scroll to position [2673, 0]
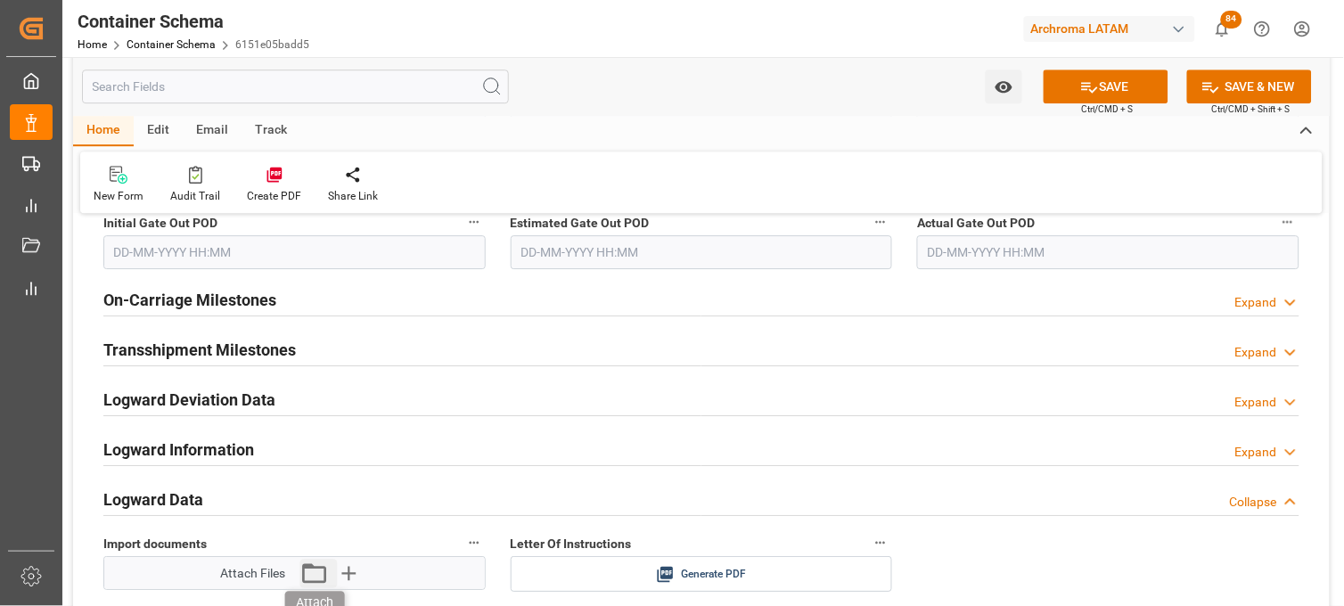
click at [316, 566] on icon "button" at bounding box center [315, 573] width 24 height 20
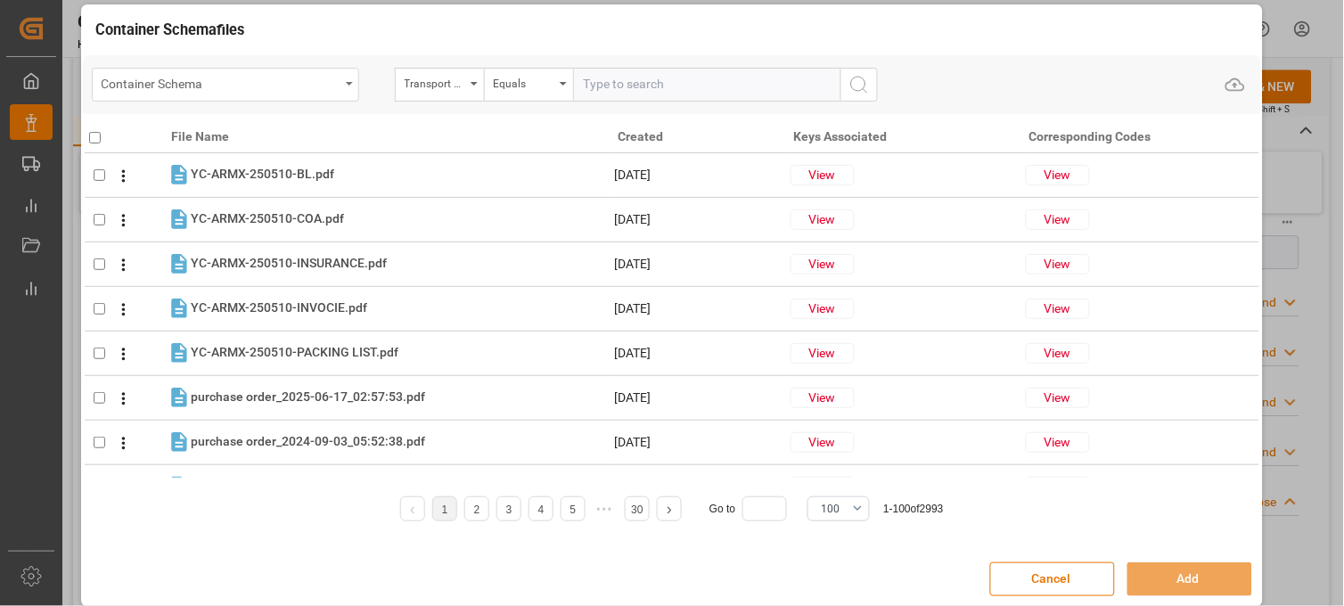
click at [313, 74] on div "Container Schema" at bounding box center [221, 82] width 238 height 22
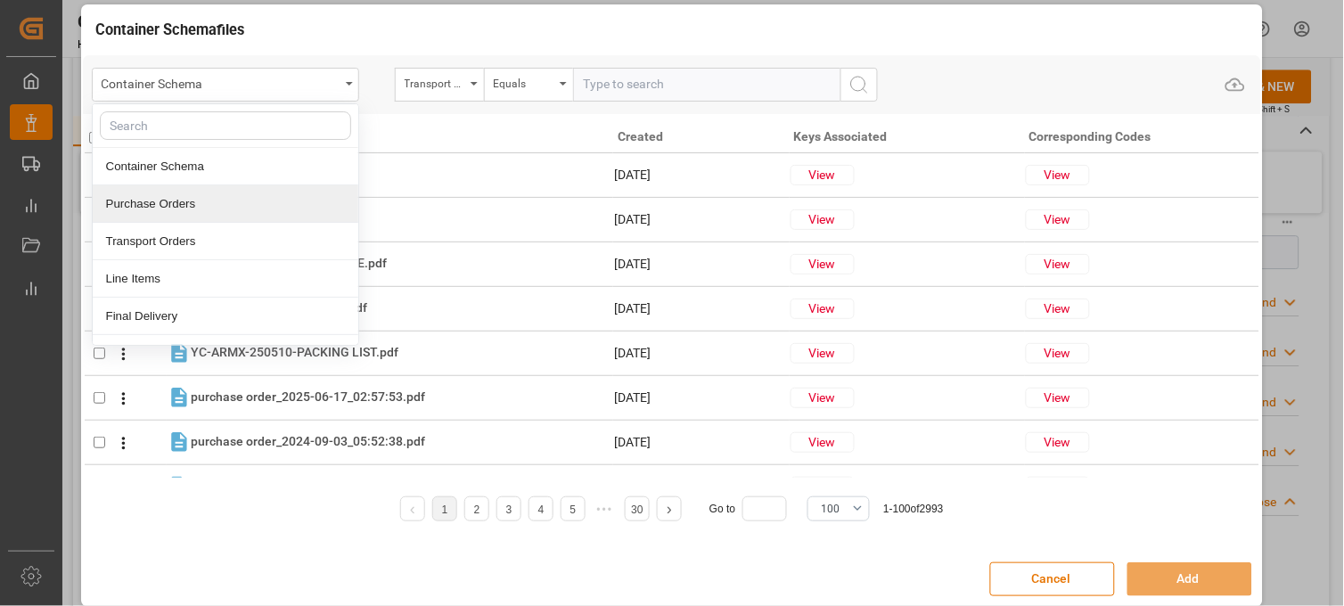
click at [221, 200] on div "Purchase Orders" at bounding box center [226, 203] width 266 height 37
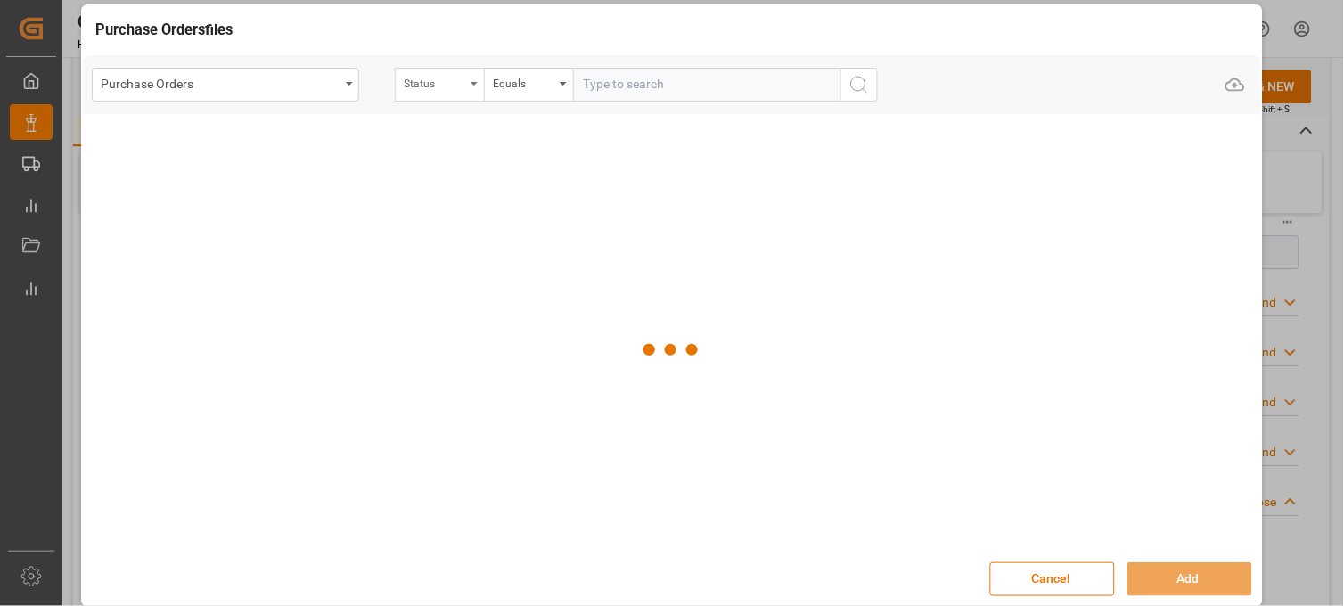
click at [453, 72] on div "Status" at bounding box center [435, 81] width 61 height 20
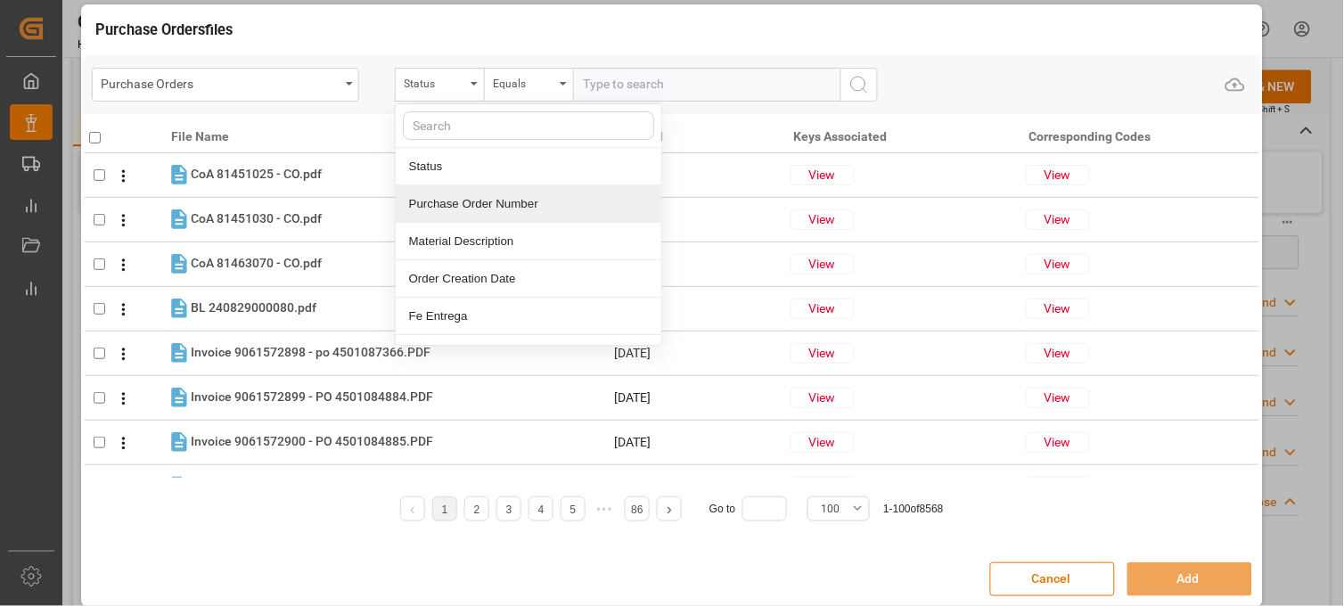
click at [455, 200] on div "Purchase Order Number" at bounding box center [529, 203] width 266 height 37
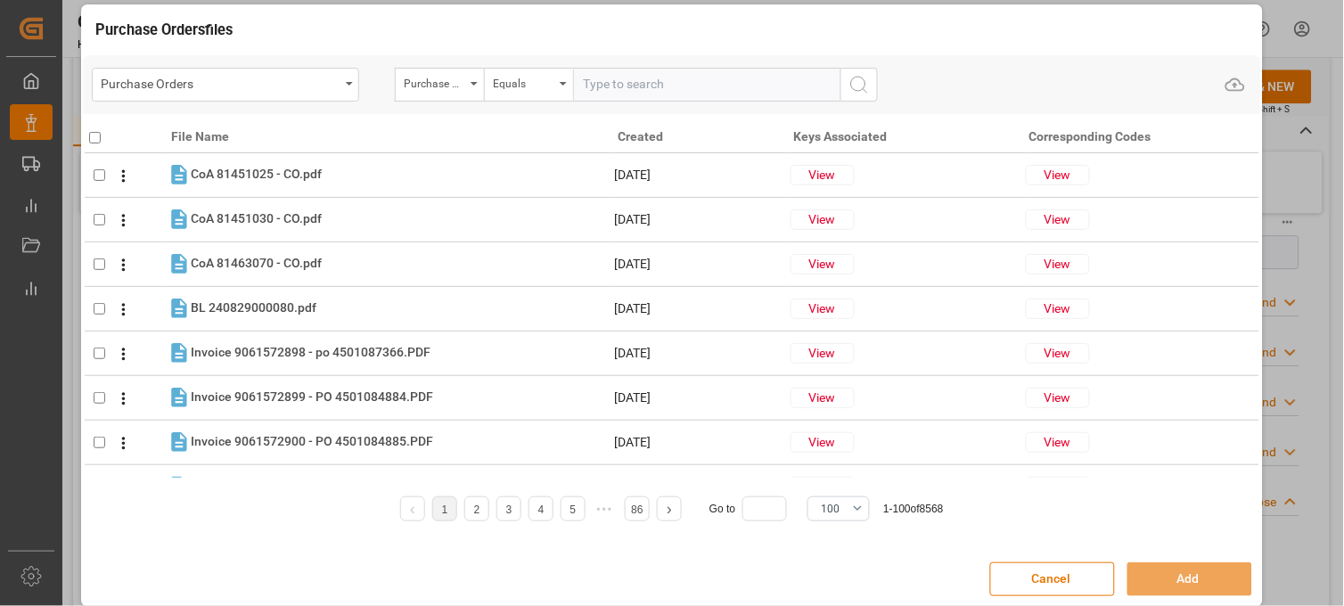
click at [602, 83] on input "text" at bounding box center [706, 85] width 267 height 34
paste input "4504650969"
type input "4504650969"
click at [853, 83] on icon "search button" at bounding box center [858, 84] width 21 height 21
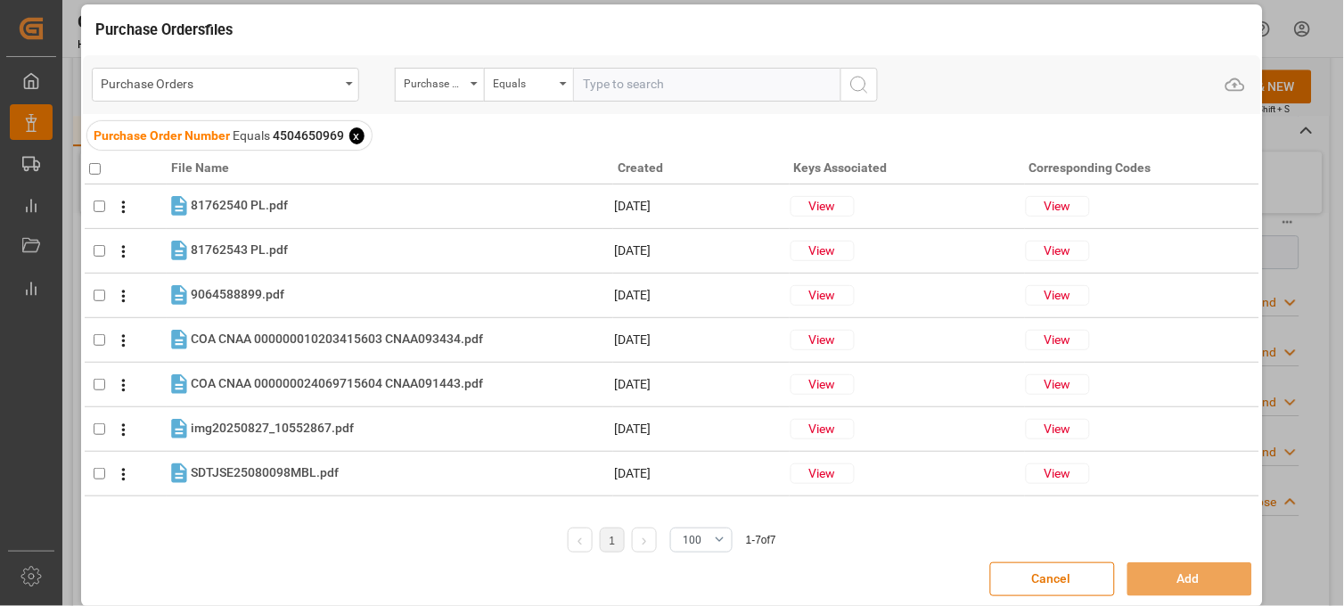
click at [95, 171] on input "checkbox" at bounding box center [95, 169] width 12 height 12
checkbox input "true"
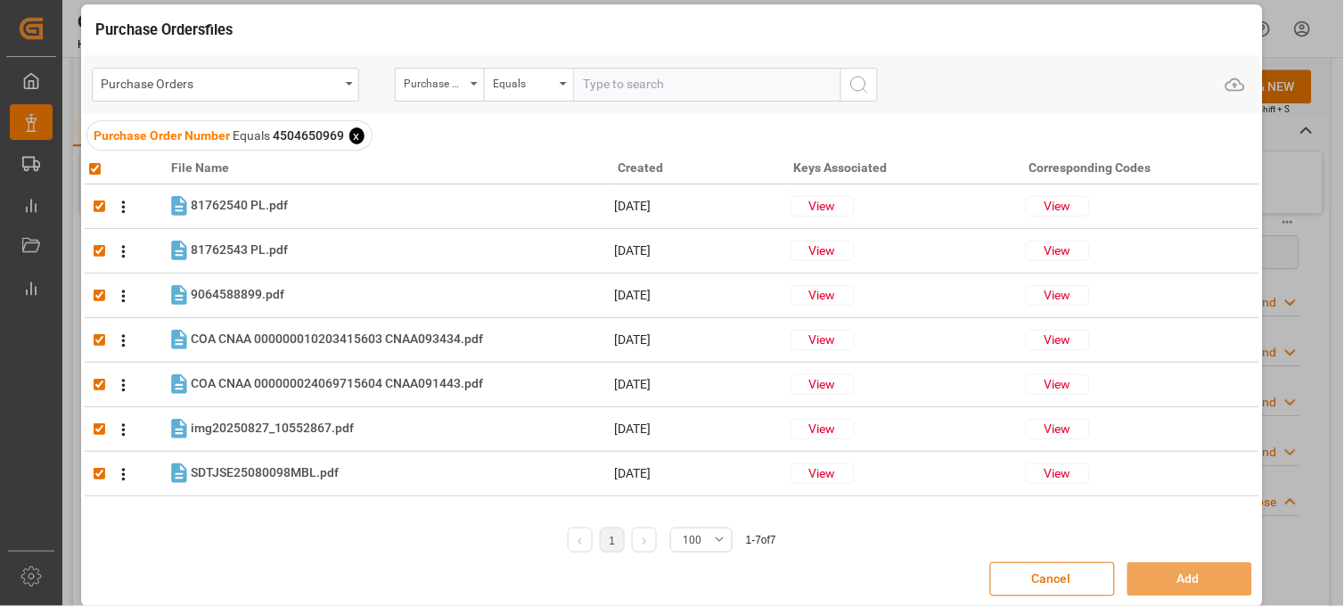
checkbox input "true"
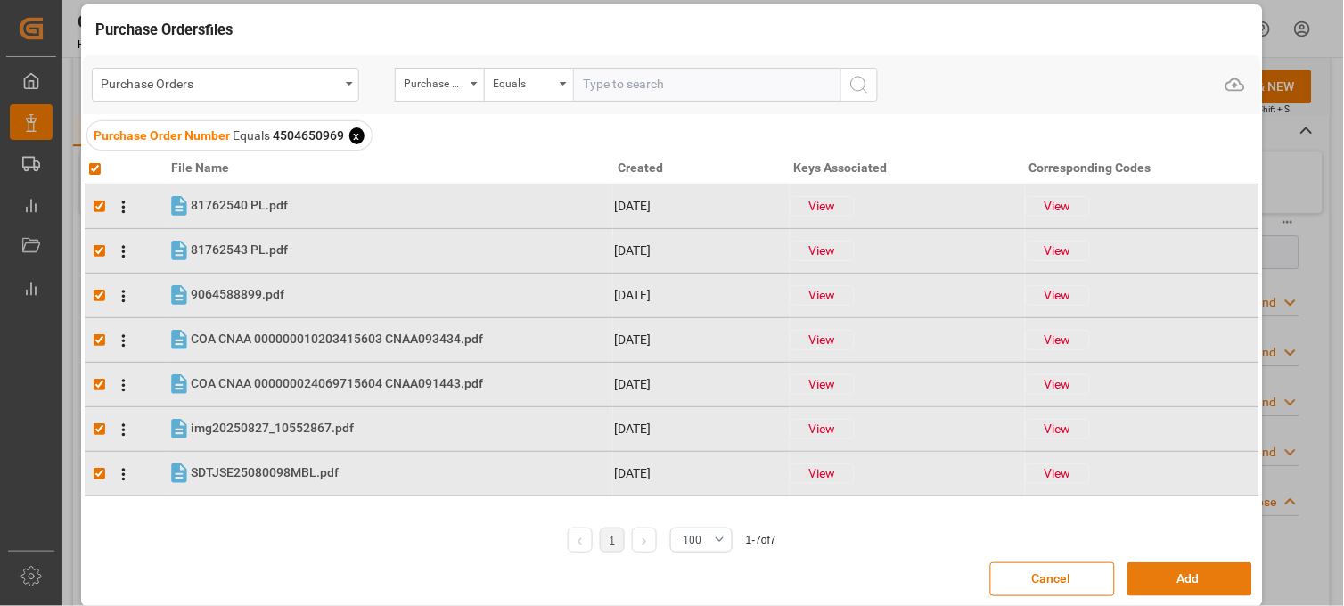
click at [1153, 576] on button "Add" at bounding box center [1189, 579] width 125 height 34
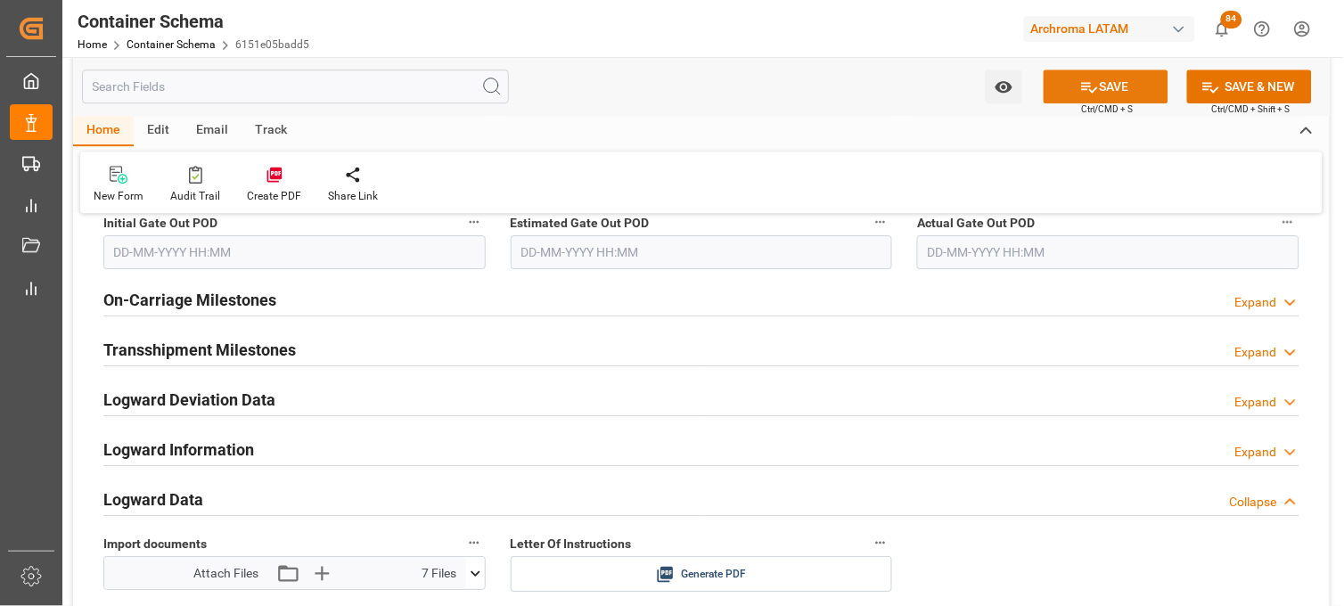
click at [1090, 78] on icon at bounding box center [1089, 87] width 19 height 19
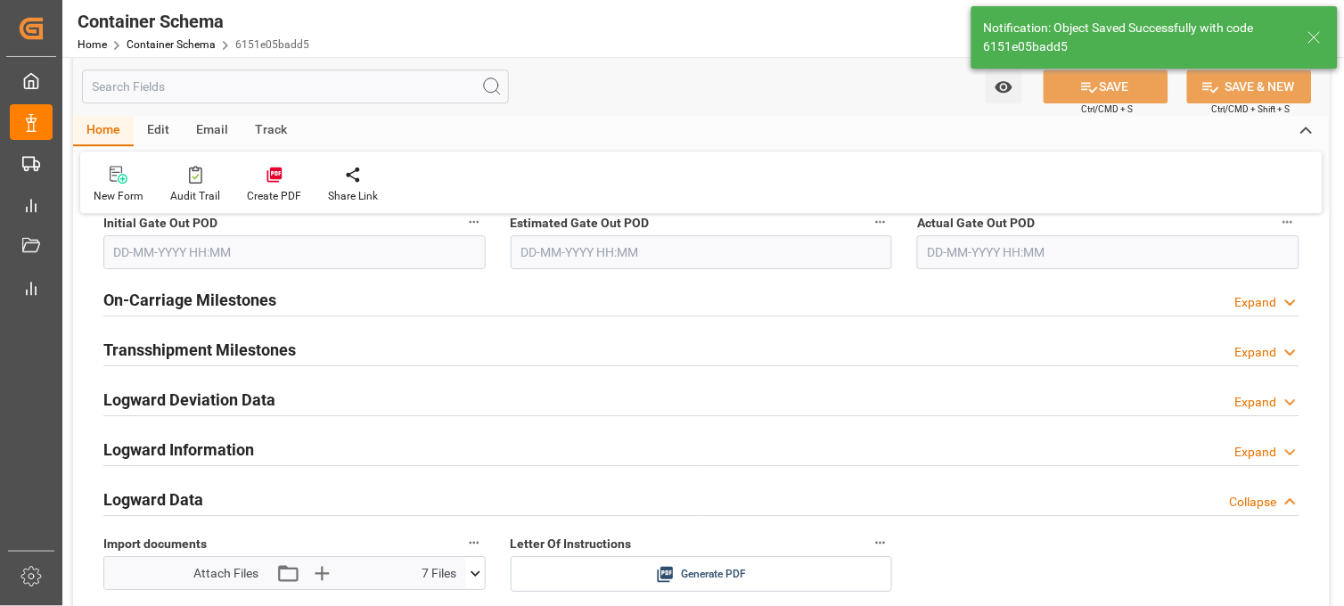
type input "Document Sent"
type input "MXZLO"
type input "Manzanillo"
type input "MAERSK EL BANCO"
type input "9964493"
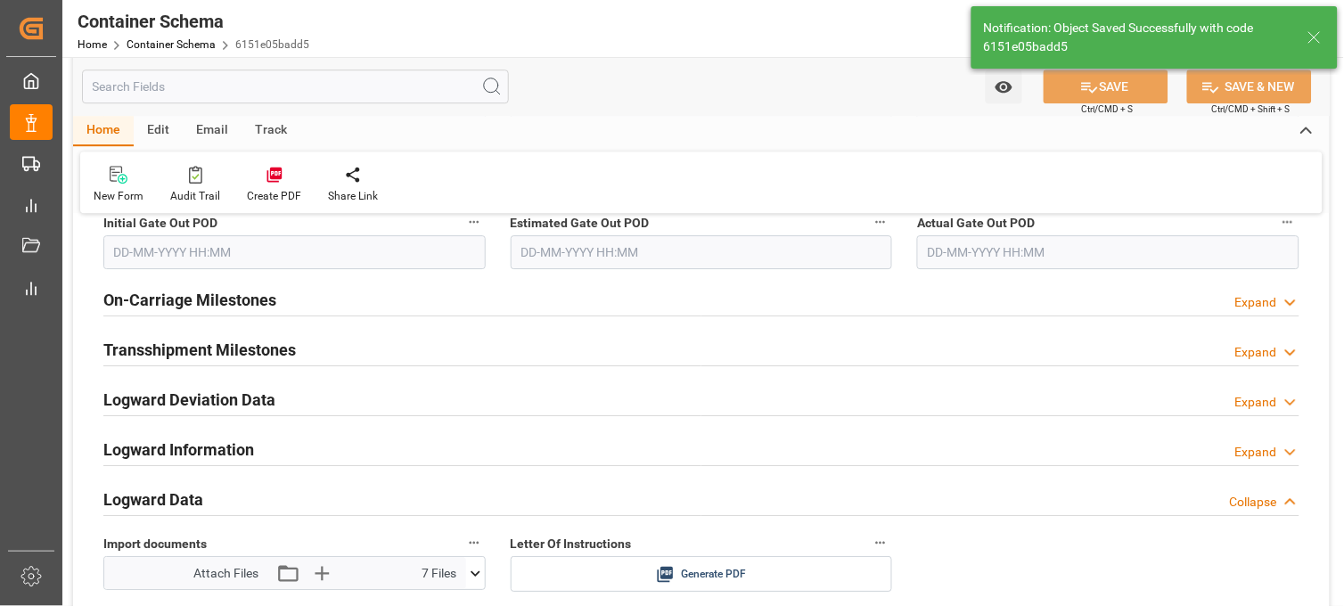
type input "535E"
type input "[DATE] 15:15"
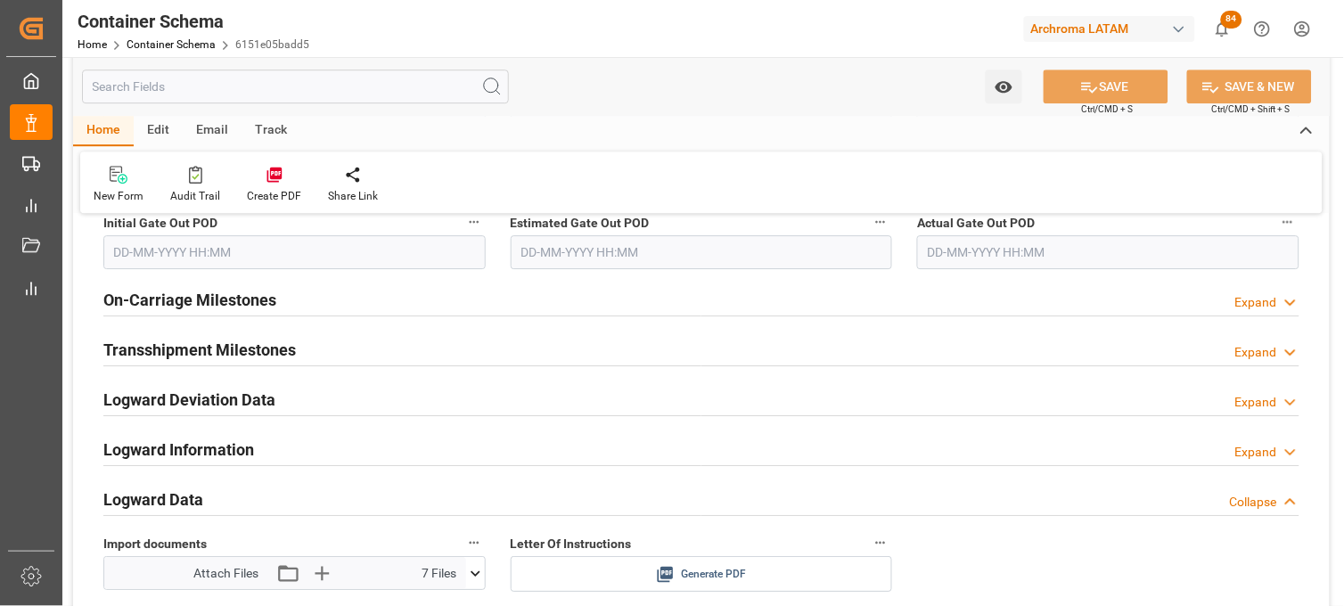
click at [668, 573] on icon at bounding box center [665, 574] width 19 height 19
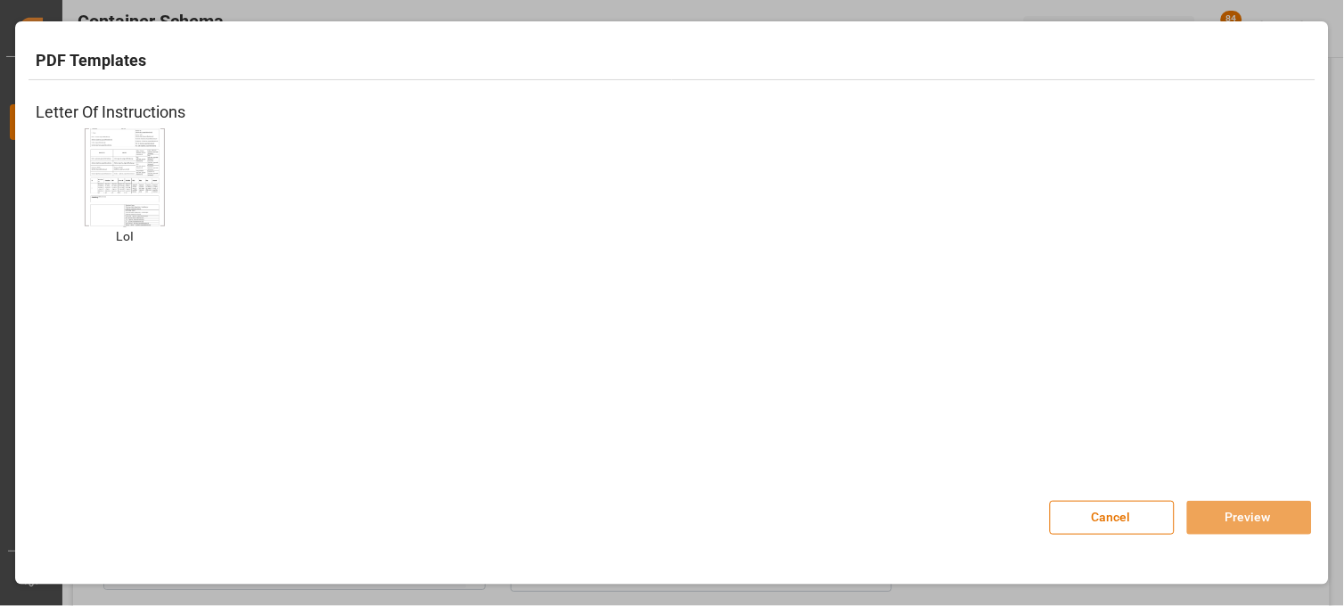
click at [1128, 413] on div "Letter Of Instructions LoI LoI" at bounding box center [672, 281] width 1287 height 377
click at [143, 183] on img at bounding box center [124, 177] width 71 height 101
click at [1221, 517] on button "Preview" at bounding box center [1249, 518] width 125 height 34
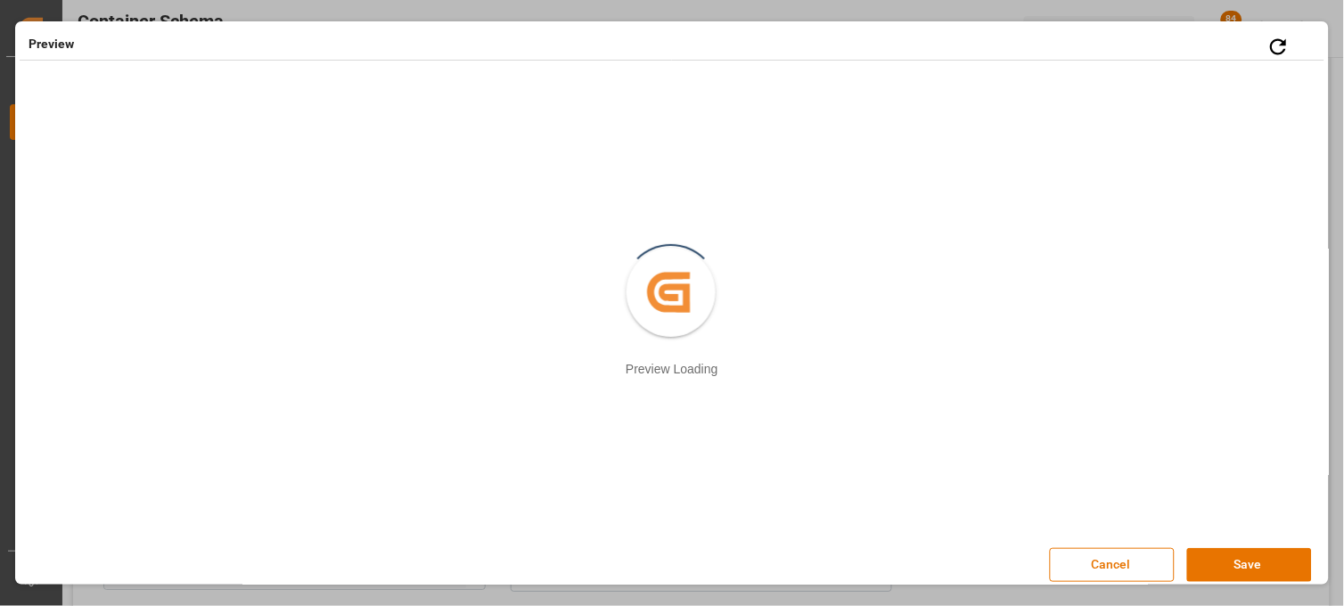
scroll to position [9, 0]
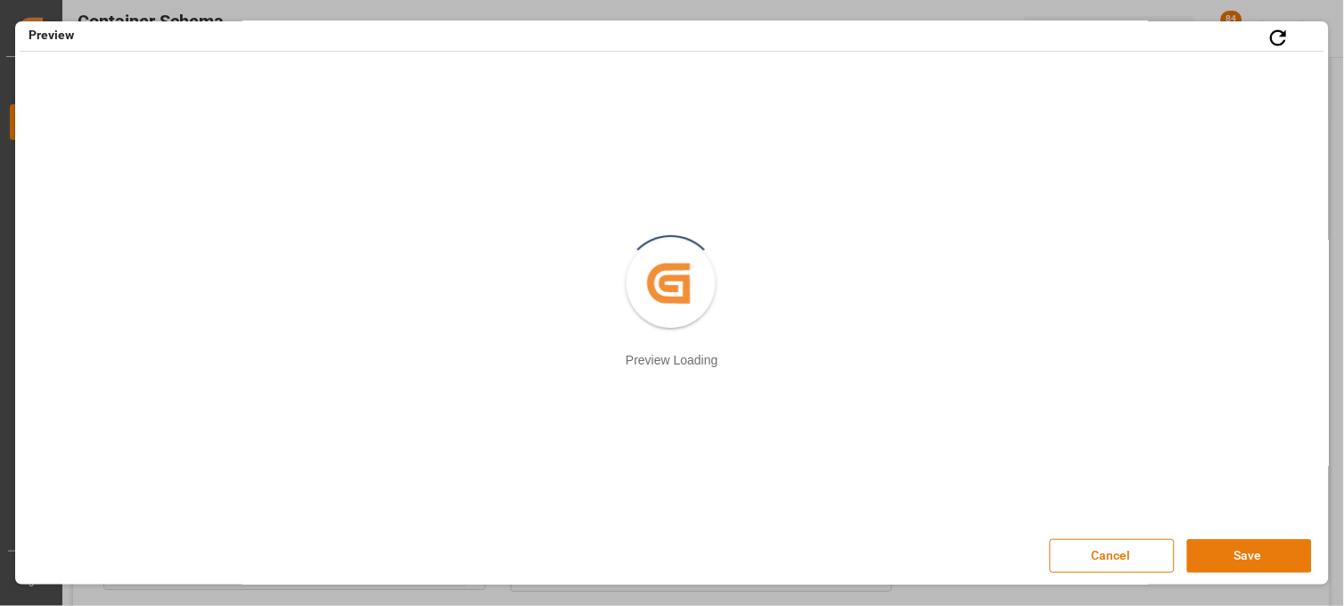
click at [1213, 553] on button "Save" at bounding box center [1249, 556] width 125 height 34
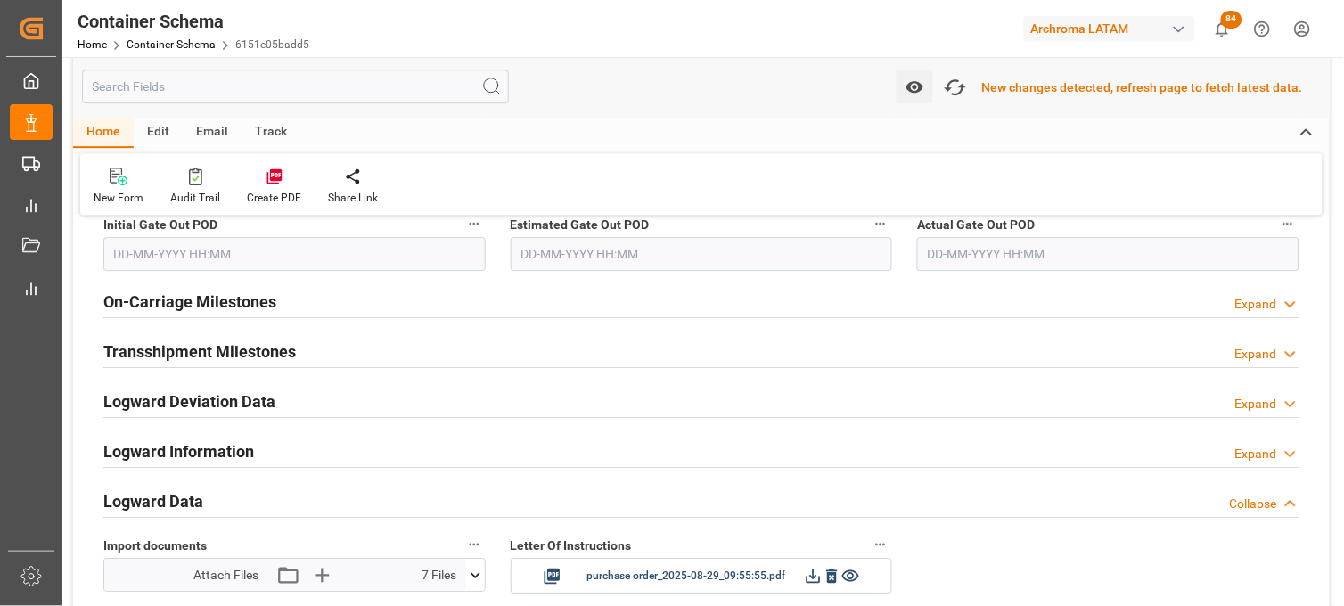
scroll to position [2675, 0]
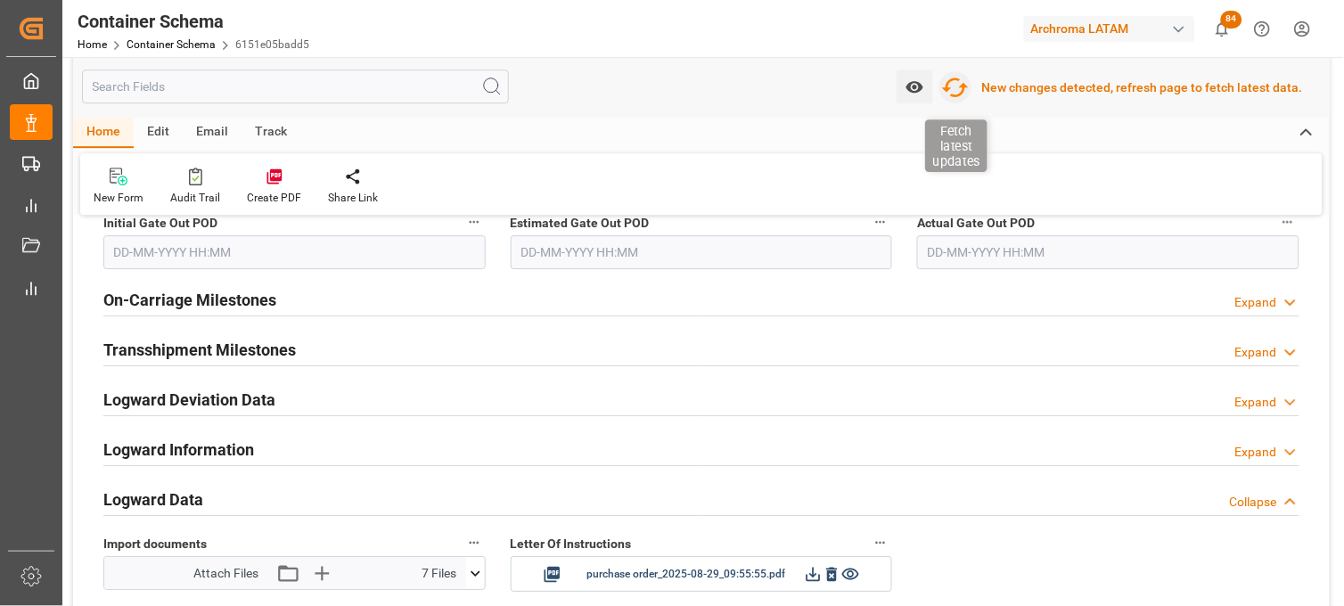
click at [958, 91] on icon "button" at bounding box center [955, 87] width 29 height 29
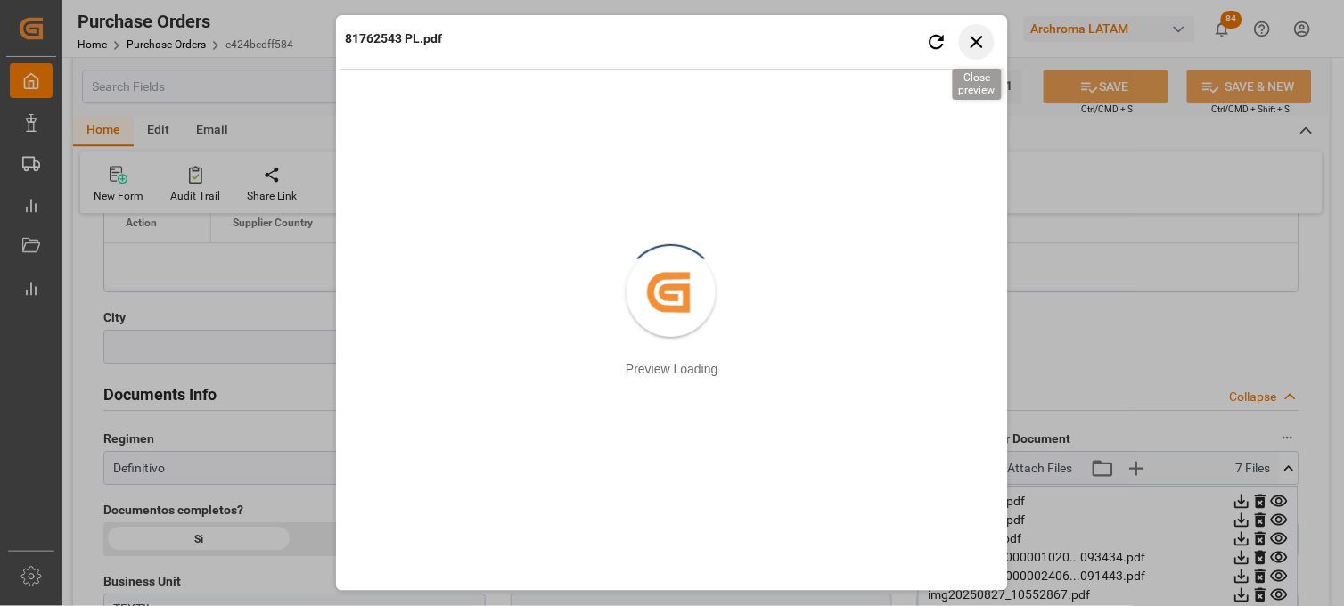
click at [977, 37] on icon "button" at bounding box center [977, 41] width 22 height 22
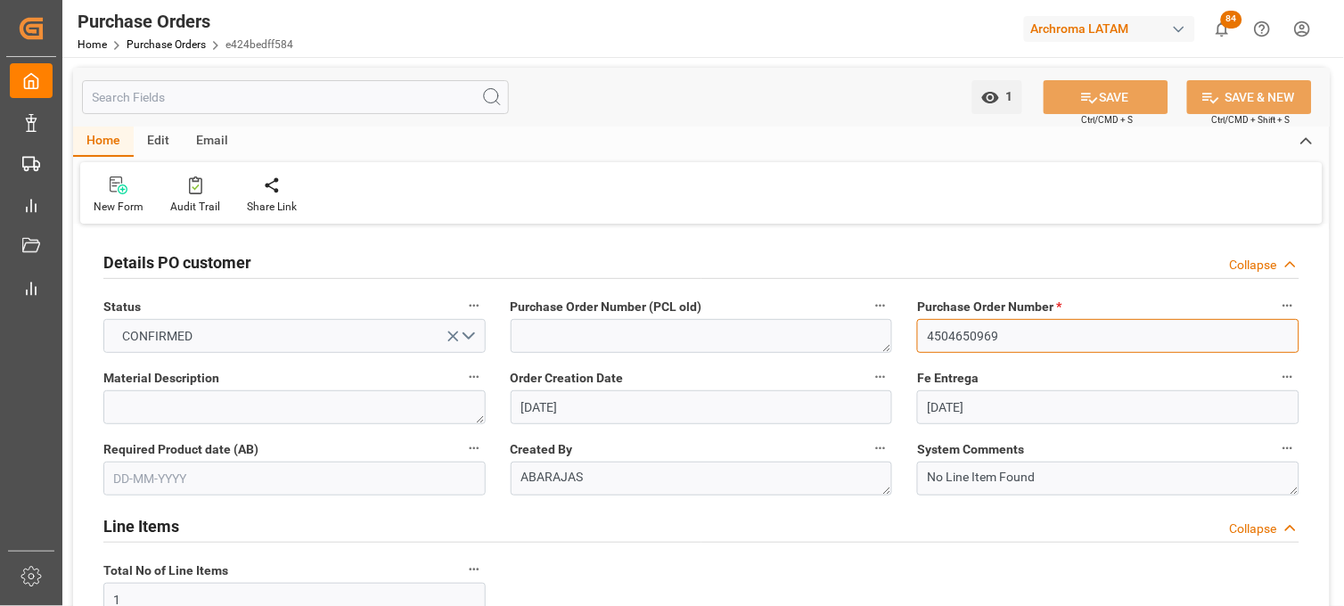
click at [941, 342] on input "4504650969" at bounding box center [1108, 336] width 382 height 34
click at [146, 42] on link "Purchase Orders" at bounding box center [166, 44] width 79 height 12
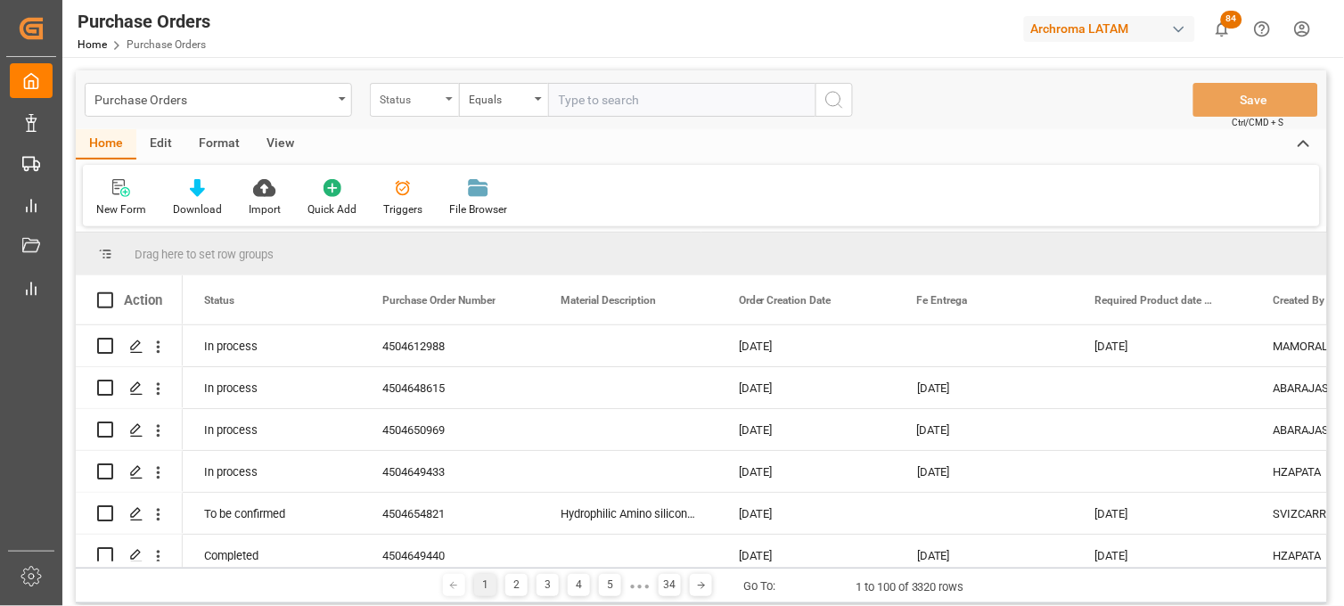
click at [430, 102] on div "Status" at bounding box center [410, 97] width 61 height 20
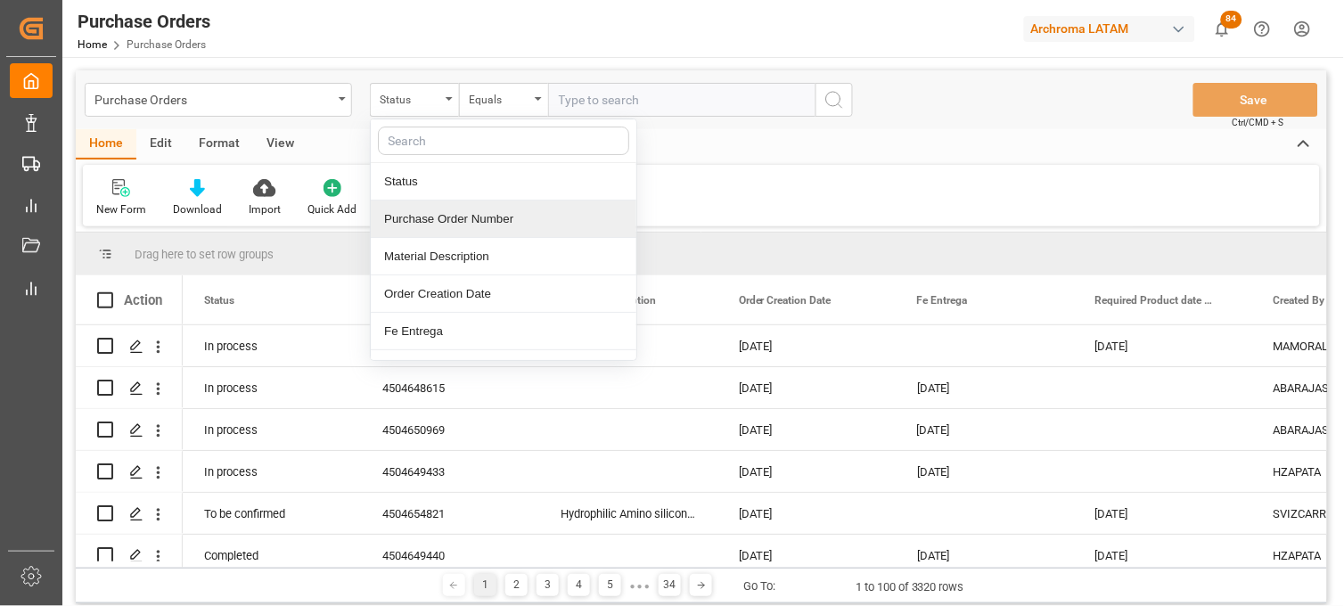
click at [417, 212] on div "Purchase Order Number" at bounding box center [504, 218] width 266 height 37
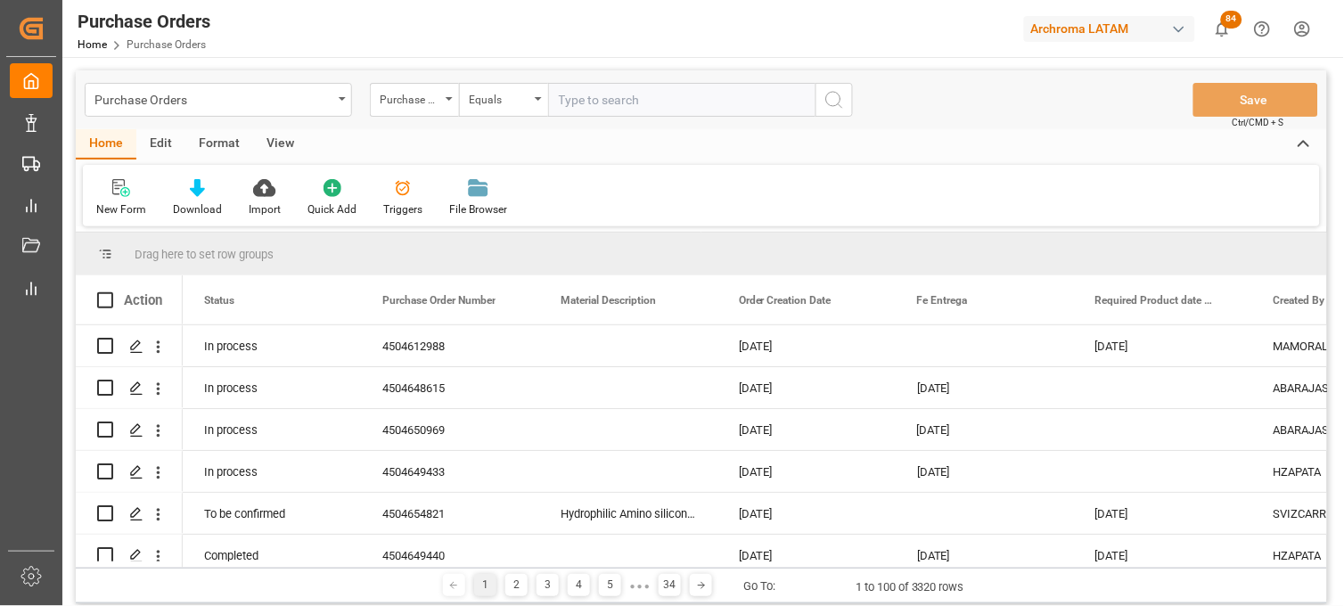
click at [574, 102] on input "text" at bounding box center [681, 100] width 267 height 34
paste input "4504620323"
type input "4504620323"
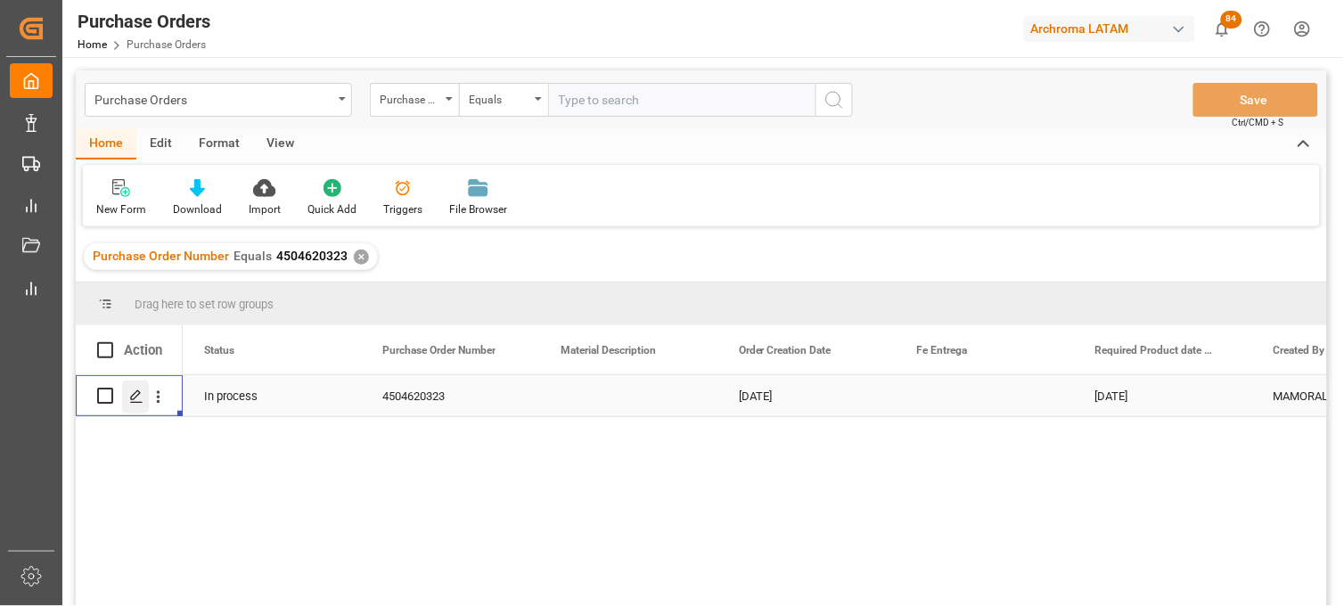
click at [141, 404] on div "Press SPACE to select this row." at bounding box center [135, 396] width 27 height 33
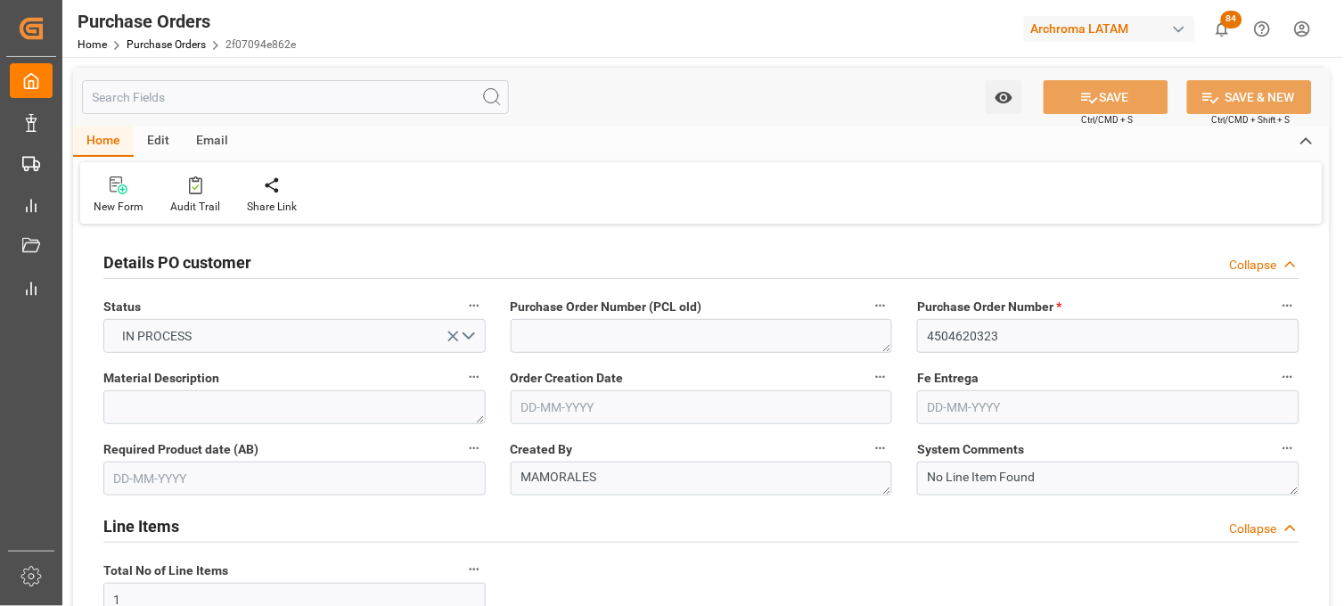
type input "15-05-2025"
type input "21-08-2025"
type input "27-08-2025"
type input "[DATE]"
click at [170, 43] on link "Purchase Orders" at bounding box center [166, 44] width 79 height 12
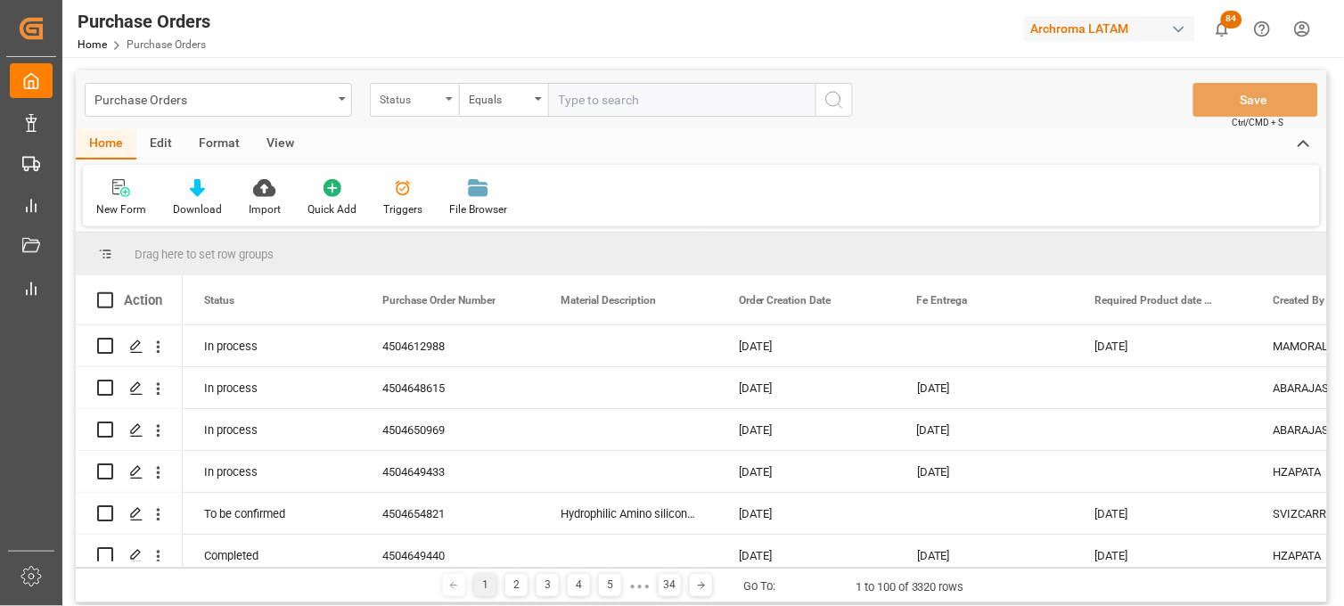
click at [446, 108] on div "Status" at bounding box center [414, 100] width 89 height 34
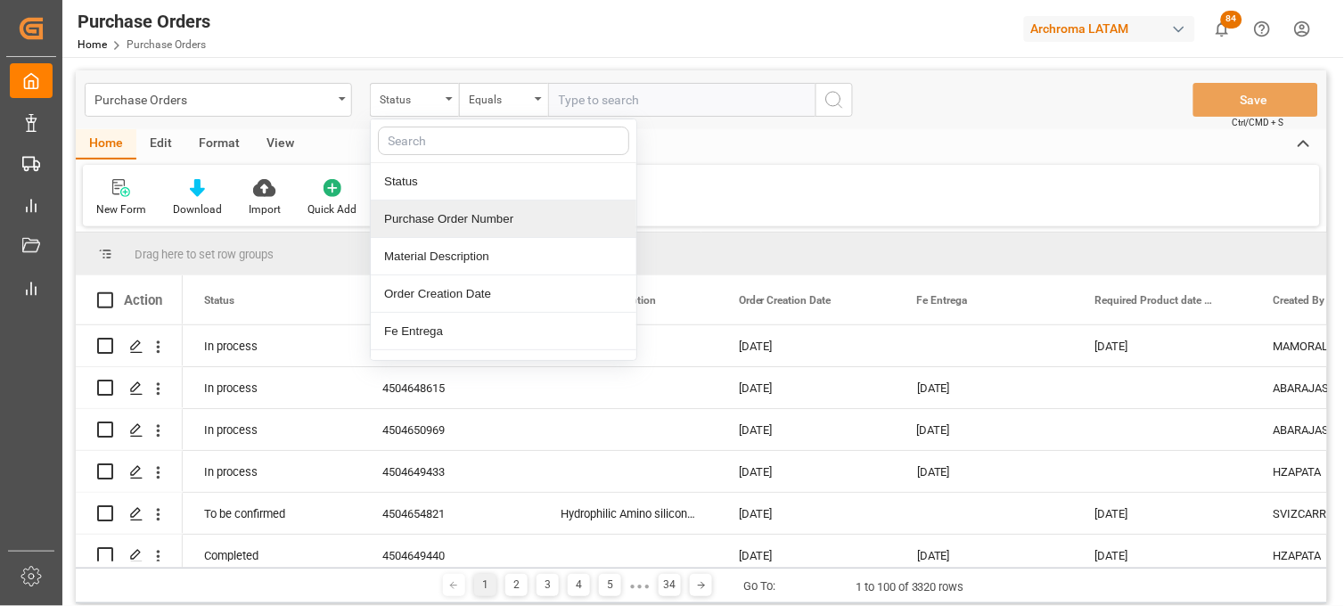
click at [422, 221] on div "Purchase Order Number" at bounding box center [504, 218] width 266 height 37
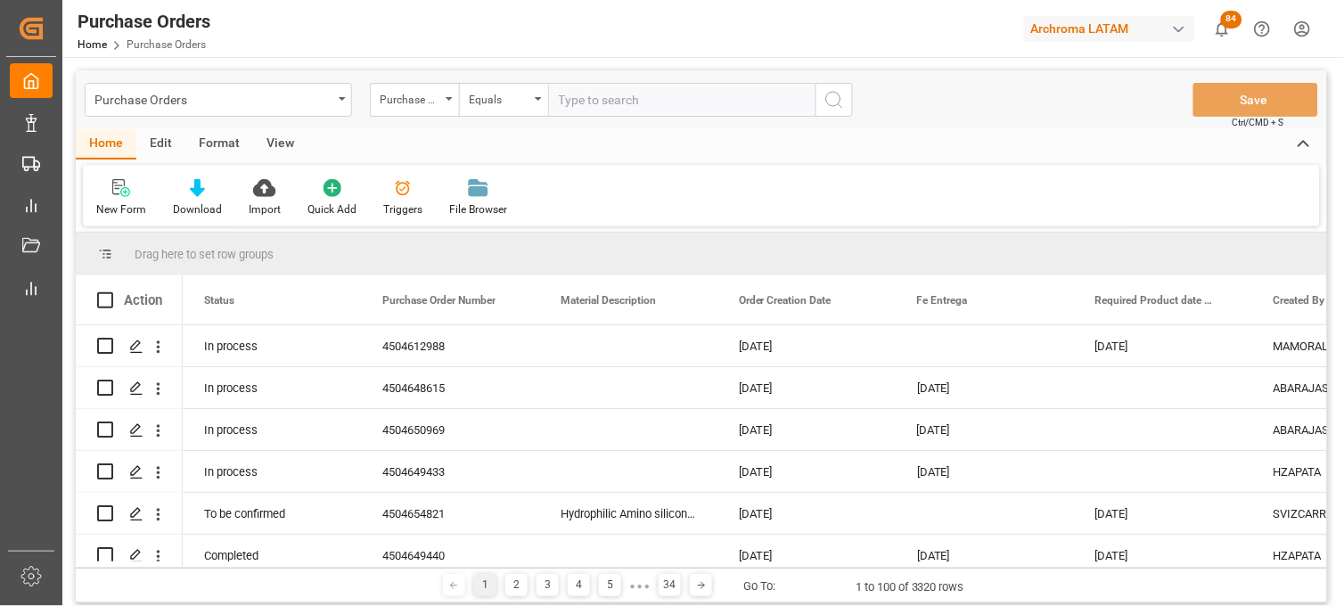
click at [579, 96] on input "text" at bounding box center [681, 100] width 267 height 34
paste input "4504641389"
type input "4504641389"
click at [839, 99] on icon "search button" at bounding box center [833, 99] width 21 height 21
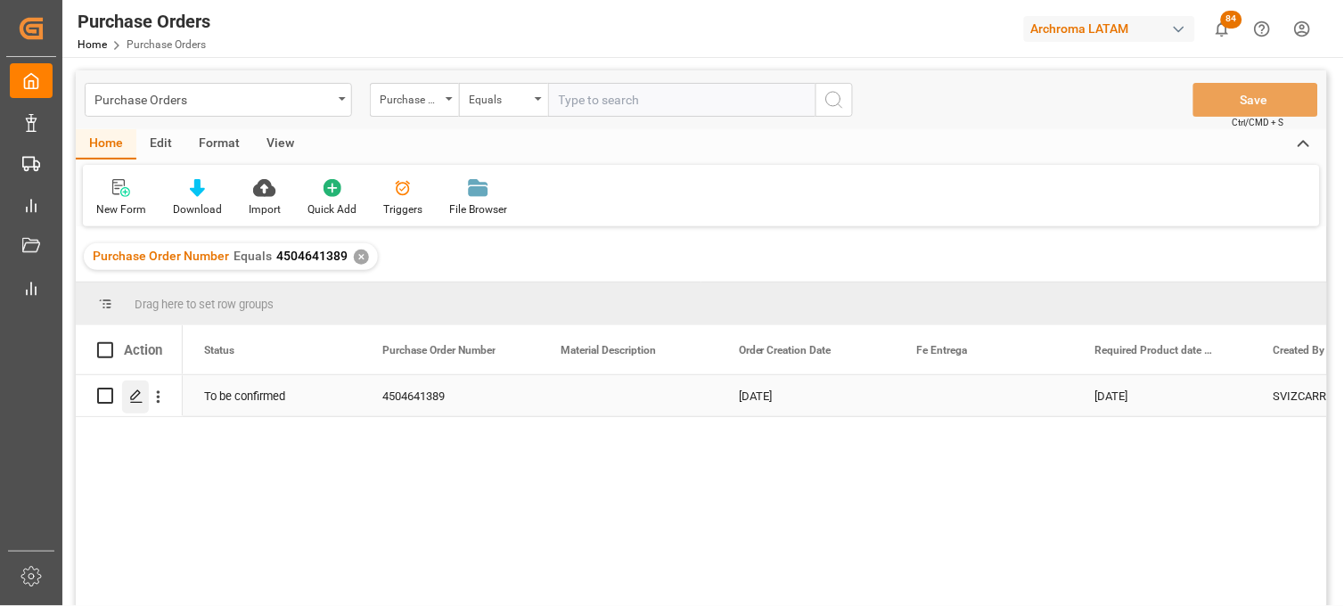
click at [135, 403] on icon "Press SPACE to select this row." at bounding box center [136, 396] width 14 height 14
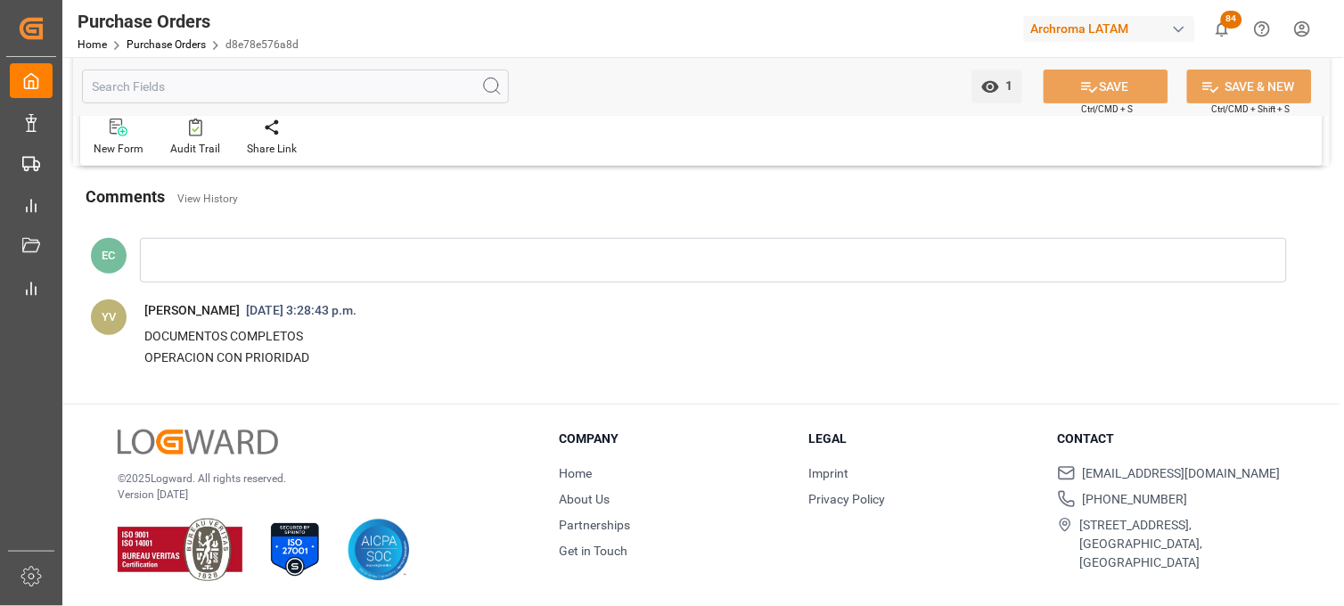
scroll to position [1230, 0]
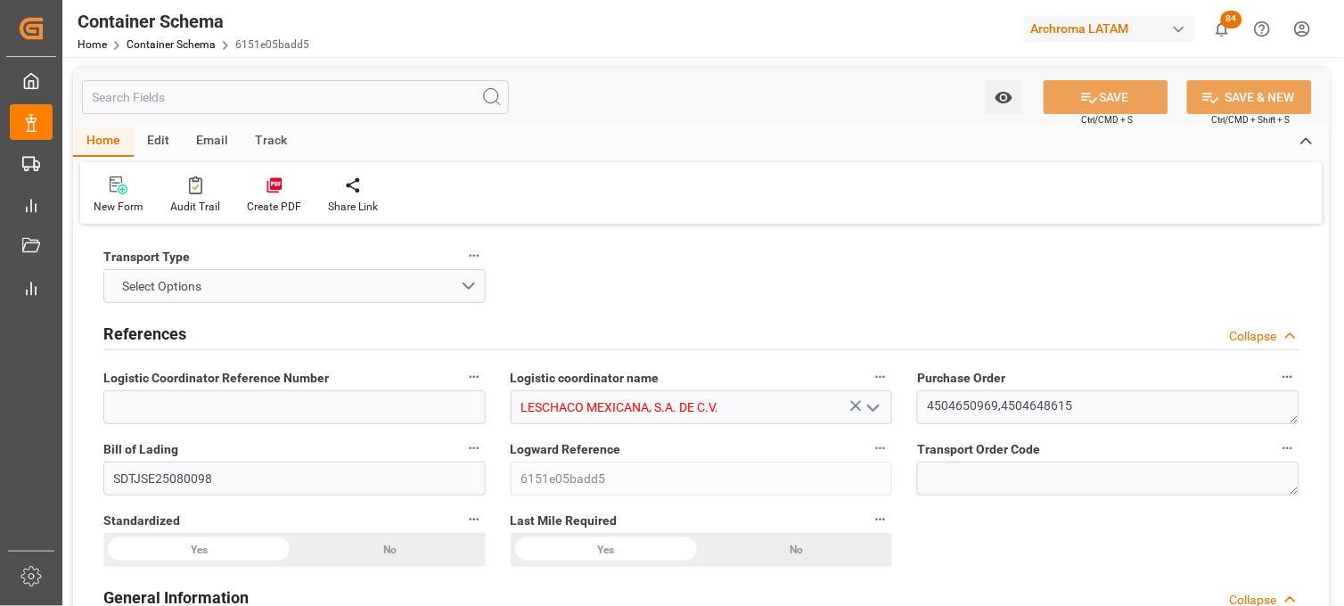
type input "LESCHACO MEXICANA, S.A. DE C.V."
type textarea "4504650969,4504648615"
type input "SDTJSE25080098"
type input "6151e05badd5"
type input "On time"
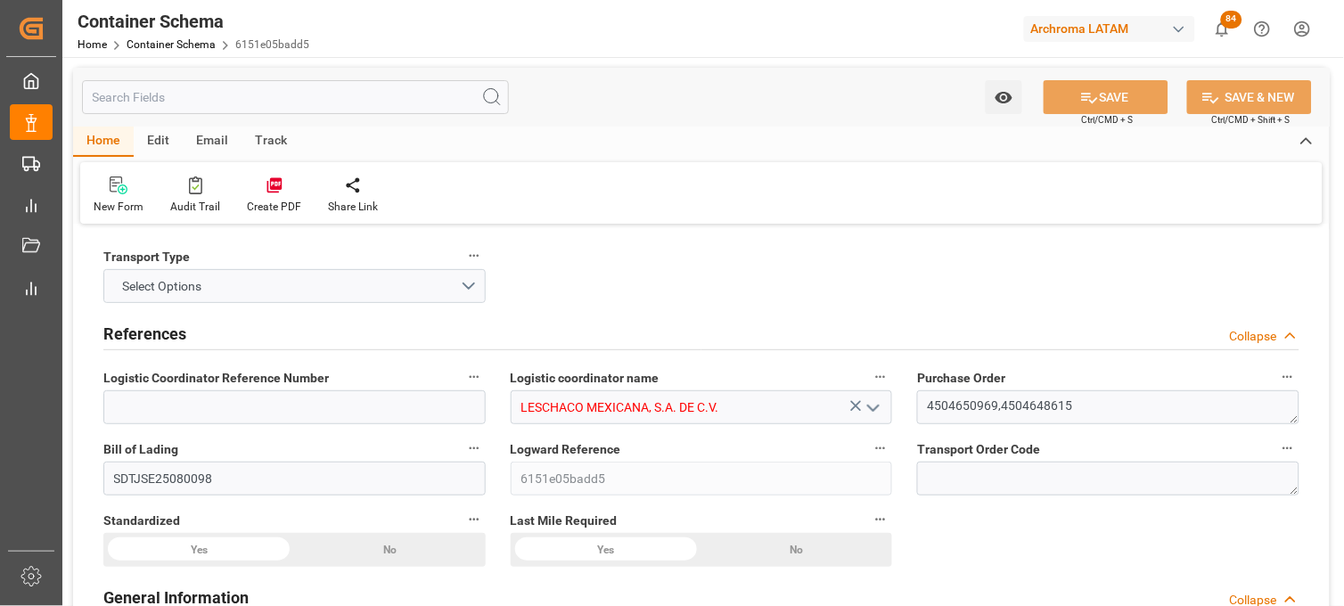
type input "[PERSON_NAME]"
type input "ARCHROMA [GEOGRAPHIC_DATA], PTE. LTD."
type input "Document Sent"
type input "MANZANILLO"
type input "TEXTIL"
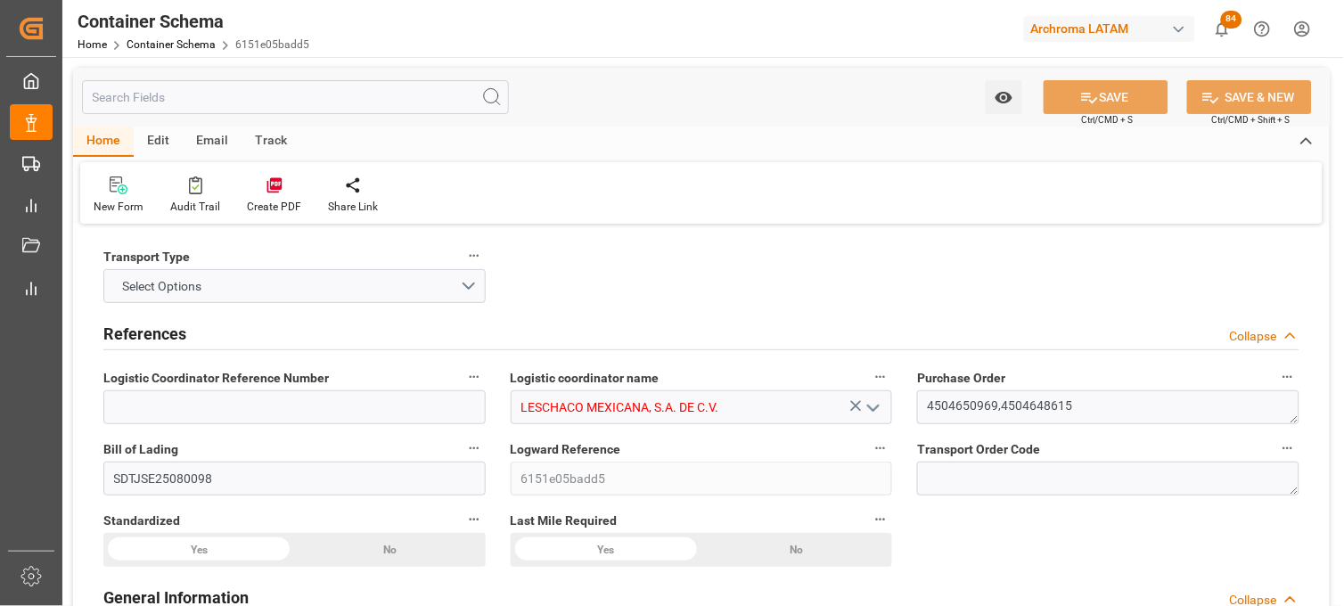
type textarea "BOX"
type input "34 BOX"
type input "ALMACÉN ATOTONILQUILLO"
type textarea "CARRETERA [GEOGRAPHIC_DATA] OCOTLAN ATOTONILQUILLO, [GEOGRAPHIC_DATA], [GEOGRAP…"
type input "HOUSE"
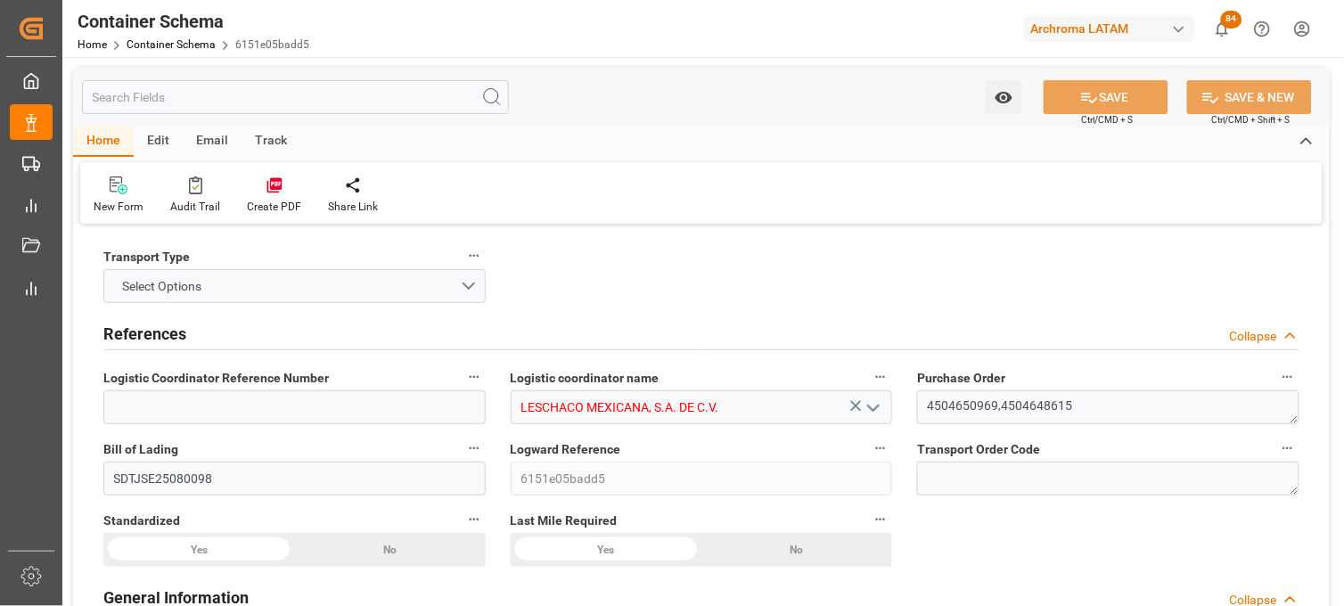
type input "CIF"
type input "Truck"
type input "Sea Ship"
type input "Truck"
type input "LCL"
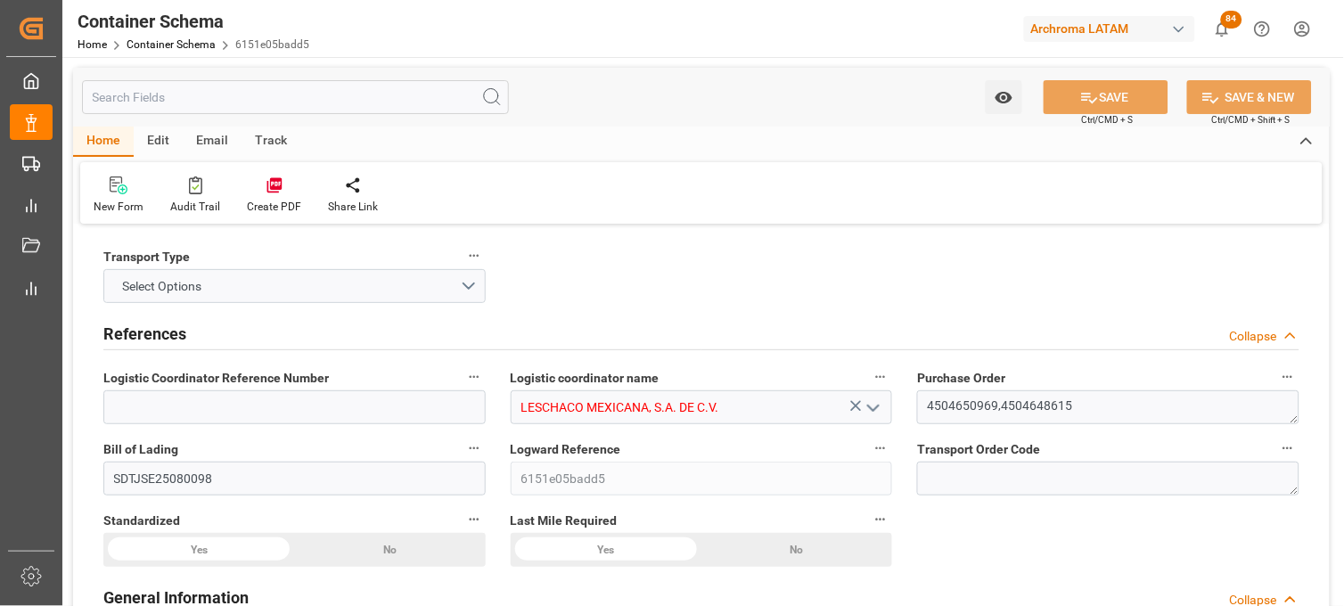
type input "MMAU1219873"
type input "ECU WORLDWIDE [GEOGRAPHIC_DATA], S.A. DE C.V."
type input "ECUI"
type input "Tianjin Xingang Pt"
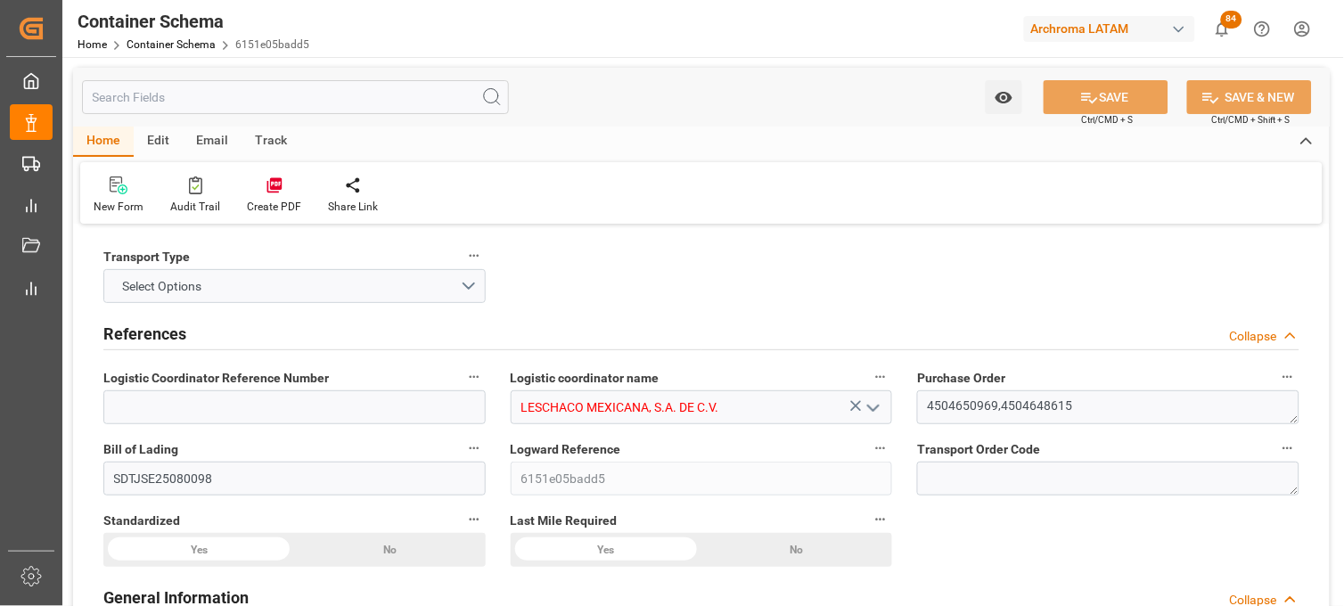
type input "Manzanillo"
type input "MAERSK EL BANCO"
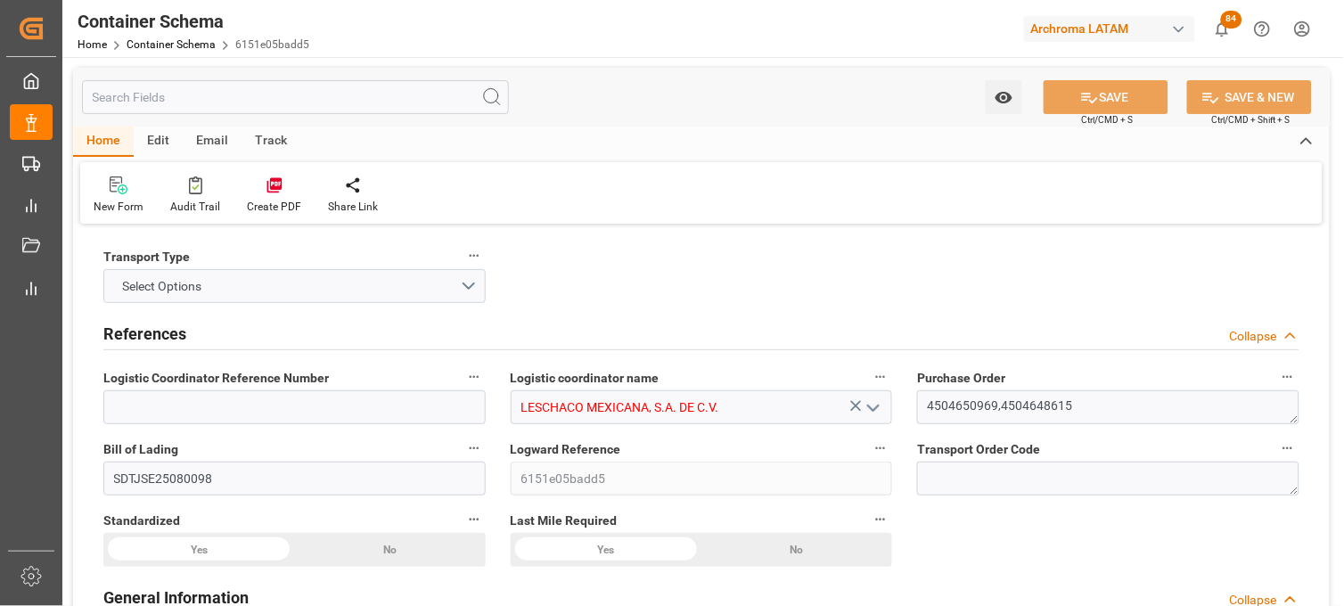
type input "MAERSK EL BANCO"
type input "535E"
type input "0"
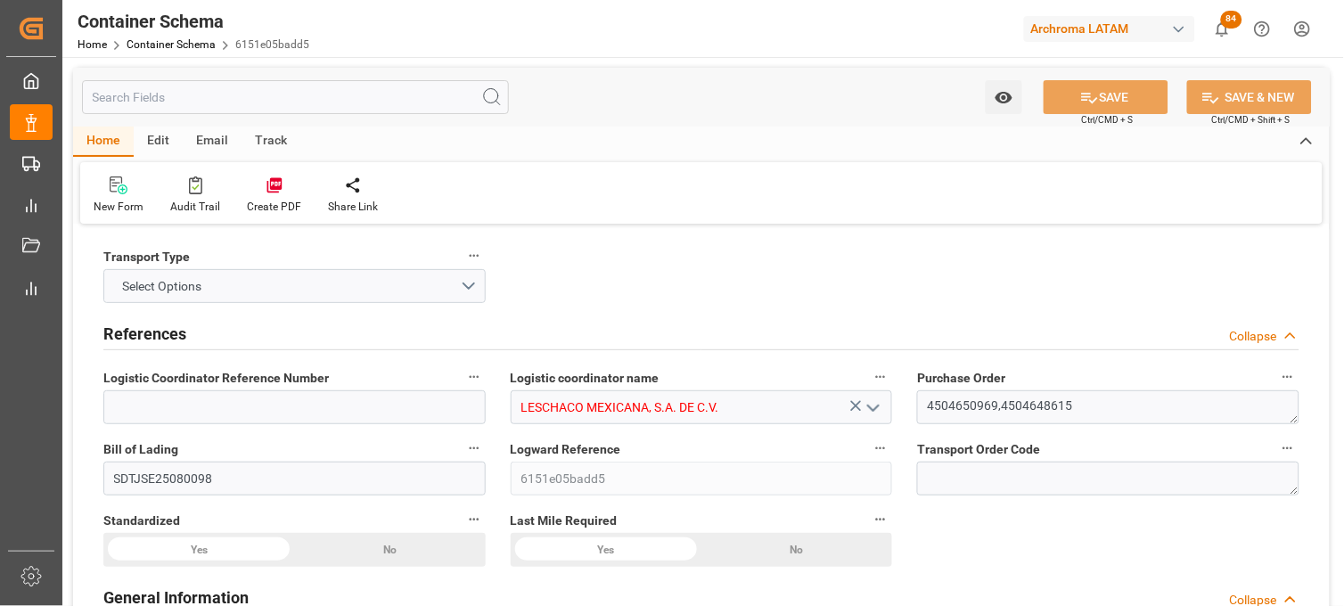
type input "7"
type input "2"
type input "34"
type input "630"
type input "682.26"
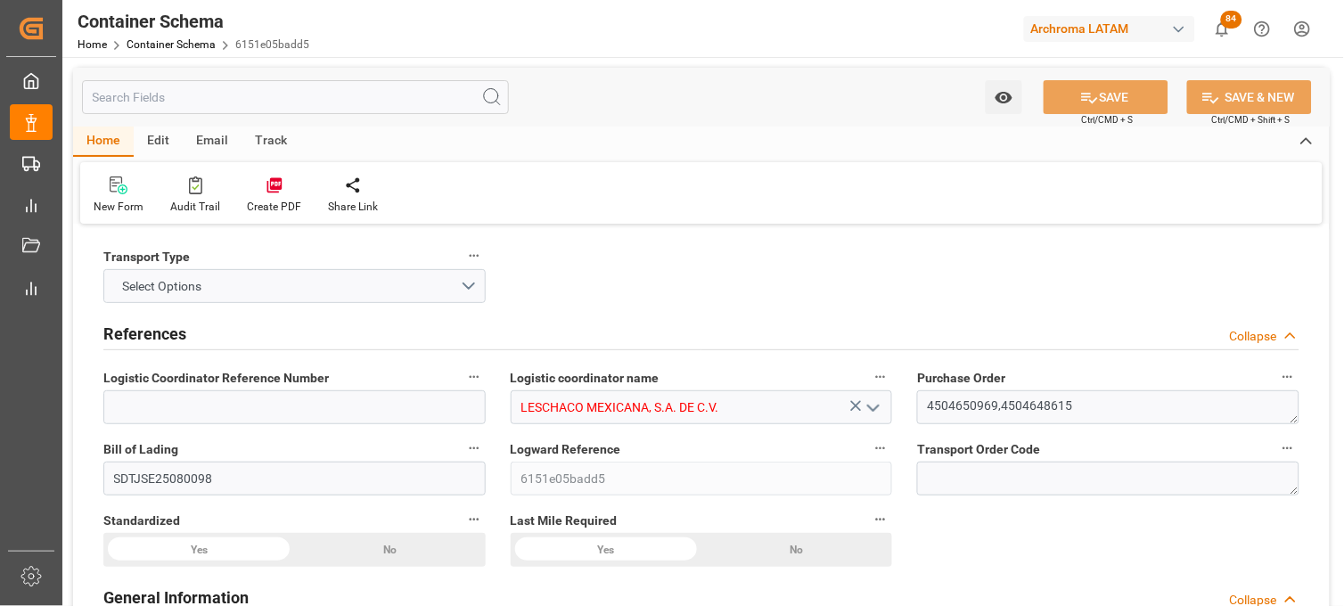
type input "ECU Worldwide"
type input "CNTXG"
type input "MXZLO"
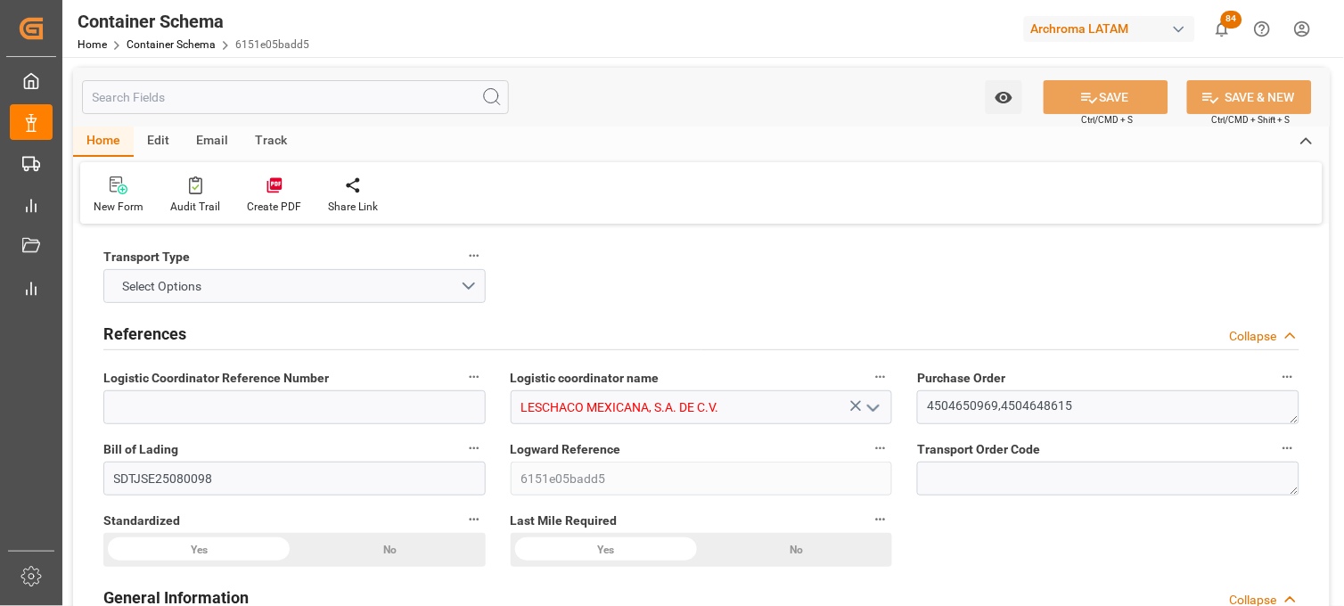
type input "MXZLO"
type input "9964493"
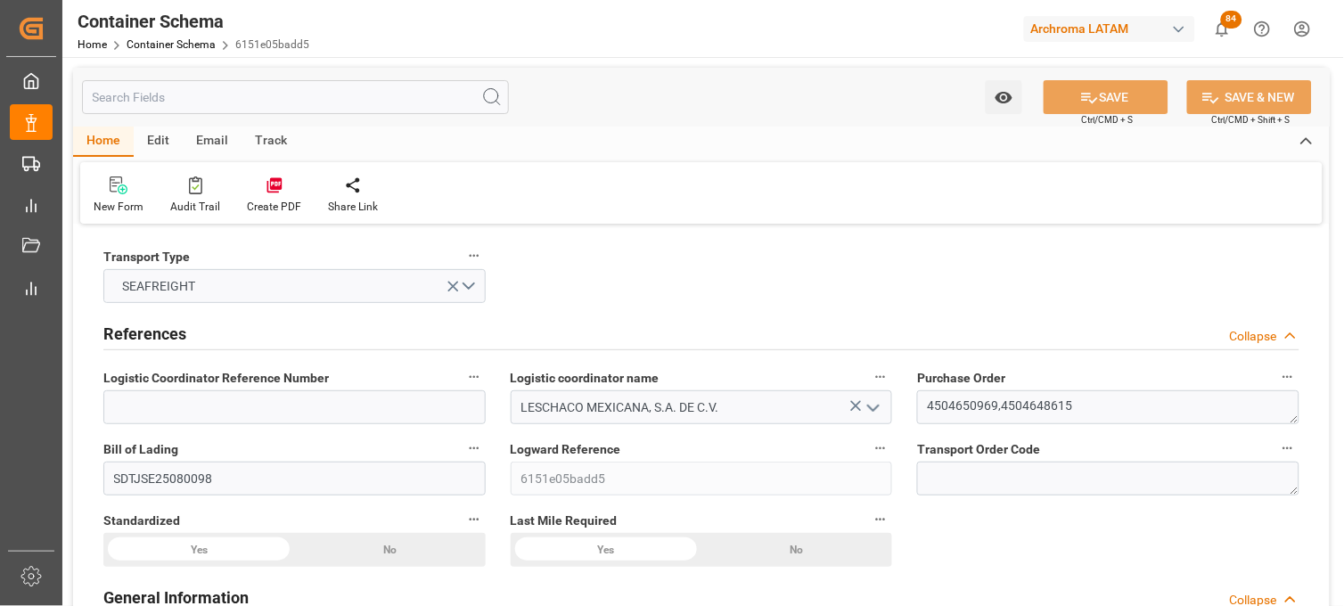
type input "[DATE] 16:00"
type input "[DATE]"
type input "[DATE] 15:15"
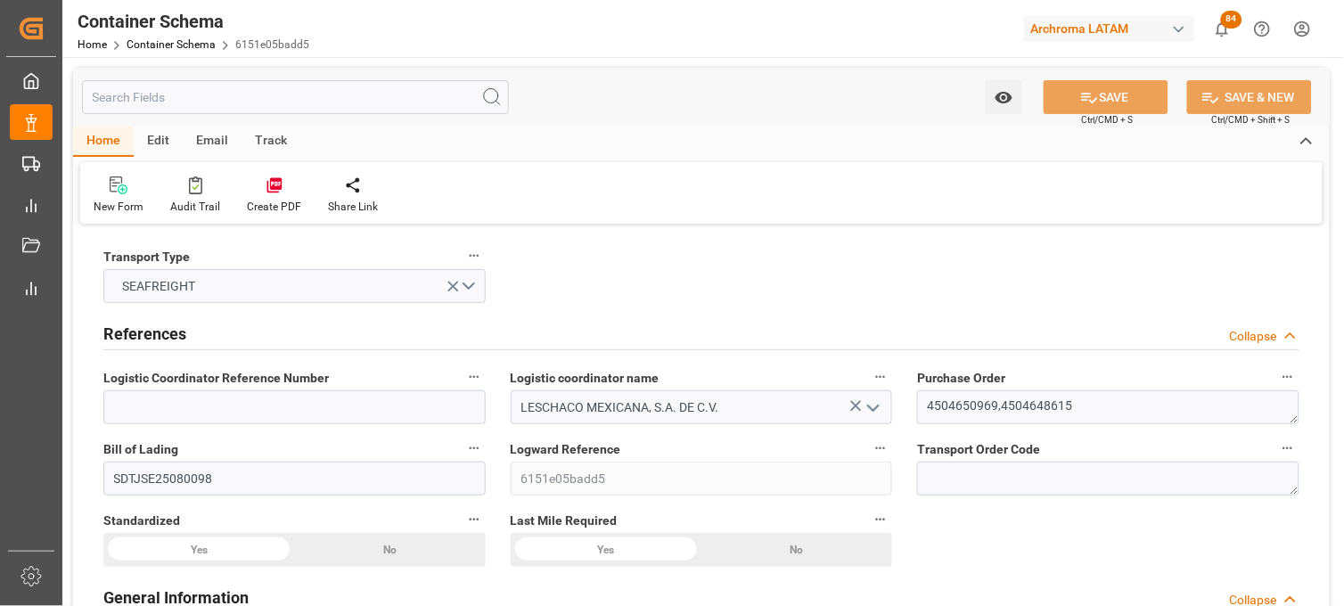
type input "[DATE] 15:15"
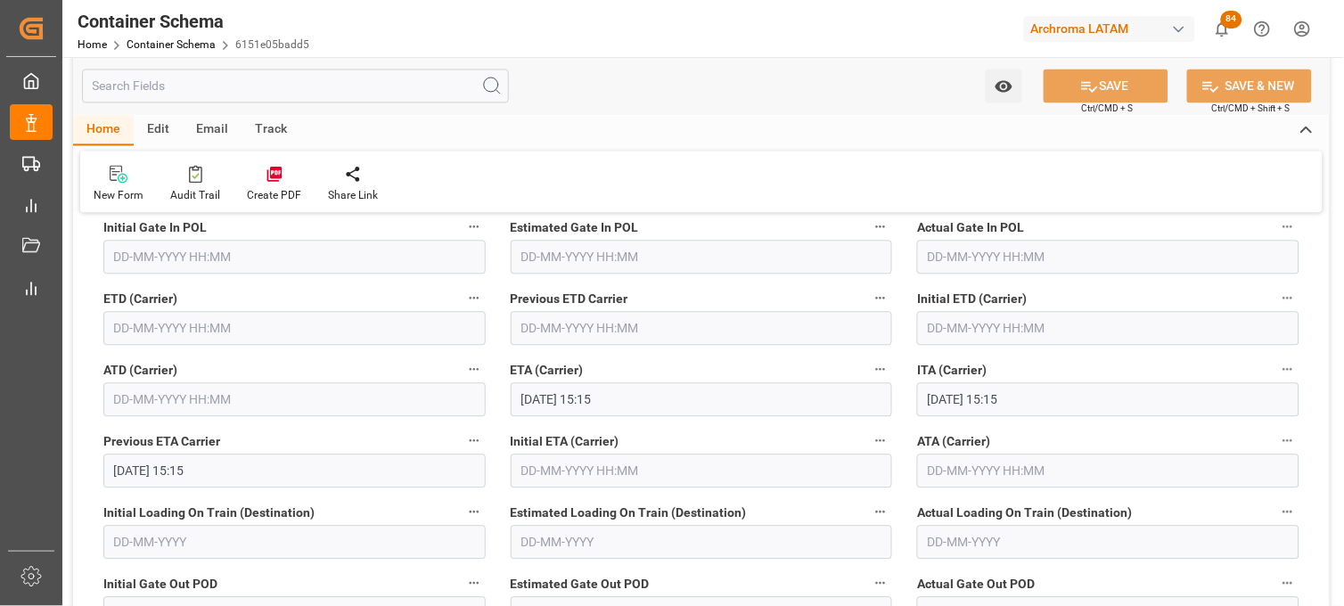
scroll to position [2277, 0]
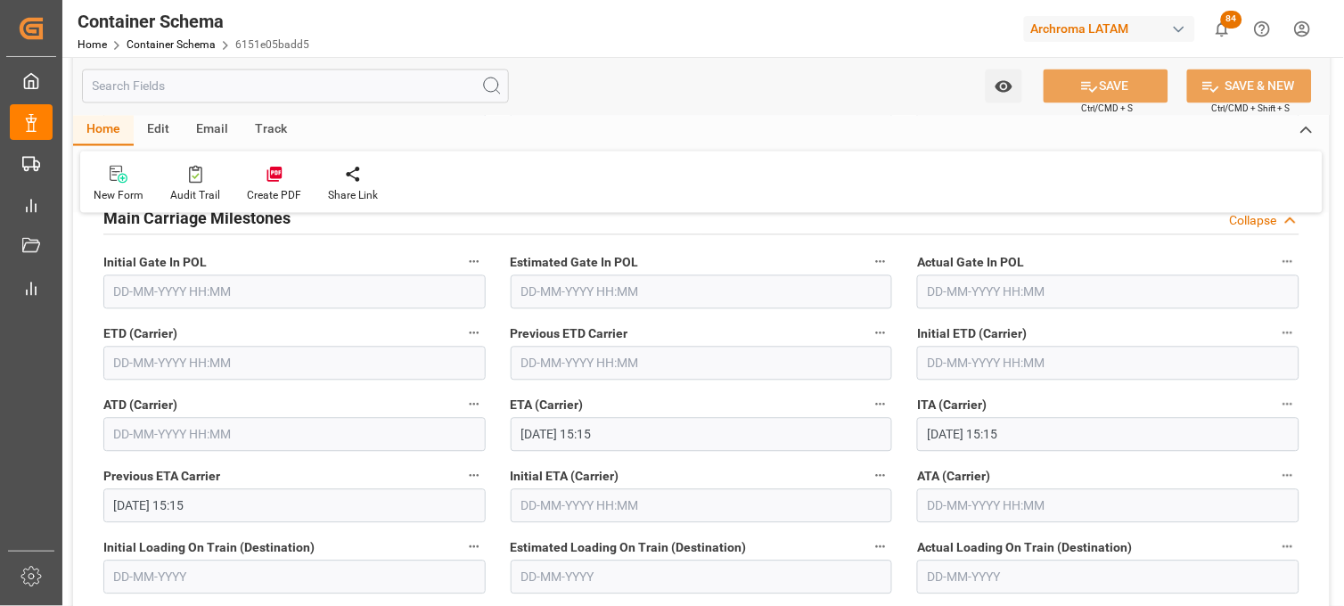
click at [144, 366] on input "text" at bounding box center [294, 364] width 382 height 34
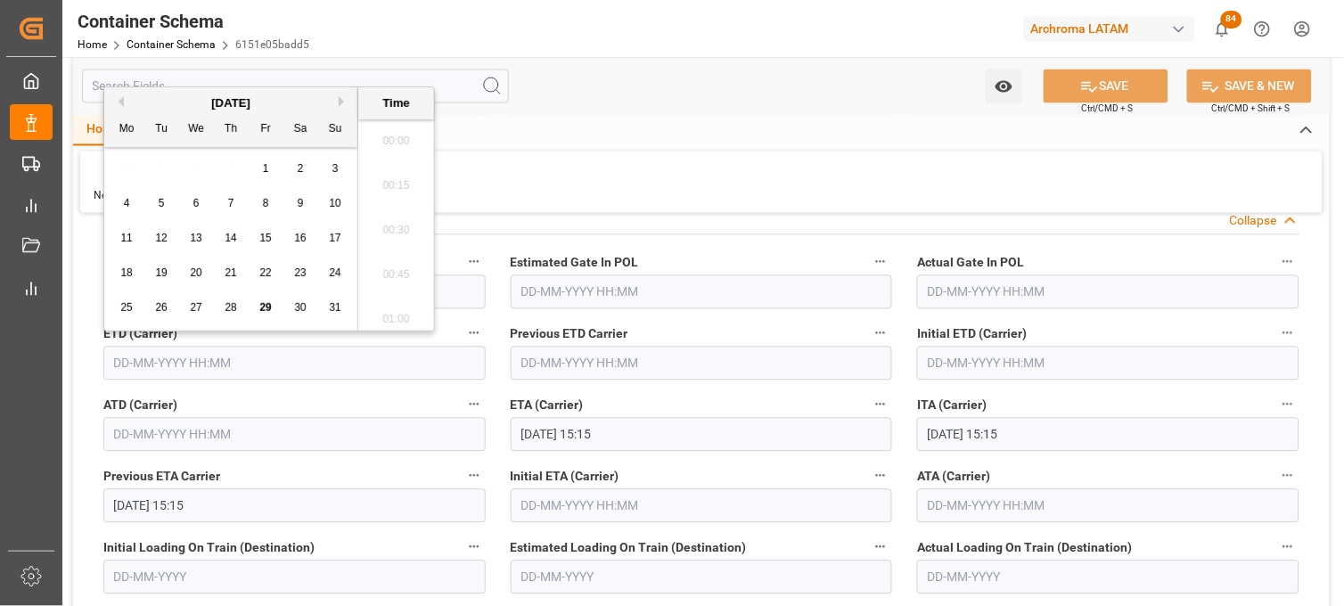
scroll to position [2768, 0]
click at [263, 272] on span "22" at bounding box center [265, 272] width 12 height 12
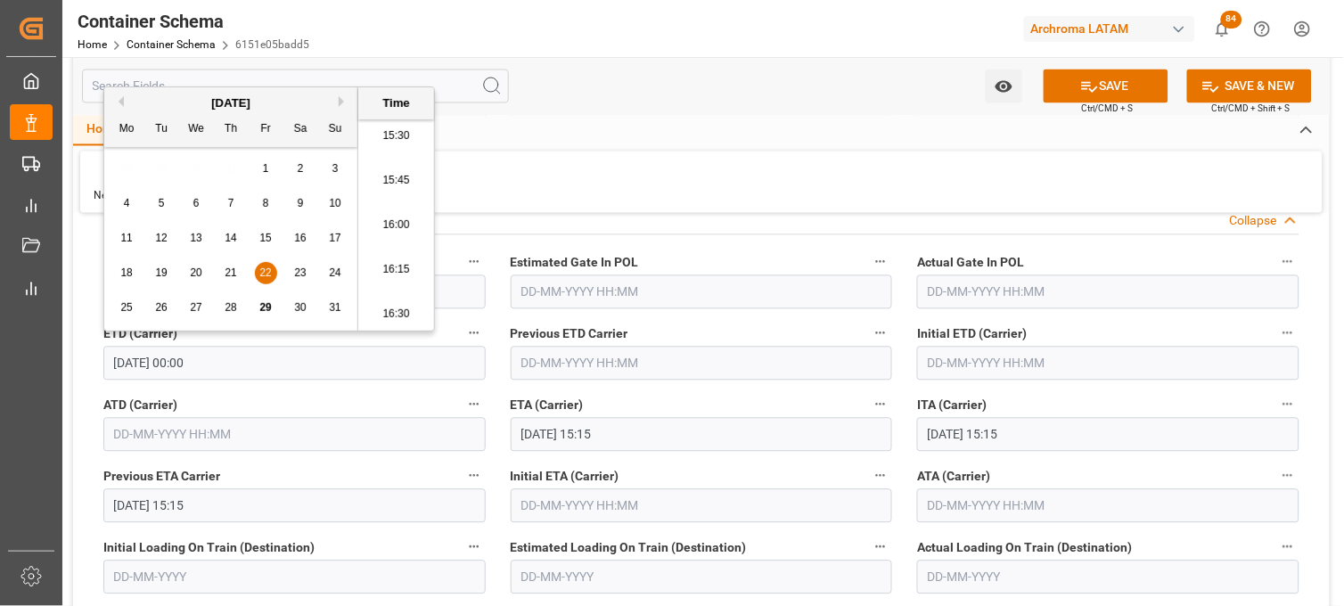
click at [387, 234] on li "16:00" at bounding box center [396, 225] width 76 height 45
type input "[DATE] 16:00"
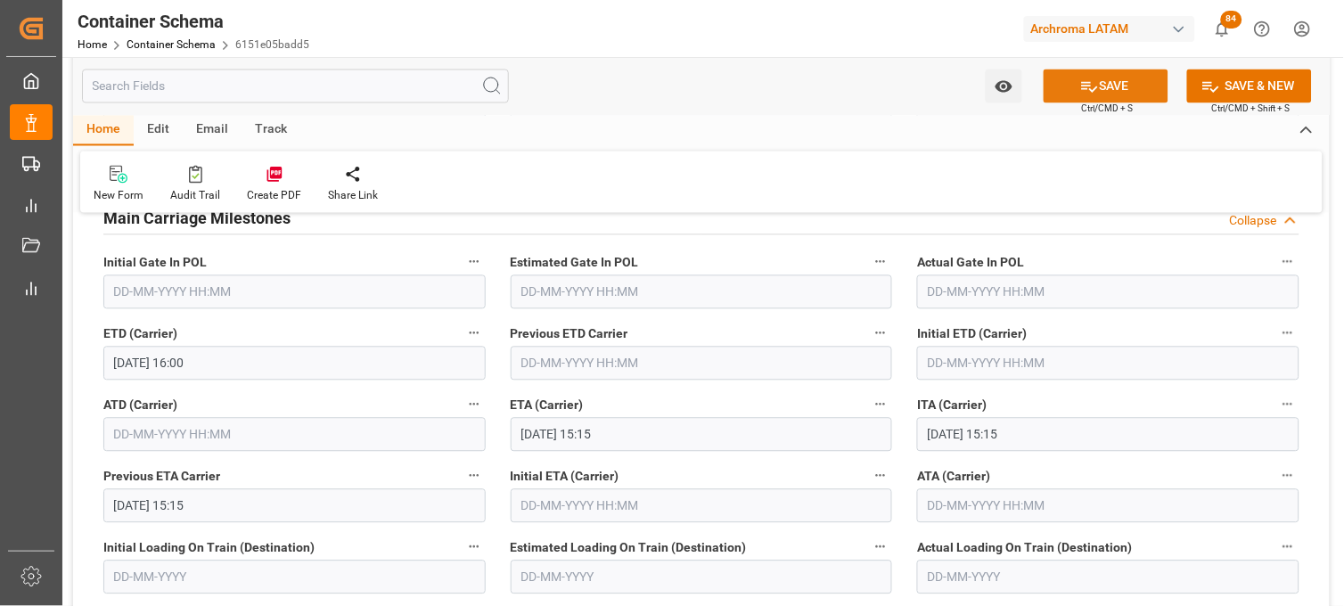
click at [1083, 95] on button "SAVE" at bounding box center [1105, 87] width 125 height 34
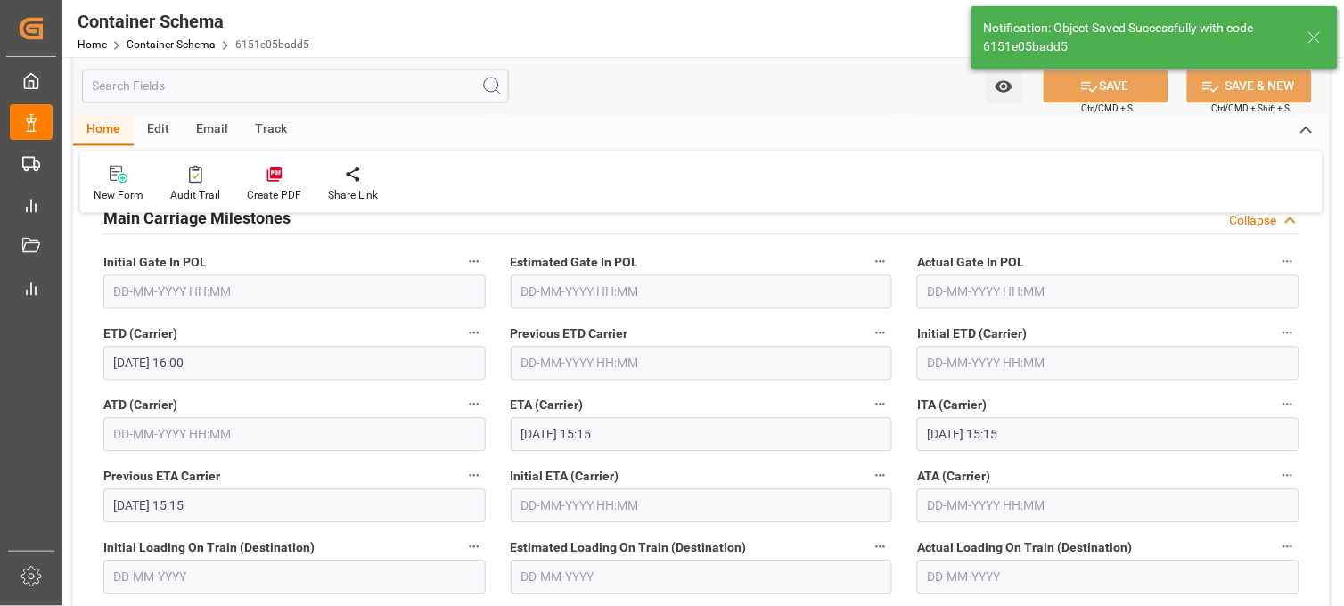
type input "[DATE] 00:00"
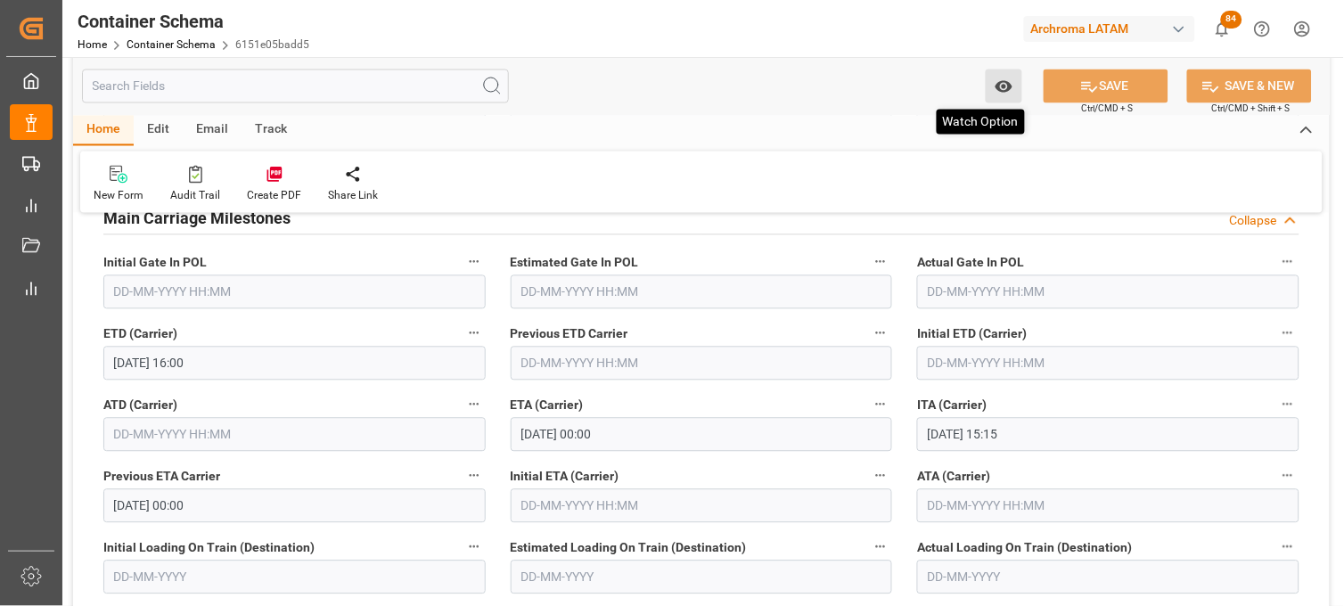
click at [996, 74] on button "Watch Option" at bounding box center [1004, 87] width 37 height 34
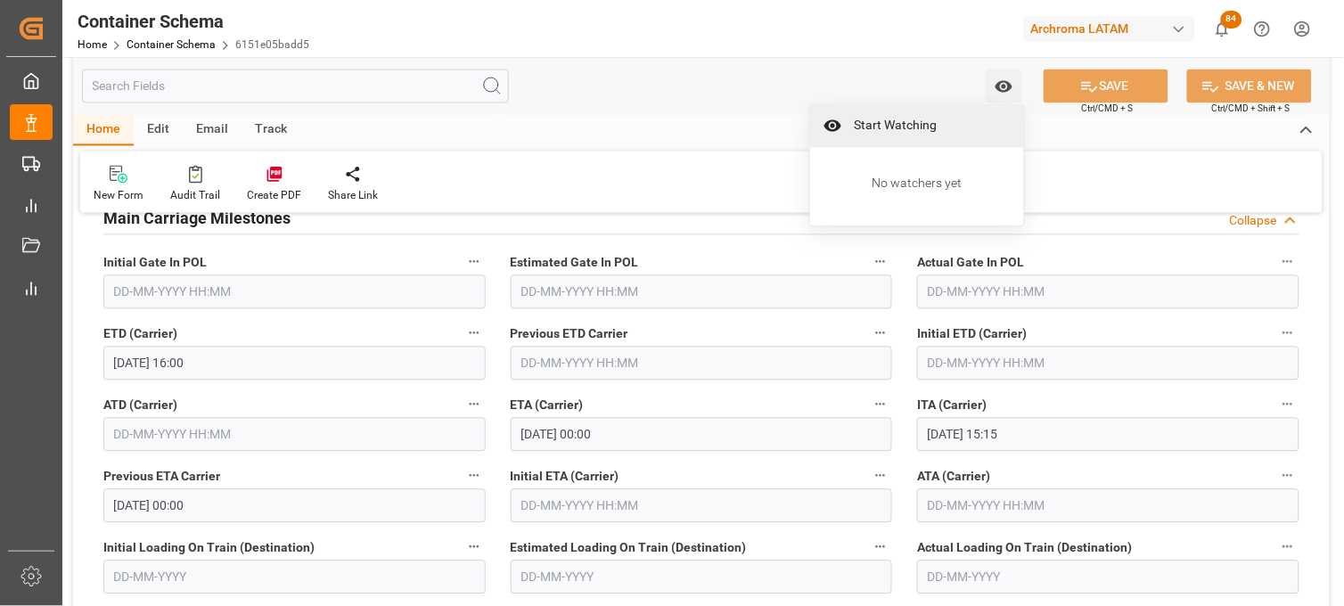
click at [915, 118] on span "Start Watching" at bounding box center [929, 126] width 162 height 19
